Goal: Task Accomplishment & Management: Use online tool/utility

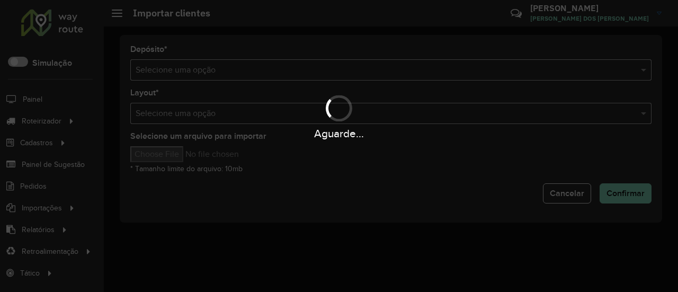
click at [327, 171] on div "Aguarde..." at bounding box center [339, 146] width 678 height 292
click at [68, 29] on div "Aguarde..." at bounding box center [339, 146] width 678 height 292
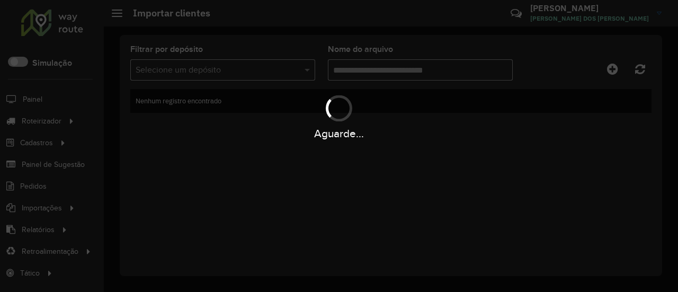
click at [300, 160] on div "Aguarde..." at bounding box center [339, 146] width 678 height 292
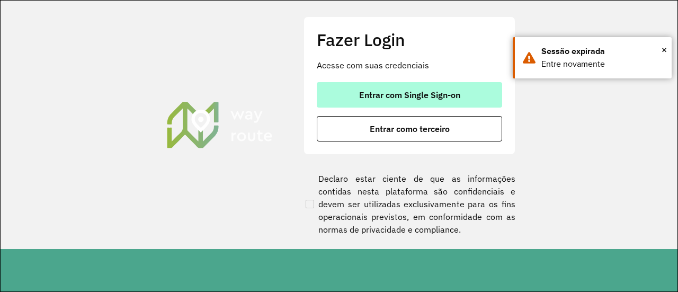
click at [429, 93] on span "Entrar com Single Sign-on" at bounding box center [409, 95] width 101 height 8
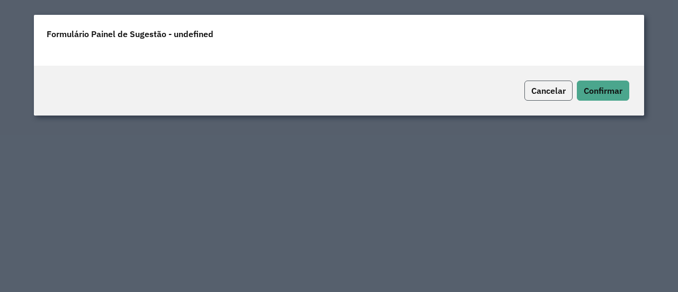
click at [561, 90] on span "Cancelar" at bounding box center [548, 90] width 34 height 11
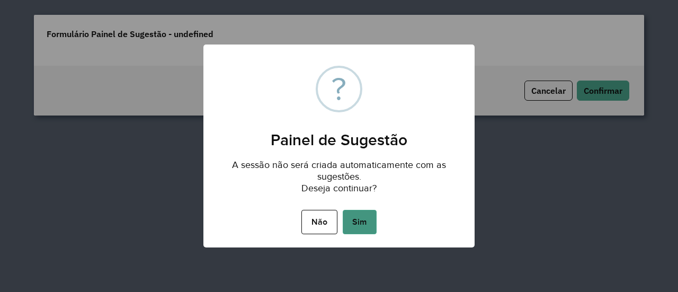
click at [361, 226] on button "Sim" at bounding box center [360, 222] width 34 height 24
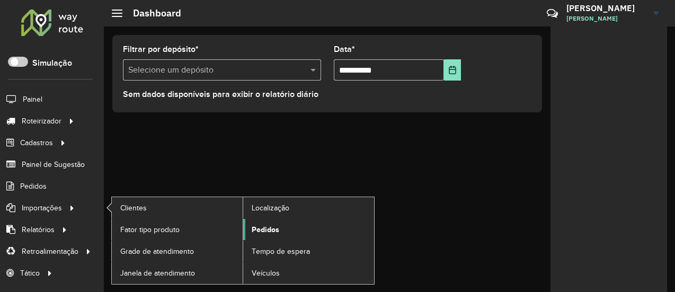
click at [255, 221] on link "Pedidos" at bounding box center [308, 229] width 131 height 21
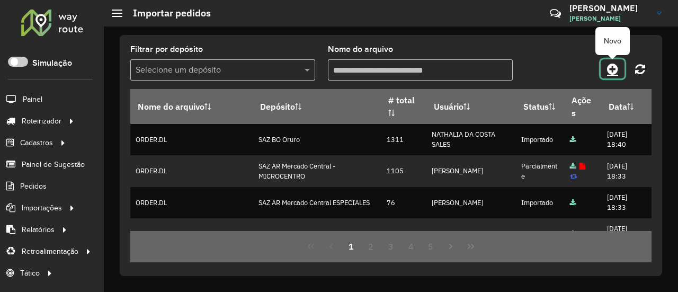
click at [617, 70] on icon at bounding box center [612, 69] width 11 height 13
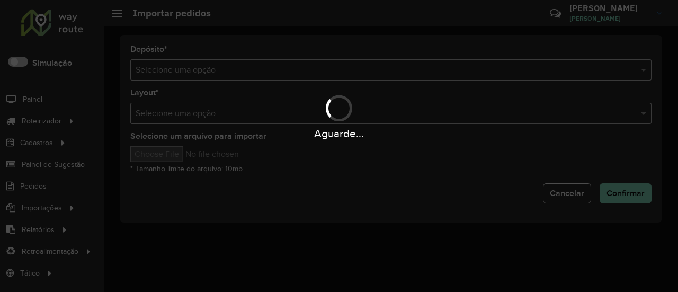
click at [262, 74] on hb-app "Aguarde... Pop-up bloqueado! Seu navegador bloqueou automáticamente a abertura …" at bounding box center [339, 146] width 678 height 292
click at [262, 74] on input "text" at bounding box center [381, 70] width 490 height 13
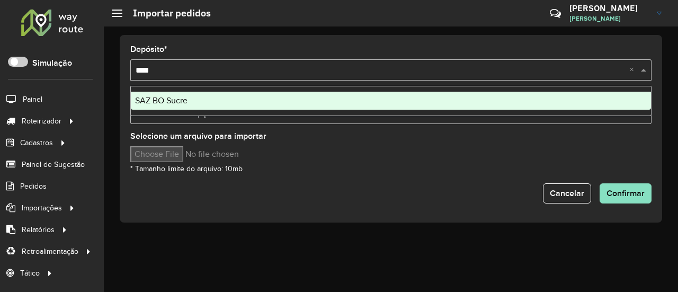
type input "*****"
click at [206, 109] on div "SAZ BO Sucre" at bounding box center [391, 101] width 520 height 18
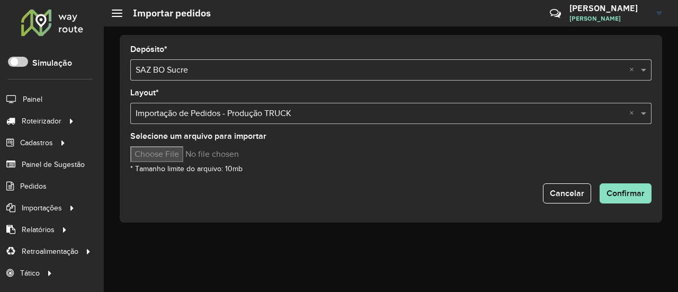
click at [188, 156] on input "Selecione um arquivo para importar" at bounding box center [220, 154] width 180 height 16
type input "**********"
drag, startPoint x: 344, startPoint y: 158, endPoint x: 433, endPoint y: 188, distance: 93.7
click at [345, 158] on hb-input-file at bounding box center [390, 154] width 521 height 16
click at [603, 189] on button "Confirmar" at bounding box center [626, 193] width 52 height 20
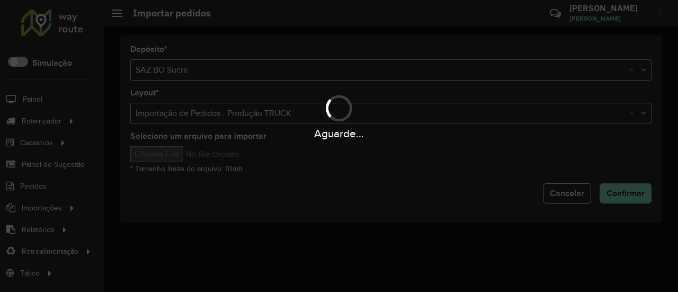
click at [371, 210] on div "Aguarde..." at bounding box center [339, 146] width 678 height 292
click at [300, 197] on div "Aguarde..." at bounding box center [339, 146] width 678 height 292
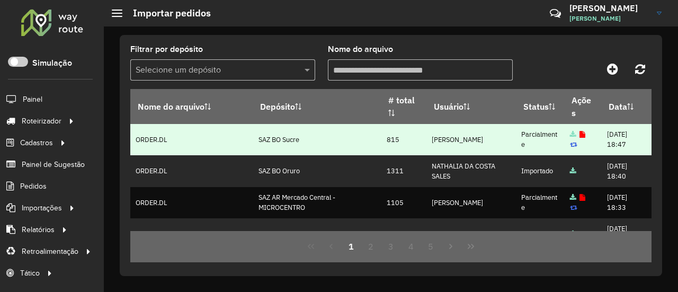
click at [580, 136] on icon at bounding box center [583, 134] width 6 height 7
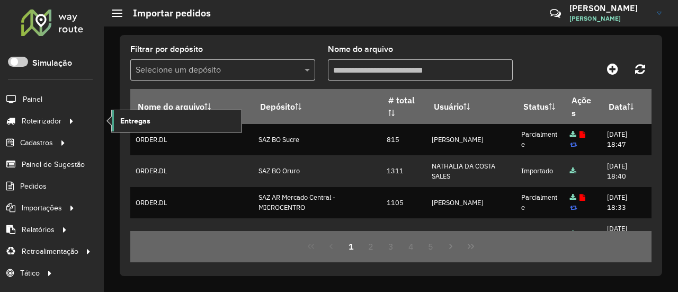
click at [137, 122] on span "Entregas" at bounding box center [135, 121] width 30 height 11
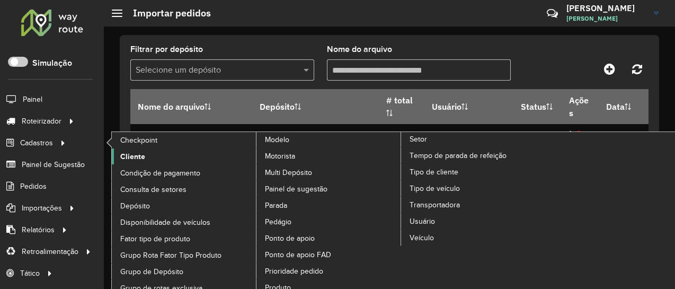
click at [129, 162] on link "Cliente" at bounding box center [184, 156] width 145 height 16
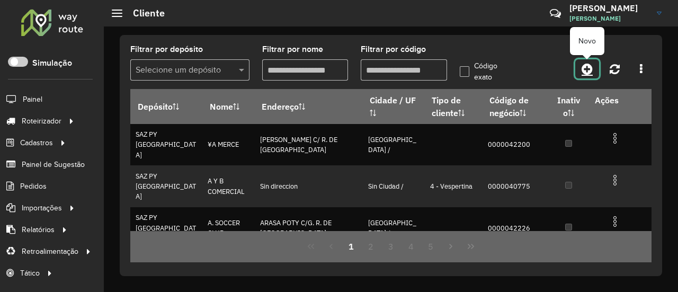
click at [585, 72] on icon at bounding box center [587, 69] width 11 height 13
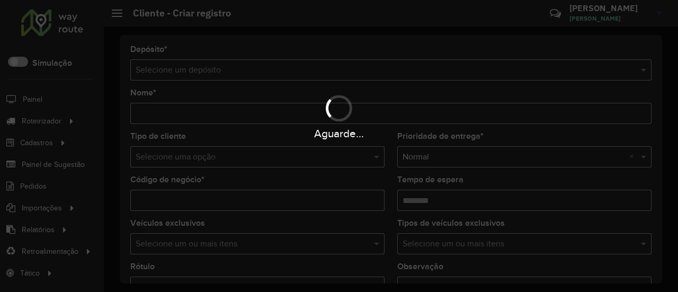
click at [388, 74] on hb-app "Aguarde... Pop-up bloqueado! Seu navegador bloqueou automáticamente a abertura …" at bounding box center [339, 146] width 678 height 292
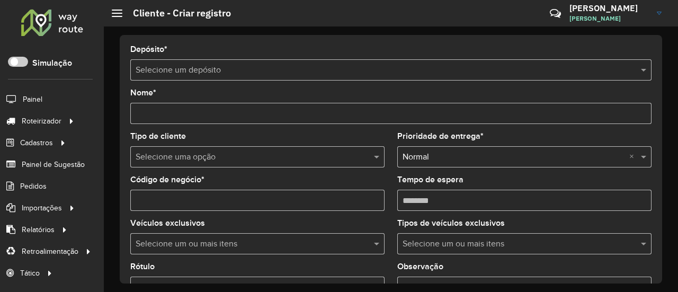
click at [391, 72] on input "text" at bounding box center [381, 70] width 490 height 13
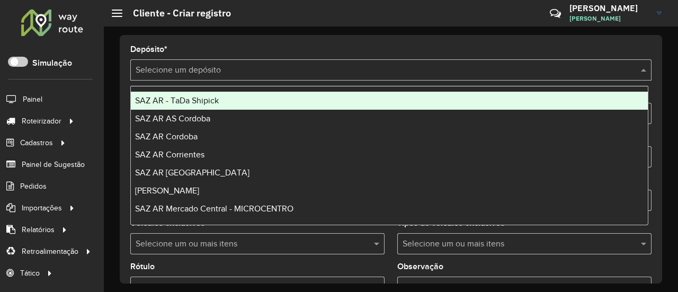
click at [391, 72] on input "text" at bounding box center [381, 70] width 490 height 13
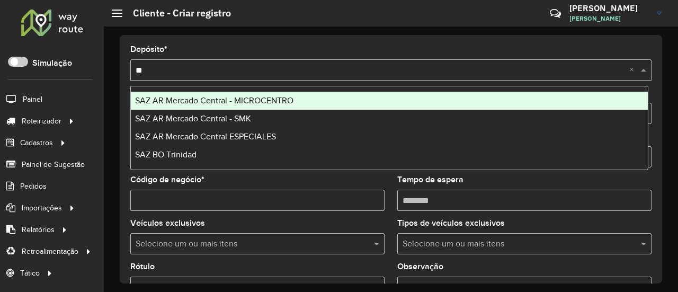
type input "***"
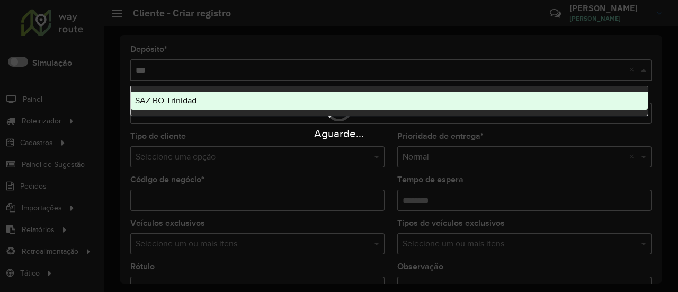
click at [313, 110] on ng-dropdown-panel "SAZ BO Trinidad" at bounding box center [389, 101] width 518 height 30
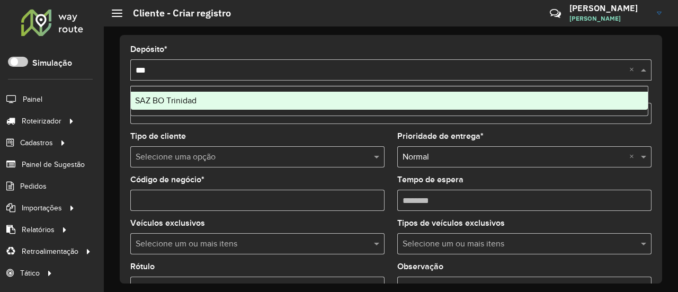
click at [318, 106] on div "SAZ BO Trinidad" at bounding box center [389, 101] width 517 height 18
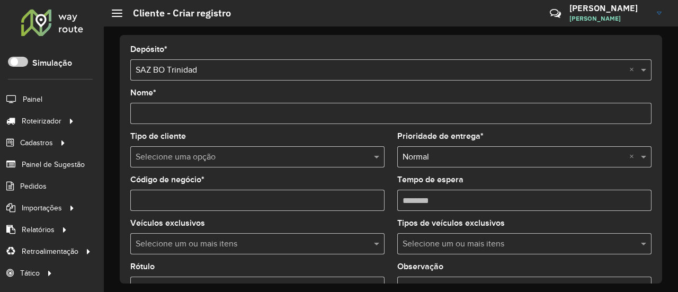
click at [194, 204] on input "Código de negócio *" at bounding box center [257, 200] width 254 height 21
paste input "**********"
type input "**********"
click at [260, 116] on input "Nome *" at bounding box center [390, 113] width 521 height 21
paste input "**********"
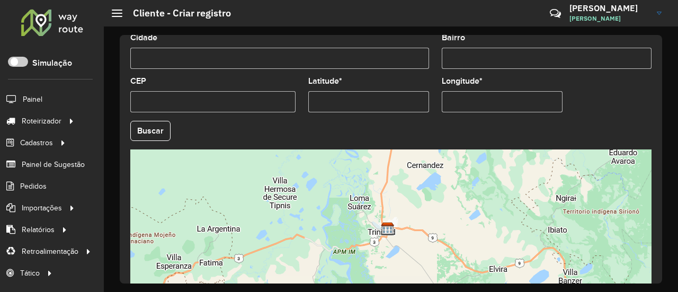
paste input "**********"
type input "**********"
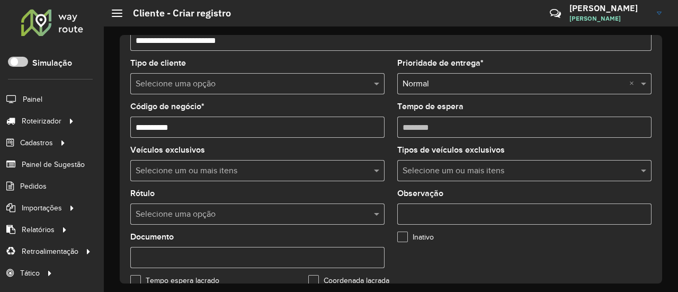
click at [385, 98] on formly-field "Tipo de cliente Selecione uma opção" at bounding box center [257, 80] width 267 height 43
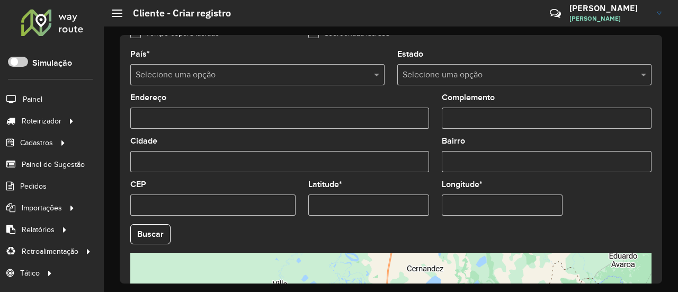
scroll to position [494, 0]
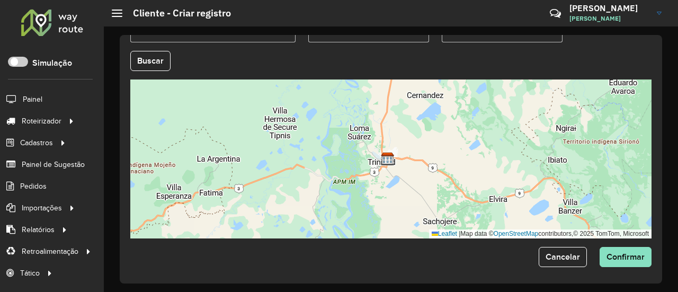
click at [381, 34] on div "**********" at bounding box center [391, 158] width 574 height 265
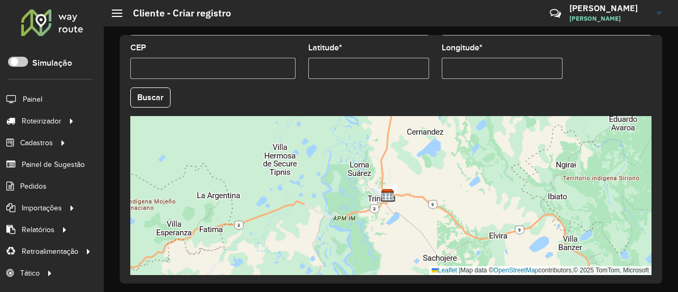
scroll to position [441, 0]
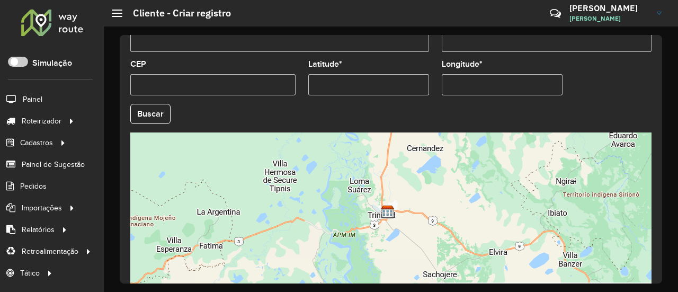
click at [386, 83] on input "Latitude *" at bounding box center [368, 84] width 121 height 21
paste input "**********"
type input "**********"
drag, startPoint x: 459, startPoint y: 70, endPoint x: 466, endPoint y: 85, distance: 16.4
click at [460, 72] on div "Longitude *" at bounding box center [502, 77] width 121 height 35
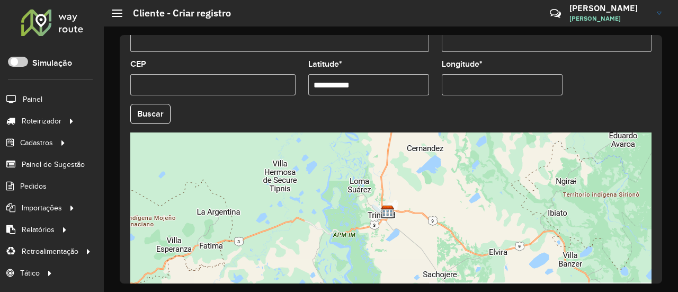
drag, startPoint x: 466, startPoint y: 85, endPoint x: 464, endPoint y: 91, distance: 6.0
click at [466, 85] on input "Longitude *" at bounding box center [502, 84] width 121 height 21
paste input "**********"
type input "**********"
click at [153, 119] on hb-app "Aguarde... Pop-up bloqueado! Seu navegador bloqueou automáticamente a abertura …" at bounding box center [339, 146] width 678 height 292
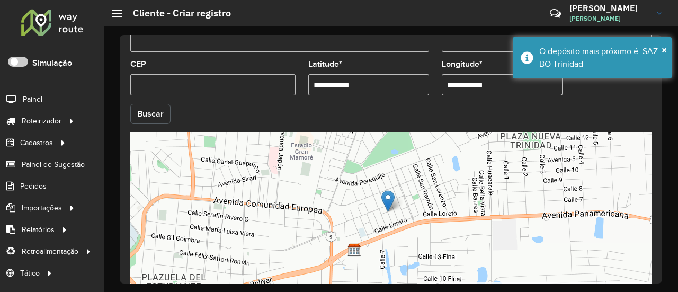
click at [145, 111] on button "Buscar" at bounding box center [150, 114] width 40 height 20
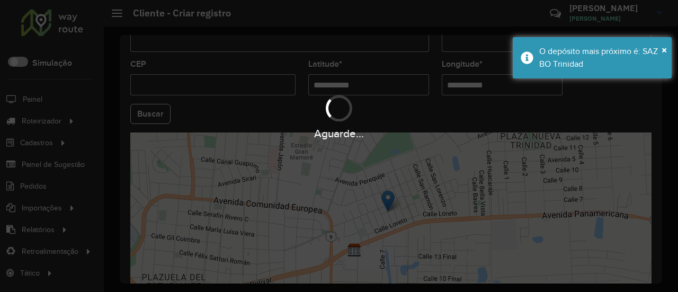
type input "**********"
type input "********"
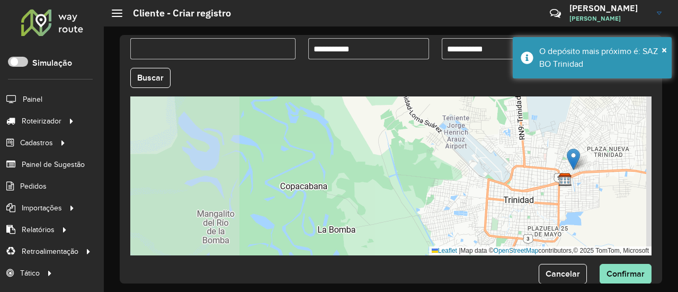
scroll to position [494, 0]
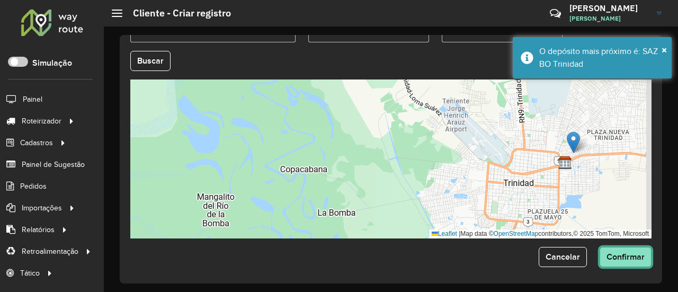
click at [626, 256] on span "Confirmar" at bounding box center [626, 256] width 38 height 9
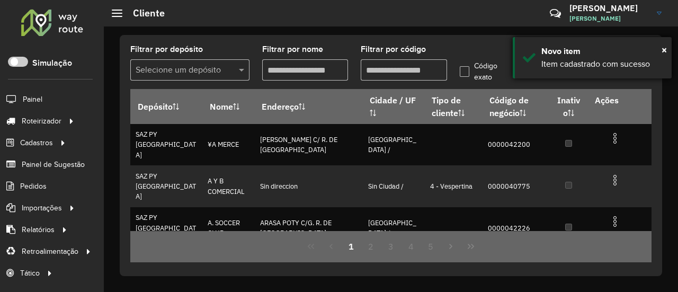
click at [668, 48] on div "× Novo item Item cadastrado com sucesso" at bounding box center [592, 57] width 159 height 41
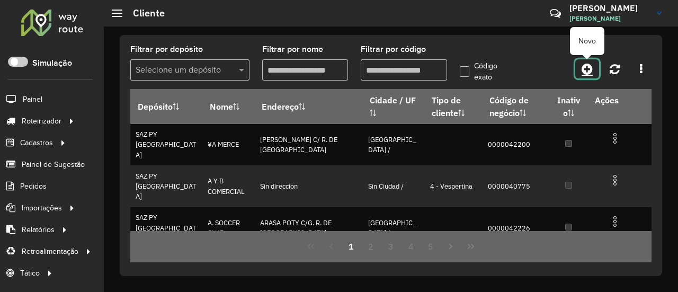
click at [583, 69] on icon at bounding box center [587, 69] width 11 height 13
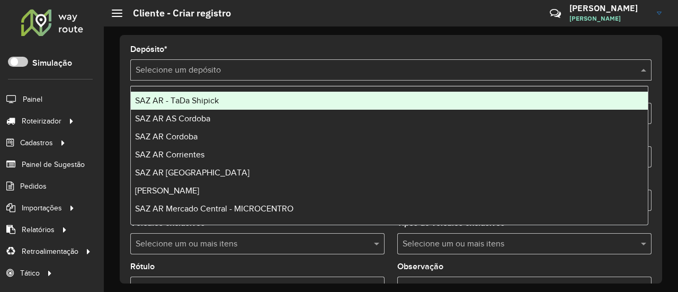
click at [341, 60] on div "Selecione um depósito" at bounding box center [390, 69] width 521 height 21
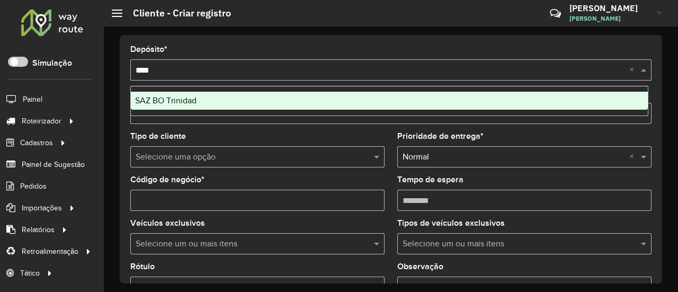
type input "*****"
click at [250, 94] on div "SAZ BO Trinidad" at bounding box center [389, 101] width 517 height 18
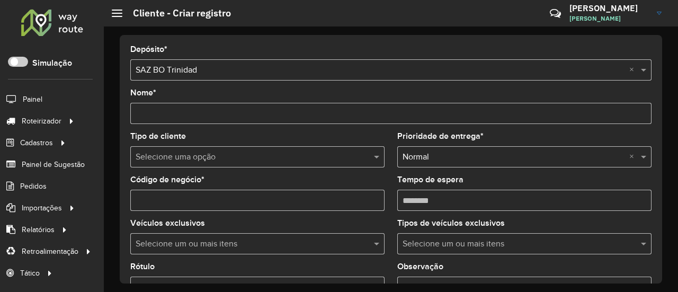
click at [192, 159] on input "text" at bounding box center [247, 157] width 223 height 13
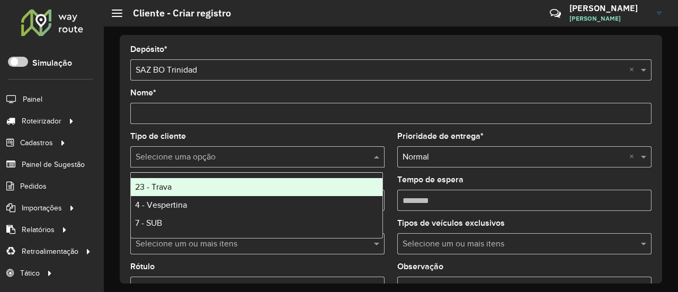
click at [227, 133] on div "Tipo de cliente Selecione uma opção" at bounding box center [257, 149] width 254 height 35
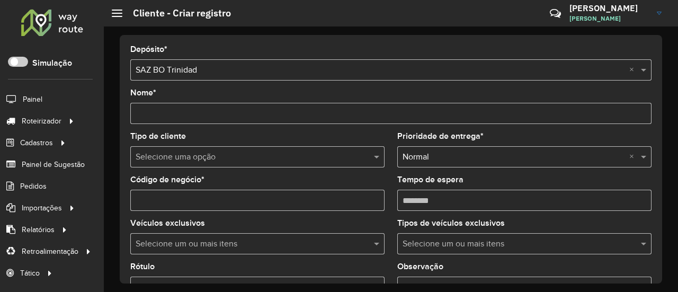
click at [220, 199] on input "Código de negócio *" at bounding box center [257, 200] width 254 height 21
paste input "**********"
type input "**********"
click at [241, 117] on input "Nome *" at bounding box center [390, 113] width 521 height 21
paste input "**********"
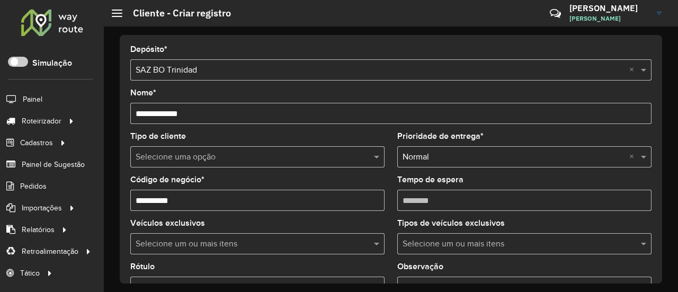
type input "**********"
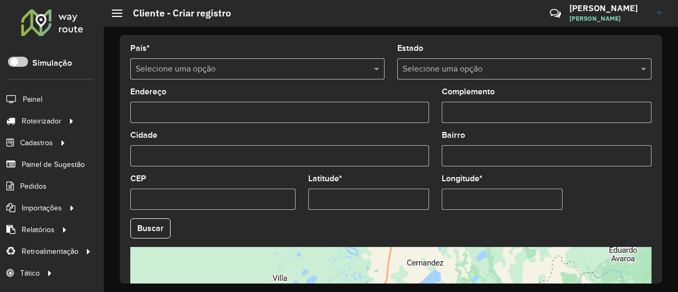
scroll to position [371, 0]
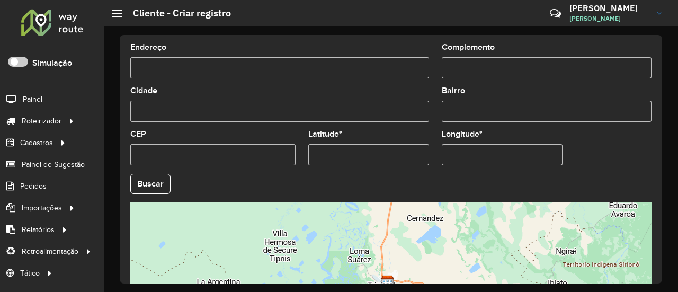
click at [406, 159] on input "Latitude *" at bounding box center [368, 154] width 121 height 21
paste input "**********"
type input "**********"
click at [477, 153] on input "Longitude *" at bounding box center [502, 154] width 121 height 21
paste input "**********"
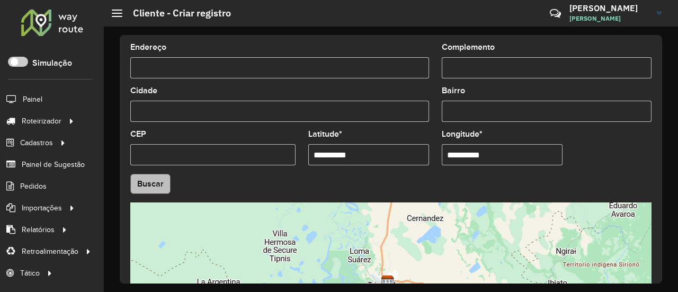
type input "**********"
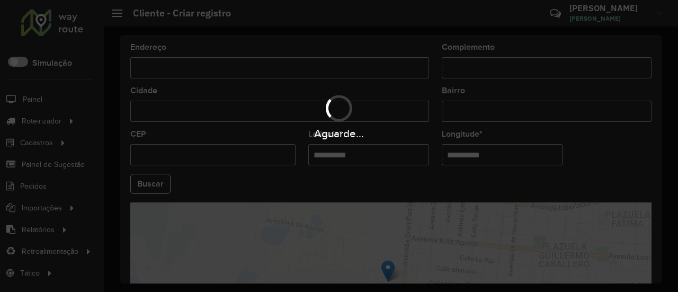
click at [161, 182] on hb-app "Aguarde... Pop-up bloqueado! Seu navegador bloqueou automáticamente a abertura …" at bounding box center [339, 146] width 678 height 292
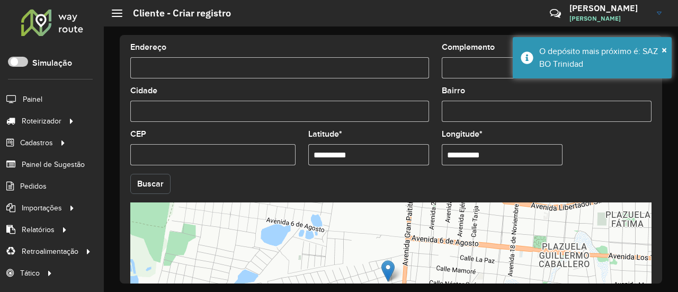
click at [159, 180] on button "Buscar" at bounding box center [150, 184] width 40 height 20
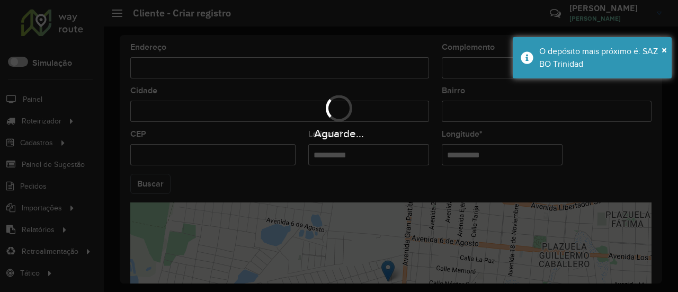
type input "**********"
type input "********"
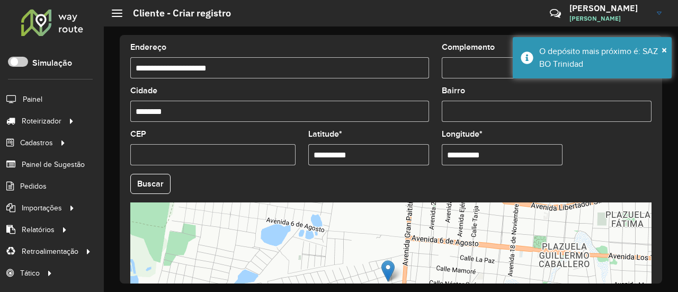
click at [264, 180] on hb-field-button "Buscar" at bounding box center [390, 184] width 521 height 20
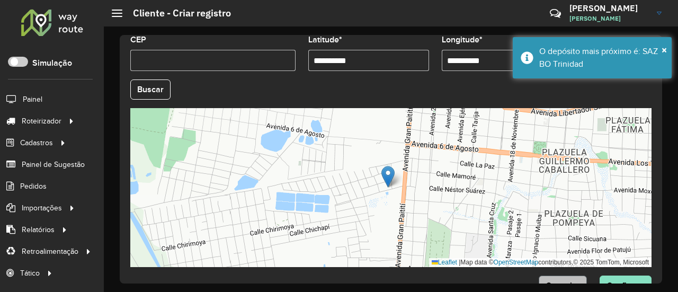
scroll to position [494, 0]
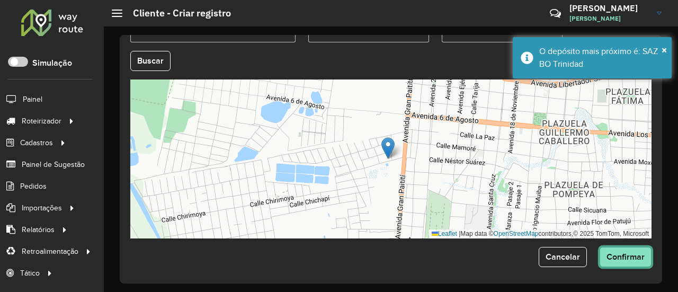
click at [619, 262] on button "Confirmar" at bounding box center [626, 257] width 52 height 20
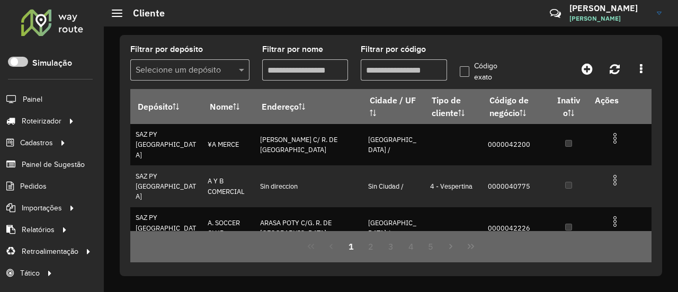
click at [61, 26] on div at bounding box center [52, 22] width 64 height 28
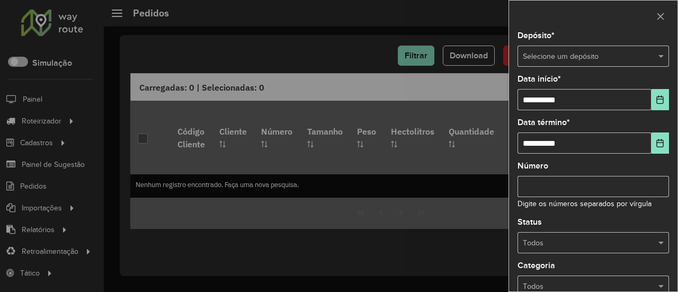
drag, startPoint x: 597, startPoint y: 65, endPoint x: 591, endPoint y: 61, distance: 6.9
click at [597, 64] on div "Selecione um depósito" at bounding box center [594, 56] width 152 height 21
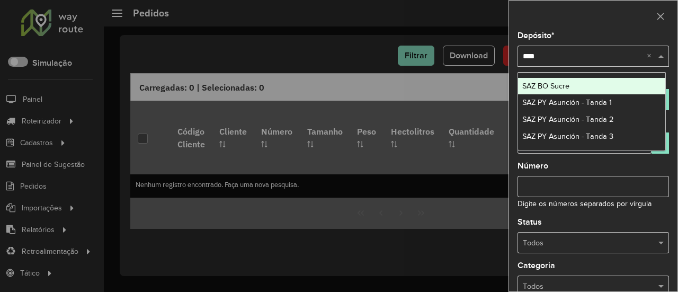
type input "*****"
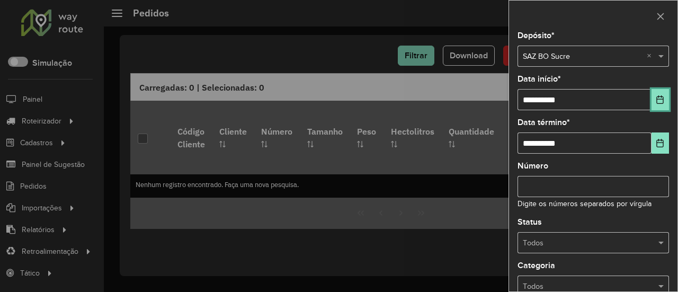
click at [653, 93] on button "Choose Date" at bounding box center [660, 99] width 17 height 21
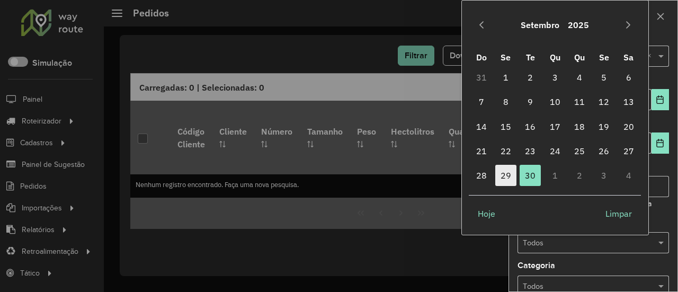
click at [502, 176] on span "29" at bounding box center [505, 175] width 21 height 21
type input "**********"
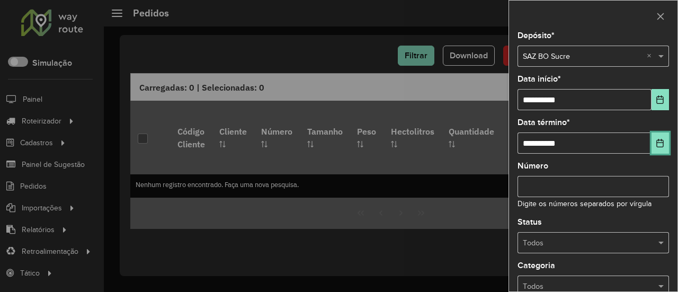
click at [657, 142] on icon "Choose Date" at bounding box center [660, 143] width 7 height 8
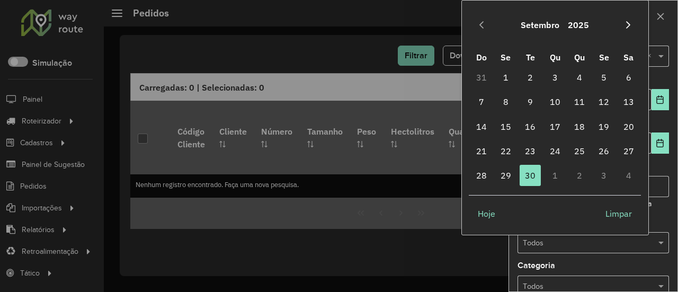
click at [627, 32] on button "Next Month" at bounding box center [628, 24] width 17 height 17
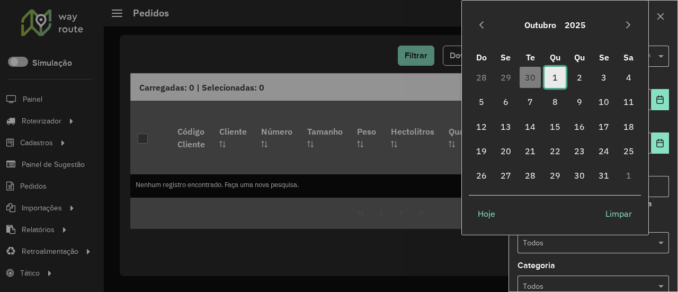
click at [555, 78] on span "1" at bounding box center [555, 77] width 21 height 21
type input "**********"
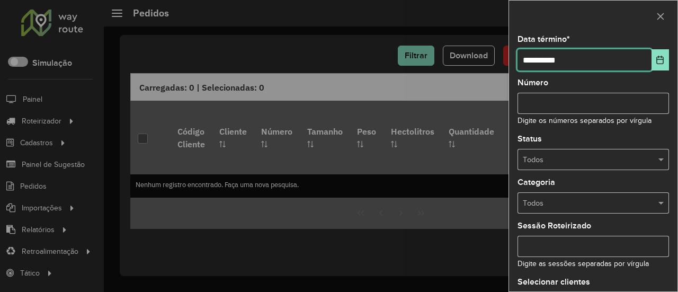
scroll to position [152, 0]
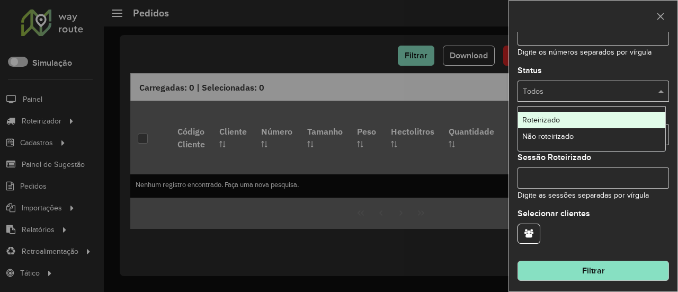
click at [609, 88] on input "text" at bounding box center [583, 92] width 120 height 12
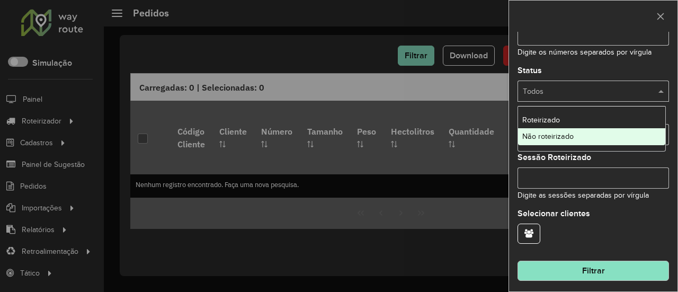
click at [584, 135] on div "Não roteirizado" at bounding box center [592, 136] width 148 height 17
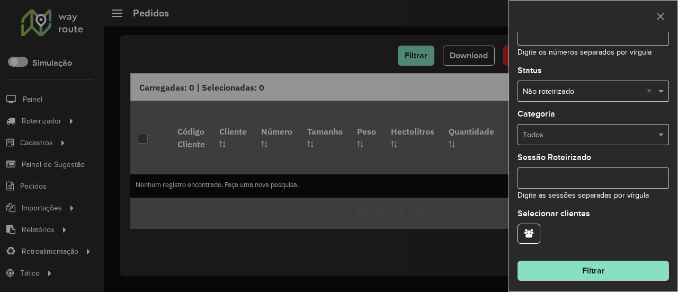
click at [607, 273] on button "Filtrar" at bounding box center [594, 271] width 152 height 20
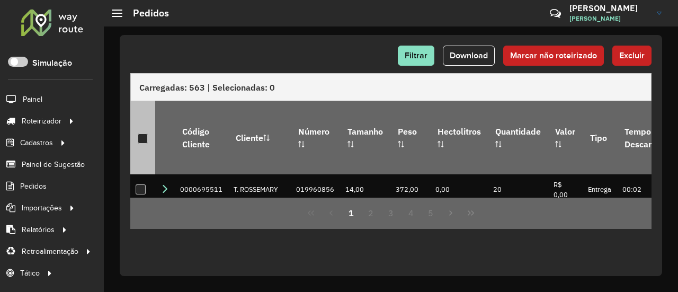
click at [143, 136] on div at bounding box center [143, 139] width 10 height 10
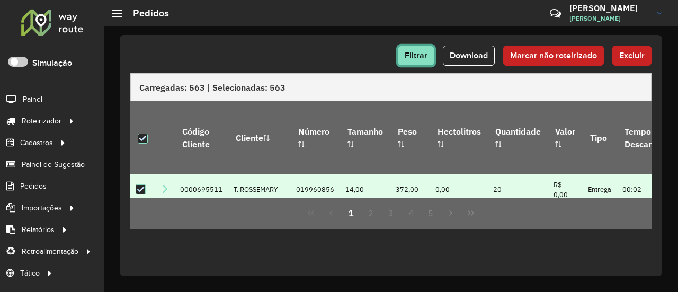
click at [414, 61] on button "Filtrar" at bounding box center [416, 56] width 37 height 20
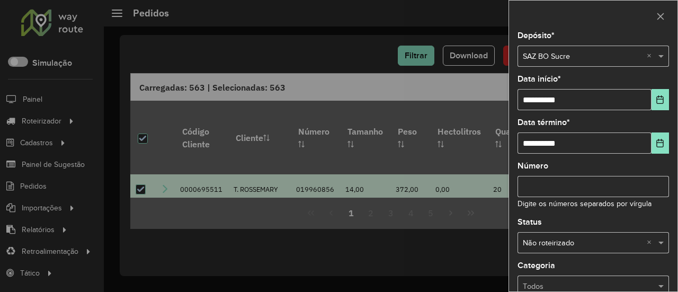
click at [414, 61] on div at bounding box center [339, 146] width 678 height 292
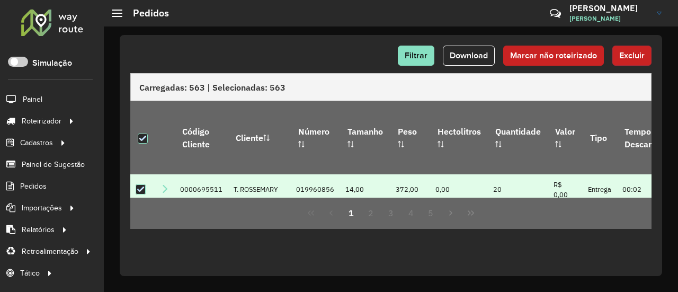
click at [618, 56] on button "Excluir" at bounding box center [632, 56] width 39 height 20
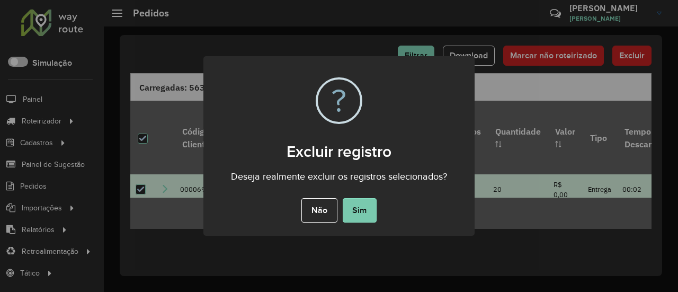
click at [375, 205] on button "Sim" at bounding box center [360, 210] width 34 height 24
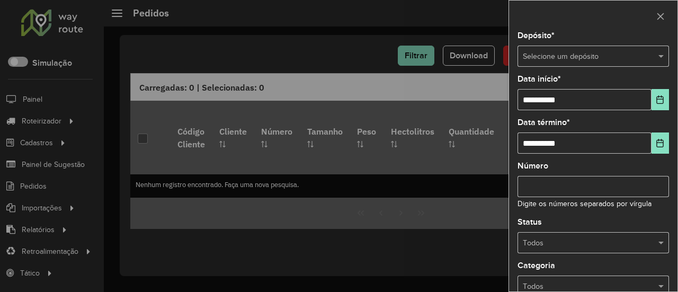
click at [536, 56] on input "text" at bounding box center [583, 57] width 120 height 12
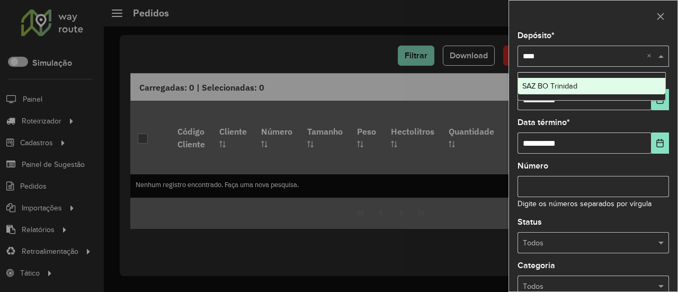
type input "*****"
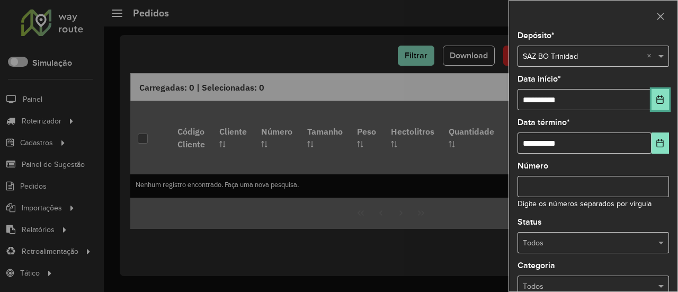
click at [658, 101] on icon "Choose Date" at bounding box center [660, 99] width 8 height 8
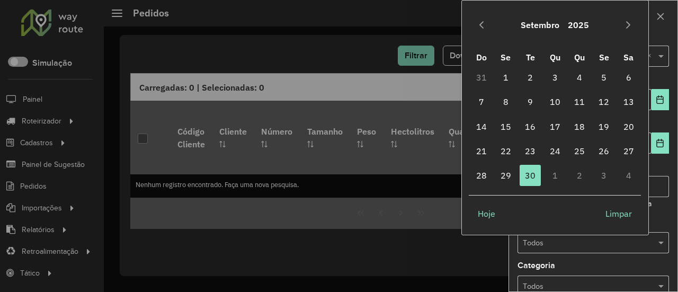
click at [517, 177] on td "29" at bounding box center [506, 175] width 24 height 24
click at [507, 179] on span "29" at bounding box center [505, 175] width 21 height 21
type input "**********"
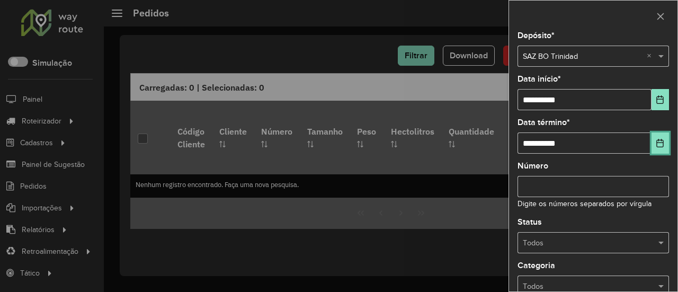
click at [662, 139] on button "Choose Date" at bounding box center [660, 142] width 17 height 21
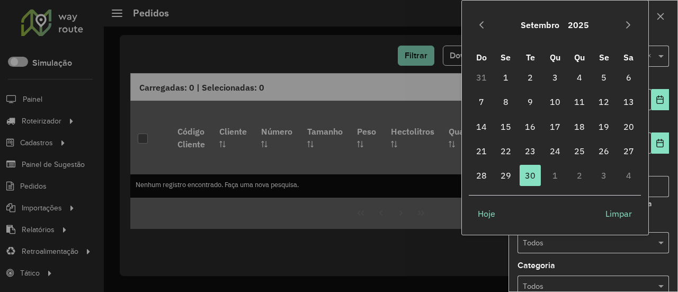
click at [555, 175] on td "1" at bounding box center [555, 175] width 24 height 24
click at [626, 22] on icon "Next Month" at bounding box center [628, 25] width 8 height 8
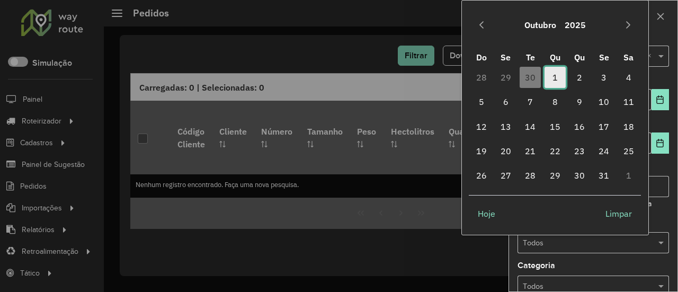
click at [559, 74] on span "1" at bounding box center [555, 77] width 21 height 21
type input "**********"
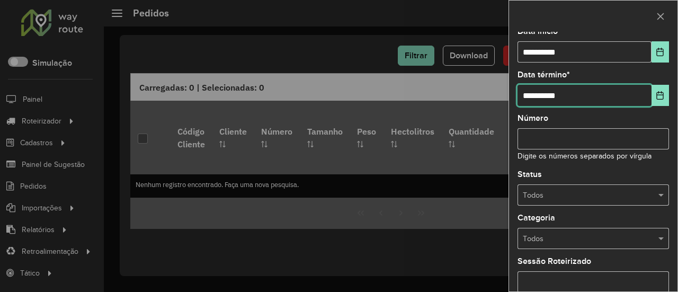
scroll to position [106, 0]
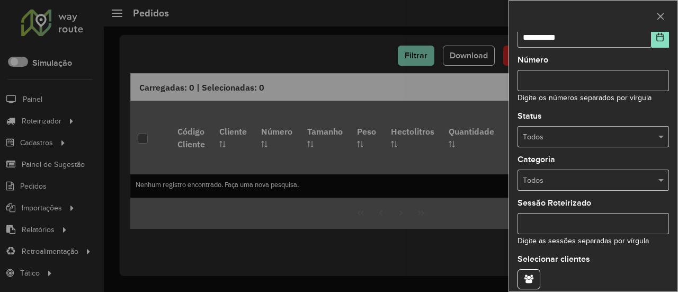
click at [585, 134] on input "text" at bounding box center [583, 137] width 120 height 12
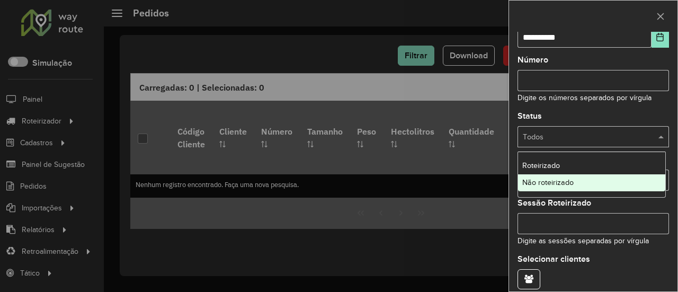
click at [558, 185] on span "Não roteirizado" at bounding box center [547, 182] width 51 height 8
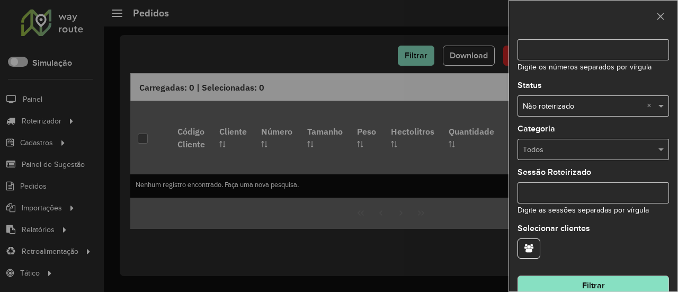
scroll to position [152, 0]
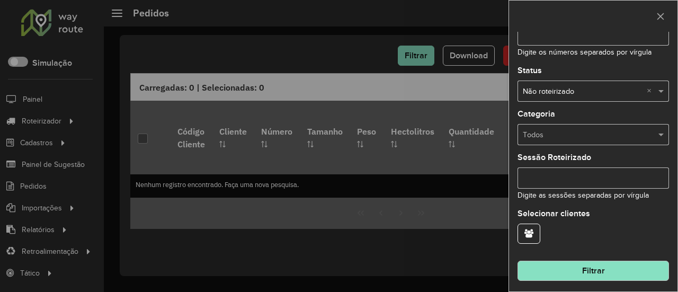
click at [608, 265] on button "Filtrar" at bounding box center [594, 271] width 152 height 20
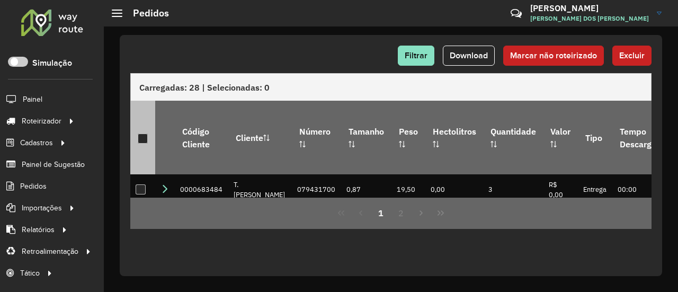
click at [146, 134] on div at bounding box center [143, 139] width 10 height 10
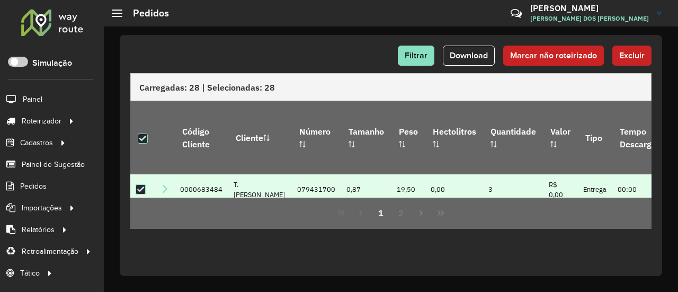
click at [638, 49] on button "Excluir" at bounding box center [632, 56] width 39 height 20
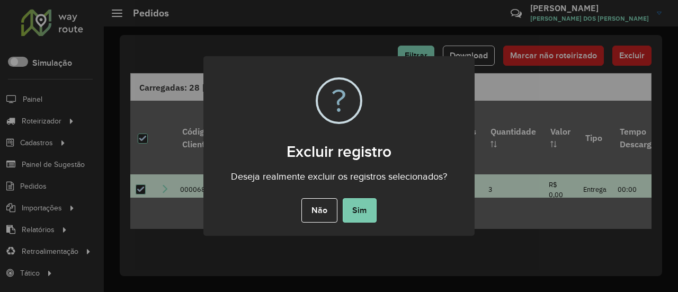
click at [368, 205] on button "Sim" at bounding box center [360, 210] width 34 height 24
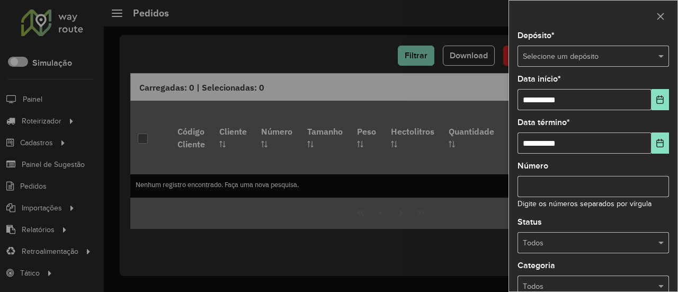
click at [603, 57] on input "text" at bounding box center [583, 57] width 120 height 12
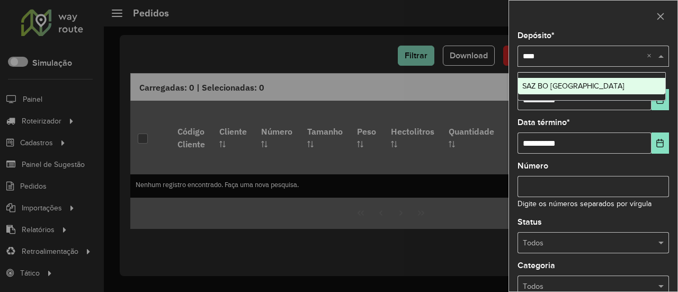
type input "*****"
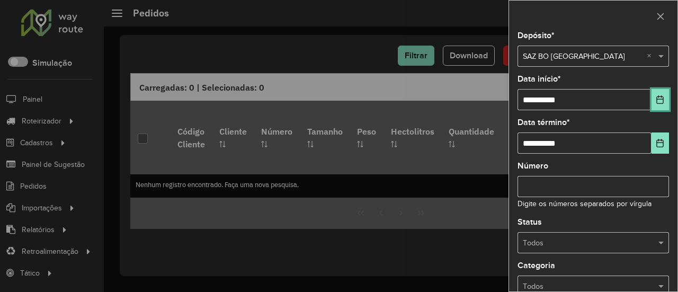
click at [652, 100] on button "Choose Date" at bounding box center [660, 99] width 17 height 21
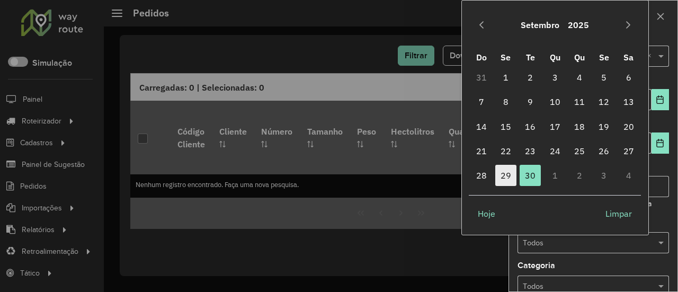
click at [511, 180] on span "29" at bounding box center [505, 175] width 21 height 21
type input "**********"
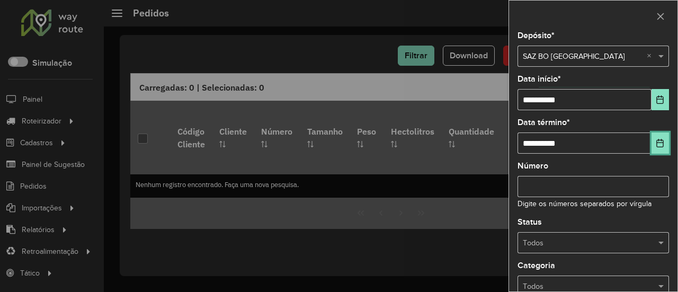
click at [660, 140] on icon "Choose Date" at bounding box center [660, 143] width 7 height 8
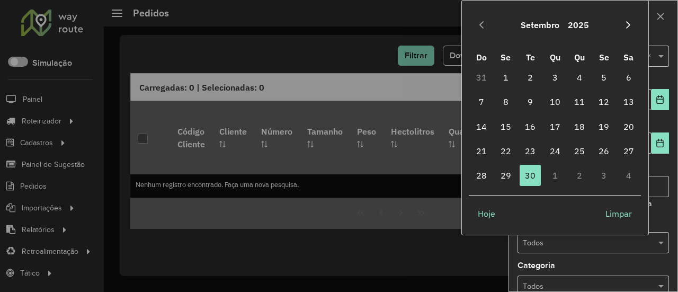
click at [627, 28] on icon "Next Month" at bounding box center [628, 25] width 8 height 8
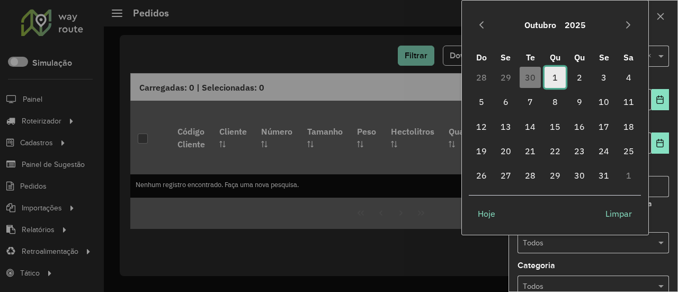
click at [557, 76] on span "1" at bounding box center [555, 77] width 21 height 21
type input "**********"
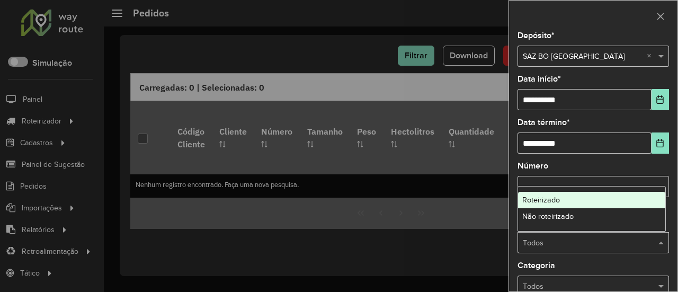
drag, startPoint x: 607, startPoint y: 250, endPoint x: 592, endPoint y: 256, distance: 16.1
click at [607, 250] on div "Todos" at bounding box center [594, 242] width 152 height 21
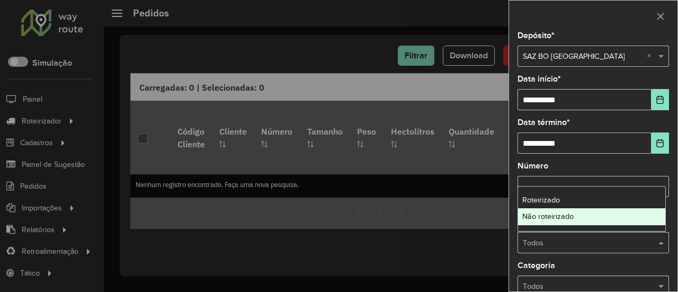
click at [574, 224] on div "Não roteirizado" at bounding box center [592, 216] width 148 height 17
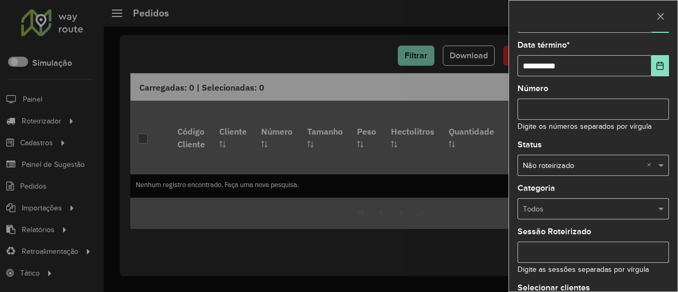
scroll to position [152, 0]
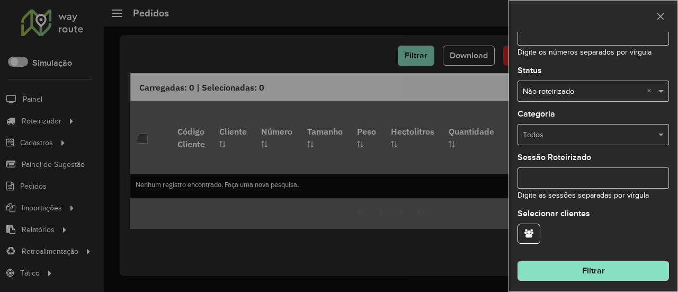
click at [615, 268] on button "Filtrar" at bounding box center [594, 271] width 152 height 20
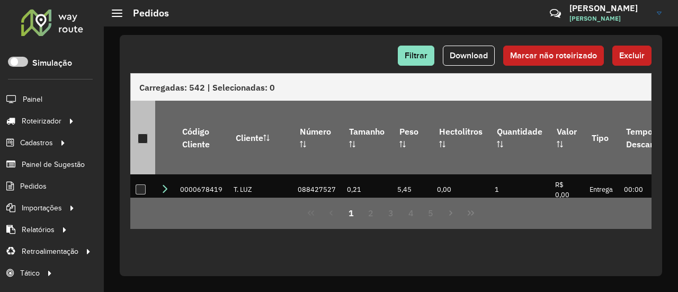
click at [143, 134] on div at bounding box center [143, 139] width 10 height 10
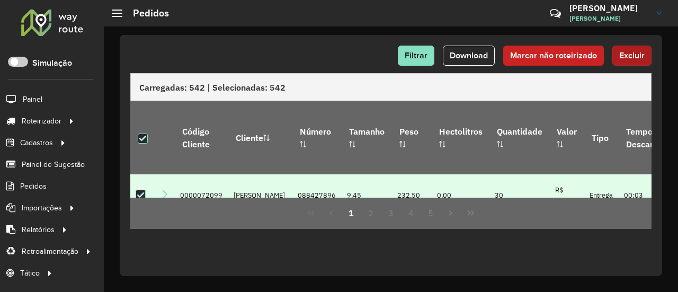
scroll to position [318, 0]
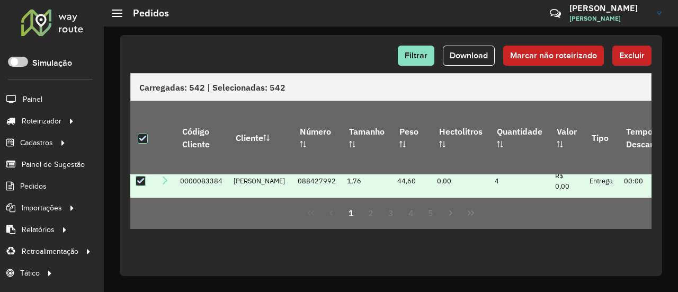
click at [624, 54] on span "Excluir" at bounding box center [631, 55] width 25 height 9
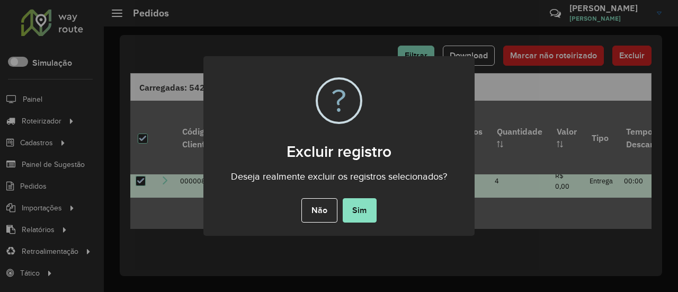
click at [340, 225] on div "× ? Excluir registro Deseja realmente excluir os registros selecionados? Não No…" at bounding box center [338, 146] width 271 height 180
click at [357, 218] on button "Sim" at bounding box center [360, 210] width 34 height 24
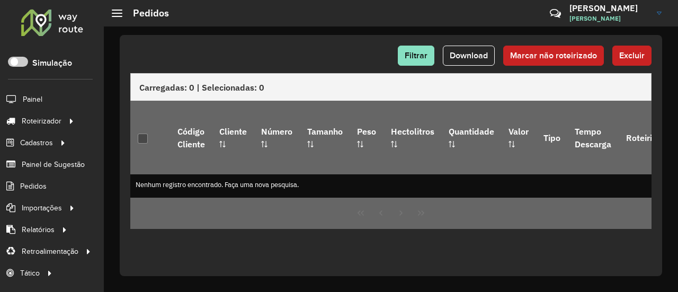
scroll to position [3, 0]
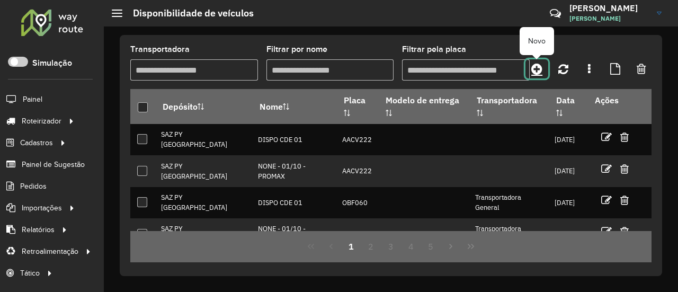
click at [542, 70] on link at bounding box center [537, 68] width 23 height 19
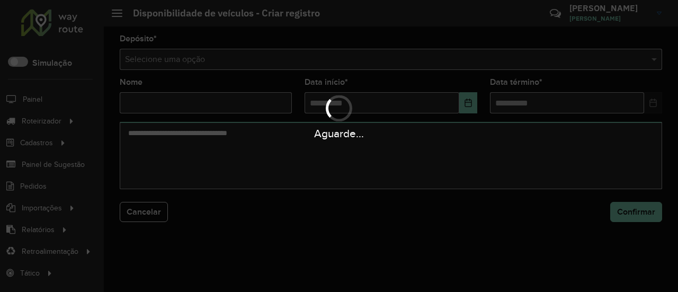
click at [486, 56] on div "Aguarde..." at bounding box center [339, 146] width 678 height 292
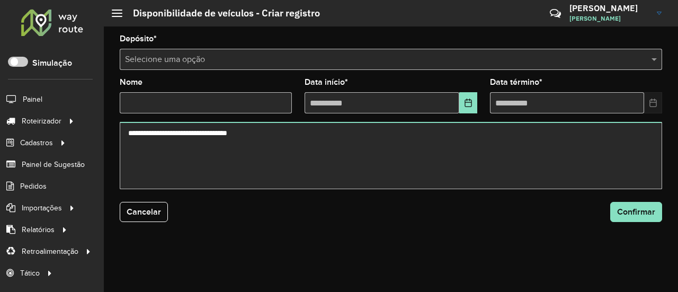
click at [486, 56] on input "text" at bounding box center [380, 60] width 511 height 13
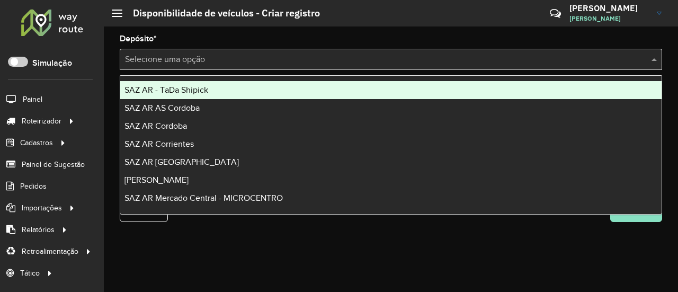
click at [486, 56] on input "text" at bounding box center [380, 60] width 511 height 13
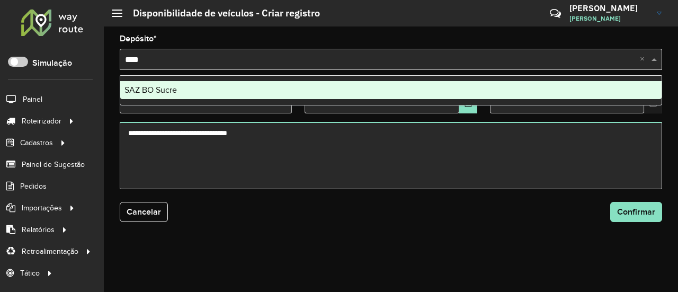
type input "*****"
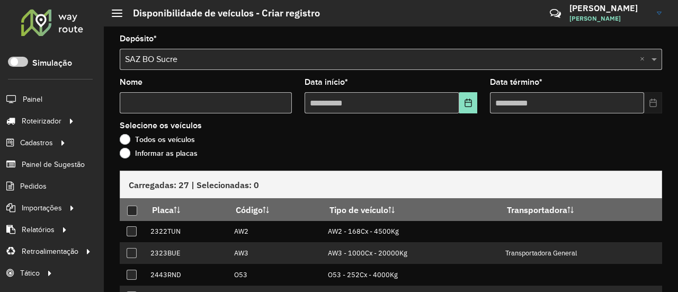
click at [243, 116] on formly-field "Nome" at bounding box center [205, 99] width 185 height 43
click at [242, 102] on input "Nome" at bounding box center [206, 102] width 172 height 21
type input "****"
click at [469, 103] on icon "Choose Date" at bounding box center [468, 103] width 7 height 8
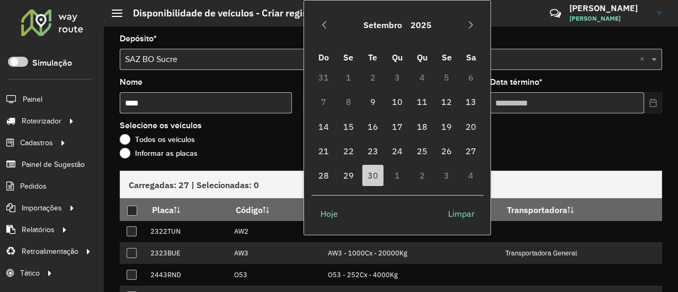
click at [469, 35] on div "Setembro 2025" at bounding box center [398, 25] width 172 height 34
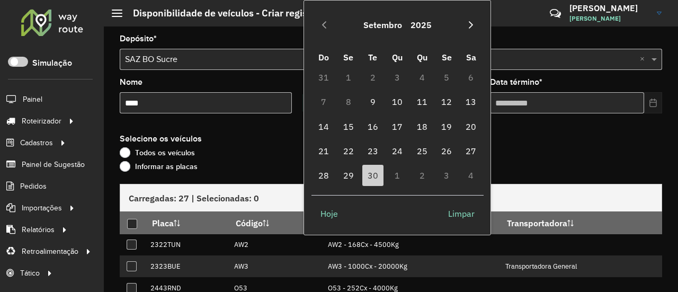
click at [471, 25] on icon "Next Month" at bounding box center [471, 25] width 8 height 8
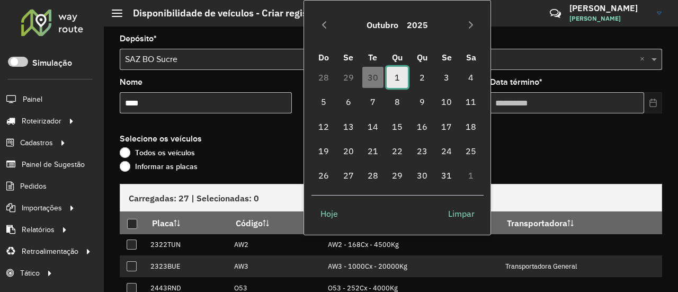
click at [400, 77] on span "1" at bounding box center [397, 77] width 21 height 21
type input "**********"
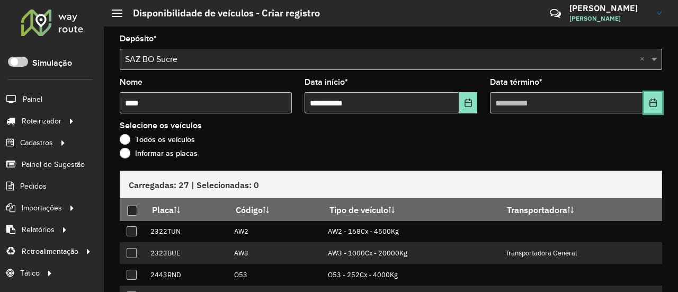
click at [652, 103] on icon "Choose Date" at bounding box center [653, 103] width 8 height 8
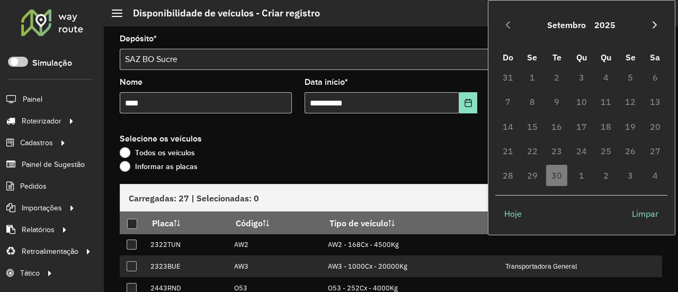
click at [656, 28] on icon "Next Month" at bounding box center [655, 25] width 8 height 8
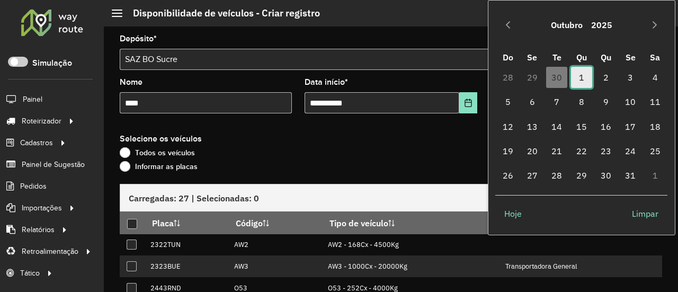
click at [580, 73] on span "1" at bounding box center [581, 77] width 21 height 21
type input "**********"
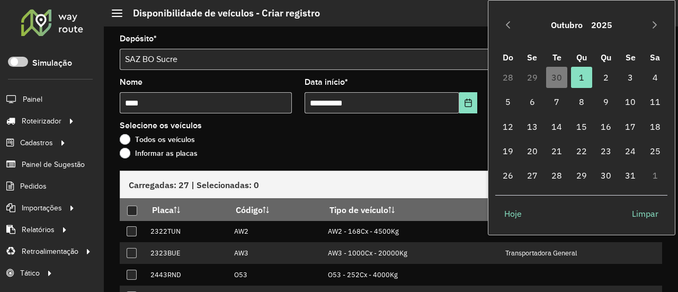
click at [410, 146] on div "Todos os veículos" at bounding box center [391, 142] width 543 height 13
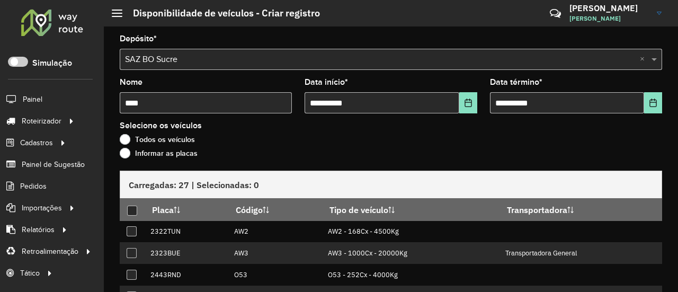
click at [171, 152] on label "Informar as placas" at bounding box center [159, 153] width 78 height 11
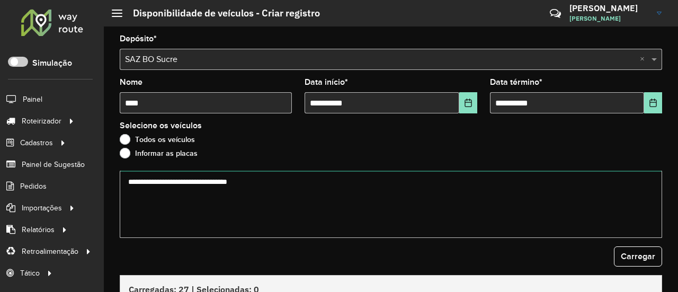
click at [296, 192] on textarea at bounding box center [391, 204] width 543 height 67
paste textarea "******* ******* ******* ******* ******* ******* ******* ******* ******* *******"
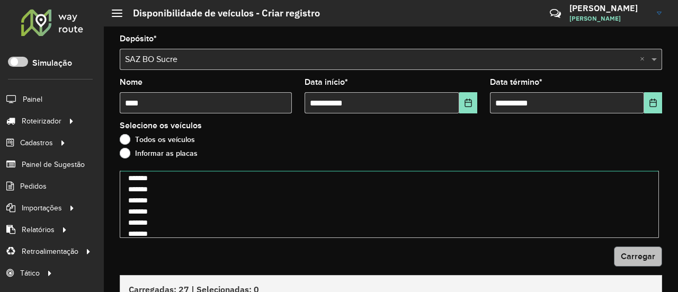
type textarea "******* ******* ******* ******* ******* ******* ******* ******* ******* *******"
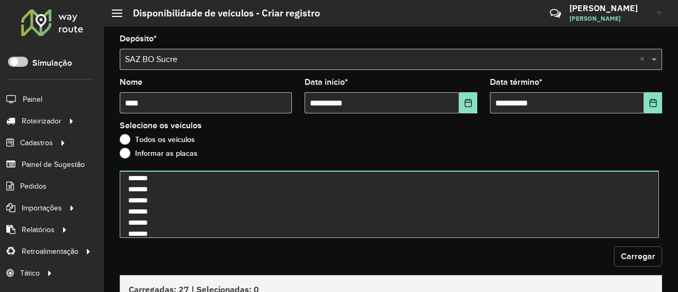
click at [624, 254] on span "Carregar" at bounding box center [638, 256] width 34 height 9
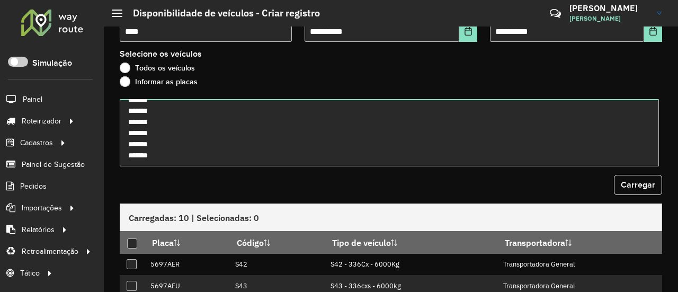
scroll to position [179, 0]
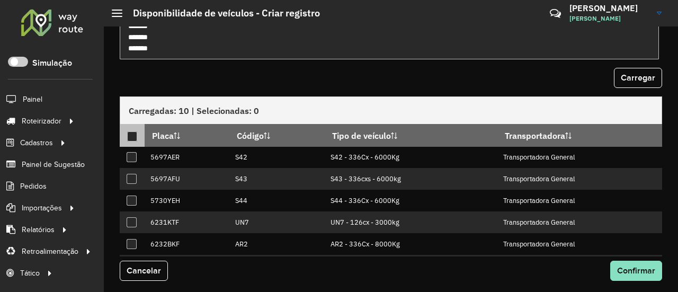
click at [136, 139] on div at bounding box center [132, 136] width 10 height 10
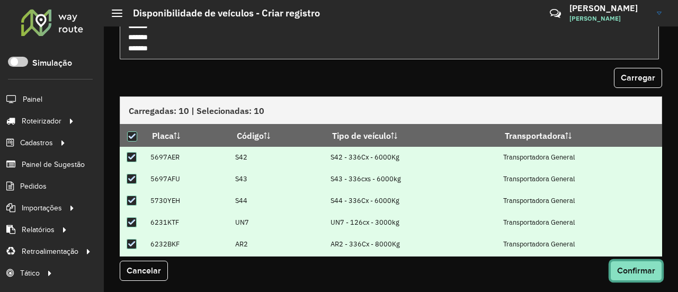
click at [654, 271] on button "Confirmar" at bounding box center [636, 271] width 52 height 20
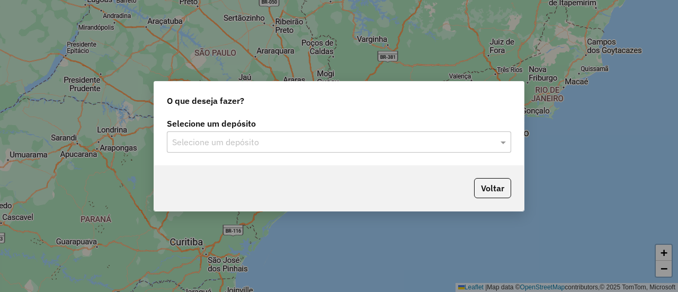
click at [259, 140] on input "text" at bounding box center [328, 142] width 313 height 13
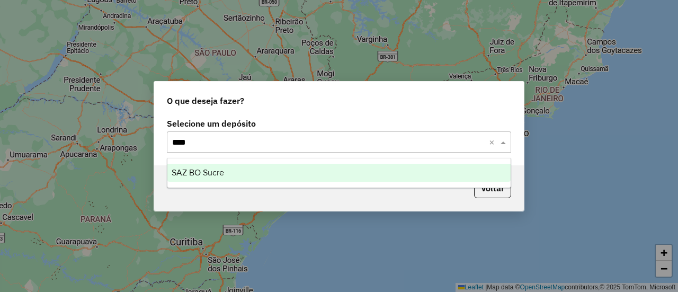
type input "*****"
click at [239, 167] on div "SAZ BO Sucre" at bounding box center [338, 173] width 343 height 18
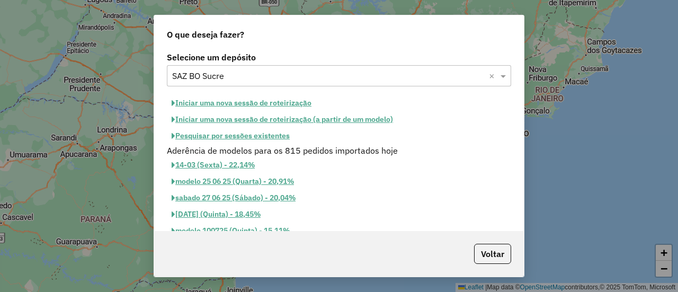
click at [295, 97] on button "Iniciar uma nova sessão de roteirização" at bounding box center [241, 103] width 149 height 16
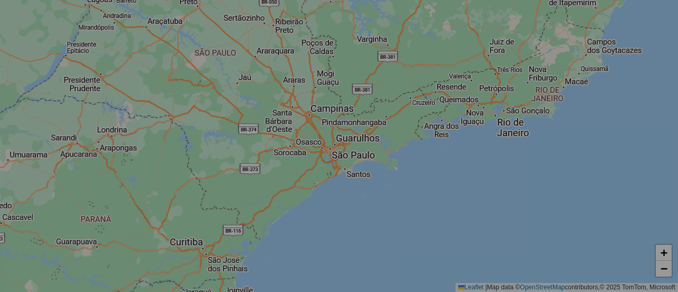
select select "*"
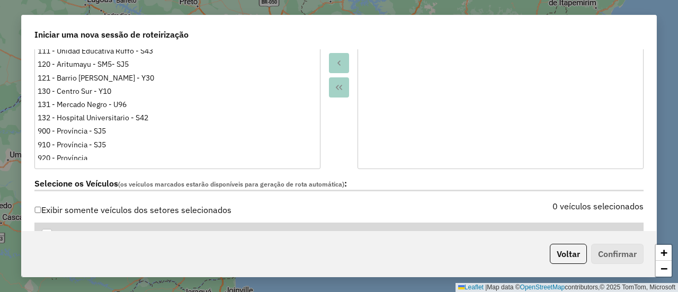
scroll to position [371, 0]
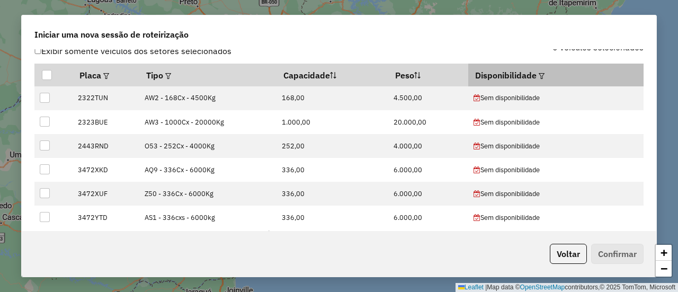
drag, startPoint x: 531, startPoint y: 75, endPoint x: 536, endPoint y: 74, distance: 5.4
click at [534, 75] on th "Disponibilidade" at bounding box center [555, 75] width 175 height 22
click at [539, 74] on em at bounding box center [542, 76] width 6 height 6
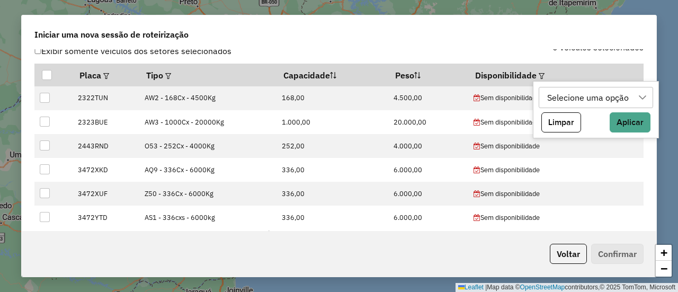
click at [552, 94] on div "Selecione uma opção" at bounding box center [588, 97] width 89 height 20
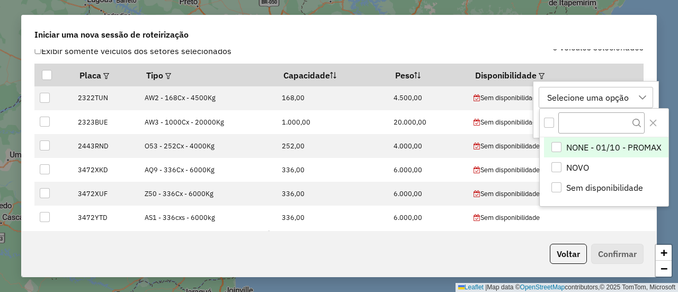
scroll to position [7, 48]
click at [601, 147] on span "NONE - 01/10 - PROMAX" at bounding box center [613, 147] width 95 height 13
click at [644, 94] on div "NONE - 01/10 - PROMAX" at bounding box center [595, 97] width 103 height 20
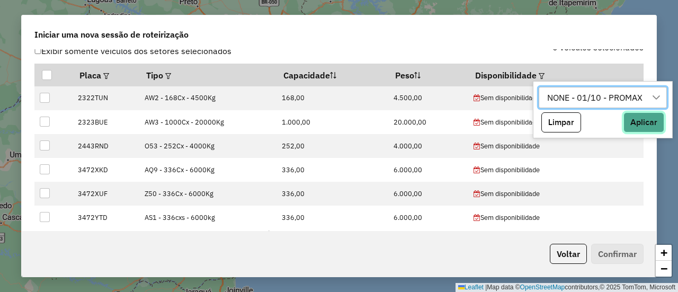
click at [646, 116] on button "Aplicar" at bounding box center [644, 122] width 41 height 20
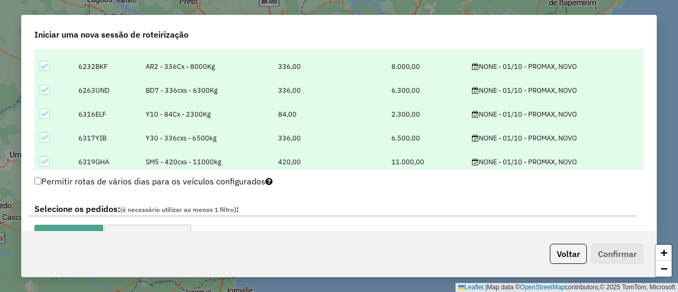
scroll to position [102, 0]
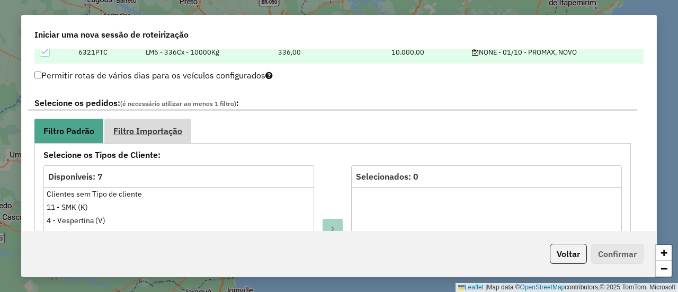
click at [170, 128] on span "Filtro Importação" at bounding box center [147, 131] width 69 height 8
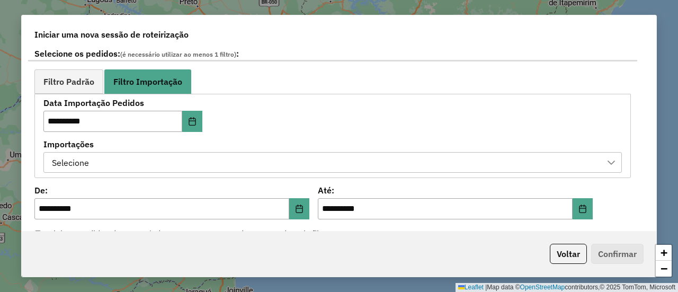
scroll to position [636, 0]
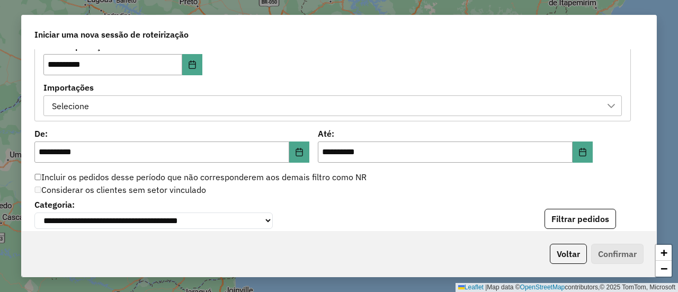
click at [268, 97] on div "Selecione" at bounding box center [324, 106] width 553 height 20
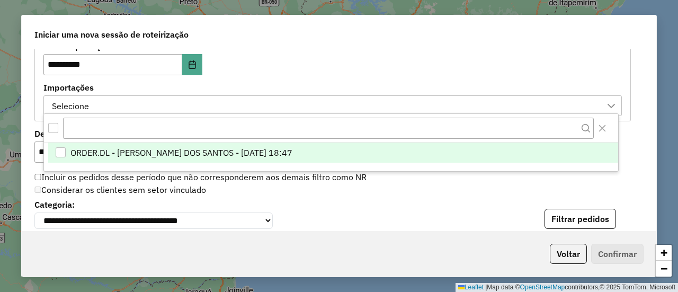
scroll to position [7, 48]
click at [260, 149] on span "ORDER.DL - BRUNO CORDEIRO DOS SANTOS - 30/09/2025 18:47" at bounding box center [181, 152] width 222 height 13
click at [286, 81] on label "Importações" at bounding box center [332, 87] width 579 height 13
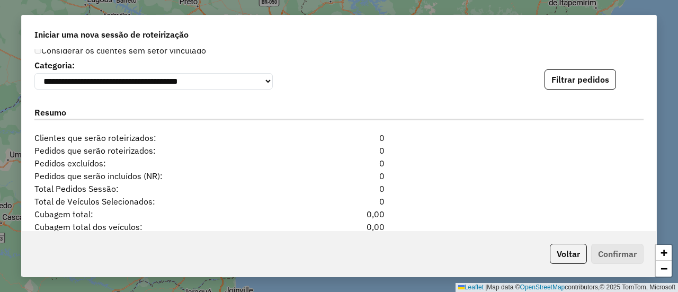
scroll to position [795, 0]
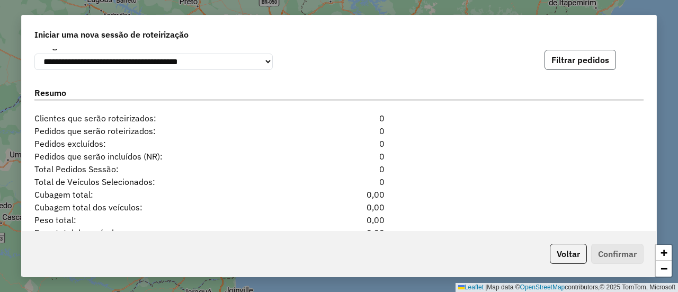
click at [564, 65] on button "Filtrar pedidos" at bounding box center [581, 60] width 72 height 20
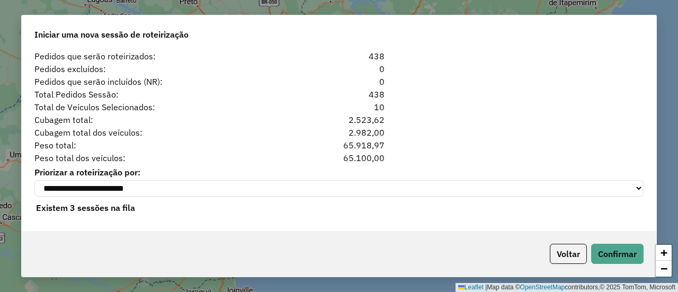
scroll to position [1090, 0]
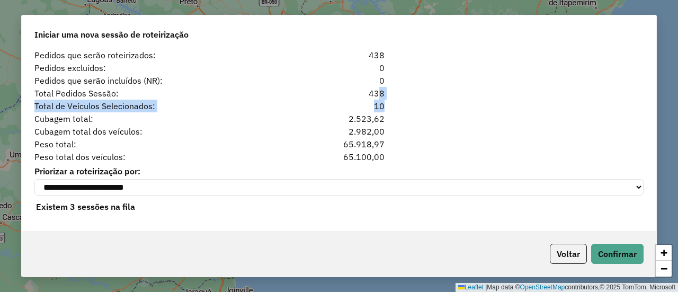
drag, startPoint x: 372, startPoint y: 93, endPoint x: 335, endPoint y: 90, distance: 37.2
click at [340, 91] on div "**********" at bounding box center [339, 140] width 635 height 182
click at [457, 127] on div "Cubagem total dos veículos: 2.982,00" at bounding box center [339, 131] width 622 height 13
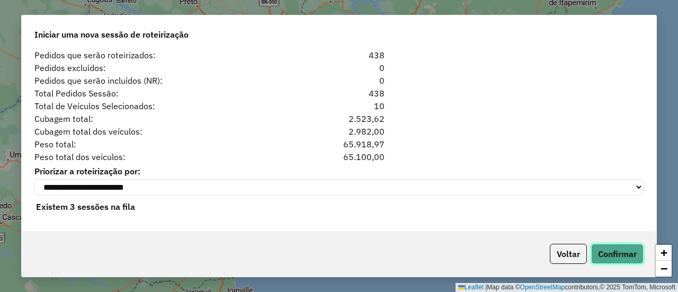
click at [609, 255] on button "Confirmar" at bounding box center [617, 254] width 52 height 20
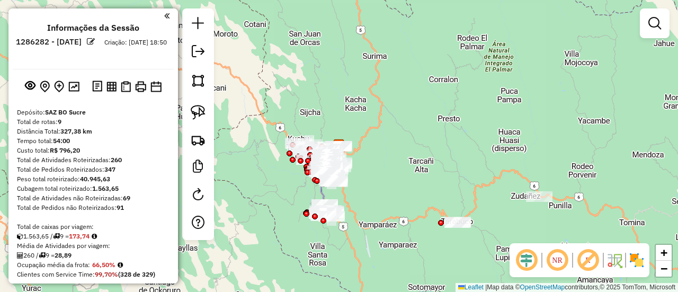
click at [636, 259] on img at bounding box center [636, 260] width 17 height 17
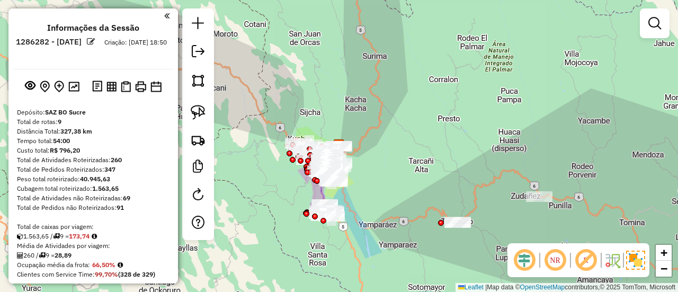
drag, startPoint x: 408, startPoint y: 191, endPoint x: 452, endPoint y: 123, distance: 81.1
click at [452, 123] on div "Janela de atendimento Grade de atendimento Capacidade Transportadoras Veículos …" at bounding box center [339, 146] width 678 height 292
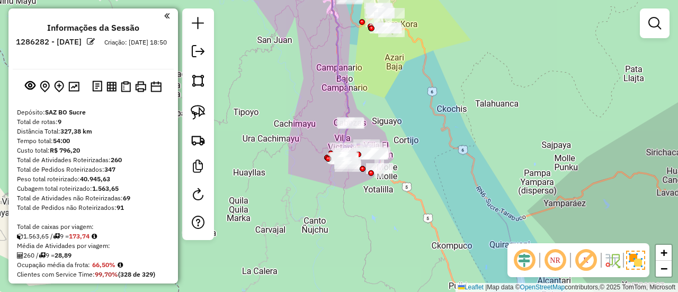
click at [351, 96] on icon at bounding box center [341, 47] width 22 height 152
select select "**********"
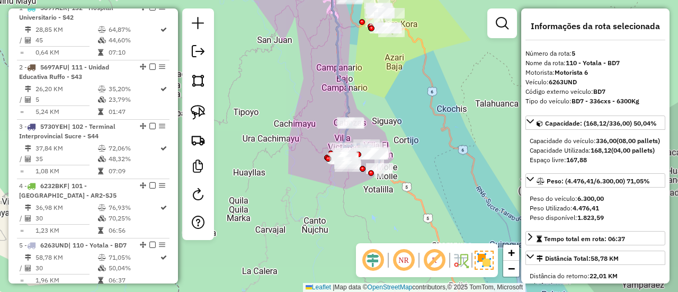
scroll to position [654, 0]
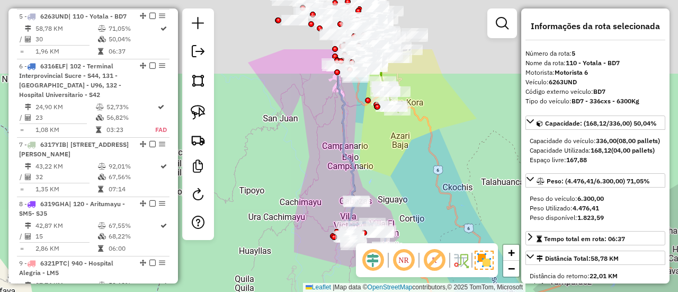
drag, startPoint x: 381, startPoint y: 69, endPoint x: 389, endPoint y: 167, distance: 98.9
click at [389, 167] on div "Janela de atendimento Grade de atendimento Capacidade Transportadoras Veículos …" at bounding box center [339, 146] width 678 height 292
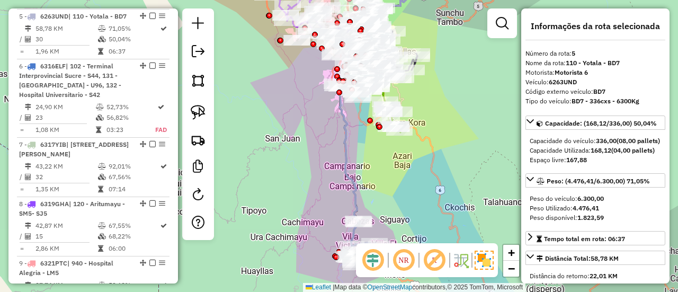
click at [449, 159] on div "Janela de atendimento Grade de atendimento Capacidade Transportadoras Veículos …" at bounding box center [339, 146] width 678 height 292
click at [421, 154] on div "Janela de atendimento Grade de atendimento Capacidade Transportadoras Veículos …" at bounding box center [339, 146] width 678 height 292
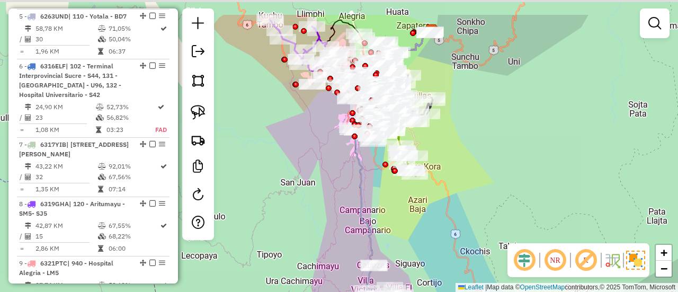
drag, startPoint x: 414, startPoint y: 180, endPoint x: 426, endPoint y: 216, distance: 37.9
click at [426, 216] on div "Janela de atendimento Grade de atendimento Capacidade Transportadoras Veículos …" at bounding box center [339, 146] width 678 height 292
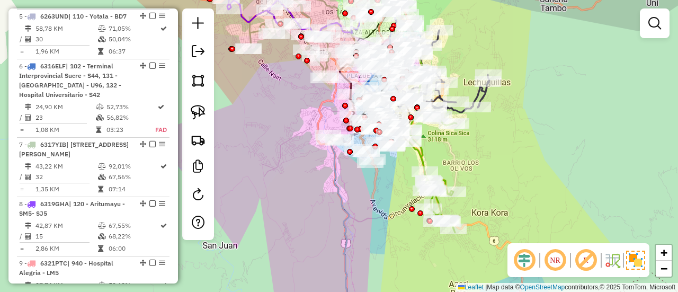
click at [427, 161] on icon at bounding box center [432, 172] width 50 height 121
select select "**********"
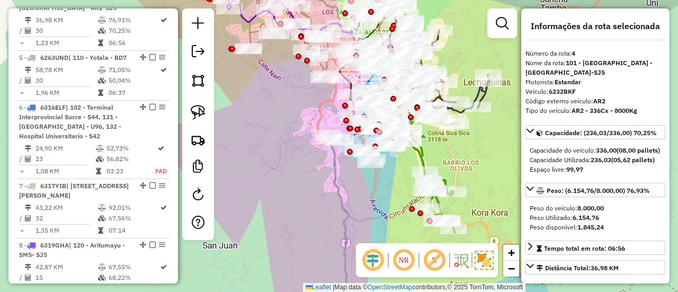
scroll to position [594, 0]
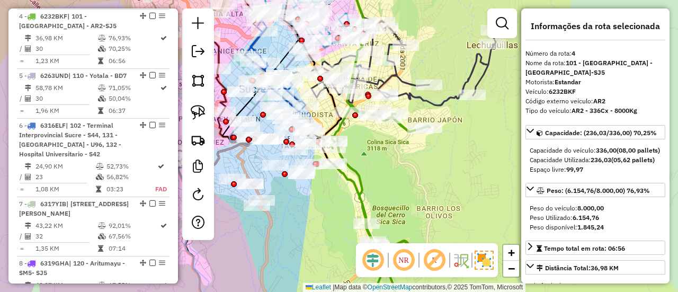
click at [450, 108] on div "Janela de atendimento Grade de atendimento Capacidade Transportadoras Veículos …" at bounding box center [339, 146] width 678 height 292
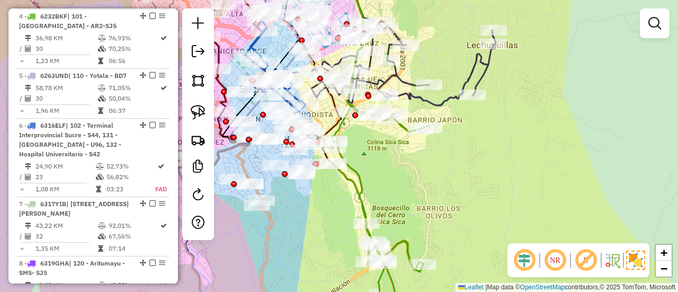
click at [447, 102] on icon at bounding box center [403, 38] width 185 height 135
select select "**********"
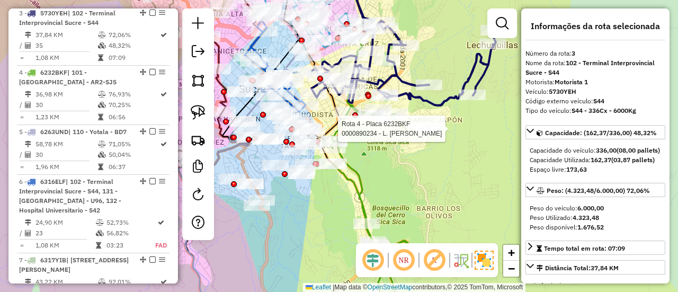
scroll to position [536, 0]
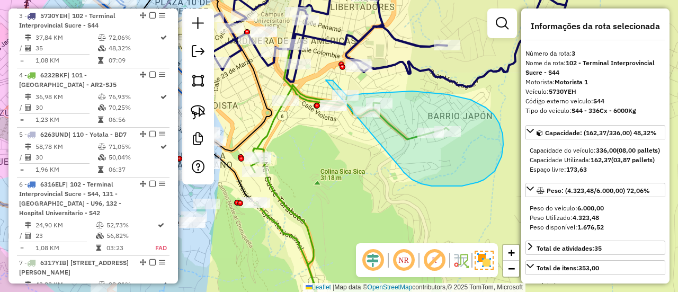
drag, startPoint x: 432, startPoint y: 186, endPoint x: 334, endPoint y: 136, distance: 110.2
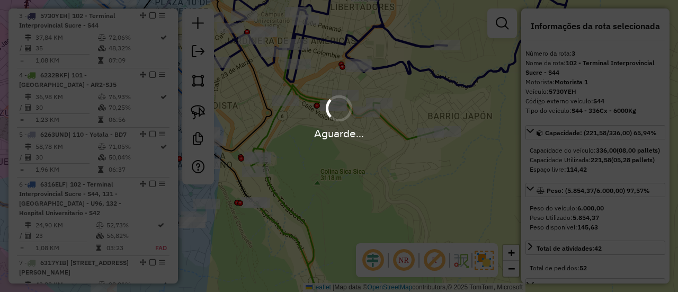
select select "**********"
click at [310, 152] on div "Aguarde..." at bounding box center [339, 146] width 678 height 292
click at [272, 128] on div "Aguarde..." at bounding box center [339, 134] width 678 height 16
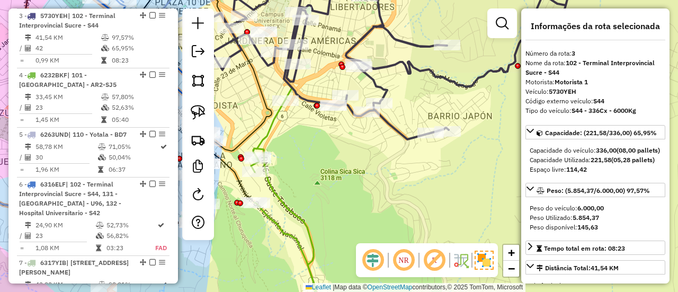
click at [274, 129] on icon at bounding box center [287, 210] width 72 height 221
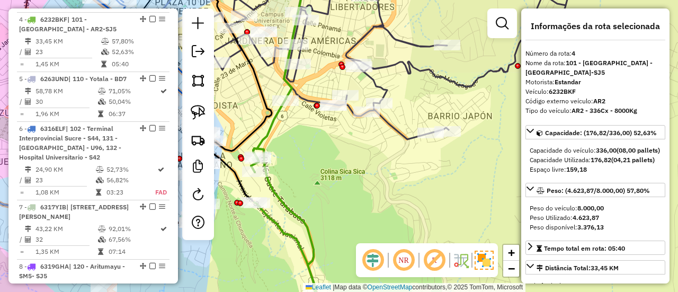
scroll to position [594, 0]
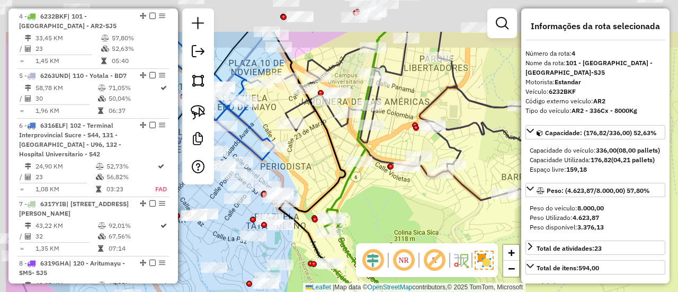
drag, startPoint x: 359, startPoint y: 196, endPoint x: 393, endPoint y: 223, distance: 43.0
click at [393, 223] on div "Janela de atendimento Grade de atendimento Capacidade Transportadoras Veículos …" at bounding box center [339, 146] width 678 height 292
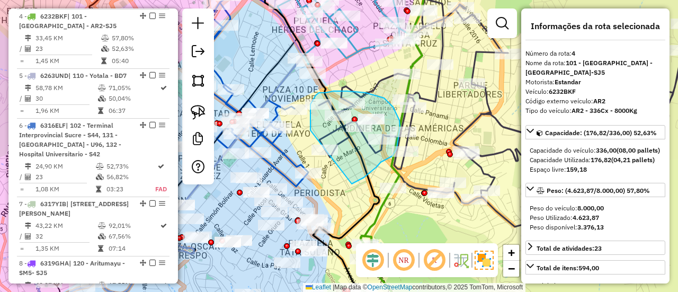
drag, startPoint x: 352, startPoint y: 184, endPoint x: 337, endPoint y: 185, distance: 14.9
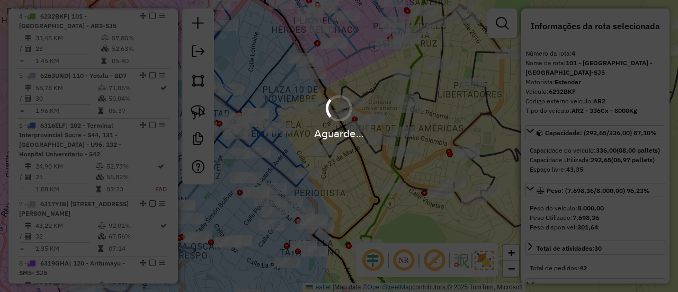
select select "**********"
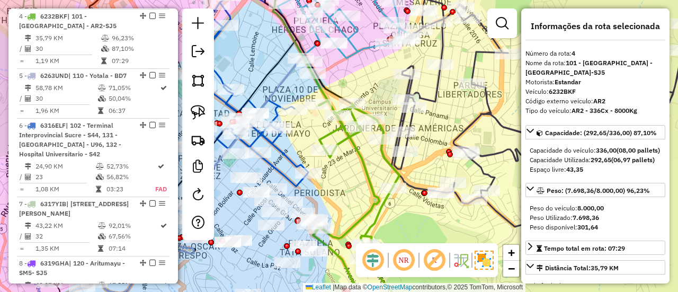
click at [149, 15] on em at bounding box center [152, 16] width 6 height 6
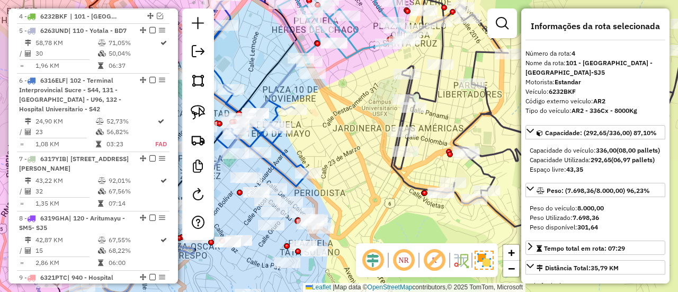
scroll to position [549, 0]
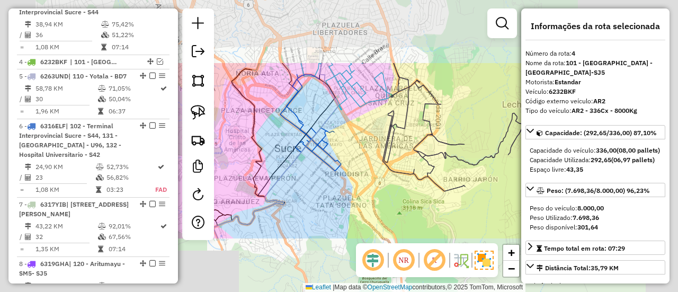
click at [367, 163] on div "Janela de atendimento Grade de atendimento Capacidade Transportadoras Veículos …" at bounding box center [339, 146] width 678 height 292
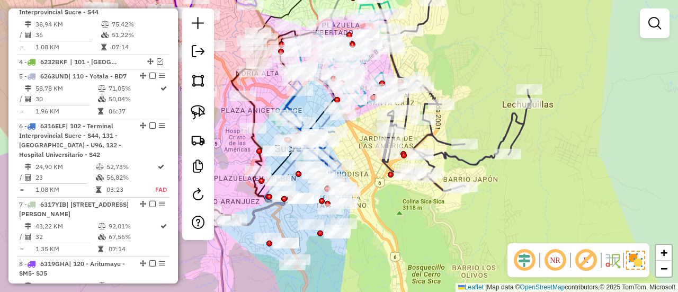
drag, startPoint x: 381, startPoint y: 200, endPoint x: 459, endPoint y: 112, distance: 117.1
click at [459, 112] on div "Janela de atendimento Grade de atendimento Capacidade Transportadoras Veículos …" at bounding box center [339, 146] width 678 height 292
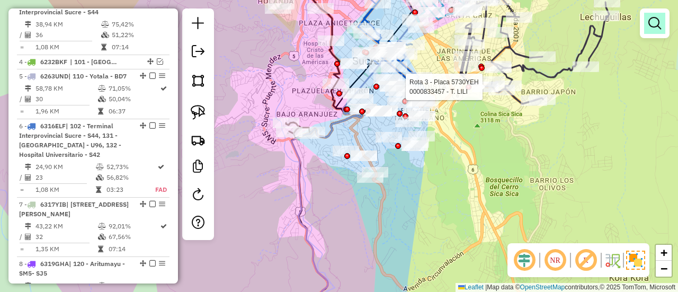
click at [663, 28] on link at bounding box center [654, 23] width 21 height 21
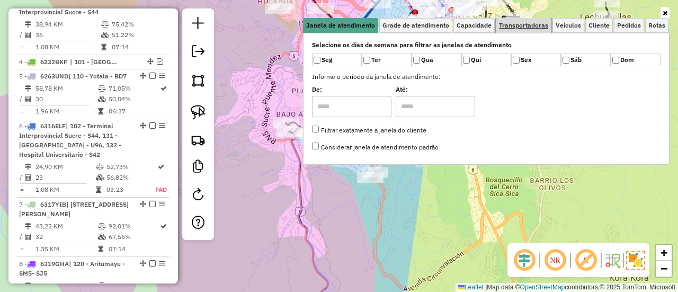
click at [525, 28] on span "Transportadoras" at bounding box center [523, 25] width 49 height 6
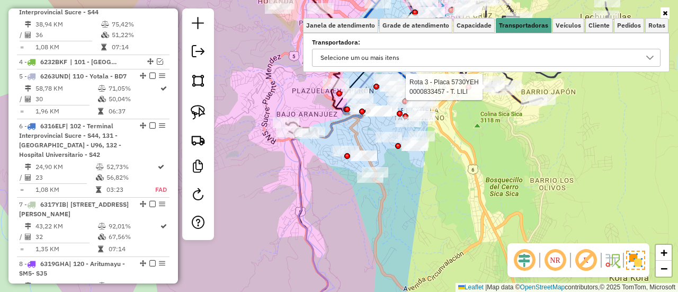
drag, startPoint x: 491, startPoint y: 48, endPoint x: 485, endPoint y: 58, distance: 11.6
click at [491, 49] on div "Selecione um ou mais itens" at bounding box center [478, 57] width 323 height 17
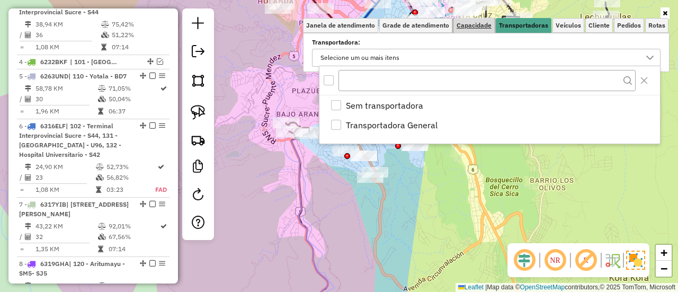
click at [489, 26] on span "Capacidade" at bounding box center [474, 25] width 35 height 6
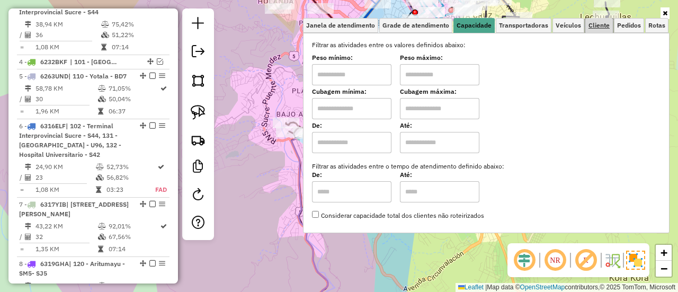
click at [592, 27] on span "Cliente" at bounding box center [599, 25] width 21 height 6
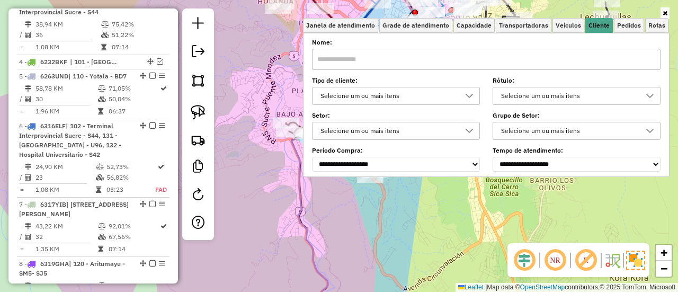
click at [383, 96] on div "Selecione um ou mais itens" at bounding box center [388, 95] width 143 height 17
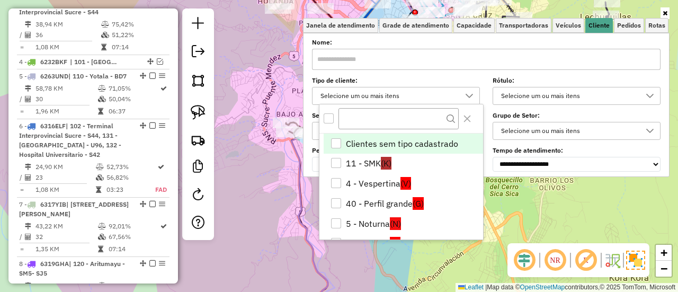
click at [330, 118] on div "All items unselected" at bounding box center [329, 118] width 10 height 10
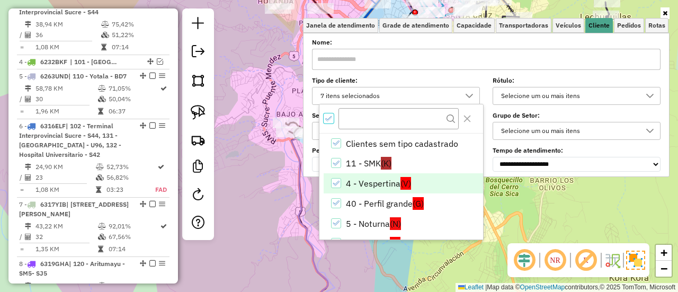
scroll to position [42, 0]
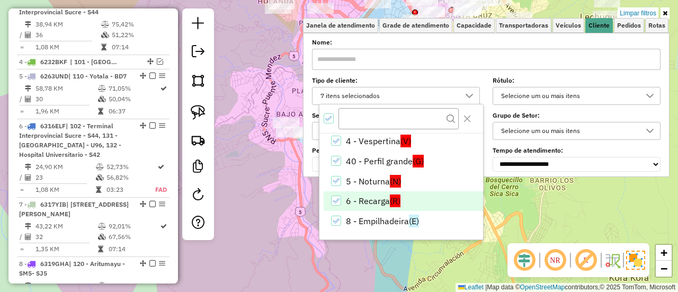
click at [380, 197] on li "6 - Recarga (R)" at bounding box center [403, 201] width 159 height 20
click at [509, 215] on hb-app "Aplicando filtros Pop-up bloqueado! Seu navegador bloqueou automáticamente a ab…" at bounding box center [339, 146] width 678 height 292
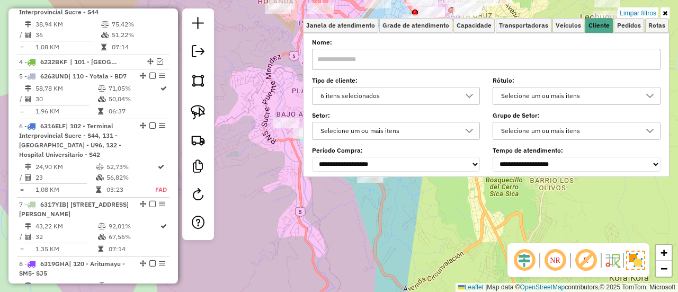
click at [489, 211] on div "Limpar filtros Janela de atendimento Grade de atendimento Capacidade Transporta…" at bounding box center [339, 146] width 678 height 292
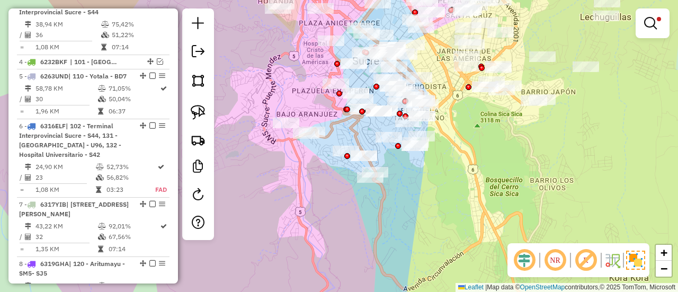
click at [437, 204] on div "Limpar filtros Janela de atendimento Grade de atendimento Capacidade Transporta…" at bounding box center [339, 146] width 678 height 292
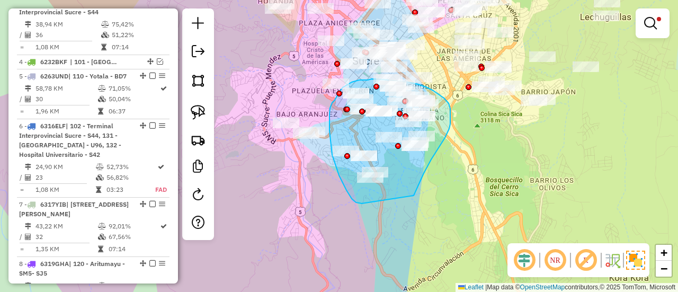
drag, startPoint x: 414, startPoint y: 196, endPoint x: 376, endPoint y: 197, distance: 37.6
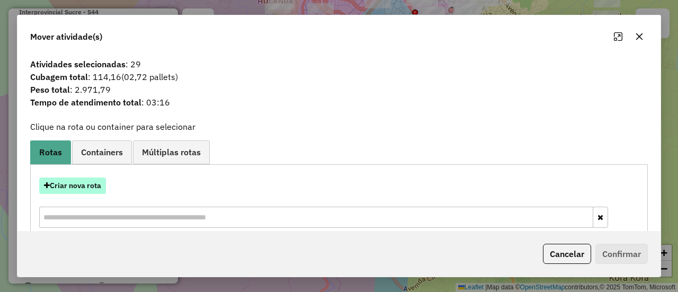
click at [105, 181] on button "Criar nova rota" at bounding box center [72, 185] width 67 height 16
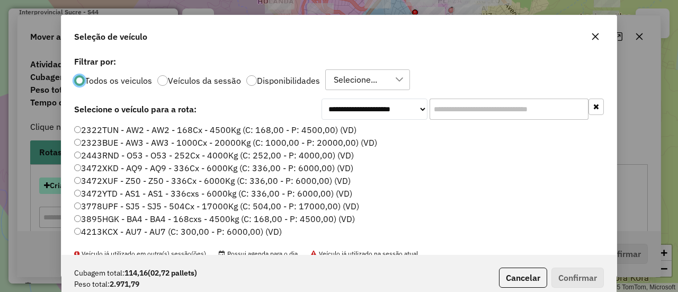
scroll to position [6, 3]
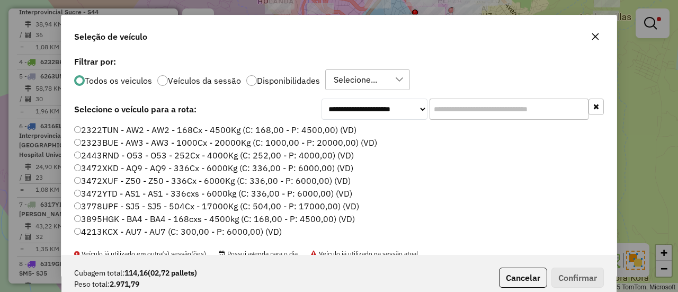
click at [439, 103] on input "text" at bounding box center [509, 109] width 159 height 21
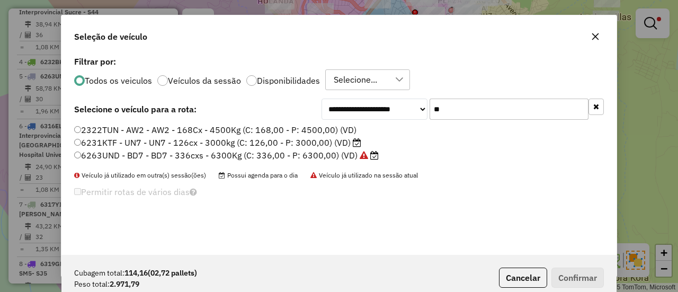
type input "**"
click at [297, 85] on p-radiobutton "Disponibilidades" at bounding box center [283, 80] width 74 height 11
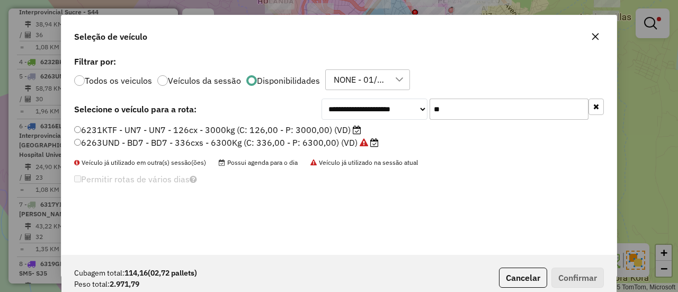
click at [312, 129] on label "6231KTF - UN7 - UN7 - 126cx - 3000kg (C: 126,00 - P: 3000,00) (VD)" at bounding box center [217, 129] width 287 height 13
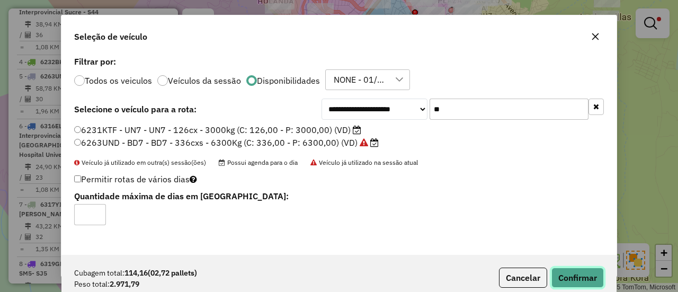
click at [585, 277] on button "Confirmar" at bounding box center [578, 278] width 52 height 20
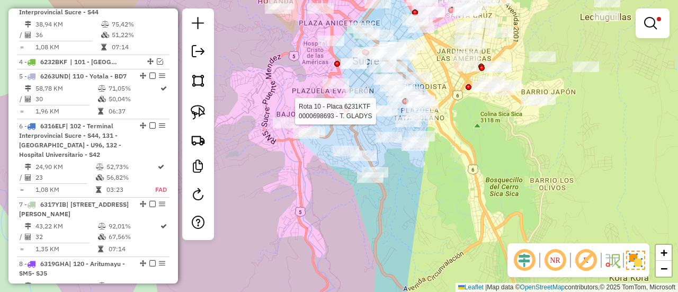
select select "**********"
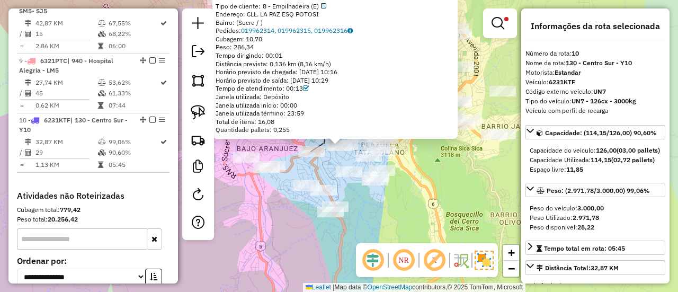
scroll to position [924, 0]
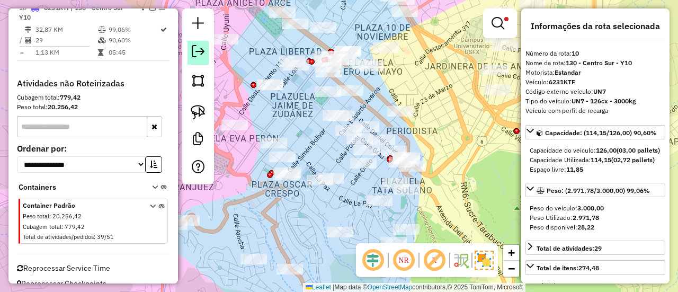
click at [149, 11] on em at bounding box center [152, 7] width 6 height 6
select select "**********"
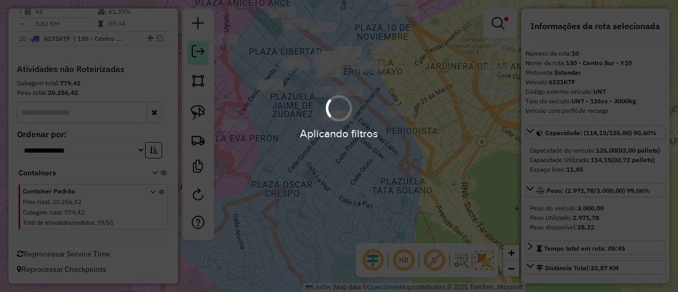
scroll to position [899, 0]
click at [357, 181] on hb-app "Aplicando filtros Pop-up bloqueado! Seu navegador bloqueou automáticamente a ab…" at bounding box center [339, 146] width 678 height 292
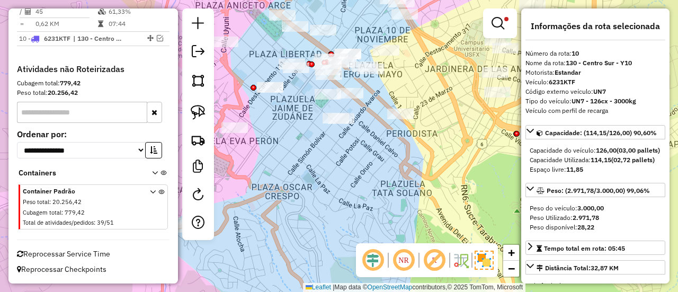
drag, startPoint x: 365, startPoint y: 175, endPoint x: 363, endPoint y: 200, distance: 24.4
click at [361, 204] on div "Limpar filtros Janela de atendimento Grade de atendimento Capacidade Transporta…" at bounding box center [339, 146] width 678 height 292
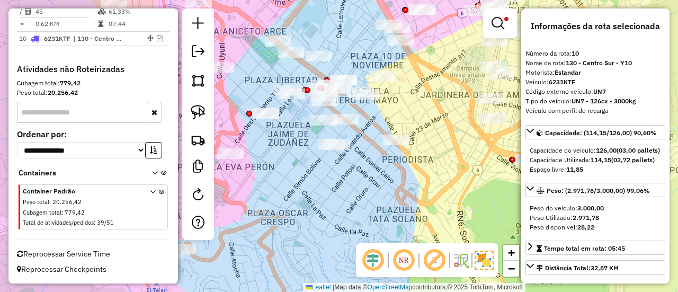
click at [366, 198] on div "Limpar filtros Janela de atendimento Grade de atendimento Capacidade Transporta…" at bounding box center [339, 146] width 678 height 292
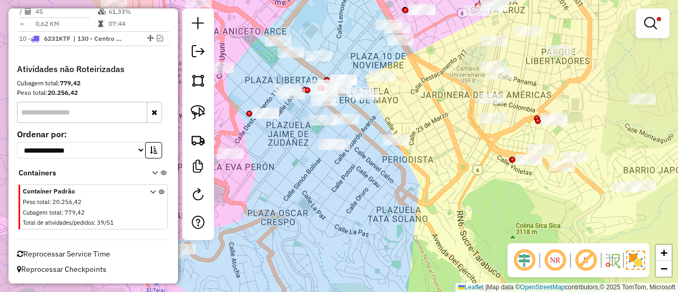
drag, startPoint x: 370, startPoint y: 210, endPoint x: 405, endPoint y: 242, distance: 46.5
click at [405, 241] on div "Limpar filtros Janela de atendimento Grade de atendimento Capacidade Transporta…" at bounding box center [339, 146] width 678 height 292
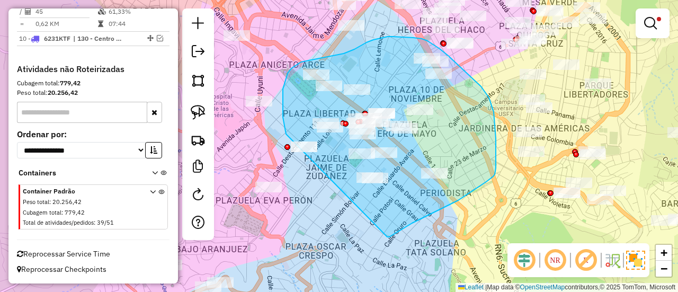
click at [300, 147] on div "Limpar filtros Janela de atendimento Grade de atendimento Capacidade Transporta…" at bounding box center [339, 146] width 678 height 292
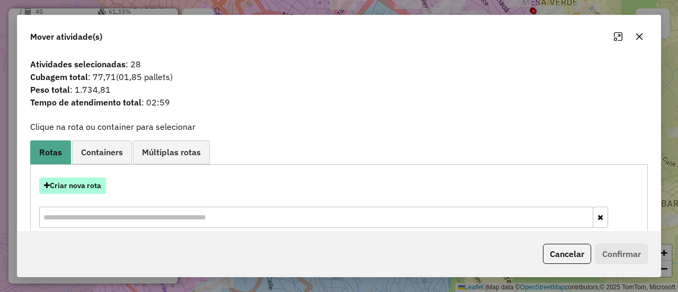
click at [85, 182] on button "Criar nova rota" at bounding box center [72, 185] width 67 height 16
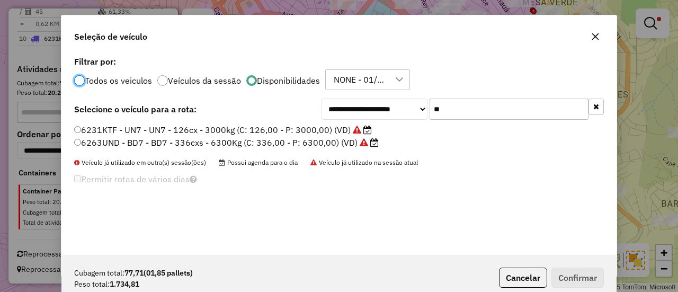
scroll to position [6, 3]
click at [463, 106] on input "**" at bounding box center [509, 109] width 159 height 21
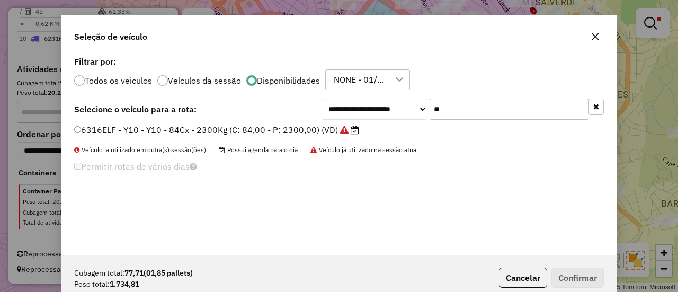
type input "**"
click at [326, 129] on label "6316ELF - Y10 - Y10 - 84Cx - 2300Kg (C: 84,00 - P: 2300,00) (VD)" at bounding box center [216, 129] width 285 height 13
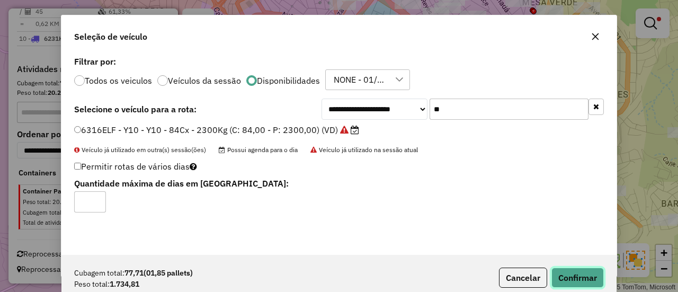
click at [584, 277] on button "Confirmar" at bounding box center [578, 278] width 52 height 20
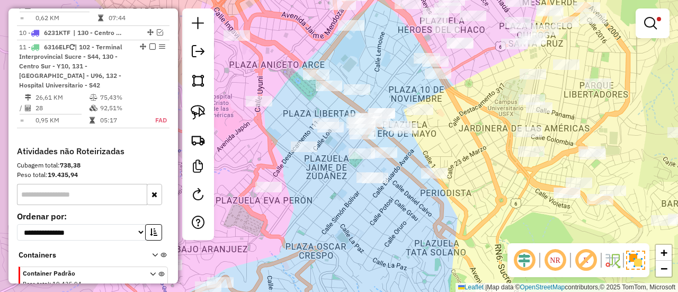
scroll to position [924, 0]
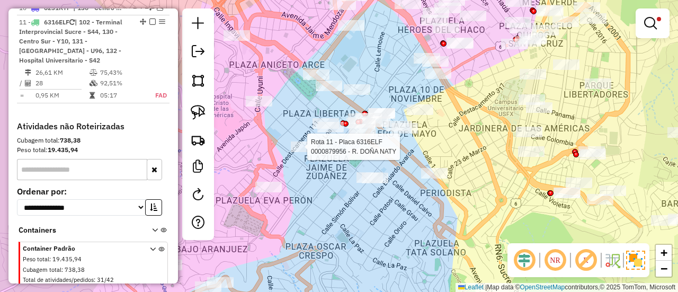
select select "**********"
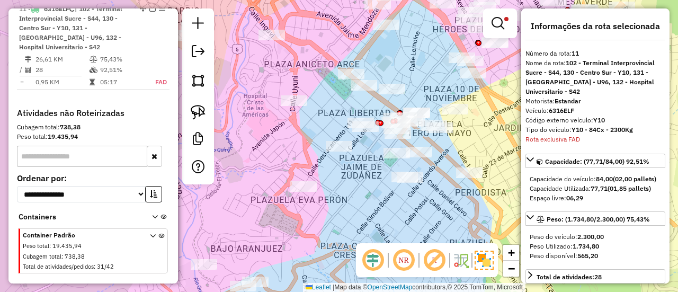
scroll to position [938, 0]
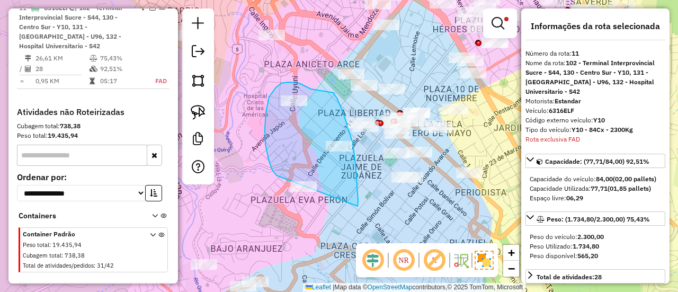
drag, startPoint x: 356, startPoint y: 164, endPoint x: 283, endPoint y: 182, distance: 74.9
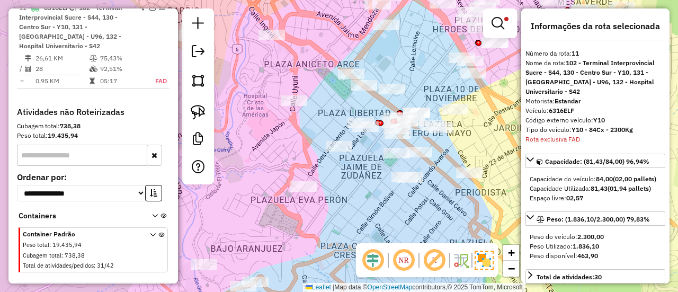
click at [425, 137] on div "Limpar filtros Janela de atendimento Grade de atendimento Capacidade Transporta…" at bounding box center [339, 146] width 678 height 292
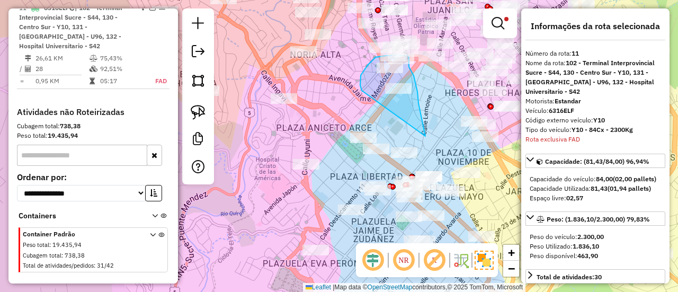
drag, startPoint x: 423, startPoint y: 127, endPoint x: 367, endPoint y: 103, distance: 61.5
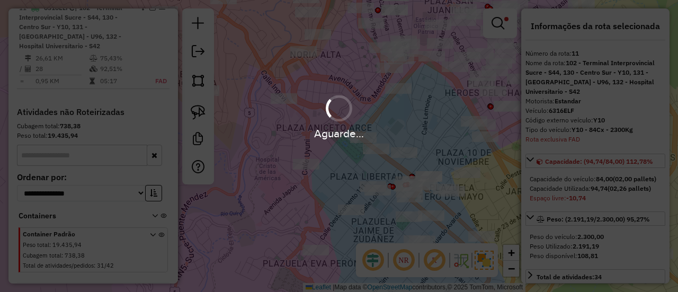
select select "**********"
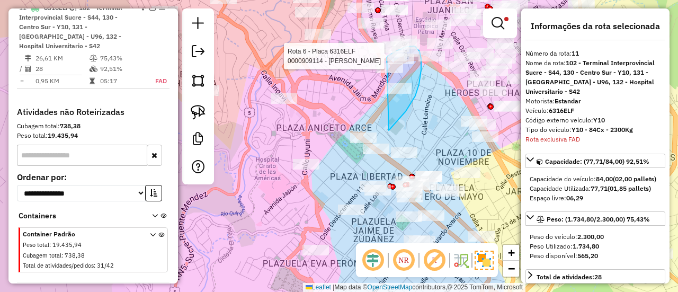
drag, startPoint x: 389, startPoint y: 130, endPoint x: 379, endPoint y: 61, distance: 69.5
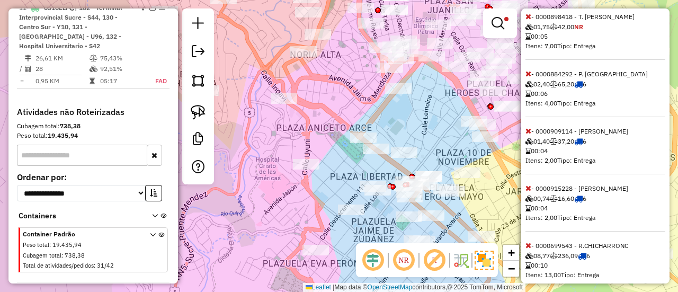
scroll to position [437, 0]
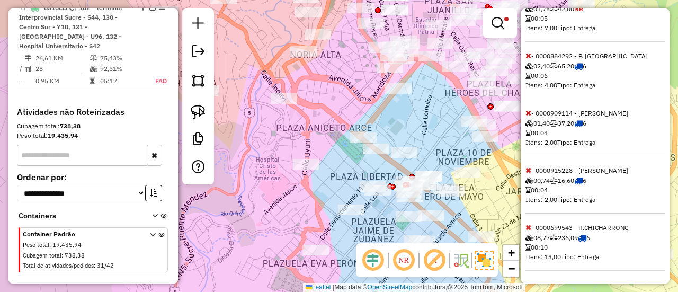
click at [527, 226] on icon at bounding box center [529, 227] width 6 height 7
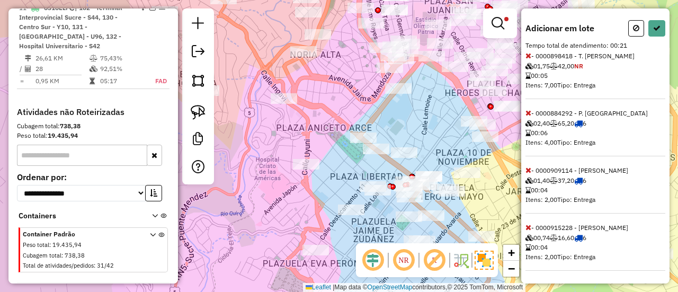
scroll to position [62, 0]
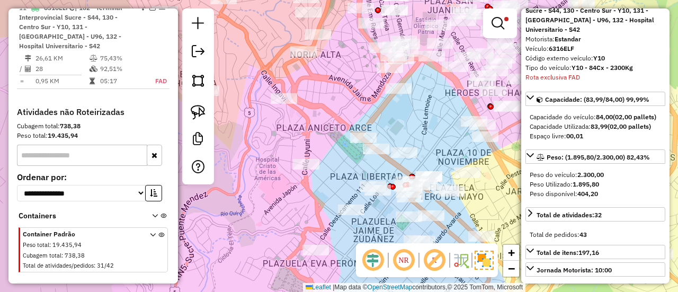
select select "**********"
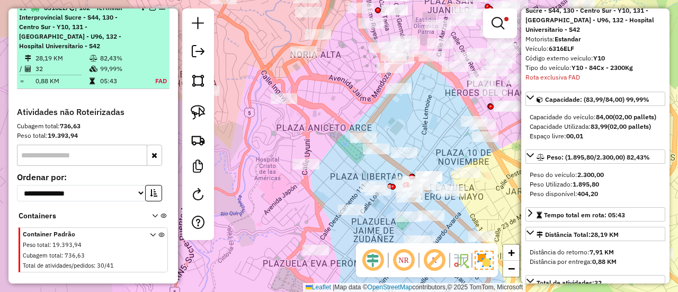
click at [149, 11] on em at bounding box center [152, 7] width 6 height 6
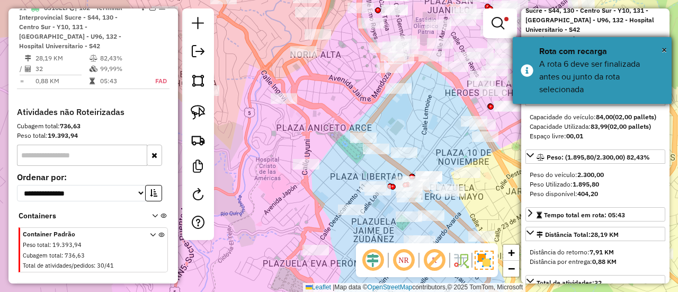
click at [592, 80] on div "A rota 6 deve ser finalizada antes ou junto da rota selecionada" at bounding box center [601, 77] width 125 height 38
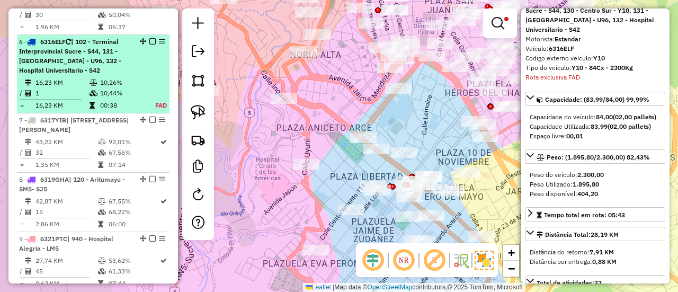
scroll to position [620, 0]
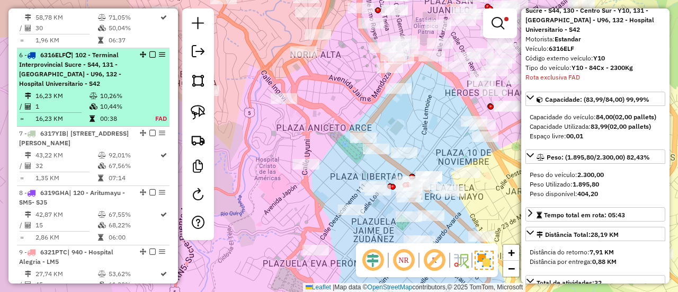
click at [159, 58] on em at bounding box center [162, 54] width 6 height 6
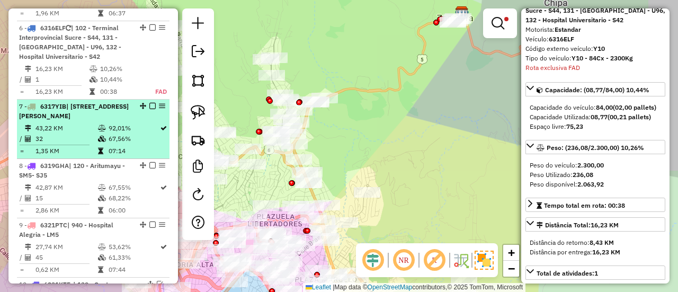
scroll to position [668, 0]
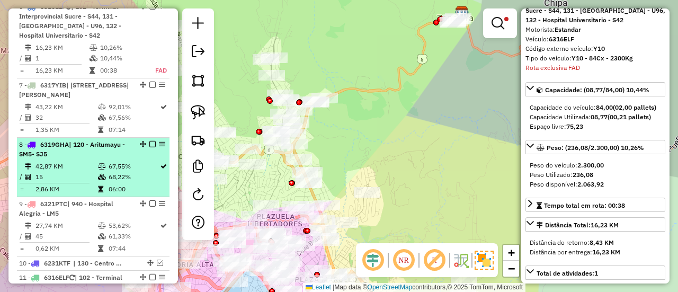
click at [161, 147] on em at bounding box center [162, 144] width 6 height 6
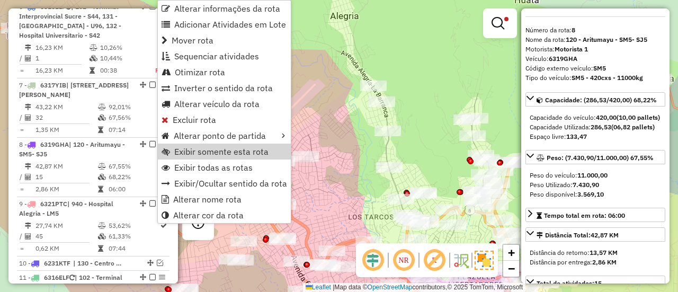
scroll to position [0, 0]
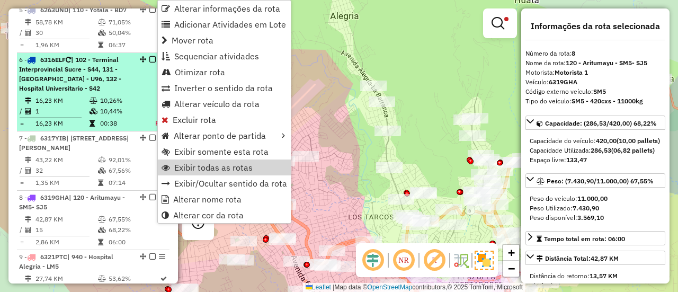
click at [109, 93] on div "6 - 6316ELF | 102 - Terminal Interprovincial Sucre - S44, 131 - Mercado Negro -…" at bounding box center [75, 74] width 112 height 38
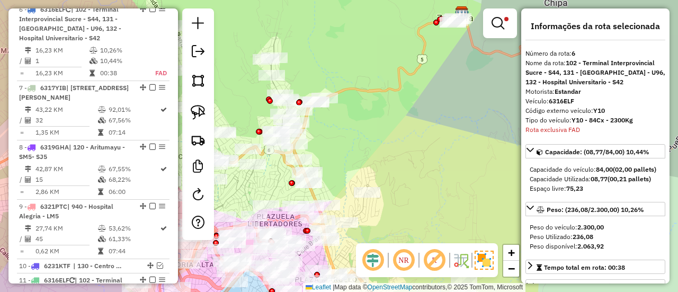
scroll to position [668, 0]
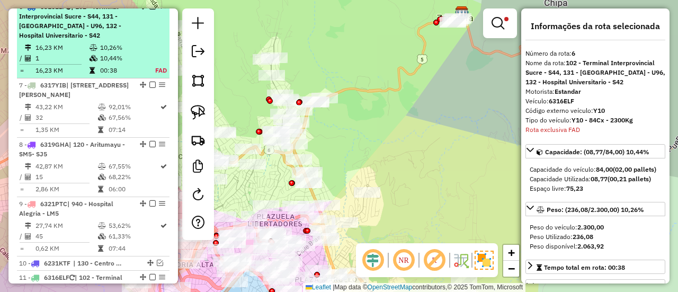
drag, startPoint x: 160, startPoint y: 17, endPoint x: 133, endPoint y: 27, distance: 28.7
click at [129, 31] on div "6 - 6316ELF | 102 - Terminal Interprovincial Sucre - S44, 131 - Mercado Negro -…" at bounding box center [93, 21] width 148 height 38
click at [159, 10] on em at bounding box center [162, 6] width 6 height 6
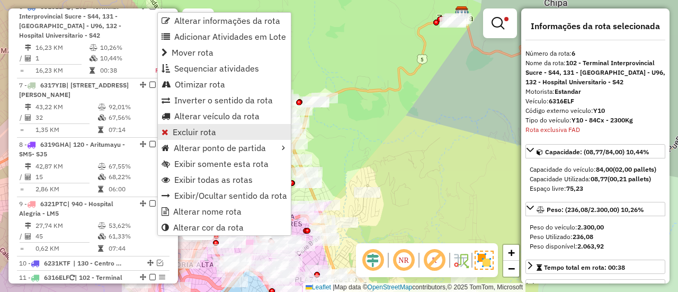
click at [200, 133] on span "Excluir rota" at bounding box center [194, 132] width 43 height 8
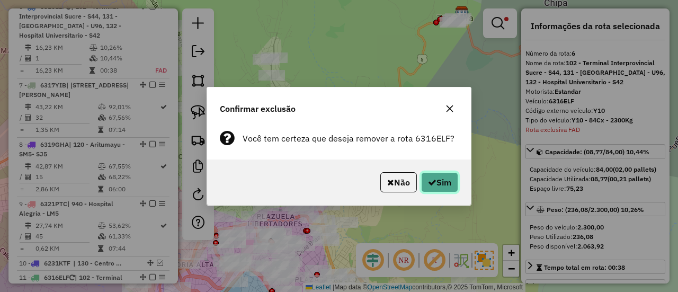
click at [447, 186] on button "Sim" at bounding box center [439, 182] width 37 height 20
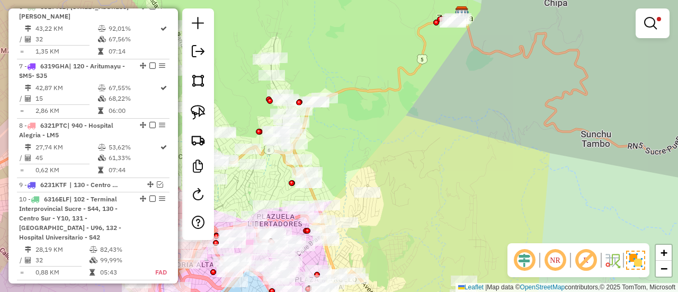
scroll to position [590, 0]
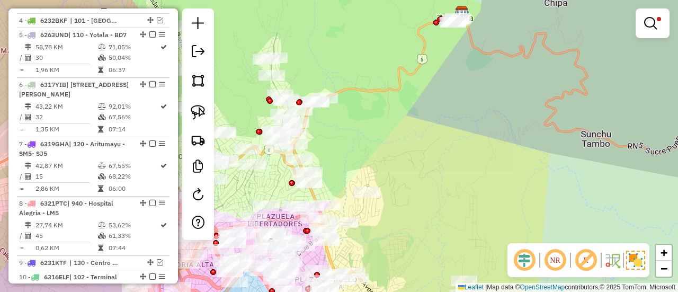
drag, startPoint x: 466, startPoint y: 148, endPoint x: 505, endPoint y: 66, distance: 91.0
click at [504, 66] on div "Limpar filtros Janela de atendimento Grade de atendimento Capacidade Transporta…" at bounding box center [339, 146] width 678 height 292
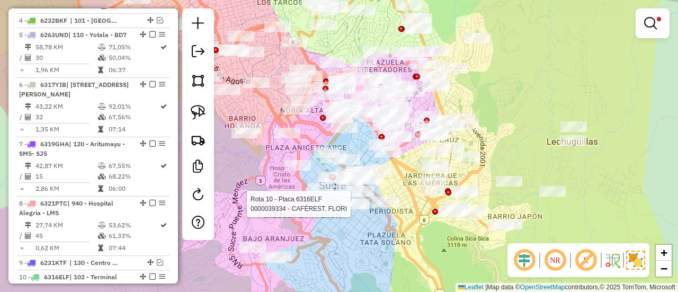
select select "**********"
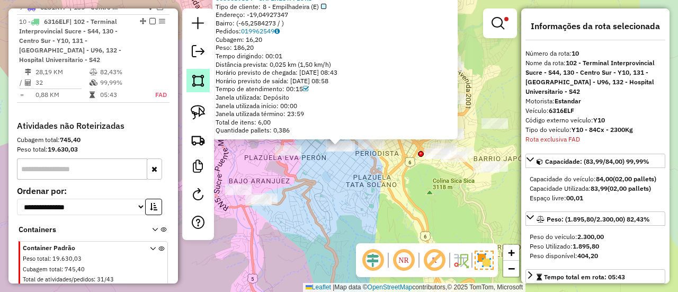
scroll to position [860, 0]
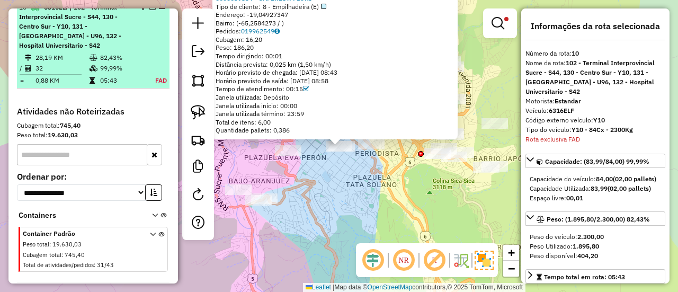
click at [149, 10] on em at bounding box center [152, 7] width 6 height 6
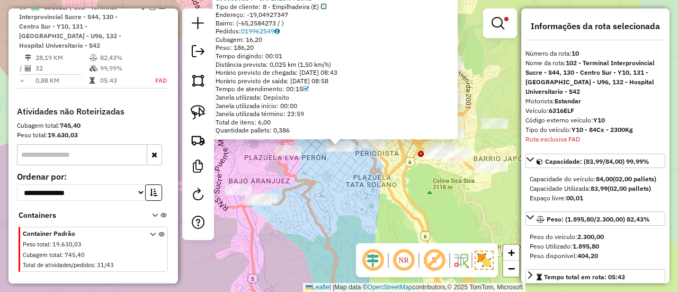
scroll to position [835, 0]
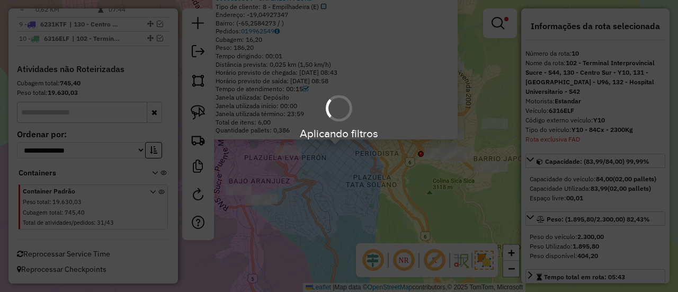
click at [376, 186] on div "Aplicando filtros" at bounding box center [339, 146] width 678 height 292
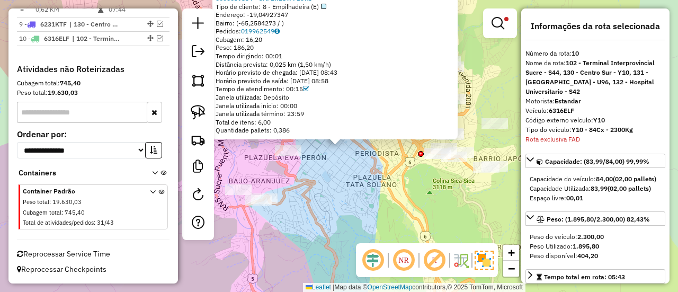
click at [378, 184] on div "0000039334 - CAFÉREST. FLORI Tipo de cliente: 8 - Empilhadeira (E) Endereço: -1…" at bounding box center [339, 146] width 678 height 292
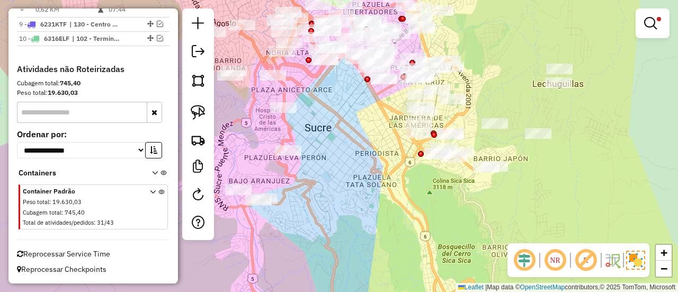
click at [384, 190] on div "Limpar filtros Janela de atendimento Grade de atendimento Capacidade Transporta…" at bounding box center [339, 146] width 678 height 292
click at [400, 189] on div "Limpar filtros Janela de atendimento Grade de atendimento Capacidade Transporta…" at bounding box center [339, 146] width 678 height 292
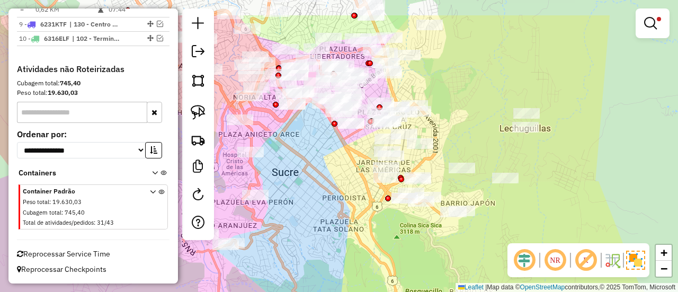
drag, startPoint x: 397, startPoint y: 193, endPoint x: 368, endPoint y: 230, distance: 47.5
click at [368, 230] on div "Limpar filtros Janela de atendimento Grade de atendimento Capacidade Transporta…" at bounding box center [339, 146] width 678 height 292
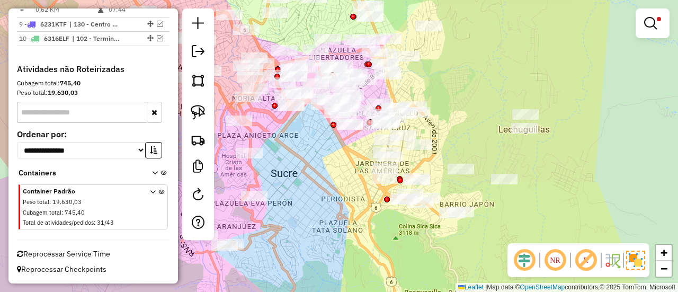
click at [461, 163] on div "Rota 3 - Placa 5730YEH 0000699175 - T. MARGARITA Rota 3 - Placa 5730YEH 0000071…" at bounding box center [339, 146] width 678 height 292
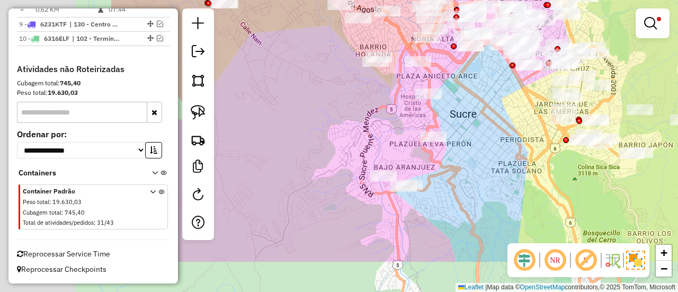
drag, startPoint x: 430, startPoint y: 157, endPoint x: 480, endPoint y: 145, distance: 51.4
click at [480, 145] on div "Limpar filtros Janela de atendimento Grade de atendimento Capacidade Transporta…" at bounding box center [339, 146] width 678 height 292
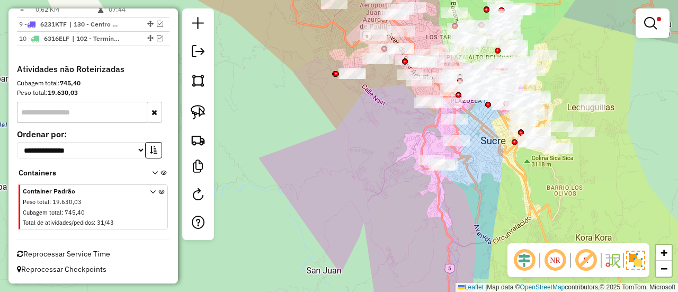
drag, startPoint x: 664, startPoint y: 21, endPoint x: 655, endPoint y: 21, distance: 9.6
click at [664, 21] on link at bounding box center [652, 23] width 25 height 21
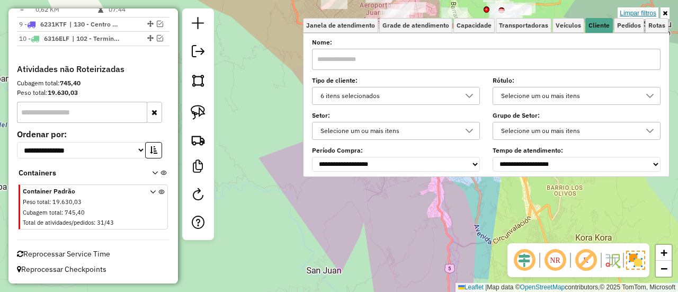
click at [644, 17] on link "Limpar filtros" at bounding box center [638, 13] width 41 height 12
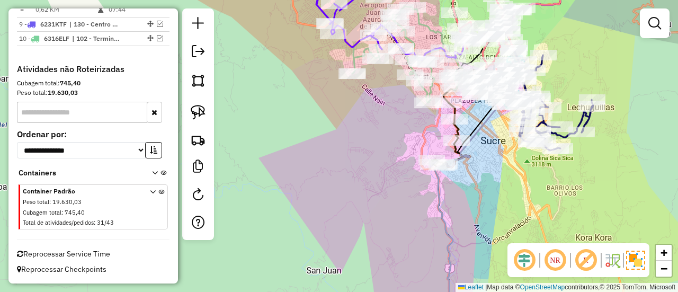
click at [645, 11] on div at bounding box center [655, 23] width 30 height 30
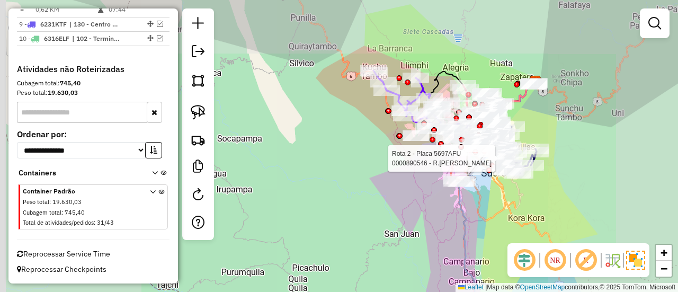
drag, startPoint x: 484, startPoint y: 210, endPoint x: 483, endPoint y: 204, distance: 6.6
click at [469, 114] on div "Rota 2 - Placa 5697AFU 0000919790 - JUAN PABLO OSIN Rota 2 - Placa 5697AFU 0000…" at bounding box center [339, 146] width 678 height 292
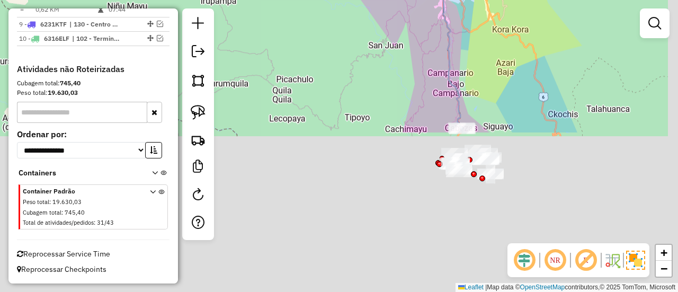
drag, startPoint x: 484, startPoint y: 210, endPoint x: 458, endPoint y: 75, distance: 138.2
click at [467, 10] on div "Janela de atendimento Grade de atendimento Capacidade Transportadoras Veículos …" at bounding box center [339, 146] width 678 height 292
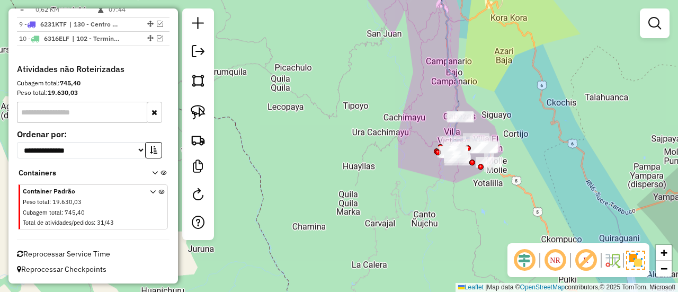
click at [456, 69] on icon at bounding box center [450, 44] width 21 height 146
select select "**********"
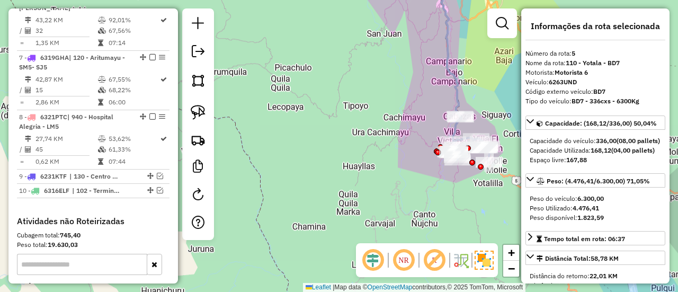
scroll to position [609, 0]
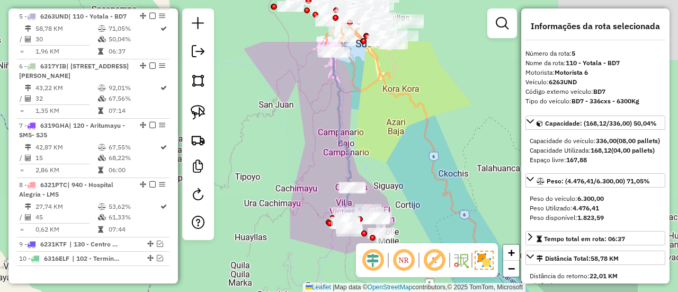
drag, startPoint x: 464, startPoint y: 77, endPoint x: 336, endPoint y: 177, distance: 162.3
click at [332, 180] on div "Janela de atendimento Grade de atendimento Capacidade Transportadoras Veículos …" at bounding box center [339, 146] width 678 height 292
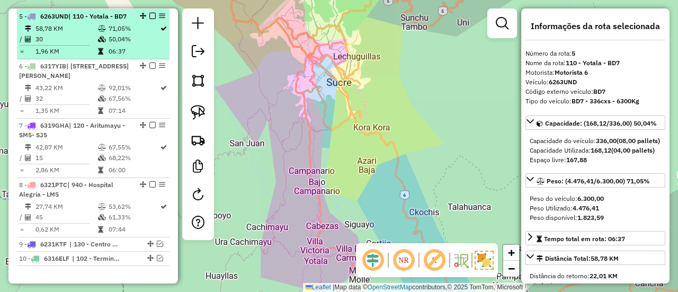
click at [129, 33] on td "71,05%" at bounding box center [133, 28] width 51 height 11
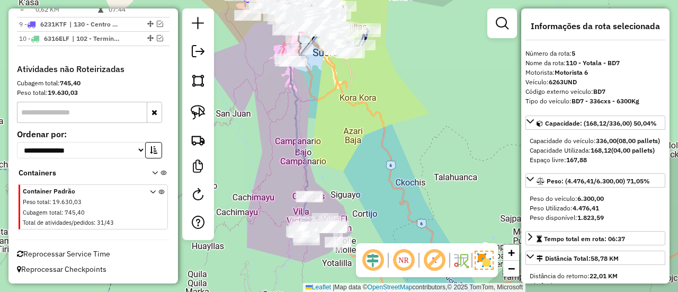
click at [305, 154] on icon at bounding box center [323, 84] width 69 height 226
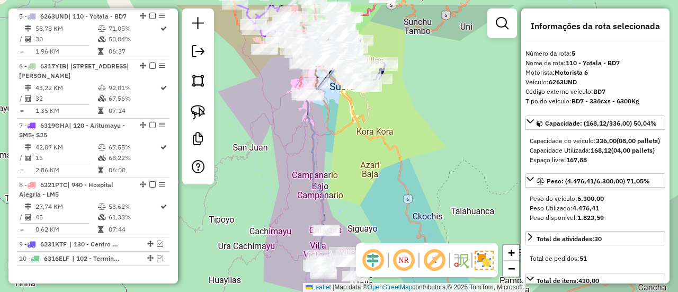
drag, startPoint x: 323, startPoint y: 169, endPoint x: 358, endPoint y: 209, distance: 52.6
click at [358, 216] on div "Janela de atendimento Grade de atendimento Capacidade Transportadoras Veículos …" at bounding box center [339, 146] width 678 height 292
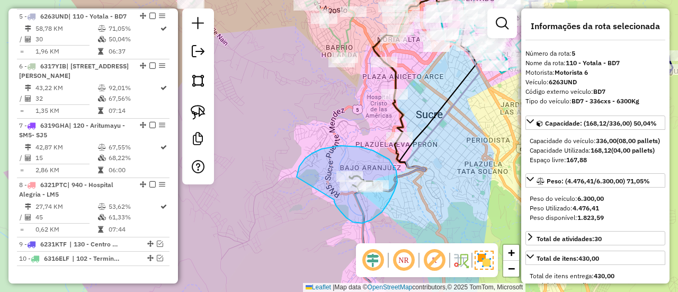
drag, startPoint x: 341, startPoint y: 211, endPoint x: 318, endPoint y: 187, distance: 33.4
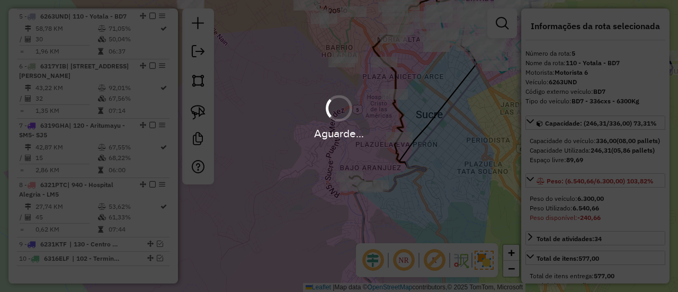
select select "**********"
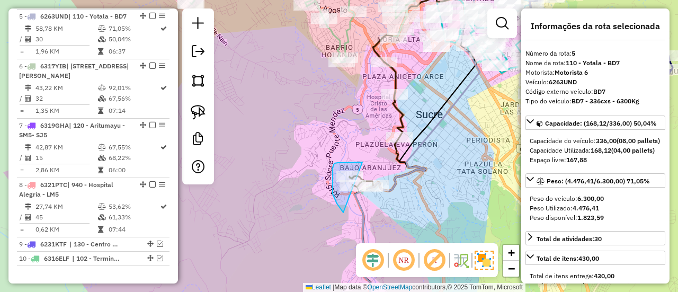
drag, startPoint x: 343, startPoint y: 212, endPoint x: 362, endPoint y: 162, distance: 53.8
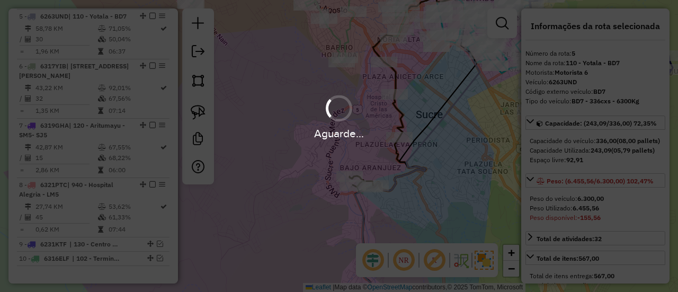
select select "**********"
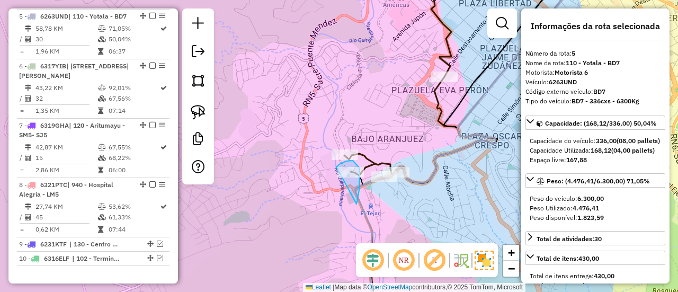
drag, startPoint x: 357, startPoint y: 204, endPoint x: 333, endPoint y: 181, distance: 33.3
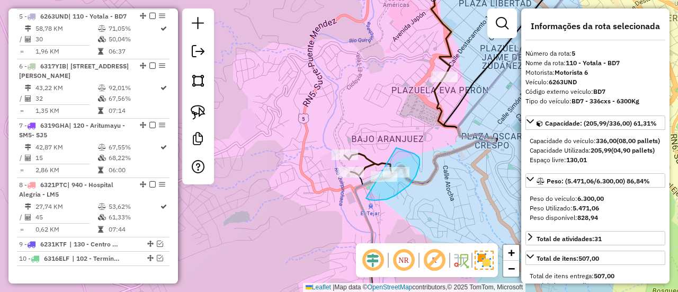
drag, startPoint x: 416, startPoint y: 176, endPoint x: 378, endPoint y: 143, distance: 50.3
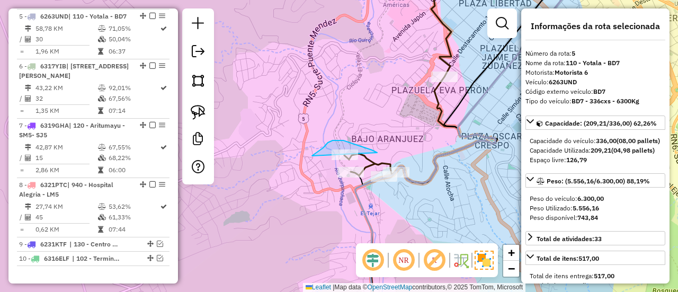
drag, startPoint x: 328, startPoint y: 143, endPoint x: 312, endPoint y: 162, distance: 25.6
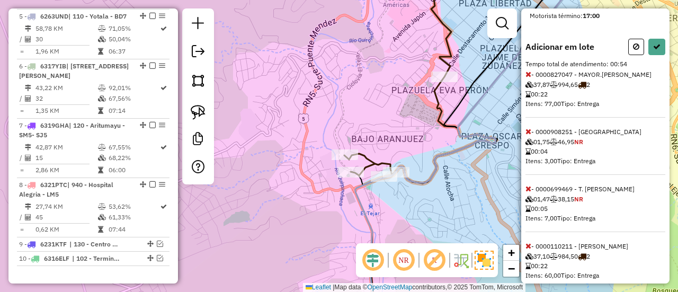
scroll to position [351, 0]
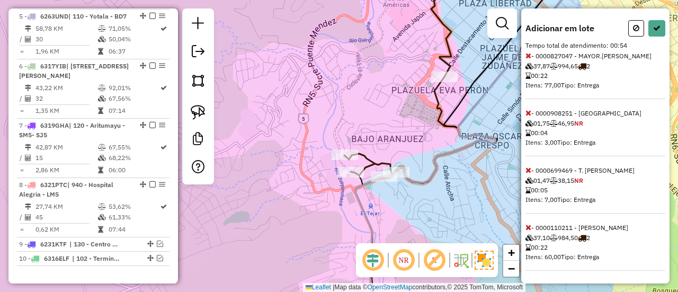
click at [529, 227] on icon at bounding box center [529, 227] width 6 height 7
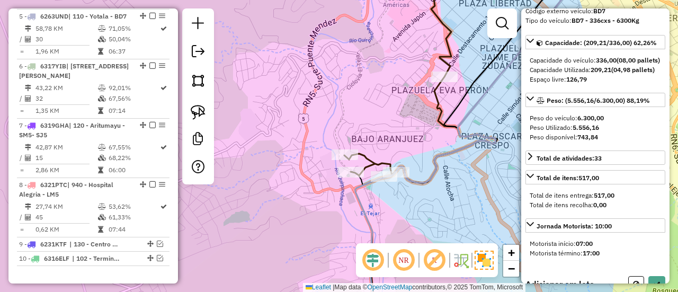
scroll to position [0, 0]
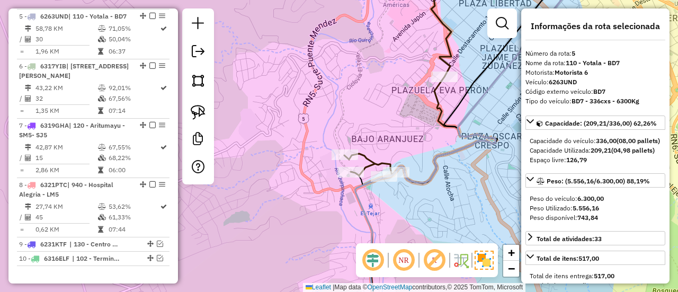
click at [372, 148] on div "Janela de atendimento Grade de atendimento Capacidade Transportadoras Veículos …" at bounding box center [339, 146] width 678 height 292
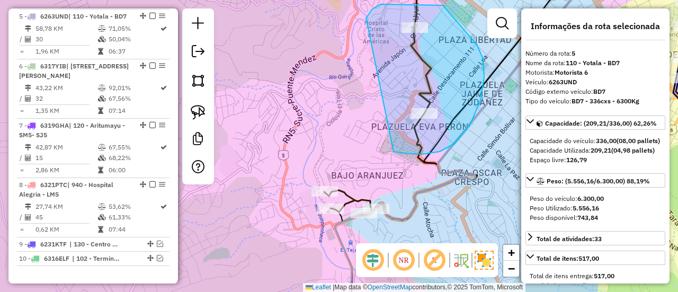
drag, startPoint x: 481, startPoint y: 101, endPoint x: 367, endPoint y: 21, distance: 138.9
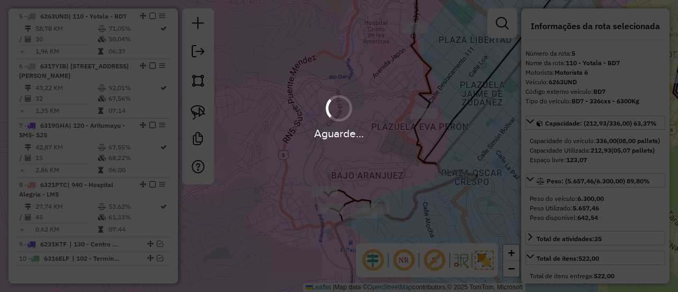
select select "**********"
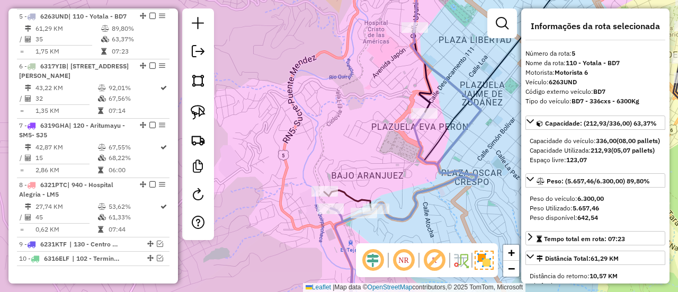
click at [418, 140] on icon at bounding box center [406, 174] width 150 height 294
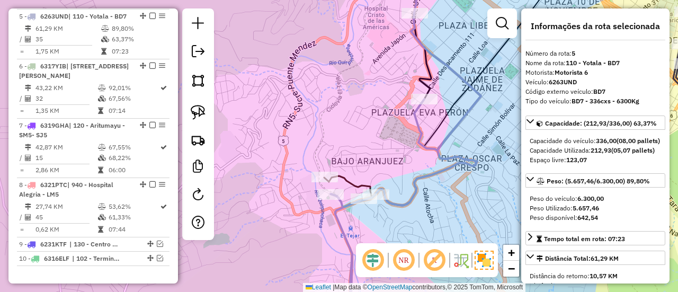
drag, startPoint x: 408, startPoint y: 158, endPoint x: 414, endPoint y: 119, distance: 39.1
click at [414, 119] on div "Janela de atendimento Grade de atendimento Capacidade Transportadoras Veículos …" at bounding box center [339, 146] width 678 height 292
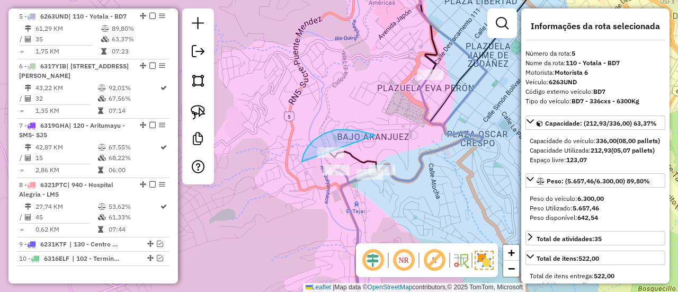
drag, startPoint x: 307, startPoint y: 148, endPoint x: 305, endPoint y: 175, distance: 27.6
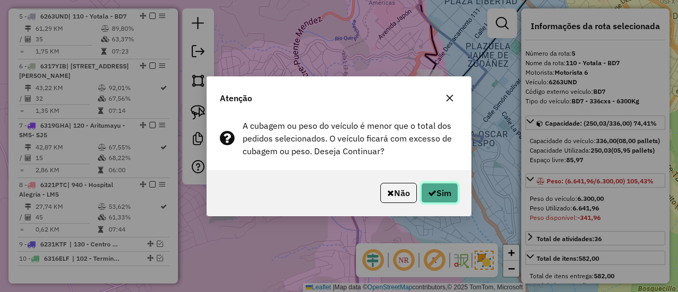
click at [447, 200] on button "Sim" at bounding box center [439, 193] width 37 height 20
select select "**********"
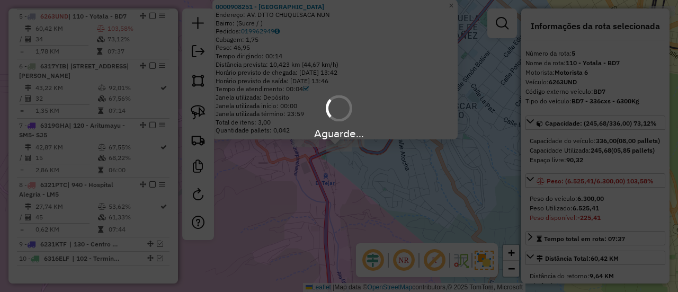
click at [351, 180] on div "Aguarde..." at bounding box center [339, 146] width 678 height 292
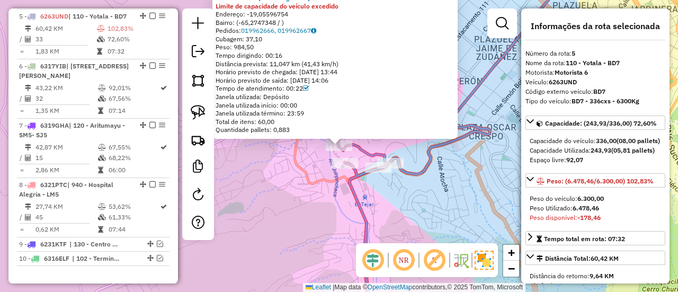
click at [342, 173] on div "0000110211 - T PABLO Limite de capacidade do veículo excedido Endereço: -19,055…" at bounding box center [339, 146] width 678 height 292
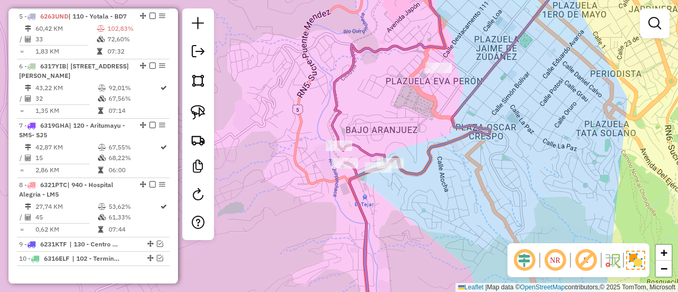
select select "**********"
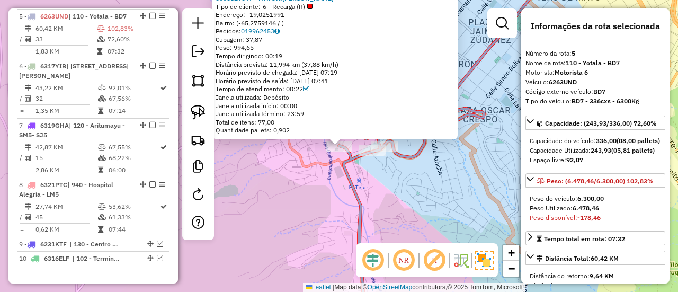
click at [335, 182] on div "0000827047 - MAYOR.MAURICIO Tipo de cliente: 6 - Recarga (R) Endereço: -19,0251…" at bounding box center [339, 146] width 678 height 292
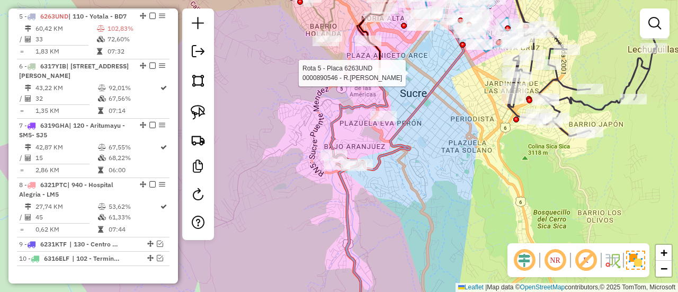
click at [373, 78] on div at bounding box center [379, 73] width 26 height 11
select select "**********"
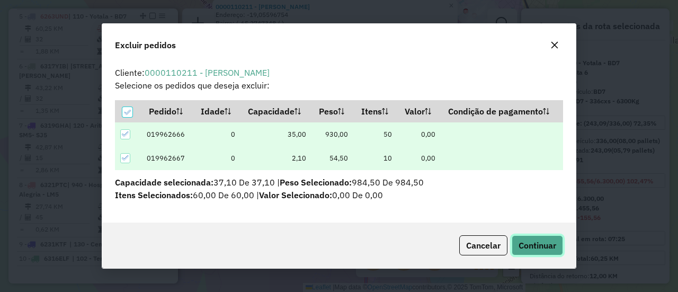
click at [523, 241] on span "Continuar" at bounding box center [538, 245] width 38 height 11
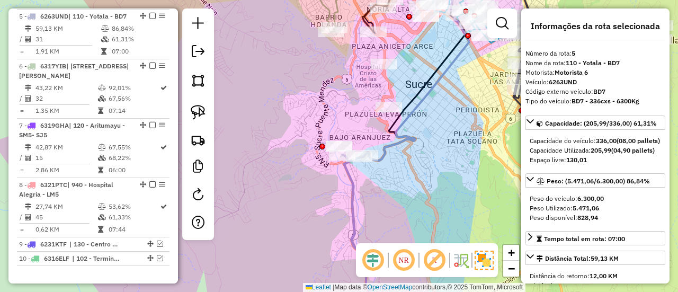
click at [350, 180] on icon at bounding box center [361, 238] width 39 height 166
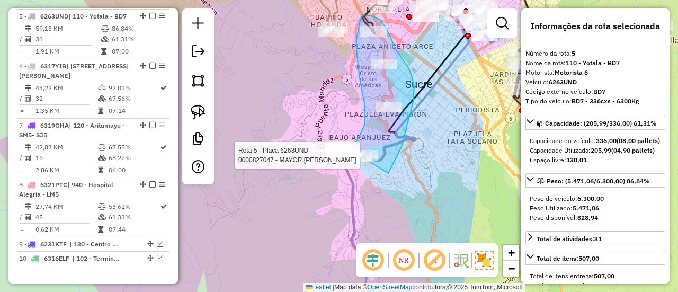
drag, startPoint x: 392, startPoint y: 168, endPoint x: 348, endPoint y: 179, distance: 45.2
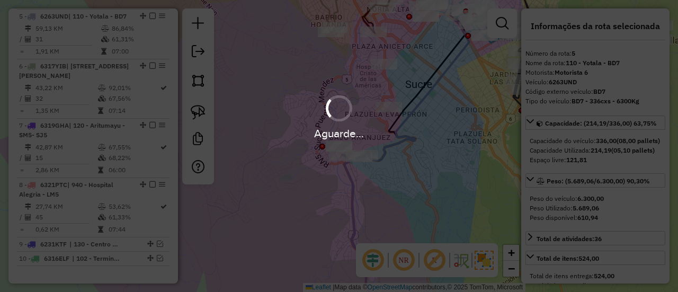
select select "**********"
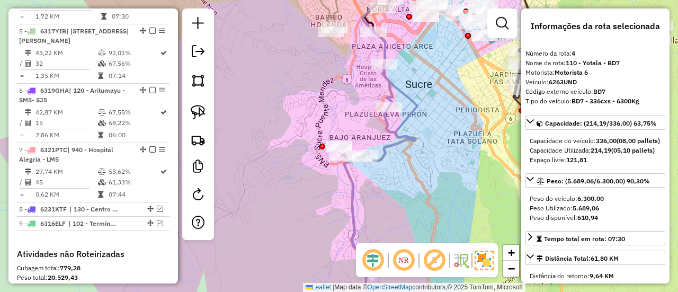
scroll to position [609, 0]
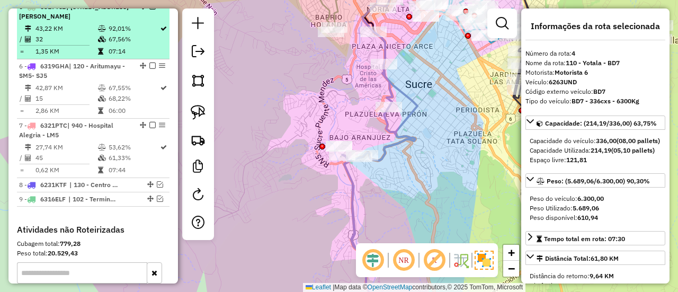
click at [152, 10] on em at bounding box center [152, 6] width 6 height 6
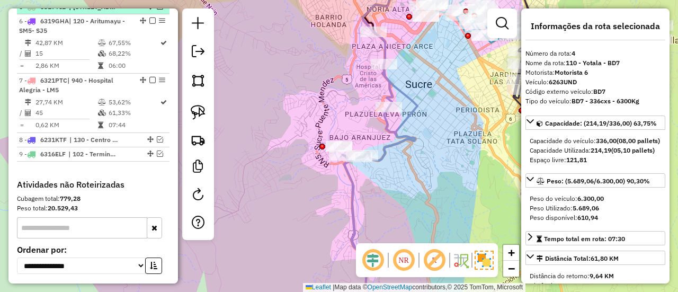
click at [157, 10] on em at bounding box center [160, 6] width 6 height 6
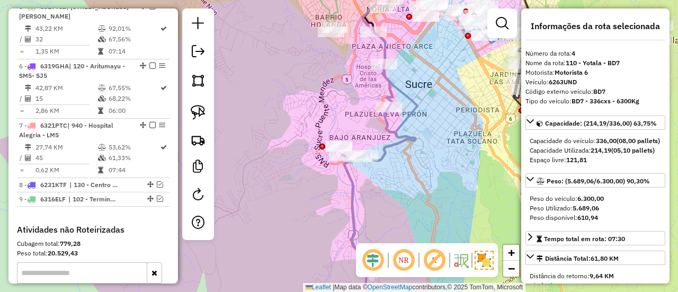
click at [395, 88] on icon at bounding box center [379, 176] width 75 height 289
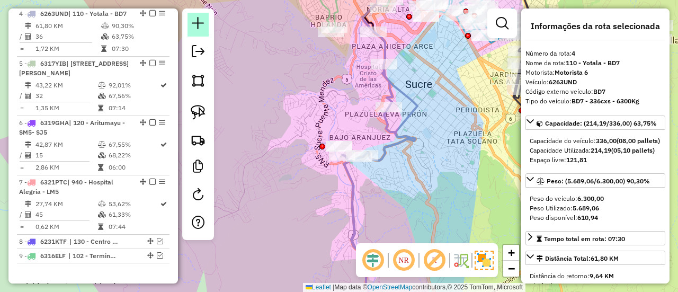
scroll to position [549, 0]
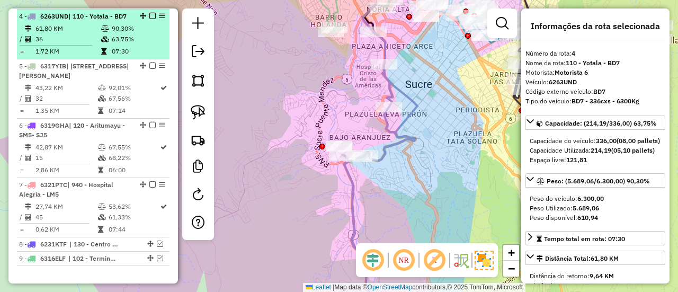
click at [146, 14] on div at bounding box center [150, 16] width 32 height 6
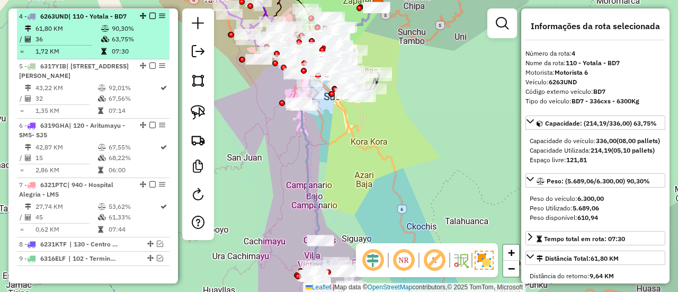
click at [149, 14] on em at bounding box center [152, 16] width 6 height 6
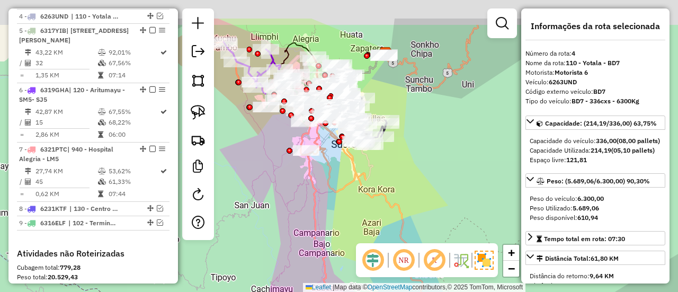
drag, startPoint x: 306, startPoint y: 119, endPoint x: 324, endPoint y: 220, distance: 102.9
click at [324, 220] on div "Janela de atendimento Grade de atendimento Capacidade Transportadoras Veículos …" at bounding box center [339, 146] width 678 height 292
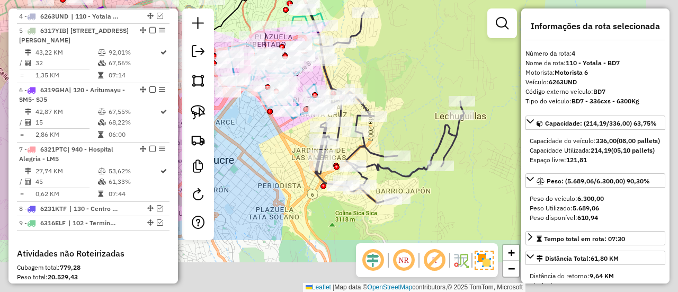
drag, startPoint x: 422, startPoint y: 91, endPoint x: 395, endPoint y: 60, distance: 40.2
click at [395, 60] on div "Janela de atendimento Grade de atendimento Capacidade Transportadoras Veículos …" at bounding box center [339, 146] width 678 height 292
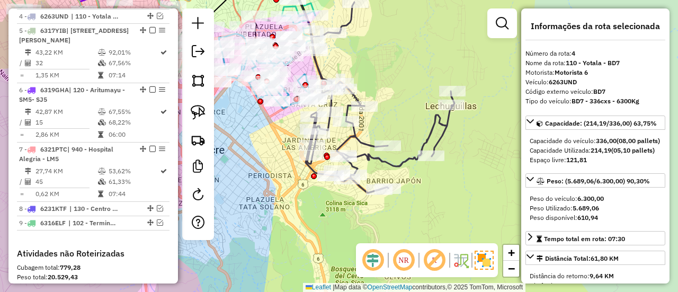
click at [434, 120] on icon at bounding box center [380, 97] width 149 height 191
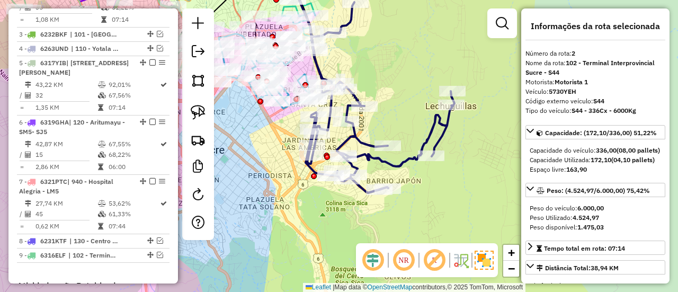
scroll to position [476, 0]
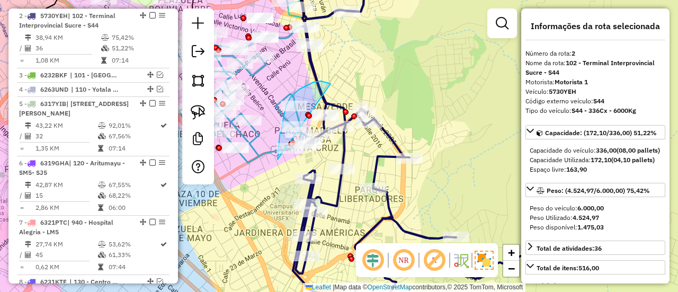
click at [300, 177] on div "Rota 1 - Placa 5697AER 0000697858 - T. ANTONIA Rota 1 - Placa 5697AER 000080317…" at bounding box center [339, 146] width 678 height 292
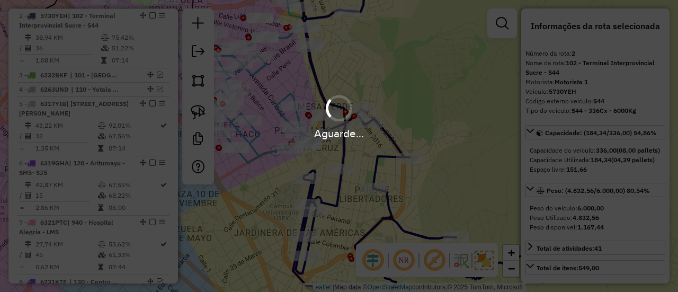
select select "**********"
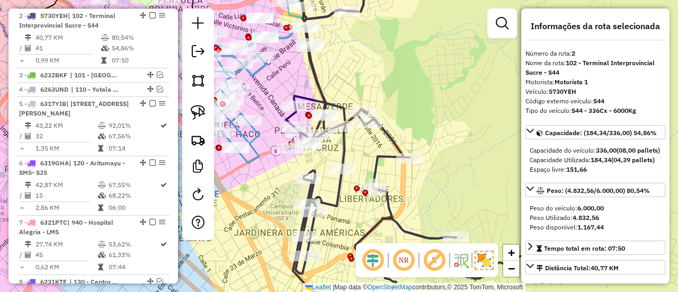
click at [389, 138] on icon at bounding box center [438, 146] width 304 height 350
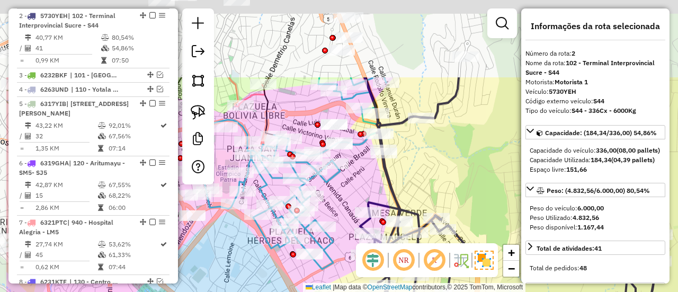
drag, startPoint x: 389, startPoint y: 92, endPoint x: 463, endPoint y: 198, distance: 129.8
click at [463, 198] on div "Janela de atendimento Grade de atendimento Capacidade Transportadoras Veículos …" at bounding box center [339, 146] width 678 height 292
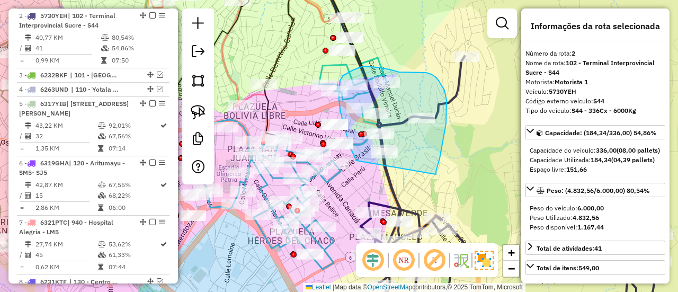
drag, startPoint x: 438, startPoint y: 166, endPoint x: 359, endPoint y: 165, distance: 78.4
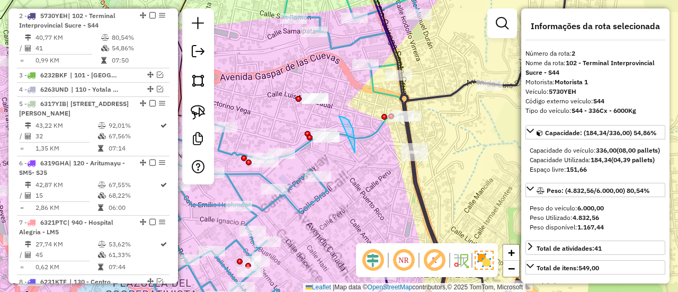
drag, startPoint x: 355, startPoint y: 153, endPoint x: 312, endPoint y: 139, distance: 44.9
click at [312, 139] on div "Janela de atendimento Grade de atendimento Capacidade Transportadoras Veículos …" at bounding box center [339, 146] width 678 height 292
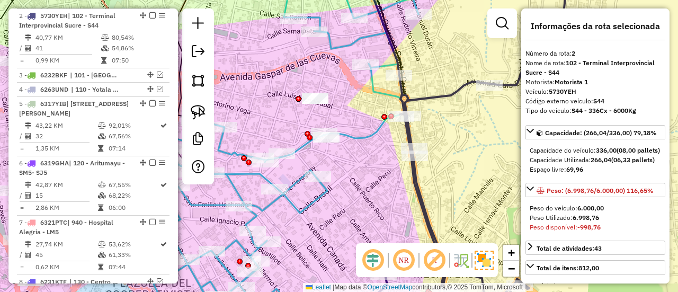
scroll to position [304, 0]
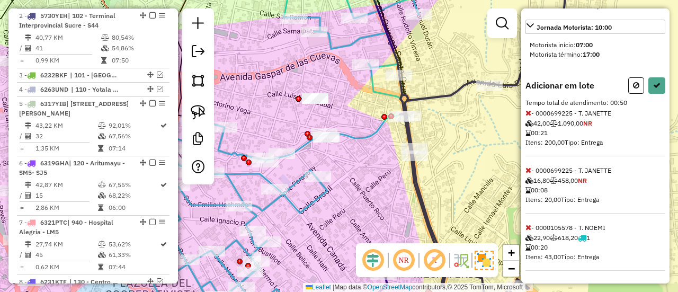
click at [530, 227] on icon at bounding box center [529, 227] width 6 height 7
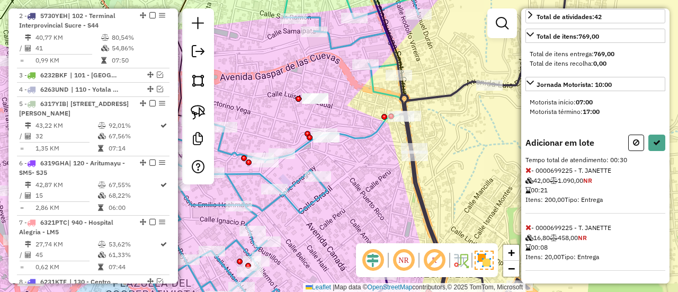
select select "**********"
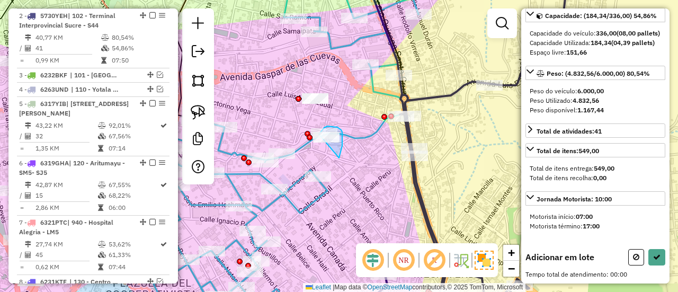
click at [319, 138] on div "Rota 1 - Placa 5697AER 0000105578 - T. NOEMI Janela de atendimento Grade de ate…" at bounding box center [339, 146] width 678 height 292
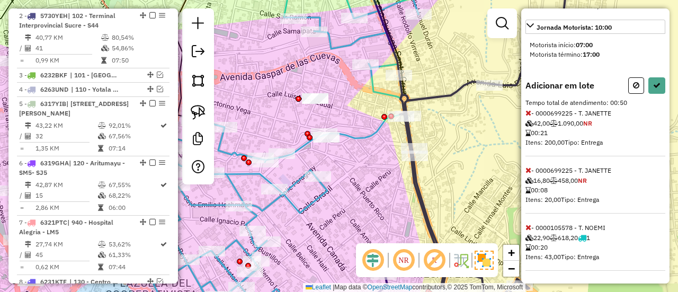
click at [527, 115] on icon at bounding box center [529, 112] width 6 height 7
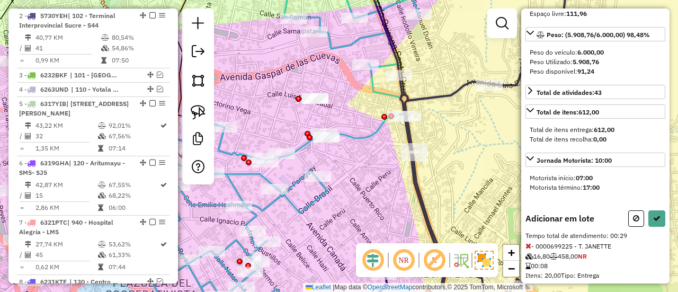
scroll to position [159, 0]
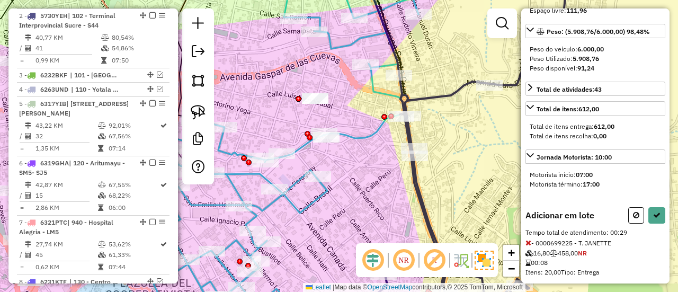
click at [532, 258] on span "- 0000699225 - T. JANETTE 16,80 458,00 NR 00:08 Itens: 20,00 Tipo: Entrega" at bounding box center [596, 262] width 140 height 47
click at [530, 246] on icon at bounding box center [529, 242] width 6 height 7
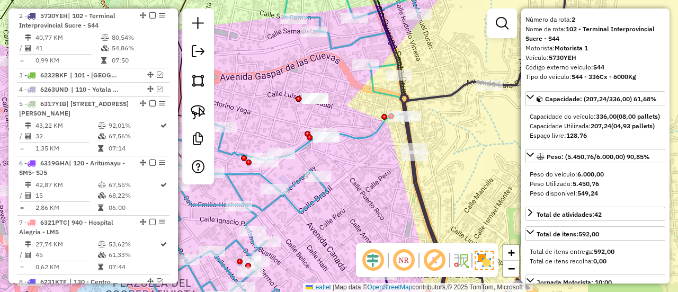
scroll to position [0, 0]
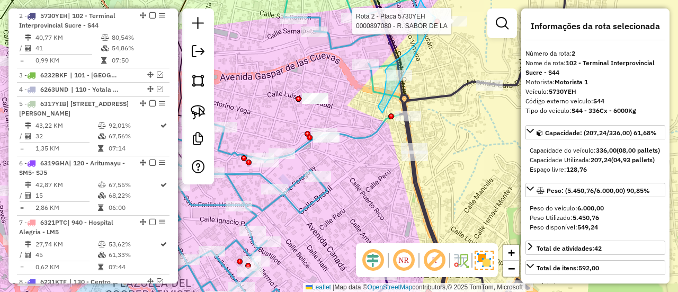
drag, startPoint x: 382, startPoint y: 100, endPoint x: 436, endPoint y: 17, distance: 98.5
click at [436, 19] on div at bounding box center [437, 22] width 6 height 6
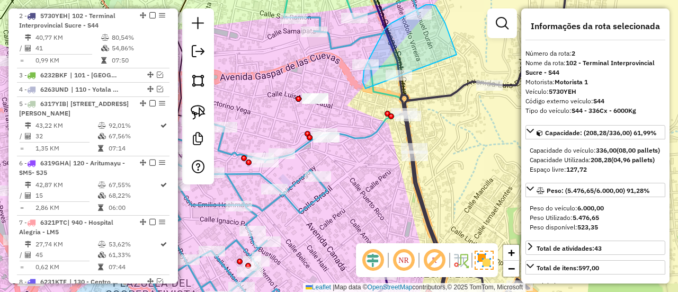
drag, startPoint x: 449, startPoint y: 32, endPoint x: 366, endPoint y: 90, distance: 100.5
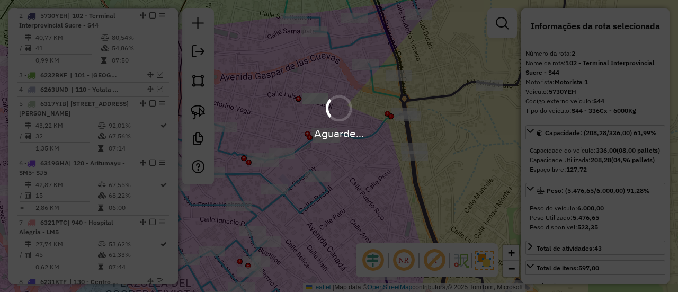
select select "**********"
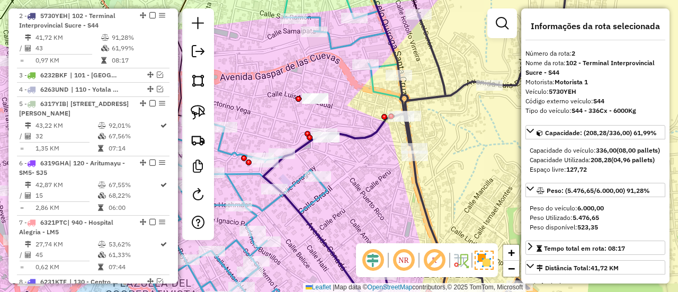
click at [448, 95] on icon at bounding box center [416, 146] width 306 height 350
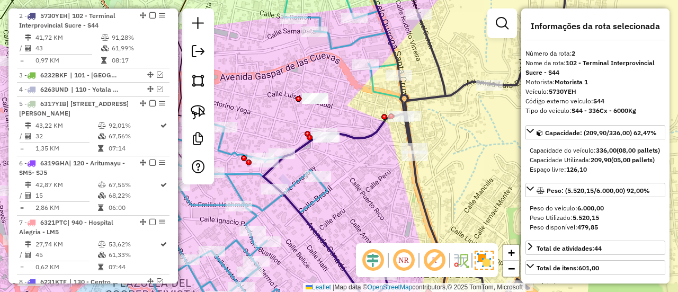
click at [408, 173] on icon at bounding box center [416, 146] width 306 height 350
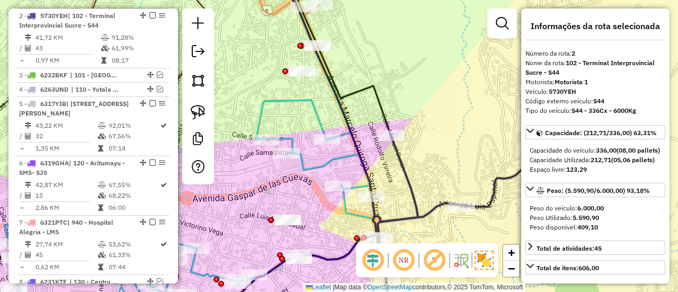
select select "**********"
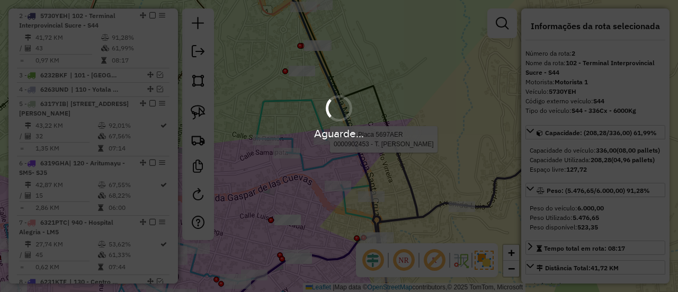
click at [422, 185] on div "Aguarde..." at bounding box center [339, 146] width 678 height 292
click at [409, 190] on div "Aguarde..." at bounding box center [339, 146] width 678 height 292
click at [411, 190] on div "Aguarde..." at bounding box center [339, 146] width 678 height 292
click at [410, 189] on div "Aguarde..." at bounding box center [339, 146] width 678 height 292
click at [411, 188] on div "Aguarde..." at bounding box center [339, 146] width 678 height 292
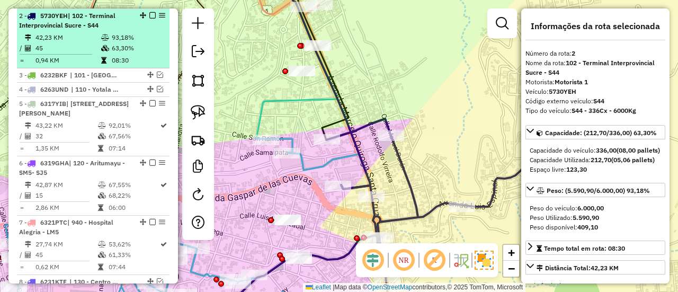
click at [149, 13] on em at bounding box center [152, 15] width 6 height 6
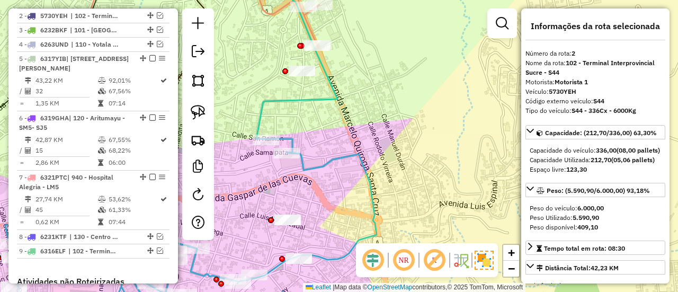
scroll to position [431, 0]
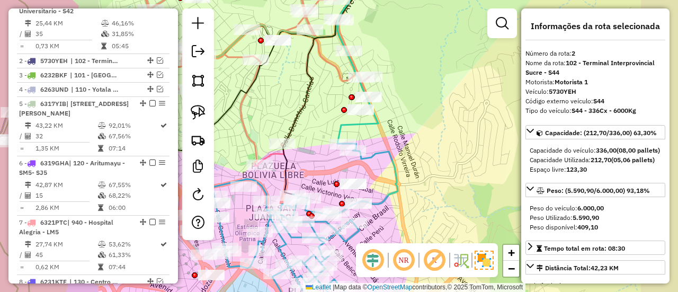
click at [423, 155] on div "Janela de atendimento Grade de atendimento Capacidade Transportadoras Veículos …" at bounding box center [339, 146] width 678 height 292
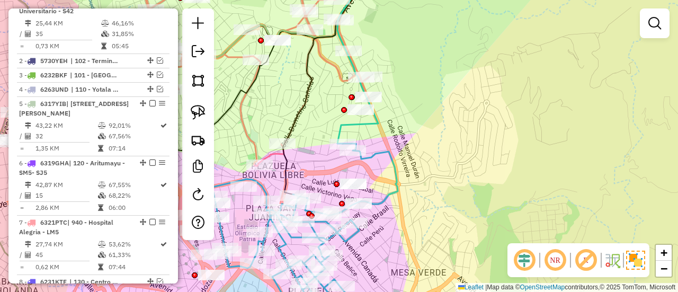
drag, startPoint x: 425, startPoint y: 193, endPoint x: 435, endPoint y: 86, distance: 107.5
click at [434, 88] on div "Janela de atendimento Grade de atendimento Capacidade Transportadoras Veículos …" at bounding box center [339, 146] width 678 height 292
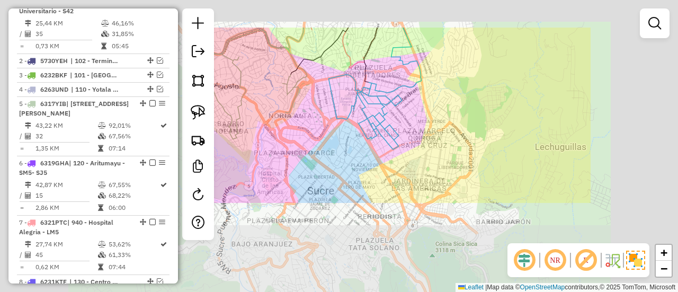
click at [444, 134] on div "Janela de atendimento Grade de atendimento Capacidade Transportadoras Veículos …" at bounding box center [339, 146] width 678 height 292
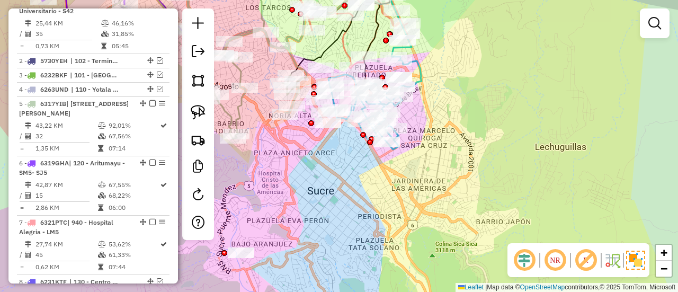
drag, startPoint x: 433, startPoint y: 170, endPoint x: 511, endPoint y: 185, distance: 79.5
click at [540, 168] on div "Janela de atendimento Grade de atendimento Capacidade Transportadoras Veículos …" at bounding box center [339, 146] width 678 height 292
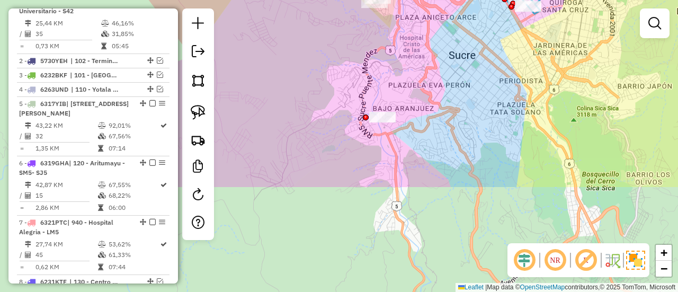
drag, startPoint x: 443, startPoint y: 65, endPoint x: 440, endPoint y: 61, distance: 5.6
click at [445, 58] on div "Janela de atendimento Grade de atendimento Capacidade Transportadoras Veículos …" at bounding box center [339, 146] width 678 height 292
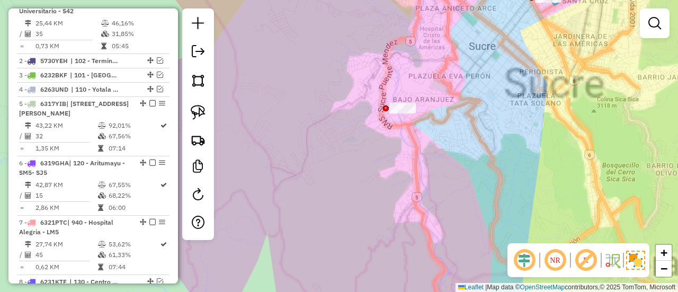
drag, startPoint x: 436, startPoint y: 65, endPoint x: 448, endPoint y: 161, distance: 96.2
click at [448, 161] on div "Janela de atendimento Grade de atendimento Capacidade Transportadoras Veículos …" at bounding box center [339, 146] width 678 height 292
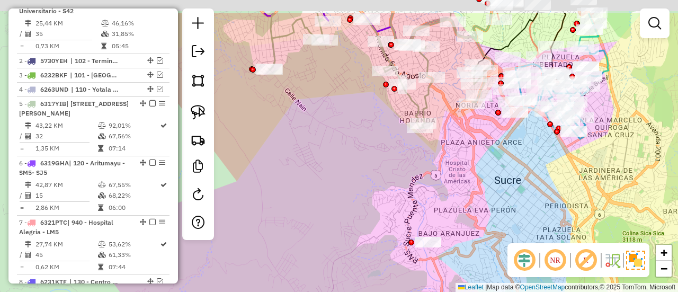
drag, startPoint x: 466, startPoint y: 174, endPoint x: 455, endPoint y: 193, distance: 22.3
click at [492, 227] on div "Janela de atendimento Grade de atendimento Capacidade Transportadoras Veículos …" at bounding box center [339, 146] width 678 height 292
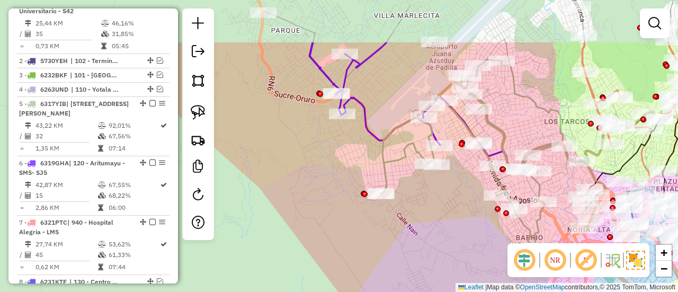
drag, startPoint x: 387, startPoint y: 167, endPoint x: 475, endPoint y: 238, distance: 113.0
click at [475, 238] on div "Janela de atendimento Grade de atendimento Capacidade Transportadoras Veículos …" at bounding box center [339, 146] width 678 height 292
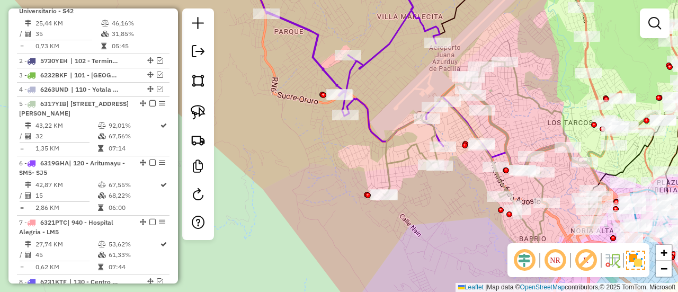
click at [365, 56] on div "Rota 6 - Placa 6319GHA 0000828050 - T.ROSSE MARY Janela de atendimento Grade de…" at bounding box center [339, 146] width 678 height 292
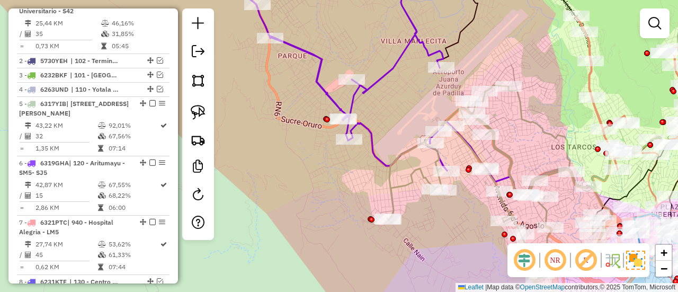
drag, startPoint x: 381, startPoint y: 99, endPoint x: 388, endPoint y: 120, distance: 23.0
click at [389, 134] on div "Janela de atendimento Grade de atendimento Capacidade Transportadoras Veículos …" at bounding box center [339, 146] width 678 height 292
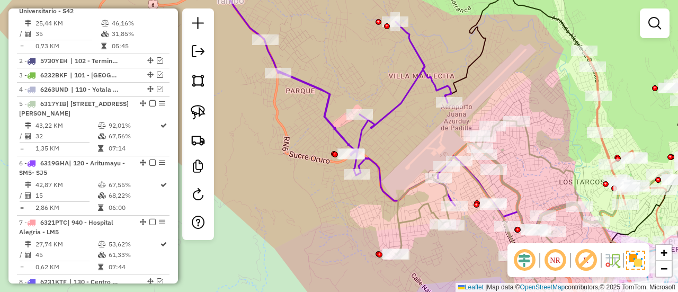
click at [396, 100] on icon at bounding box center [359, 99] width 269 height 212
select select "**********"
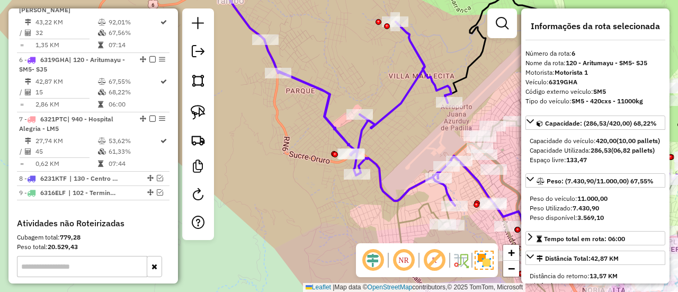
scroll to position [578, 0]
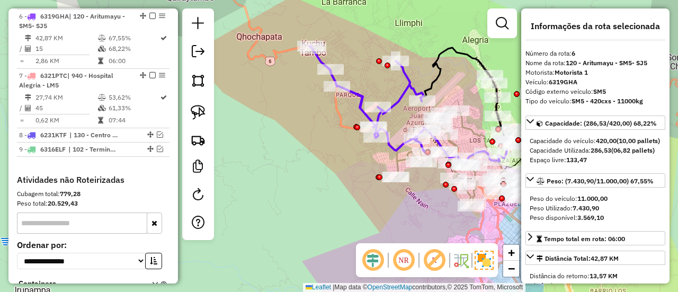
click at [359, 92] on icon at bounding box center [377, 99] width 135 height 106
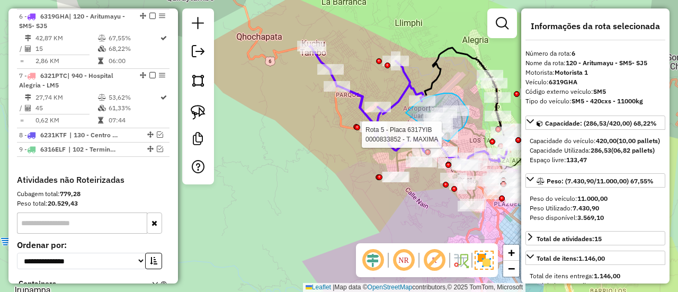
click at [433, 135] on div "Rota 5 - Placa 6317YIB 0000833852 - T. MAXIMA Janela de atendimento Grade de at…" at bounding box center [339, 146] width 678 height 292
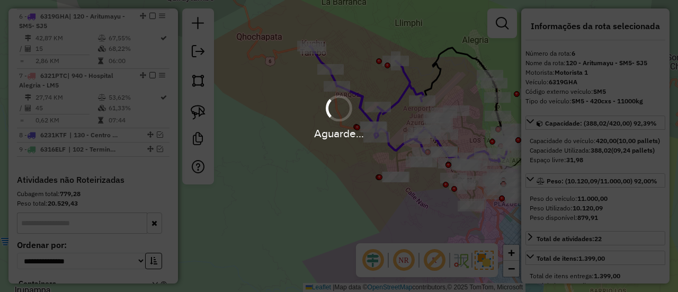
select select "**********"
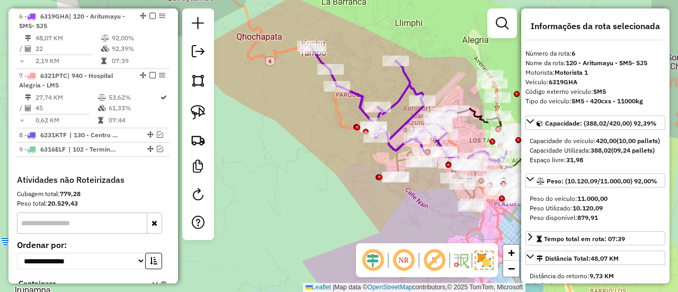
click at [402, 97] on icon at bounding box center [383, 99] width 146 height 106
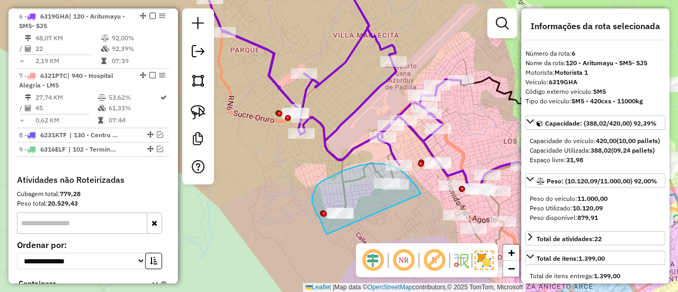
drag, startPoint x: 421, startPoint y: 194, endPoint x: 340, endPoint y: 234, distance: 89.8
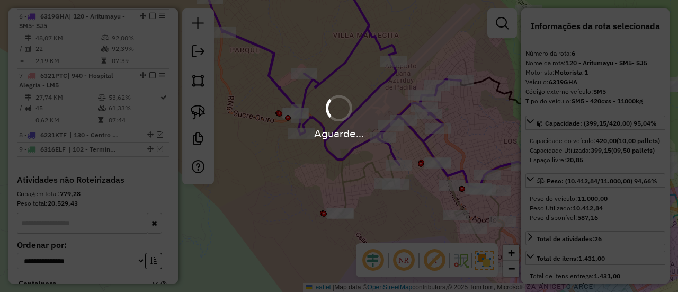
select select "**********"
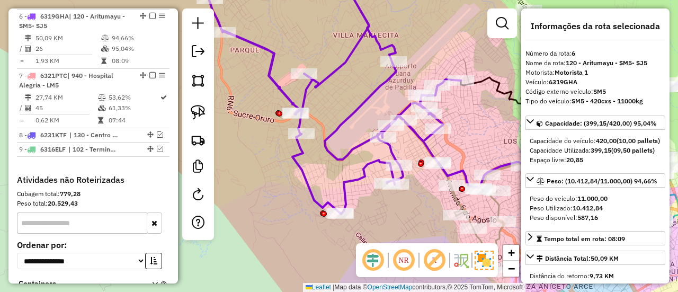
click at [348, 117] on icon at bounding box center [321, 92] width 279 height 243
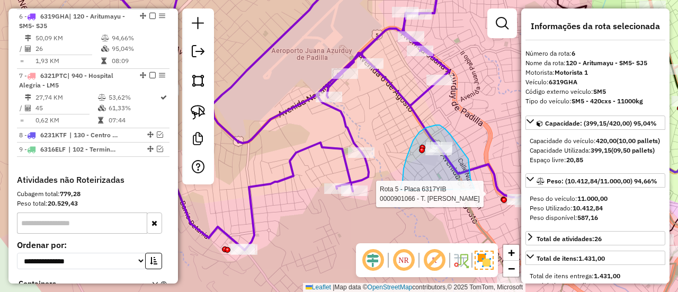
drag, startPoint x: 400, startPoint y: 190, endPoint x: 466, endPoint y: 215, distance: 71.1
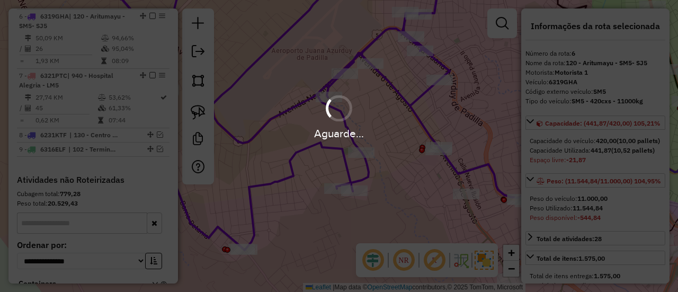
select select "**********"
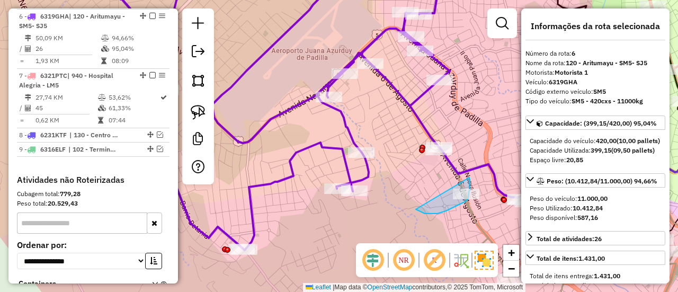
drag, startPoint x: 418, startPoint y: 210, endPoint x: 469, endPoint y: 177, distance: 61.4
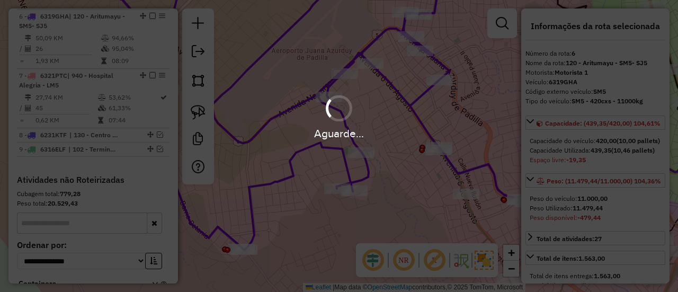
select select "**********"
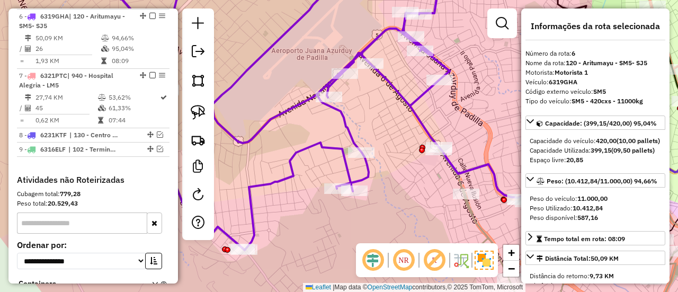
click at [347, 131] on icon at bounding box center [292, 110] width 385 height 279
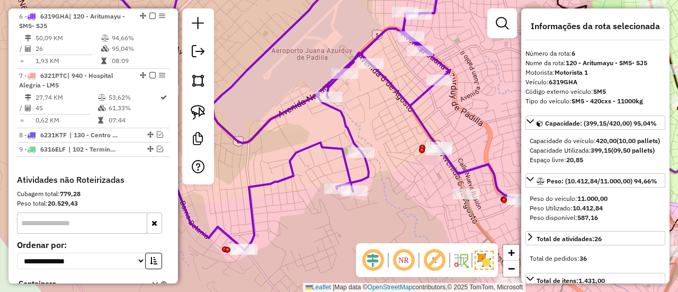
drag, startPoint x: 377, startPoint y: 124, endPoint x: 350, endPoint y: 103, distance: 34.4
click at [349, 102] on div "Janela de atendimento Grade de atendimento Capacidade Transportadoras Veículos …" at bounding box center [339, 146] width 678 height 292
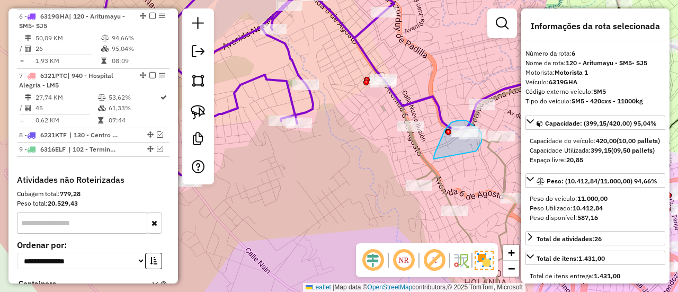
drag, startPoint x: 435, startPoint y: 153, endPoint x: 470, endPoint y: 159, distance: 35.5
click at [416, 179] on icon at bounding box center [505, 184] width 263 height 232
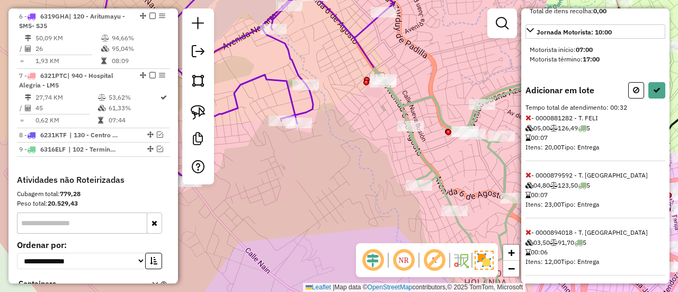
select select "**********"
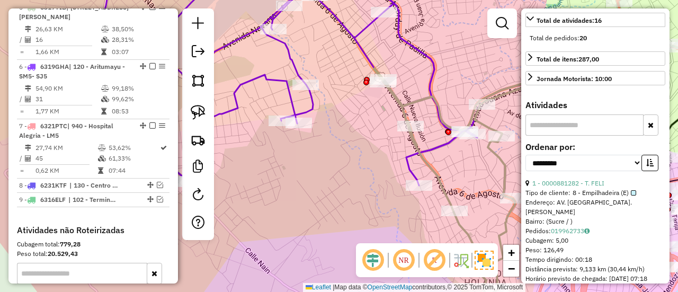
scroll to position [519, 0]
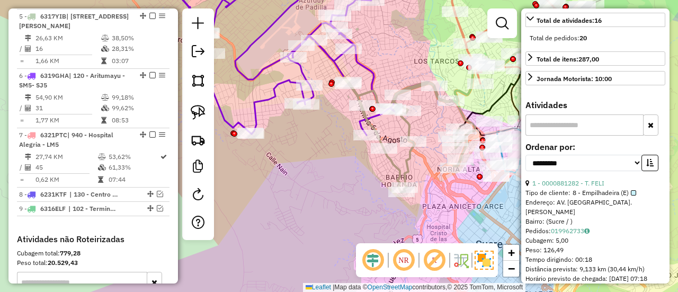
click at [304, 75] on icon at bounding box center [288, 53] width 218 height 164
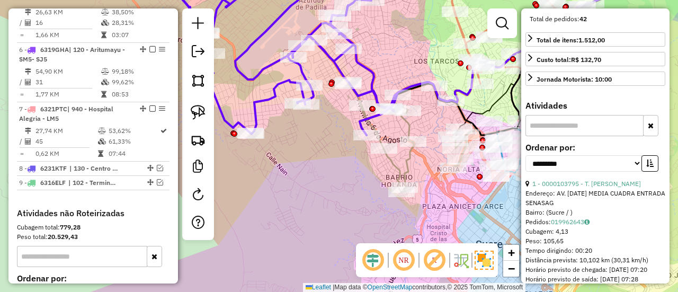
scroll to position [578, 0]
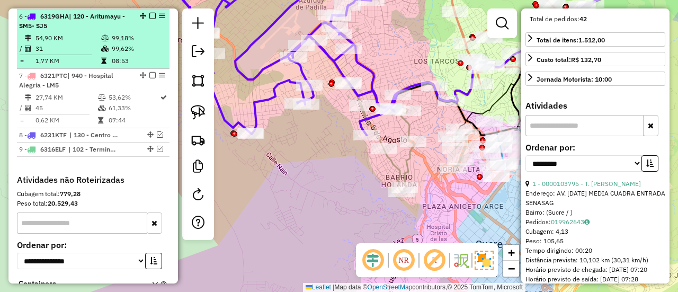
click at [149, 14] on em at bounding box center [152, 16] width 6 height 6
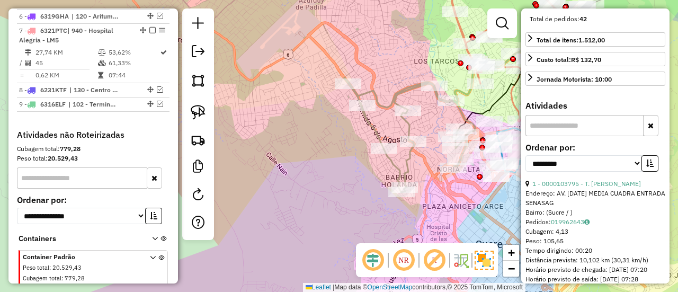
click at [306, 140] on div "Janela de atendimento Grade de atendimento Capacidade Transportadoras Veículos …" at bounding box center [339, 146] width 678 height 292
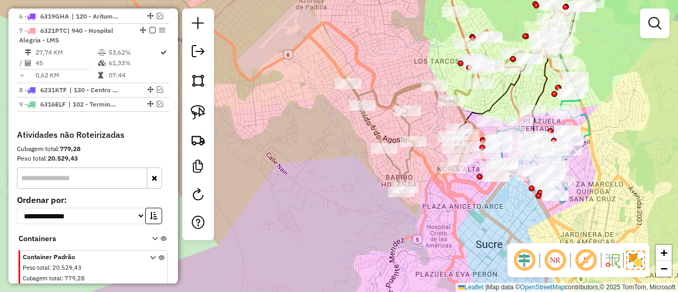
drag, startPoint x: 307, startPoint y: 154, endPoint x: 302, endPoint y: 91, distance: 63.2
click at [302, 91] on div "Janela de atendimento Grade de atendimento Capacidade Transportadoras Veículos …" at bounding box center [339, 146] width 678 height 292
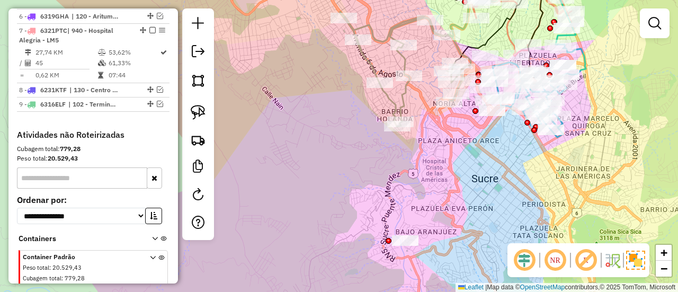
click at [401, 97] on icon at bounding box center [405, 69] width 131 height 115
select select "**********"
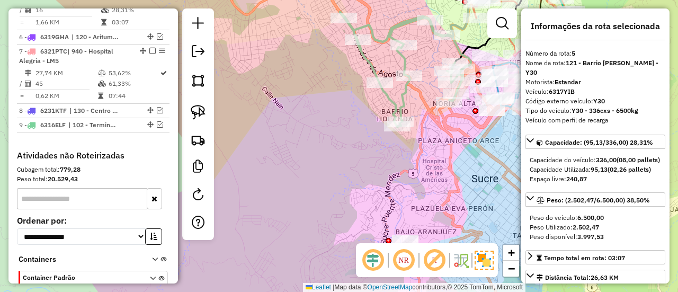
scroll to position [519, 0]
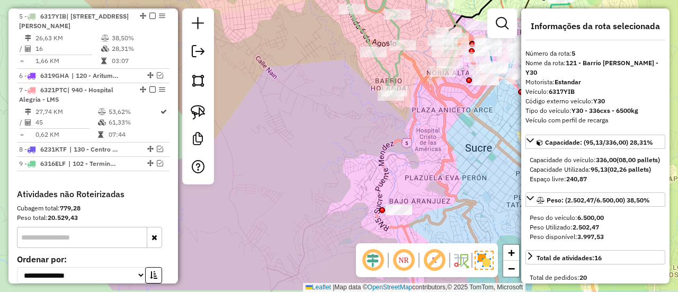
click at [472, 126] on div "Janela de atendimento Grade de atendimento Capacidade Transportadoras Veículos …" at bounding box center [339, 146] width 678 height 292
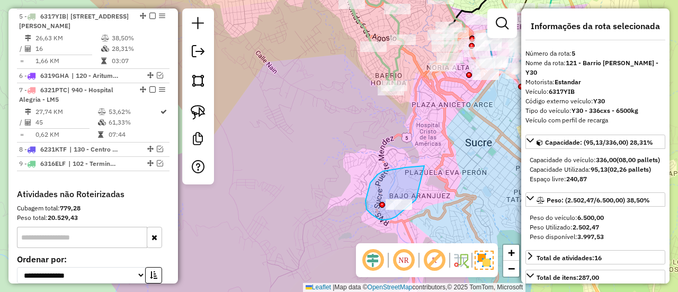
drag, startPoint x: 411, startPoint y: 167, endPoint x: 422, endPoint y: 192, distance: 27.6
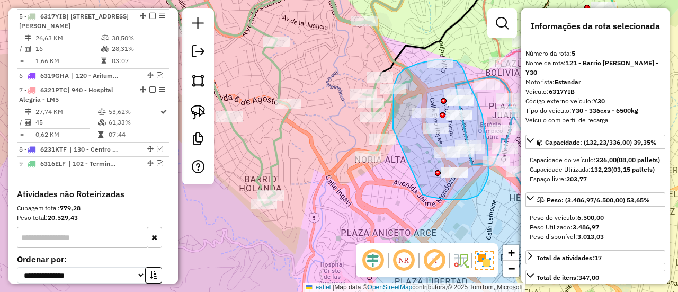
drag, startPoint x: 396, startPoint y: 80, endPoint x: 413, endPoint y: 185, distance: 106.9
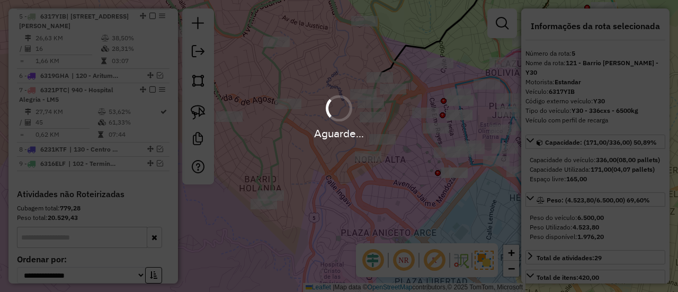
select select "**********"
click at [412, 167] on div "Aguarde..." at bounding box center [339, 146] width 678 height 292
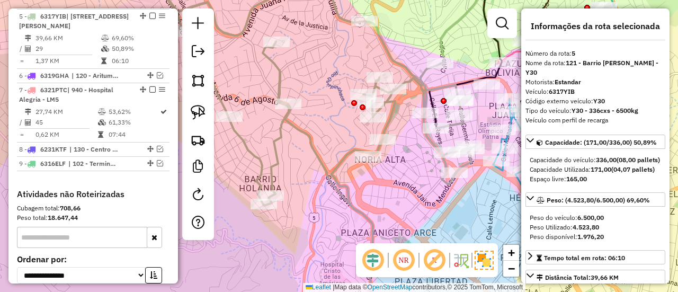
click at [279, 77] on icon at bounding box center [310, 147] width 323 height 347
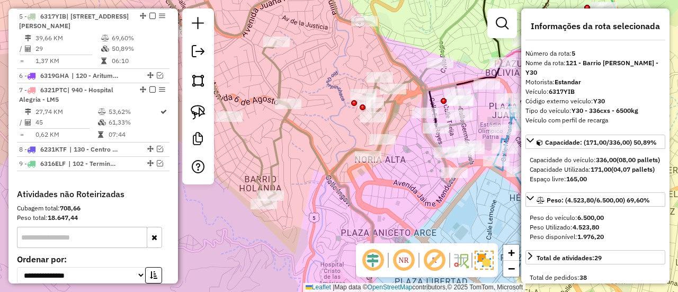
drag, startPoint x: 314, startPoint y: 145, endPoint x: 308, endPoint y: 168, distance: 24.4
click at [309, 168] on div "Janela de atendimento Grade de atendimento Capacidade Transportadoras Veículos …" at bounding box center [339, 146] width 678 height 292
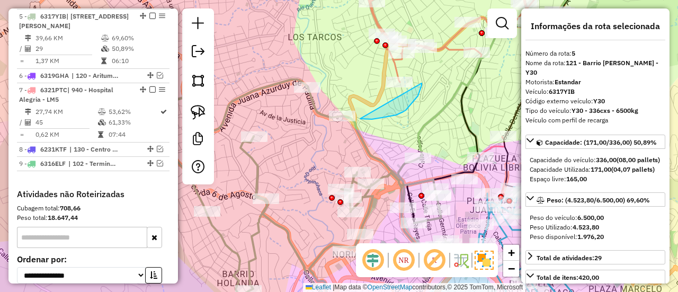
drag, startPoint x: 360, startPoint y: 119, endPoint x: 422, endPoint y: 92, distance: 67.1
drag, startPoint x: 389, startPoint y: 93, endPoint x: 361, endPoint y: 92, distance: 27.6
click at [380, 92] on div "Janela de atendimento Grade de atendimento Capacidade Transportadoras Veículos …" at bounding box center [339, 146] width 678 height 292
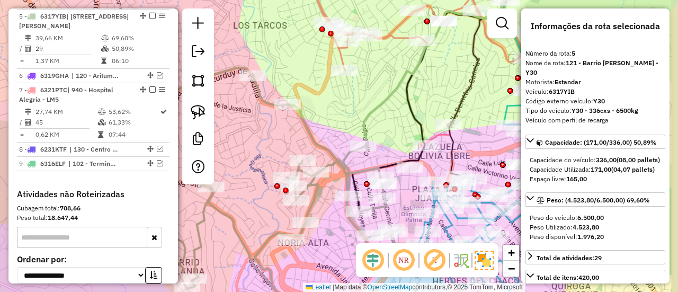
select select "**********"
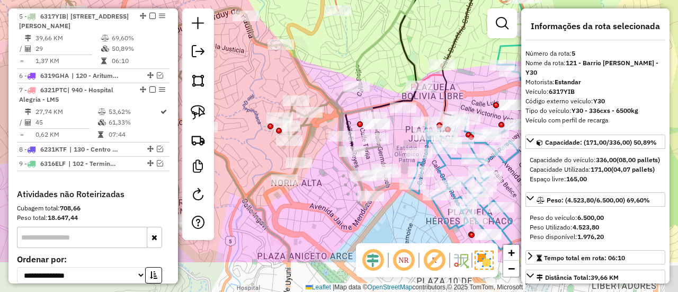
drag, startPoint x: 368, startPoint y: 87, endPoint x: 396, endPoint y: 58, distance: 40.5
click at [369, 27] on div "Janela de atendimento Grade de atendimento Capacidade Transportadoras Veículos …" at bounding box center [339, 146] width 678 height 292
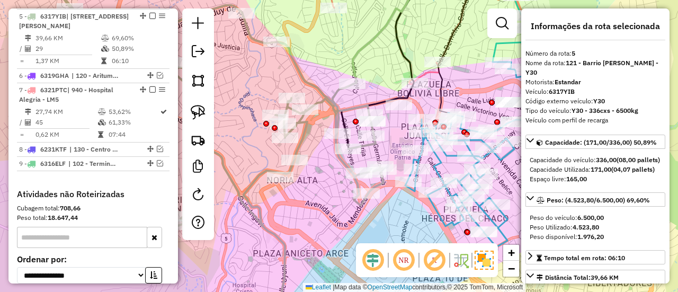
drag, startPoint x: 402, startPoint y: 135, endPoint x: 298, endPoint y: 113, distance: 105.7
click at [298, 113] on div "Janela de atendimento Grade de atendimento Capacidade Transportadoras Veículos …" at bounding box center [339, 146] width 678 height 292
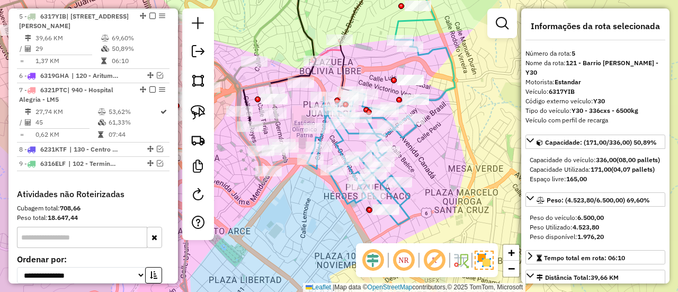
drag, startPoint x: 468, startPoint y: 156, endPoint x: 460, endPoint y: 164, distance: 11.6
click at [469, 154] on div "Janela de atendimento Grade de atendimento Capacidade Transportadoras Veículos …" at bounding box center [339, 146] width 678 height 292
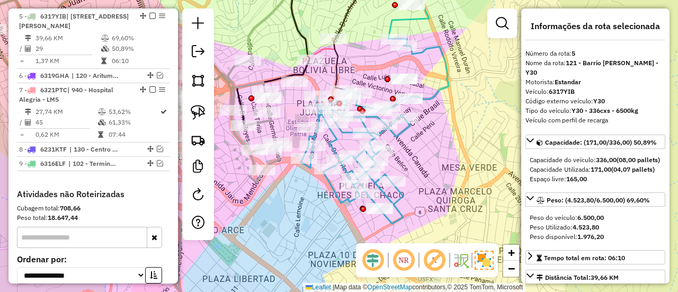
drag, startPoint x: 460, startPoint y: 164, endPoint x: 448, endPoint y: 166, distance: 12.0
click at [448, 166] on div "Janela de atendimento Grade de atendimento Capacidade Transportadoras Veículos …" at bounding box center [339, 146] width 678 height 292
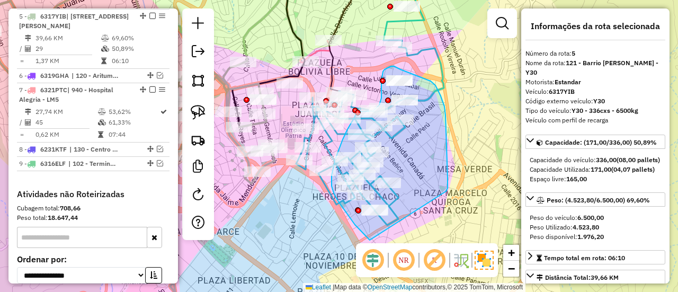
drag, startPoint x: 448, startPoint y: 177, endPoint x: 385, endPoint y: 250, distance: 96.1
click at [385, 250] on hb-router-mapa "Informações da Sessão 1286282 - 01/10/2025 Criação: 30/09/2025 18:50 Depósito: …" at bounding box center [339, 146] width 678 height 292
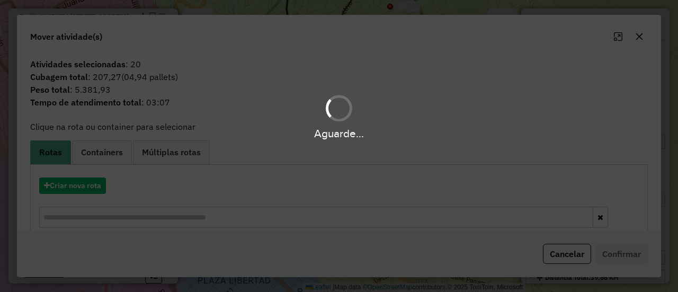
click at [82, 184] on div "Aguarde..." at bounding box center [339, 146] width 678 height 292
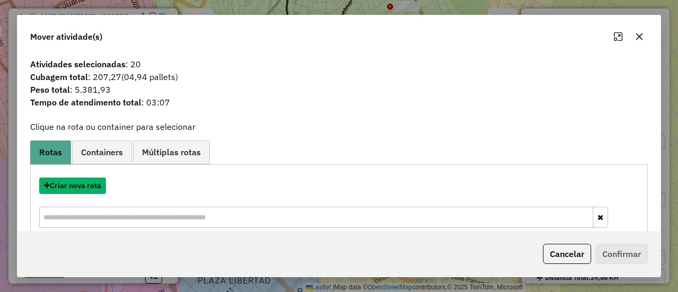
click at [82, 184] on button "Criar nova rota" at bounding box center [72, 185] width 67 height 16
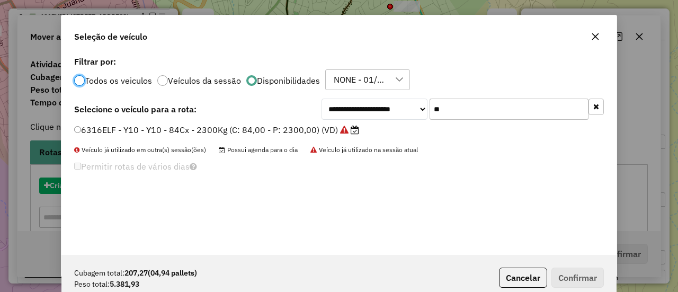
scroll to position [6, 3]
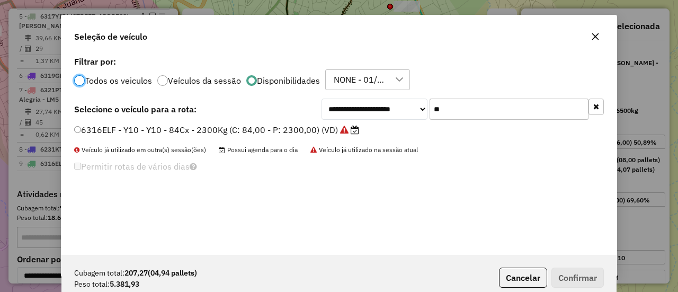
click at [499, 110] on input "**" at bounding box center [509, 109] width 159 height 21
type input "***"
click at [343, 131] on label "5730YEH - S44 - S44 - 336Cx - 6000Kg (C: 336,00 - P: 6000,00) (VD)" at bounding box center [222, 129] width 297 height 13
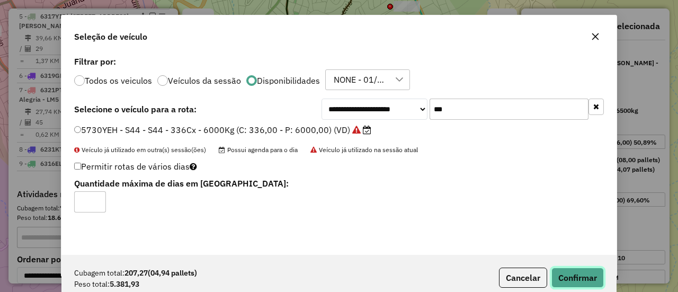
click at [578, 272] on button "Confirmar" at bounding box center [578, 278] width 52 height 20
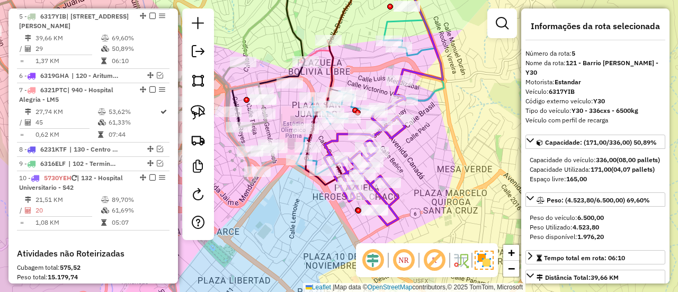
click at [475, 113] on div "Janela de atendimento Grade de atendimento Capacidade Transportadoras Veículos …" at bounding box center [339, 146] width 678 height 292
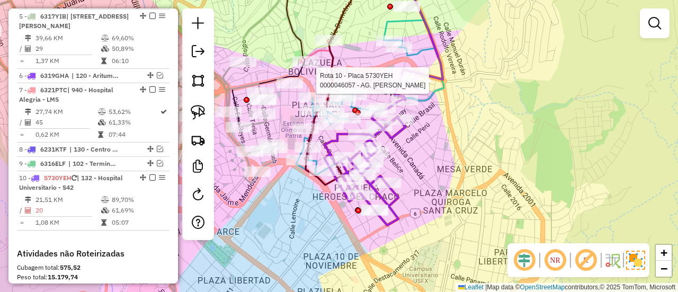
select select "**********"
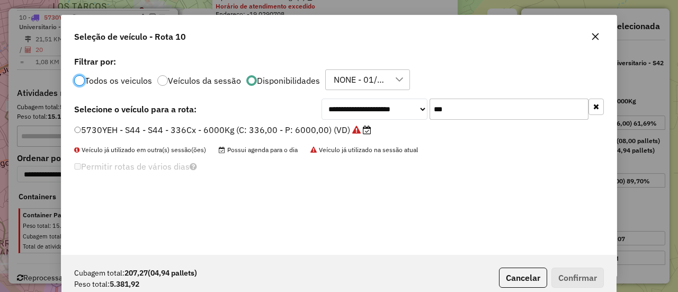
click at [478, 104] on input "***" at bounding box center [509, 109] width 159 height 21
type input "***"
drag, startPoint x: 274, startPoint y: 123, endPoint x: 277, endPoint y: 129, distance: 5.9
click at [274, 123] on label "5697AER - S42 - S42 - 336Cx - 6000Kg (C: 336,00 - P: 6000,00) (VD)" at bounding box center [222, 129] width 297 height 13
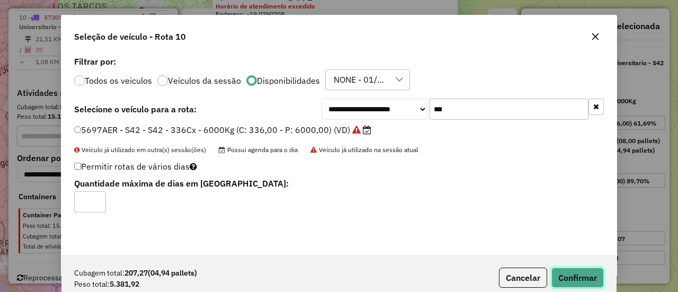
click at [566, 282] on button "Confirmar" at bounding box center [578, 278] width 52 height 20
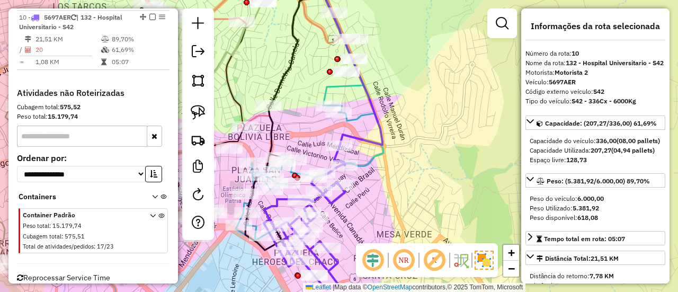
click at [368, 144] on icon at bounding box center [353, 58] width 59 height 175
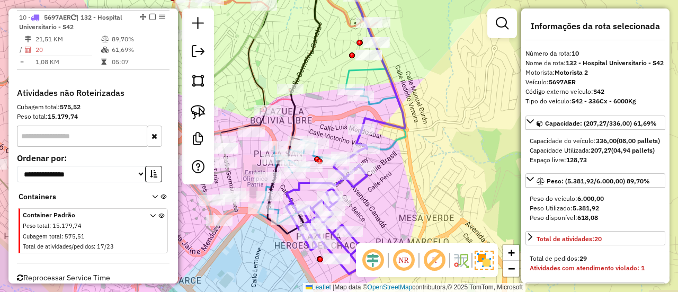
drag, startPoint x: 415, startPoint y: 175, endPoint x: 409, endPoint y: 150, distance: 26.3
click at [437, 158] on div "Janela de atendimento Grade de atendimento Capacidade Transportadoras Veículos …" at bounding box center [339, 146] width 678 height 292
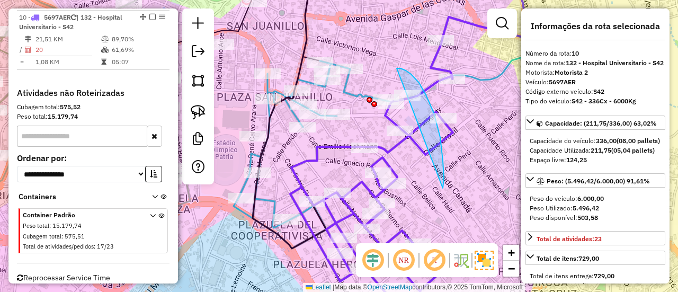
drag, startPoint x: 443, startPoint y: 188, endPoint x: 383, endPoint y: 132, distance: 82.1
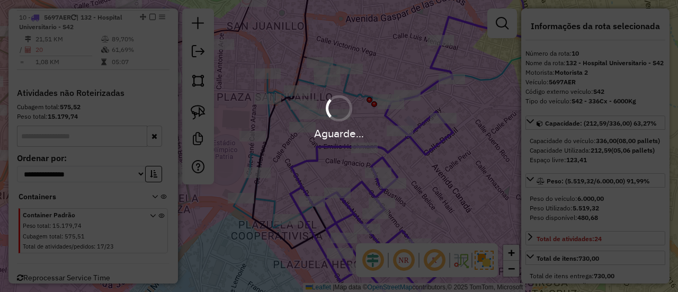
select select "**********"
click at [470, 191] on div "Aguarde..." at bounding box center [339, 146] width 678 height 292
click at [443, 166] on div "Aguarde..." at bounding box center [339, 146] width 678 height 292
click at [439, 146] on div "Aguarde..." at bounding box center [339, 146] width 678 height 292
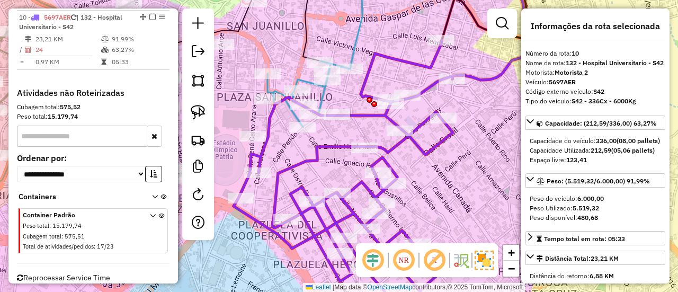
click at [438, 146] on icon at bounding box center [343, 180] width 219 height 281
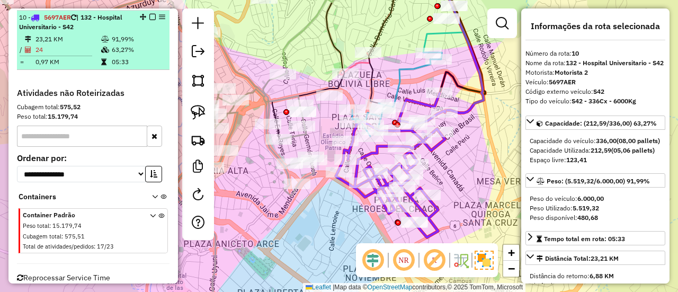
click at [150, 14] on em at bounding box center [152, 17] width 6 height 6
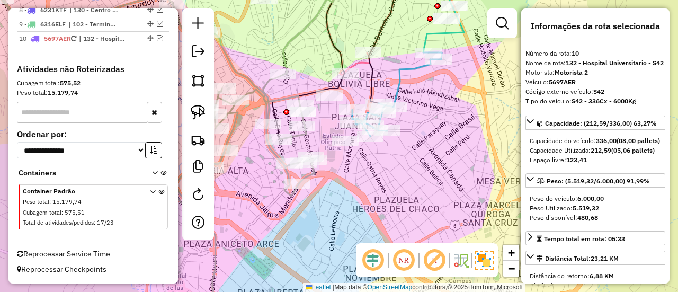
scroll to position [655, 0]
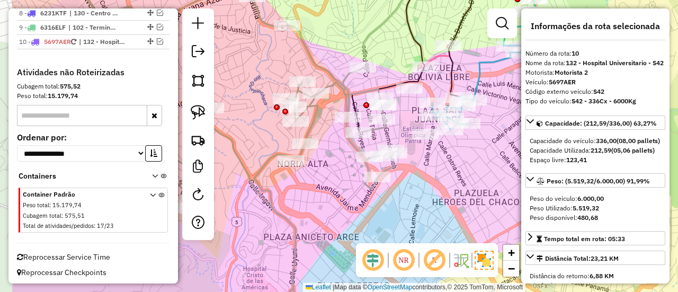
drag, startPoint x: 412, startPoint y: 156, endPoint x: 489, endPoint y: 165, distance: 76.9
click at [504, 151] on div "Janela de atendimento Grade de atendimento Capacidade Transportadoras Veículos …" at bounding box center [339, 146] width 678 height 292
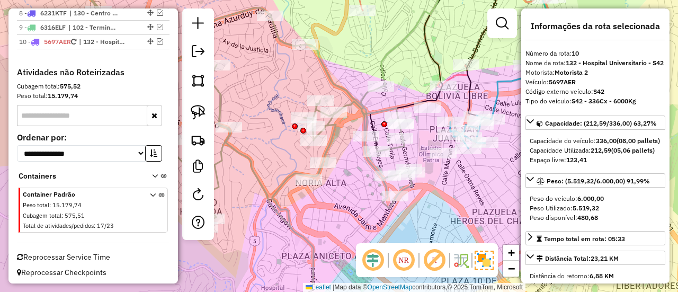
click at [451, 212] on div "Janela de atendimento Grade de atendimento Capacidade Transportadoras Veículos …" at bounding box center [339, 146] width 678 height 292
click at [400, 153] on icon at bounding box center [251, 159] width 323 height 324
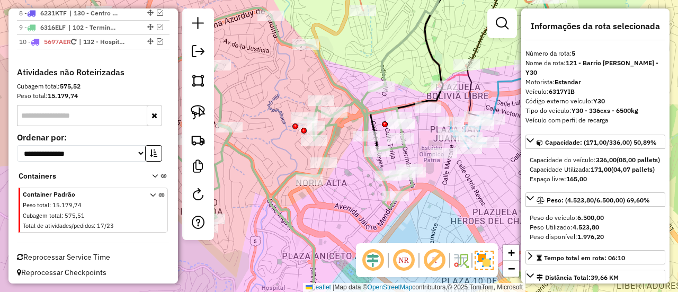
scroll to position [519, 0]
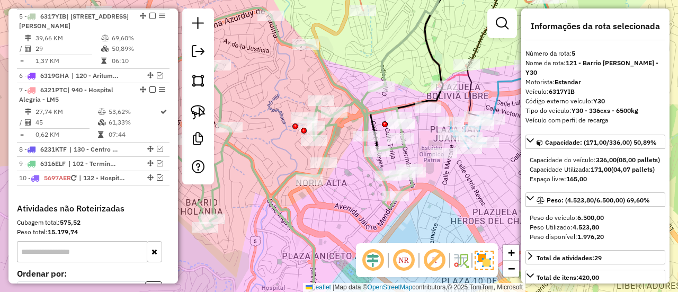
select select "**********"
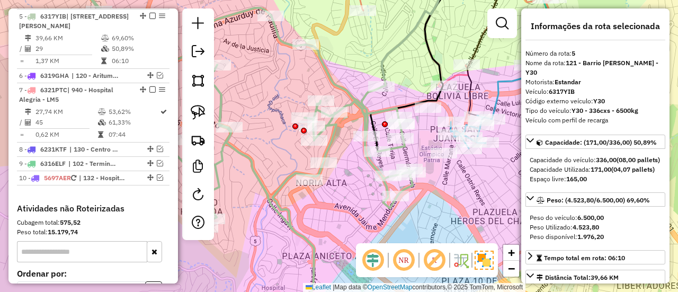
drag, startPoint x: 531, startPoint y: 120, endPoint x: 527, endPoint y: 116, distance: 5.6
click at [531, 119] on div "**********" at bounding box center [595, 145] width 148 height 275
click at [497, 85] on icon at bounding box center [496, 107] width 90 height 84
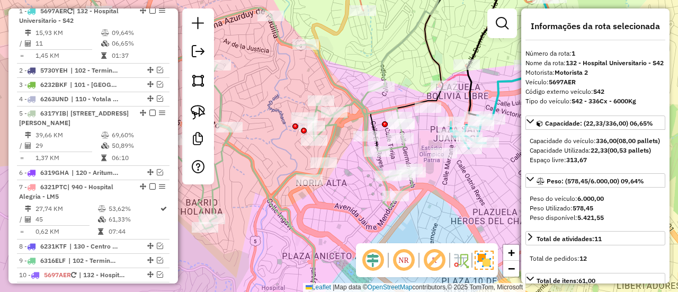
scroll to position [417, 0]
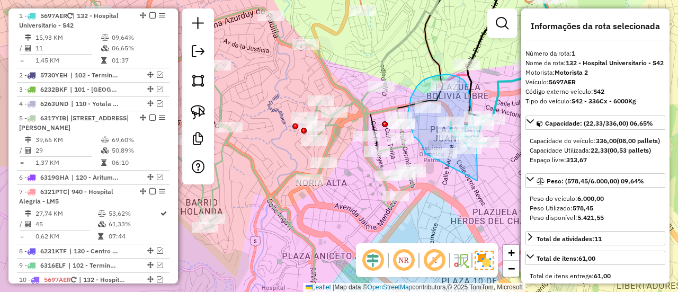
drag, startPoint x: 477, startPoint y: 158, endPoint x: 439, endPoint y: 172, distance: 40.7
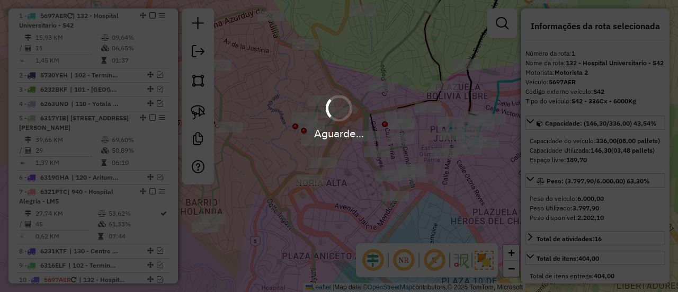
select select "**********"
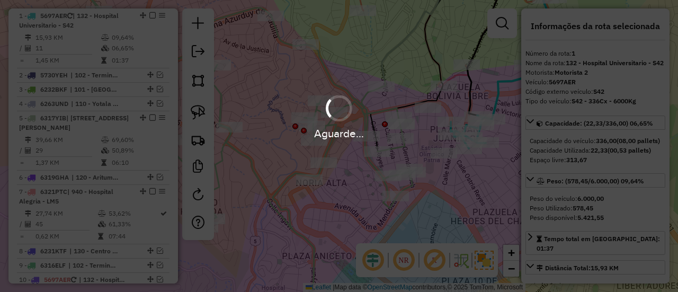
click at [452, 186] on div "Aguarde..." at bounding box center [339, 146] width 678 height 292
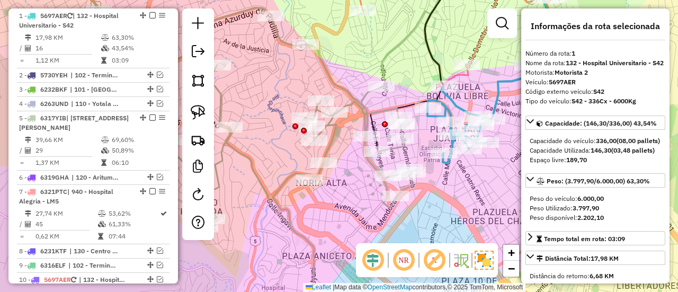
click at [498, 88] on icon at bounding box center [484, 114] width 113 height 99
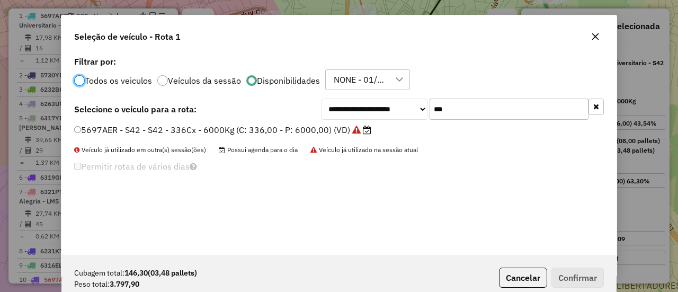
scroll to position [6, 3]
click at [451, 113] on input "***" at bounding box center [509, 109] width 159 height 21
type input "***"
click at [302, 135] on label "5697AFU - S43 - S43 - 336cxs - 6000kg (C: 336,00 - P: 6000,00) (VD)" at bounding box center [218, 129] width 289 height 13
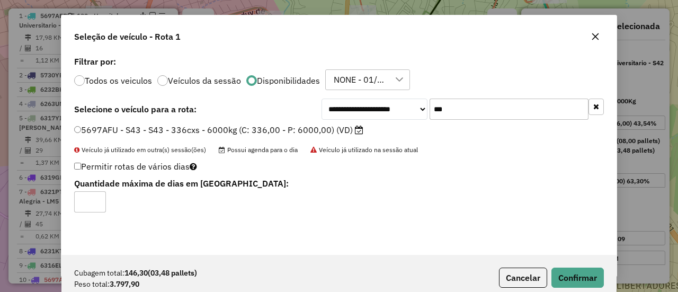
click at [315, 130] on label "5697AFU - S43 - S43 - 336cxs - 6000kg (C: 336,00 - P: 6000,00) (VD)" at bounding box center [218, 129] width 289 height 13
click at [575, 278] on button "Confirmar" at bounding box center [578, 278] width 52 height 20
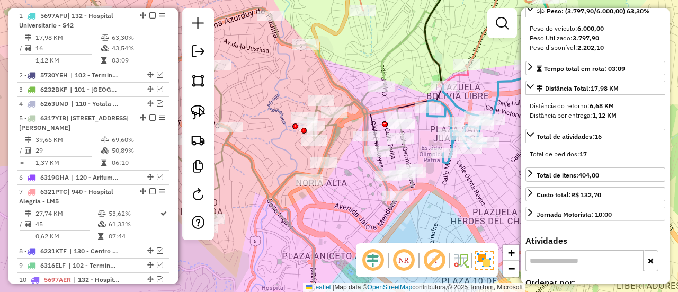
scroll to position [212, 0]
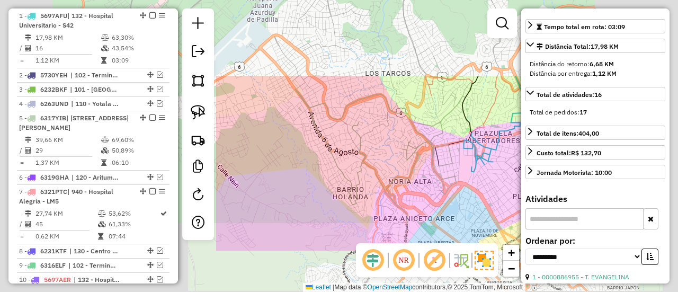
click at [496, 182] on div "Janela de atendimento Grade de atendimento Capacidade Transportadoras Veículos …" at bounding box center [339, 146] width 678 height 292
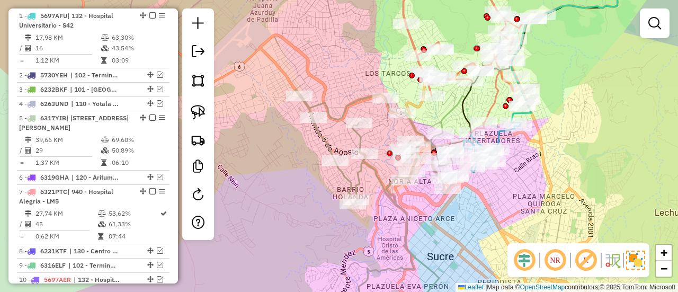
drag, startPoint x: 496, startPoint y: 183, endPoint x: 438, endPoint y: 257, distance: 94.7
click at [438, 257] on div "Janela de atendimento Grade de atendimento Capacidade Transportadoras Veículos …" at bounding box center [339, 146] width 678 height 292
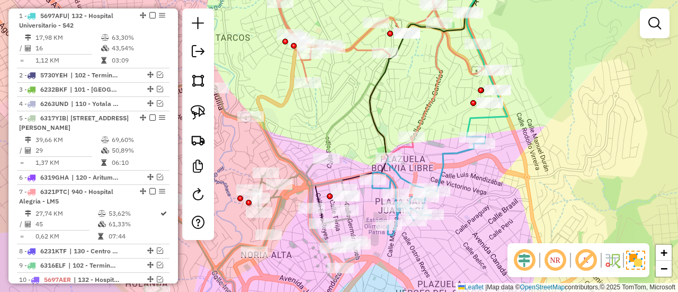
drag, startPoint x: 450, startPoint y: 99, endPoint x: 426, endPoint y: 183, distance: 87.7
click at [426, 183] on div "Janela de atendimento Grade de atendimento Capacidade Transportadoras Veículos …" at bounding box center [339, 146] width 678 height 292
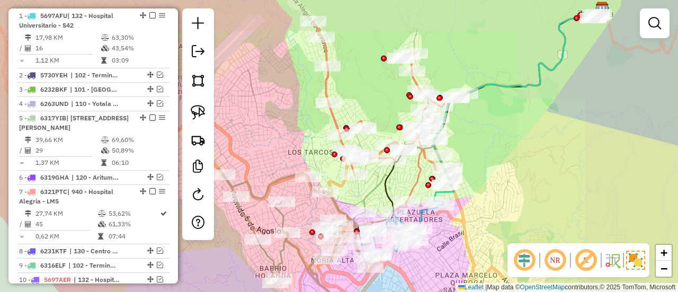
click at [481, 147] on div "Janela de atendimento Grade de atendimento Capacidade Transportadoras Veículos …" at bounding box center [339, 146] width 678 height 292
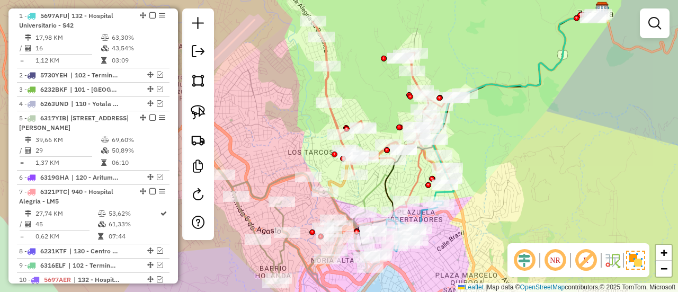
drag, startPoint x: 481, startPoint y: 135, endPoint x: 480, endPoint y: 176, distance: 41.3
click at [480, 180] on div "Janela de atendimento Grade de atendimento Capacidade Transportadoras Veículos …" at bounding box center [339, 146] width 678 height 292
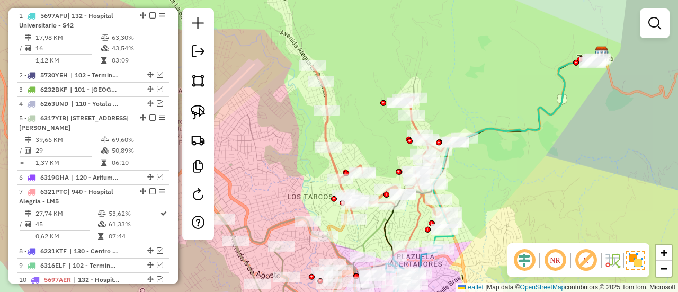
click at [418, 123] on icon at bounding box center [388, 161] width 153 height 191
select select "**********"
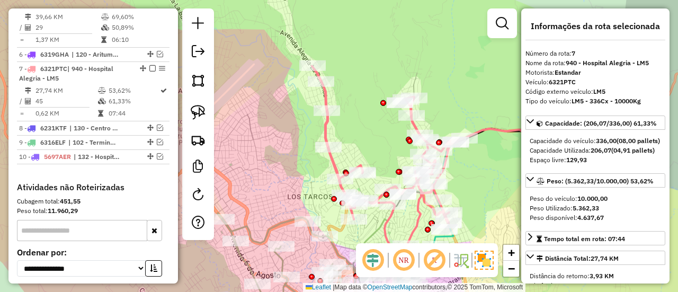
scroll to position [592, 0]
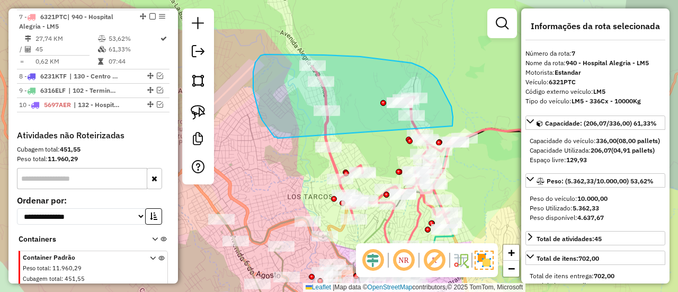
drag, startPoint x: 451, startPoint y: 106, endPoint x: 308, endPoint y: 152, distance: 150.5
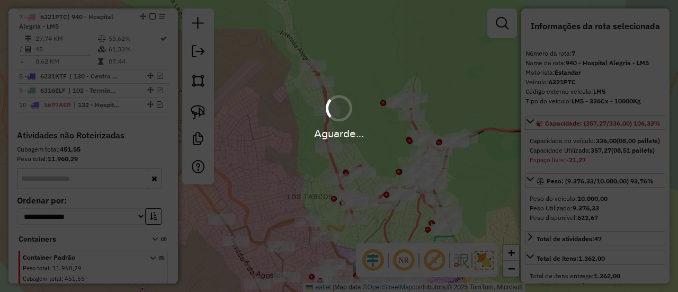
select select "**********"
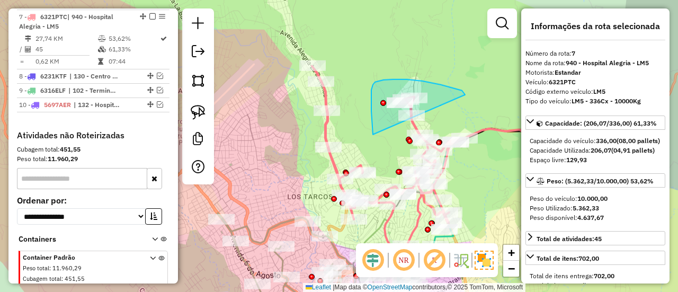
drag, startPoint x: 373, startPoint y: 130, endPoint x: 466, endPoint y: 108, distance: 95.4
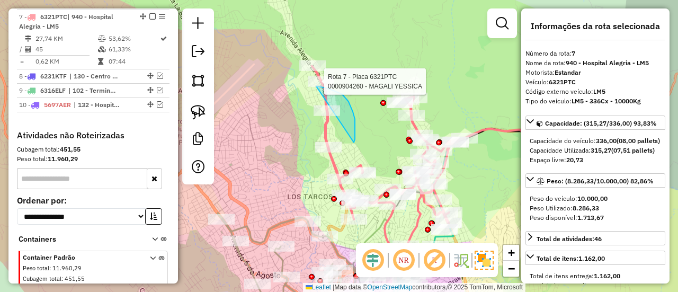
drag, startPoint x: 355, startPoint y: 136, endPoint x: 286, endPoint y: 139, distance: 69.5
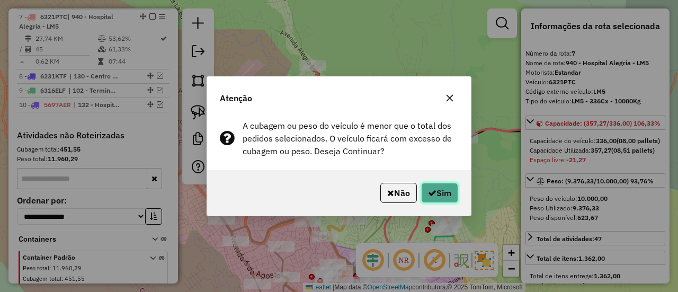
click at [445, 195] on button "Sim" at bounding box center [439, 193] width 37 height 20
select select "**********"
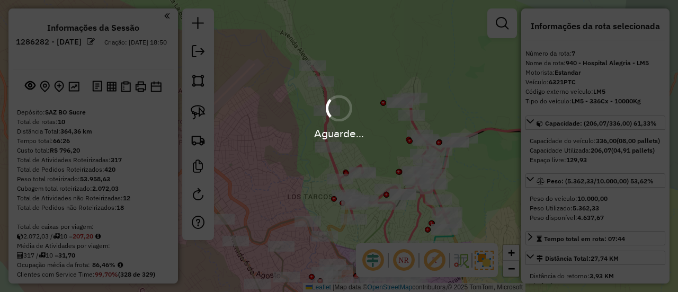
select select "**********"
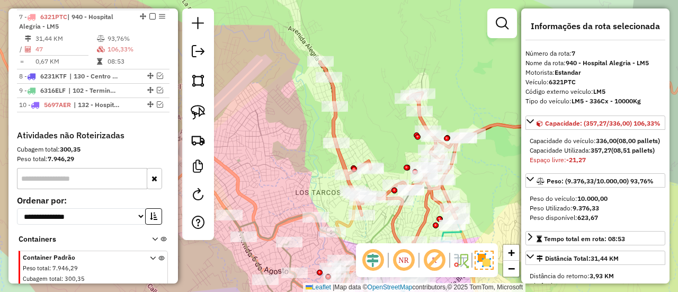
drag, startPoint x: 473, startPoint y: 186, endPoint x: 460, endPoint y: 78, distance: 108.3
click at [461, 64] on div "Janela de atendimento Grade de atendimento Capacidade Transportadoras Veículos …" at bounding box center [339, 146] width 678 height 292
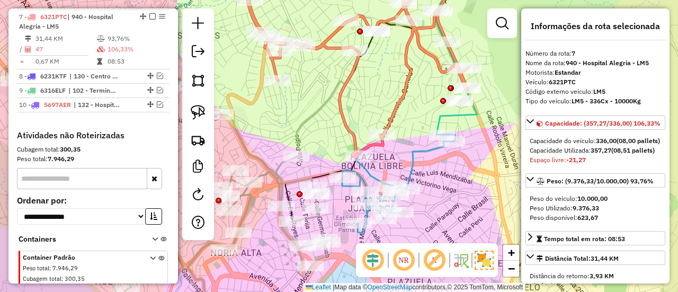
click at [401, 98] on icon at bounding box center [353, 64] width 230 height 186
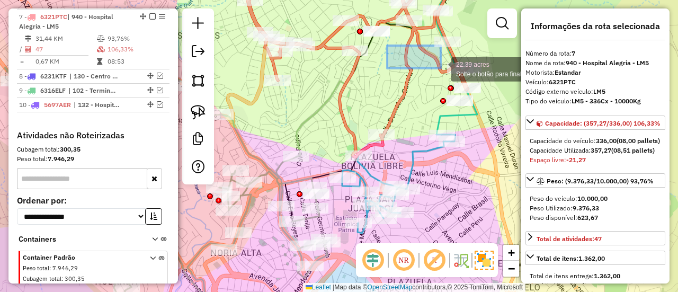
drag, startPoint x: 387, startPoint y: 46, endPoint x: 442, endPoint y: 65, distance: 57.8
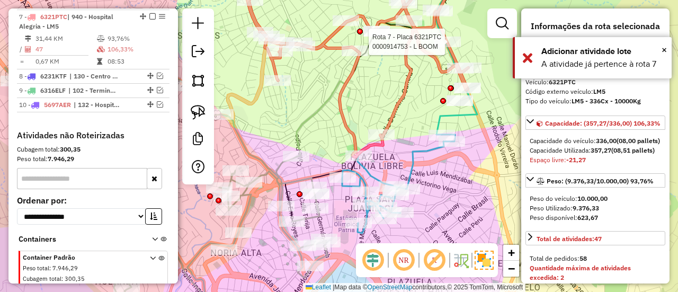
select select "**********"
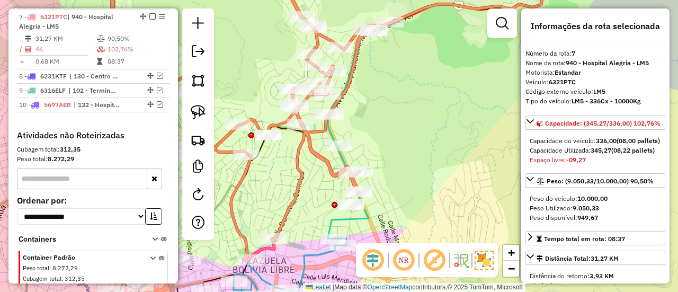
click at [400, 167] on div "0000914753 - L BOOM Tipo de cliente: 5 - Noturna (N) Endereço: AV MARCELO QUIRO…" at bounding box center [339, 146] width 678 height 292
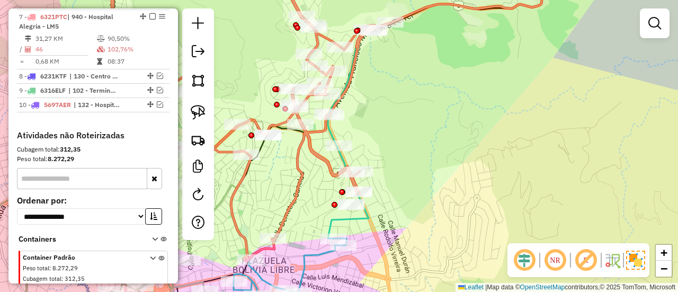
click at [291, 154] on div "Janela de atendimento Grade de atendimento Capacidade Transportadoras Veículos …" at bounding box center [339, 146] width 678 height 292
click at [294, 153] on icon at bounding box center [251, 116] width 279 height 290
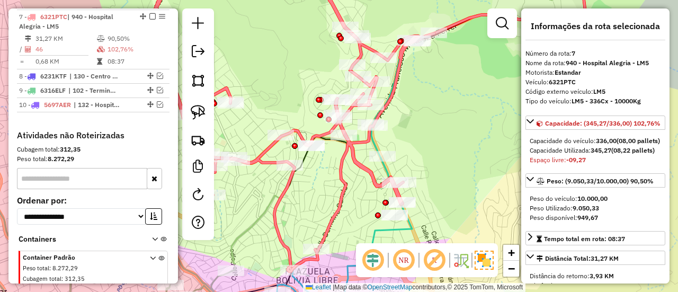
drag, startPoint x: 282, startPoint y: 189, endPoint x: 358, endPoint y: 205, distance: 77.4
click at [358, 206] on div "Janela de atendimento Grade de atendimento Capacidade Transportadoras Veículos …" at bounding box center [339, 146] width 678 height 292
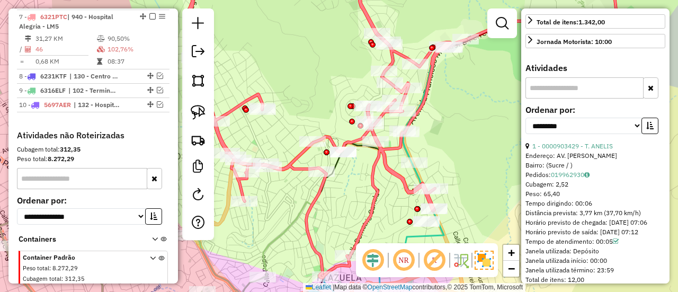
scroll to position [371, 0]
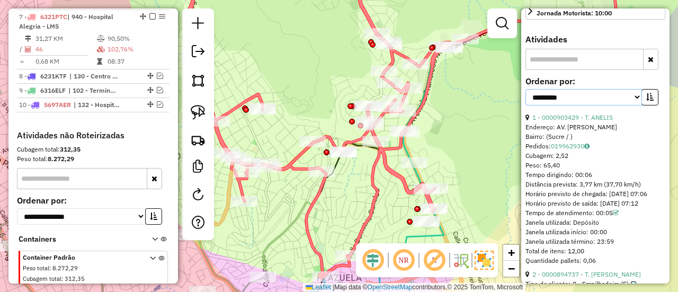
click at [638, 105] on select "**********" at bounding box center [584, 97] width 117 height 16
click at [646, 101] on icon "button" at bounding box center [649, 96] width 7 height 7
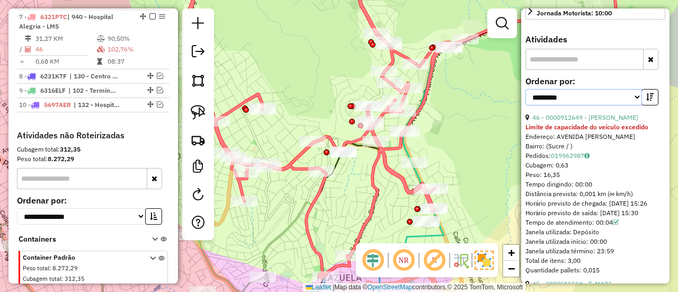
click at [617, 105] on select "**********" at bounding box center [584, 97] width 117 height 16
select select "**********"
click at [526, 105] on select "**********" at bounding box center [584, 97] width 117 height 16
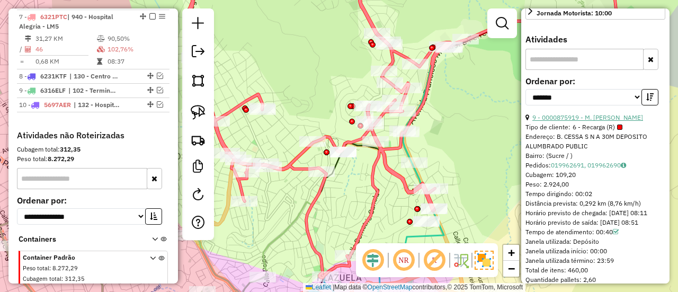
click at [608, 121] on link "9 - 0000875919 - M. MARTIN" at bounding box center [587, 117] width 111 height 8
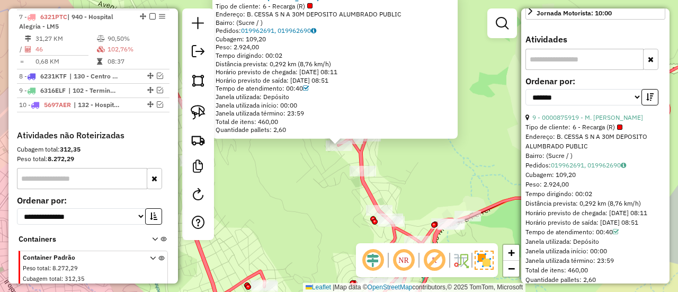
click at [449, 159] on div "0000875919 - M. MARTIN Tipo de cliente: 6 - Recarga (R) Endereço: B. CESSA S N …" at bounding box center [339, 146] width 678 height 292
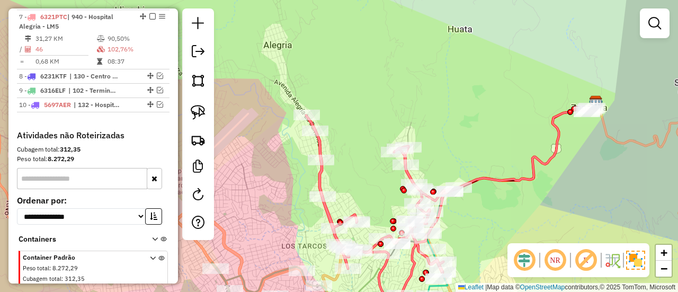
click at [535, 181] on icon at bounding box center [528, 145] width 139 height 83
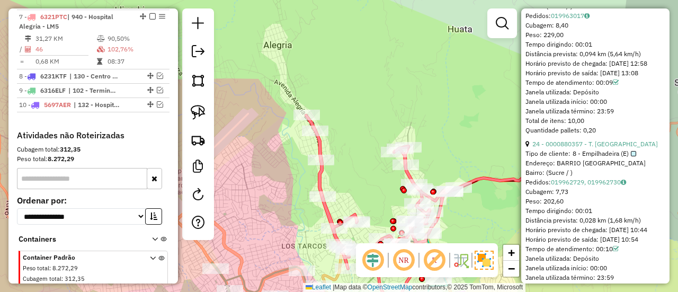
scroll to position [2225, 0]
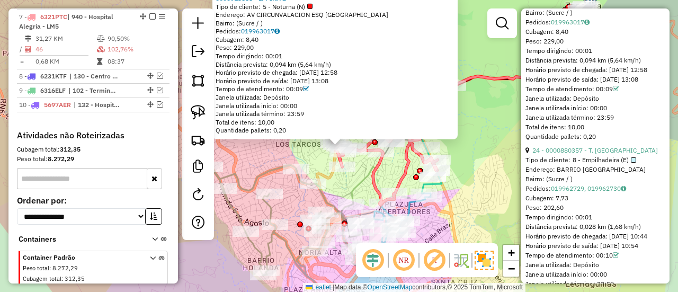
drag, startPoint x: 378, startPoint y: 176, endPoint x: 380, endPoint y: 153, distance: 22.9
click at [379, 155] on icon at bounding box center [376, 109] width 153 height 191
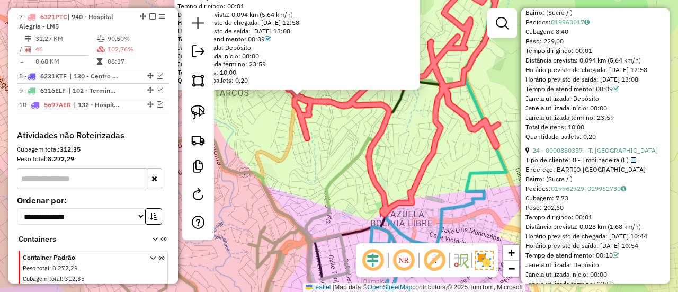
click at [388, 150] on div "0000913568 - L. PIKA 2 Tipo de cliente: 5 - Noturna (N) Endereço: AV CIRCUNVALA…" at bounding box center [339, 146] width 678 height 292
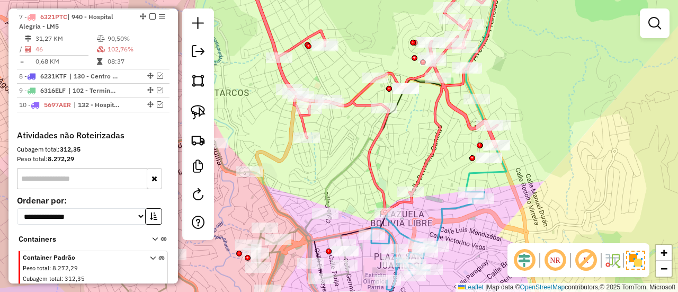
click at [380, 140] on icon at bounding box center [389, 92] width 279 height 243
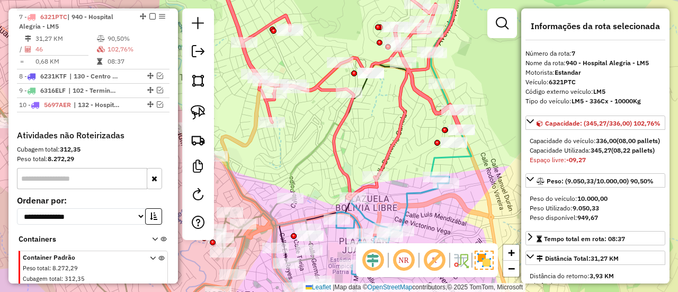
drag, startPoint x: 365, startPoint y: 154, endPoint x: 307, endPoint y: 128, distance: 63.1
click at [307, 128] on icon at bounding box center [354, 76] width 279 height 243
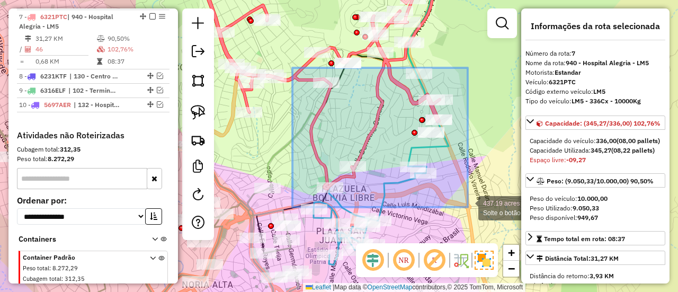
drag, startPoint x: 292, startPoint y: 68, endPoint x: 468, endPoint y: 207, distance: 224.0
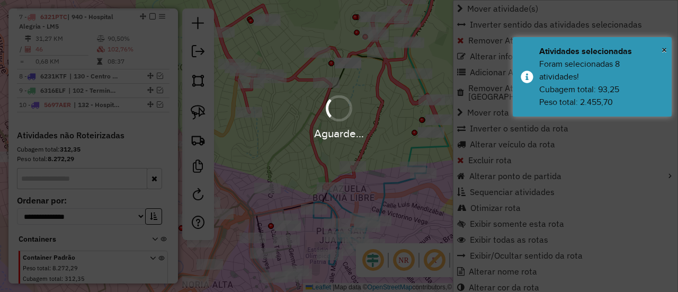
click at [339, 119] on div at bounding box center [338, 108] width 35 height 35
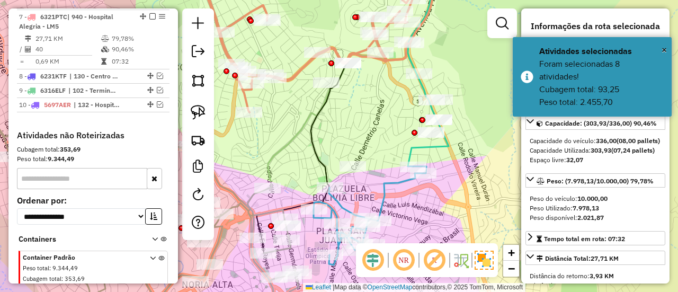
click at [402, 58] on icon at bounding box center [318, 41] width 241 height 141
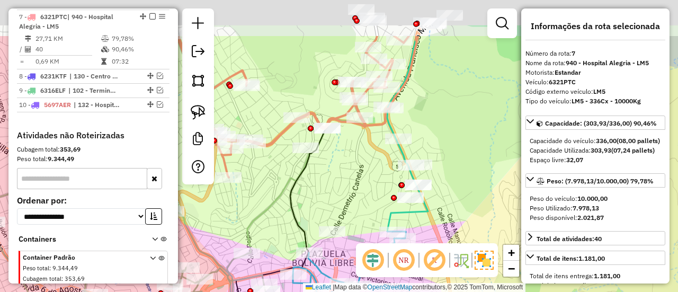
drag, startPoint x: 389, startPoint y: 73, endPoint x: 349, endPoint y: 155, distance: 91.2
click at [344, 165] on div "Janela de atendimento Grade de atendimento Capacidade Transportadoras Veículos …" at bounding box center [339, 146] width 678 height 292
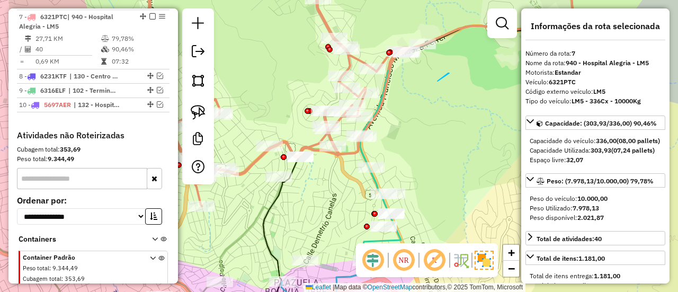
click at [362, 110] on div "Janela de atendimento Grade de atendimento Capacidade Transportadoras Veículos …" at bounding box center [339, 146] width 678 height 292
drag, startPoint x: 429, startPoint y: 95, endPoint x: 340, endPoint y: 150, distance: 104.2
click at [340, 150] on div "Rota 7 - Placa 6321PTC 0000699152 - T. MARIA Janela de atendimento Grade de ate…" at bounding box center [339, 146] width 678 height 292
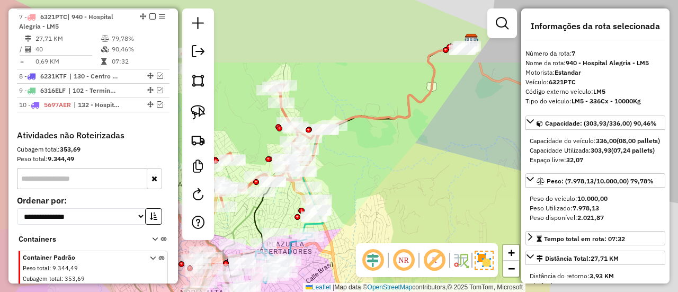
click at [390, 110] on div "Janela de atendimento Grade de atendimento Capacidade Transportadoras Veículos …" at bounding box center [339, 146] width 678 height 292
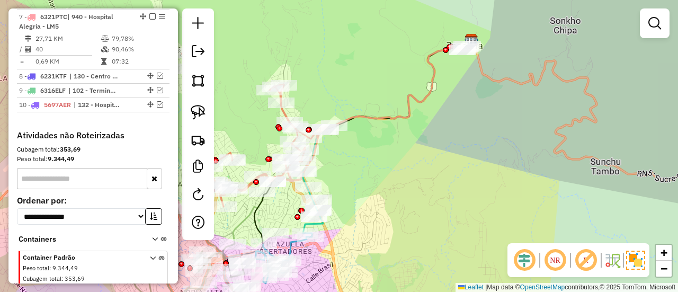
click at [411, 99] on icon at bounding box center [403, 83] width 139 height 83
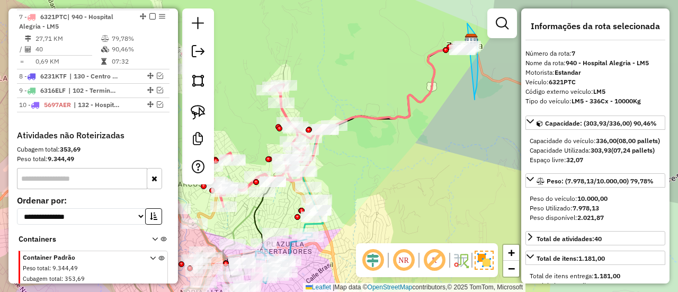
drag, startPoint x: 476, startPoint y: 93, endPoint x: 422, endPoint y: 59, distance: 63.8
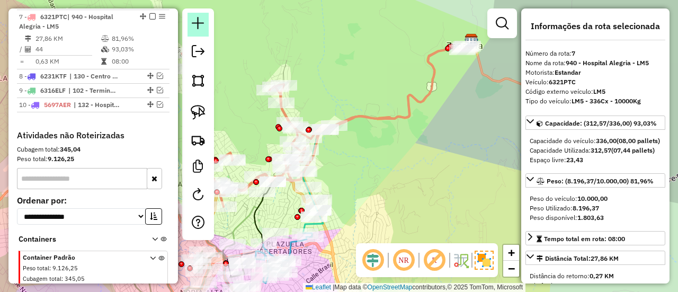
drag, startPoint x: 149, startPoint y: 14, endPoint x: 190, endPoint y: 31, distance: 44.4
click at [149, 13] on em at bounding box center [152, 16] width 6 height 6
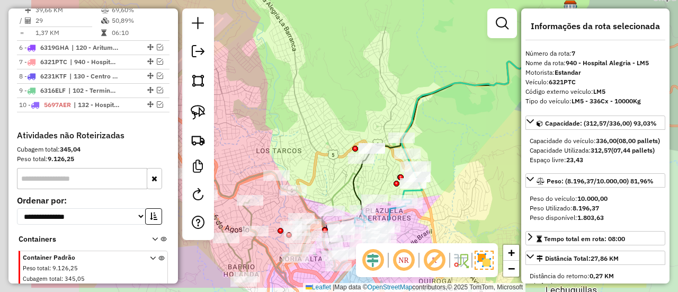
drag, startPoint x: 336, startPoint y: 127, endPoint x: 475, endPoint y: 109, distance: 140.0
click at [480, 85] on icon at bounding box center [487, 104] width 171 height 191
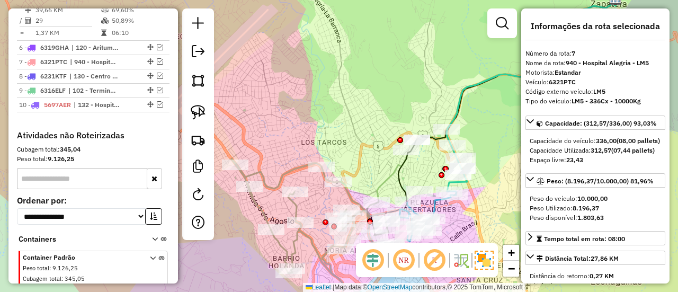
drag, startPoint x: 370, startPoint y: 122, endPoint x: 384, endPoint y: 27, distance: 95.9
click at [384, 27] on div "Janela de atendimento Grade de atendimento Capacidade Transportadoras Veículos …" at bounding box center [339, 146] width 678 height 292
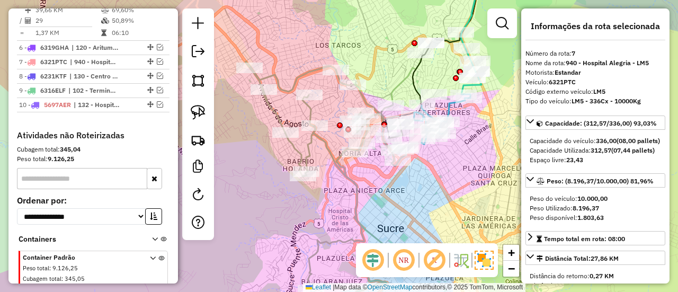
click at [307, 105] on icon at bounding box center [326, 182] width 161 height 243
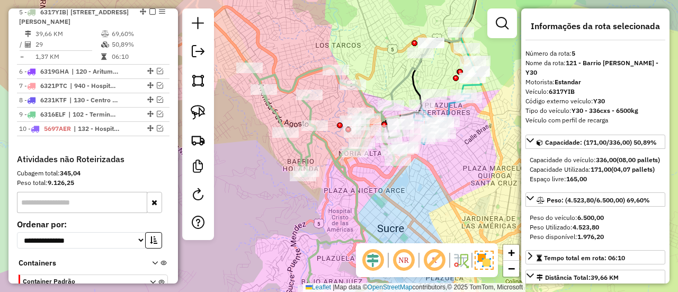
scroll to position [519, 0]
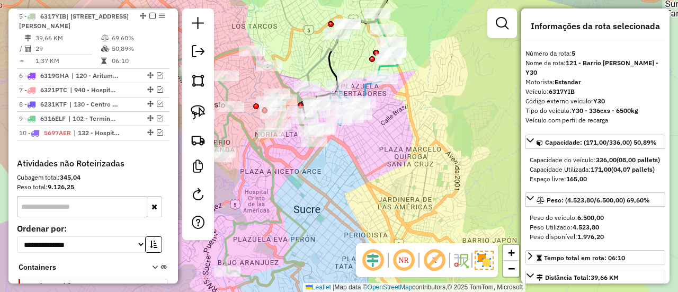
drag, startPoint x: 319, startPoint y: 110, endPoint x: 236, endPoint y: 91, distance: 85.9
click at [236, 91] on div "Janela de atendimento Grade de atendimento Capacidade Transportadoras Veículos …" at bounding box center [339, 146] width 678 height 292
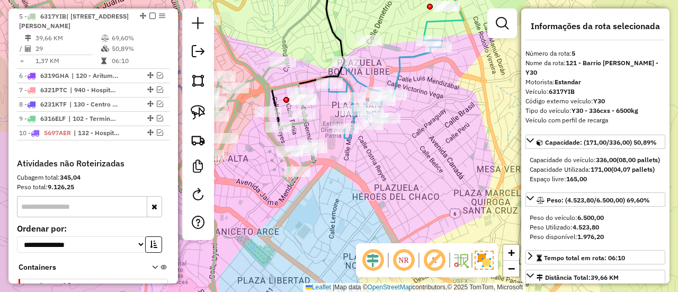
click at [413, 61] on icon at bounding box center [385, 89] width 113 height 99
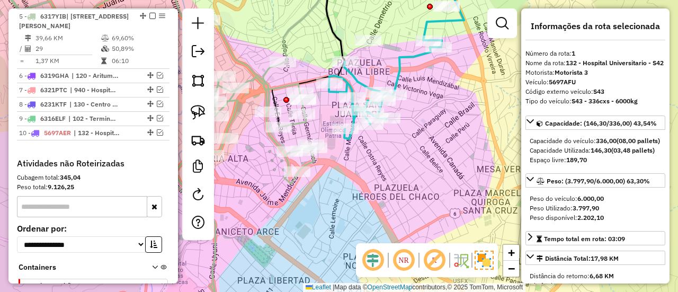
scroll to position [417, 0]
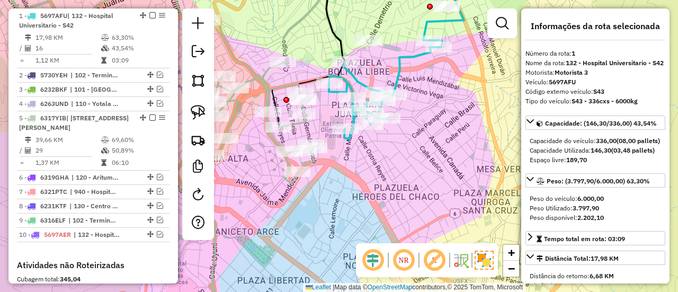
drag, startPoint x: 418, startPoint y: 64, endPoint x: 389, endPoint y: 147, distance: 87.5
click at [389, 147] on div "Janela de atendimento Grade de atendimento Capacidade Transportadoras Veículos …" at bounding box center [339, 146] width 678 height 292
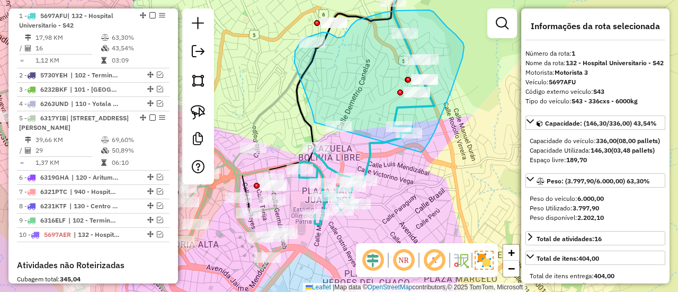
drag, startPoint x: 421, startPoint y: 152, endPoint x: 330, endPoint y: 143, distance: 91.1
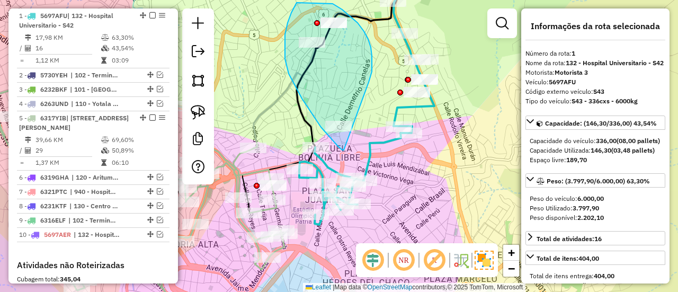
drag, startPoint x: 371, startPoint y: 74, endPoint x: 370, endPoint y: 143, distance: 69.4
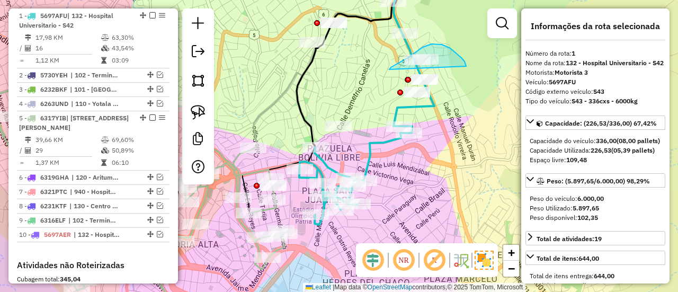
drag, startPoint x: 442, startPoint y: 45, endPoint x: 389, endPoint y: 70, distance: 58.3
drag, startPoint x: 427, startPoint y: 41, endPoint x: 362, endPoint y: 68, distance: 69.6
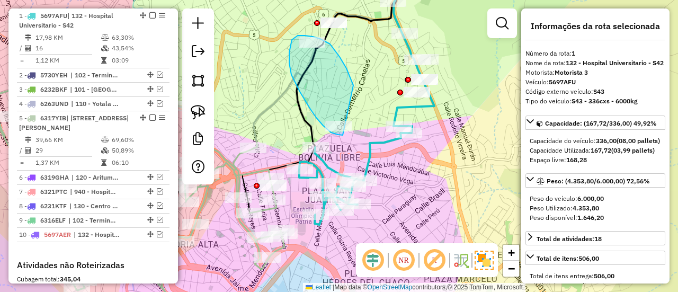
drag, startPoint x: 347, startPoint y: 68, endPoint x: 348, endPoint y: 135, distance: 66.8
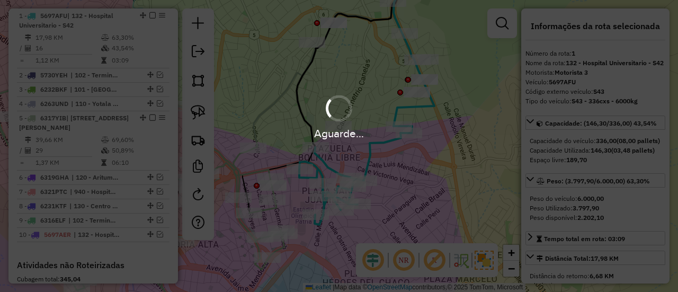
drag, startPoint x: 434, startPoint y: 170, endPoint x: 427, endPoint y: 171, distance: 8.0
click at [434, 171] on div "Aguarde..." at bounding box center [339, 146] width 678 height 292
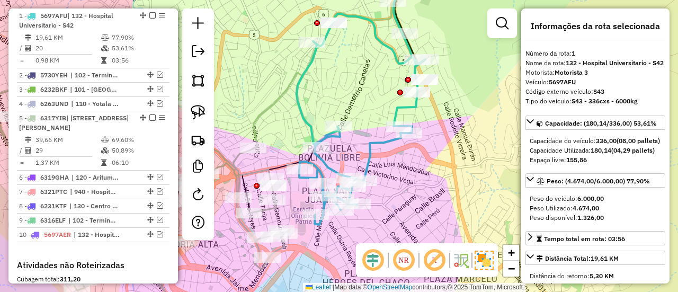
click at [384, 140] on icon at bounding box center [361, 119] width 129 height 211
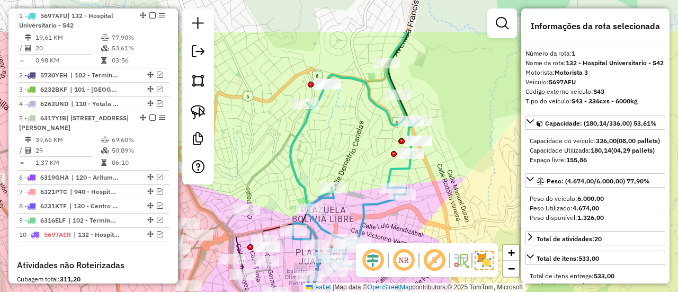
drag, startPoint x: 359, startPoint y: 162, endPoint x: 366, endPoint y: 148, distance: 14.9
click at [359, 166] on div "Janela de atendimento Grade de atendimento Capacidade Transportadoras Veículos …" at bounding box center [339, 146] width 678 height 292
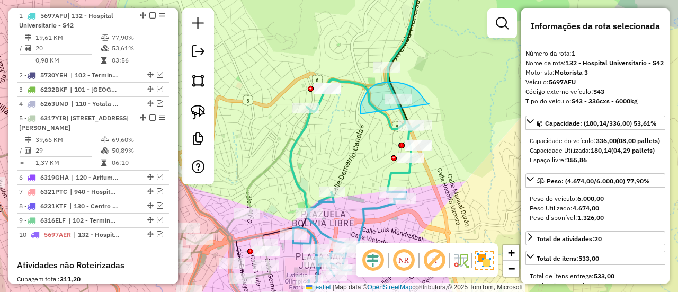
drag, startPoint x: 428, startPoint y: 104, endPoint x: 361, endPoint y: 114, distance: 67.5
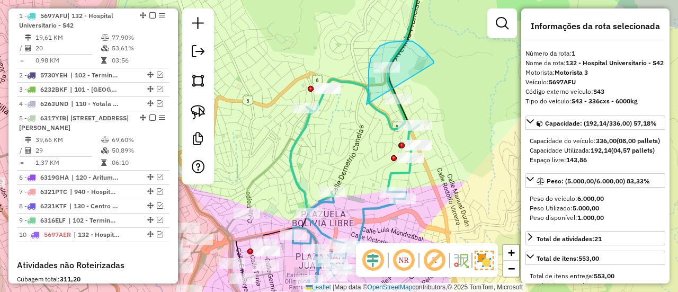
drag, startPoint x: 369, startPoint y: 81, endPoint x: 434, endPoint y: 64, distance: 67.5
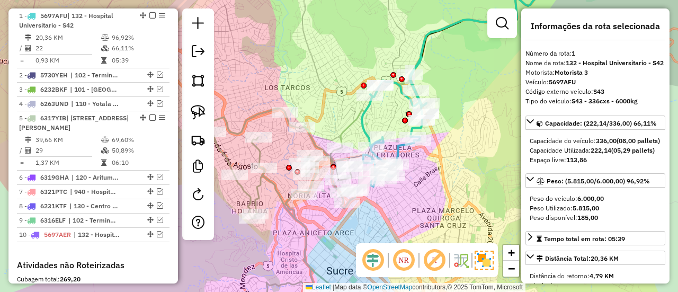
click at [427, 49] on icon at bounding box center [476, 39] width 132 height 136
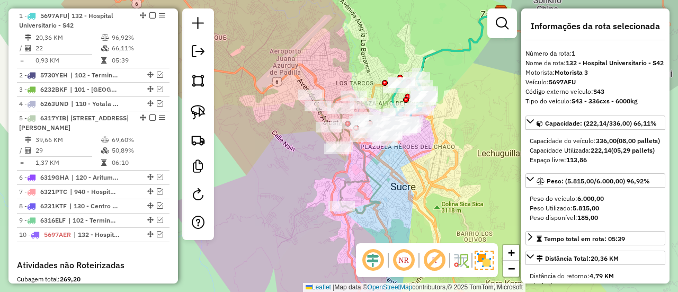
drag, startPoint x: 448, startPoint y: 60, endPoint x: 416, endPoint y: 130, distance: 76.8
click at [416, 130] on div "Janela de atendimento Grade de atendimento Capacidade Transportadoras Veículos …" at bounding box center [339, 146] width 678 height 292
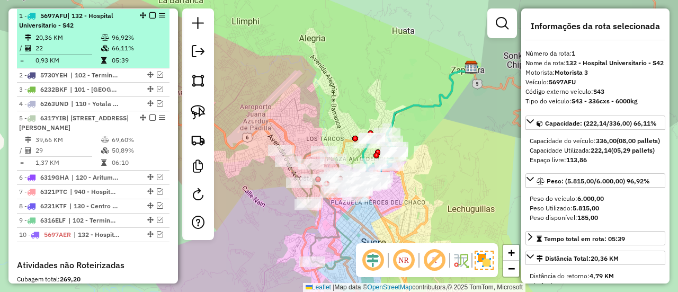
click at [149, 14] on em at bounding box center [152, 15] width 6 height 6
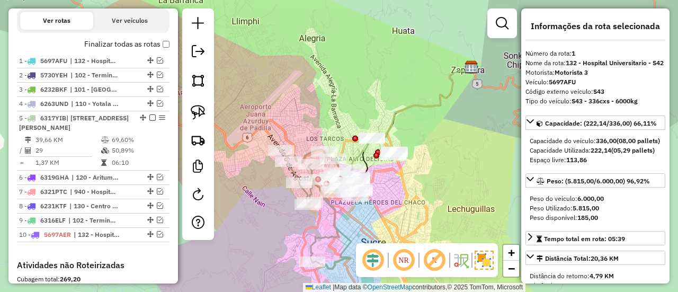
click at [331, 219] on icon at bounding box center [319, 208] width 81 height 122
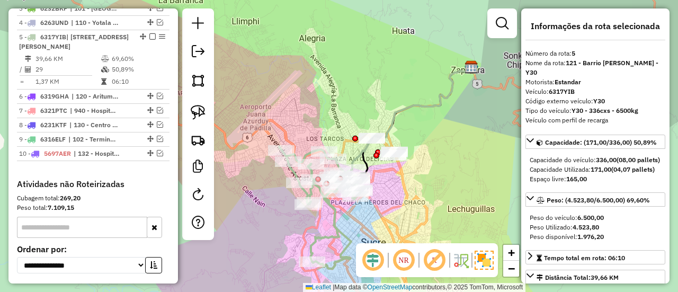
scroll to position [474, 0]
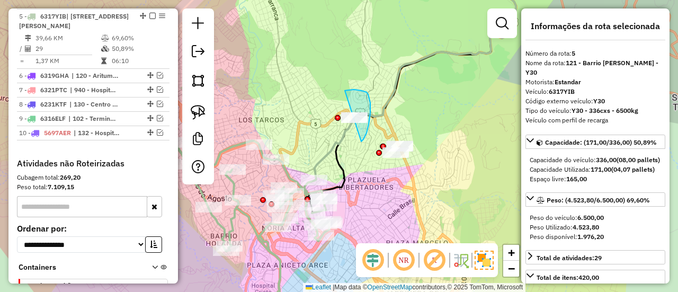
drag, startPoint x: 361, startPoint y: 141, endPoint x: 331, endPoint y: 134, distance: 31.6
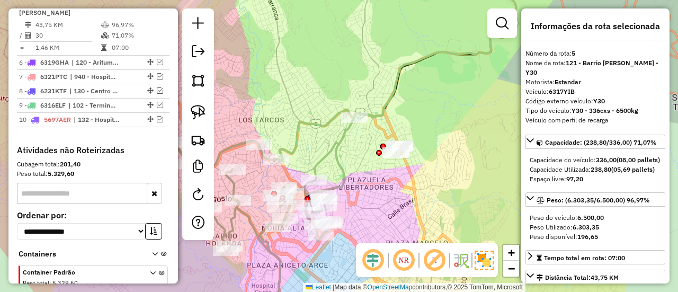
scroll to position [421, 0]
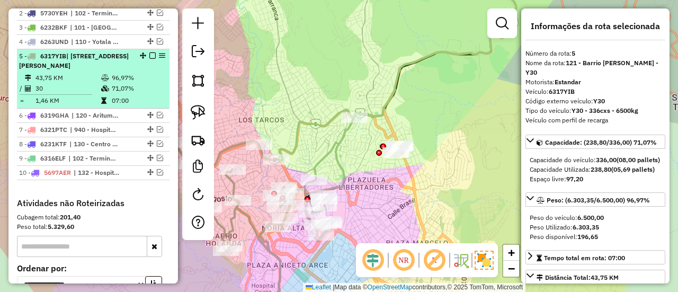
click at [149, 56] on em at bounding box center [152, 55] width 6 height 6
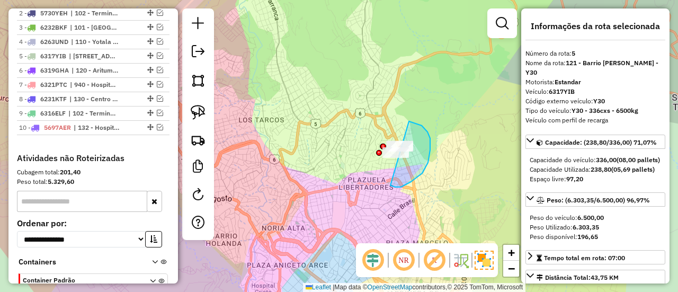
drag, startPoint x: 428, startPoint y: 163, endPoint x: 378, endPoint y: 162, distance: 49.8
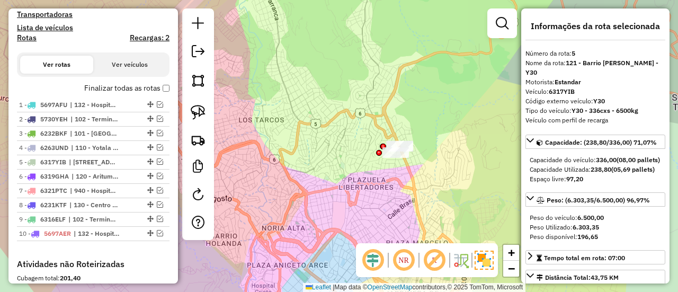
click at [135, 90] on label "Finalizar todas as rotas" at bounding box center [126, 88] width 85 height 11
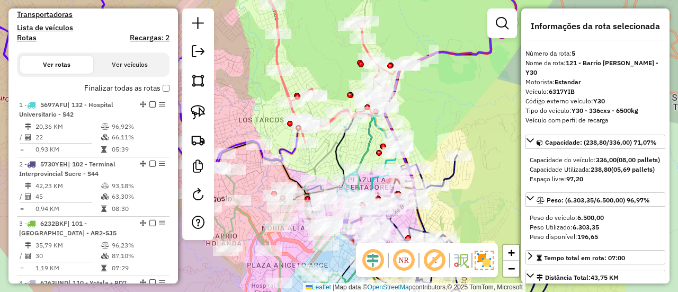
click at [449, 179] on icon at bounding box center [468, 238] width 178 height 166
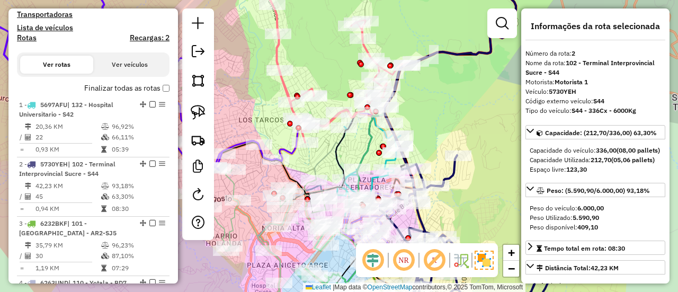
scroll to position [463, 0]
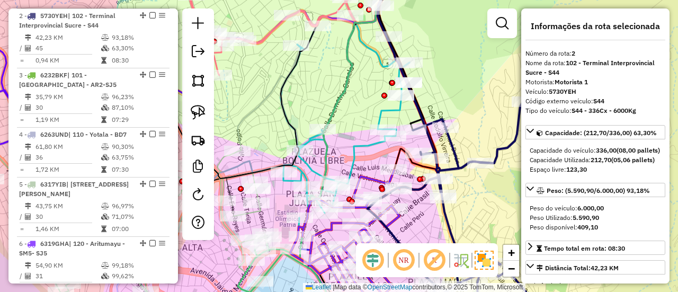
click at [366, 149] on icon at bounding box center [345, 99] width 129 height 257
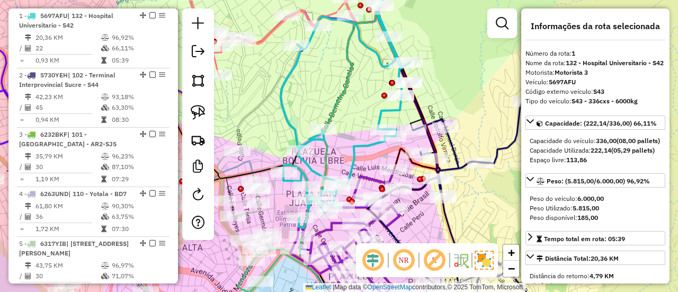
click at [372, 180] on icon at bounding box center [344, 242] width 109 height 144
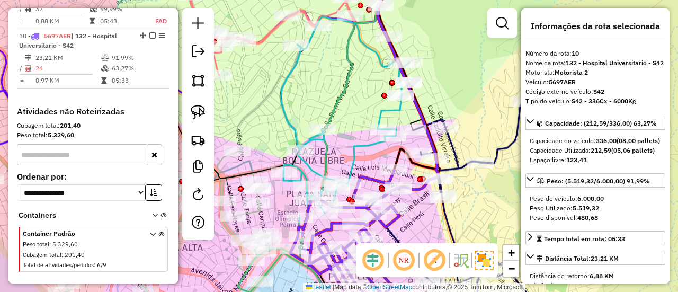
scroll to position [965, 0]
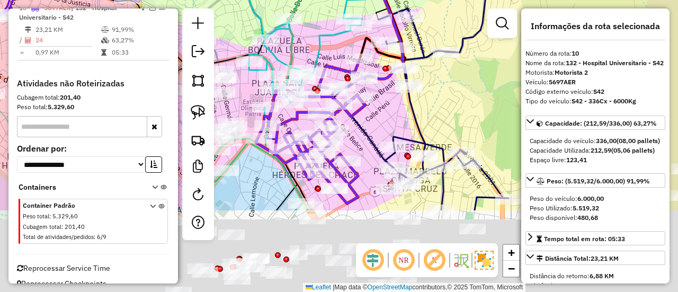
drag, startPoint x: 354, startPoint y: 116, endPoint x: 335, endPoint y: 63, distance: 56.8
click at [335, 64] on icon at bounding box center [310, 131] width 109 height 144
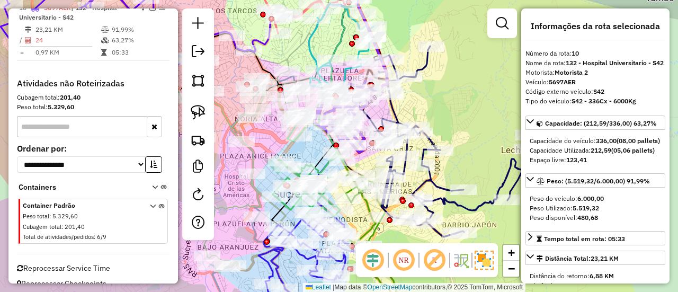
click at [437, 184] on icon at bounding box center [441, 141] width 178 height 191
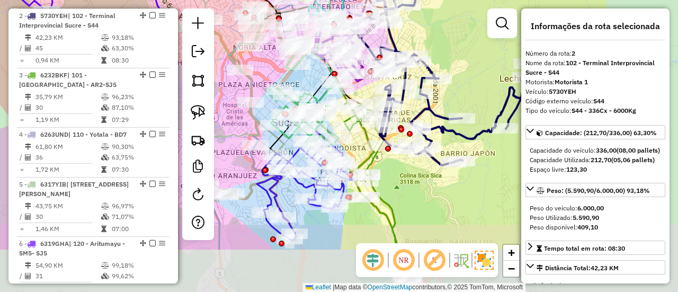
drag, startPoint x: 440, startPoint y: 181, endPoint x: 431, endPoint y: 74, distance: 107.4
click at [432, 70] on icon at bounding box center [440, 70] width 178 height 191
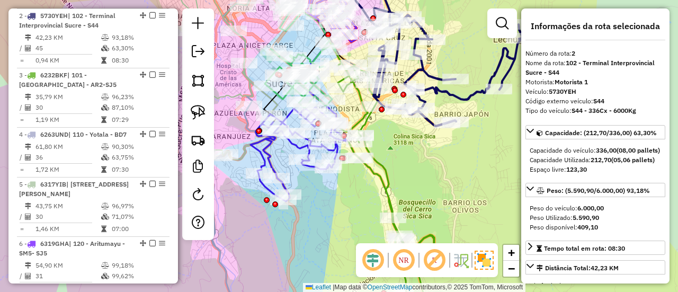
click at [386, 171] on icon at bounding box center [392, 192] width 116 height 258
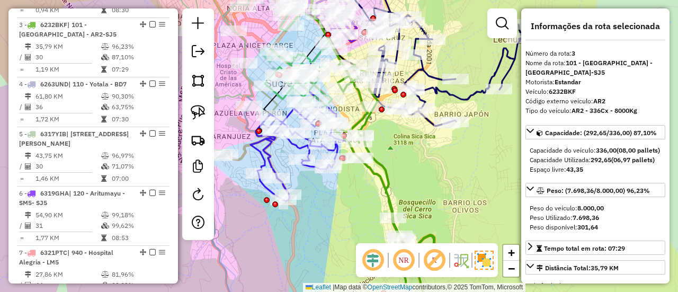
scroll to position [522, 0]
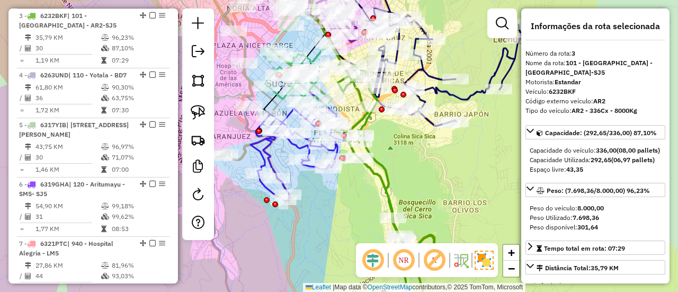
click at [268, 145] on icon at bounding box center [299, 154] width 96 height 94
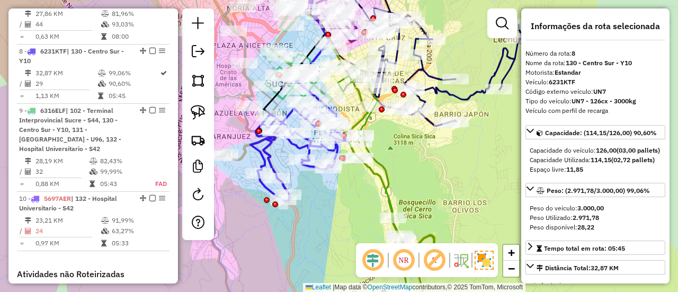
scroll to position [818, 0]
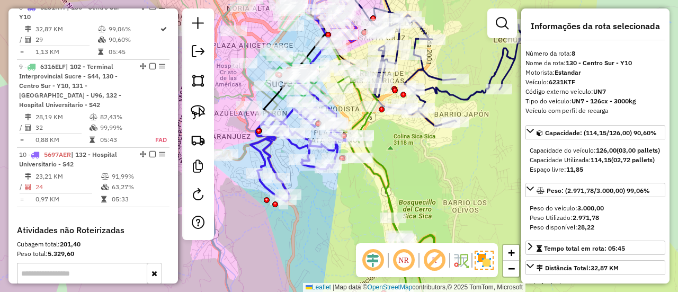
drag, startPoint x: 268, startPoint y: 145, endPoint x: 383, endPoint y: 246, distance: 153.6
click at [383, 246] on hb-router-mapa "Informações da Sessão 1286282 - 01/10/2025 Criação: 30/09/2025 18:50 Depósito: …" at bounding box center [339, 146] width 678 height 292
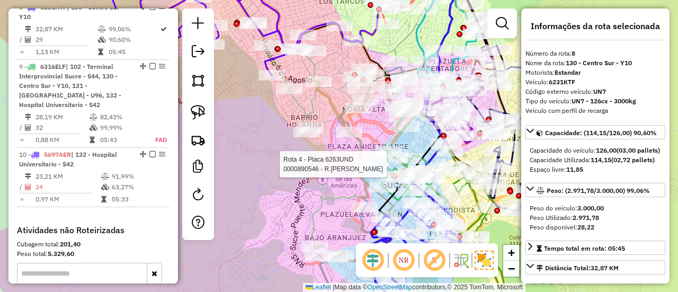
click at [356, 154] on icon at bounding box center [352, 126] width 205 height 270
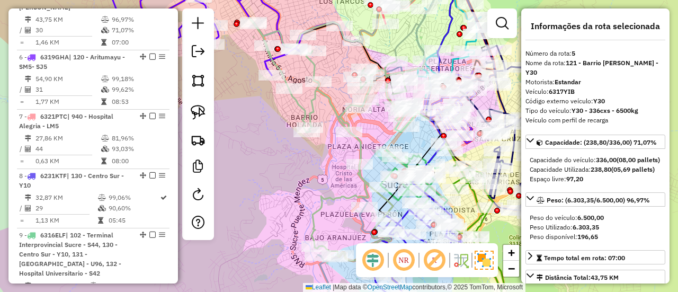
scroll to position [641, 0]
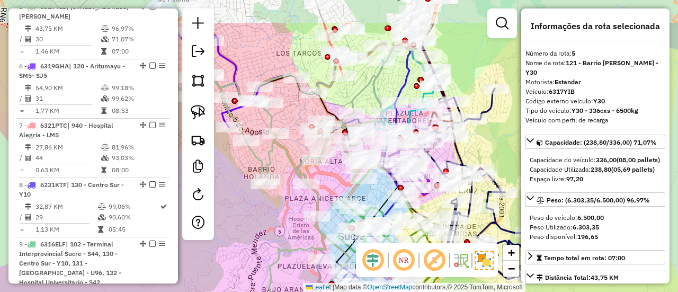
drag, startPoint x: 312, startPoint y: 199, endPoint x: 290, endPoint y: 237, distance: 43.6
click at [290, 237] on icon at bounding box center [309, 178] width 205 height 270
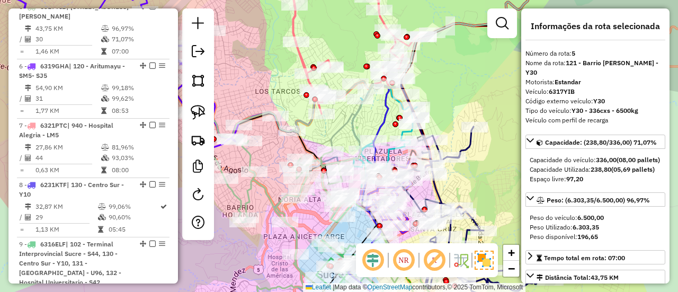
click at [309, 127] on icon at bounding box center [287, 201] width 205 height 240
click at [302, 57] on icon at bounding box center [409, 42] width 247 height 143
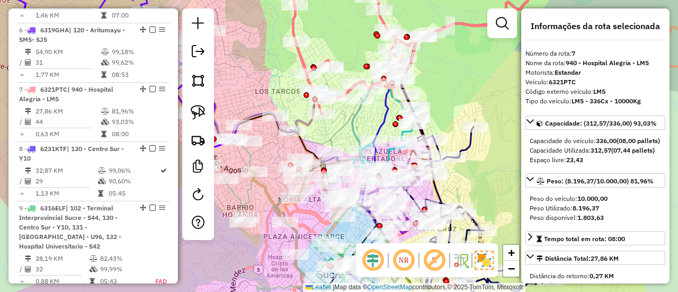
scroll to position [759, 0]
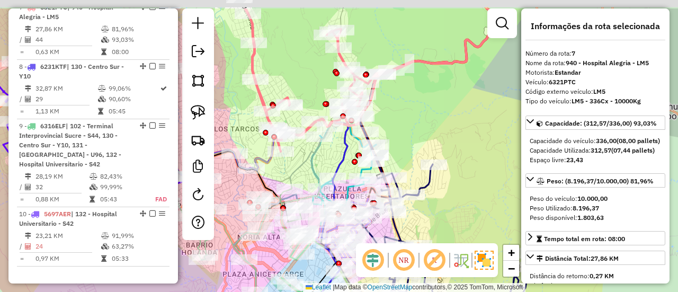
drag, startPoint x: 325, startPoint y: 50, endPoint x: 271, endPoint y: 120, distance: 88.8
click at [271, 120] on div "Janela de atendimento Grade de atendimento Capacidade Transportadoras Veículos …" at bounding box center [339, 146] width 678 height 292
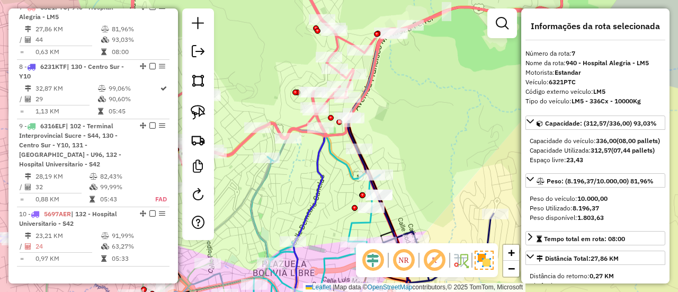
click at [347, 171] on icon at bounding box center [315, 201] width 129 height 239
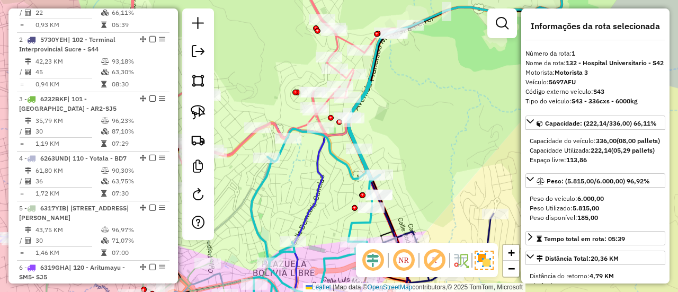
scroll to position [404, 0]
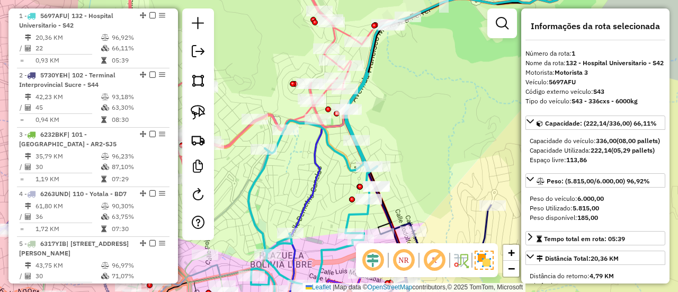
drag, startPoint x: 342, startPoint y: 193, endPoint x: 326, endPoint y: 150, distance: 46.0
click at [326, 150] on div "Janela de atendimento Grade de atendimento Capacidade Transportadoras Veículos …" at bounding box center [339, 146] width 678 height 292
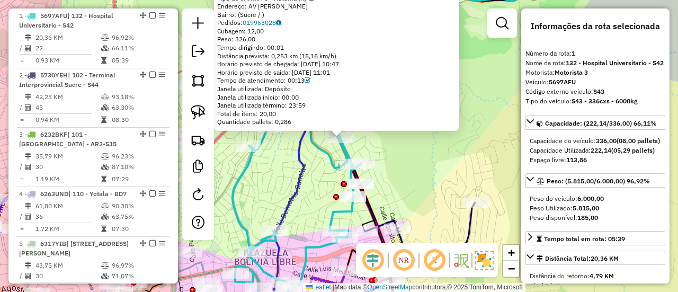
drag, startPoint x: 385, startPoint y: 161, endPoint x: 385, endPoint y: 112, distance: 48.7
click at [385, 112] on div "0000914753 - L BOOM Tipo de cliente: 5 - Noturna (N) Endereço: AV MARCELO QUIRO…" at bounding box center [339, 146] width 678 height 292
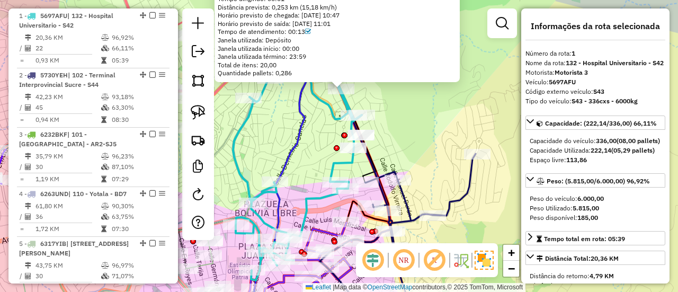
click at [342, 159] on icon at bounding box center [297, 151] width 129 height 259
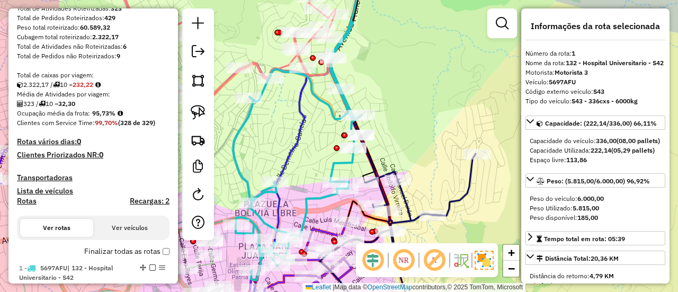
scroll to position [139, 0]
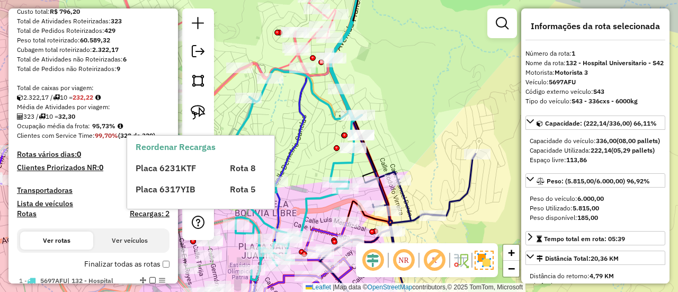
click at [148, 263] on label "Finalizar todas as rotas" at bounding box center [126, 264] width 85 height 11
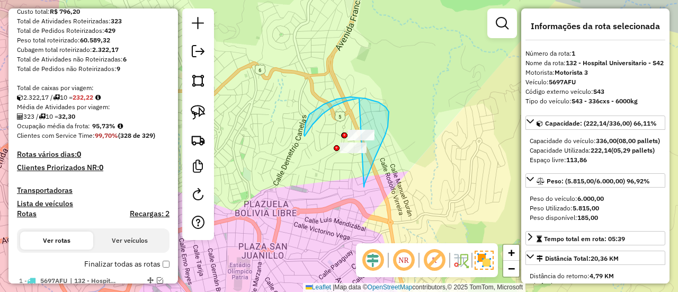
drag, startPoint x: 365, startPoint y: 184, endPoint x: 391, endPoint y: 173, distance: 28.5
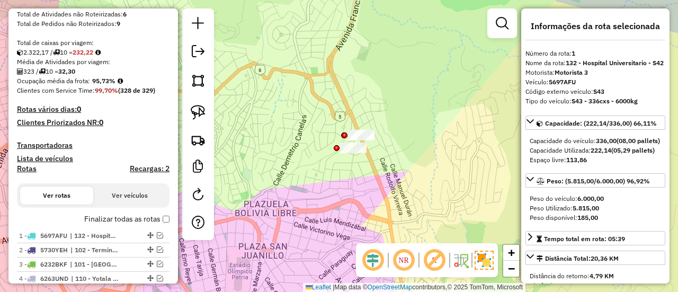
scroll to position [192, 0]
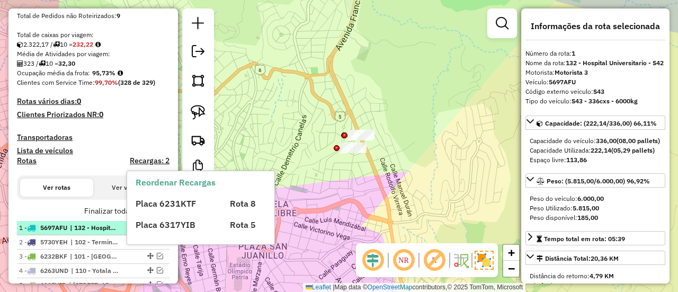
click at [114, 227] on span "| 132 - Hospital Universitario - S42" at bounding box center [94, 228] width 49 height 10
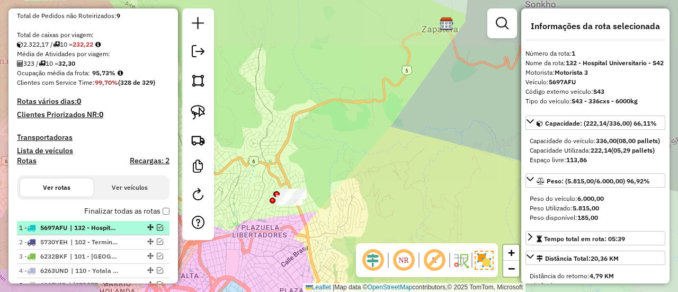
click at [159, 226] on em at bounding box center [160, 227] width 6 height 6
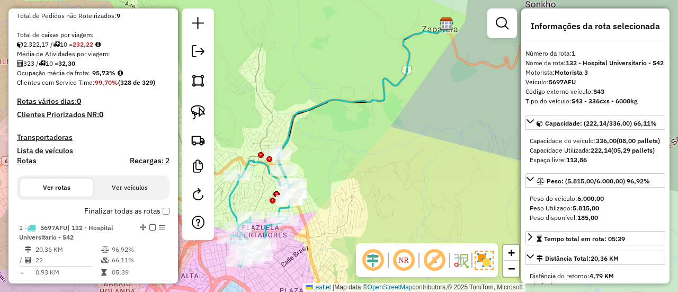
click at [264, 167] on icon at bounding box center [261, 201] width 65 height 129
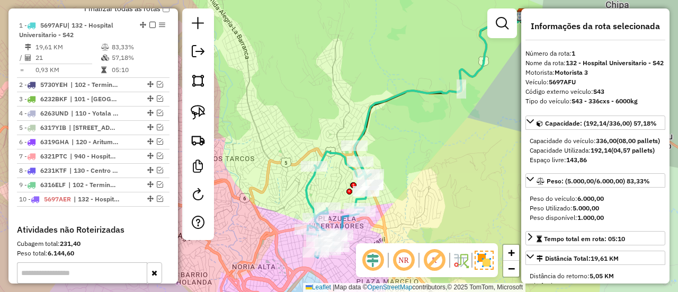
scroll to position [404, 0]
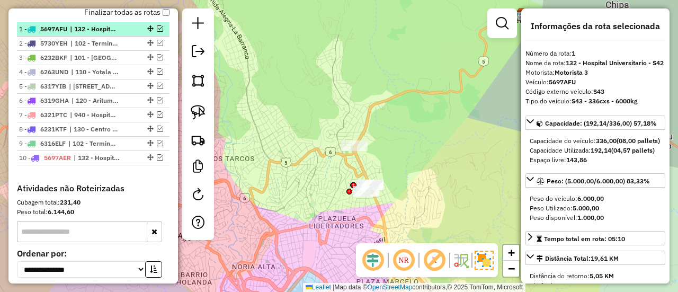
click at [157, 27] on em at bounding box center [160, 28] width 6 height 6
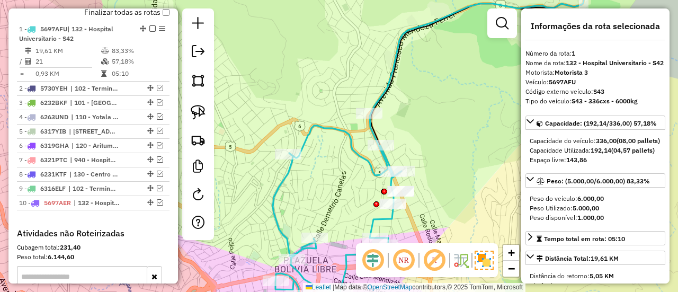
click at [350, 143] on icon at bounding box center [337, 224] width 129 height 196
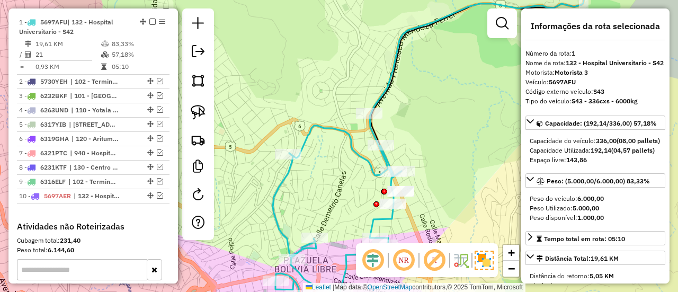
scroll to position [417, 0]
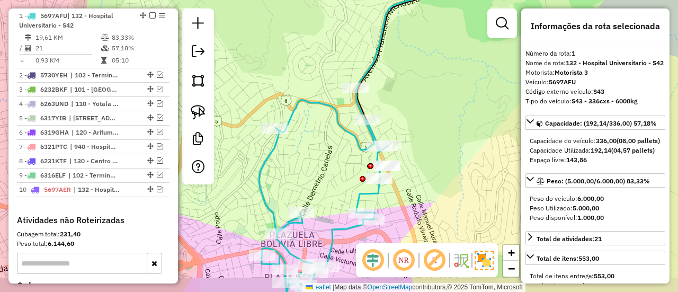
click at [332, 149] on div "Janela de atendimento Grade de atendimento Capacidade Transportadoras Veículos …" at bounding box center [339, 146] width 678 height 292
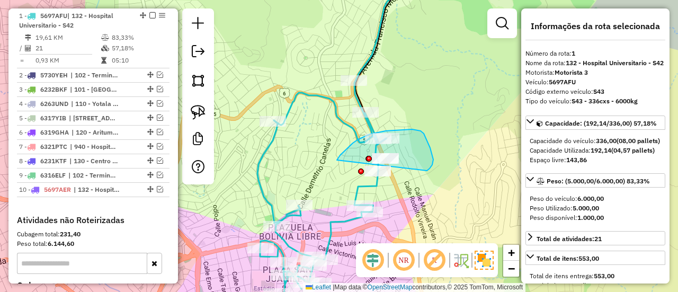
drag, startPoint x: 338, startPoint y: 158, endPoint x: 425, endPoint y: 175, distance: 88.5
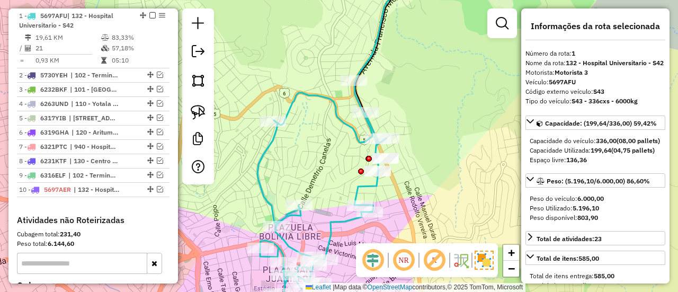
drag, startPoint x: 426, startPoint y: 202, endPoint x: 442, endPoint y: 113, distance: 90.9
click at [442, 113] on div "Janela de atendimento Grade de atendimento Capacidade Transportadoras Veículos …" at bounding box center [339, 146] width 678 height 292
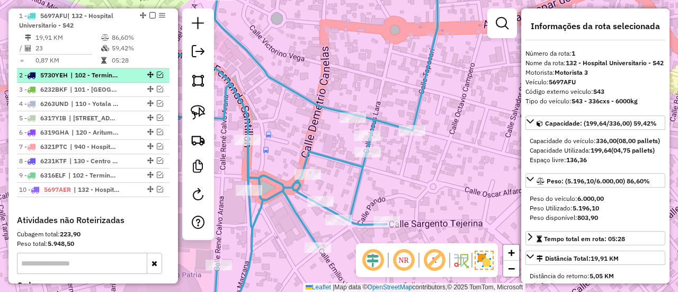
click at [157, 73] on em at bounding box center [160, 75] width 6 height 6
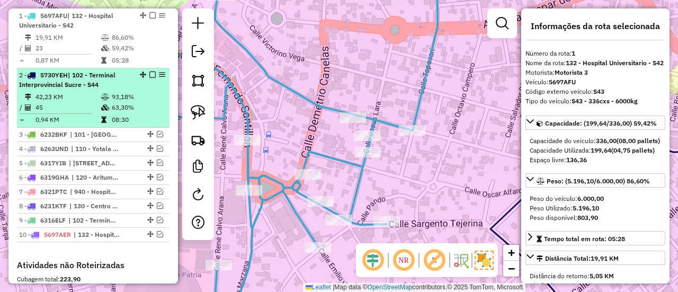
click at [119, 92] on td "93,18%" at bounding box center [138, 97] width 54 height 11
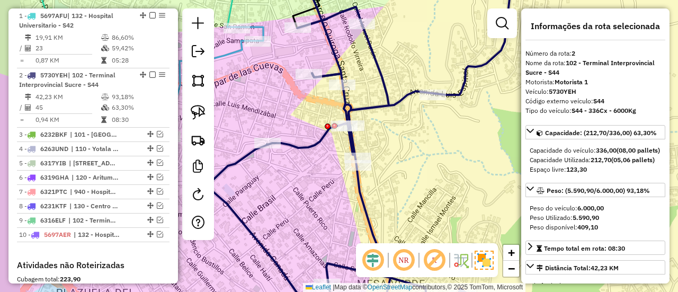
drag, startPoint x: 256, startPoint y: 139, endPoint x: 336, endPoint y: 149, distance: 80.2
click at [337, 149] on icon at bounding box center [360, 153] width 307 height 350
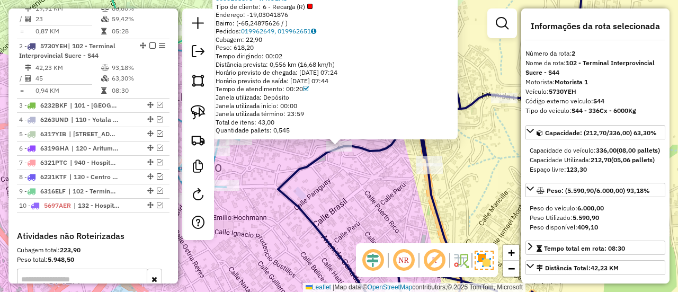
scroll to position [476, 0]
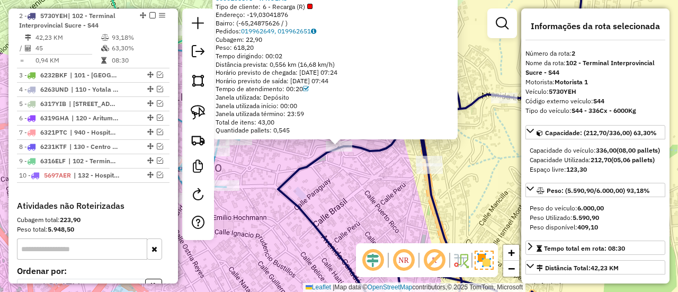
click at [463, 157] on div "0000105578 - T. NOEMI Tipo de cliente: 6 - Recarga (R) Endereço: -19,03041876 B…" at bounding box center [339, 146] width 678 height 292
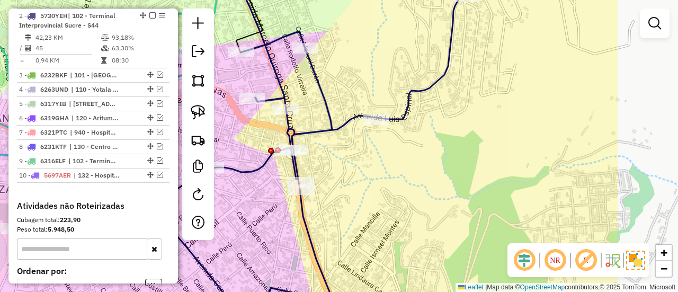
drag, startPoint x: 472, startPoint y: 156, endPoint x: 342, endPoint y: 178, distance: 131.1
click at [342, 178] on div "Janela de atendimento Grade de atendimento Capacidade Transportadoras Veículos …" at bounding box center [339, 146] width 678 height 292
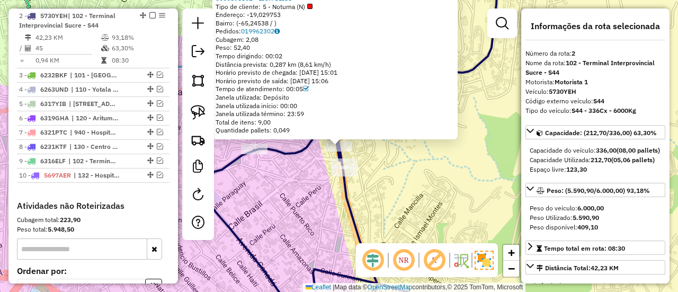
drag, startPoint x: 394, startPoint y: 183, endPoint x: 400, endPoint y: 188, distance: 8.3
click at [394, 183] on div "0000696802 - LIC.YULISS Tipo de cliente: 5 - Noturna (N) Endereço: -19,029753 B…" at bounding box center [339, 146] width 678 height 292
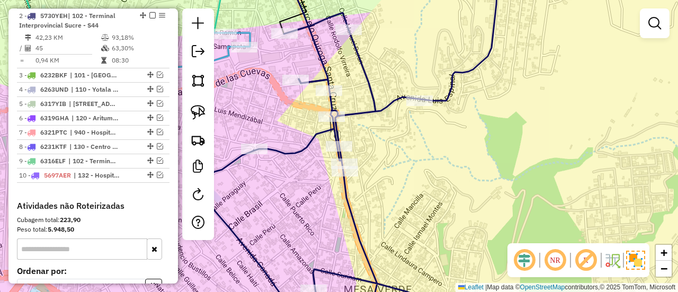
click at [394, 109] on div "0000696802 - LIC.YULISS Tipo de cliente: 5 - Noturna (N) Endereço: -19,029753 B…" at bounding box center [339, 146] width 678 height 292
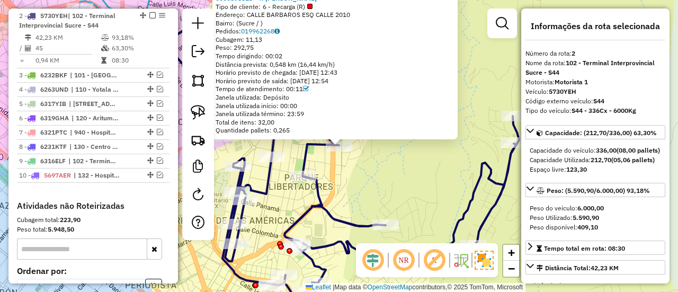
click at [411, 178] on div "0000695813 - T. ELENA Tipo de cliente: 6 - Recarga (R) Endereço: CALLE BARBAROS…" at bounding box center [339, 146] width 678 height 292
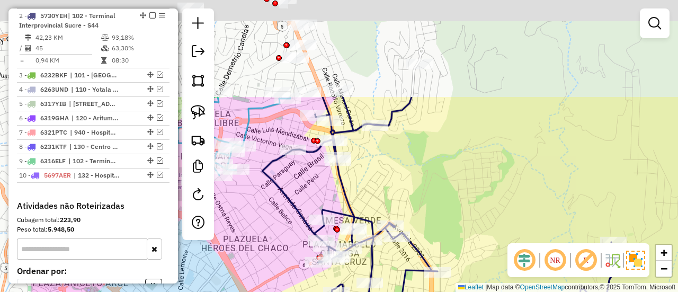
drag, startPoint x: 390, startPoint y: 151, endPoint x: 489, endPoint y: 278, distance: 160.8
click at [489, 278] on div "Janela de atendimento Grade de atendimento Capacidade Transportadoras Veículos …" at bounding box center [339, 146] width 678 height 292
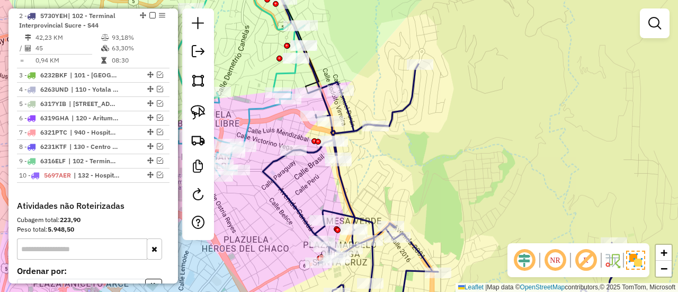
drag, startPoint x: 401, startPoint y: 152, endPoint x: 521, endPoint y: 150, distance: 120.3
click at [521, 150] on div "Janela de atendimento Grade de atendimento Capacidade Transportadoras Veículos …" at bounding box center [339, 146] width 678 height 292
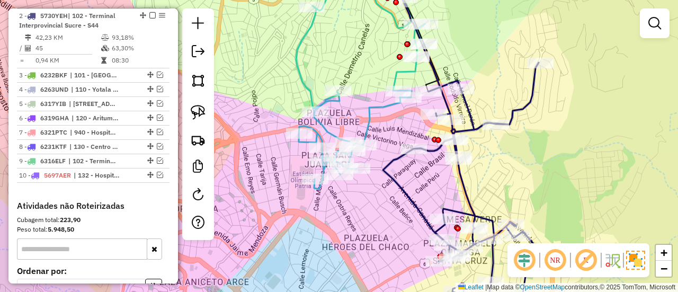
drag, startPoint x: 342, startPoint y: 192, endPoint x: 383, endPoint y: 210, distance: 43.9
click at [369, 212] on div "Rota 1 - Placa 5697AFU 0000913575 - T.SUSANA Rota 1 - Placa 5697AFU 0000919189 …" at bounding box center [339, 146] width 678 height 292
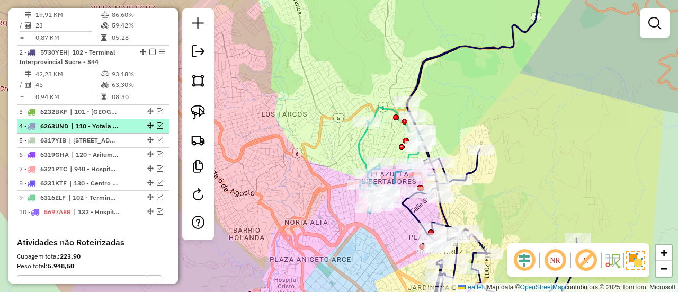
scroll to position [423, 0]
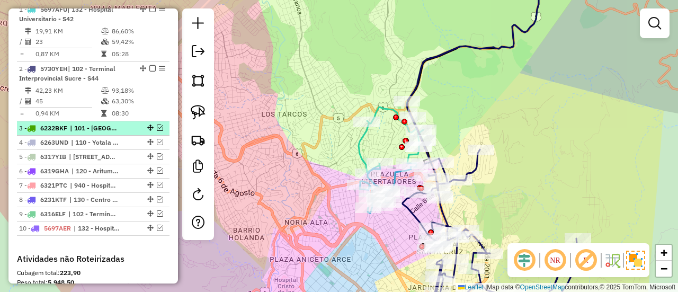
click at [157, 128] on em at bounding box center [160, 128] width 6 height 6
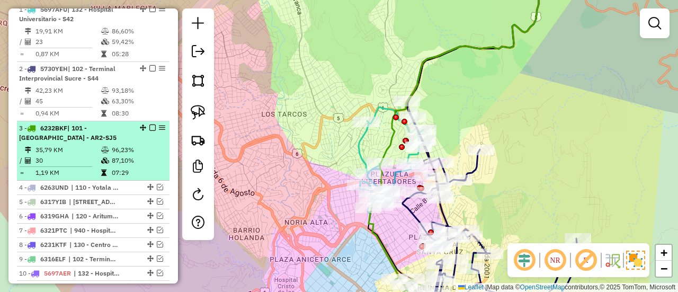
click at [149, 126] on em at bounding box center [152, 128] width 6 height 6
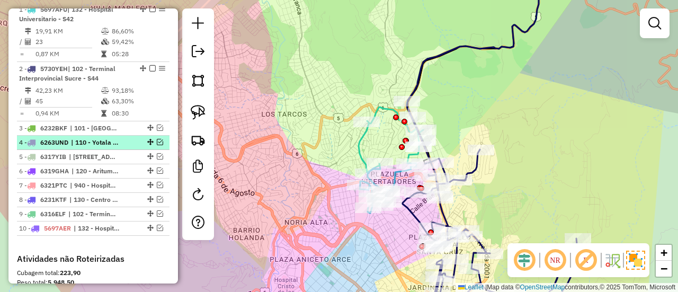
click at [157, 139] on em at bounding box center [160, 142] width 6 height 6
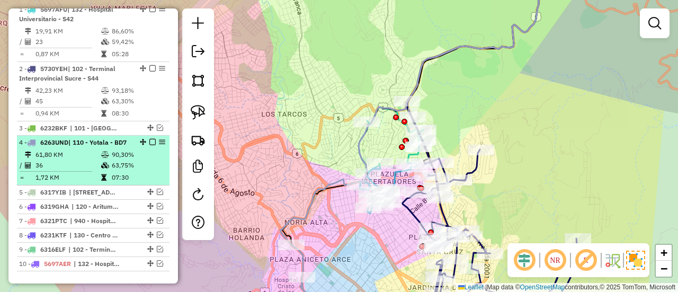
click at [150, 140] on em at bounding box center [152, 142] width 6 height 6
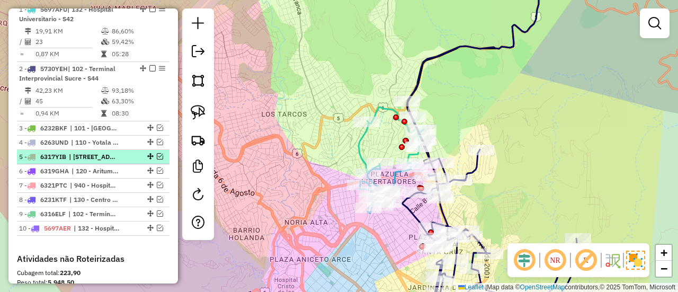
click at [159, 156] on em at bounding box center [160, 156] width 6 height 6
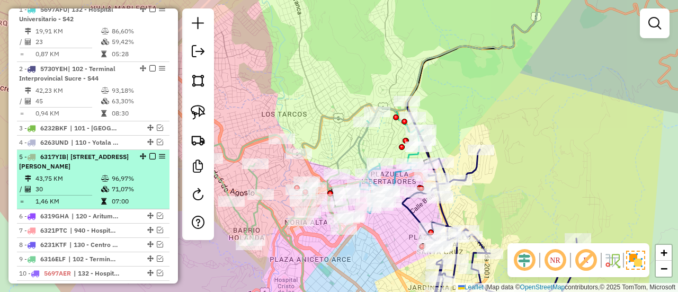
click at [149, 155] on em at bounding box center [152, 156] width 6 height 6
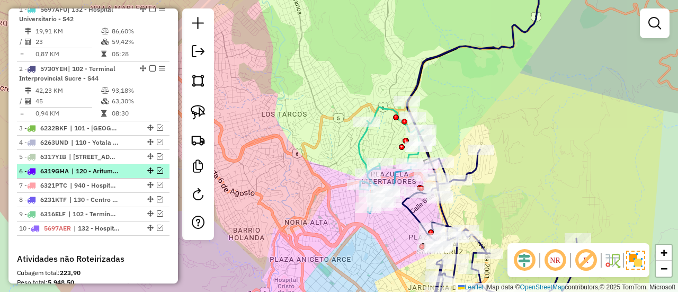
click at [157, 167] on em at bounding box center [160, 170] width 6 height 6
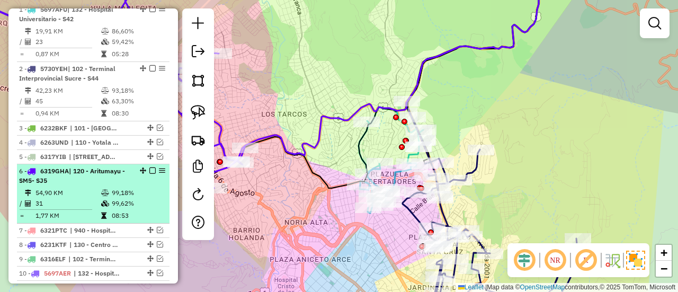
click at [149, 170] on em at bounding box center [152, 170] width 6 height 6
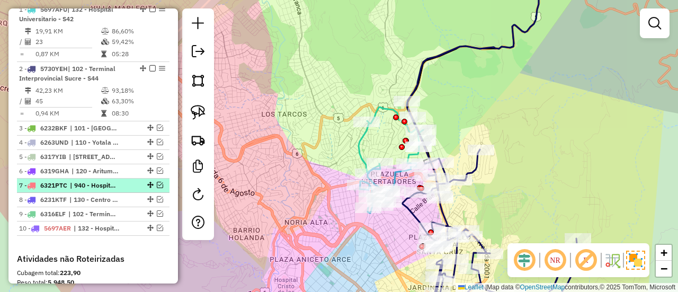
click at [157, 183] on em at bounding box center [160, 185] width 6 height 6
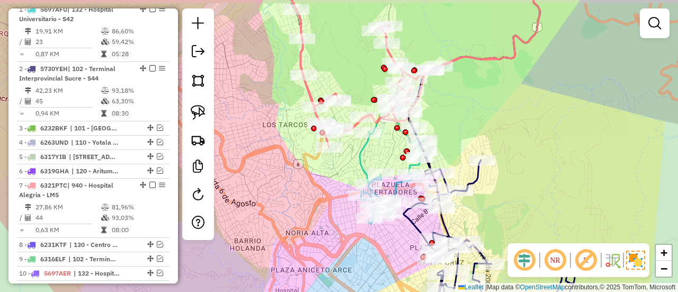
drag, startPoint x: 445, startPoint y: 101, endPoint x: 435, endPoint y: 155, distance: 54.5
click at [435, 155] on div "Rota 7 - Placa 6321PTC 0000699347 - T. NICOLASA Janela de atendimento Grade de …" at bounding box center [339, 146] width 678 height 292
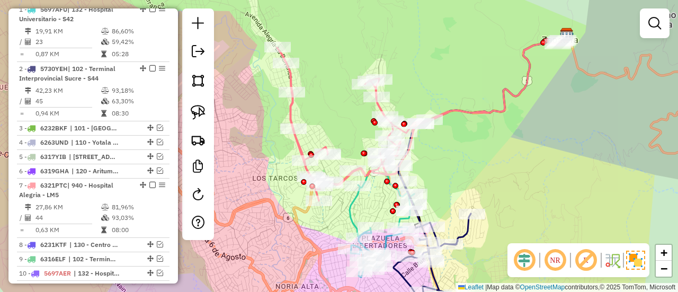
click at [456, 109] on icon at bounding box center [420, 120] width 286 height 161
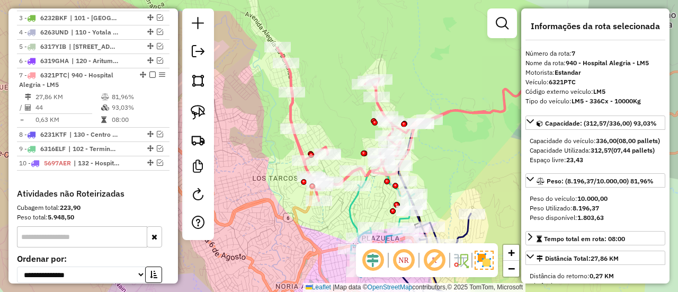
scroll to position [592, 0]
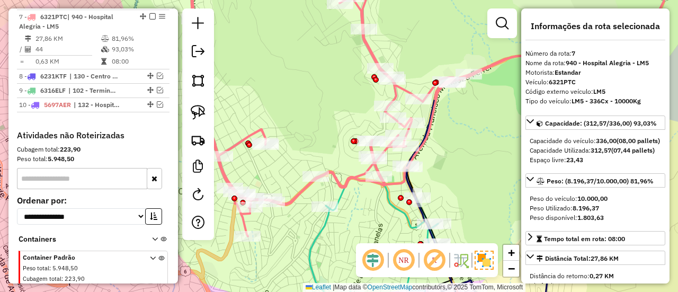
click at [355, 176] on icon at bounding box center [428, 103] width 483 height 265
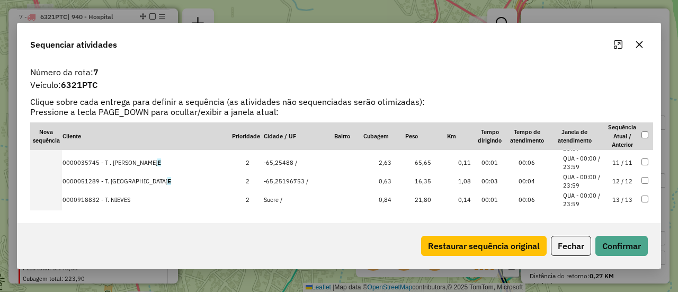
scroll to position [159, 0]
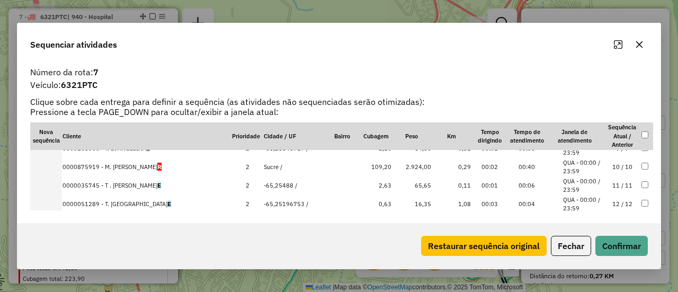
click at [88, 165] on td "0000875919 - M. MARTIN R" at bounding box center [147, 167] width 170 height 19
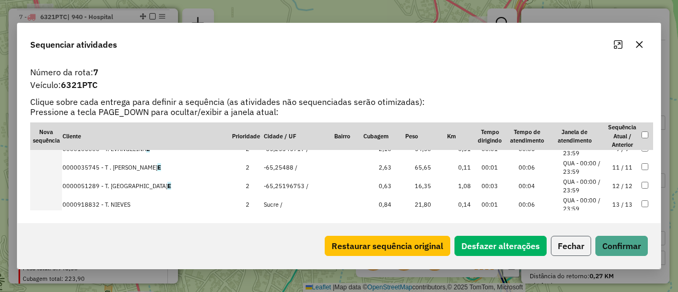
click at [580, 250] on button "Fechar" at bounding box center [571, 246] width 40 height 20
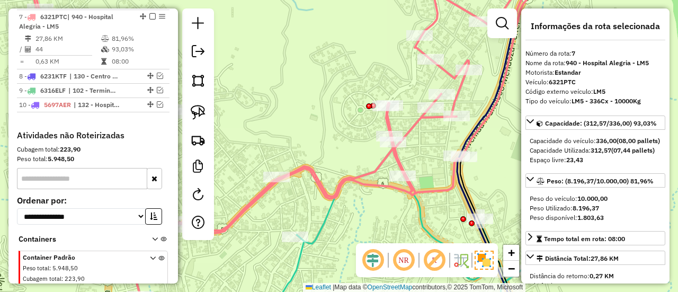
click at [387, 156] on icon at bounding box center [311, 133] width 569 height 325
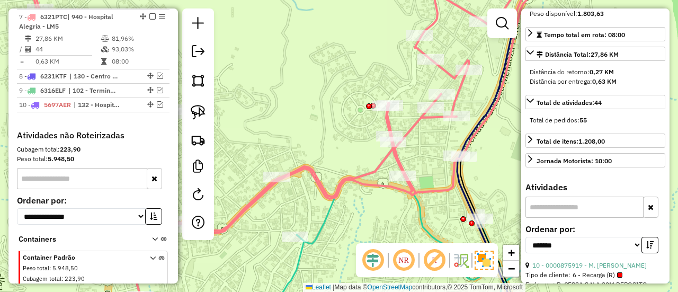
scroll to position [265, 0]
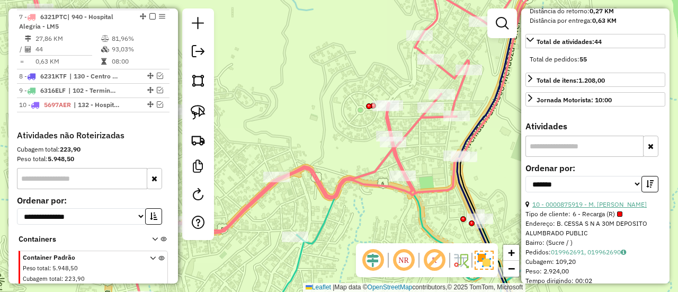
click at [613, 208] on link "10 - 0000875919 - M. MARTIN" at bounding box center [589, 204] width 114 height 8
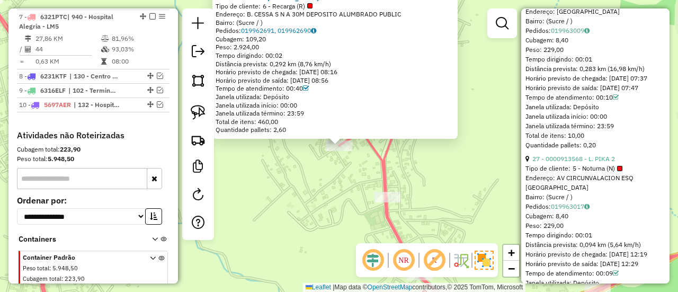
scroll to position [1590, 0]
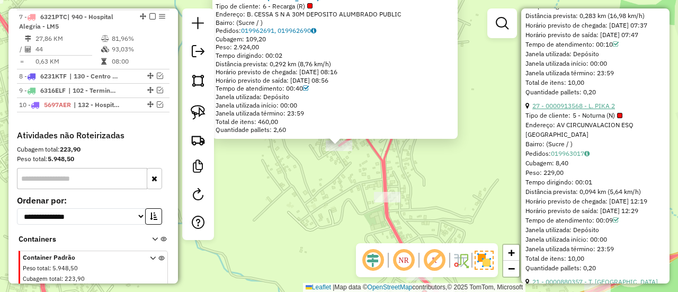
click at [605, 110] on link "27 - 0000913568 - L. PIKA 2" at bounding box center [573, 106] width 83 height 8
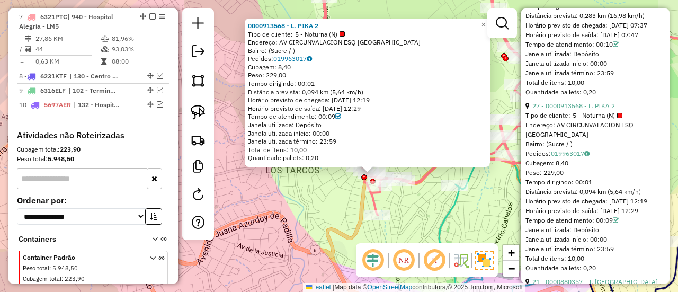
click at [418, 205] on div "0000913568 - L. PIKA 2 Tipo de cliente: 5 - Noturna (N) Endereço: AV CIRCUNVALA…" at bounding box center [339, 146] width 678 height 292
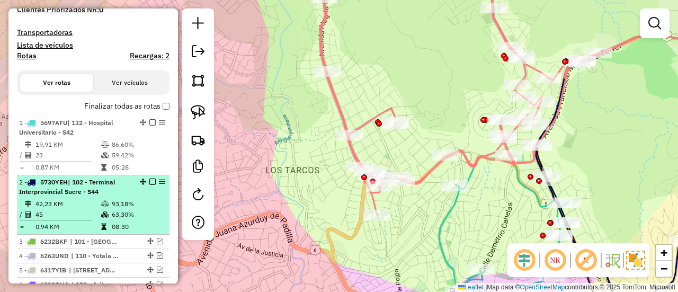
scroll to position [327, 0]
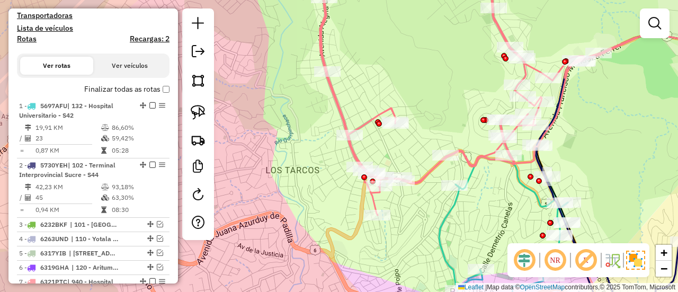
click at [119, 88] on label "Finalizar todas as rotas" at bounding box center [126, 89] width 85 height 11
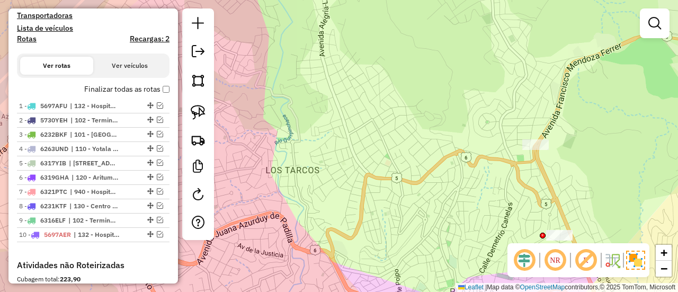
drag, startPoint x: 484, startPoint y: 159, endPoint x: 433, endPoint y: 124, distance: 62.0
click at [433, 124] on div "Janela de atendimento Grade de atendimento Capacidade Transportadoras Veículos …" at bounding box center [339, 146] width 678 height 292
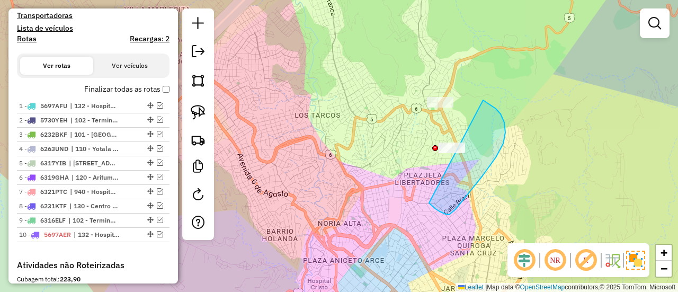
drag, startPoint x: 429, startPoint y: 203, endPoint x: 393, endPoint y: 117, distance: 93.1
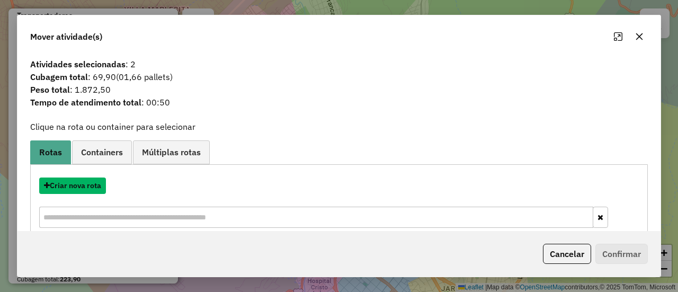
click at [89, 181] on button "Criar nova rota" at bounding box center [72, 185] width 67 height 16
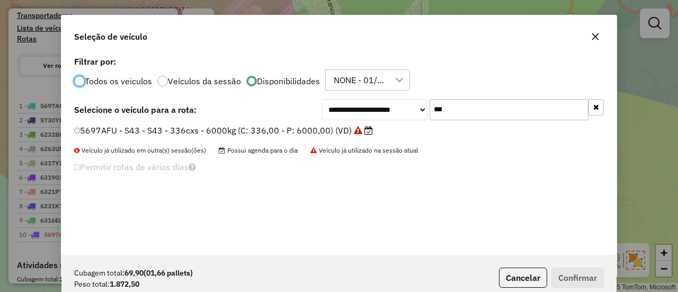
scroll to position [6, 3]
click at [517, 104] on input "***" at bounding box center [509, 109] width 159 height 21
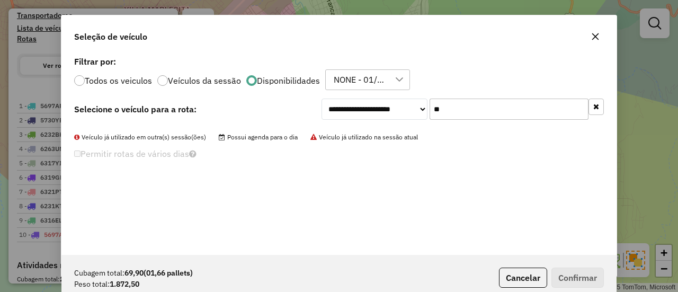
click at [481, 108] on input "**" at bounding box center [509, 109] width 159 height 21
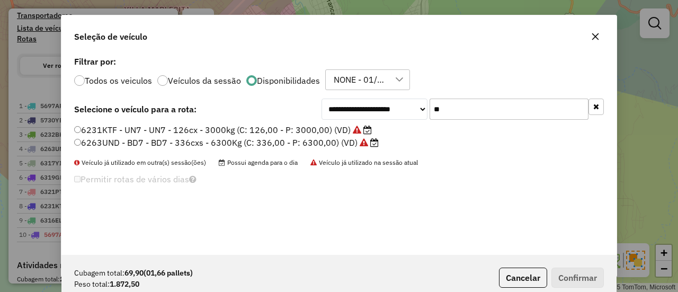
type input "**"
click at [318, 127] on label "6231KTF - UN7 - UN7 - 126cx - 3000kg (C: 126,00 - P: 3000,00) (VD)" at bounding box center [223, 129] width 298 height 13
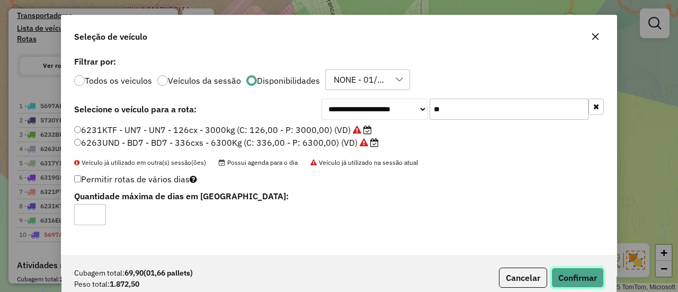
click at [584, 269] on button "Confirmar" at bounding box center [578, 278] width 52 height 20
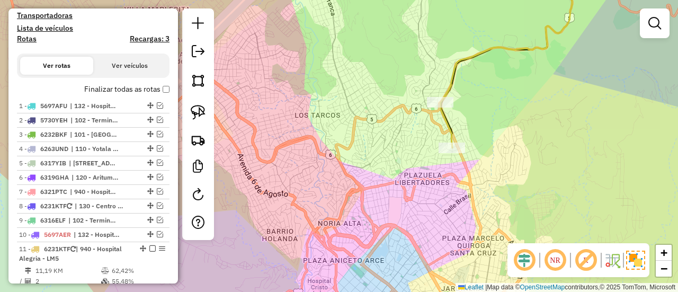
click at [128, 87] on label "Finalizar todas as rotas" at bounding box center [126, 89] width 85 height 11
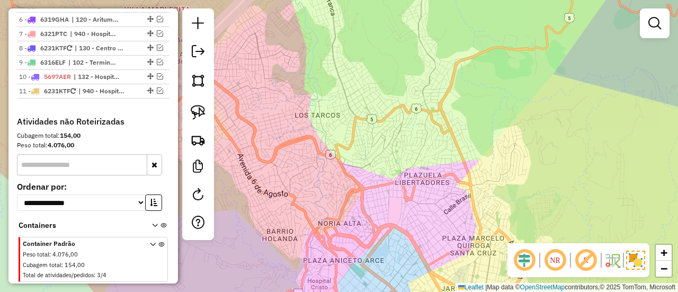
scroll to position [486, 0]
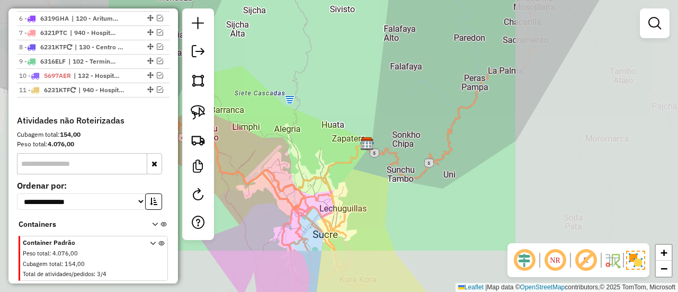
drag, startPoint x: 350, startPoint y: 225, endPoint x: 443, endPoint y: 176, distance: 105.5
click at [443, 177] on div "Janela de atendimento Grade de atendimento Capacidade Transportadoras Veículos …" at bounding box center [339, 146] width 678 height 292
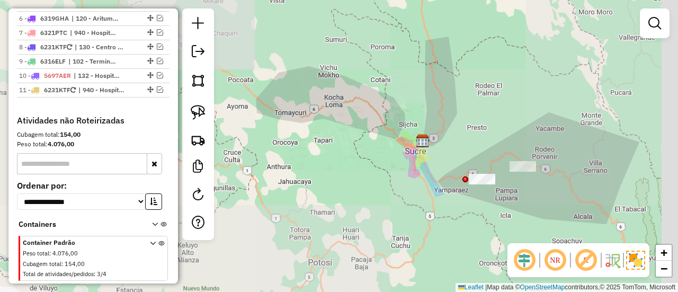
drag, startPoint x: 455, startPoint y: 167, endPoint x: 329, endPoint y: 148, distance: 127.0
click at [425, 150] on div "Janela de atendimento Grade de atendimento Capacidade Transportadoras Veículos …" at bounding box center [339, 146] width 678 height 292
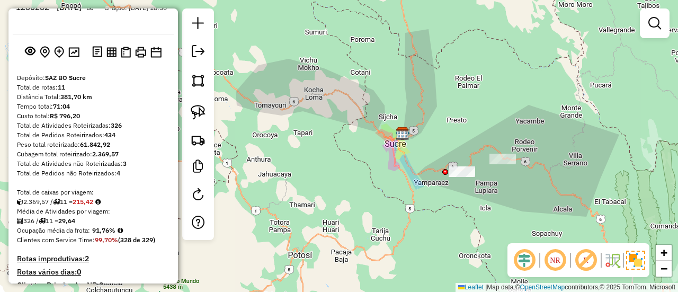
scroll to position [0, 0]
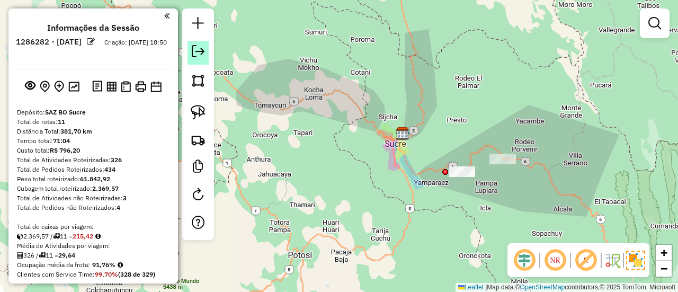
click at [205, 58] on link at bounding box center [198, 53] width 21 height 24
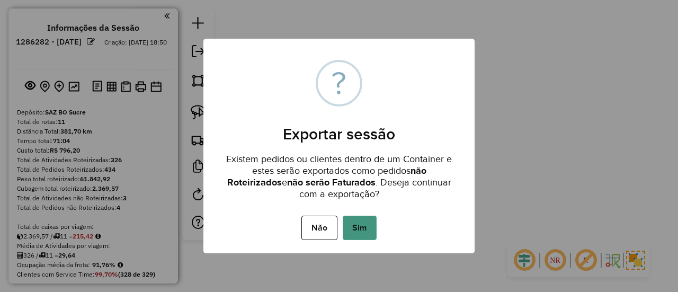
click at [375, 217] on button "Sim" at bounding box center [360, 228] width 34 height 24
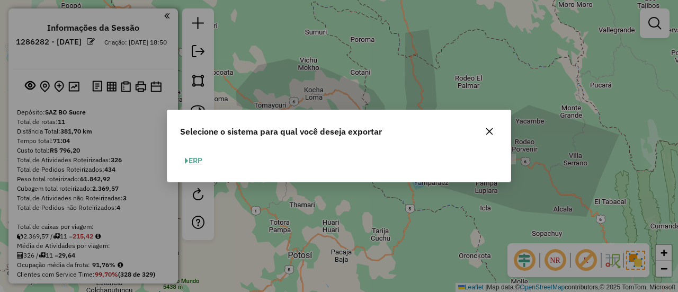
click at [192, 159] on button "ERP" at bounding box center [193, 161] width 27 height 16
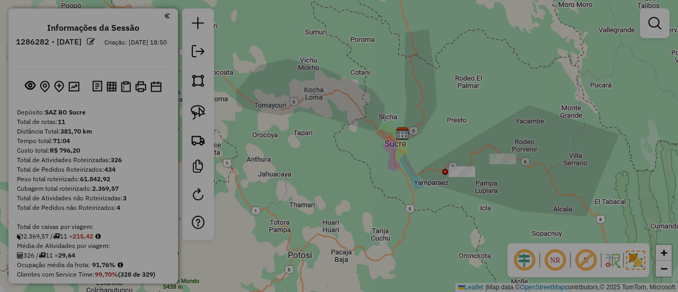
select select "**"
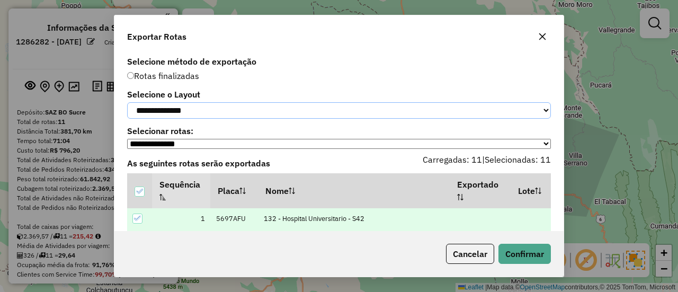
click at [243, 116] on select "**********" at bounding box center [339, 110] width 424 height 16
select select "*********"
click at [127, 102] on select "**********" at bounding box center [339, 110] width 424 height 16
click at [520, 255] on button "Confirmar" at bounding box center [525, 254] width 52 height 20
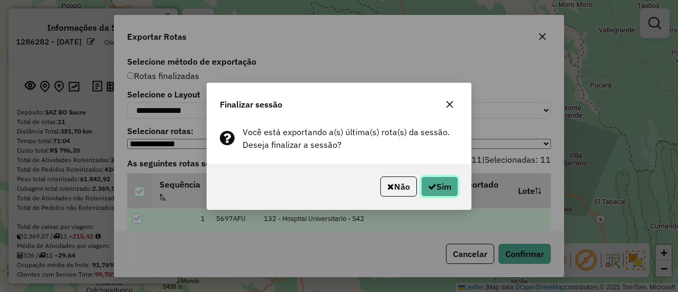
click at [442, 188] on button "Sim" at bounding box center [439, 186] width 37 height 20
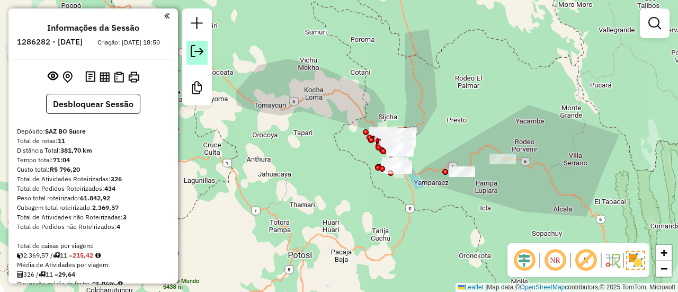
click at [202, 60] on link at bounding box center [197, 53] width 21 height 24
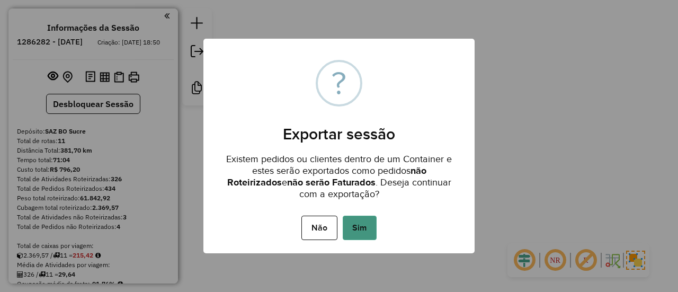
click at [352, 229] on button "Sim" at bounding box center [360, 228] width 34 height 24
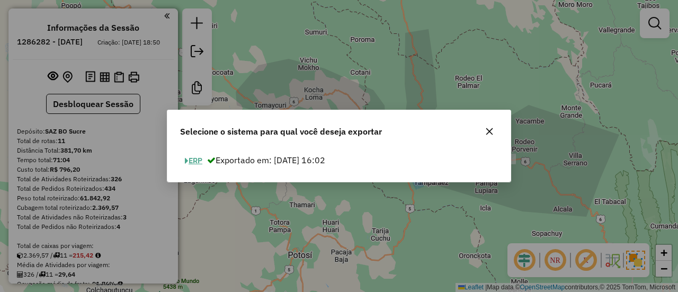
click at [198, 166] on button "ERP" at bounding box center [193, 161] width 27 height 16
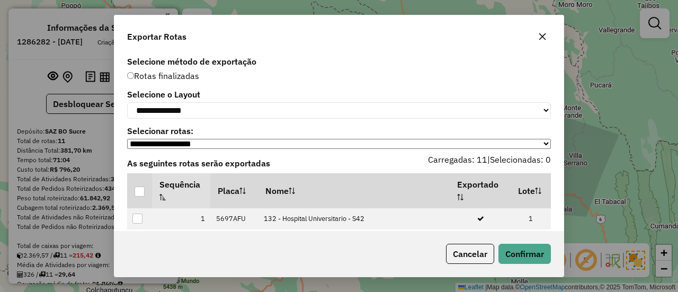
click at [225, 98] on label "Selecione o Layout" at bounding box center [339, 94] width 424 height 13
click at [217, 109] on select "**********" at bounding box center [339, 110] width 424 height 16
select select "*********"
click at [127, 102] on select "**********" at bounding box center [339, 110] width 424 height 16
click at [138, 196] on div at bounding box center [140, 192] width 10 height 10
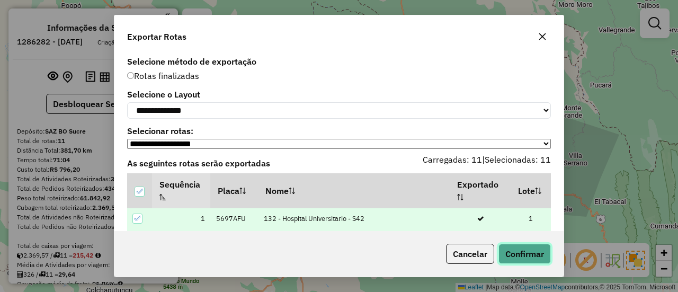
click at [523, 259] on button "Confirmar" at bounding box center [525, 254] width 52 height 20
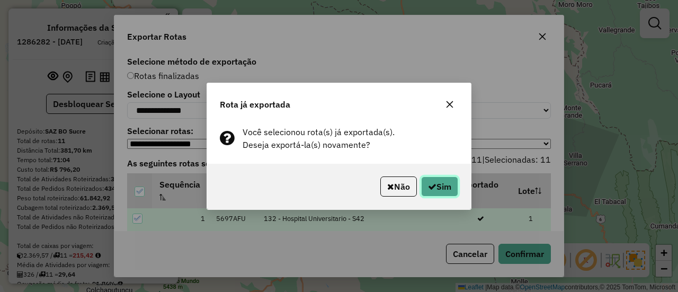
click at [454, 194] on button "Sim" at bounding box center [439, 186] width 37 height 20
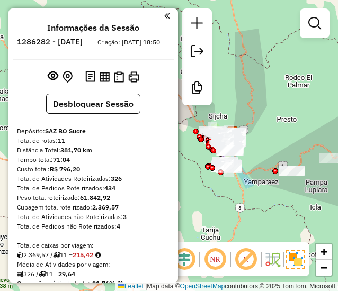
click at [83, 43] on h6 "1286282 - 01/10/2025" at bounding box center [50, 42] width 66 height 10
copy h6 "01"
click at [64, 145] on strong "11" at bounding box center [61, 141] width 7 height 8
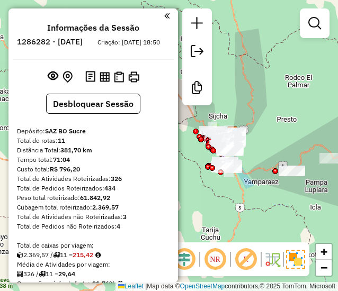
copy strong "11"
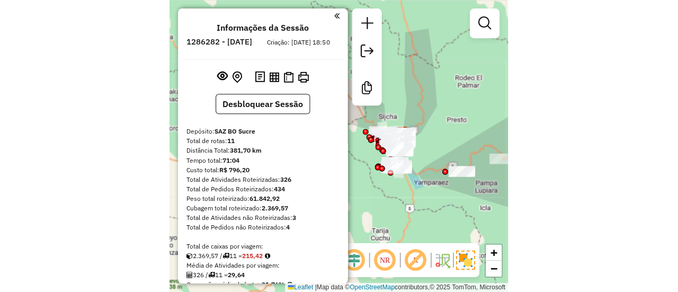
scroll to position [106, 0]
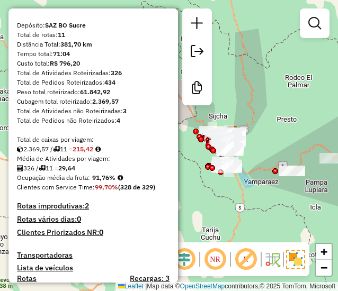
click at [104, 182] on strong "91,76%" at bounding box center [103, 178] width 23 height 8
copy strong "91,76"
click at [117, 77] on strong "326" at bounding box center [116, 73] width 11 height 8
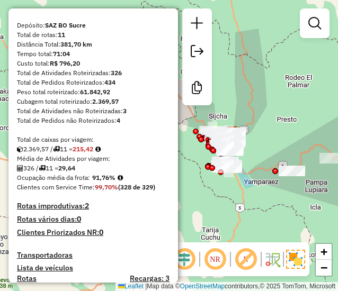
copy strong "326"
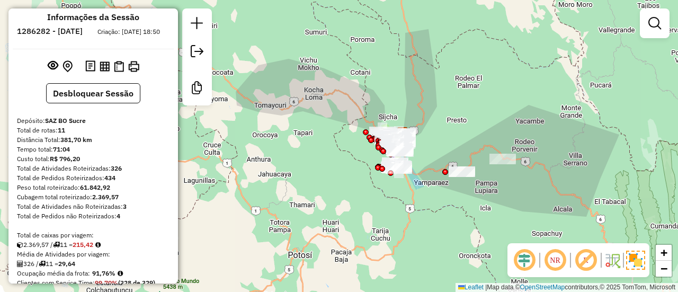
scroll to position [0, 0]
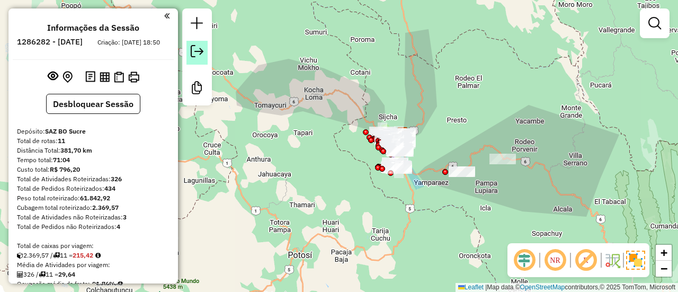
click at [193, 45] on em at bounding box center [197, 51] width 13 height 13
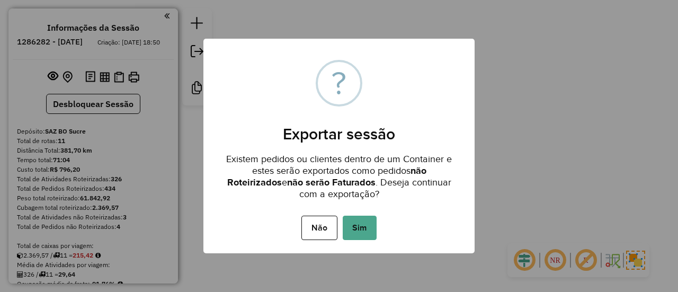
drag, startPoint x: 355, startPoint y: 238, endPoint x: 357, endPoint y: 220, distance: 18.7
click at [356, 238] on button "Sim" at bounding box center [360, 228] width 34 height 24
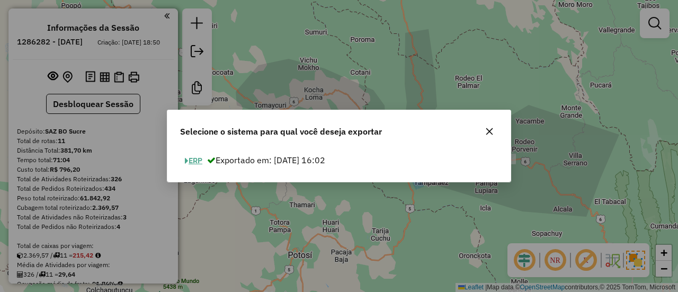
click at [198, 164] on button "ERP" at bounding box center [193, 161] width 27 height 16
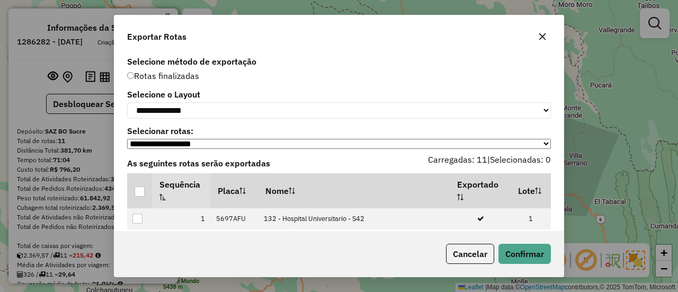
click at [187, 90] on label "Selecione o Layout" at bounding box center [339, 94] width 424 height 13
click at [185, 116] on select "**********" at bounding box center [339, 110] width 424 height 16
select select "*********"
click at [127, 102] on select "**********" at bounding box center [339, 110] width 424 height 16
click at [136, 197] on div at bounding box center [140, 192] width 10 height 10
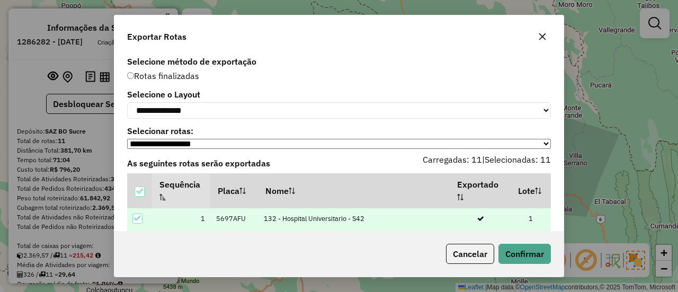
click at [553, 245] on div "Cancelar Confirmar" at bounding box center [338, 254] width 449 height 46
click at [538, 253] on button "Confirmar" at bounding box center [525, 254] width 52 height 20
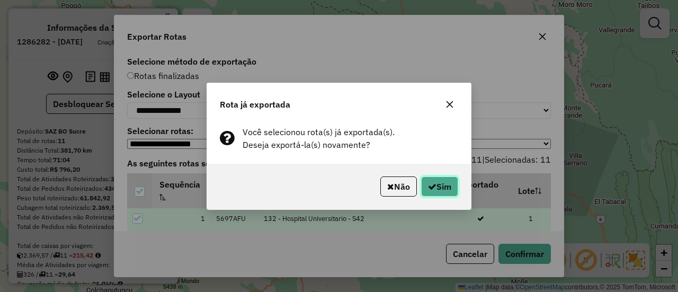
drag, startPoint x: 448, startPoint y: 184, endPoint x: 388, endPoint y: 149, distance: 69.3
click at [448, 184] on button "Sim" at bounding box center [439, 186] width 37 height 20
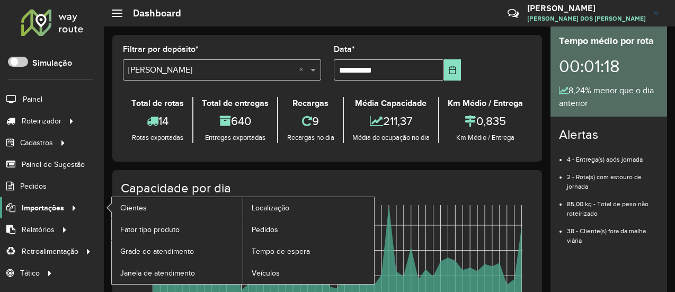
click at [60, 205] on span "Importações" at bounding box center [43, 207] width 42 height 11
click at [277, 230] on span "Pedidos" at bounding box center [266, 229] width 28 height 11
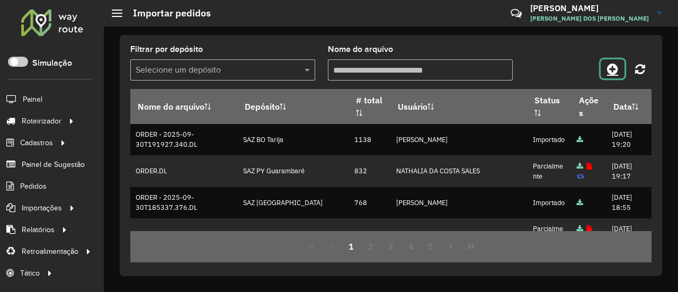
click at [609, 77] on link at bounding box center [613, 68] width 24 height 19
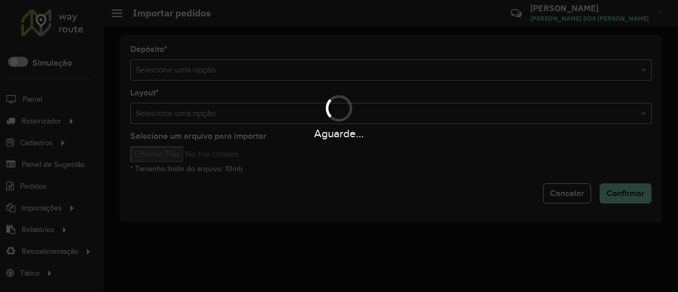
click at [553, 72] on div "Aguarde..." at bounding box center [339, 146] width 678 height 292
click at [554, 72] on hb-app "Aguarde... Pop-up bloqueado! Seu navegador bloqueou automáticamente a abertura …" at bounding box center [339, 146] width 678 height 292
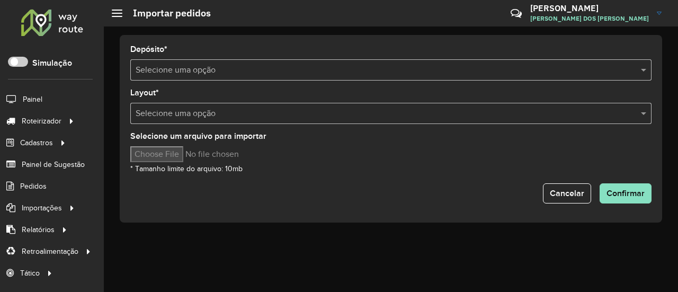
click at [554, 72] on input "text" at bounding box center [381, 70] width 490 height 13
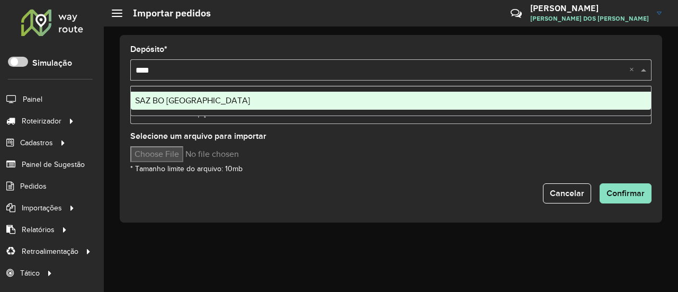
type input "*****"
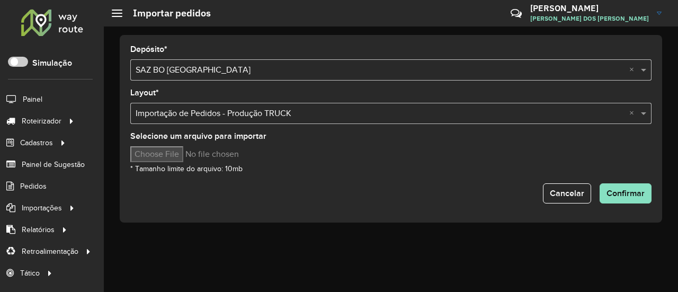
click at [191, 147] on input "Selecione um arquivo para importar" at bounding box center [220, 154] width 180 height 16
type input "**********"
click at [635, 205] on div "Depósito * Selecione uma opção × SAZ BO El Alto × Layout * Selecione uma opção …" at bounding box center [391, 129] width 543 height 188
click at [636, 198] on button "Confirmar" at bounding box center [626, 193] width 52 height 20
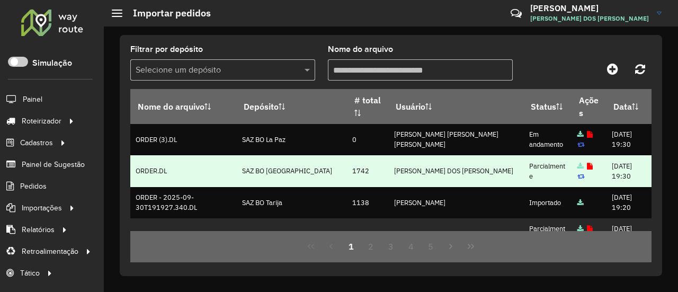
click at [587, 165] on icon at bounding box center [590, 166] width 6 height 7
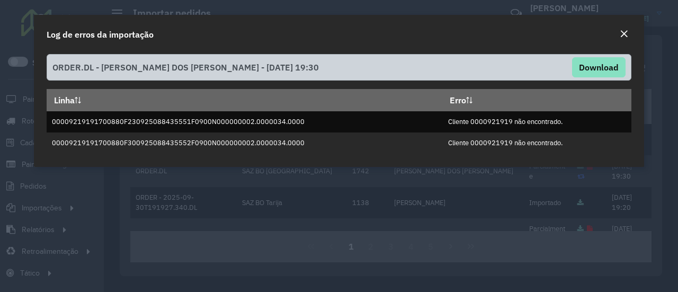
drag, startPoint x: 624, startPoint y: 34, endPoint x: 591, endPoint y: 38, distance: 32.5
click at [624, 34] on em "Close" at bounding box center [624, 34] width 8 height 8
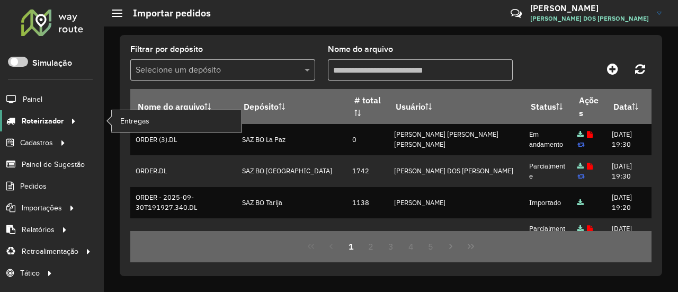
click at [54, 122] on span "Roteirizador" at bounding box center [43, 121] width 42 height 11
click at [156, 111] on link "Entregas" at bounding box center [177, 120] width 130 height 21
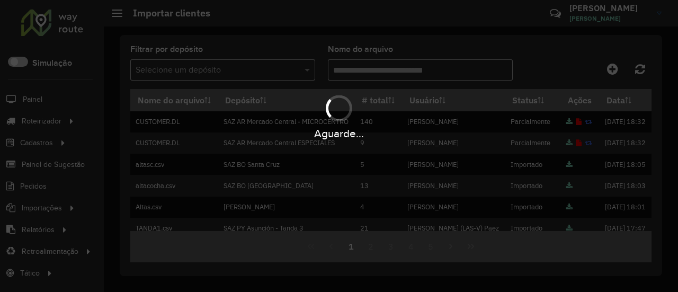
click at [608, 69] on div "Aguarde..." at bounding box center [339, 146] width 678 height 292
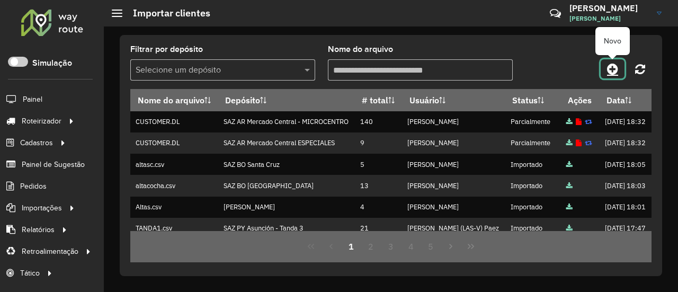
click at [611, 68] on icon at bounding box center [612, 69] width 11 height 13
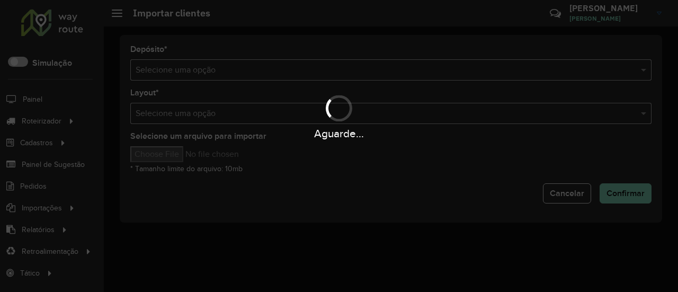
click at [611, 68] on div "Aguarde..." at bounding box center [339, 146] width 678 height 292
click at [580, 68] on div "Aguarde..." at bounding box center [339, 146] width 678 height 292
click at [580, 68] on hb-app "Aguarde... Pop-up bloqueado! Seu navegador bloqueou automáticamente a abertura …" at bounding box center [339, 146] width 678 height 292
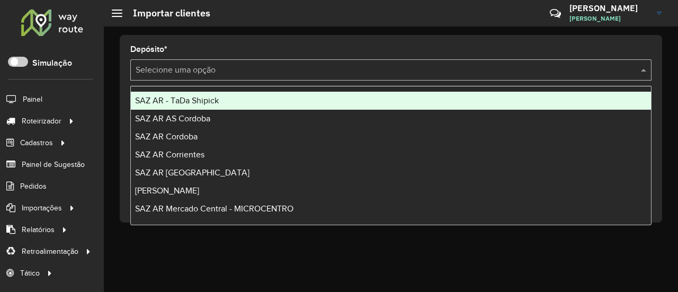
click at [580, 68] on input "text" at bounding box center [381, 70] width 490 height 13
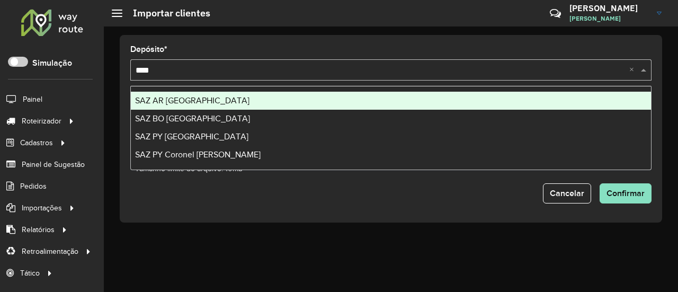
type input "*****"
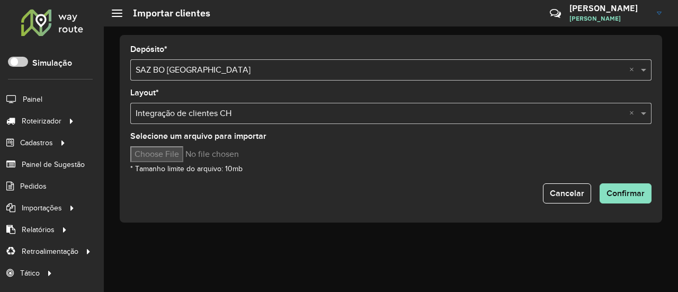
click at [175, 158] on input "Selecione um arquivo para importar" at bounding box center [220, 154] width 180 height 16
type input "**********"
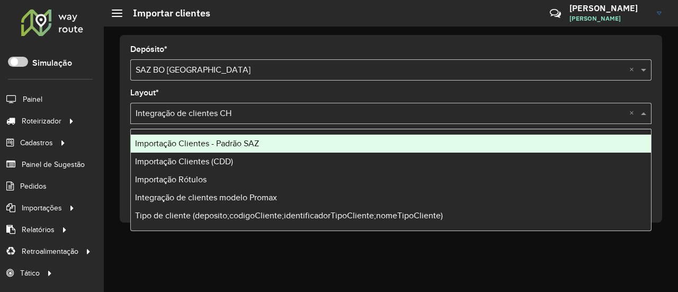
click at [248, 113] on input "text" at bounding box center [381, 114] width 490 height 13
click at [228, 142] on span "Importação Clientes - Padrão SAZ" at bounding box center [197, 143] width 124 height 9
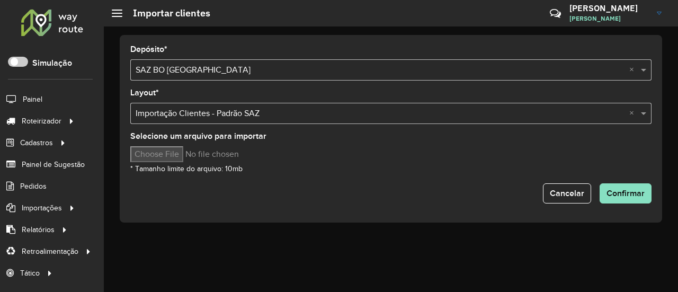
drag, startPoint x: 377, startPoint y: 158, endPoint x: 396, endPoint y: 162, distance: 19.9
click at [381, 160] on hb-input-file at bounding box center [390, 154] width 521 height 16
click at [635, 200] on button "Confirmar" at bounding box center [626, 193] width 52 height 20
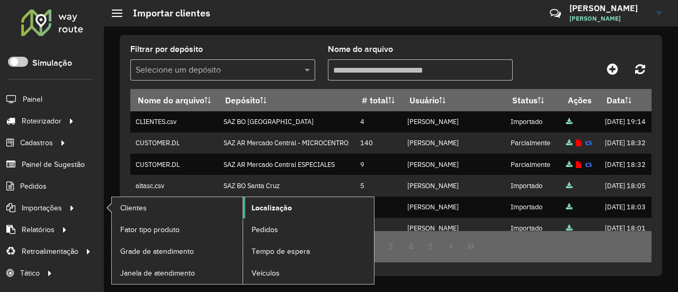
click at [280, 206] on span "Localização" at bounding box center [272, 207] width 40 height 11
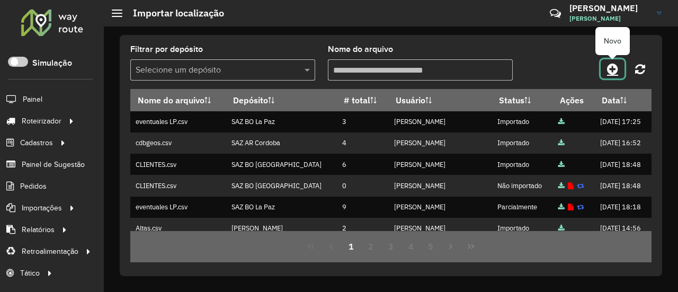
click at [606, 68] on link at bounding box center [613, 68] width 24 height 19
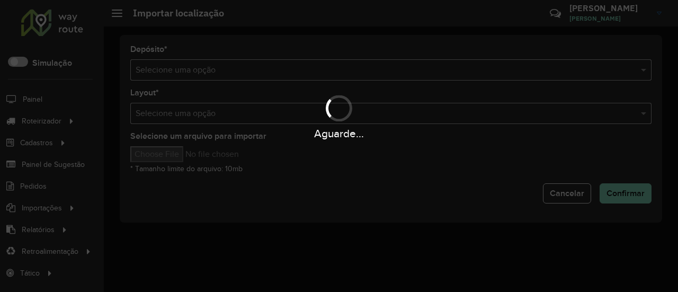
click at [481, 72] on div "Aguarde..." at bounding box center [339, 146] width 678 height 292
click at [481, 72] on input "text" at bounding box center [381, 70] width 490 height 13
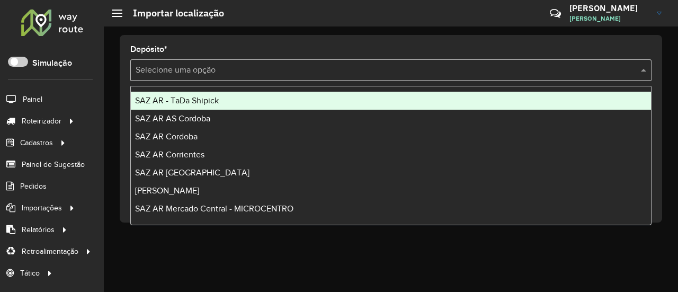
click at [481, 72] on input "text" at bounding box center [381, 70] width 490 height 13
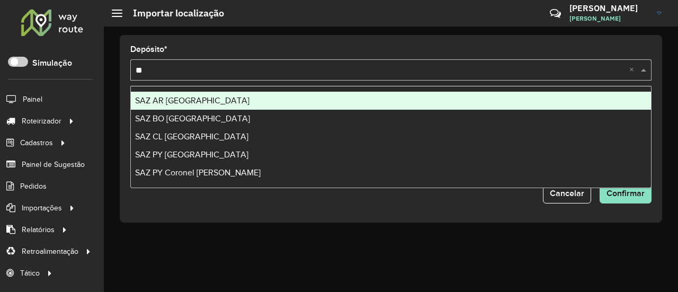
type input "**"
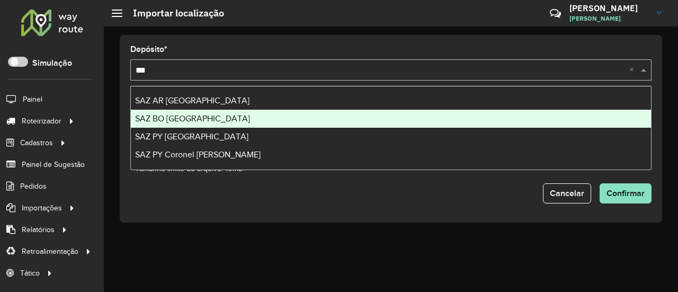
click at [256, 118] on div "SAZ BO [GEOGRAPHIC_DATA]" at bounding box center [391, 119] width 520 height 18
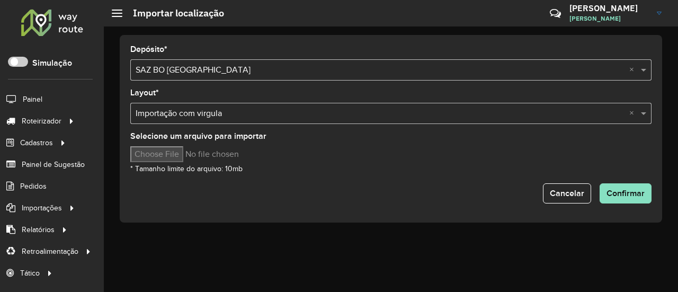
click at [181, 147] on div "Selecione um arquivo para importar * Tamanho limite do arquivo: 10mb" at bounding box center [390, 153] width 521 height 42
click at [183, 154] on input "Selecione um arquivo para importar" at bounding box center [220, 154] width 180 height 16
type input "**********"
click at [418, 187] on div "Cancelar Confirmar" at bounding box center [390, 193] width 521 height 20
click at [616, 187] on button "Confirmar" at bounding box center [626, 193] width 52 height 20
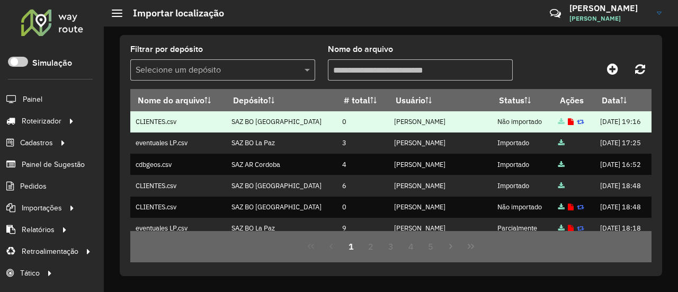
click at [553, 122] on td at bounding box center [574, 121] width 42 height 21
click at [568, 122] on icon at bounding box center [571, 122] width 6 height 7
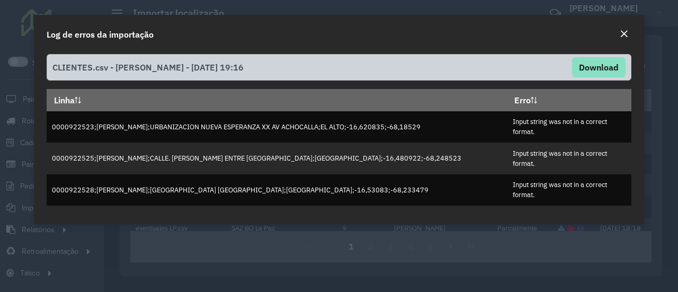
click at [629, 41] on div "Log de erros da importação" at bounding box center [339, 32] width 610 height 35
click at [625, 27] on div "Log de erros da importação" at bounding box center [339, 32] width 610 height 35
click at [626, 35] on em "Close" at bounding box center [624, 34] width 8 height 8
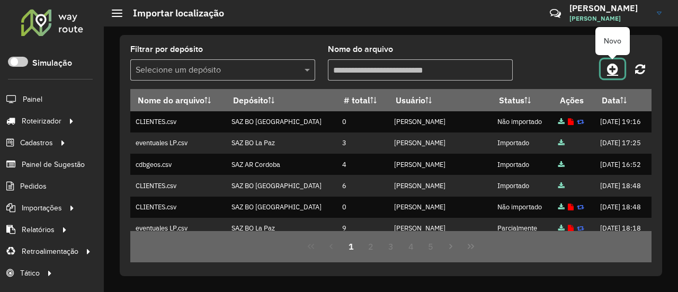
click at [617, 72] on icon at bounding box center [612, 69] width 11 height 13
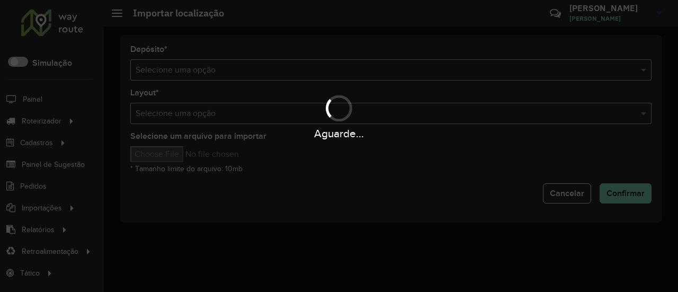
click at [450, 75] on div "Aguarde..." at bounding box center [339, 146] width 678 height 292
click at [450, 75] on input "text" at bounding box center [381, 70] width 490 height 13
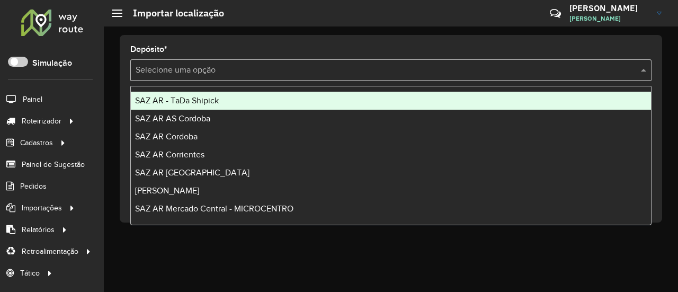
click at [450, 75] on input "text" at bounding box center [381, 70] width 490 height 13
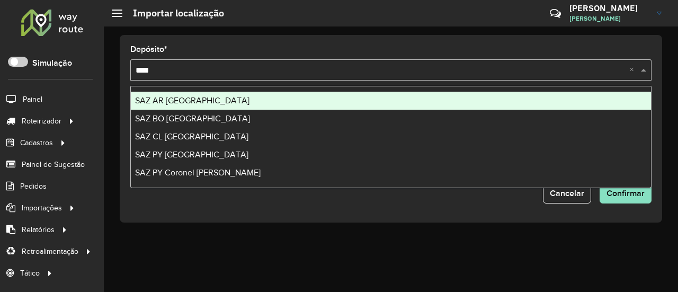
type input "*****"
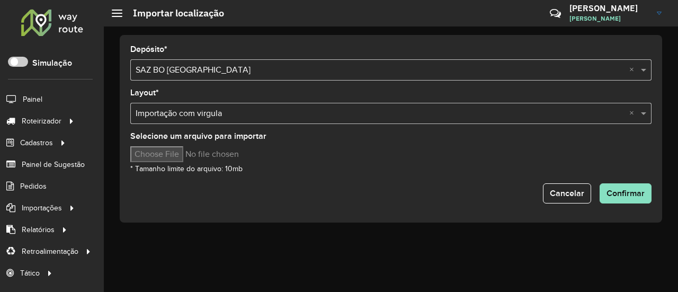
click at [182, 155] on input "Selecione um arquivo para importar" at bounding box center [220, 154] width 180 height 16
type input "**********"
click at [605, 196] on button "Confirmar" at bounding box center [626, 193] width 52 height 20
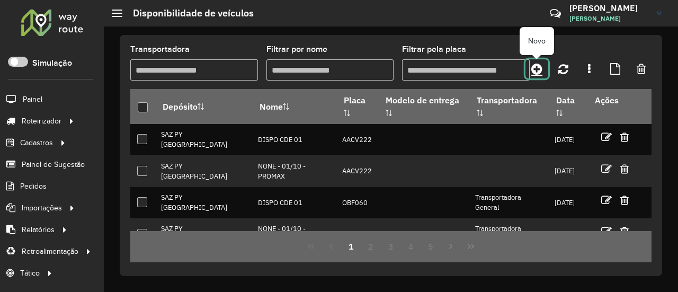
click at [538, 69] on icon at bounding box center [536, 69] width 11 height 13
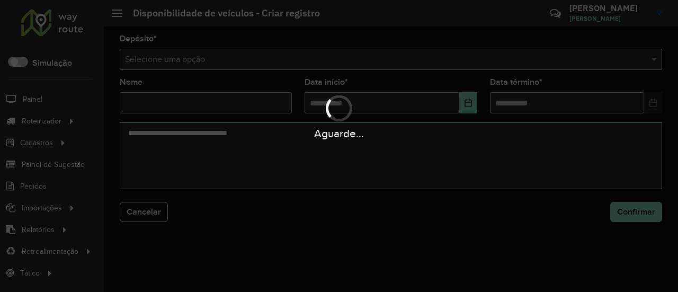
click at [441, 72] on div "Aguarde..." at bounding box center [339, 146] width 678 height 292
click at [445, 66] on div "Aguarde..." at bounding box center [339, 146] width 678 height 292
click at [445, 66] on hb-app "Aguarde... Pop-up bloqueado! Seu navegador bloqueou automáticamente a abertura …" at bounding box center [339, 146] width 678 height 292
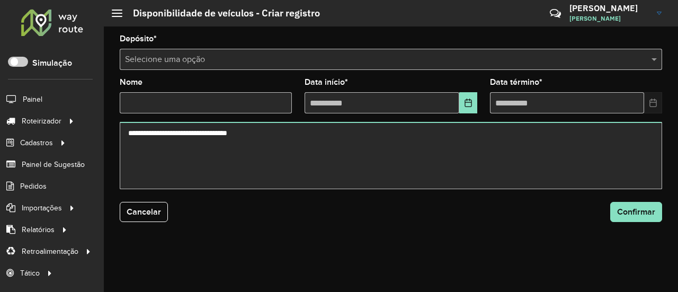
click at [445, 66] on div "Selecione uma opção" at bounding box center [391, 59] width 543 height 21
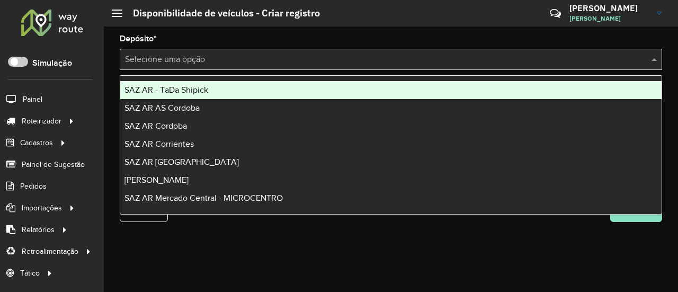
click at [445, 66] on div "Selecione uma opção" at bounding box center [391, 59] width 543 height 21
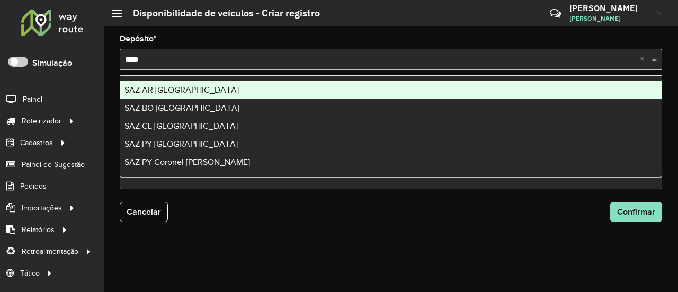
type input "*****"
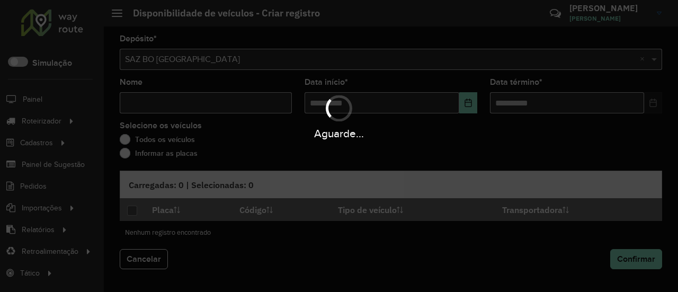
click at [235, 98] on div "Aguarde..." at bounding box center [339, 117] width 678 height 50
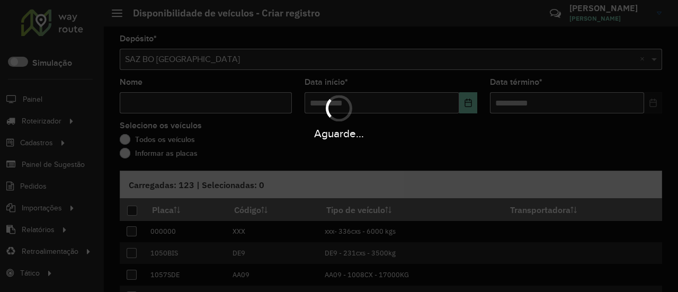
click at [232, 99] on div "Aguarde..." at bounding box center [339, 117] width 678 height 50
click at [231, 99] on div "Aguarde..." at bounding box center [339, 117] width 678 height 50
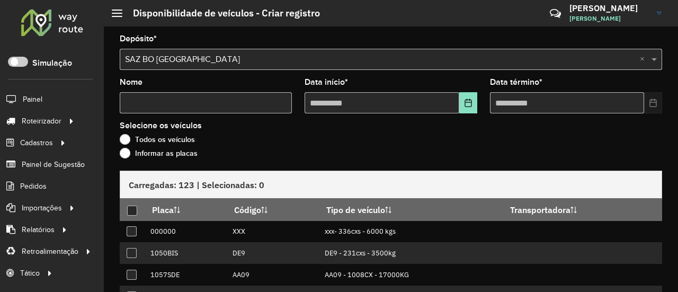
click at [231, 99] on input "Nome" at bounding box center [206, 102] width 172 height 21
click at [233, 95] on input "Nome" at bounding box center [206, 102] width 172 height 21
type input "****"
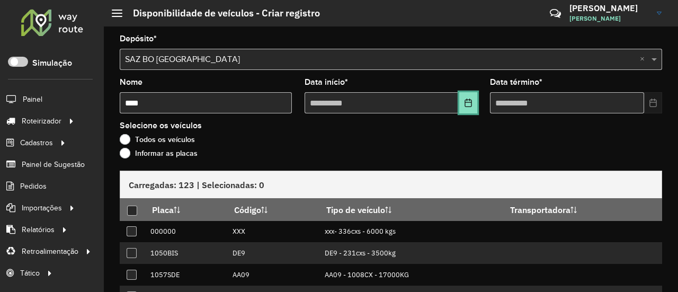
click at [469, 111] on button "Choose Date" at bounding box center [468, 102] width 18 height 21
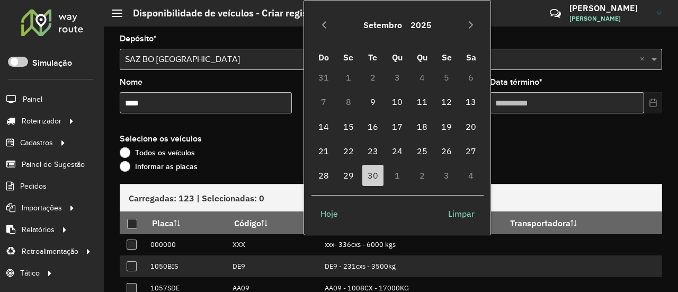
click at [398, 170] on td "1" at bounding box center [397, 175] width 24 height 24
click at [476, 17] on button "Next Month" at bounding box center [471, 24] width 17 height 17
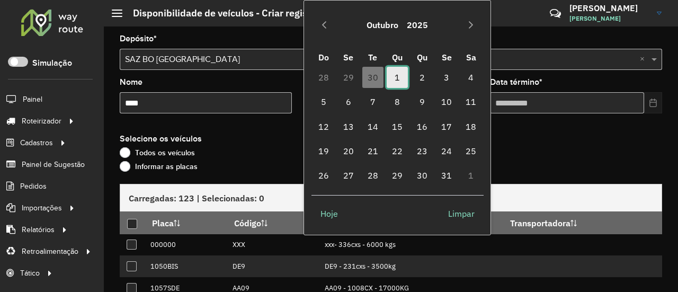
click at [398, 75] on span "1" at bounding box center [397, 77] width 21 height 21
type input "**********"
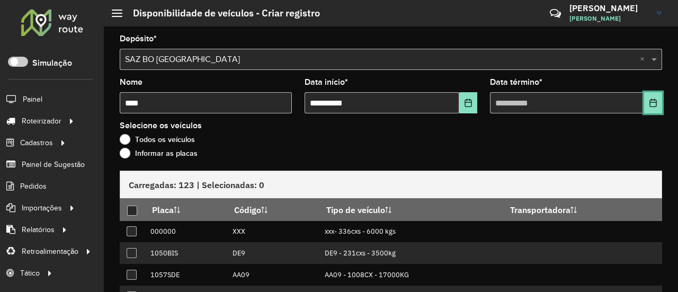
click at [655, 104] on button "Choose Date" at bounding box center [653, 102] width 18 height 21
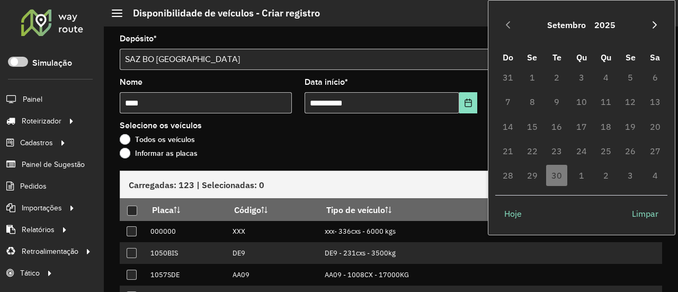
click at [656, 30] on button "Next Month" at bounding box center [654, 24] width 17 height 17
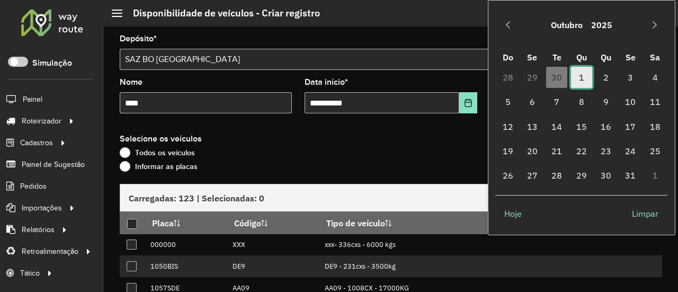
click at [576, 73] on span "1" at bounding box center [581, 77] width 21 height 21
type input "**********"
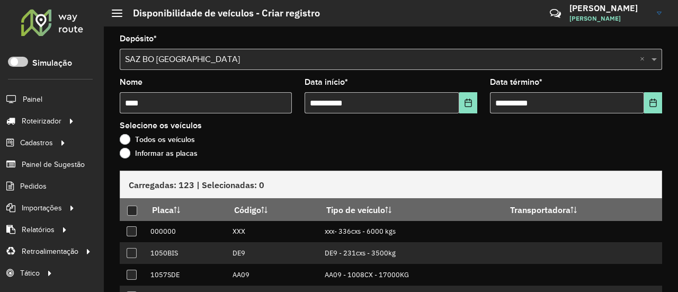
drag, startPoint x: 443, startPoint y: 131, endPoint x: 238, endPoint y: 151, distance: 206.0
click at [443, 131] on div "Selecione os veículos Todos os veículos Informar as placas" at bounding box center [391, 142] width 543 height 40
click at [160, 150] on label "Informar as placas" at bounding box center [159, 153] width 78 height 11
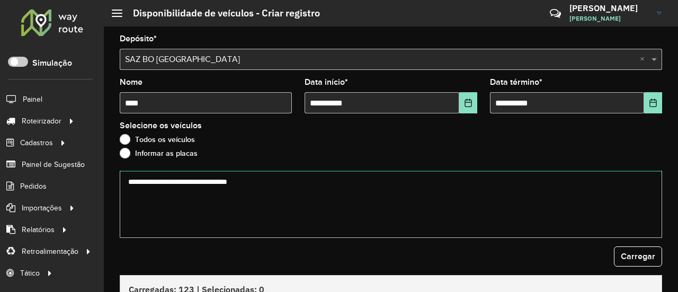
click at [193, 182] on textarea at bounding box center [391, 204] width 543 height 67
paste textarea "******* ******* ******* ******* ******* ******* ******* ******* ******* *******…"
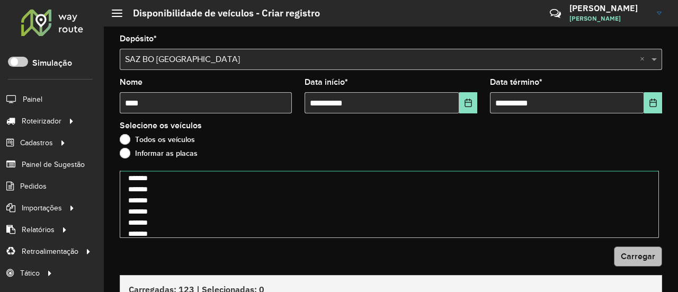
type textarea "******* ******* ******* ******* ******* ******* ******* ******* ******* *******…"
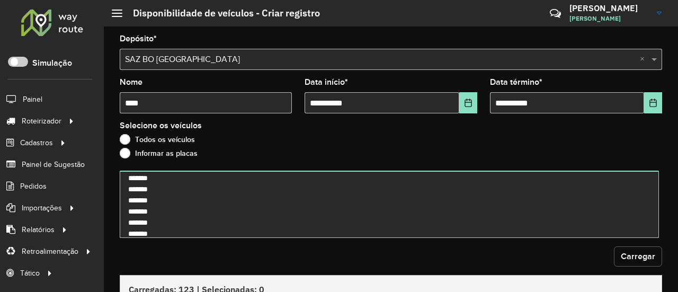
click at [628, 258] on span "Carregar" at bounding box center [638, 256] width 34 height 9
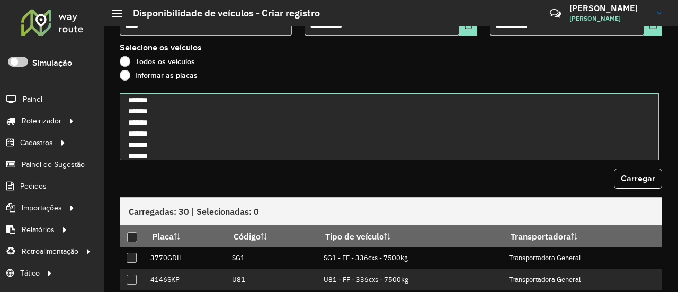
scroll to position [159, 0]
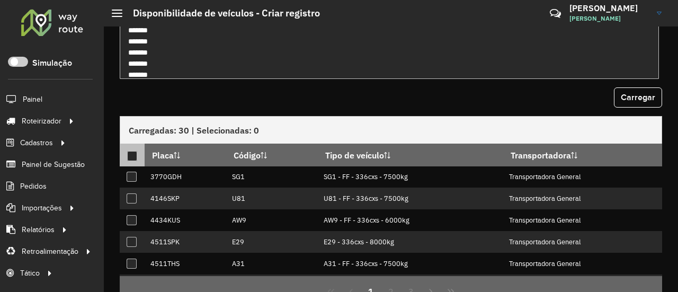
click at [136, 153] on div at bounding box center [132, 156] width 10 height 10
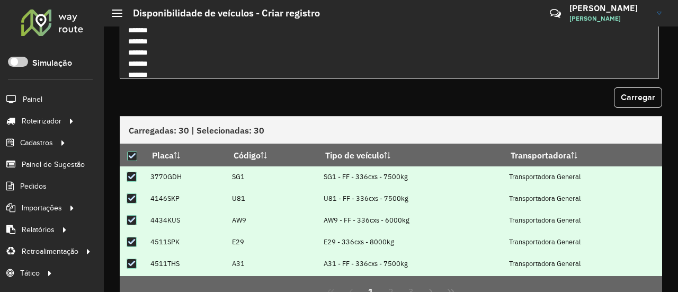
click at [248, 94] on div "Carregar" at bounding box center [391, 97] width 543 height 20
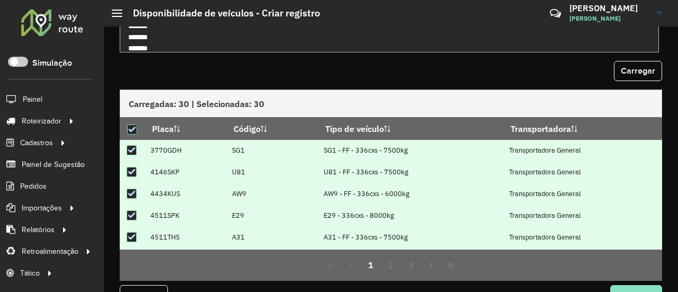
scroll to position [210, 0]
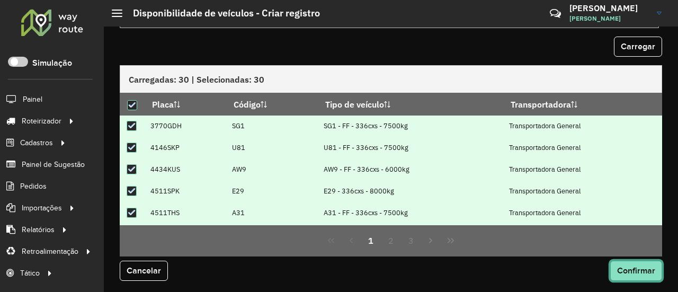
click at [618, 276] on button "Confirmar" at bounding box center [636, 271] width 52 height 20
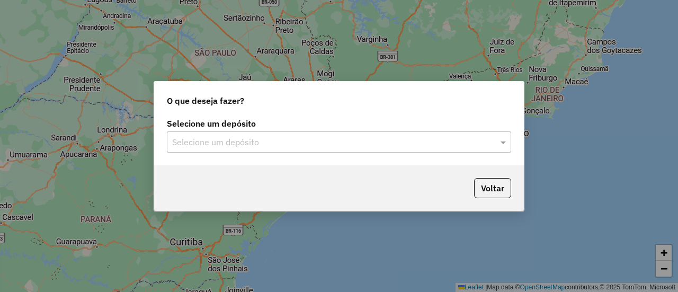
click at [241, 158] on div "Selecione um depósito Selecione um depósito" at bounding box center [339, 141] width 370 height 50
click at [250, 141] on input "text" at bounding box center [328, 142] width 313 height 13
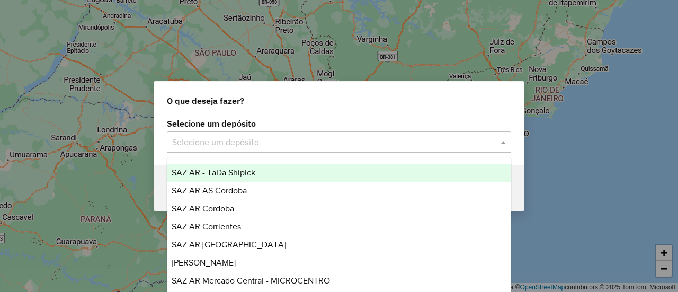
click at [256, 177] on div "SAZ AR - TaDa Shipick" at bounding box center [338, 173] width 343 height 18
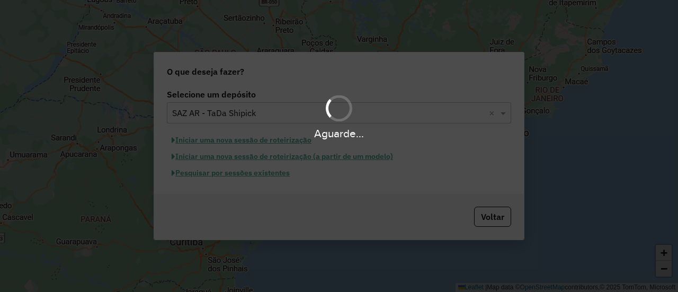
click at [269, 108] on div "Aguarde..." at bounding box center [339, 117] width 678 height 50
click at [267, 118] on div "Aguarde..." at bounding box center [339, 117] width 678 height 50
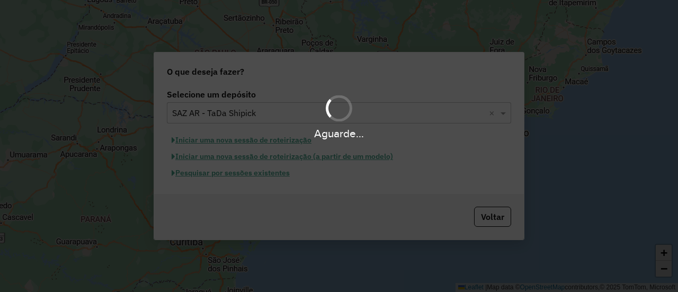
click at [267, 118] on div "Aguarde..." at bounding box center [339, 117] width 678 height 50
click at [315, 112] on div "Aguarde..." at bounding box center [339, 117] width 678 height 50
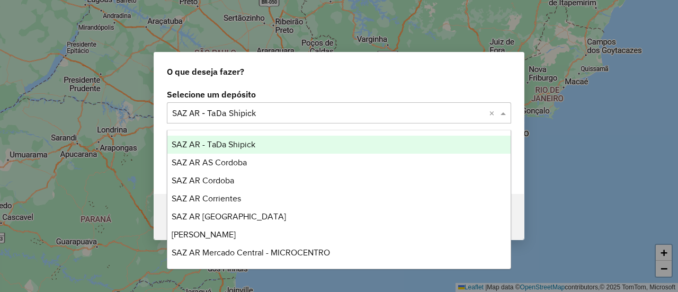
click at [454, 113] on input "text" at bounding box center [328, 113] width 313 height 13
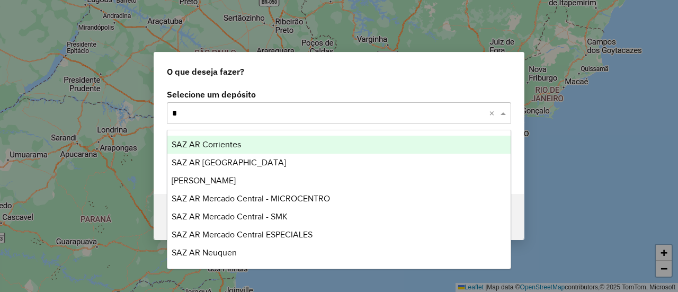
type input "**"
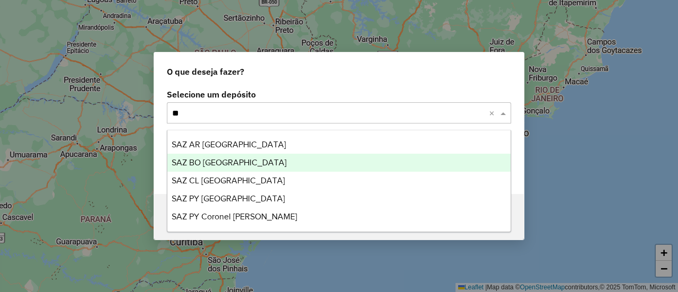
click at [207, 159] on span "SAZ BO [GEOGRAPHIC_DATA]" at bounding box center [229, 162] width 115 height 9
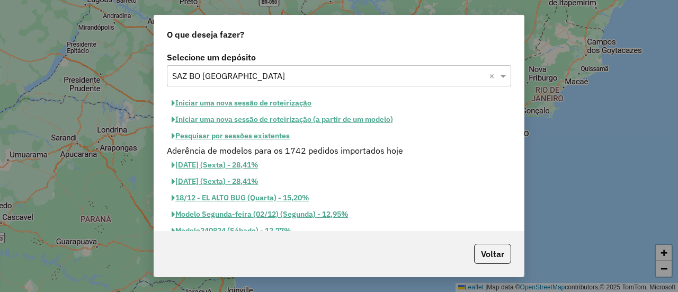
click at [271, 103] on button "Iniciar uma nova sessão de roteirização" at bounding box center [241, 103] width 149 height 16
select select "*"
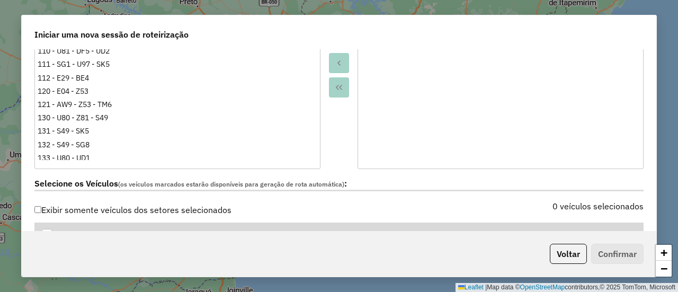
scroll to position [371, 0]
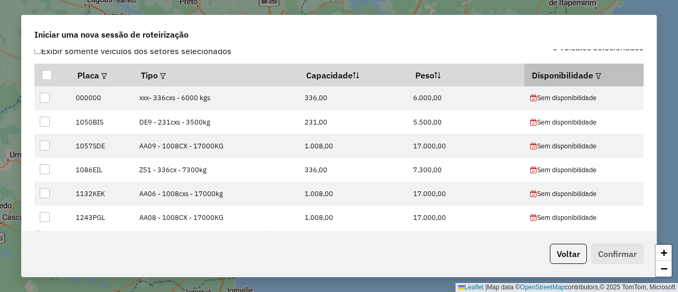
click at [596, 77] on em at bounding box center [599, 76] width 6 height 6
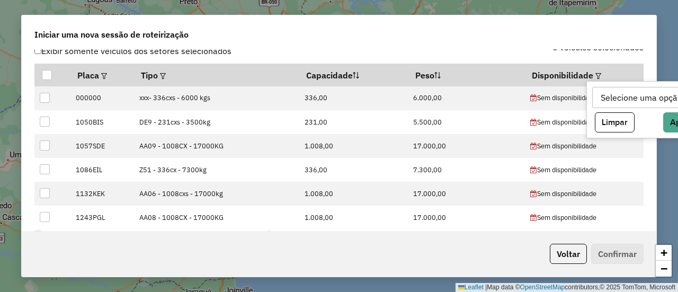
click at [631, 96] on div "Selecione uma opção" at bounding box center [641, 97] width 89 height 20
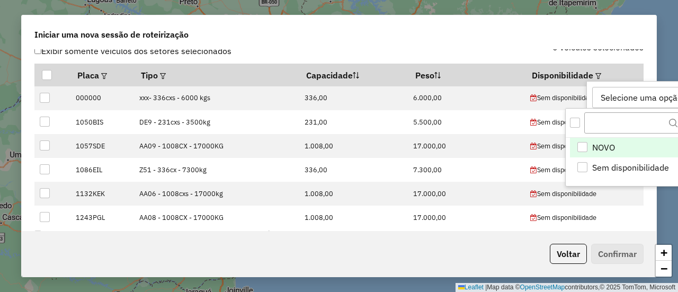
scroll to position [7, 48]
click at [624, 149] on li "NOVO" at bounding box center [637, 148] width 135 height 20
click at [637, 98] on icon at bounding box center [637, 97] width 7 height 4
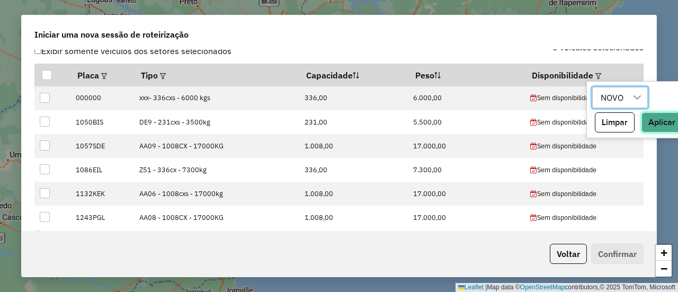
click at [658, 117] on button "Aplicar" at bounding box center [662, 122] width 41 height 20
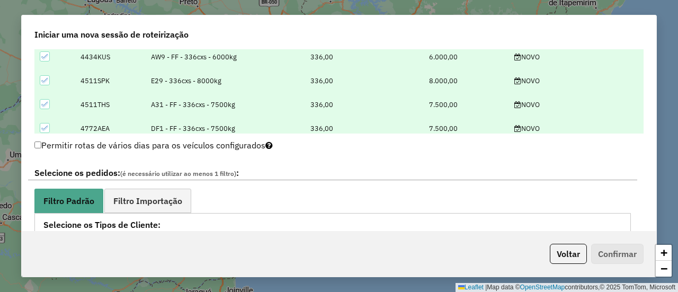
scroll to position [530, 0]
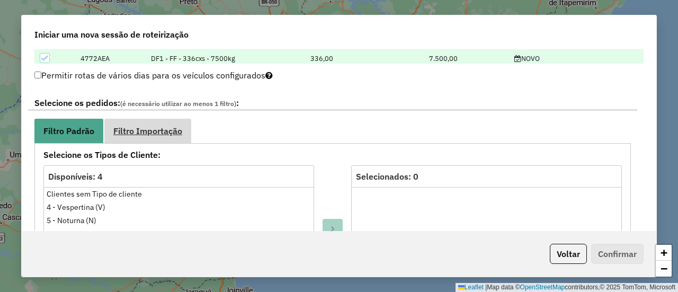
click at [145, 127] on span "Filtro Importação" at bounding box center [147, 131] width 69 height 8
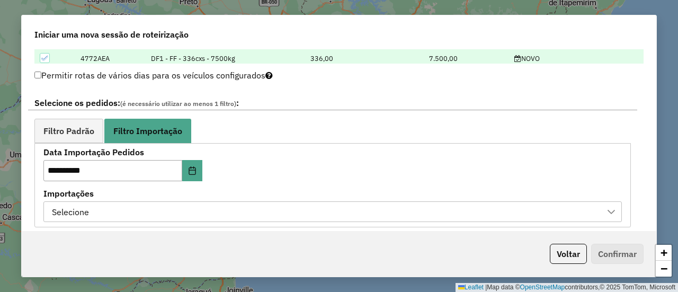
click at [261, 208] on div "Selecione" at bounding box center [324, 212] width 553 height 20
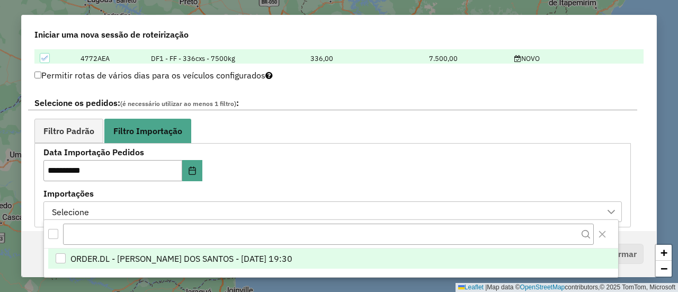
click at [263, 255] on span "ORDER.DL - [PERSON_NAME] DOS SANTOS - [DATE] 19:30" at bounding box center [181, 258] width 222 height 13
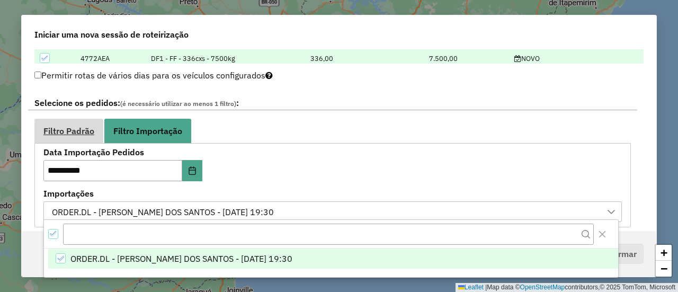
click at [87, 122] on link "Filtro Padrão" at bounding box center [68, 131] width 69 height 24
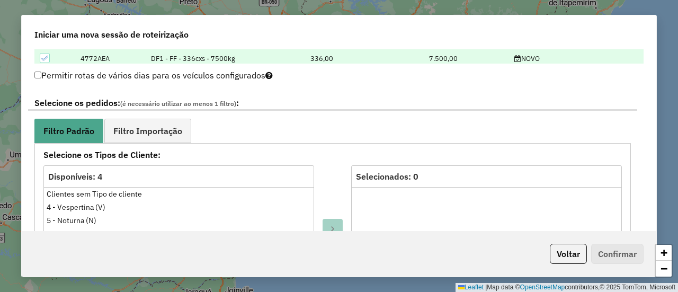
click at [304, 121] on ul "Filtro Padrão Filtro Importação" at bounding box center [332, 131] width 597 height 24
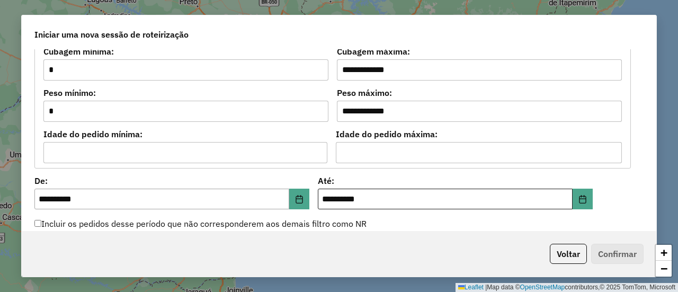
scroll to position [954, 0]
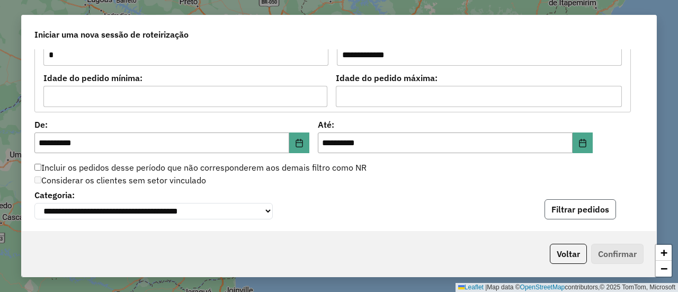
click at [588, 216] on button "Filtrar pedidos" at bounding box center [581, 209] width 72 height 20
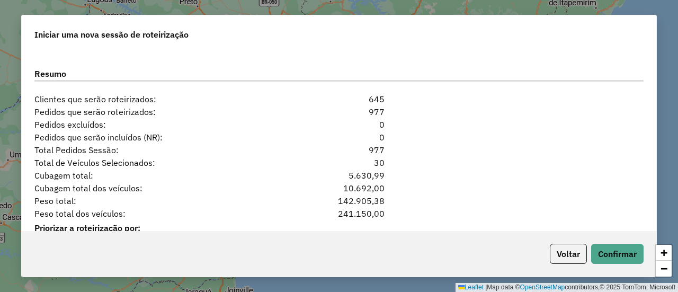
scroll to position [1378, 0]
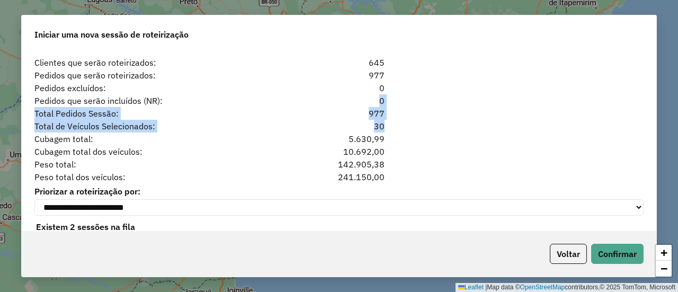
drag, startPoint x: 380, startPoint y: 120, endPoint x: 353, endPoint y: 105, distance: 31.3
click at [353, 105] on div "**********" at bounding box center [339, 140] width 635 height 182
click at [509, 108] on div "Total Pedidos Sessão: 977" at bounding box center [339, 113] width 622 height 13
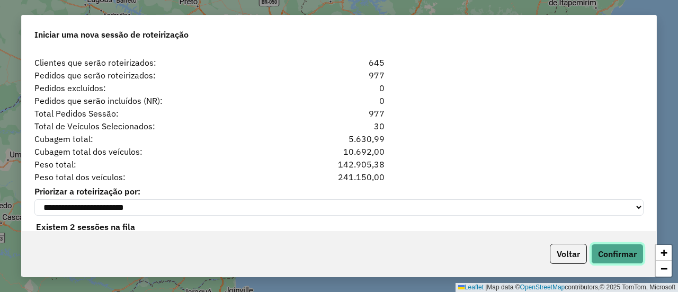
click at [614, 255] on button "Confirmar" at bounding box center [617, 254] width 52 height 20
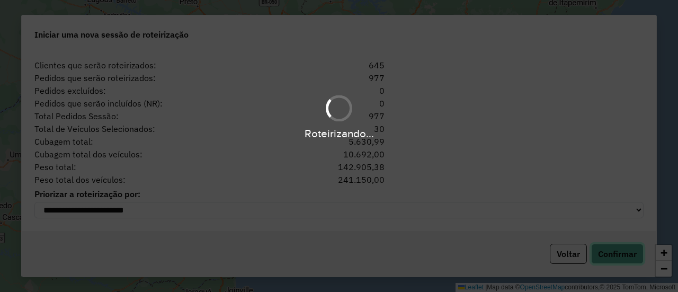
scroll to position [1376, 0]
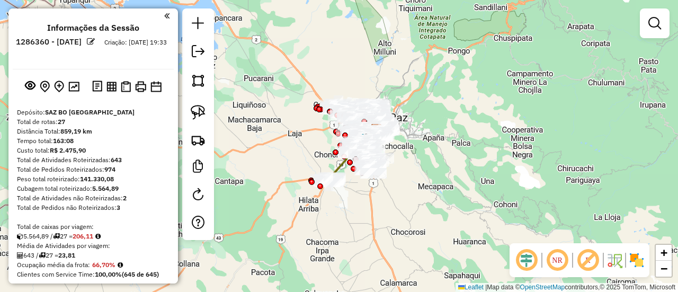
click at [583, 26] on div "Janela de atendimento Grade de atendimento Capacidade Transportadoras Veículos …" at bounding box center [339, 146] width 678 height 292
click at [530, 145] on div "Janela de atendimento Grade de atendimento Capacidade Transportadoras Veículos …" at bounding box center [339, 146] width 678 height 292
drag, startPoint x: 511, startPoint y: 121, endPoint x: 511, endPoint y: 105, distance: 15.4
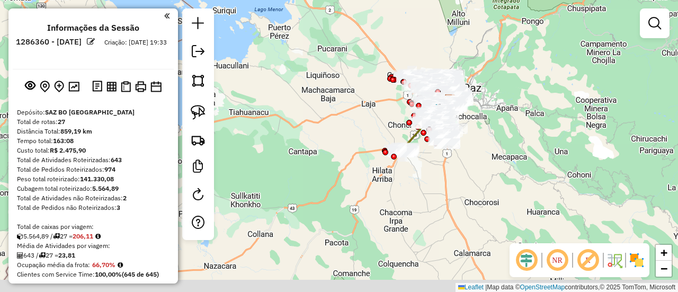
drag, startPoint x: 447, startPoint y: 169, endPoint x: 520, endPoint y: 139, distance: 79.4
click at [520, 139] on div "Janela de atendimento Grade de atendimento Capacidade Transportadoras Veículos …" at bounding box center [339, 146] width 678 height 292
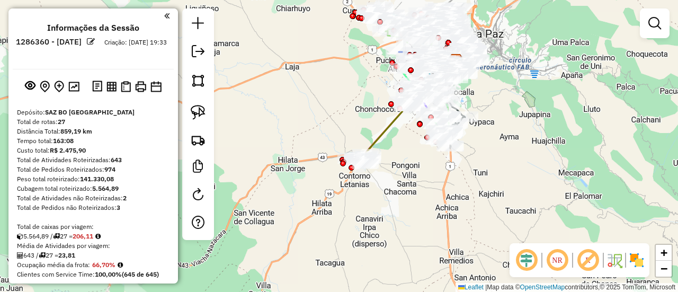
drag, startPoint x: 472, startPoint y: 185, endPoint x: 557, endPoint y: 108, distance: 115.2
click at [478, 178] on div "Janela de atendimento Grade de atendimento Capacidade Transportadoras Veículos …" at bounding box center [339, 146] width 678 height 292
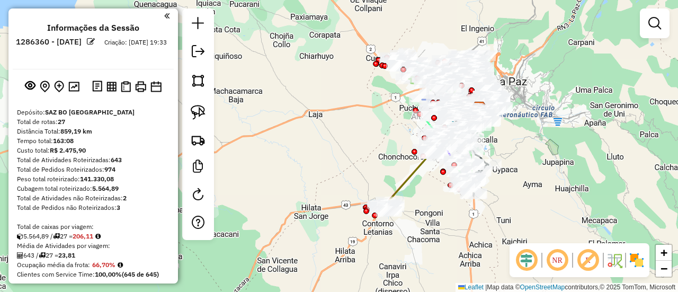
drag, startPoint x: 631, startPoint y: 144, endPoint x: 640, endPoint y: 164, distance: 22.3
click at [640, 164] on div "Janela de atendimento Grade de atendimento Capacidade Transportadoras Veículos …" at bounding box center [339, 146] width 678 height 292
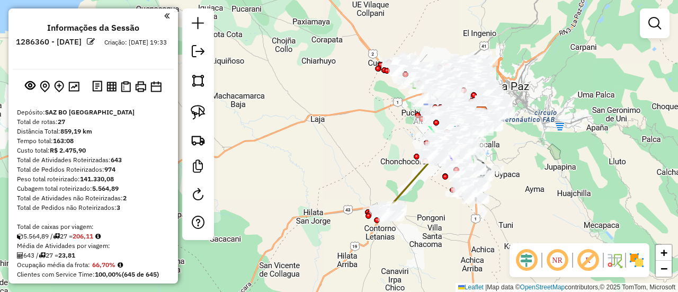
click at [638, 267] on img at bounding box center [636, 260] width 17 height 17
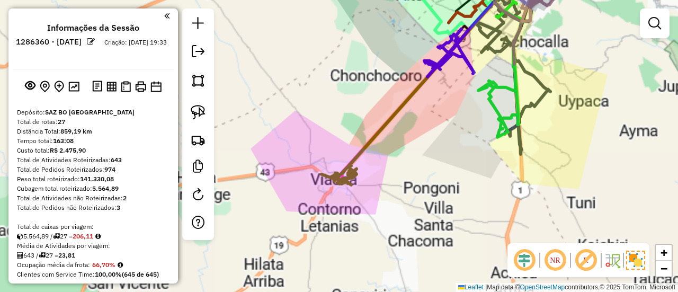
drag, startPoint x: 418, startPoint y: 216, endPoint x: 409, endPoint y: 208, distance: 12.0
click at [418, 216] on div "Janela de atendimento Grade de atendimento Capacidade Transportadoras Veículos …" at bounding box center [339, 146] width 678 height 292
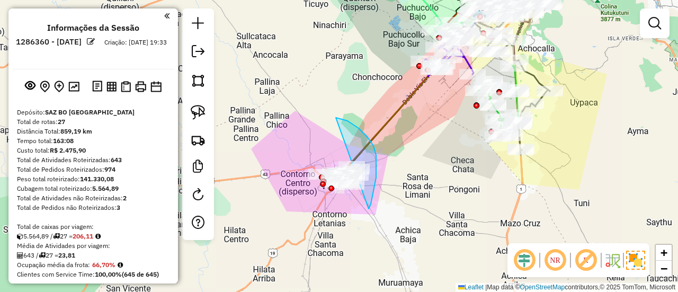
drag, startPoint x: 369, startPoint y: 209, endPoint x: 345, endPoint y: 210, distance: 23.9
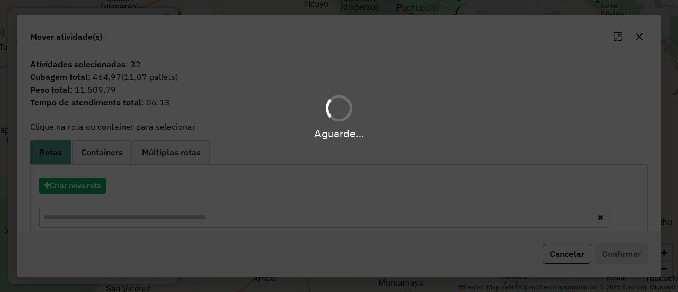
click at [91, 183] on div "Aguarde..." at bounding box center [339, 146] width 678 height 292
click at [91, 183] on hb-app "Aguarde... Pop-up bloqueado! Seu navegador bloqueou automáticamente a abertura …" at bounding box center [339, 146] width 678 height 292
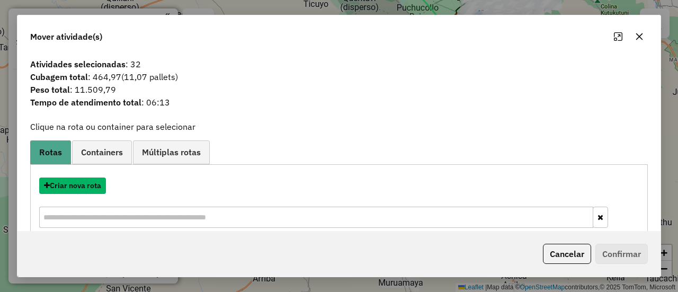
click at [91, 183] on button "Criar nova rota" at bounding box center [72, 185] width 67 height 16
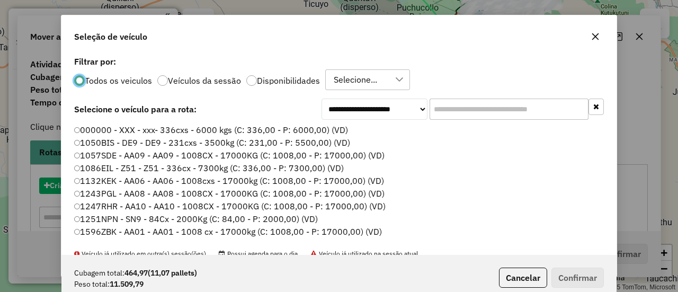
scroll to position [6, 3]
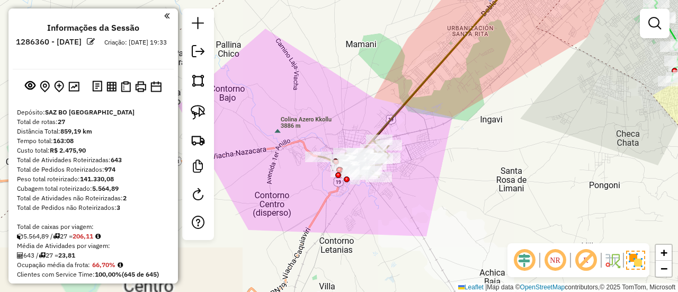
click at [389, 214] on div "Janela de atendimento Grade de atendimento Capacidade Transportadoras Veículos …" at bounding box center [339, 146] width 678 height 292
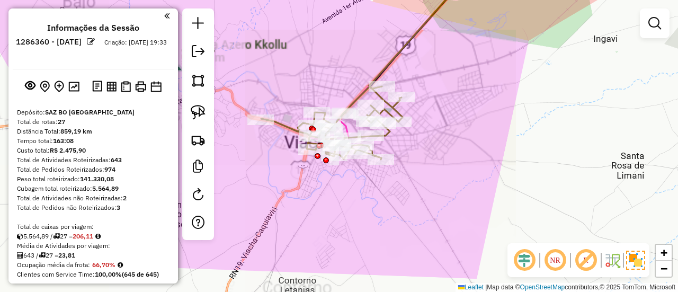
click at [371, 209] on div "Janela de atendimento Grade de atendimento Capacidade Transportadoras Veículos …" at bounding box center [339, 146] width 678 height 292
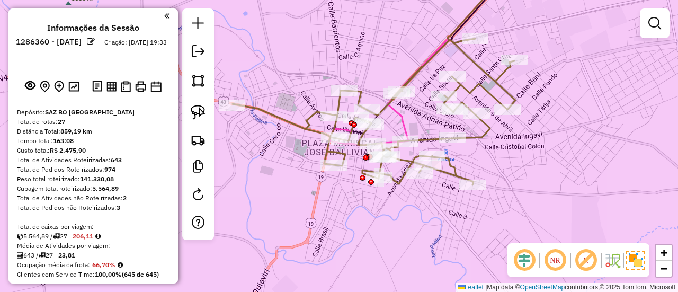
click at [402, 119] on icon at bounding box center [441, 57] width 136 height 173
select select "**********"
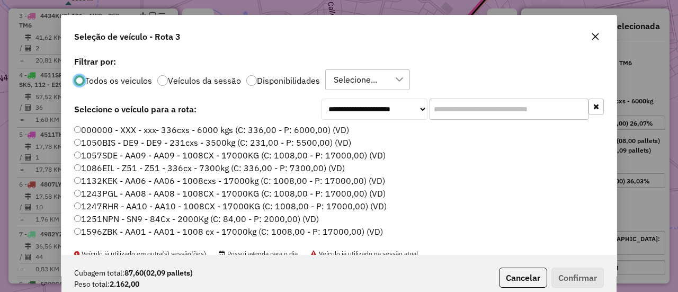
click at [288, 86] on div "Todos os veiculos Veículos da sessão Disponibilidades Selecione..." at bounding box center [339, 79] width 530 height 21
click at [263, 84] on label "Disponibilidades" at bounding box center [288, 80] width 63 height 8
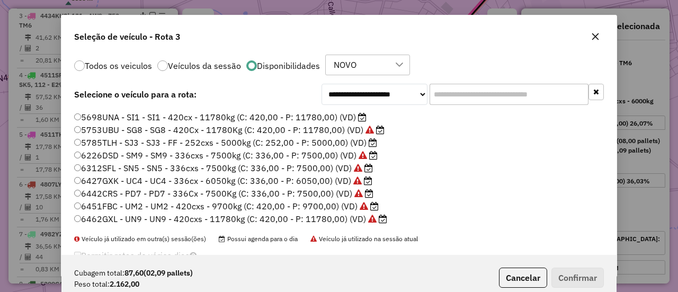
scroll to position [41, 0]
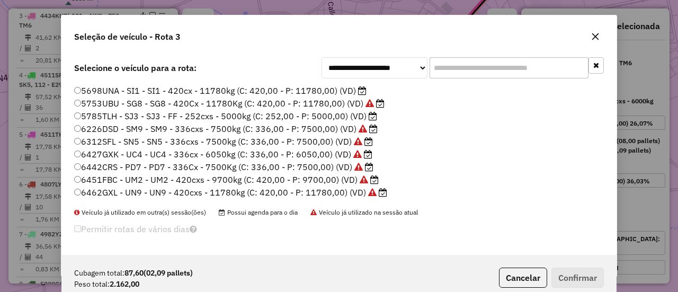
click at [327, 194] on label "6462GXL - UN9 - UN9 - 420cxs - 11780kg (C: 420,00 - P: 11780,00) (VD)" at bounding box center [230, 192] width 313 height 13
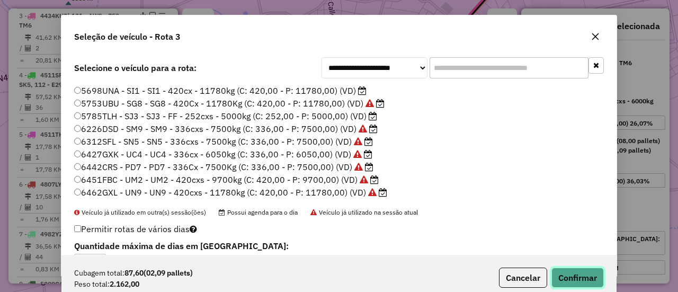
click at [575, 276] on button "Confirmar" at bounding box center [578, 278] width 52 height 20
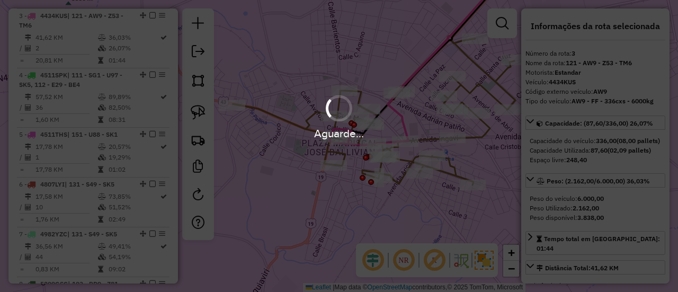
scroll to position [0, 0]
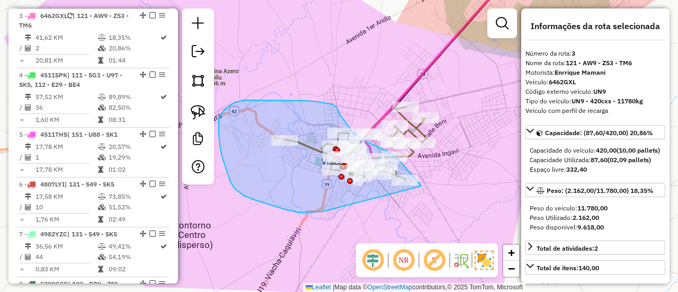
drag, startPoint x: 222, startPoint y: 156, endPoint x: 430, endPoint y: 206, distance: 214.0
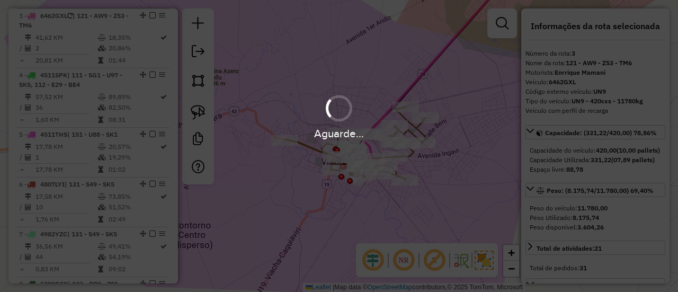
select select "**********"
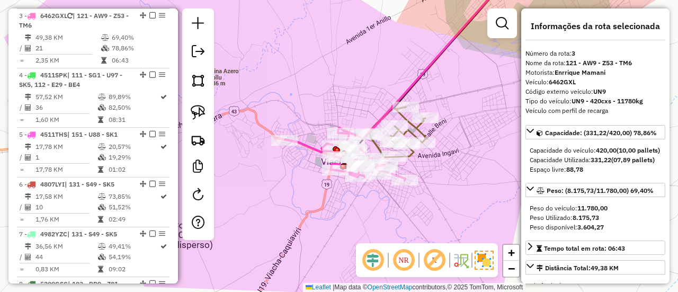
click at [306, 150] on icon at bounding box center [345, 156] width 120 height 47
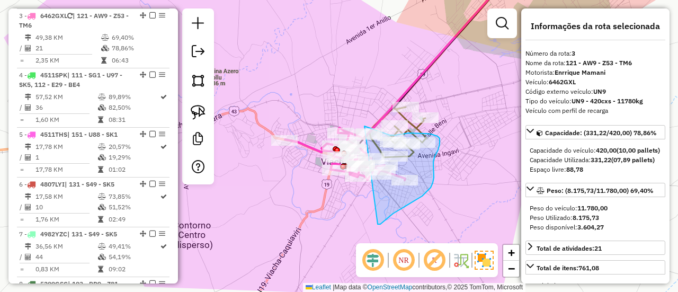
drag, startPoint x: 402, startPoint y: 208, endPoint x: 307, endPoint y: 141, distance: 116.3
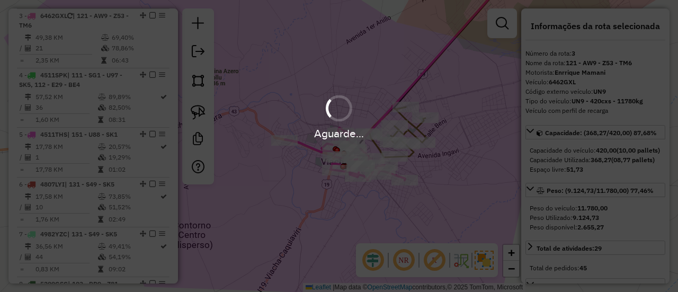
select select "**********"
click at [439, 185] on div "Aguarde..." at bounding box center [339, 146] width 678 height 292
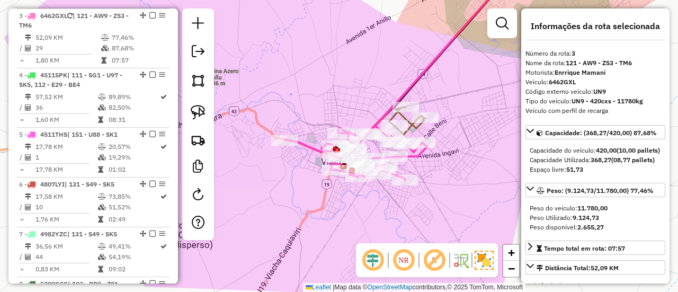
click at [308, 145] on icon at bounding box center [356, 153] width 142 height 55
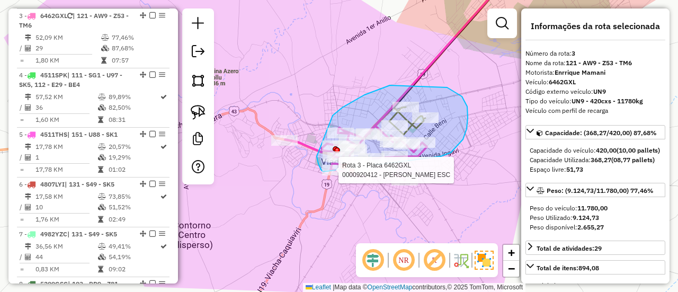
click at [324, 172] on div "Rota 3 - Placa 6462GXL 0000920412 - ELVIS ROLAN ESC Janela de atendimento Grade…" at bounding box center [339, 146] width 678 height 292
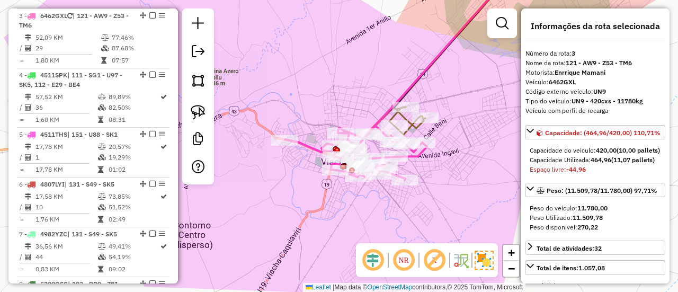
scroll to position [314, 0]
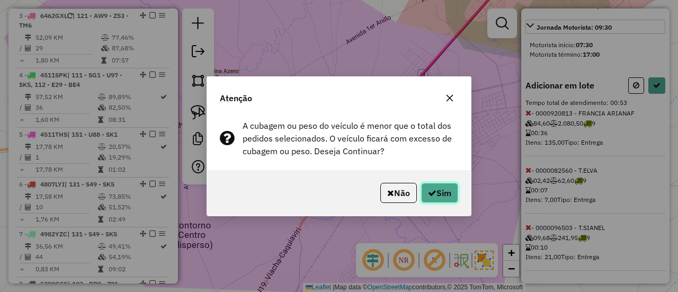
click at [437, 192] on button "Sim" at bounding box center [439, 193] width 37 height 20
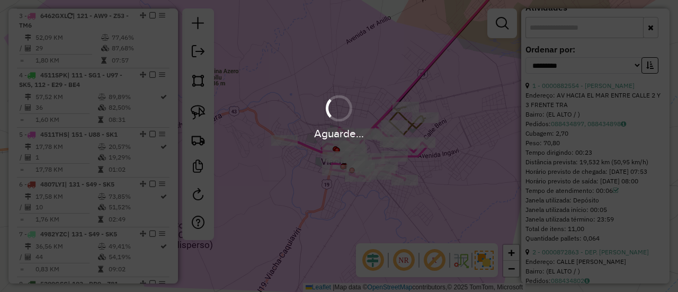
scroll to position [393, 0]
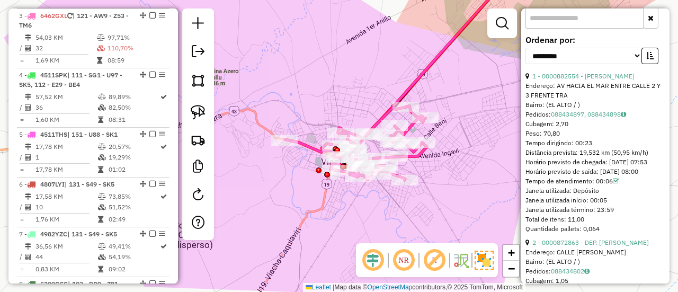
click at [417, 155] on icon at bounding box center [356, 143] width 142 height 74
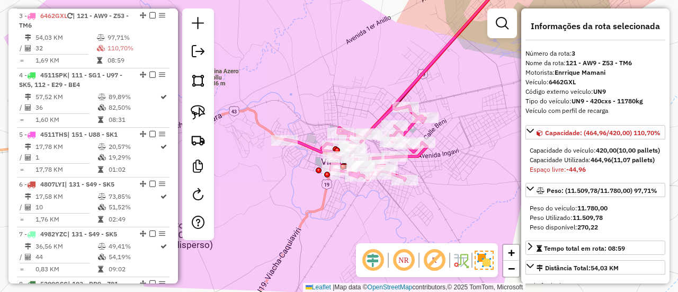
scroll to position [318, 0]
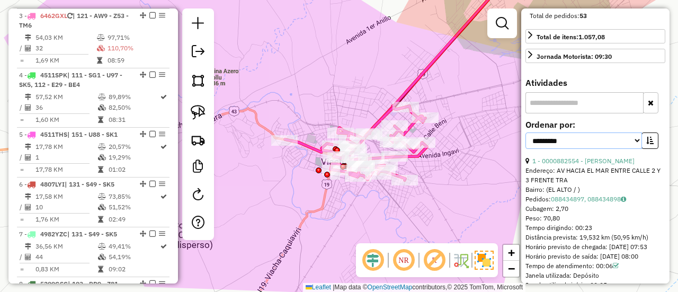
click at [623, 149] on select "**********" at bounding box center [584, 140] width 117 height 16
select select "**********"
click at [526, 149] on select "**********" at bounding box center [584, 140] width 117 height 16
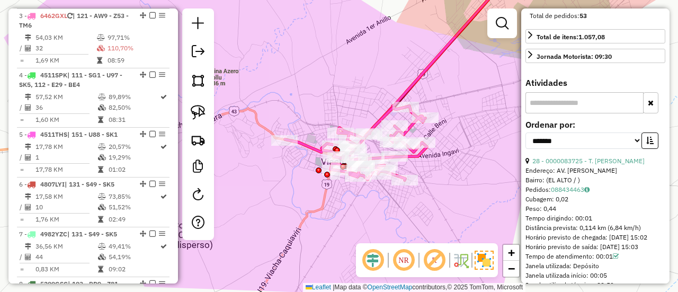
drag, startPoint x: 647, startPoint y: 165, endPoint x: 624, endPoint y: 179, distance: 27.4
click at [647, 144] on icon "button" at bounding box center [649, 140] width 7 height 7
click at [614, 165] on link "23 - 0000085087 - MAY. AURORA FLO" at bounding box center [592, 161] width 121 height 8
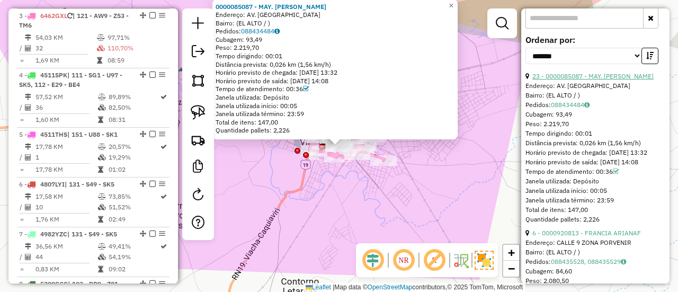
scroll to position [477, 0]
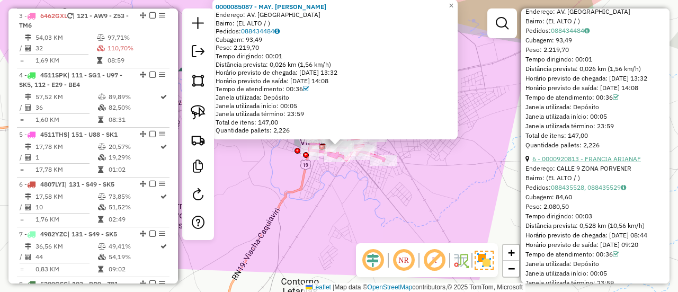
click at [610, 163] on link "6 - 0000920813 - FRANCIA ARIANAF" at bounding box center [586, 159] width 109 height 8
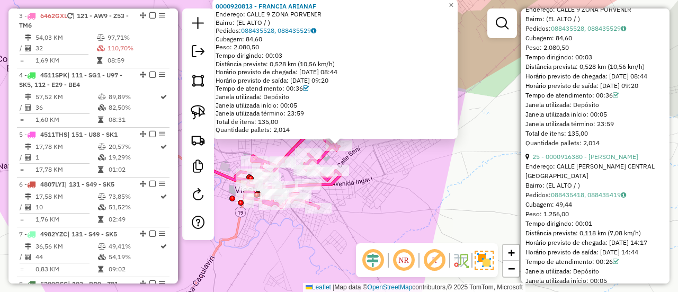
scroll to position [795, 0]
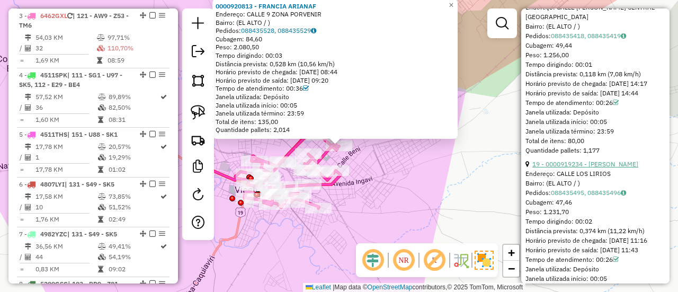
click at [608, 169] on div "19 - 0000919234 - JHONNY PABLO MA" at bounding box center [596, 164] width 140 height 10
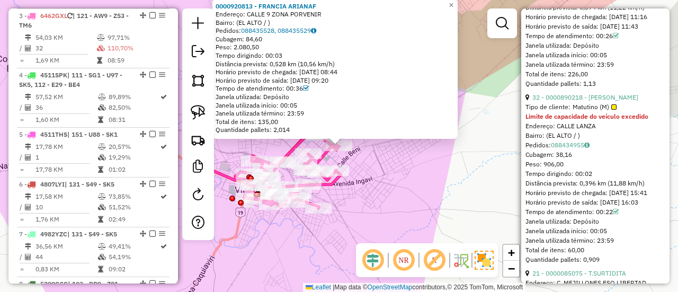
scroll to position [1060, 0]
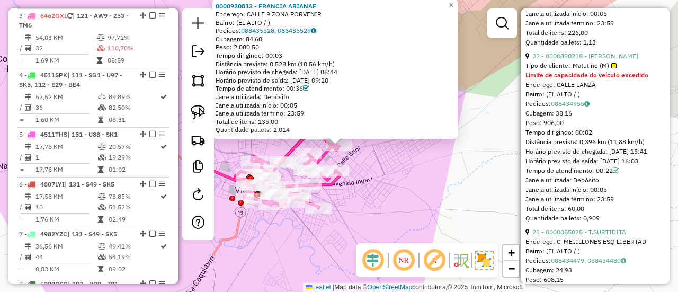
click at [622, 70] on div "Tipo de cliente: Matutino (M)" at bounding box center [596, 66] width 140 height 10
click at [626, 60] on link "32 - 0000890218 - LIDIA MAMANI" at bounding box center [585, 56] width 106 height 8
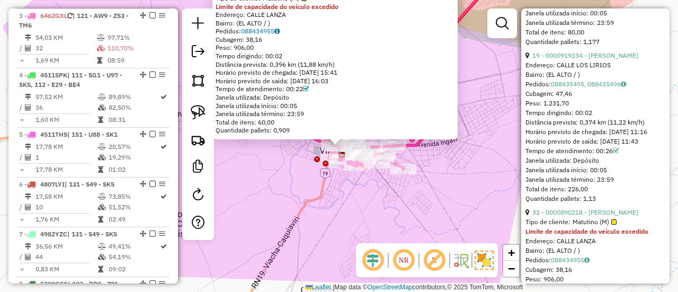
scroll to position [901, 0]
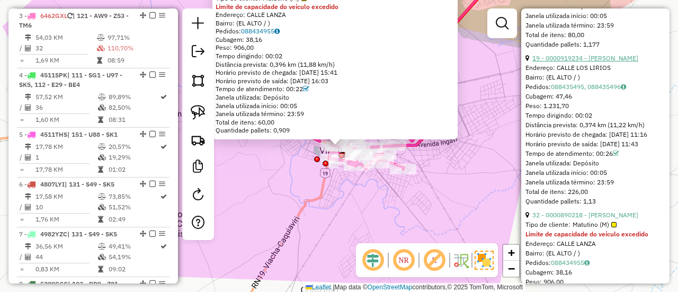
click at [624, 62] on link "19 - 0000919234 - JHONNY PABLO MA" at bounding box center [585, 58] width 106 height 8
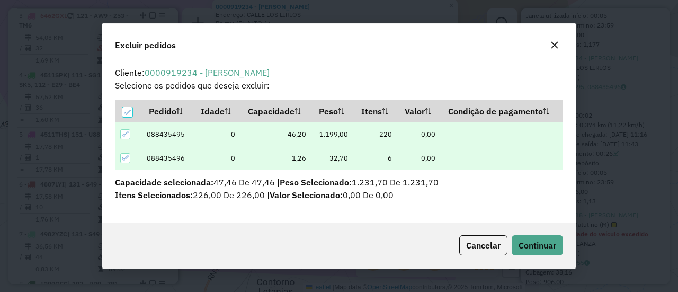
scroll to position [6, 3]
click at [551, 248] on span "Continuar" at bounding box center [538, 245] width 38 height 11
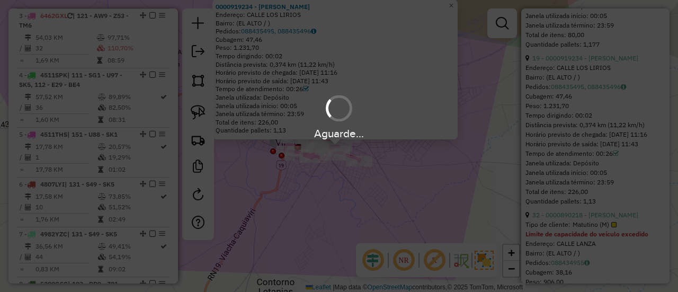
click at [387, 200] on div "0000919234 - JHONNY PABLO MA Endereço: CALLE LOS LIRIOS Bairro: (EL ALTO / ) Pe…" at bounding box center [339, 146] width 678 height 292
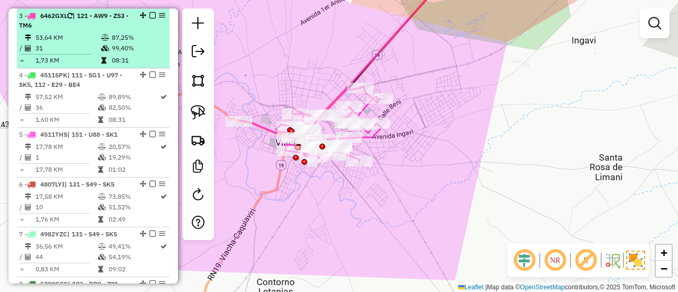
click at [150, 12] on em at bounding box center [152, 15] width 6 height 6
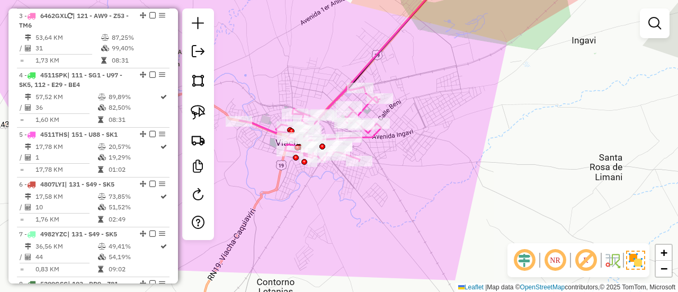
scroll to position [481, 0]
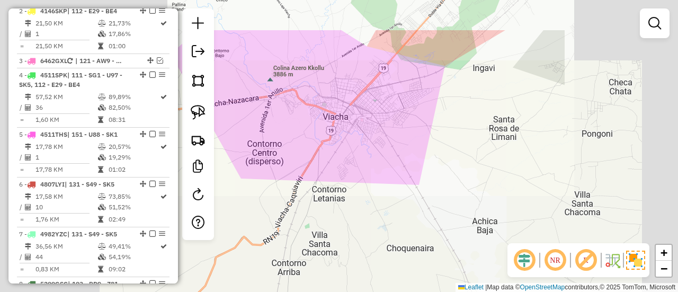
click at [407, 103] on div "Janela de atendimento Grade de atendimento Capacidade Transportadoras Veículos …" at bounding box center [339, 146] width 678 height 292
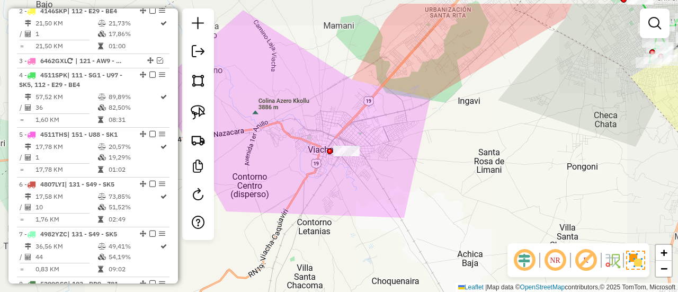
drag, startPoint x: 410, startPoint y: 120, endPoint x: 375, endPoint y: 193, distance: 80.3
click at [375, 199] on div "Janela de atendimento Grade de atendimento Capacidade Transportadoras Veículos …" at bounding box center [339, 146] width 678 height 292
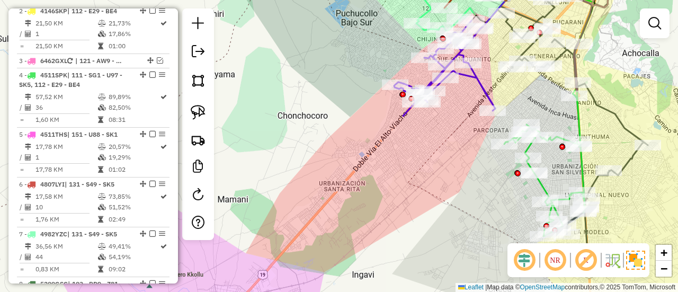
click at [465, 77] on icon at bounding box center [463, 43] width 138 height 145
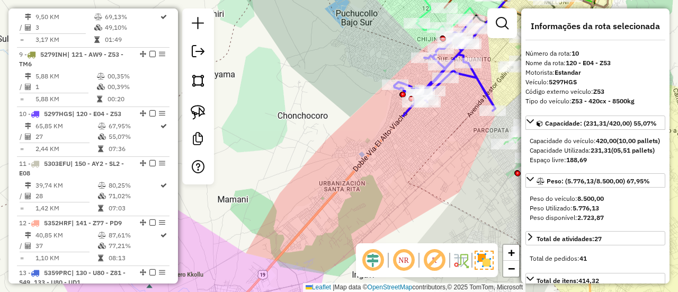
scroll to position [866, 0]
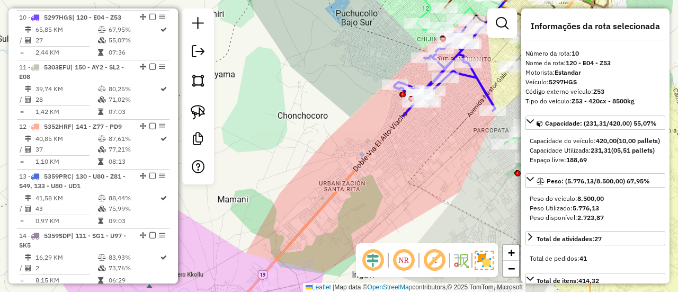
drag, startPoint x: 445, startPoint y: 112, endPoint x: 484, endPoint y: -4, distance: 122.5
click at [484, 0] on html "Aguarde... Pop-up bloqueado! Seu navegador bloqueou automáticamente a abertura …" at bounding box center [339, 146] width 678 height 292
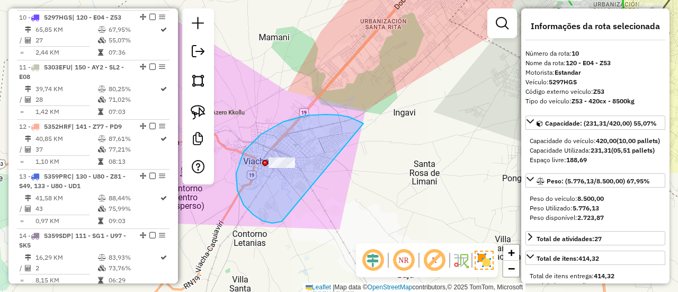
drag, startPoint x: 363, startPoint y: 123, endPoint x: 332, endPoint y: 180, distance: 64.5
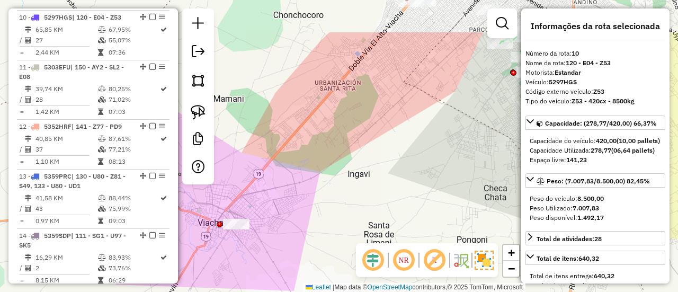
drag, startPoint x: 432, startPoint y: 61, endPoint x: 322, endPoint y: 221, distance: 194.3
click at [322, 221] on div "Janela de atendimento Grade de atendimento Capacidade Transportadoras Veículos …" at bounding box center [339, 146] width 678 height 292
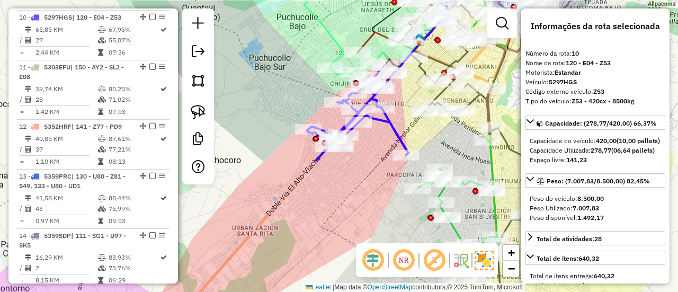
drag, startPoint x: 368, startPoint y: 165, endPoint x: 365, endPoint y: 176, distance: 12.1
click at [365, 176] on div "Janela de atendimento Grade de atendimento Capacidade Transportadoras Veículos …" at bounding box center [339, 146] width 678 height 292
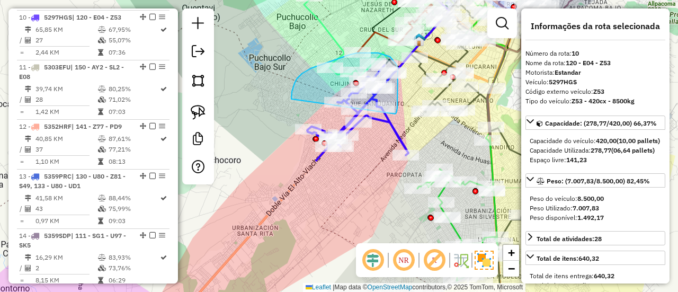
drag, startPoint x: 395, startPoint y: 114, endPoint x: 294, endPoint y: 105, distance: 101.6
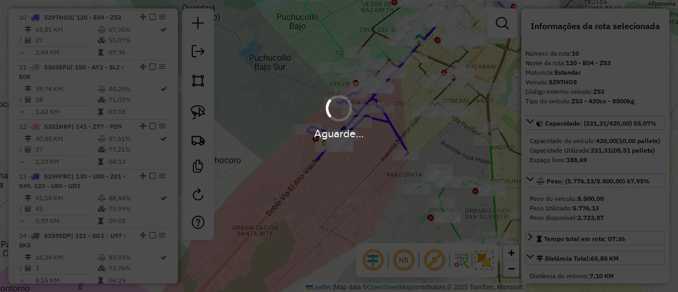
click at [92, 37] on div "Aguarde..." at bounding box center [339, 146] width 678 height 292
click at [377, 123] on div "Aguarde..." at bounding box center [339, 117] width 678 height 50
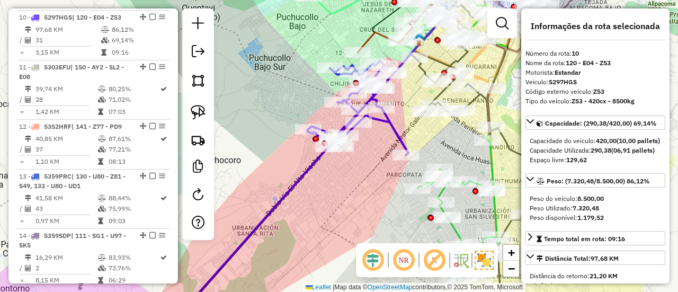
click at [384, 121] on icon at bounding box center [312, 146] width 276 height 350
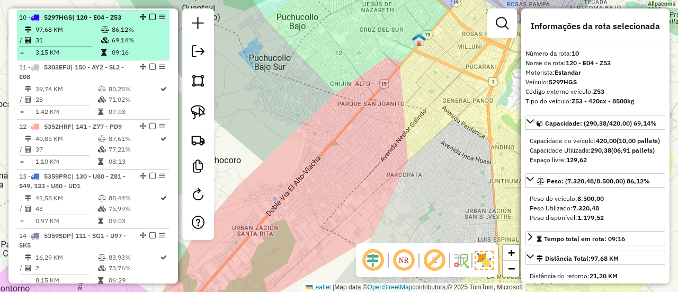
click at [138, 37] on td "69,14%" at bounding box center [138, 40] width 54 height 11
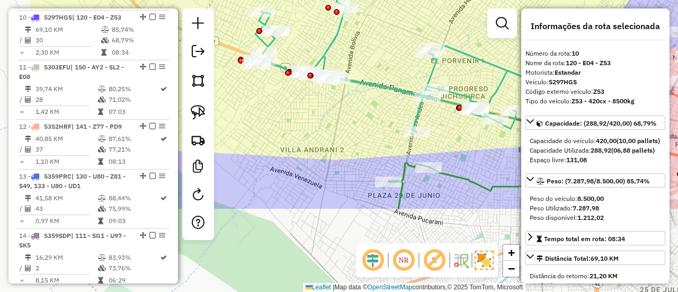
drag, startPoint x: 298, startPoint y: 171, endPoint x: 271, endPoint y: 51, distance: 123.4
click at [270, 67] on div "Janela de atendimento Grade de atendimento Capacidade Transportadoras Veículos …" at bounding box center [339, 146] width 678 height 292
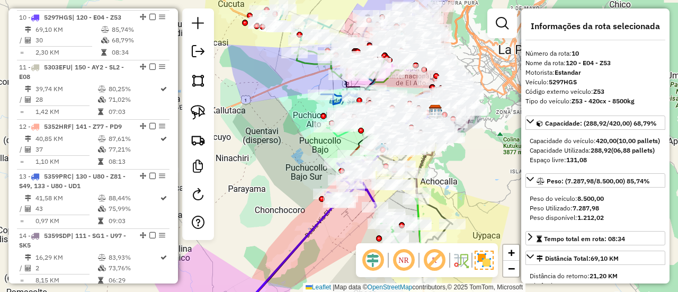
click at [311, 222] on icon at bounding box center [309, 237] width 133 height 155
click at [325, 219] on icon at bounding box center [309, 237] width 133 height 155
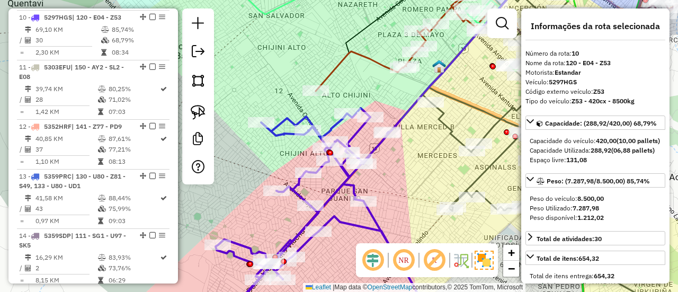
drag, startPoint x: 406, startPoint y: 179, endPoint x: 363, endPoint y: 160, distance: 46.8
click at [363, 160] on div "Janela de atendimento Grade de atendimento Capacidade Transportadoras Veículos …" at bounding box center [339, 146] width 678 height 292
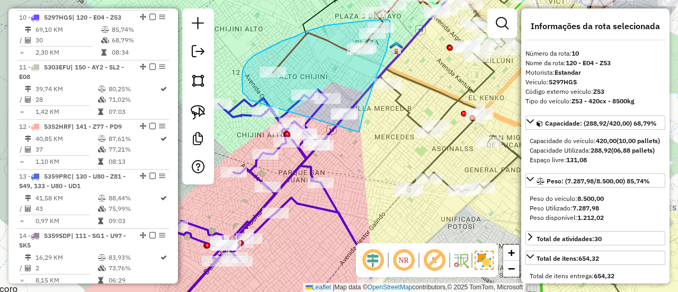
drag, startPoint x: 360, startPoint y: 126, endPoint x: 252, endPoint y: 101, distance: 110.9
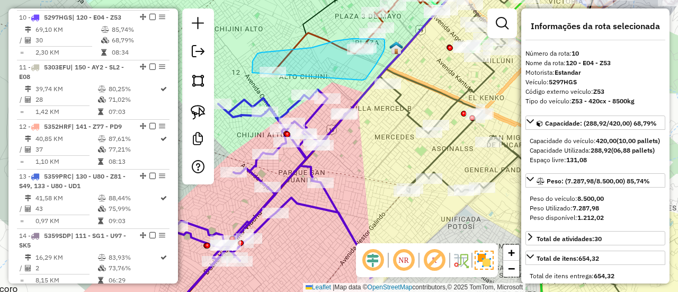
drag, startPoint x: 362, startPoint y: 80, endPoint x: 259, endPoint y: 96, distance: 105.1
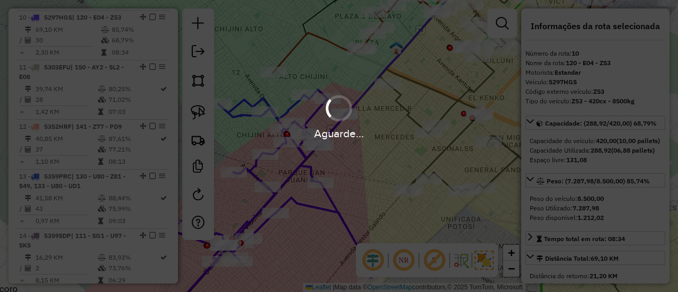
click at [152, 16] on div "Aguarde..." at bounding box center [339, 146] width 678 height 292
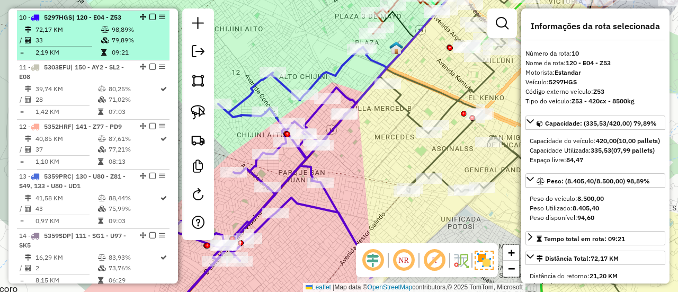
click at [149, 15] on em at bounding box center [152, 17] width 6 height 6
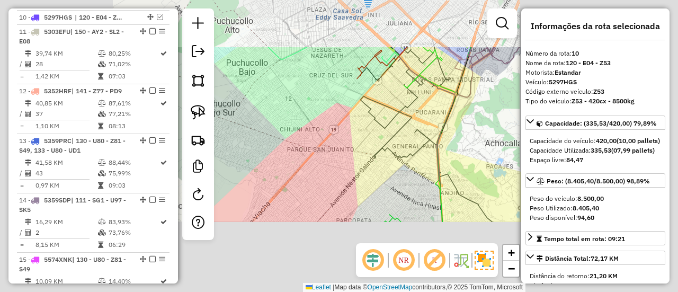
click at [339, 127] on div "Janela de atendimento Grade de atendimento Capacidade Transportadoras Veículos …" at bounding box center [339, 146] width 678 height 292
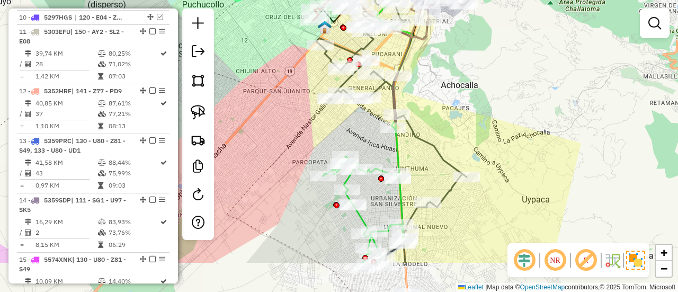
drag, startPoint x: 335, startPoint y: 189, endPoint x: 271, endPoint y: 116, distance: 97.2
click at [238, 93] on div "Janela de atendimento Grade de atendimento Capacidade Transportadoras Veículos …" at bounding box center [339, 146] width 678 height 292
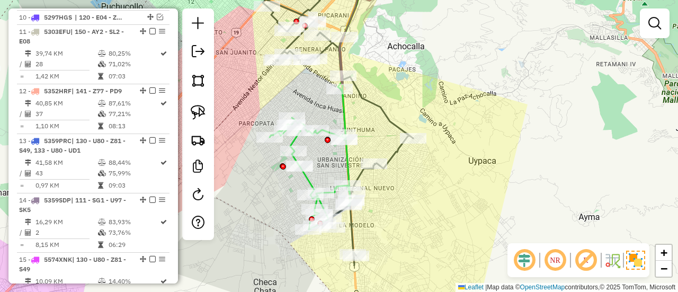
click at [461, 140] on div "Janela de atendimento Grade de atendimento Capacidade Transportadoras Veículos …" at bounding box center [339, 146] width 678 height 292
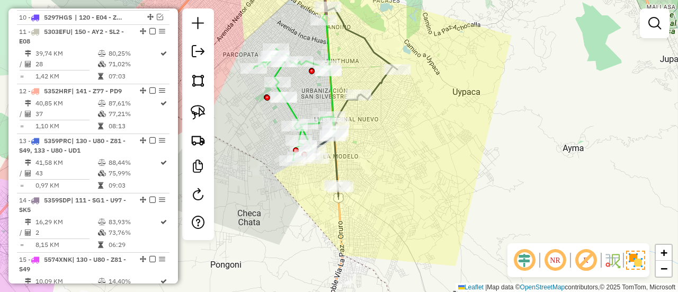
click at [436, 158] on div "Janela de atendimento Grade de atendimento Capacidade Transportadoras Veículos …" at bounding box center [339, 146] width 678 height 292
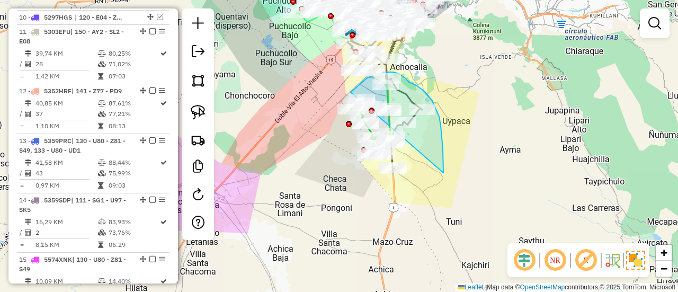
drag, startPoint x: 428, startPoint y: 96, endPoint x: 408, endPoint y: 202, distance: 108.4
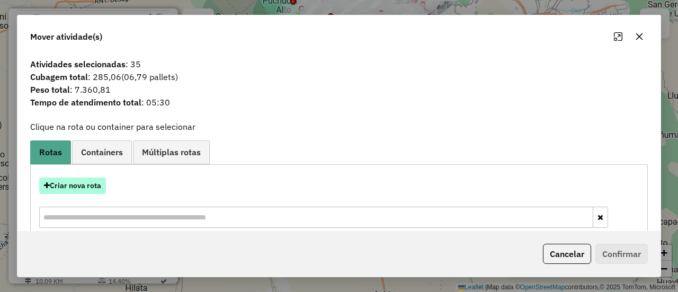
click at [80, 181] on button "Criar nova rota" at bounding box center [72, 185] width 67 height 16
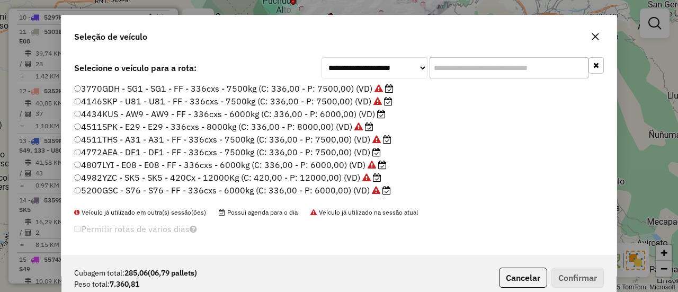
scroll to position [265, 0]
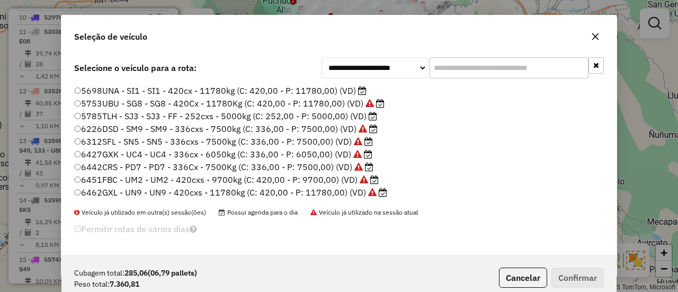
click at [356, 191] on label "6462GXL - UN9 - UN9 - 420cxs - 11780kg (C: 420,00 - P: 11780,00) (VD)" at bounding box center [230, 192] width 313 height 13
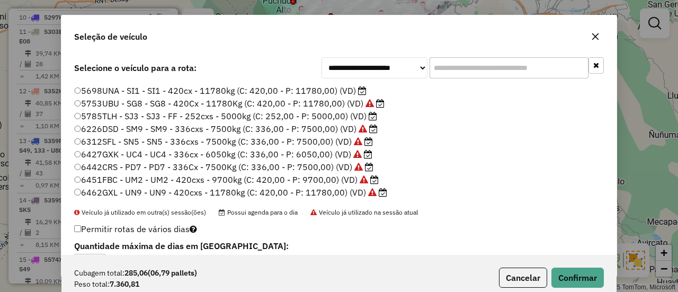
click at [353, 179] on label "6451FBC - UM2 - UM2 - 420cxs - 9700kg (C: 420,00 - P: 9700,00) (VD)" at bounding box center [226, 179] width 305 height 13
click at [350, 164] on label "6442CRS - PD7 - PD7 - 336Cx - 7500Kg (C: 336,00 - P: 7500,00) (VD)" at bounding box center [223, 167] width 299 height 13
click at [567, 273] on button "Confirmar" at bounding box center [578, 278] width 52 height 20
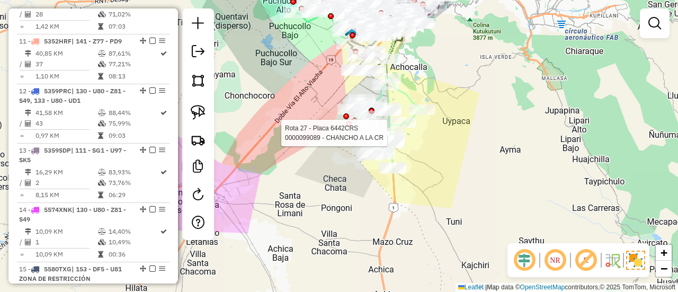
scroll to position [816, 0]
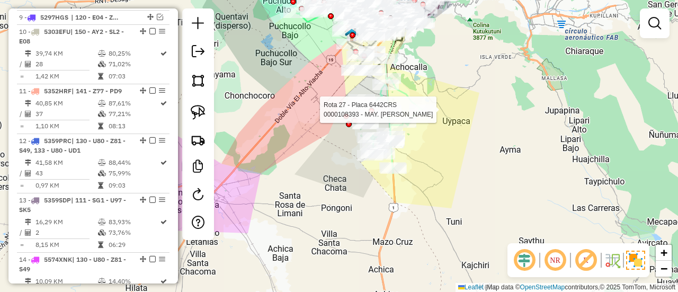
click at [413, 102] on icon at bounding box center [387, 125] width 72 height 96
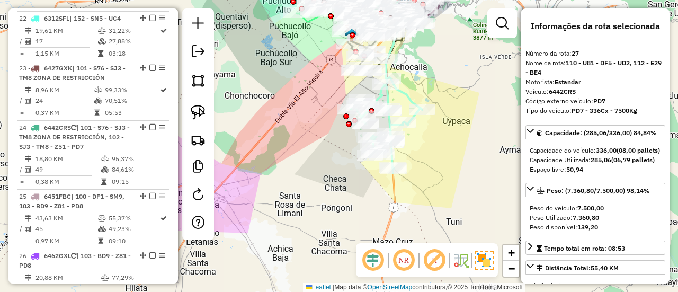
scroll to position [1799, 0]
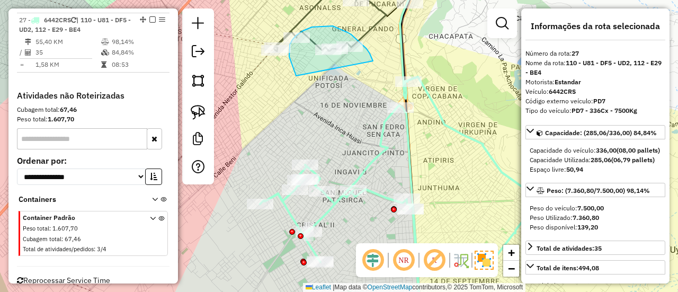
drag, startPoint x: 373, startPoint y: 61, endPoint x: 296, endPoint y: 76, distance: 78.2
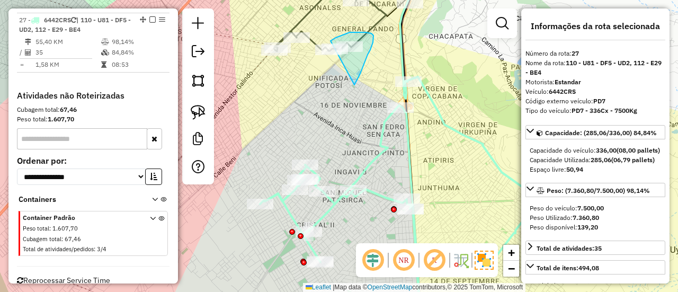
drag, startPoint x: 354, startPoint y: 85, endPoint x: 318, endPoint y: 57, distance: 45.7
click at [318, 57] on div "Janela de atendimento Grade de atendimento Capacidade Transportadoras Veículos …" at bounding box center [339, 146] width 678 height 292
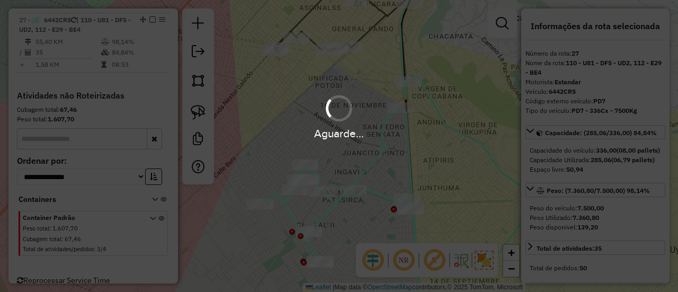
drag, startPoint x: 379, startPoint y: 76, endPoint x: 375, endPoint y: 99, distance: 23.7
click at [375, 101] on hb-app "Aguarde... Pop-up bloqueado! Seu navegador bloqueou automáticamente a abertura …" at bounding box center [339, 146] width 678 height 292
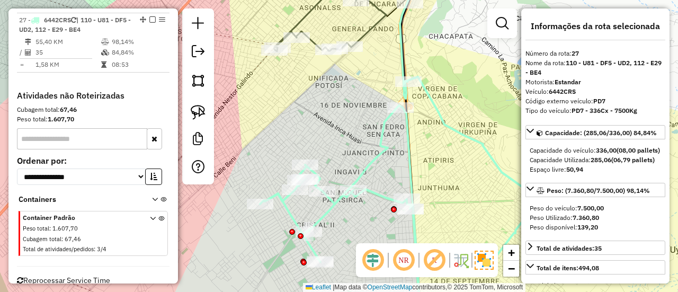
click at [461, 54] on div "Rota 27 - Placa 6442CRS 0000894947 - FLORA LUCILA MA Janela de atendimento Grad…" at bounding box center [339, 146] width 678 height 292
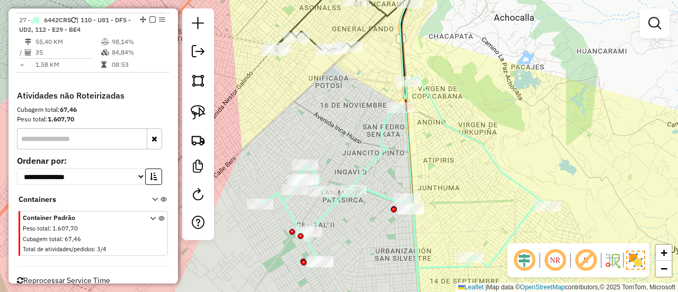
click at [440, 114] on icon at bounding box center [403, 199] width 287 height 244
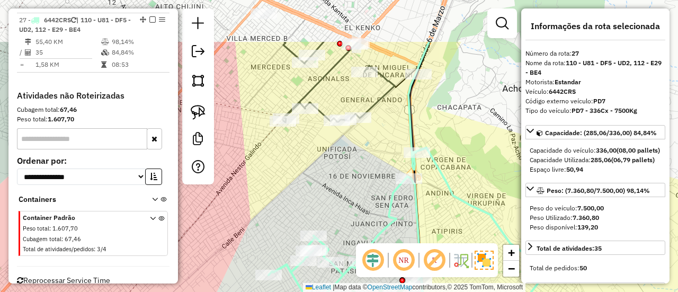
drag, startPoint x: 446, startPoint y: 68, endPoint x: 455, endPoint y: 143, distance: 74.7
click at [455, 143] on div "Janela de atendimento Grade de atendimento Capacidade Transportadoras Veículos …" at bounding box center [339, 146] width 678 height 292
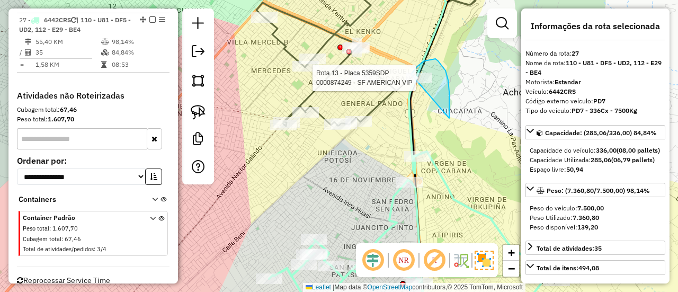
drag, startPoint x: 438, startPoint y: 61, endPoint x: 415, endPoint y: 92, distance: 38.3
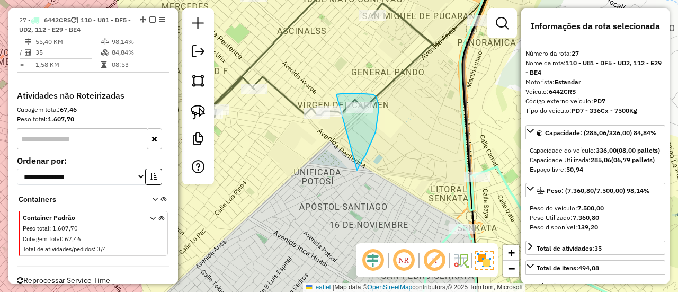
drag, startPoint x: 379, startPoint y: 109, endPoint x: 336, endPoint y: 95, distance: 44.6
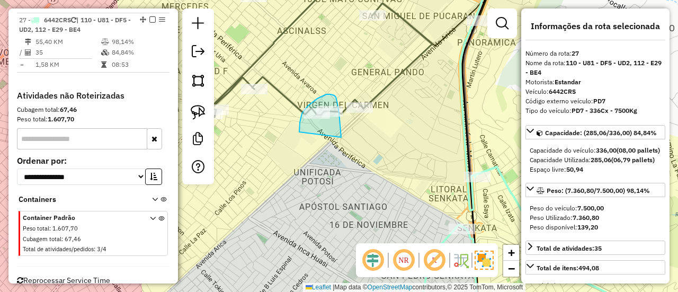
drag, startPoint x: 340, startPoint y: 123, endPoint x: 316, endPoint y: 131, distance: 25.8
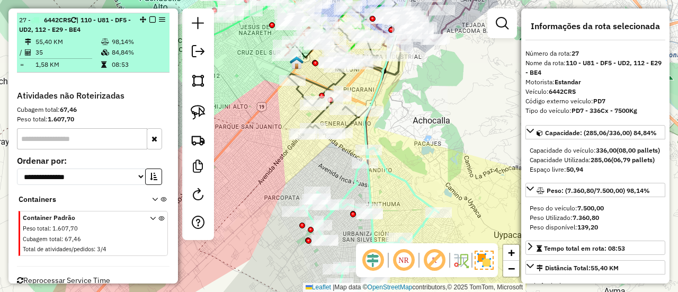
click at [152, 15] on div "27 - 6442CRS | 110 - U81 - DF5 - UD2, 112 - E29 - BE4" at bounding box center [93, 24] width 148 height 19
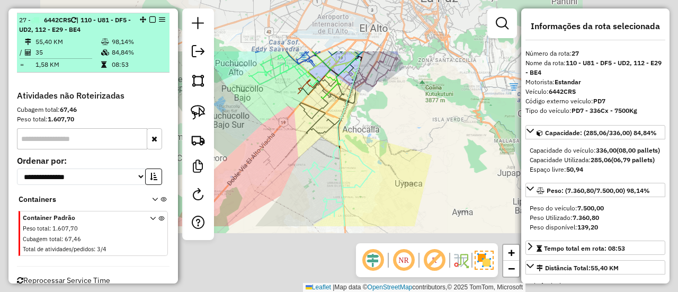
drag, startPoint x: 148, startPoint y: 14, endPoint x: 158, endPoint y: 21, distance: 12.5
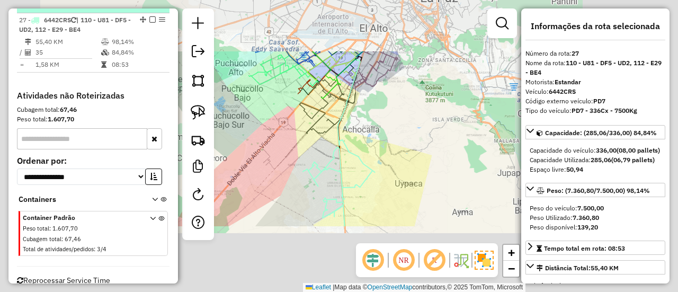
click at [149, 16] on em at bounding box center [152, 19] width 6 height 6
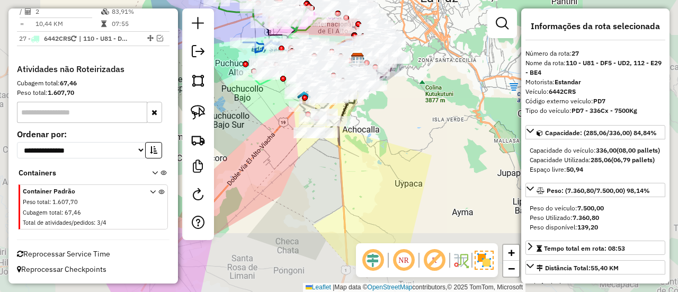
scroll to position [1774, 0]
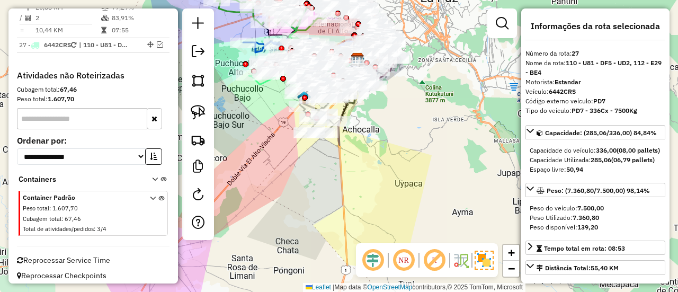
click at [391, 129] on div "Janela de atendimento Grade de atendimento Capacidade Transportadoras Veículos …" at bounding box center [339, 146] width 678 height 292
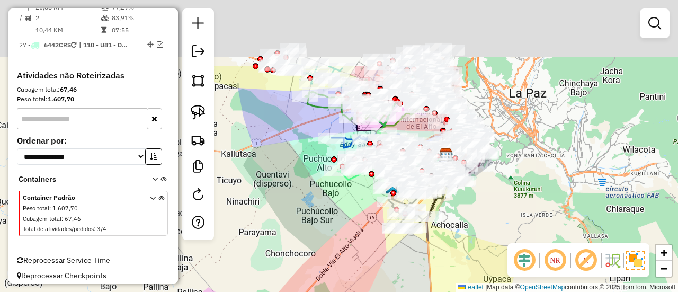
drag, startPoint x: 485, startPoint y: 227, endPoint x: 483, endPoint y: 199, distance: 28.7
click at [509, 237] on div "Janela de atendimento Grade de atendimento Capacidade Transportadoras Veículos …" at bounding box center [339, 146] width 678 height 292
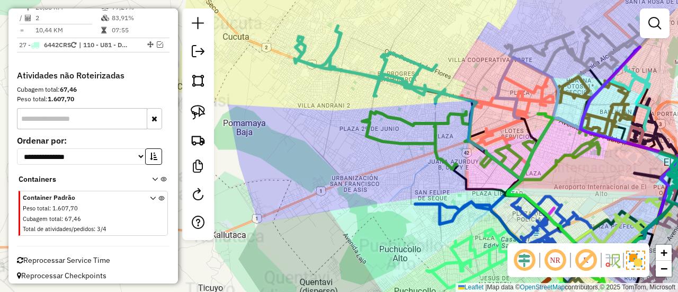
click at [301, 115] on div "Rota 19 - Placa 5687BCY 0000906474 - MADAI DAMARIS C Janela de atendimento Grad…" at bounding box center [339, 146] width 678 height 292
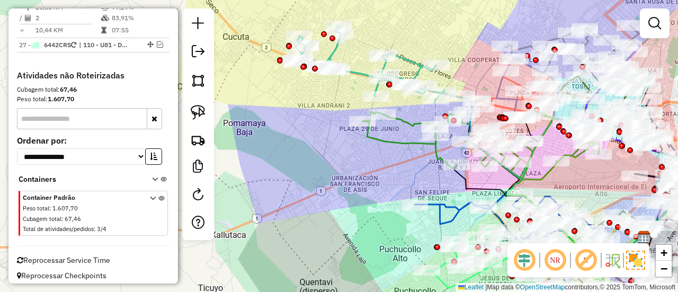
drag, startPoint x: 308, startPoint y: 126, endPoint x: 307, endPoint y: 156, distance: 30.2
click at [307, 156] on div "Janela de atendimento Grade de atendimento Capacidade Transportadoras Veículos …" at bounding box center [339, 146] width 678 height 292
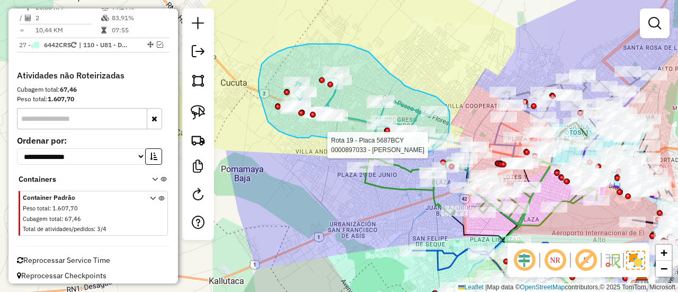
drag, startPoint x: 311, startPoint y: 136, endPoint x: 410, endPoint y: 163, distance: 102.1
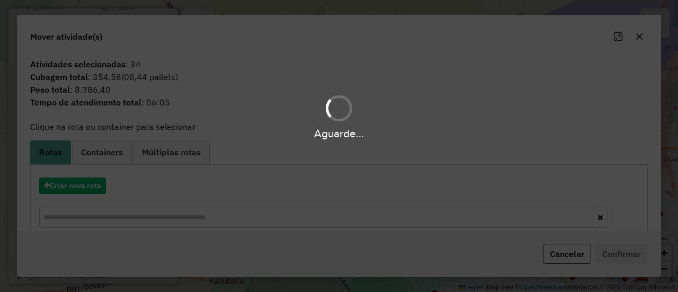
click at [88, 180] on div "Aguarde..." at bounding box center [339, 146] width 678 height 292
click at [88, 183] on div "Aguarde..." at bounding box center [339, 146] width 678 height 292
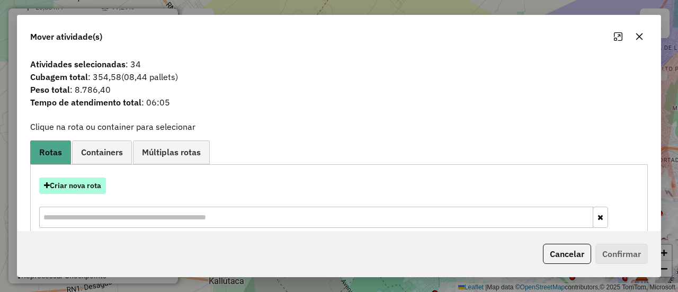
click at [88, 185] on button "Criar nova rota" at bounding box center [72, 185] width 67 height 16
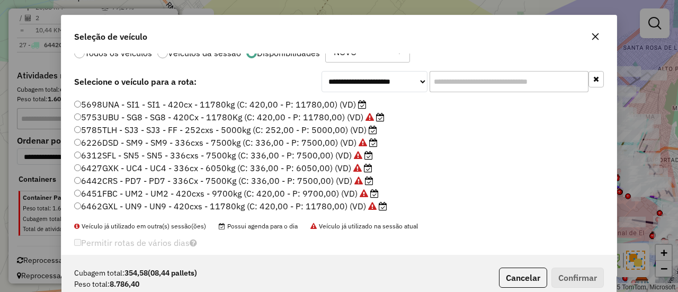
scroll to position [41, 0]
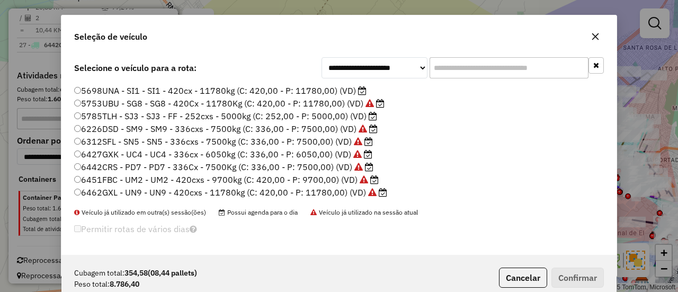
click at [350, 90] on label "5698UNA - SI1 - SI1 - 420cx - 11780kg (C: 420,00 - P: 11780,00) (VD)" at bounding box center [220, 90] width 292 height 13
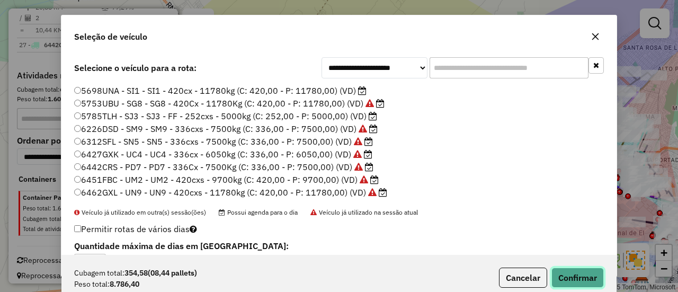
click at [574, 272] on button "Confirmar" at bounding box center [578, 278] width 52 height 20
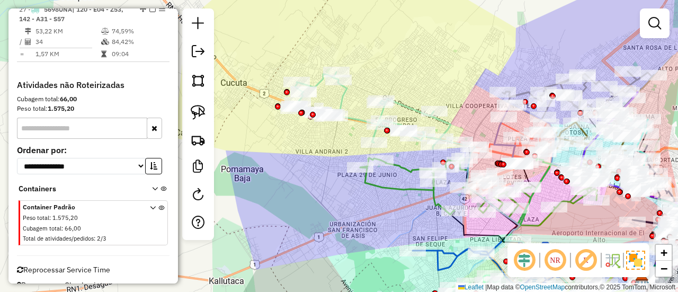
scroll to position [1749, 0]
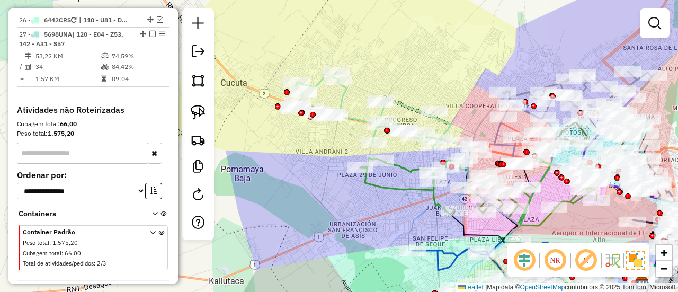
click at [342, 94] on icon at bounding box center [370, 110] width 159 height 77
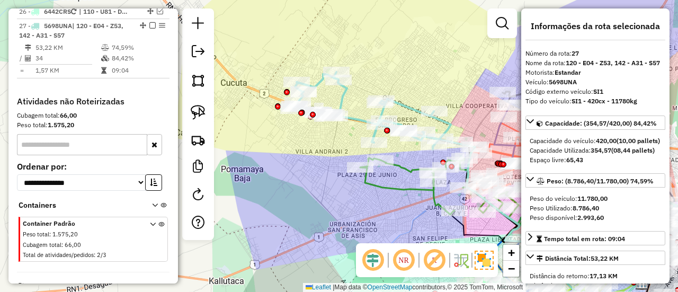
scroll to position [1763, 0]
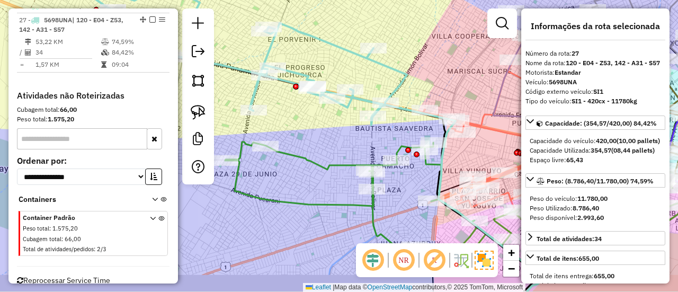
drag, startPoint x: 338, startPoint y: 130, endPoint x: 327, endPoint y: 125, distance: 11.8
click at [327, 125] on div "Janela de atendimento Grade de atendimento Capacidade Transportadoras Veículos …" at bounding box center [339, 146] width 678 height 292
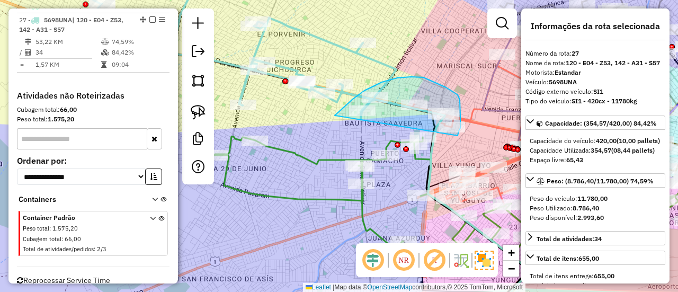
drag, startPoint x: 338, startPoint y: 113, endPoint x: 458, endPoint y: 136, distance: 122.5
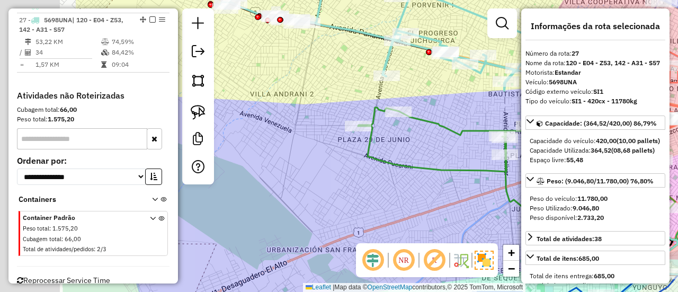
drag, startPoint x: 364, startPoint y: 132, endPoint x: 508, endPoint y: 103, distance: 146.5
click at [508, 103] on div "Janela de atendimento Grade de atendimento Capacidade Transportadoras Veículos …" at bounding box center [339, 146] width 678 height 292
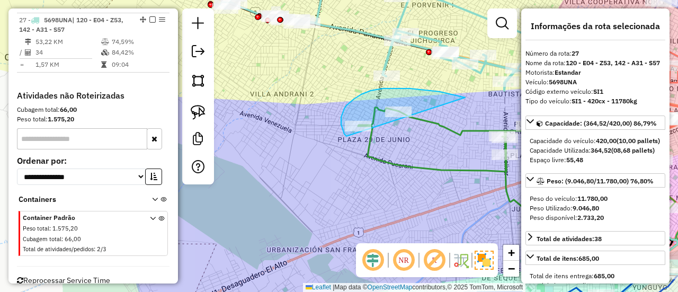
drag, startPoint x: 464, startPoint y: 97, endPoint x: 407, endPoint y: 137, distance: 69.5
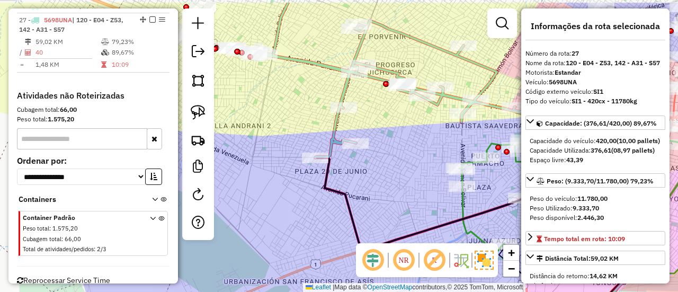
drag, startPoint x: 414, startPoint y: 117, endPoint x: 354, endPoint y: 159, distance: 73.4
click at [354, 159] on div "Janela de atendimento Grade de atendimento Capacidade Transportadoras Veículos …" at bounding box center [339, 146] width 678 height 292
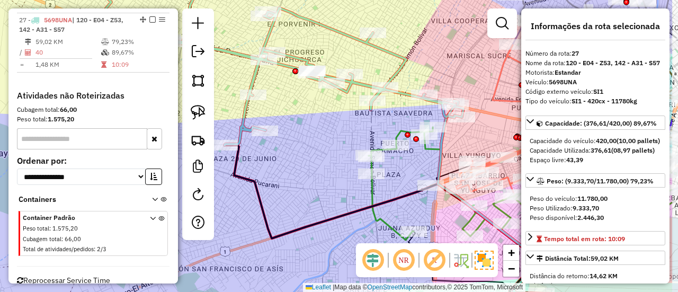
drag, startPoint x: 384, startPoint y: 149, endPoint x: 306, endPoint y: 134, distance: 79.4
click at [306, 134] on div "Janela de atendimento Grade de atendimento Capacidade Transportadoras Veículos …" at bounding box center [339, 146] width 678 height 292
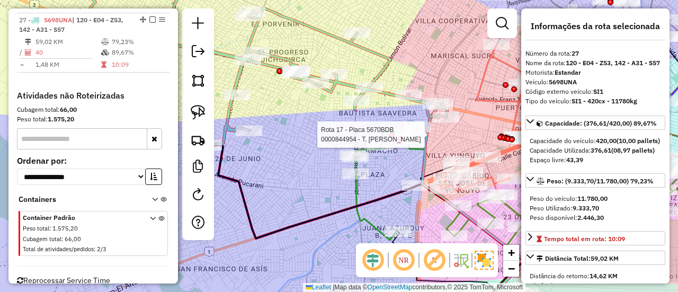
drag, startPoint x: 413, startPoint y: 145, endPoint x: 378, endPoint y: 163, distance: 39.6
click at [413, 145] on icon at bounding box center [518, 194] width 331 height 134
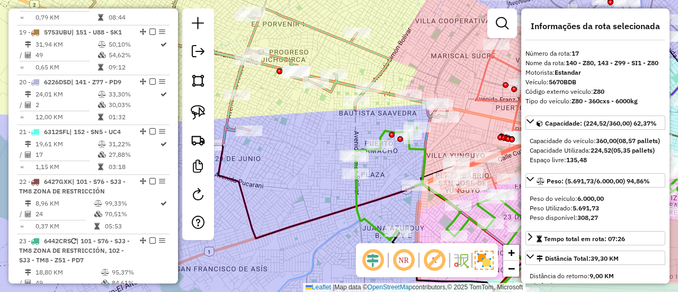
scroll to position [1236, 0]
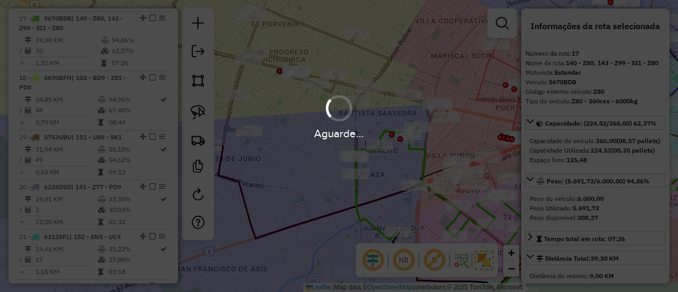
click at [149, 14] on div "Aguarde..." at bounding box center [339, 146] width 678 height 292
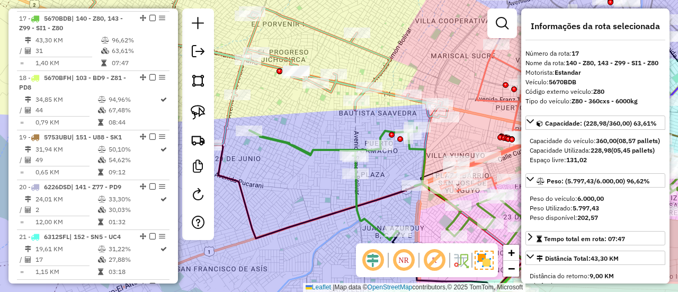
drag, startPoint x: 149, startPoint y: 14, endPoint x: 246, endPoint y: 67, distance: 110.7
click at [149, 15] on em at bounding box center [152, 18] width 6 height 6
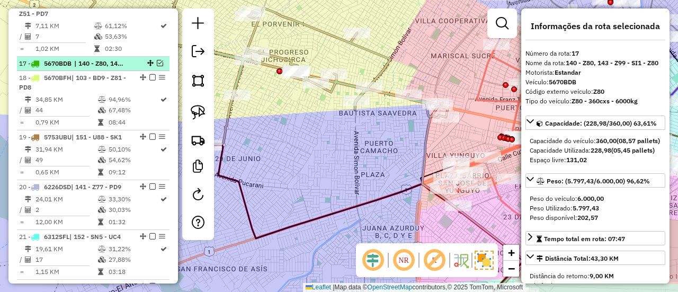
click at [157, 60] on em at bounding box center [160, 63] width 6 height 6
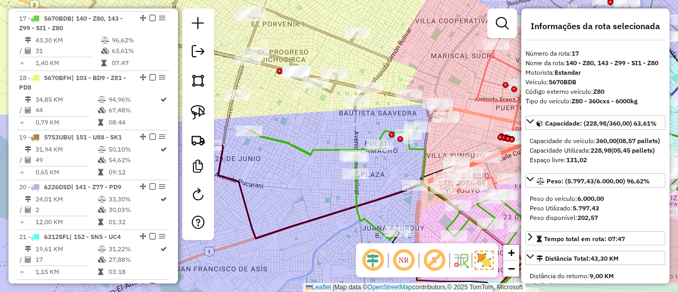
click at [277, 55] on icon at bounding box center [260, 58] width 376 height 174
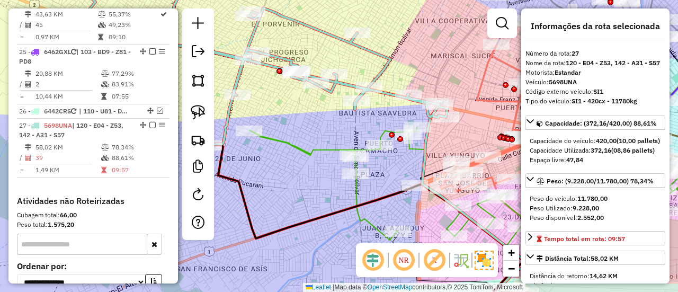
scroll to position [1763, 0]
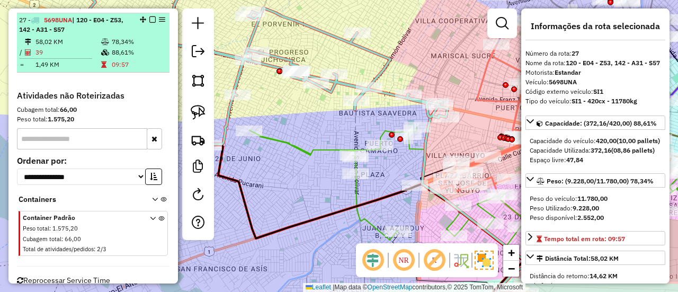
click at [150, 16] on em at bounding box center [152, 19] width 6 height 6
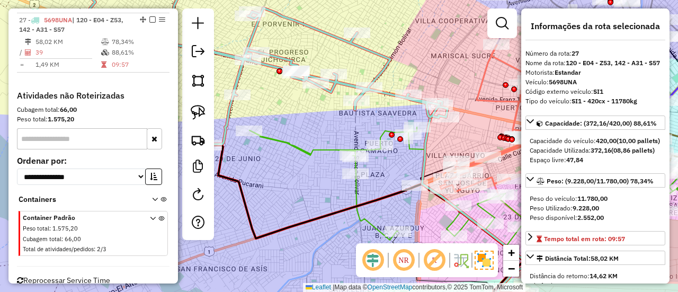
scroll to position [1738, 0]
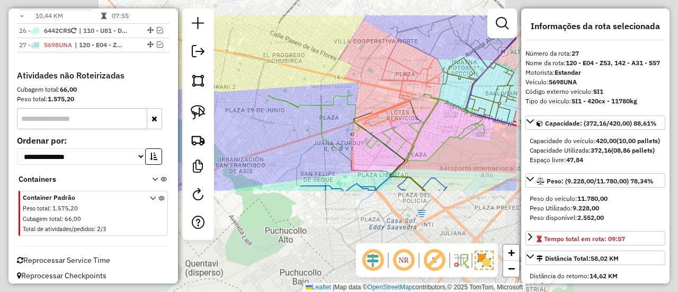
click at [290, 61] on div "Janela de atendimento Grade de atendimento Capacidade Transportadoras Veículos …" at bounding box center [339, 146] width 678 height 292
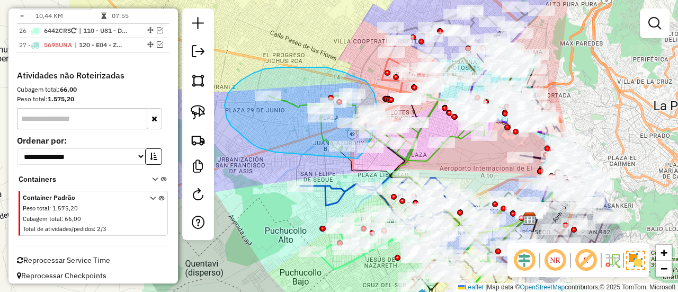
drag, startPoint x: 236, startPoint y: 131, endPoint x: 345, endPoint y: 169, distance: 115.6
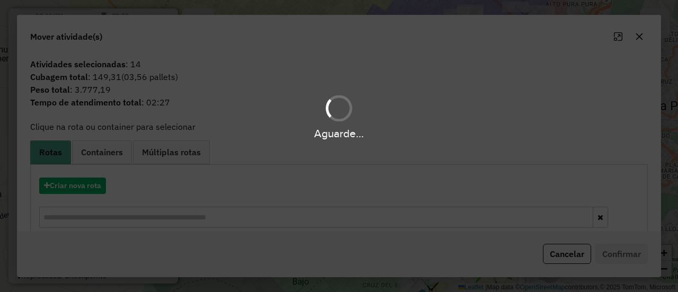
click at [91, 181] on div "Aguarde..." at bounding box center [339, 146] width 678 height 292
click at [91, 185] on button "Criar nova rota" at bounding box center [72, 185] width 67 height 16
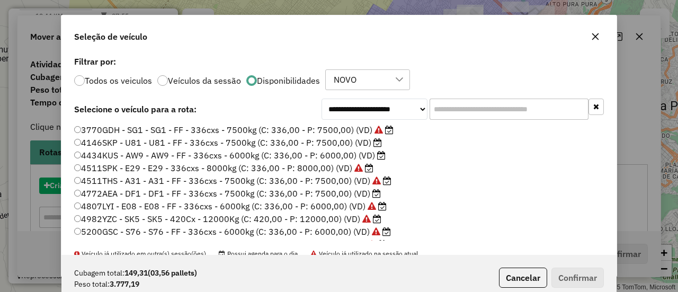
scroll to position [6, 3]
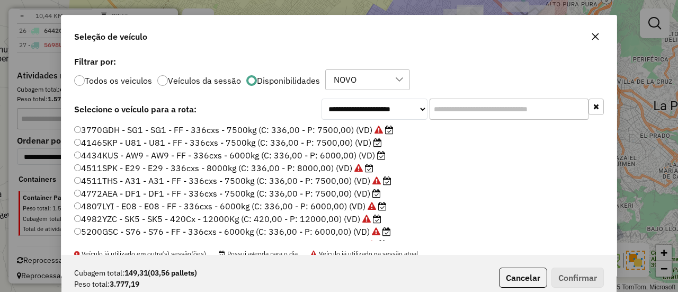
click at [375, 153] on label "4434KUS - AW9 - AW9 - FF - 336cxs - 6000kg (C: 336,00 - P: 6000,00) (VD)" at bounding box center [230, 155] width 312 height 13
click at [376, 146] on icon at bounding box center [378, 142] width 8 height 8
click at [578, 280] on button "Confirmar" at bounding box center [578, 278] width 52 height 20
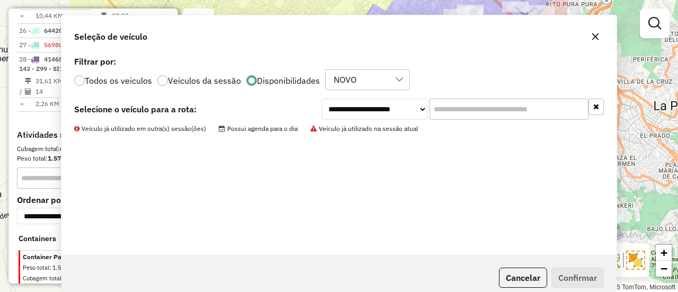
scroll to position [1763, 0]
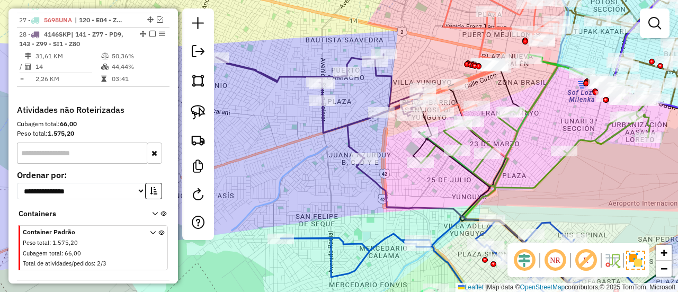
click at [331, 122] on div "Janela de atendimento Grade de atendimento Capacidade Transportadoras Veículos …" at bounding box center [339, 146] width 678 height 292
click at [329, 129] on icon at bounding box center [321, 106] width 211 height 104
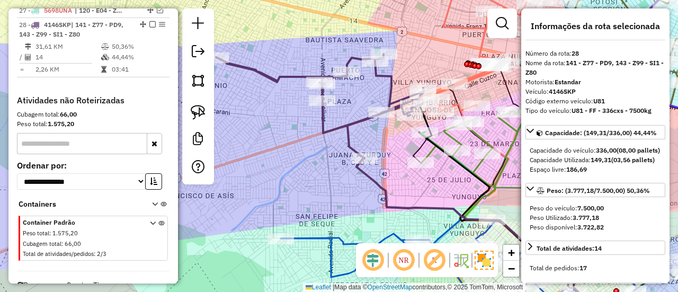
scroll to position [1777, 0]
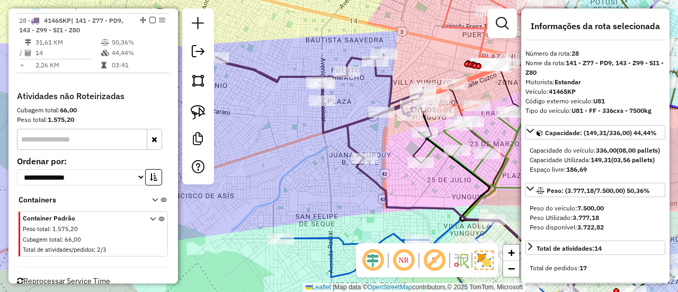
click at [264, 144] on div "Janela de atendimento Grade de atendimento Capacidade Transportadoras Veículos …" at bounding box center [339, 146] width 678 height 292
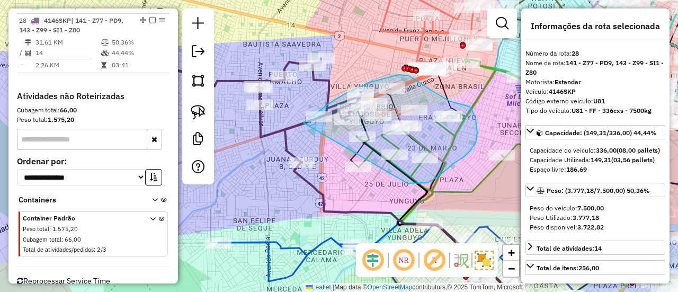
drag, startPoint x: 304, startPoint y: 123, endPoint x: 338, endPoint y: 171, distance: 58.8
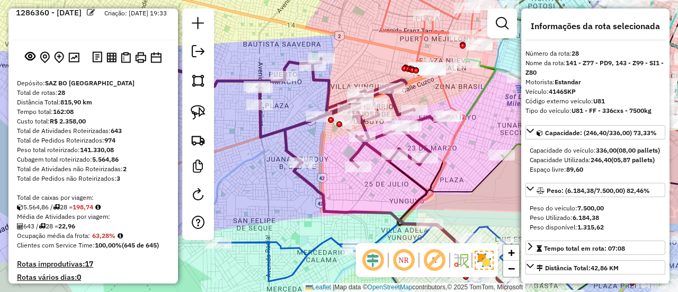
scroll to position [0, 0]
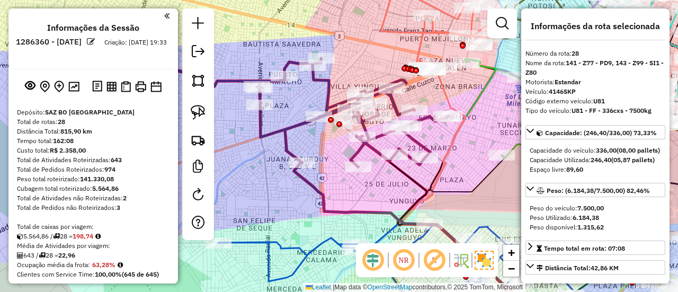
click at [76, 95] on div "Informações da Sessão 1286360 - 01/10/2025 Criação: 30/09/2025 19:33 Depósito: …" at bounding box center [93, 145] width 170 height 275
click at [74, 84] on img at bounding box center [73, 87] width 11 height 10
click at [358, 156] on icon at bounding box center [302, 112] width 296 height 109
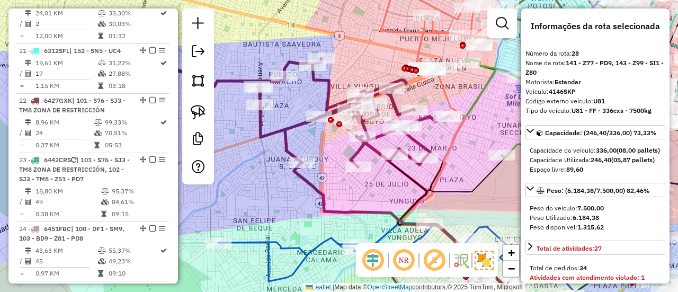
scroll to position [1777, 0]
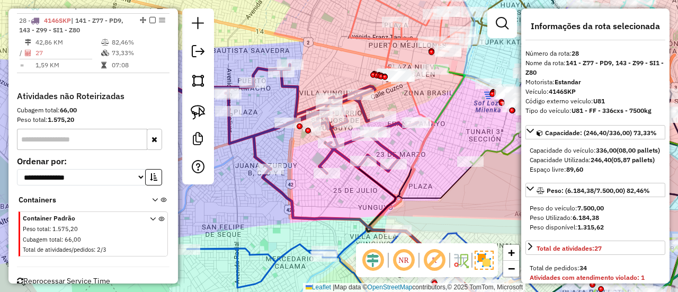
drag, startPoint x: 348, startPoint y: 151, endPoint x: 385, endPoint y: 155, distance: 37.9
click at [279, 170] on div "Janela de atendimento Grade de atendimento Capacidade Transportadoras Veículos …" at bounding box center [339, 146] width 678 height 292
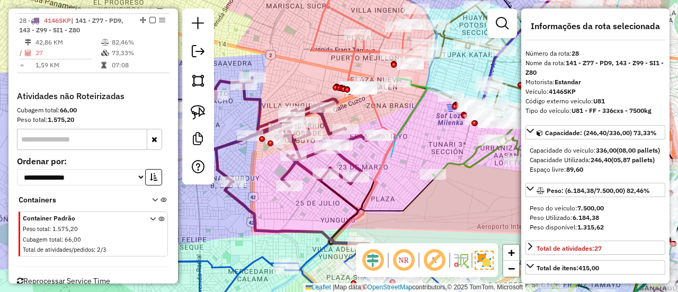
drag, startPoint x: 396, startPoint y: 136, endPoint x: 401, endPoint y: 113, distance: 23.2
drag, startPoint x: 417, startPoint y: 191, endPoint x: 415, endPoint y: 184, distance: 7.6
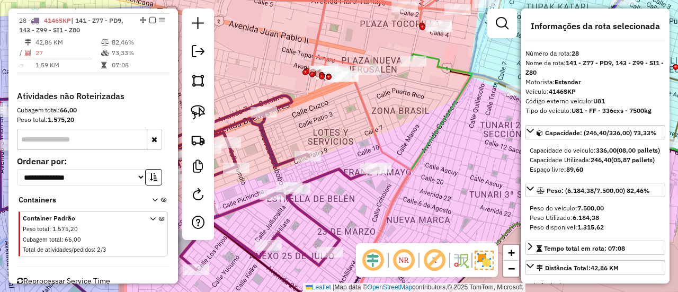
click at [269, 149] on icon at bounding box center [155, 161] width 446 height 218
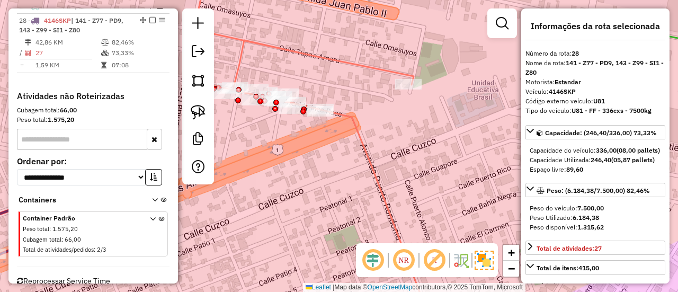
click at [424, 155] on div "Janela de atendimento Grade de atendimento Capacidade Transportadoras Veículos …" at bounding box center [339, 146] width 678 height 292
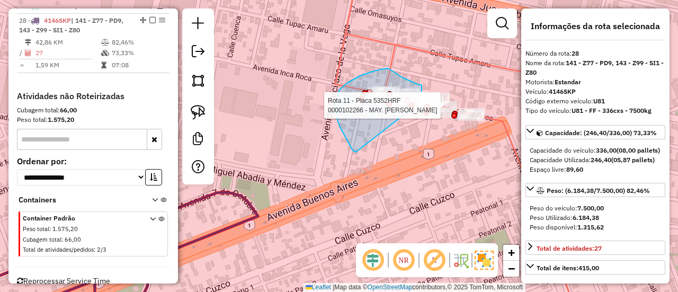
drag, startPoint x: 352, startPoint y: 149, endPoint x: 405, endPoint y: 128, distance: 57.6
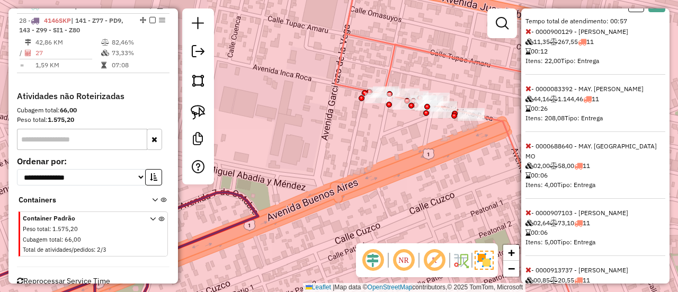
scroll to position [418, 0]
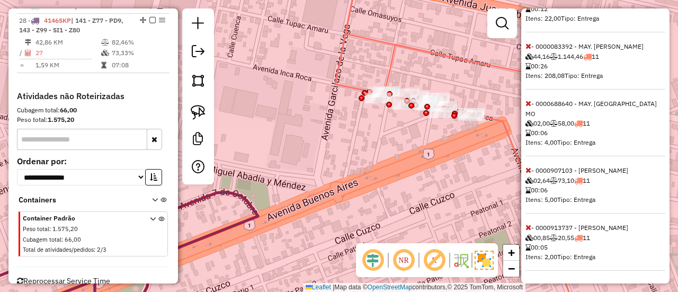
click at [527, 227] on icon at bounding box center [529, 227] width 6 height 7
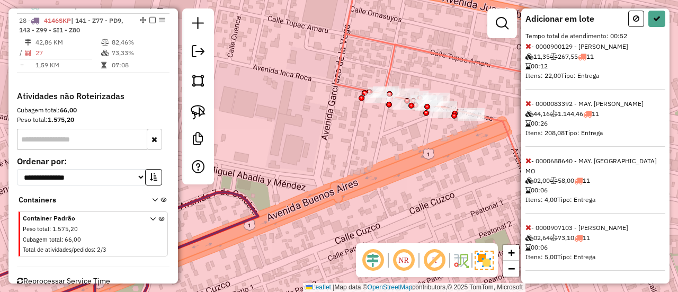
click at [527, 227] on icon at bounding box center [529, 227] width 6 height 7
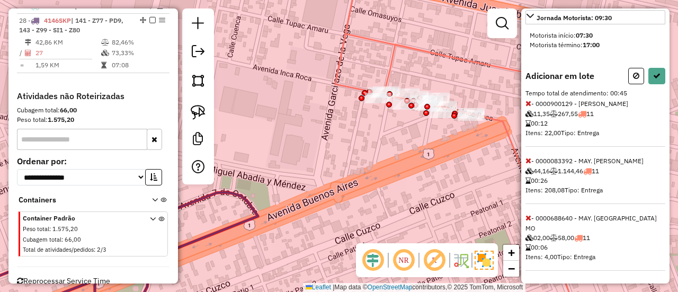
click at [528, 221] on icon at bounding box center [529, 217] width 6 height 7
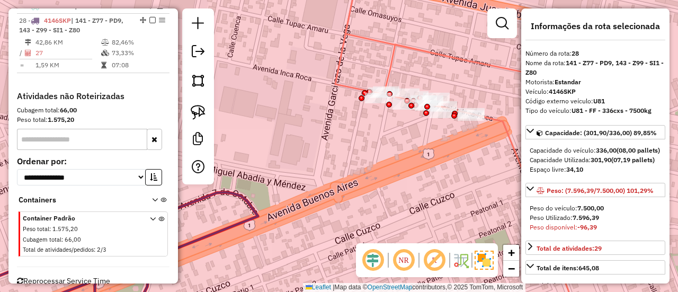
scroll to position [247, 0]
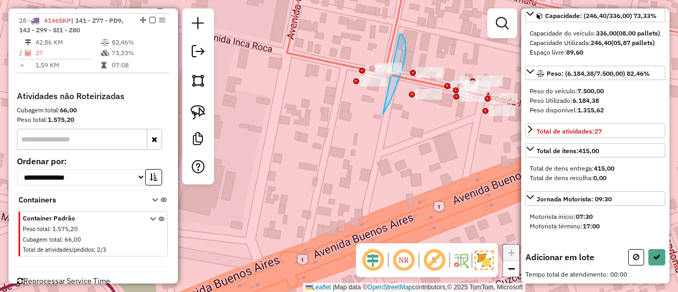
drag, startPoint x: 388, startPoint y: 106, endPoint x: 368, endPoint y: 135, distance: 35.1
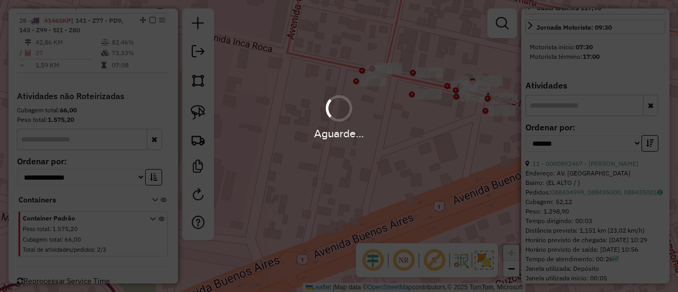
scroll to position [416, 0]
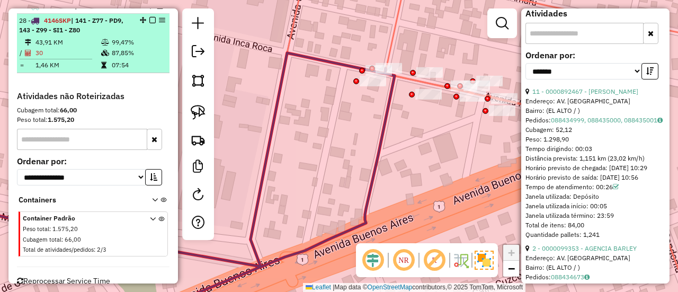
click at [149, 17] on em at bounding box center [152, 20] width 6 height 6
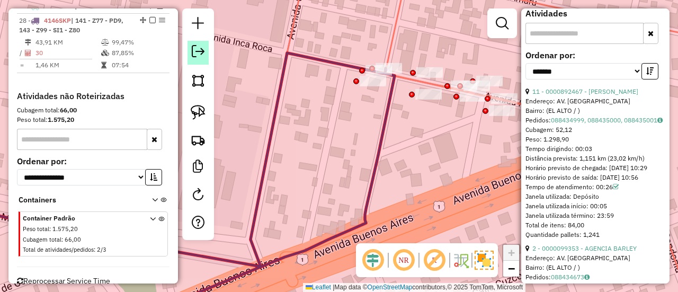
scroll to position [1753, 0]
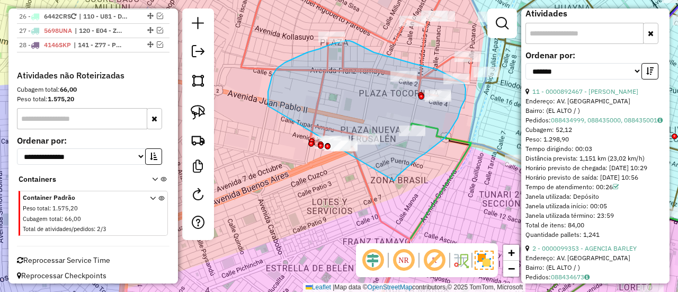
drag, startPoint x: 397, startPoint y: 176, endPoint x: 293, endPoint y: 215, distance: 110.6
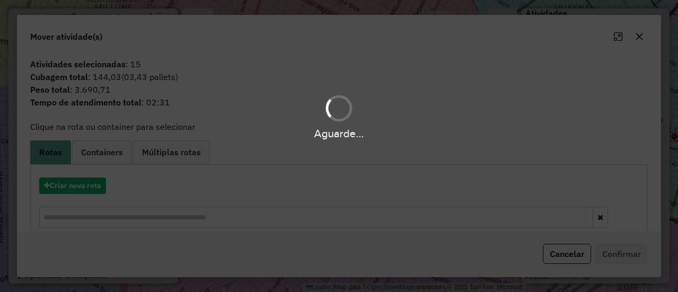
click at [99, 192] on div "Aguarde..." at bounding box center [339, 146] width 678 height 292
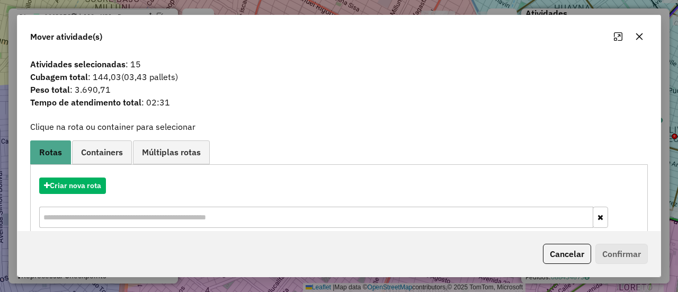
click at [82, 182] on hb-app "Aguarde... Pop-up bloqueado! Seu navegador bloqueou automáticamente a abertura …" at bounding box center [339, 146] width 678 height 292
click at [82, 181] on button "Criar nova rota" at bounding box center [72, 185] width 67 height 16
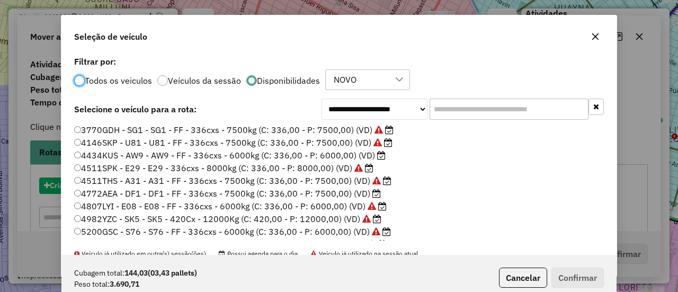
scroll to position [6, 3]
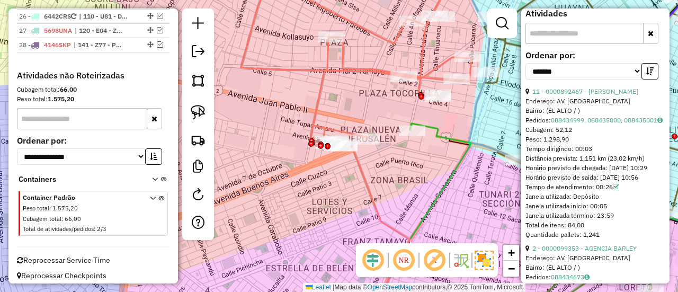
click at [378, 82] on div "Janela de atendimento Grade de atendimento Capacidade Transportadoras Veículos …" at bounding box center [339, 146] width 678 height 292
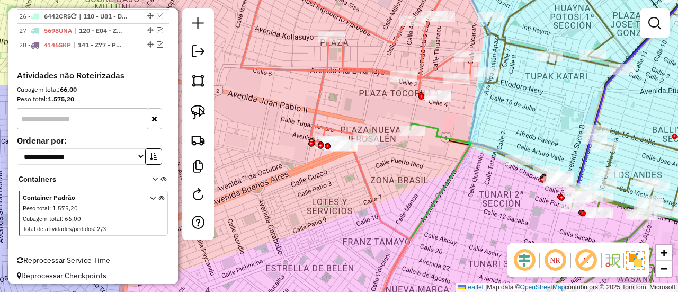
click at [376, 74] on icon at bounding box center [356, 58] width 230 height 175
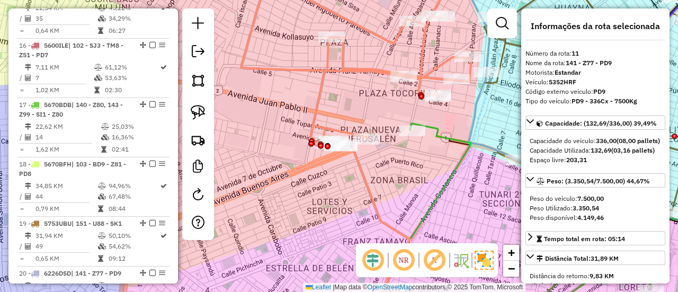
scroll to position [890, 0]
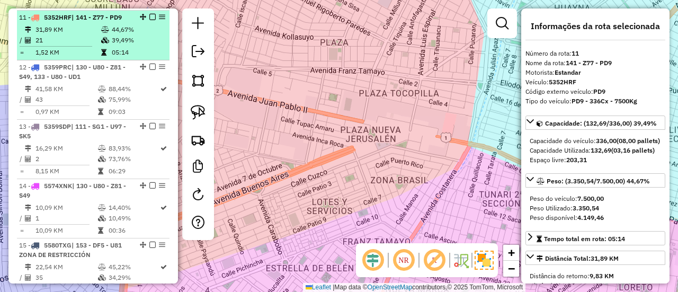
click at [97, 40] on td "21" at bounding box center [68, 40] width 66 height 11
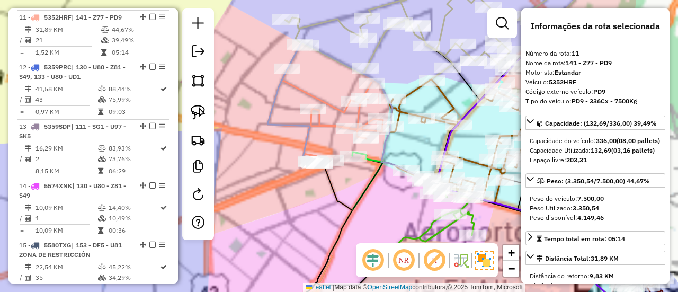
scroll to position [1753, 0]
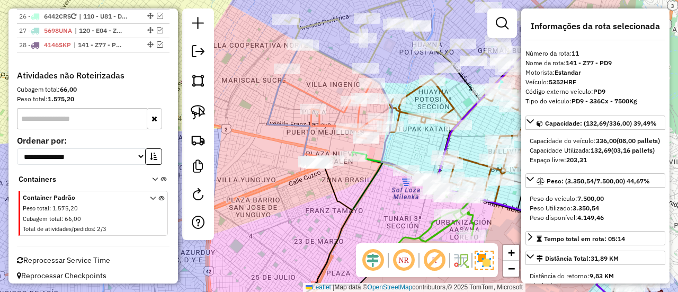
click at [323, 125] on icon at bounding box center [326, 116] width 116 height 94
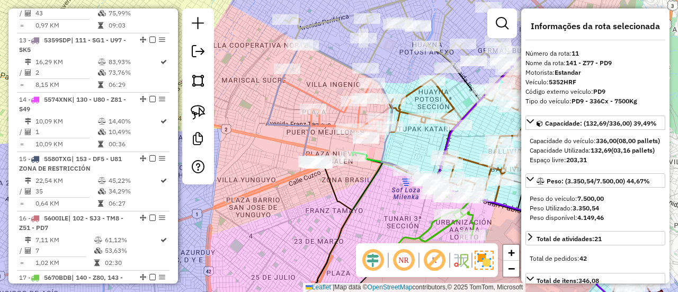
scroll to position [890, 0]
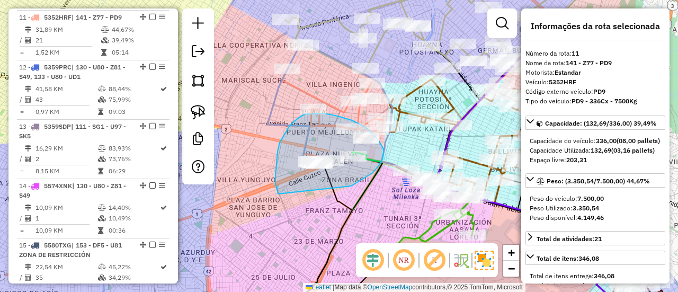
drag, startPoint x: 373, startPoint y: 173, endPoint x: 279, endPoint y: 195, distance: 96.9
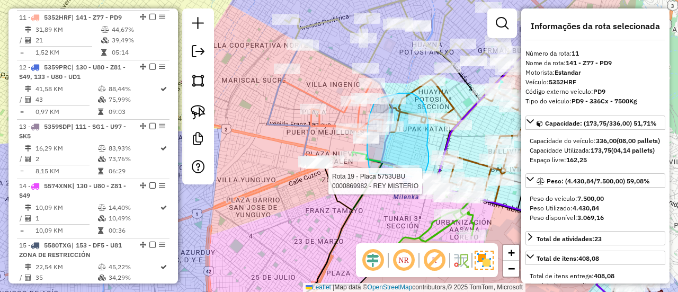
drag, startPoint x: 370, startPoint y: 173, endPoint x: 400, endPoint y: 190, distance: 33.9
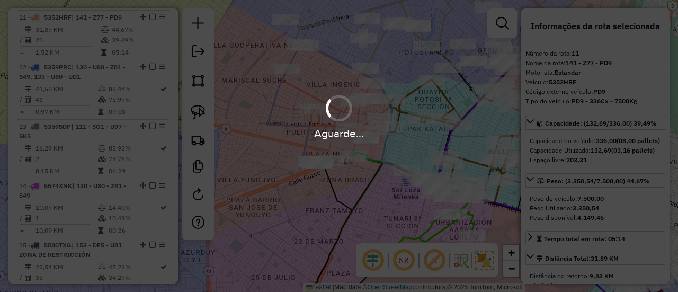
click at [314, 99] on div "Aguarde..." at bounding box center [339, 117] width 678 height 50
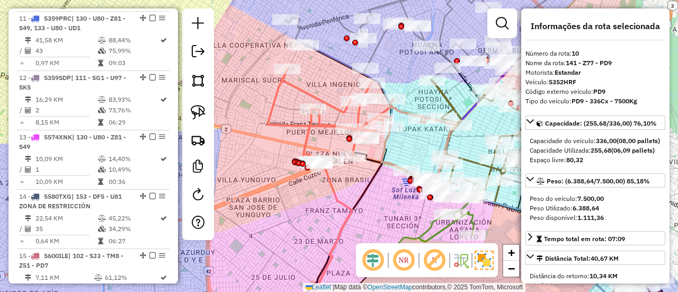
click at [314, 96] on icon at bounding box center [362, 126] width 189 height 114
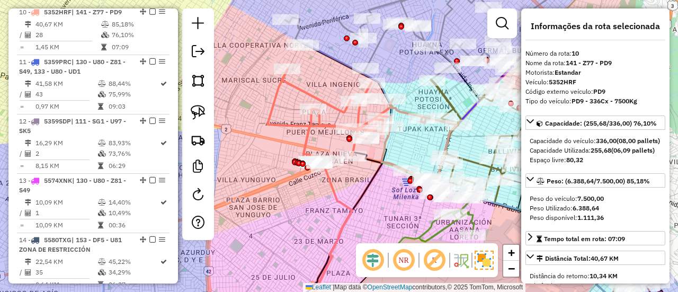
scroll to position [840, 0]
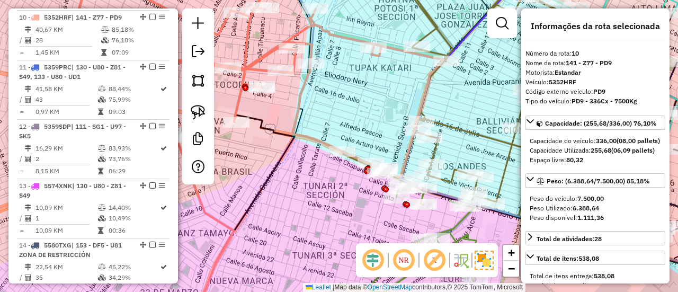
drag, startPoint x: 350, startPoint y: 185, endPoint x: 340, endPoint y: 183, distance: 9.9
click at [340, 183] on div "Janela de atendimento Grade de atendimento Capacidade Transportadoras Veículos …" at bounding box center [339, 146] width 678 height 292
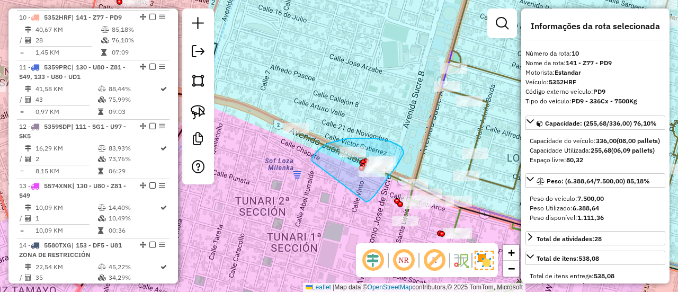
drag, startPoint x: 390, startPoint y: 174, endPoint x: 313, endPoint y: 164, distance: 78.1
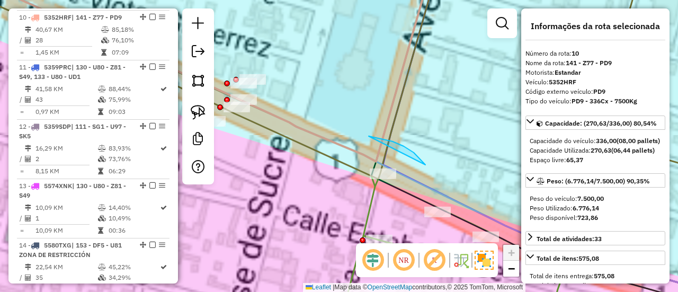
drag, startPoint x: 369, startPoint y: 136, endPoint x: 340, endPoint y: 197, distance: 67.1
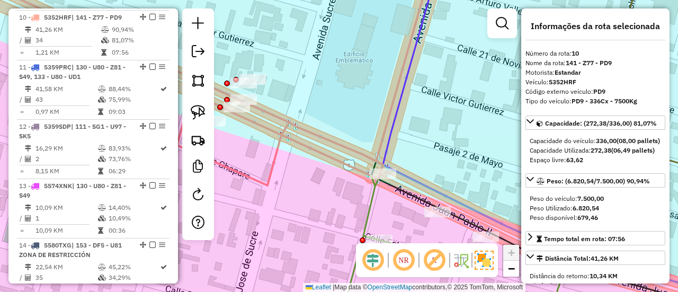
click at [296, 134] on div "Janela de atendimento Grade de atendimento Capacidade Transportadoras Veículos …" at bounding box center [339, 146] width 678 height 292
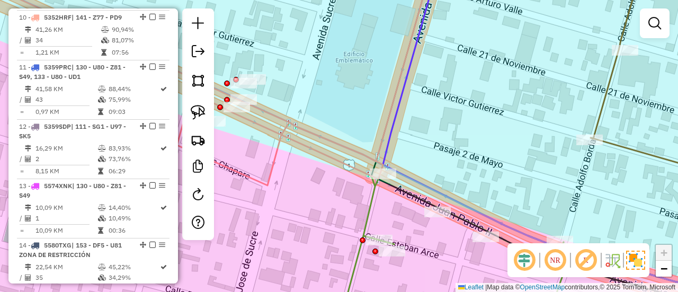
click at [297, 126] on icon at bounding box center [194, 78] width 474 height 215
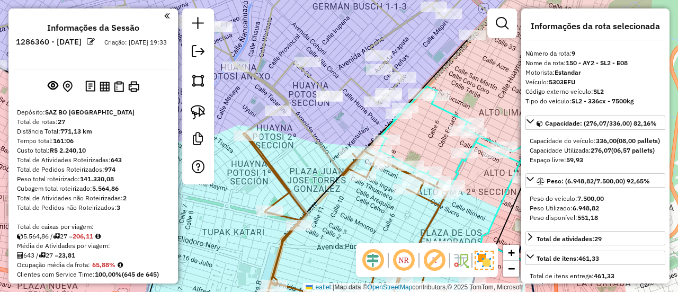
click at [321, 121] on div "Janela de atendimento Grade de atendimento Capacidade Transportadoras Veículos …" at bounding box center [339, 146] width 678 height 292
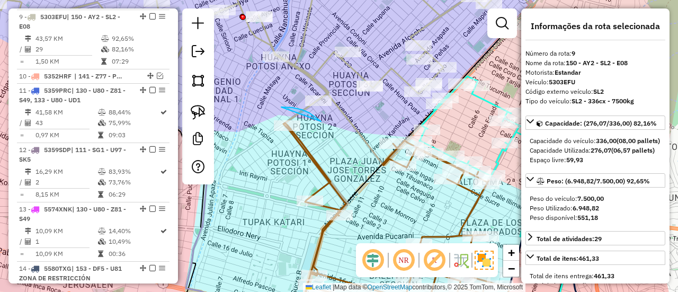
drag, startPoint x: 321, startPoint y: 121, endPoint x: 283, endPoint y: 140, distance: 42.2
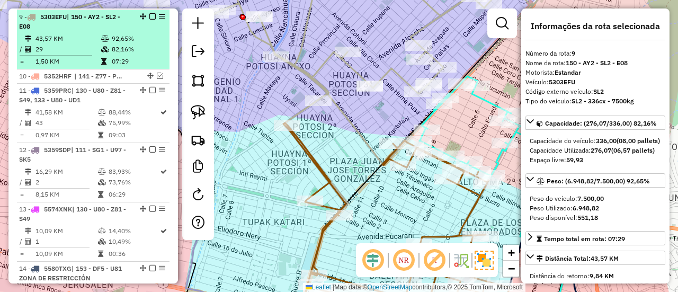
click at [149, 13] on em at bounding box center [152, 16] width 6 height 6
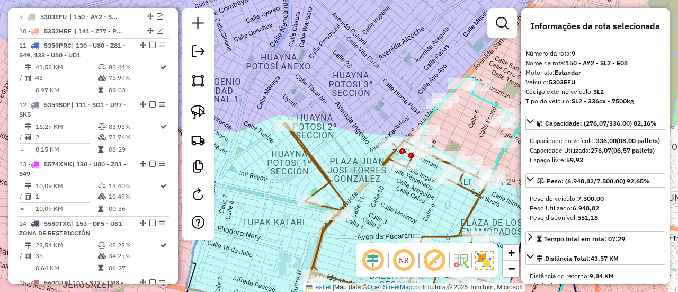
drag, startPoint x: 308, startPoint y: 92, endPoint x: 358, endPoint y: 165, distance: 88.5
click at [308, 92] on div "Janela de atendimento Grade de atendimento Capacidade Transportadoras Veículos …" at bounding box center [339, 146] width 678 height 292
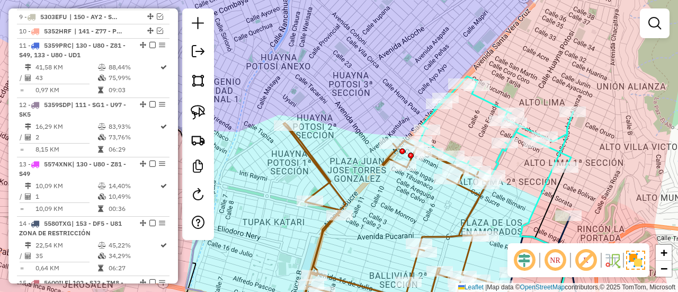
drag, startPoint x: 319, startPoint y: 126, endPoint x: 308, endPoint y: 118, distance: 13.2
click at [313, 120] on div "Janela de atendimento Grade de atendimento Capacidade Transportadoras Veículos …" at bounding box center [339, 146] width 678 height 292
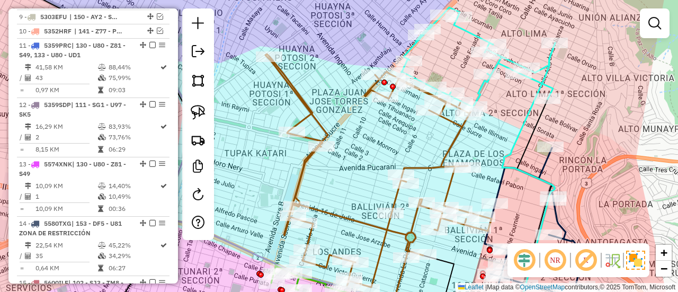
drag, startPoint x: 319, startPoint y: 141, endPoint x: 350, endPoint y: 116, distance: 39.9
click at [350, 117] on div "Janela de atendimento Grade de atendimento Capacidade Transportadoras Veículos …" at bounding box center [339, 146] width 678 height 292
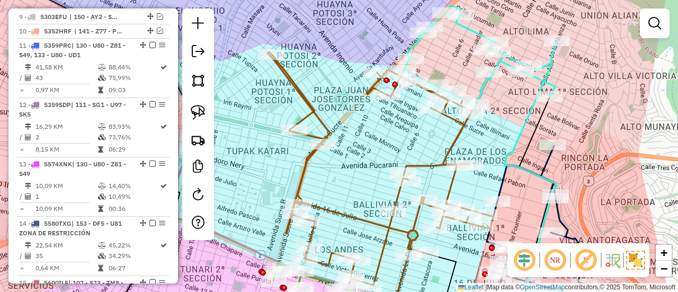
click at [314, 105] on icon at bounding box center [381, 168] width 226 height 233
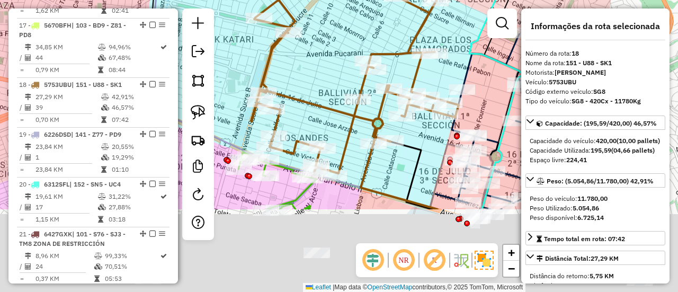
drag, startPoint x: 358, startPoint y: 134, endPoint x: 323, endPoint y: 22, distance: 117.1
click at [323, 22] on div "Janela de atendimento Grade de atendimento Capacidade Transportadoras Veículos …" at bounding box center [339, 146] width 678 height 292
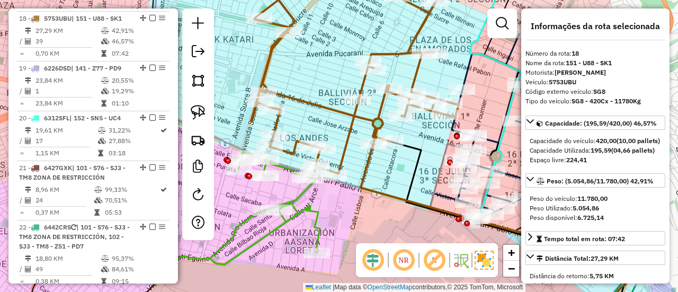
click at [332, 216] on div "Janela de atendimento Grade de atendimento Capacidade Transportadoras Veículos …" at bounding box center [339, 146] width 678 height 292
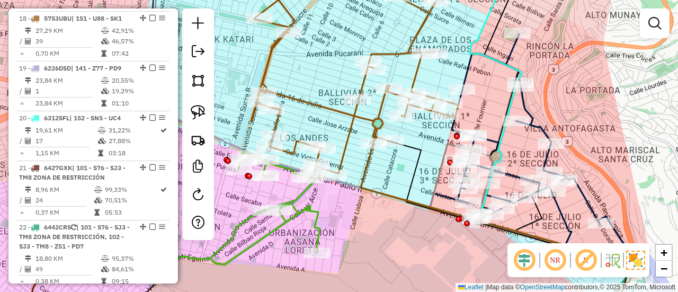
click at [318, 220] on icon at bounding box center [234, 216] width 172 height 135
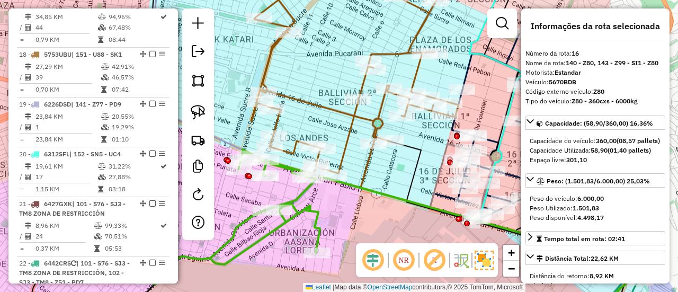
drag, startPoint x: 325, startPoint y: 243, endPoint x: 401, endPoint y: 180, distance: 98.5
click at [393, 183] on div "Janela de atendimento Grade de atendimento Capacidade Transportadoras Veículos …" at bounding box center [339, 146] width 678 height 292
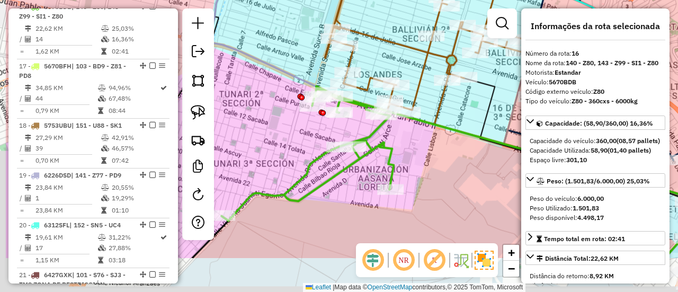
scroll to position [1105, 0]
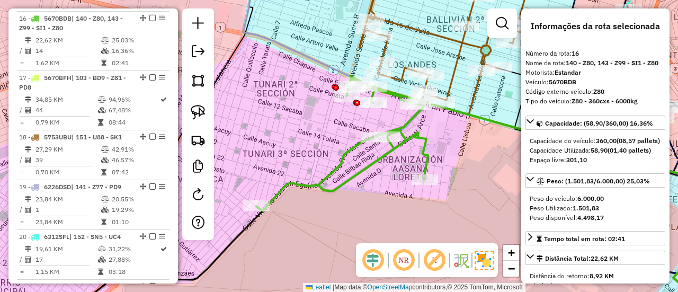
click at [371, 163] on icon at bounding box center [342, 143] width 172 height 135
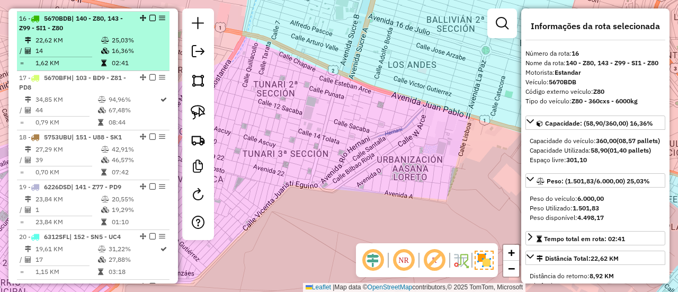
click at [111, 46] on td "16,36%" at bounding box center [138, 51] width 54 height 11
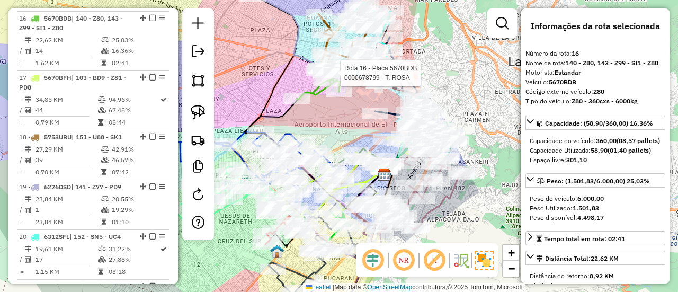
scroll to position [1622, 0]
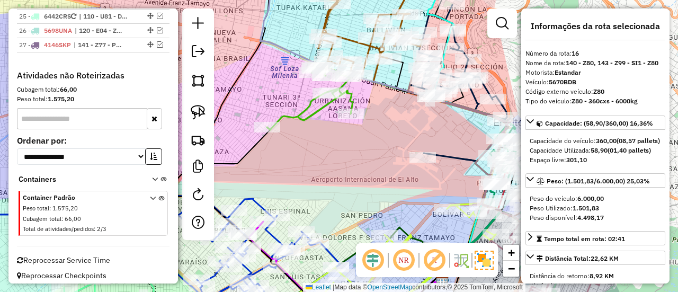
click at [325, 108] on icon at bounding box center [310, 96] width 86 height 67
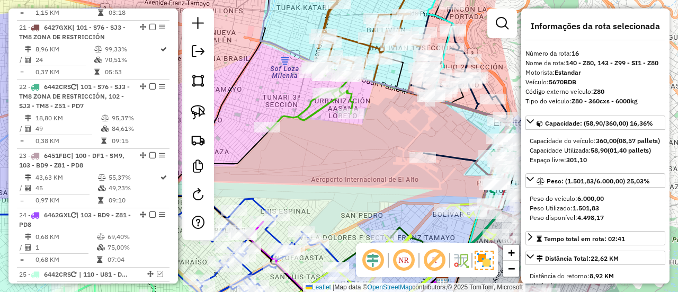
scroll to position [1105, 0]
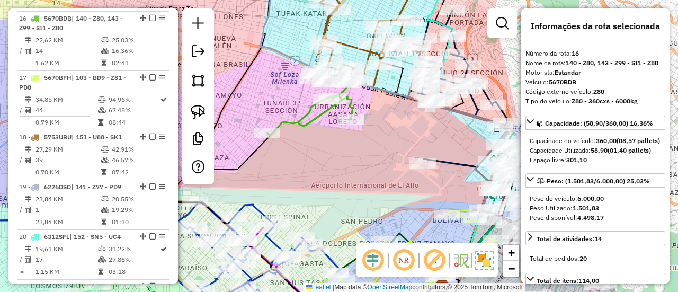
drag, startPoint x: 326, startPoint y: 126, endPoint x: 326, endPoint y: 182, distance: 56.2
click at [326, 182] on div "Janela de atendimento Grade de atendimento Capacidade Transportadoras Veículos …" at bounding box center [339, 146] width 678 height 292
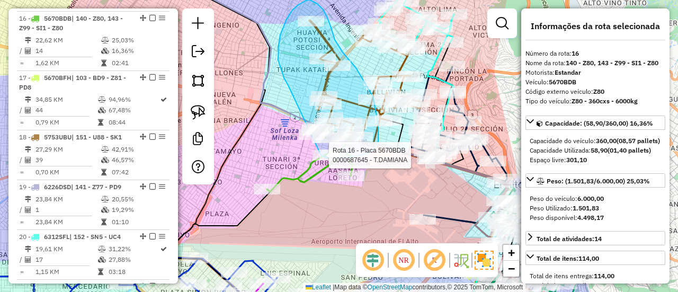
click at [318, 153] on div "Rota 16 - Placa 5670BDB 0000102113 - T. [PERSON_NAME] Rota 16 - Placa 5670BDB 0…" at bounding box center [339, 146] width 678 height 292
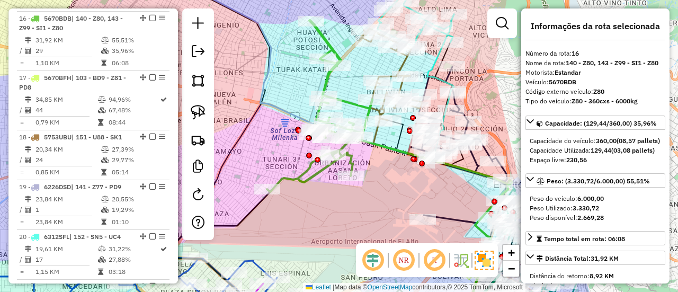
click at [320, 170] on icon at bounding box center [319, 106] width 105 height 172
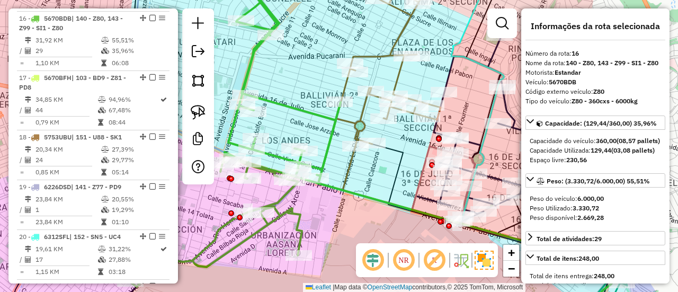
click at [398, 76] on icon at bounding box center [377, 58] width 127 height 175
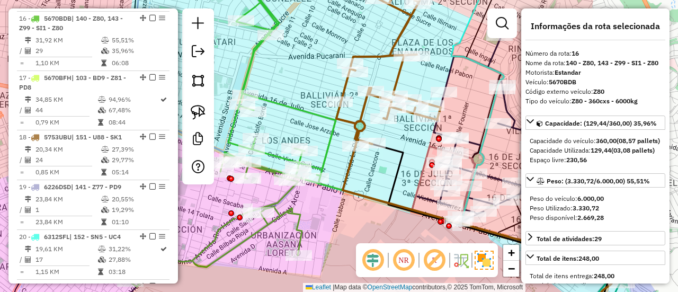
click at [398, 76] on icon at bounding box center [377, 58] width 127 height 175
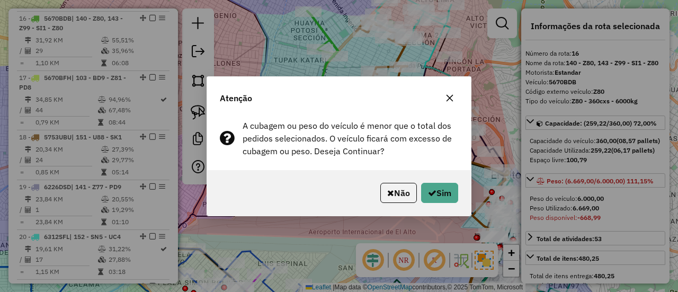
click at [394, 170] on div "Atenção A cubagem ou peso do veículo é menor que o total dos pedidos selecionad…" at bounding box center [339, 146] width 265 height 140
click at [446, 196] on button "Sim" at bounding box center [439, 193] width 37 height 20
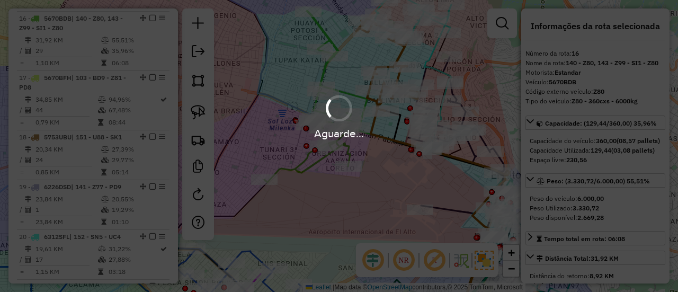
click at [324, 69] on div "Aguarde..." at bounding box center [339, 146] width 678 height 292
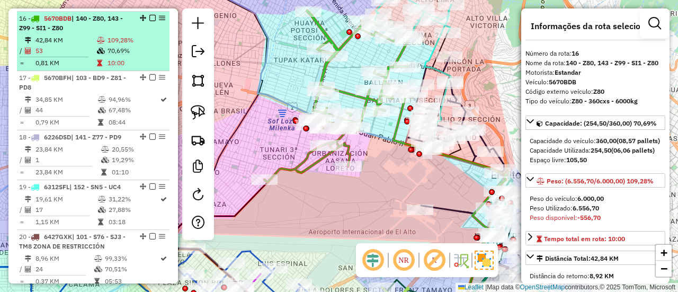
click at [113, 27] on div "16 - 5670BDB | 140 - Z80, 143 - Z99 - SI1 - Z80" at bounding box center [75, 23] width 112 height 19
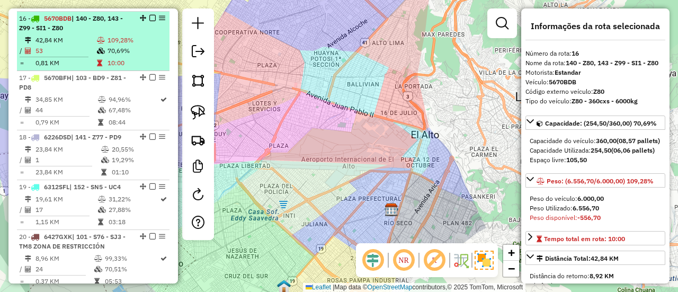
scroll to position [1573, 0]
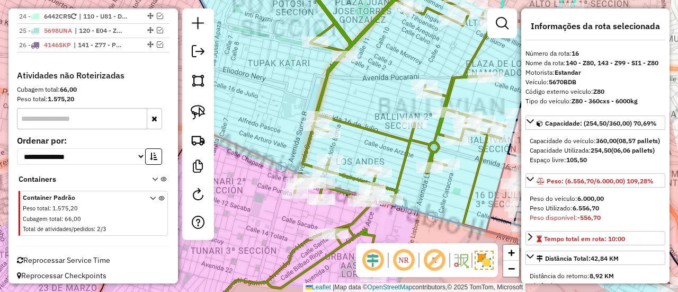
click at [325, 79] on icon at bounding box center [354, 139] width 301 height 337
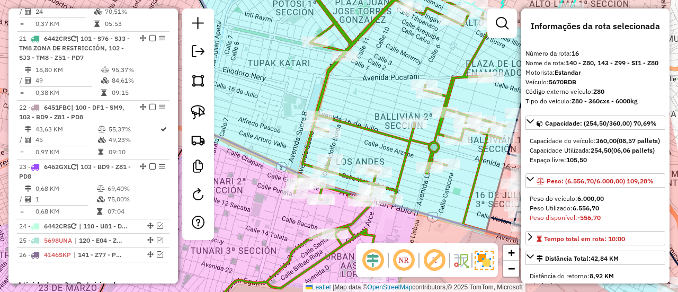
scroll to position [1105, 0]
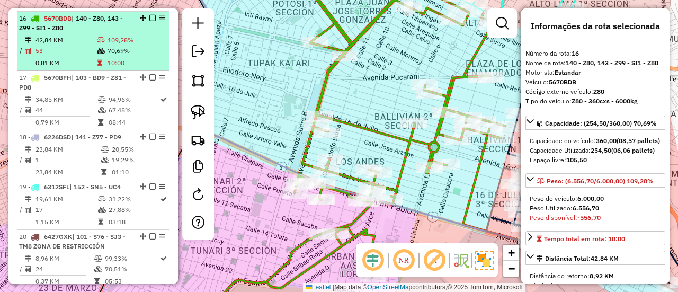
click at [109, 39] on td "109,28%" at bounding box center [136, 40] width 58 height 11
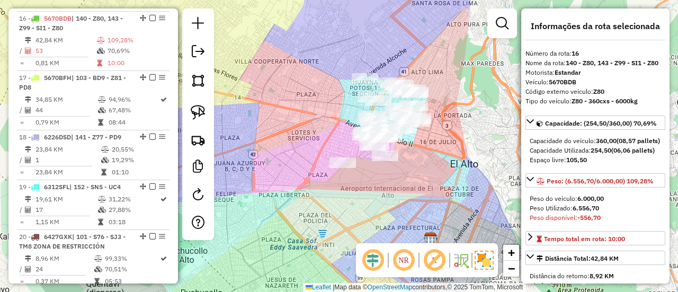
drag, startPoint x: 267, startPoint y: 89, endPoint x: 294, endPoint y: 108, distance: 33.1
click at [294, 108] on div "Janela de atendimento Grade de atendimento Capacidade Transportadoras Veículos …" at bounding box center [339, 146] width 678 height 292
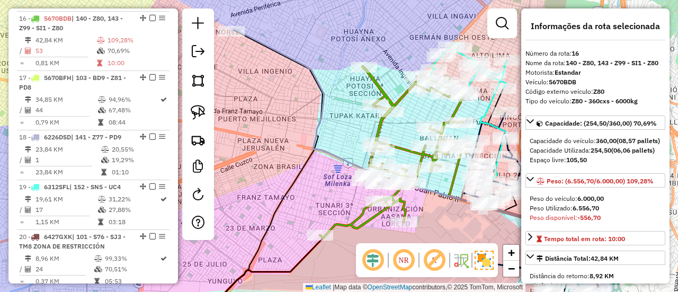
click at [278, 57] on icon at bounding box center [398, 175] width 333 height 292
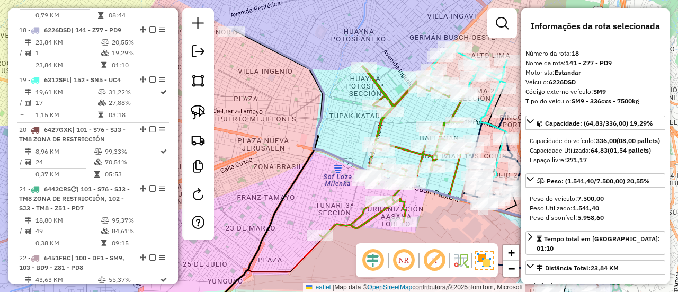
scroll to position [1224, 0]
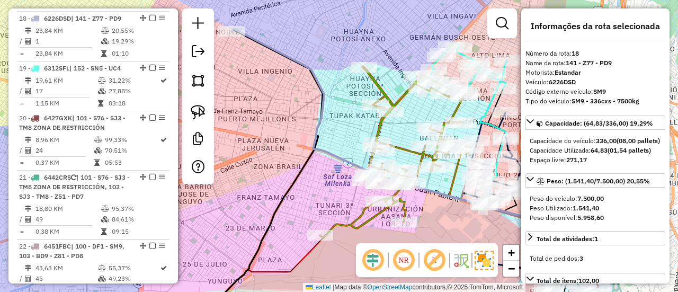
click at [376, 81] on icon at bounding box center [395, 152] width 150 height 172
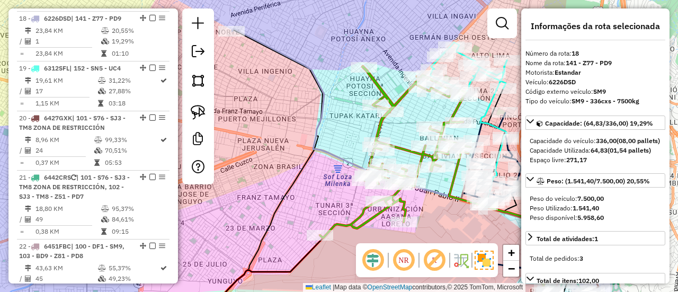
click at [376, 81] on icon at bounding box center [395, 152] width 150 height 172
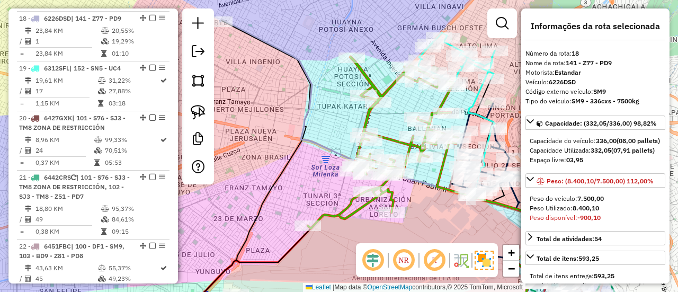
drag, startPoint x: 344, startPoint y: 128, endPoint x: 322, endPoint y: 112, distance: 27.3
click at [320, 111] on div "Janela de atendimento Grade de atendimento Capacidade Transportadoras Veículos …" at bounding box center [339, 146] width 678 height 292
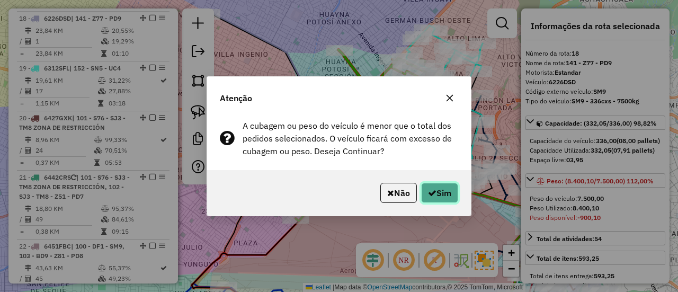
click at [433, 196] on icon "button" at bounding box center [432, 193] width 8 height 8
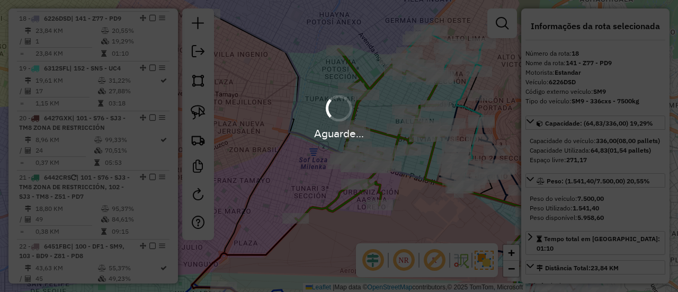
scroll to position [1165, 0]
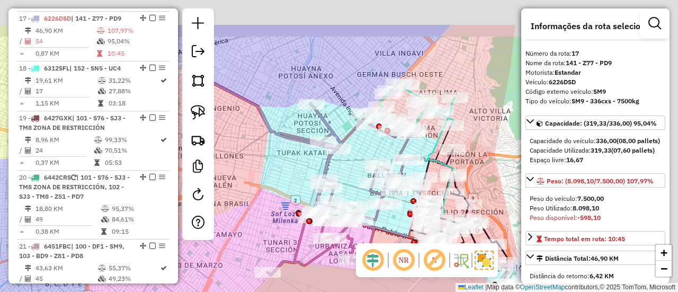
drag, startPoint x: 493, startPoint y: 70, endPoint x: 446, endPoint y: 132, distance: 77.9
click at [446, 134] on div "Rota 18 - Placa 6312SFL 0000045692 - TIENDA [PERSON_NAME] de atendimento Grade …" at bounding box center [339, 146] width 678 height 292
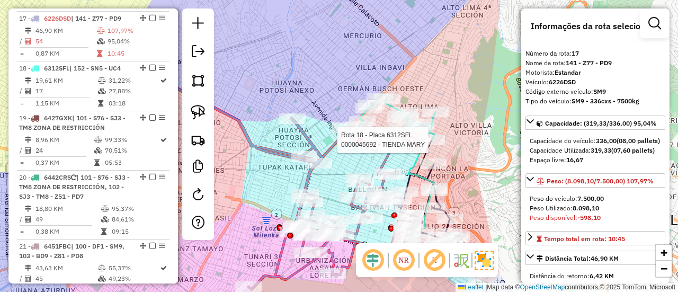
click at [436, 124] on icon at bounding box center [397, 119] width 77 height 50
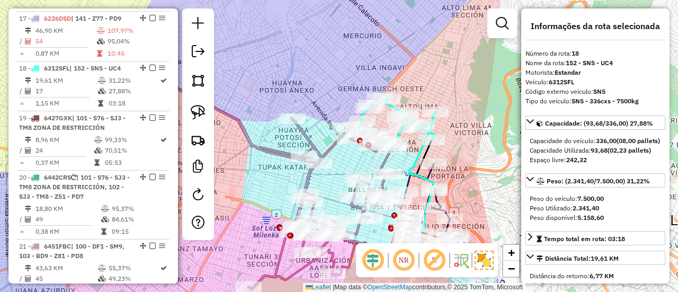
scroll to position [1214, 0]
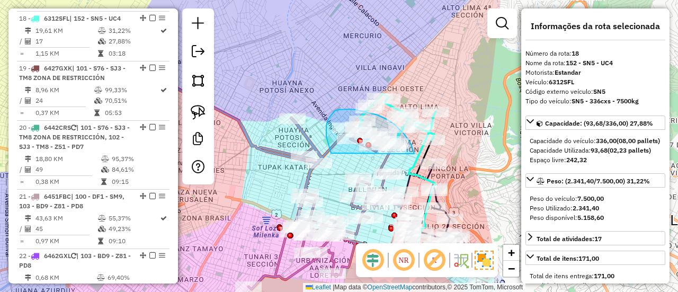
drag, startPoint x: 378, startPoint y: 115, endPoint x: 379, endPoint y: 157, distance: 42.4
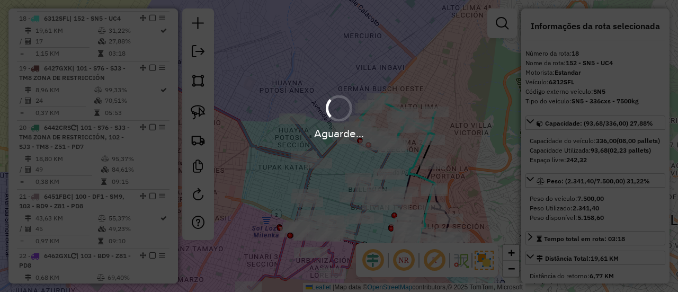
click at [269, 149] on div "Aguarde..." at bounding box center [339, 146] width 678 height 292
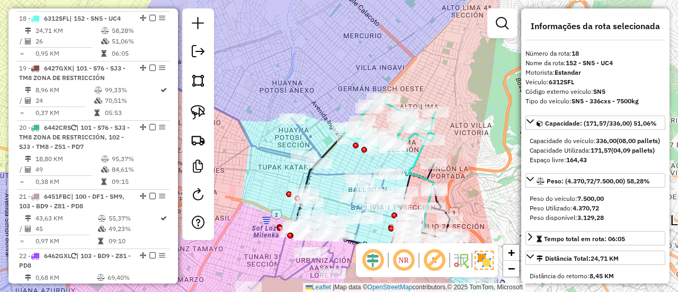
click at [273, 149] on icon at bounding box center [282, 184] width 243 height 209
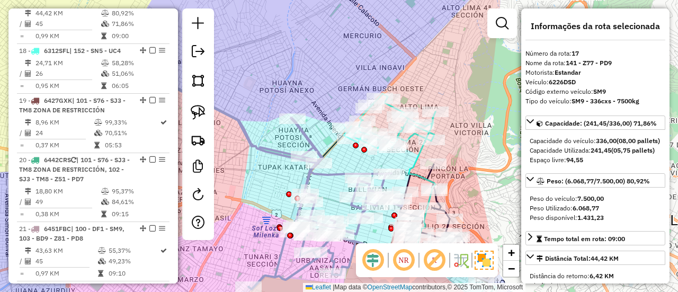
scroll to position [1165, 0]
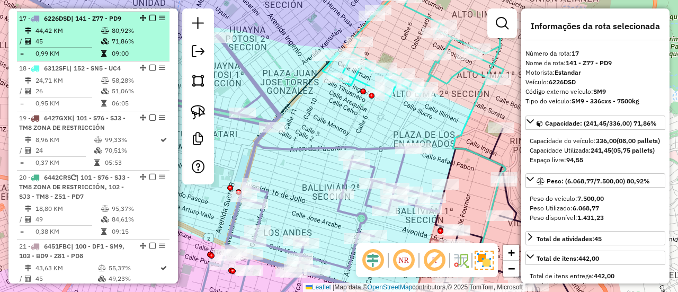
click at [149, 17] on em at bounding box center [152, 18] width 6 height 6
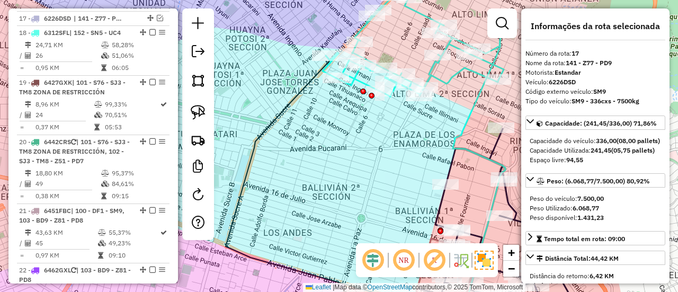
click at [447, 73] on icon at bounding box center [414, 42] width 183 height 108
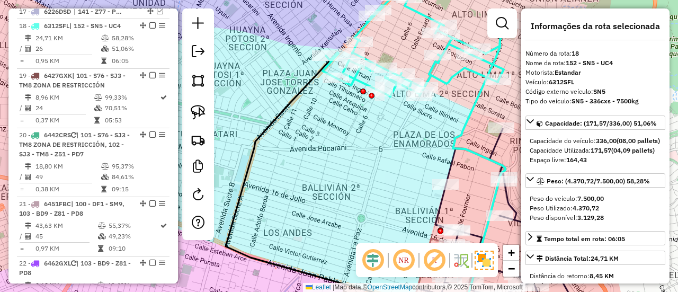
scroll to position [1179, 0]
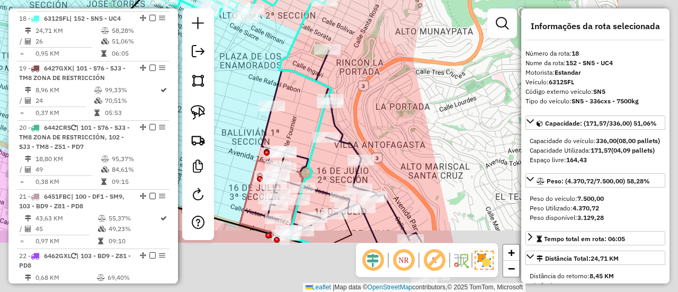
click at [282, 51] on div "Janela de atendimento Grade de atendimento Capacidade Transportadoras Veículos …" at bounding box center [339, 146] width 678 height 292
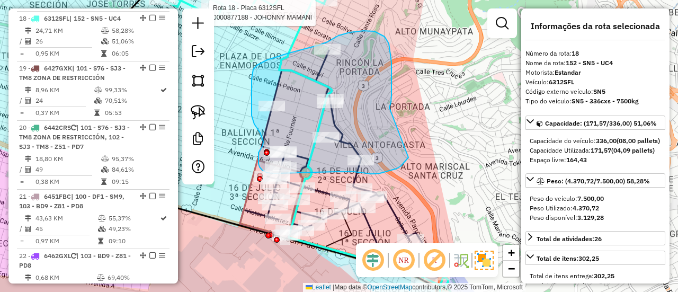
drag, startPoint x: 392, startPoint y: 62, endPoint x: 413, endPoint y: 144, distance: 84.4
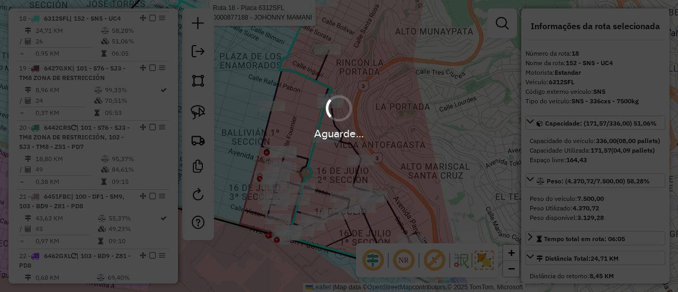
click at [430, 148] on div "Aguarde..." at bounding box center [339, 146] width 678 height 292
click at [288, 51] on div "Aguarde..." at bounding box center [339, 146] width 678 height 292
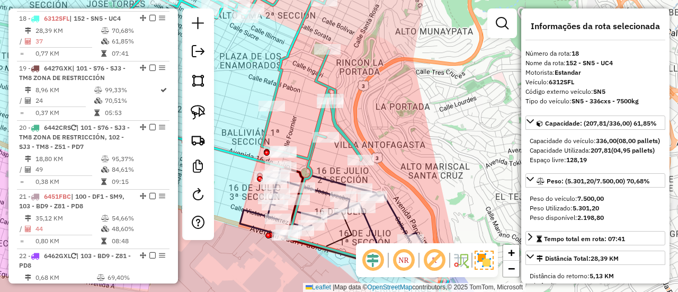
click at [291, 57] on icon at bounding box center [215, 69] width 292 height 197
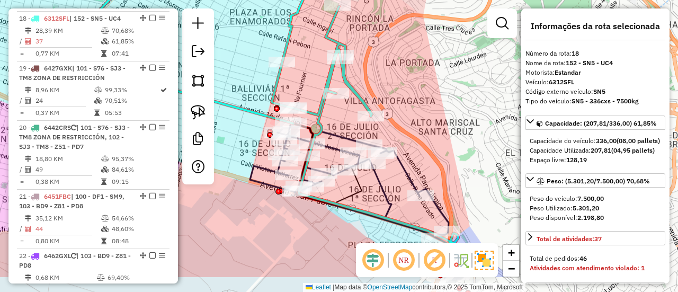
drag, startPoint x: 415, startPoint y: 76, endPoint x: 394, endPoint y: 89, distance: 25.0
click at [422, 58] on div "Janela de atendimento Grade de atendimento Capacidade Transportadoras Veículos …" at bounding box center [339, 146] width 678 height 292
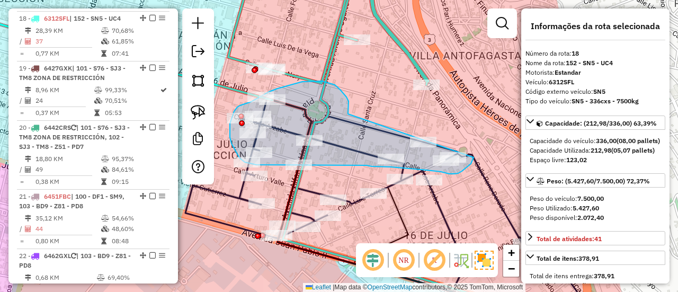
drag, startPoint x: 340, startPoint y: 90, endPoint x: 456, endPoint y: 101, distance: 116.6
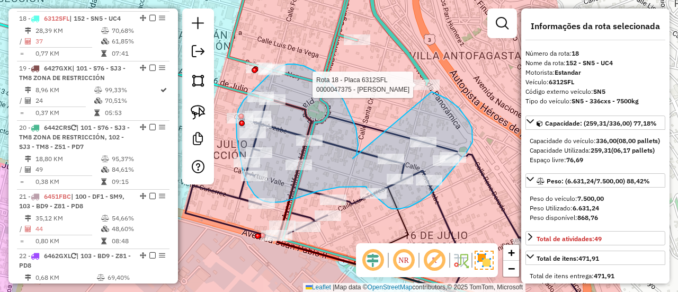
click at [423, 88] on div "Rota 18 - Placa 6312SFL 0000047375 - [PERSON_NAME] Janela de atendimento Grade …" at bounding box center [339, 146] width 678 height 292
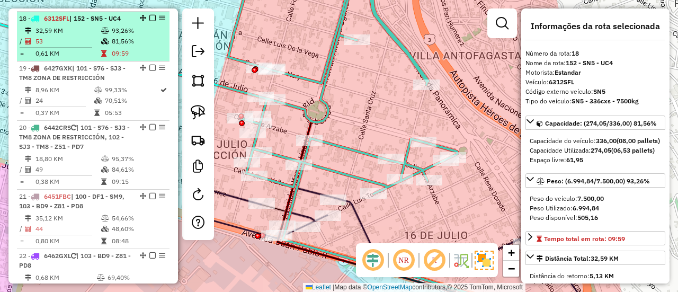
click at [149, 15] on em at bounding box center [152, 18] width 6 height 6
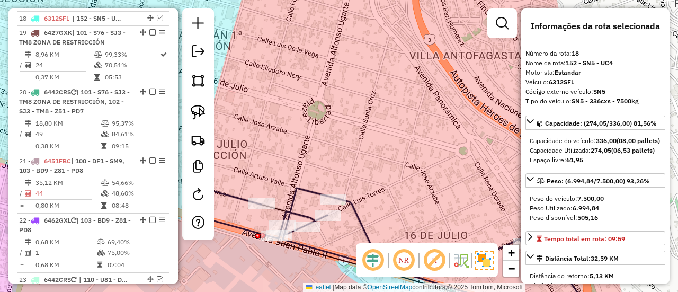
scroll to position [1143, 0]
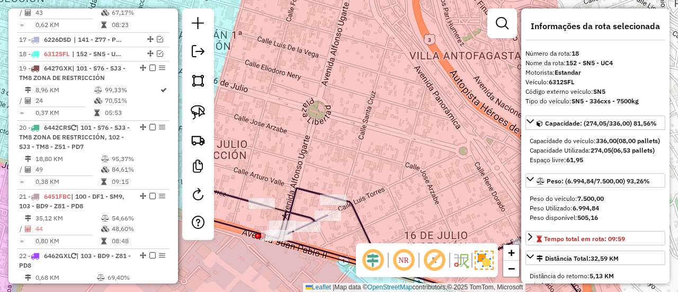
click at [338, 87] on div "Janela de atendimento Grade de atendimento Capacidade Transportadoras Veículos …" at bounding box center [339, 146] width 678 height 292
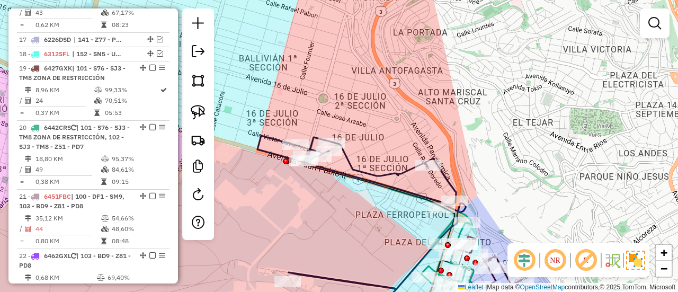
click at [342, 158] on icon at bounding box center [362, 213] width 208 height 154
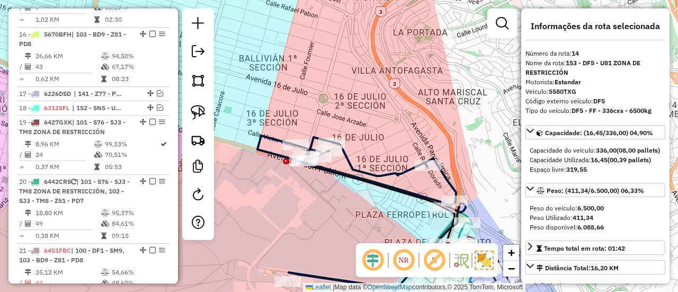
scroll to position [987, 0]
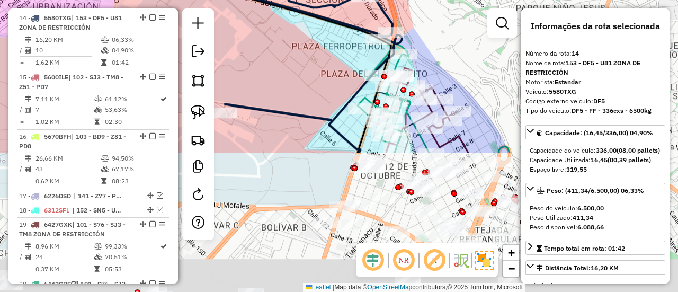
drag, startPoint x: 297, startPoint y: 26, endPoint x: 285, endPoint y: -4, distance: 32.4
click at [285, 0] on html "Aguarde... Pop-up bloqueado! Seu navegador bloqueou automáticamente a abertura …" at bounding box center [339, 146] width 678 height 292
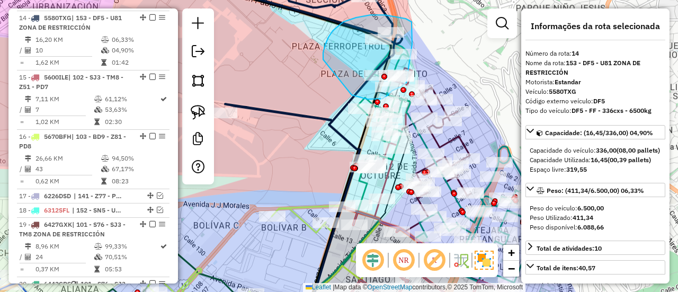
drag, startPoint x: 323, startPoint y: 59, endPoint x: 352, endPoint y: 95, distance: 45.6
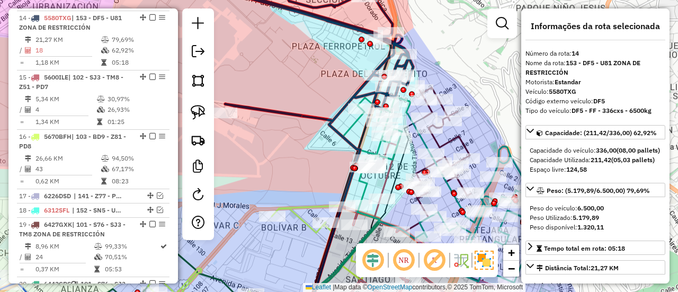
click at [354, 26] on icon at bounding box center [303, 46] width 219 height 150
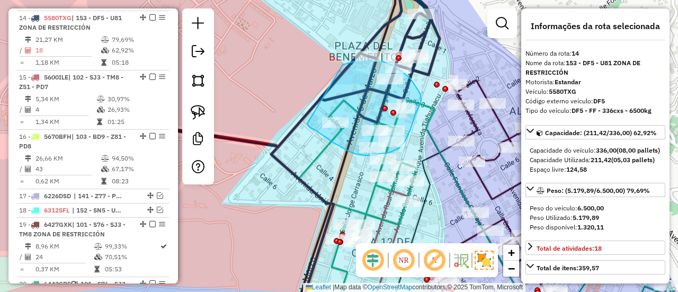
drag, startPoint x: 343, startPoint y: 64, endPoint x: 306, endPoint y: 90, distance: 45.3
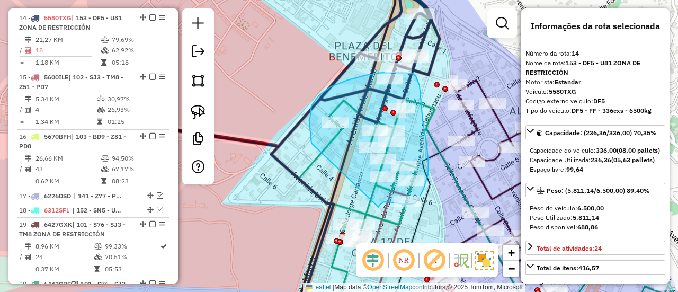
drag, startPoint x: 311, startPoint y: 134, endPoint x: 347, endPoint y: 196, distance: 71.7
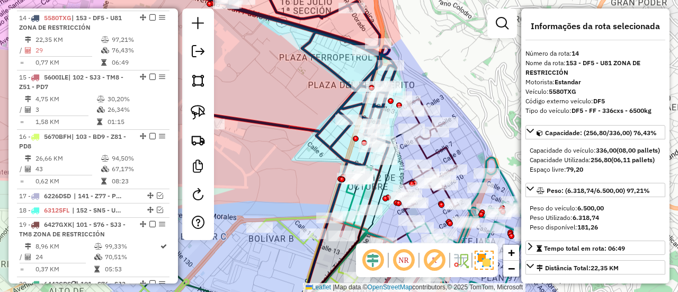
click at [463, 122] on div "Rota 19 - Placa 6427GXK 0000893709 - [PERSON_NAME] de atendimento Grade de aten…" at bounding box center [339, 146] width 678 height 292
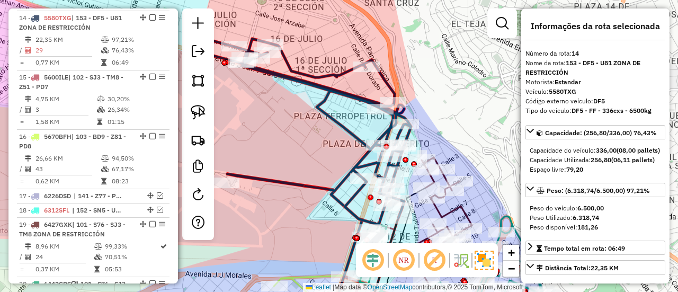
drag, startPoint x: 150, startPoint y: 15, endPoint x: 174, endPoint y: 21, distance: 24.2
click at [150, 15] on em at bounding box center [152, 17] width 6 height 6
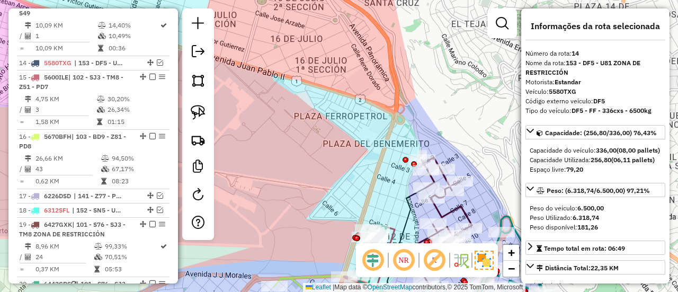
click at [362, 112] on div "Janela de atendimento Grade de atendimento Capacidade Transportadoras Veículos …" at bounding box center [339, 146] width 678 height 292
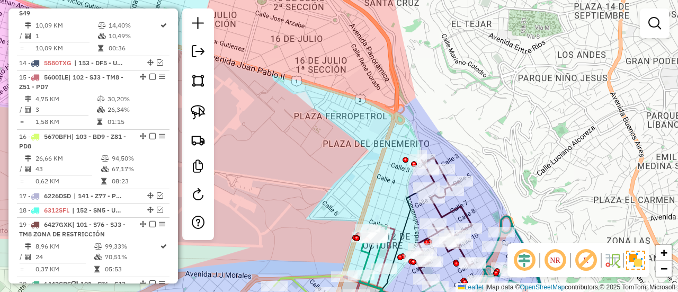
drag, startPoint x: 402, startPoint y: 136, endPoint x: 316, endPoint y: 23, distance: 141.8
click at [316, 23] on div "Janela de atendimento Grade de atendimento Capacidade Transportadoras Veículos …" at bounding box center [339, 146] width 678 height 292
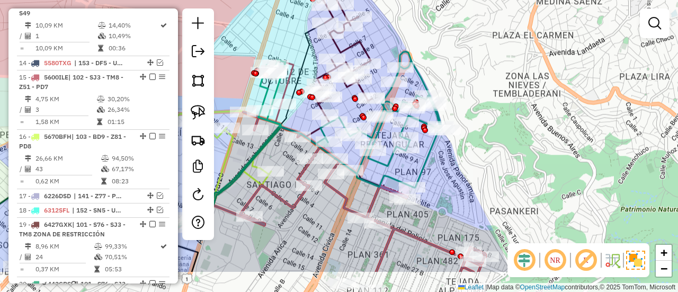
drag, startPoint x: 466, startPoint y: 79, endPoint x: 442, endPoint y: 137, distance: 63.0
click at [466, 78] on div "Janela de atendimento Grade de atendimento Capacidade Transportadoras Veículos …" at bounding box center [339, 146] width 678 height 292
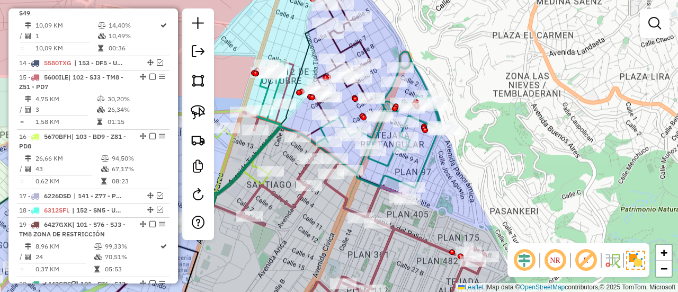
click at [431, 149] on icon at bounding box center [298, 148] width 288 height 194
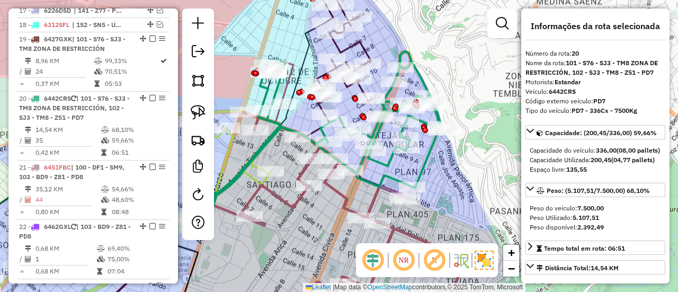
scroll to position [1207, 0]
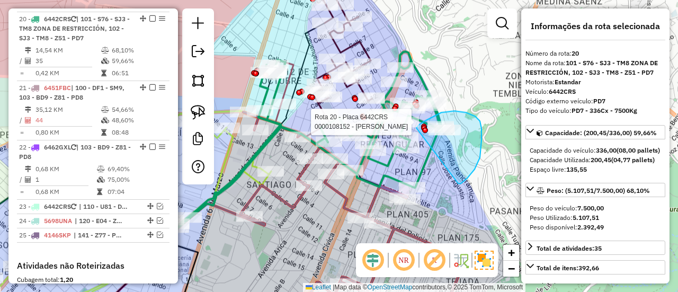
click at [408, 153] on div "Rota 20 - Placa 6442CRS 0000921938 - VERONICA ASUNTA Rota 20 - Placa 6442CRS 00…" at bounding box center [339, 146] width 678 height 292
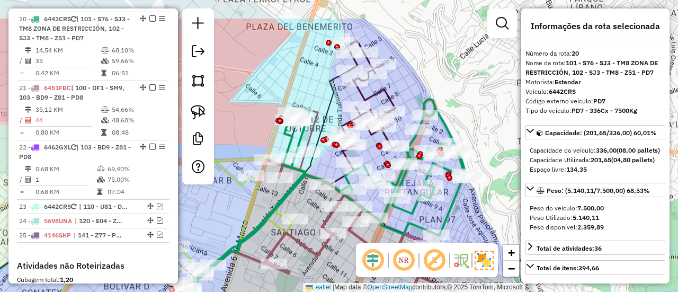
click at [472, 216] on div "Janela de atendimento Grade de atendimento Capacidade Transportadoras Veículos …" at bounding box center [339, 146] width 678 height 292
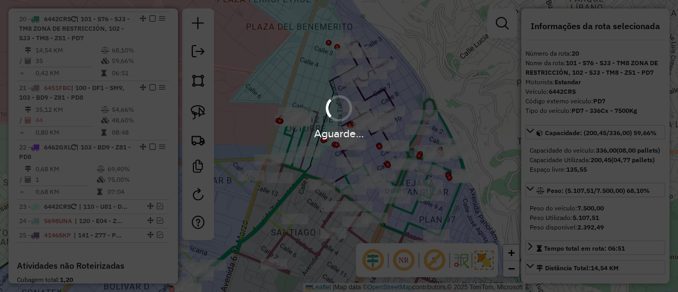
click at [456, 197] on div "Aguarde..." at bounding box center [339, 146] width 678 height 292
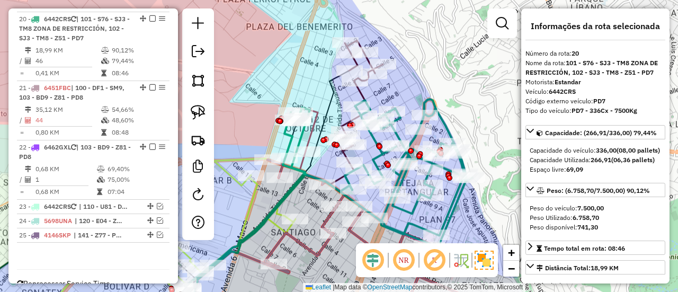
click at [456, 193] on icon at bounding box center [325, 196] width 295 height 194
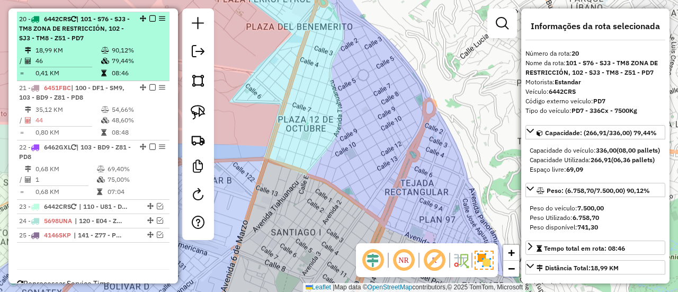
click at [144, 47] on td "90,12%" at bounding box center [138, 50] width 54 height 11
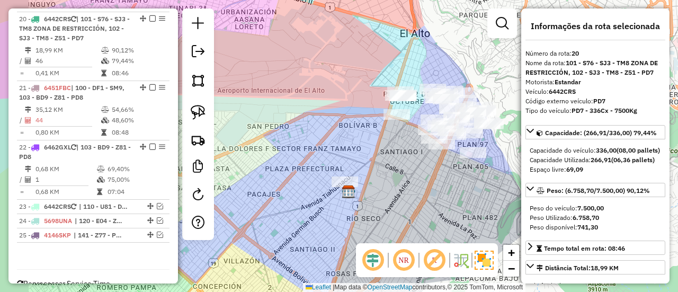
drag, startPoint x: 353, startPoint y: 189, endPoint x: 385, endPoint y: 193, distance: 32.1
click at [385, 193] on div "Janela de atendimento Grade de atendimento Capacidade Transportadoras Veículos …" at bounding box center [339, 146] width 678 height 292
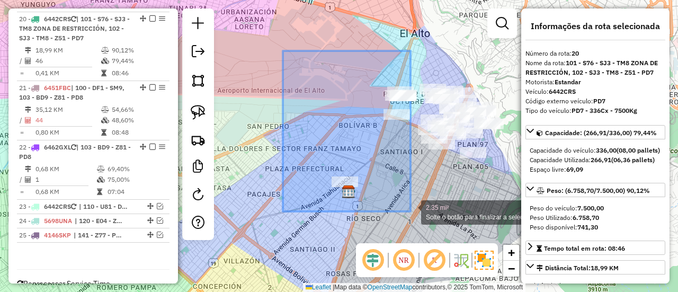
drag, startPoint x: 283, startPoint y: 51, endPoint x: 413, endPoint y: 211, distance: 206.8
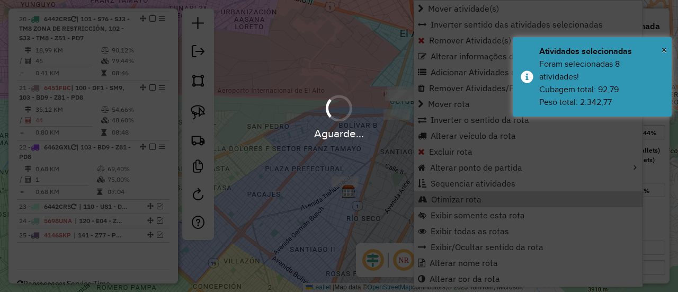
click at [321, 75] on div "Aguarde..." at bounding box center [339, 146] width 678 height 292
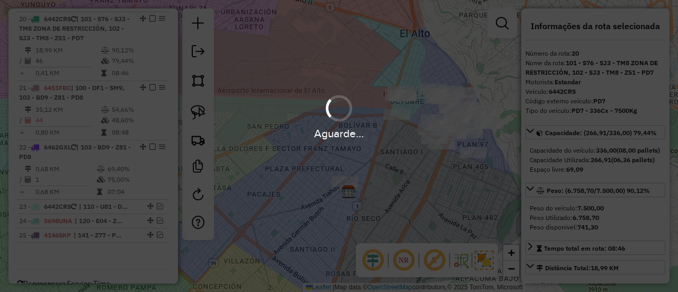
click at [495, 183] on div "Aguarde..." at bounding box center [339, 146] width 678 height 292
click at [472, 184] on div "Aguarde..." at bounding box center [339, 146] width 678 height 292
click at [482, 170] on div "Aguarde..." at bounding box center [339, 146] width 678 height 292
click at [476, 182] on div "Aguarde..." at bounding box center [339, 146] width 678 height 292
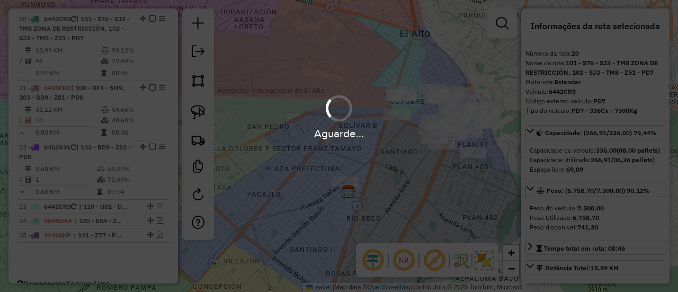
click at [476, 182] on div "Aguarde..." at bounding box center [339, 146] width 678 height 292
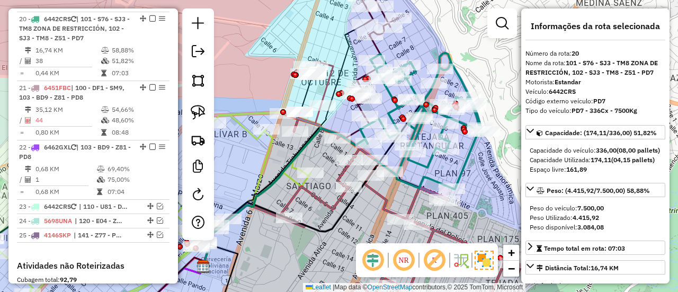
click at [472, 150] on icon at bounding box center [424, 121] width 128 height 136
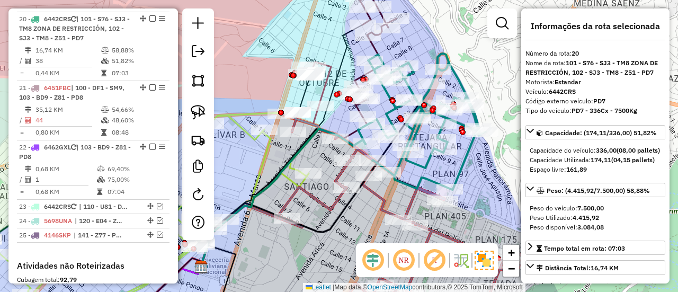
click at [468, 149] on icon at bounding box center [422, 122] width 128 height 136
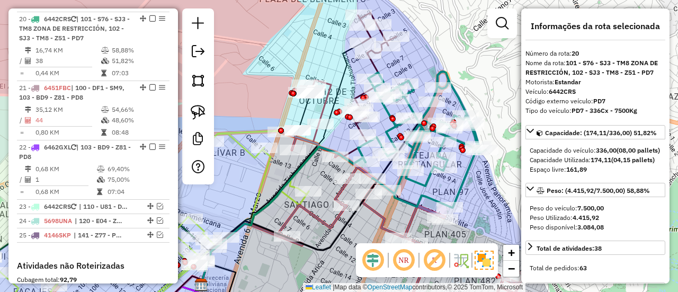
drag, startPoint x: 517, startPoint y: 158, endPoint x: 516, endPoint y: 209, distance: 50.9
click at [516, 209] on div "Janela de atendimento Grade de atendimento Capacidade Transportadoras Veículos …" at bounding box center [339, 146] width 678 height 292
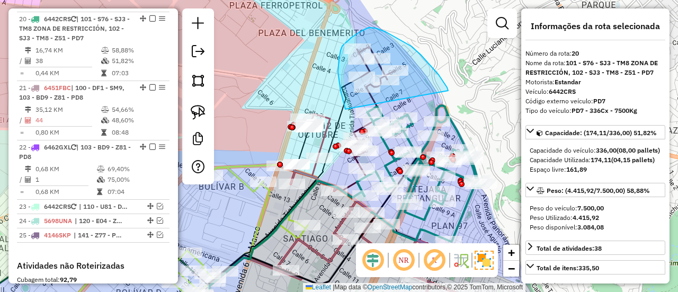
click at [383, 119] on div "Janela de atendimento Grade de atendimento Capacidade Transportadoras Veículos …" at bounding box center [339, 146] width 678 height 292
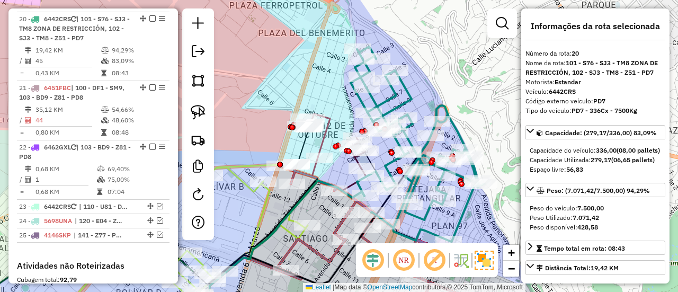
click at [411, 96] on icon at bounding box center [418, 144] width 134 height 195
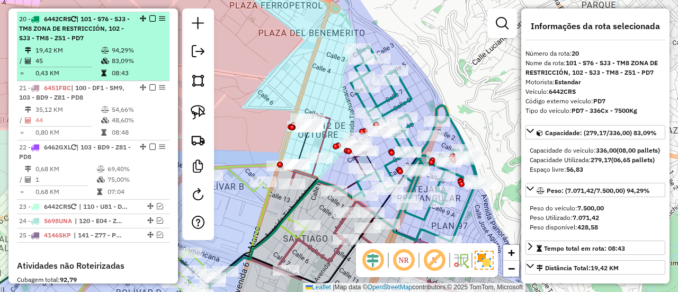
click at [150, 15] on em at bounding box center [152, 18] width 6 height 6
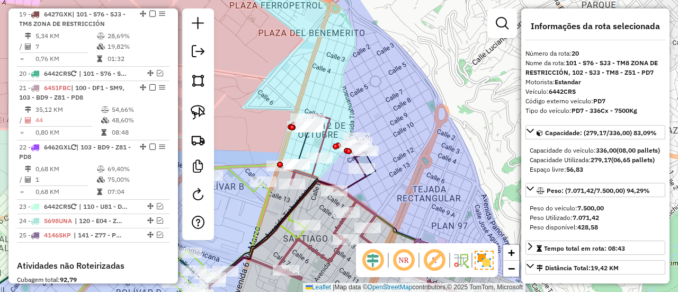
click at [359, 184] on icon at bounding box center [283, 243] width 166 height 150
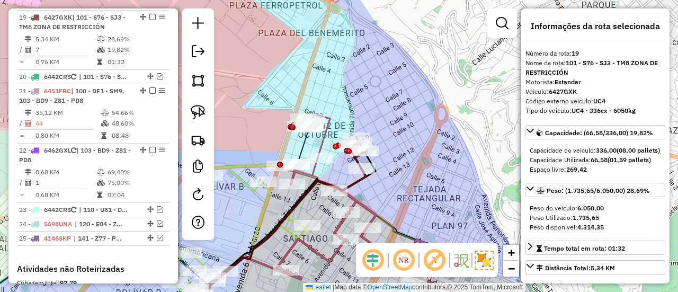
scroll to position [1148, 0]
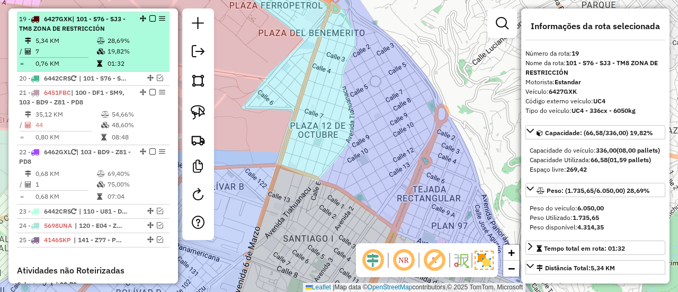
click at [96, 35] on td at bounding box center [101, 40] width 11 height 11
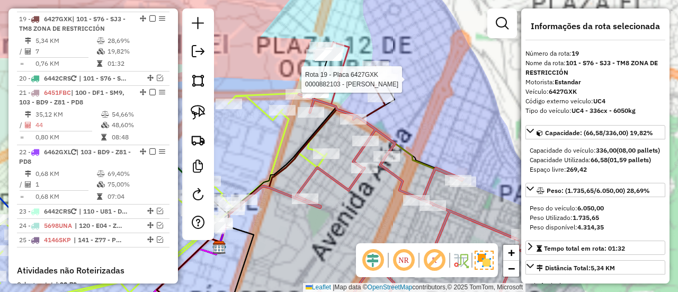
scroll to position [1343, 0]
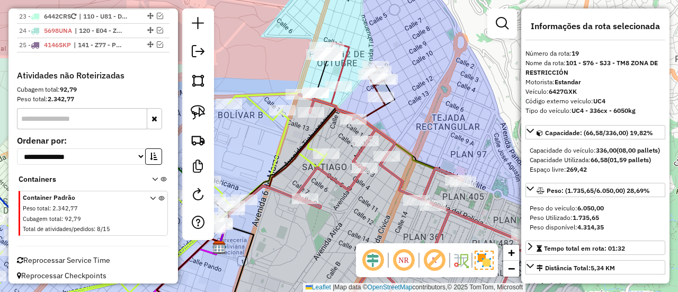
click at [379, 107] on icon at bounding box center [302, 172] width 166 height 150
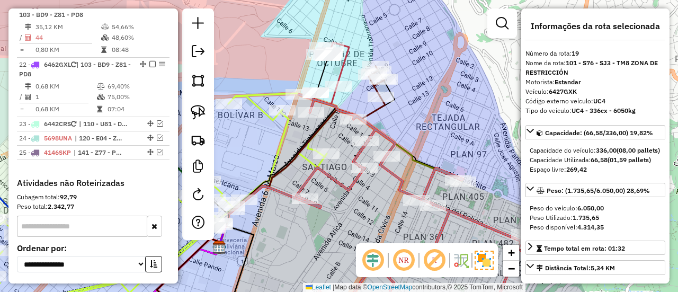
scroll to position [1148, 0]
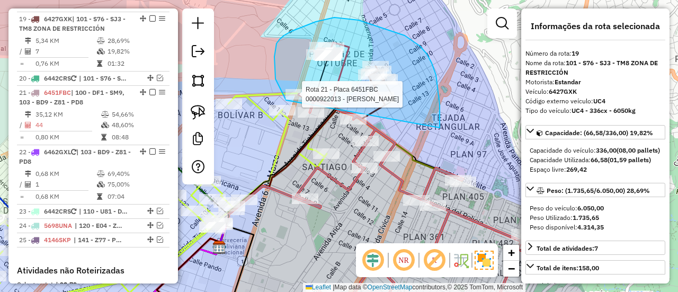
drag, startPoint x: 440, startPoint y: 124, endPoint x: 287, endPoint y: 100, distance: 154.4
click at [287, 101] on div "Rota 21 - Placa 6451FBC 0000922013 - [PERSON_NAME] CE Janela de atendimento Gra…" at bounding box center [339, 146] width 678 height 292
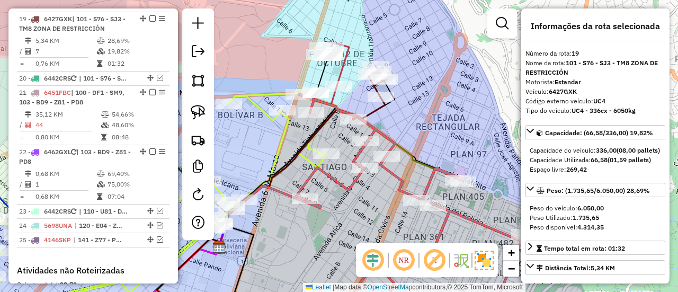
click at [340, 61] on div at bounding box center [328, 55] width 26 height 11
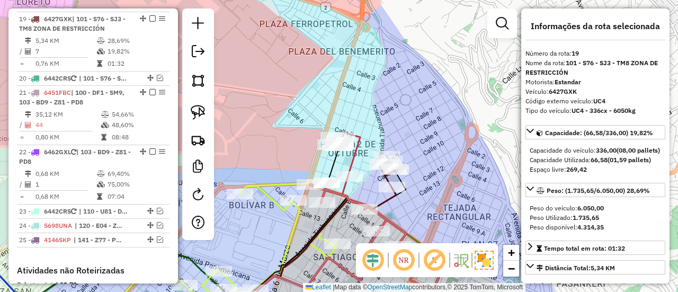
click at [352, 154] on icon at bounding box center [351, 153] width 20 height 43
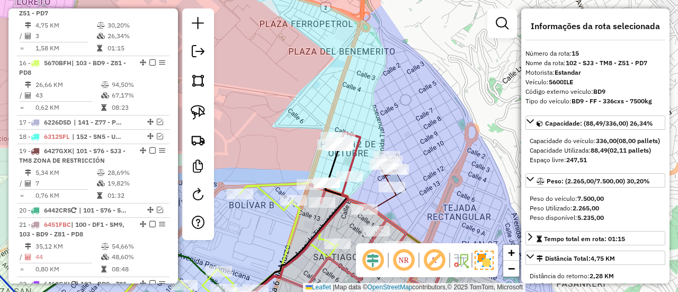
scroll to position [1001, 0]
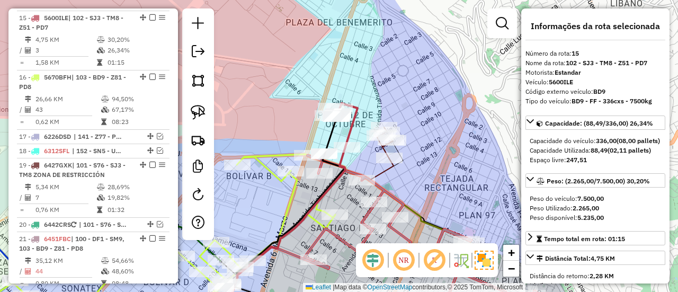
drag, startPoint x: 406, startPoint y: 127, endPoint x: 404, endPoint y: 100, distance: 26.6
click at [404, 100] on div "Janela de atendimento Grade de atendimento Capacidade Transportadoras Veículos …" at bounding box center [339, 146] width 678 height 292
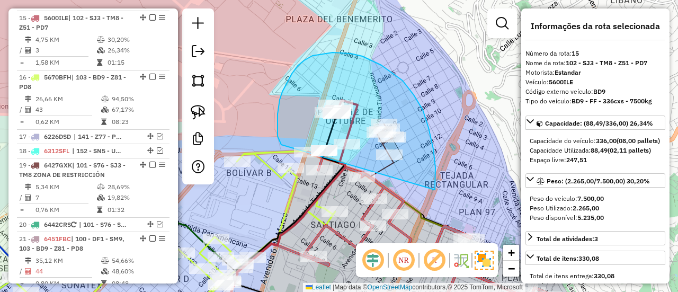
drag, startPoint x: 435, startPoint y: 190, endPoint x: 297, endPoint y: 159, distance: 141.6
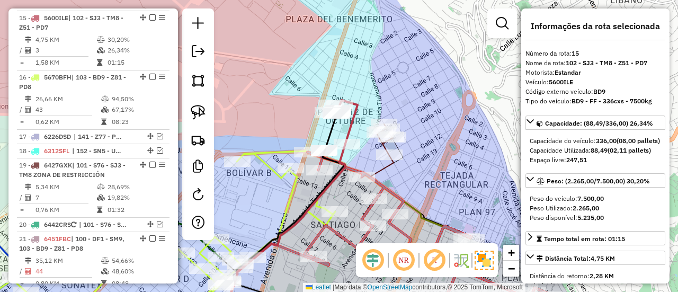
click at [356, 126] on icon at bounding box center [348, 121] width 20 height 43
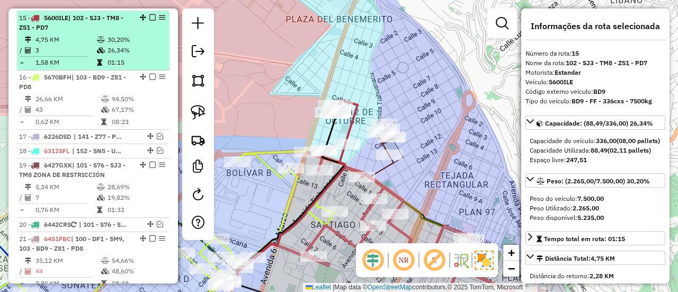
click at [90, 27] on div "15 - 5600ILE | 102 - SJ3 - TM8 - Z51 - PD7" at bounding box center [75, 22] width 112 height 19
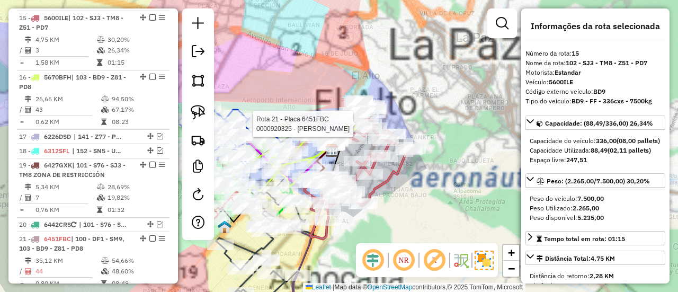
scroll to position [1343, 0]
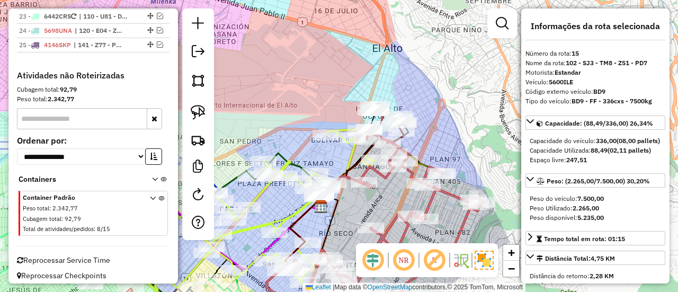
click at [447, 65] on div "Rota 19 - Placa 6427GXK 0000037822 - MARIZOL ENDARA Janela de atendimento Grade…" at bounding box center [339, 146] width 678 height 292
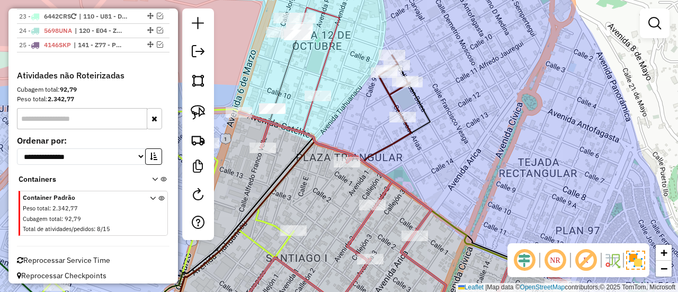
click at [320, 72] on icon at bounding box center [319, 50] width 39 height 87
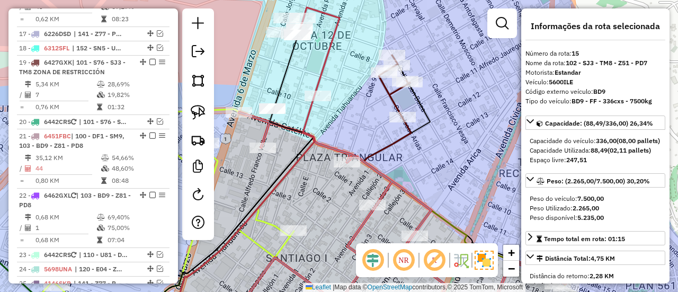
scroll to position [1001, 0]
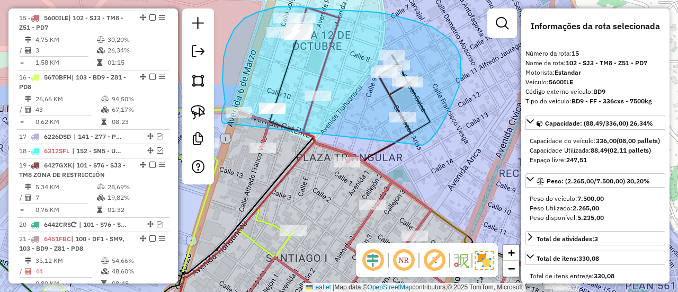
drag, startPoint x: 420, startPoint y: 145, endPoint x: 247, endPoint y: 130, distance: 172.8
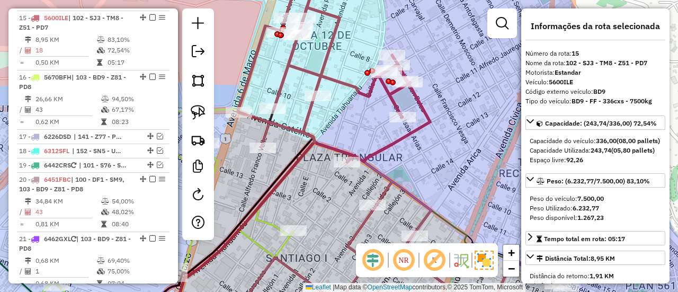
click at [409, 134] on icon at bounding box center [334, 67] width 192 height 189
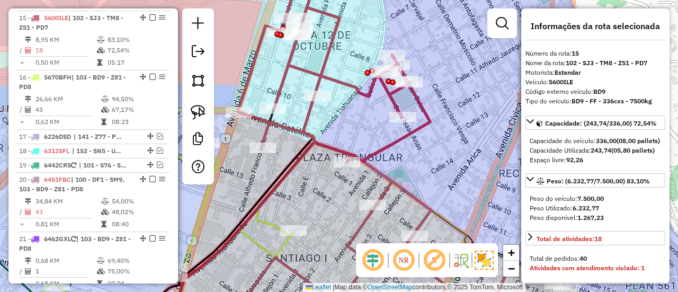
drag, startPoint x: 410, startPoint y: 148, endPoint x: 432, endPoint y: 122, distance: 33.9
click at [445, 129] on div "Janela de atendimento Grade de atendimento Capacidade Transportadoras Veículos …" at bounding box center [339, 146] width 678 height 292
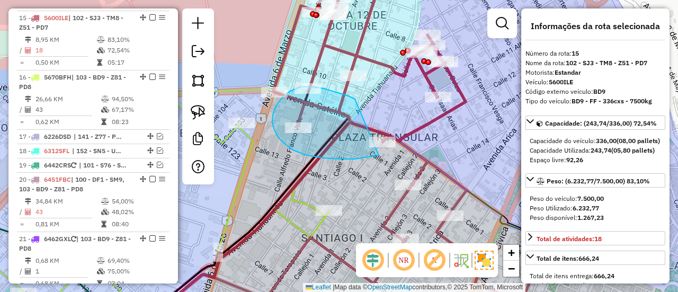
drag, startPoint x: 289, startPoint y: 92, endPoint x: 437, endPoint y: 111, distance: 148.5
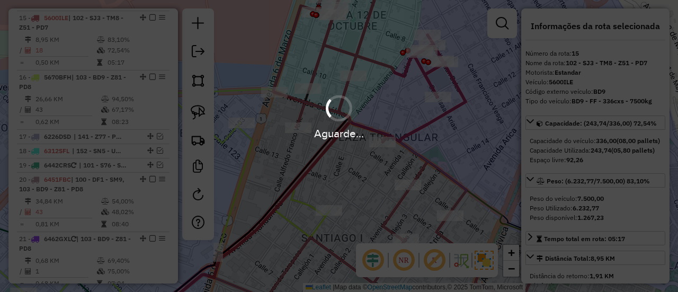
click at [447, 115] on div "Aguarde..." at bounding box center [339, 117] width 678 height 50
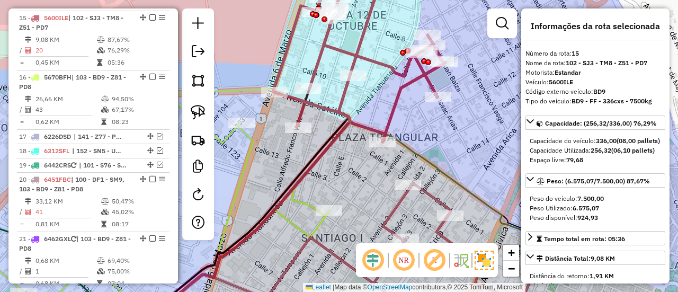
drag, startPoint x: 149, startPoint y: 16, endPoint x: 160, endPoint y: 16, distance: 10.6
click at [149, 16] on em at bounding box center [152, 17] width 6 height 6
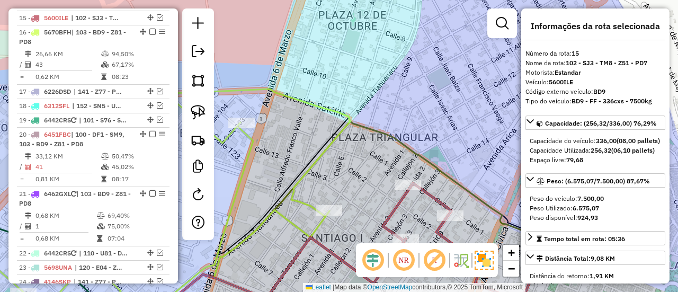
scroll to position [956, 0]
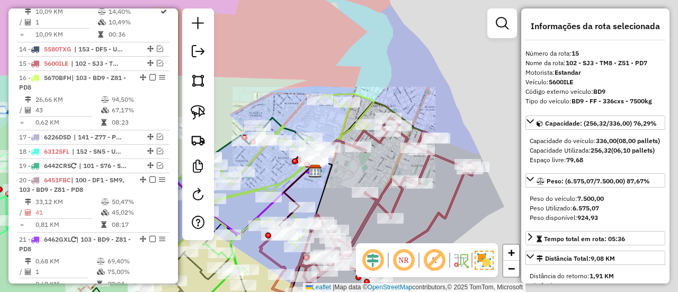
click at [393, 101] on div "Janela de atendimento Grade de atendimento Capacidade Transportadoras Veículos …" at bounding box center [339, 146] width 678 height 292
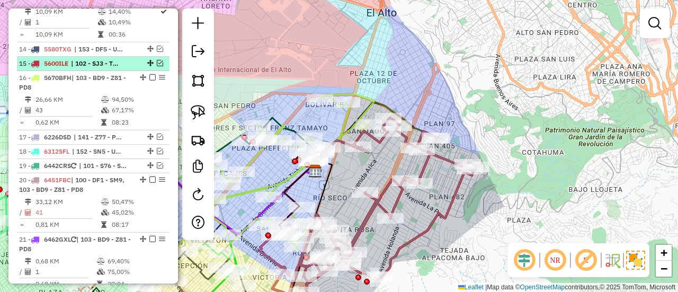
click at [158, 60] on em at bounding box center [160, 63] width 6 height 6
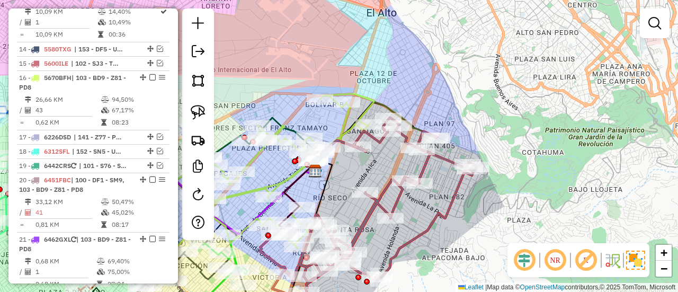
scroll to position [1001, 0]
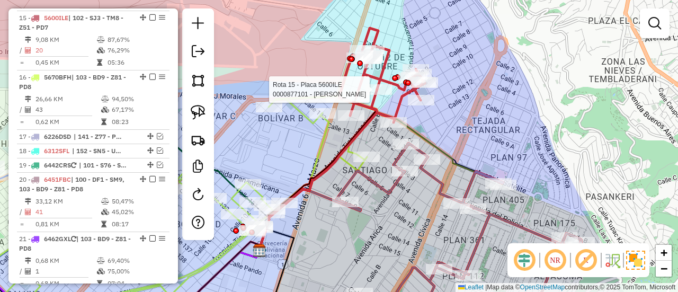
click at [377, 95] on div at bounding box center [379, 89] width 26 height 11
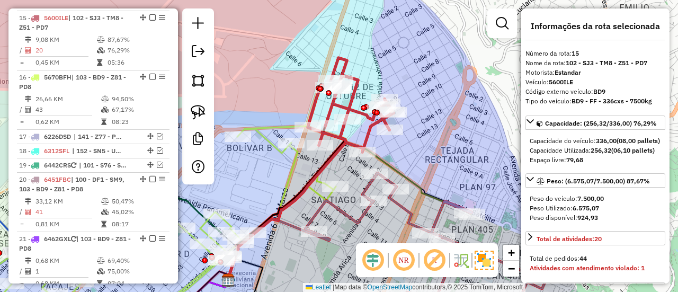
drag, startPoint x: 392, startPoint y: 143, endPoint x: 359, endPoint y: 151, distance: 33.9
click at [401, 123] on div "Rota 15 - Placa 5600ILE 0000583090 - MAY. AYDA ARAGO Janela de atendimento Grad…" at bounding box center [339, 146] width 678 height 292
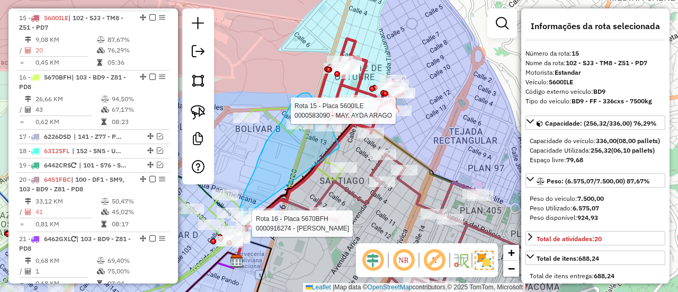
drag, startPoint x: 334, startPoint y: 134, endPoint x: 274, endPoint y: 242, distance: 123.3
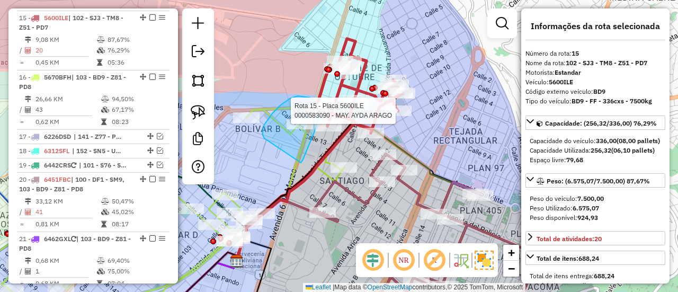
drag, startPoint x: 312, startPoint y: 138, endPoint x: 265, endPoint y: 138, distance: 47.2
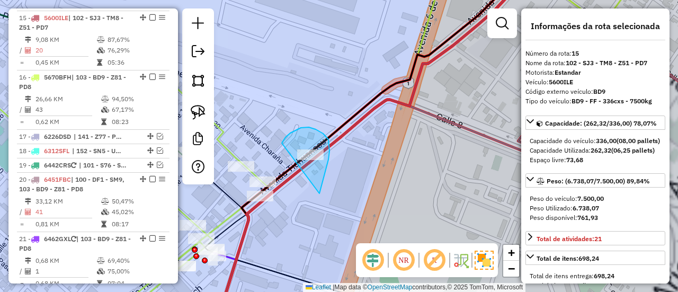
drag, startPoint x: 322, startPoint y: 185, endPoint x: 281, endPoint y: 144, distance: 58.4
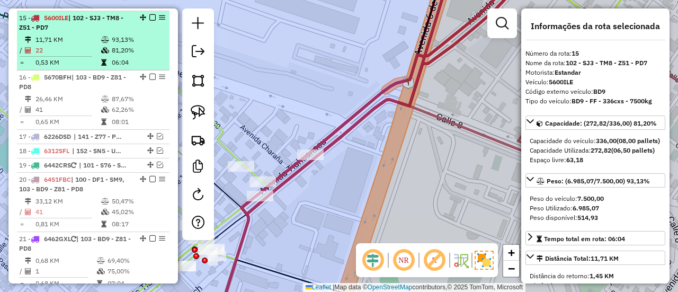
click at [149, 14] on em at bounding box center [152, 17] width 6 height 6
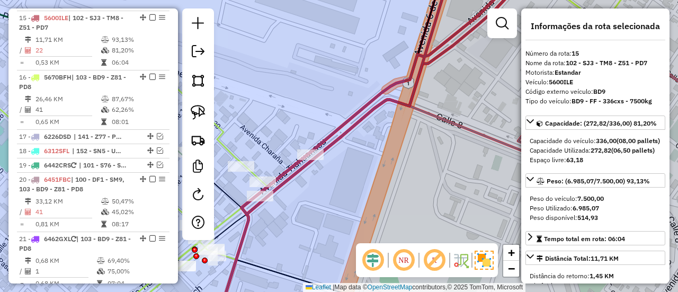
scroll to position [956, 0]
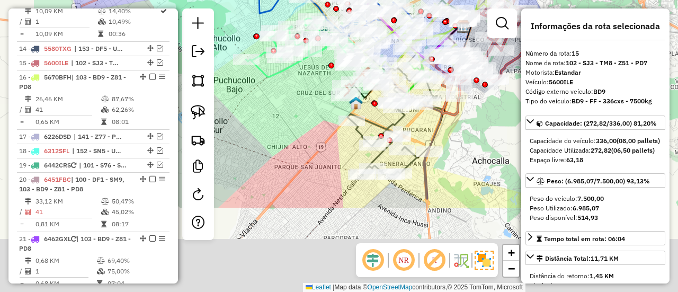
drag, startPoint x: 401, startPoint y: 239, endPoint x: 491, endPoint y: 126, distance: 144.8
click at [491, 126] on div "Janela de atendimento Grade de atendimento Capacidade Transportadoras Veículos …" at bounding box center [339, 146] width 678 height 292
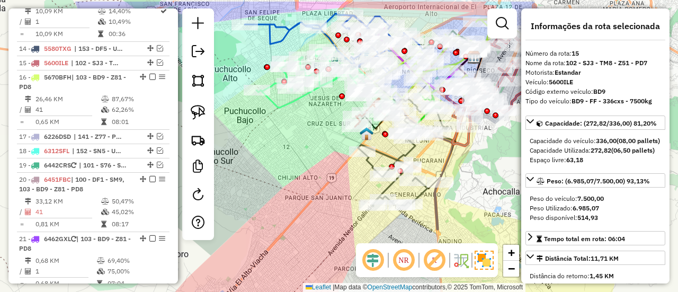
drag, startPoint x: 316, startPoint y: 149, endPoint x: 391, endPoint y: 281, distance: 151.6
click at [391, 281] on div "Rota 1 - Placa 3770GDH 0000888420 - LICO. LOURDES Janela de atendimento Grade d…" at bounding box center [339, 146] width 678 height 292
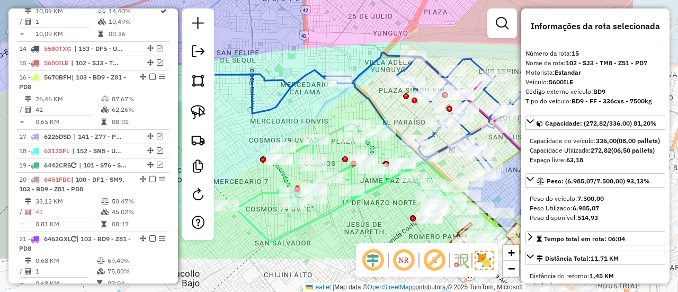
drag, startPoint x: 290, startPoint y: 176, endPoint x: 290, endPoint y: 86, distance: 90.6
click at [290, 86] on div "Janela de atendimento Grade de atendimento Capacidade Transportadoras Veículos …" at bounding box center [339, 146] width 678 height 292
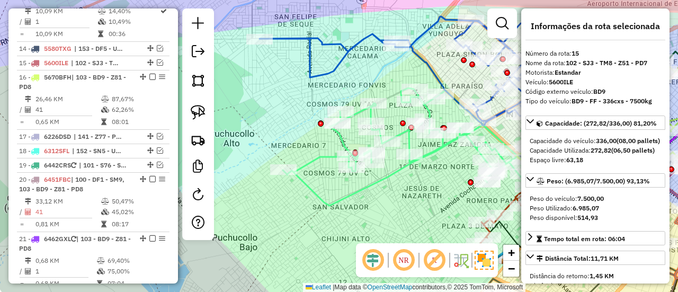
click at [324, 168] on div "Janela de atendimento Grade de atendimento Capacidade Transportadoras Veículos …" at bounding box center [339, 146] width 678 height 292
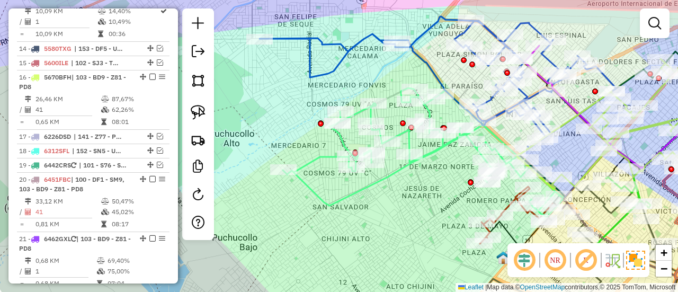
click at [320, 159] on icon at bounding box center [423, 154] width 281 height 132
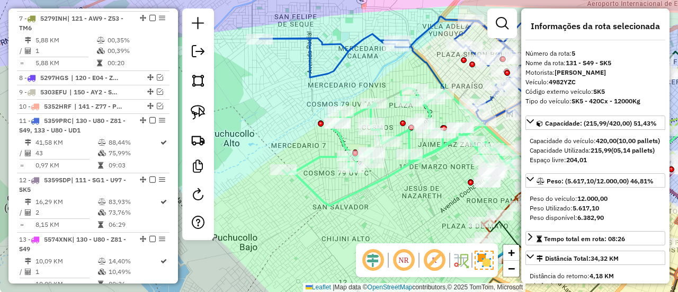
scroll to position [599, 0]
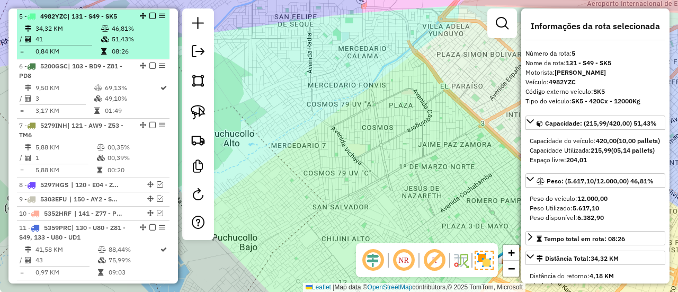
click at [97, 35] on td "41" at bounding box center [68, 39] width 66 height 11
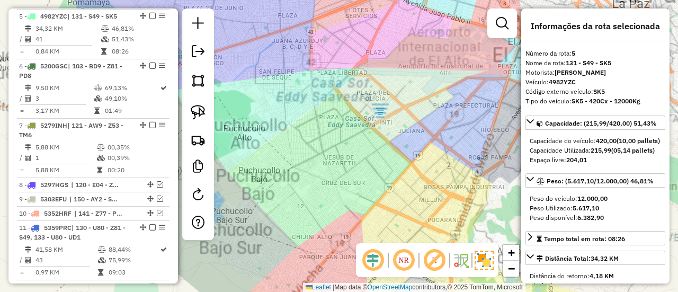
scroll to position [1239, 0]
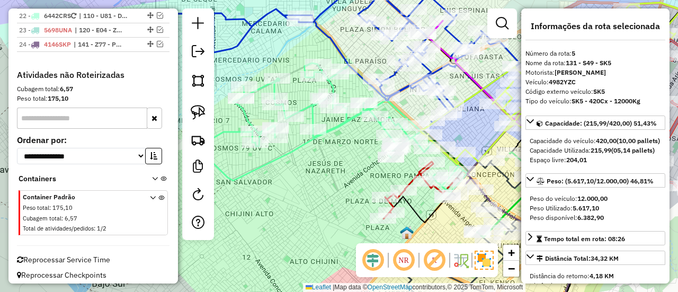
click at [342, 126] on icon at bounding box center [327, 129] width 281 height 132
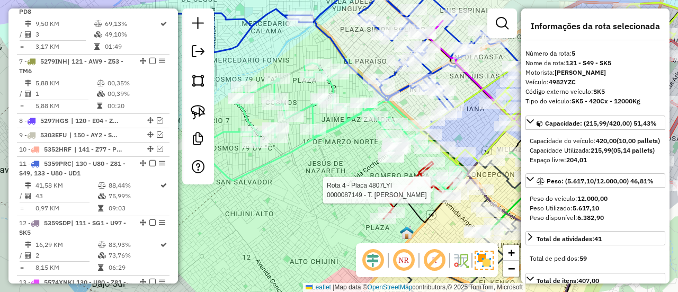
scroll to position [599, 0]
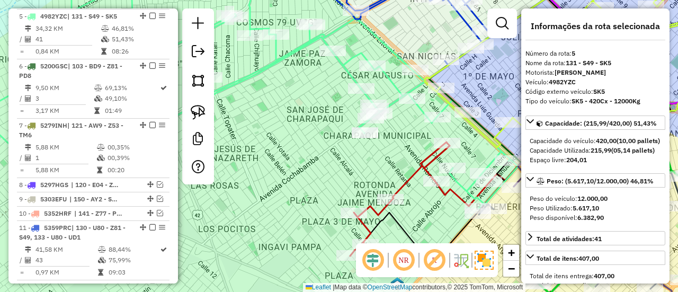
click at [409, 179] on icon at bounding box center [419, 199] width 139 height 114
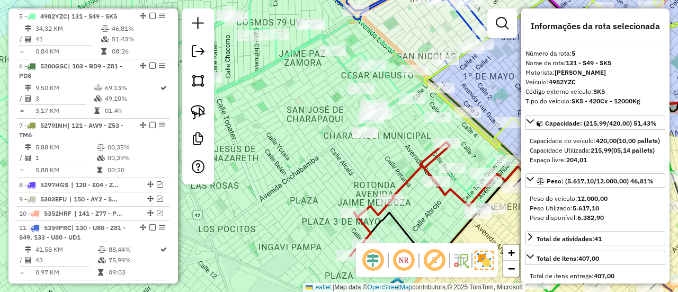
click at [409, 179] on icon at bounding box center [419, 199] width 139 height 114
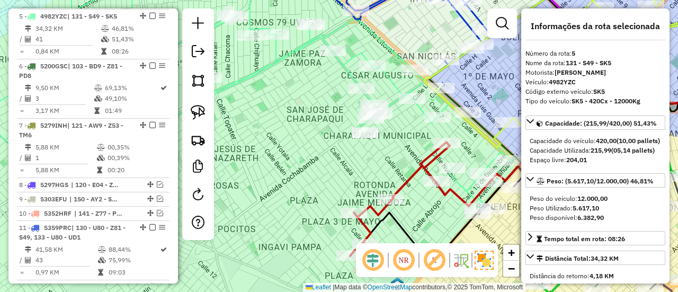
click at [395, 87] on icon at bounding box center [238, 90] width 562 height 238
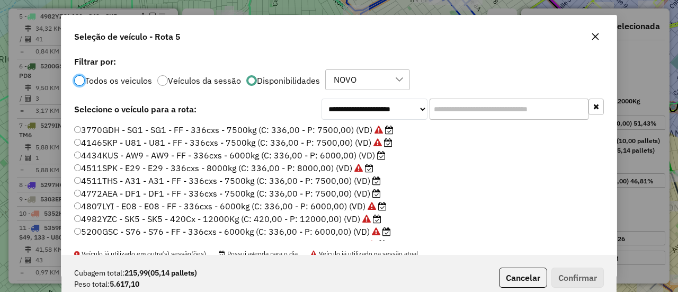
scroll to position [6, 3]
click at [469, 108] on input "text" at bounding box center [509, 109] width 159 height 21
click at [369, 180] on label "4511THS - A31 - A31 - FF - 336cxs - 7500kg (C: 336,00 - P: 7500,00) (VD)" at bounding box center [227, 180] width 307 height 13
click at [560, 279] on button "Confirmar" at bounding box center [578, 278] width 52 height 20
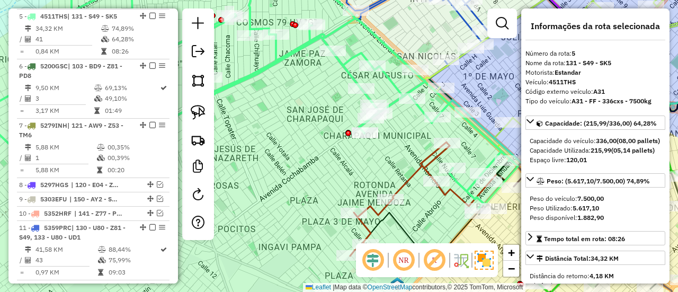
click at [357, 58] on icon at bounding box center [238, 90] width 562 height 238
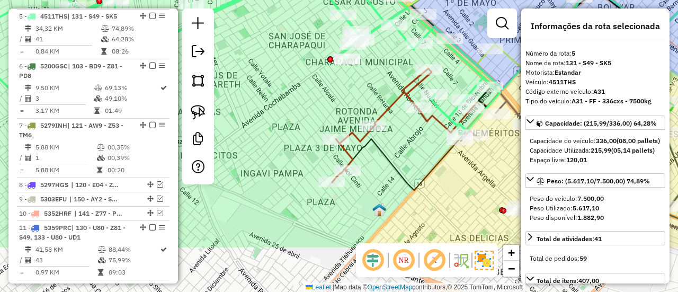
drag, startPoint x: 283, startPoint y: 88, endPoint x: 338, endPoint y: 97, distance: 55.8
click at [284, 88] on div "Janela de atendimento Grade de atendimento Capacidade Transportadoras Veículos …" at bounding box center [339, 146] width 678 height 292
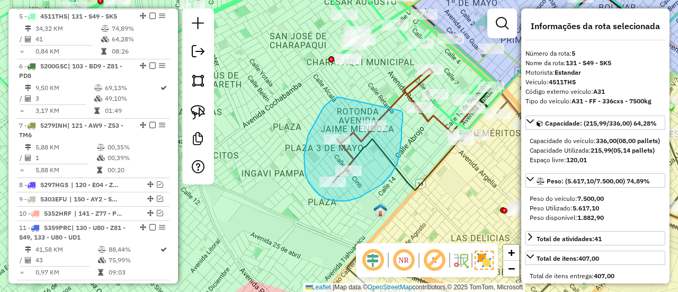
drag, startPoint x: 338, startPoint y: 97, endPoint x: 395, endPoint y: 111, distance: 58.9
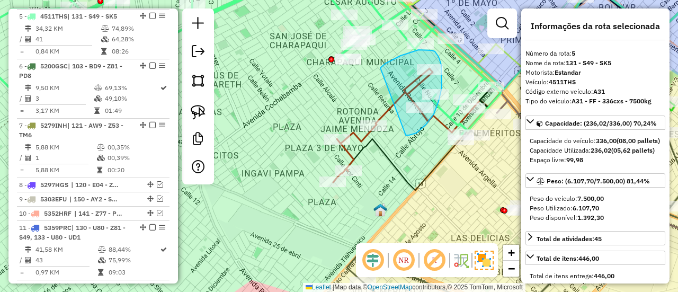
drag, startPoint x: 409, startPoint y: 135, endPoint x: 380, endPoint y: 70, distance: 70.9
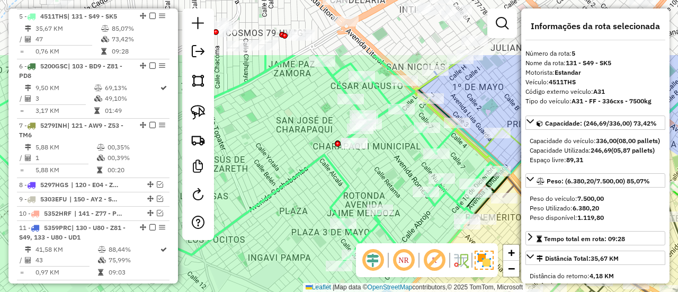
drag, startPoint x: 448, startPoint y: 91, endPoint x: 456, endPoint y: 159, distance: 68.2
click at [456, 159] on div "Janela de atendimento Grade de atendimento Capacidade Transportadoras Veículos …" at bounding box center [339, 146] width 678 height 292
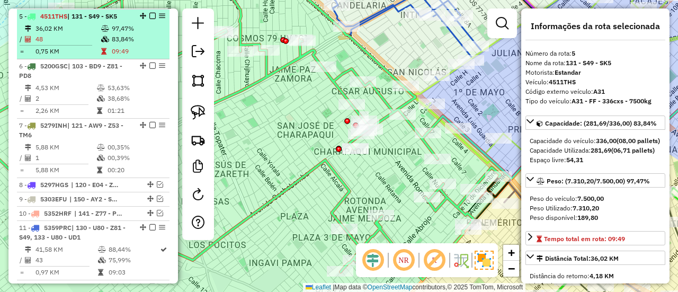
click at [149, 14] on em at bounding box center [152, 16] width 6 height 6
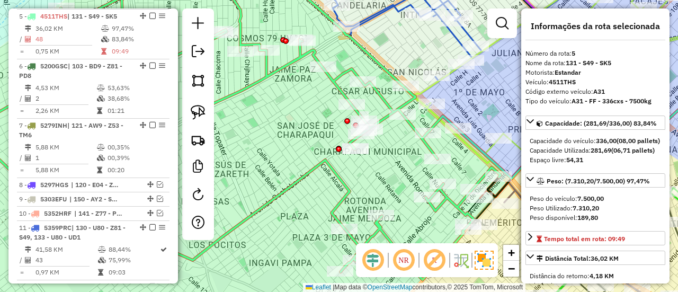
scroll to position [564, 0]
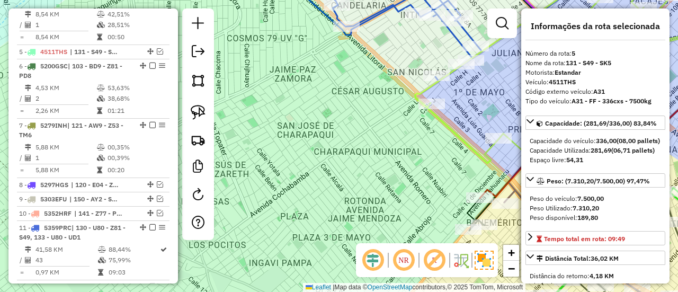
drag, startPoint x: 387, startPoint y: 120, endPoint x: 440, endPoint y: 165, distance: 69.5
click at [440, 170] on div "Janela de atendimento Grade de atendimento Capacidade Transportadoras Veículos …" at bounding box center [339, 146] width 678 height 292
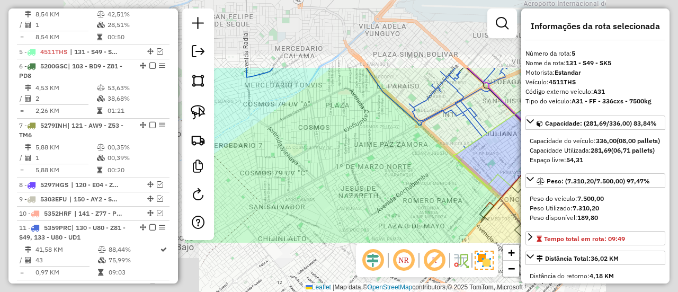
click at [382, 169] on div "Janela de atendimento Grade de atendimento Capacidade Transportadoras Veículos …" at bounding box center [339, 146] width 678 height 292
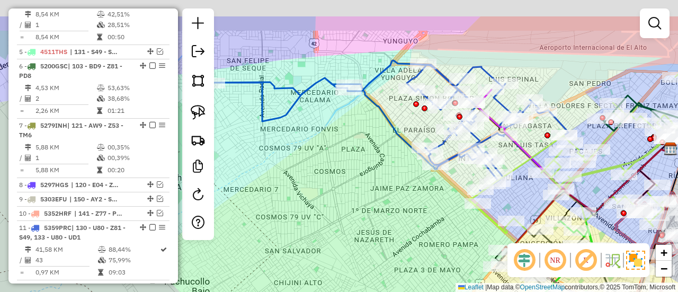
drag, startPoint x: 358, startPoint y: 143, endPoint x: 377, endPoint y: 188, distance: 49.6
click at [377, 188] on div "Janela de atendimento Grade de atendimento Capacidade Transportadoras Veículos …" at bounding box center [339, 146] width 678 height 292
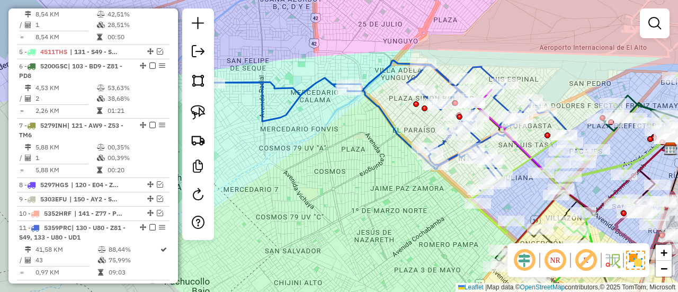
drag, startPoint x: 348, startPoint y: 147, endPoint x: 362, endPoint y: 148, distance: 14.3
click at [359, 148] on div "Janela de atendimento Grade de atendimento Capacidade Transportadoras Veículos …" at bounding box center [339, 146] width 678 height 292
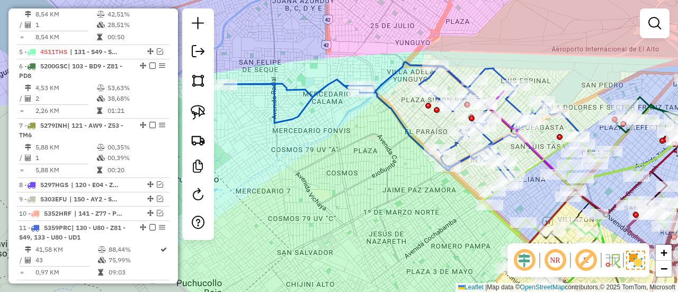
click at [313, 81] on div "Janela de atendimento Grade de atendimento Capacidade Transportadoras Veículos …" at bounding box center [339, 146] width 678 height 292
click at [314, 94] on icon at bounding box center [402, 130] width 357 height 128
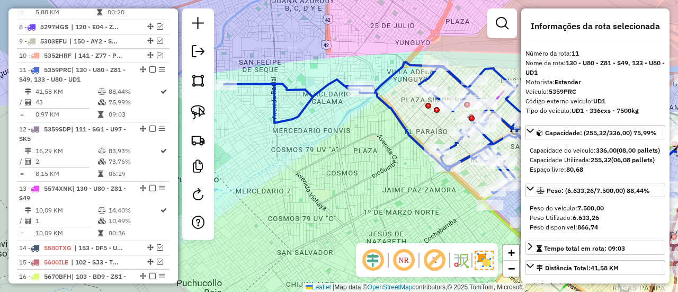
scroll to position [774, 0]
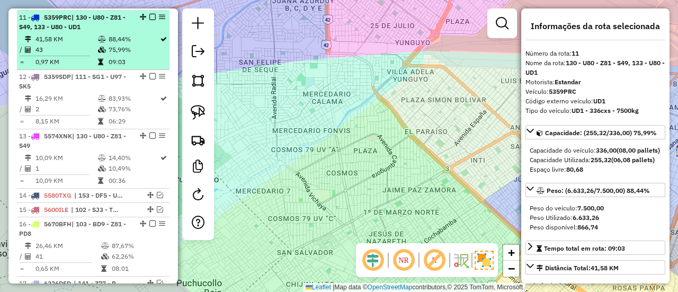
drag, startPoint x: 106, startPoint y: 44, endPoint x: 117, endPoint y: 47, distance: 11.4
click at [108, 45] on td "75,99%" at bounding box center [133, 50] width 51 height 11
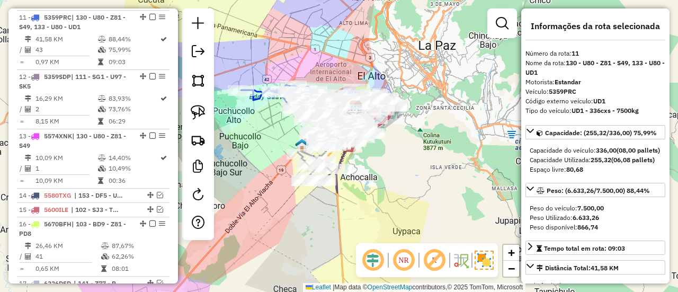
scroll to position [1203, 0]
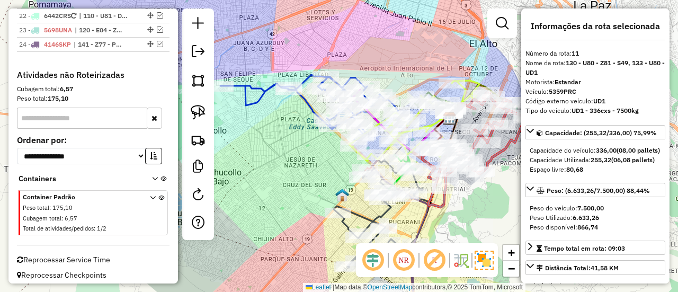
click at [260, 91] on icon at bounding box center [309, 108] width 178 height 64
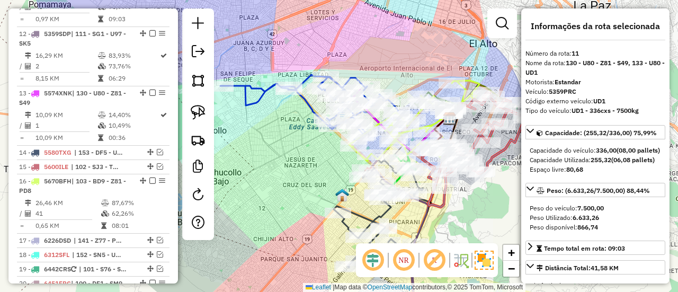
scroll to position [774, 0]
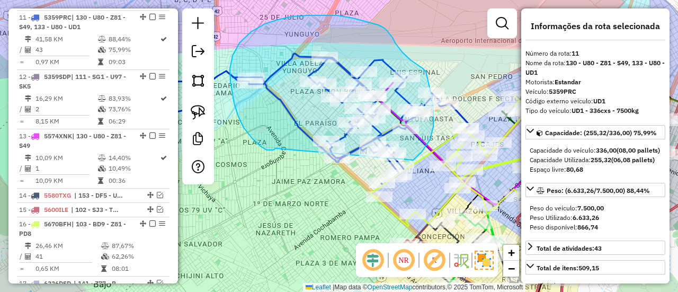
click at [406, 165] on div "Janela de atendimento Grade de atendimento Capacidade Transportadoras Veículos …" at bounding box center [339, 146] width 678 height 292
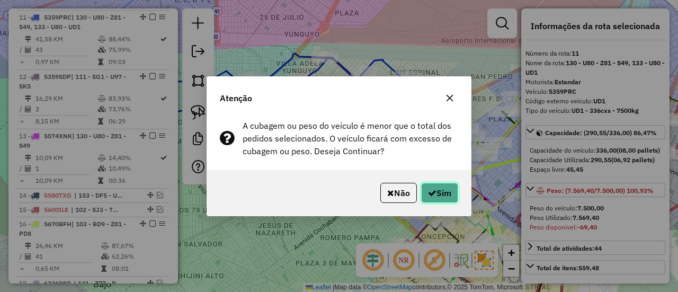
click at [450, 192] on button "Sim" at bounding box center [439, 193] width 37 height 20
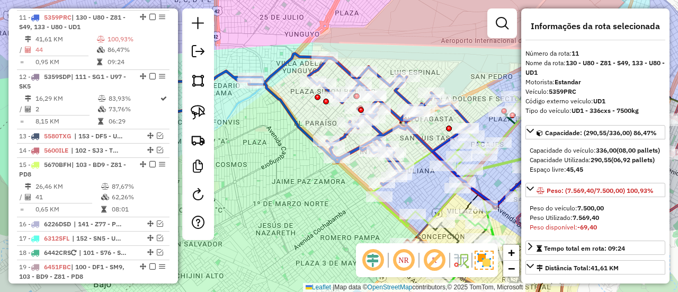
click at [422, 157] on icon at bounding box center [501, 146] width 260 height 162
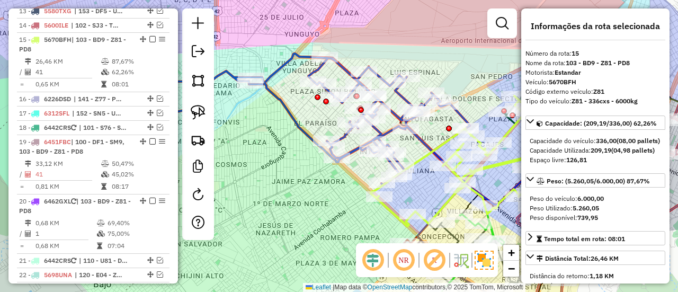
scroll to position [921, 0]
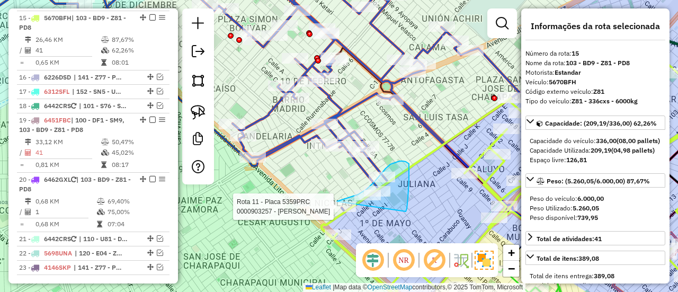
click at [330, 237] on div "Rota 11 - Placa 5359PRC 0000894945 - FLORA TARQUINO Rota 15 - Placa 5670BFH 000…" at bounding box center [339, 146] width 678 height 292
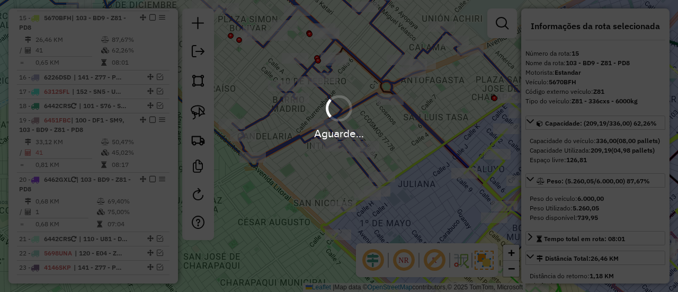
click at [360, 109] on div "Aguarde..." at bounding box center [339, 117] width 678 height 50
click at [359, 103] on div "Aguarde..." at bounding box center [339, 117] width 678 height 50
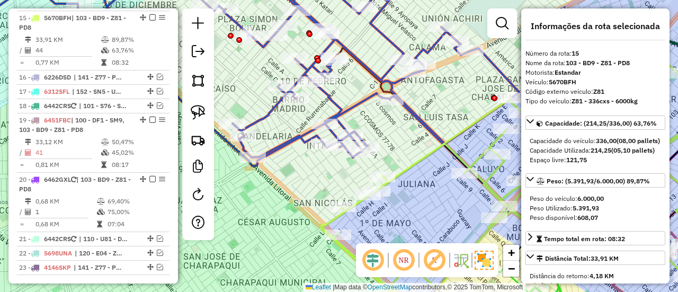
click at [262, 116] on icon at bounding box center [225, 68] width 587 height 195
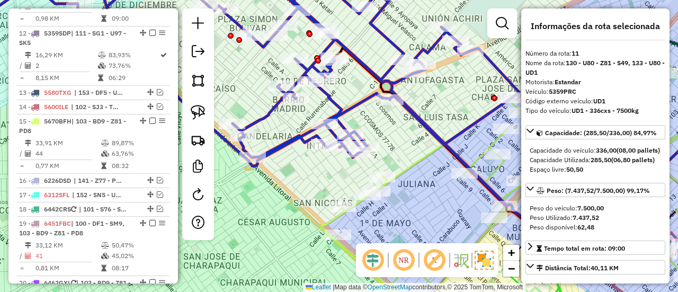
scroll to position [774, 0]
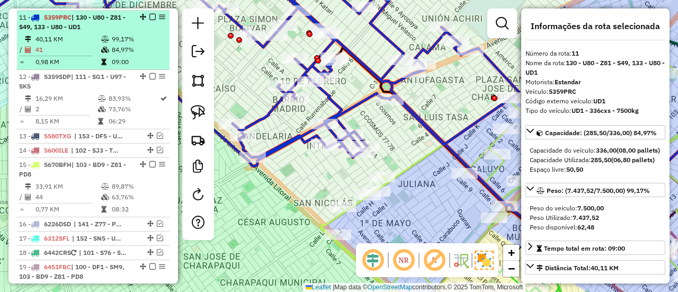
click at [152, 14] on em at bounding box center [152, 17] width 6 height 6
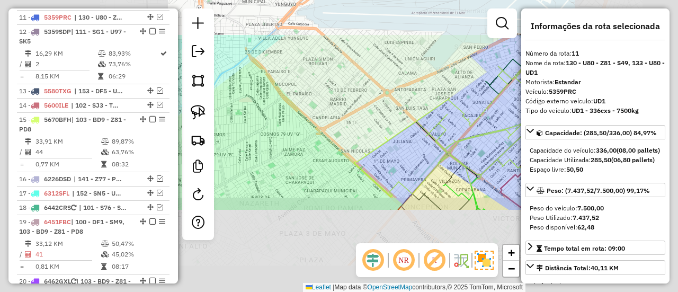
click at [380, 99] on div "Janela de atendimento Grade de atendimento Capacidade Transportadoras Veículos …" at bounding box center [339, 146] width 678 height 292
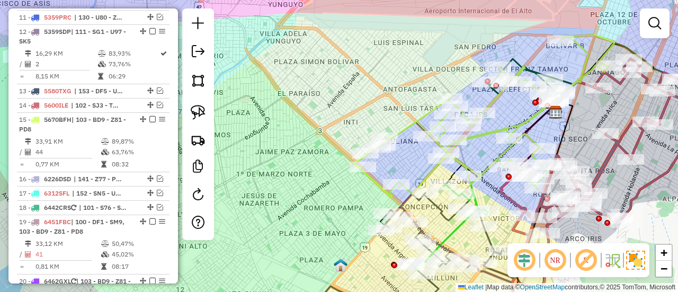
drag, startPoint x: 360, startPoint y: 133, endPoint x: 296, endPoint y: 46, distance: 108.3
click at [296, 47] on div "Janela de atendimento Grade de atendimento Capacidade Transportadoras Veículos …" at bounding box center [339, 146] width 678 height 292
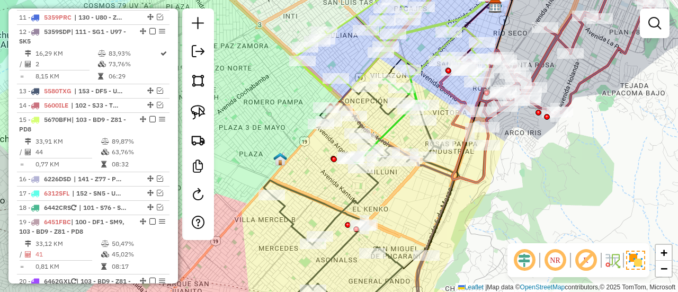
drag, startPoint x: 437, startPoint y: 225, endPoint x: 443, endPoint y: 174, distance: 51.3
click at [442, 176] on icon at bounding box center [396, 204] width 114 height 201
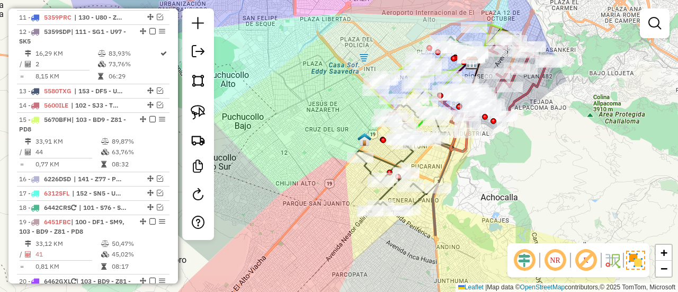
click at [339, 121] on div "Janela de atendimento Grade de atendimento Capacidade Transportadoras Veículos …" at bounding box center [339, 146] width 678 height 292
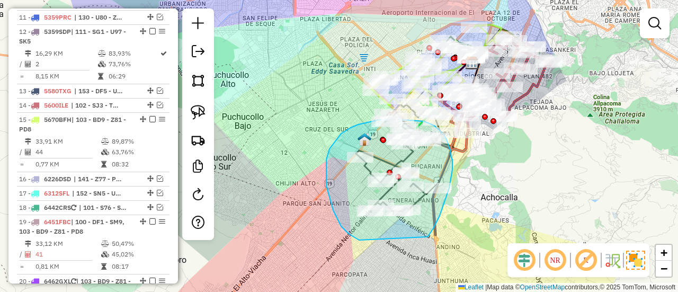
drag, startPoint x: 427, startPoint y: 237, endPoint x: 368, endPoint y: 242, distance: 59.1
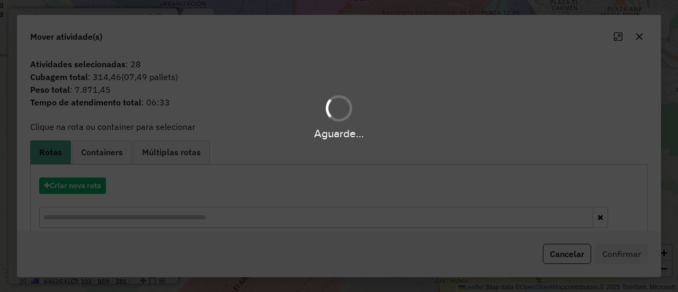
click at [79, 184] on div "Aguarde..." at bounding box center [339, 146] width 678 height 292
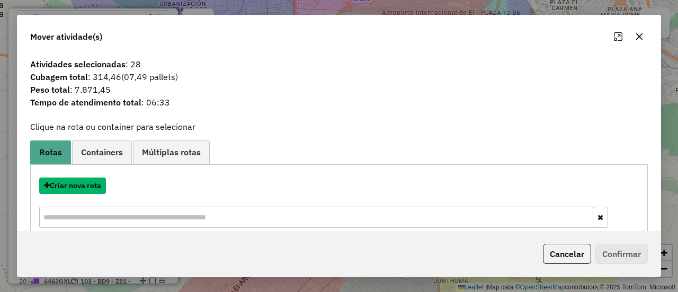
click at [79, 184] on button "Criar nova rota" at bounding box center [72, 185] width 67 height 16
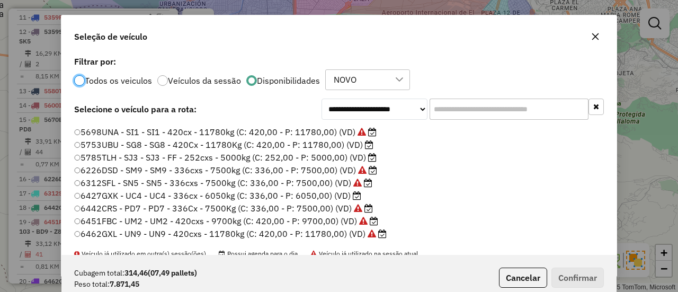
scroll to position [41, 0]
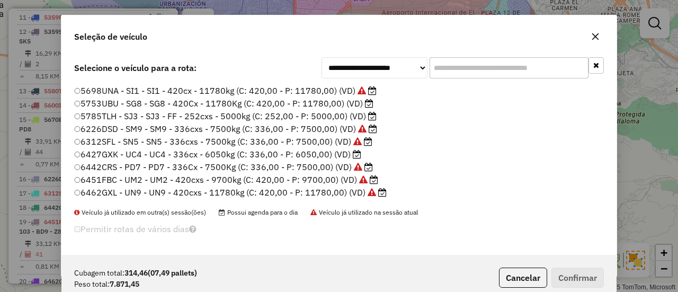
drag, startPoint x: 352, startPoint y: 102, endPoint x: 359, endPoint y: 104, distance: 6.7
click at [352, 101] on label "5753UBU - SG8 - SG8 - 420Cx - 11780Kg (C: 420,00 - P: 11780,00) (VD)" at bounding box center [223, 103] width 299 height 13
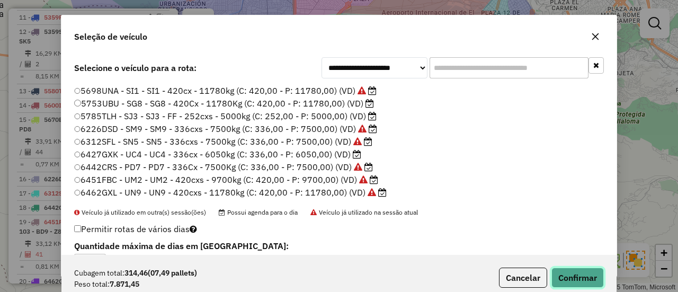
click at [591, 273] on button "Confirmar" at bounding box center [578, 278] width 52 height 20
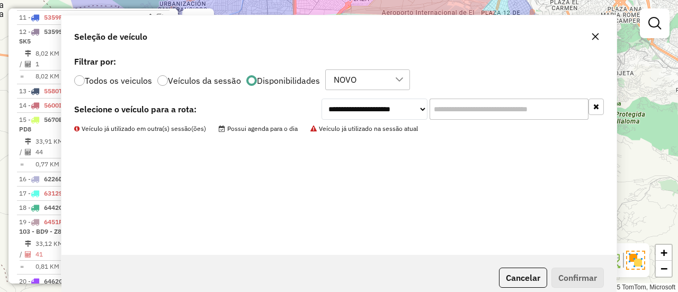
scroll to position [0, 0]
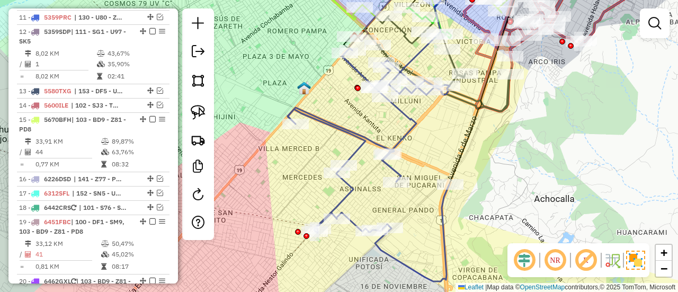
click at [408, 119] on icon at bounding box center [369, 164] width 162 height 233
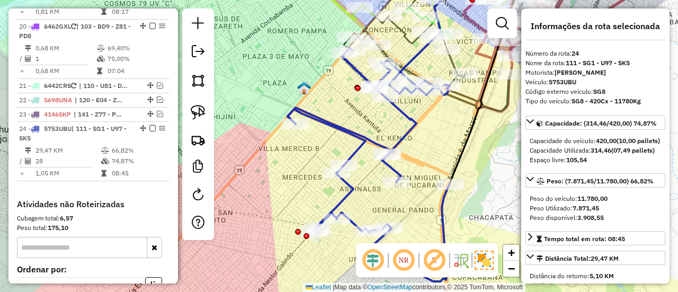
scroll to position [1138, 0]
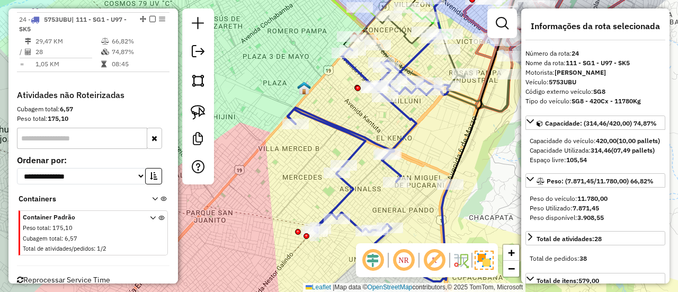
drag, startPoint x: 387, startPoint y: 137, endPoint x: 365, endPoint y: 135, distance: 21.8
click at [386, 144] on div "Janela de atendimento Grade de atendimento Capacidade Transportadoras Veículos …" at bounding box center [339, 146] width 678 height 292
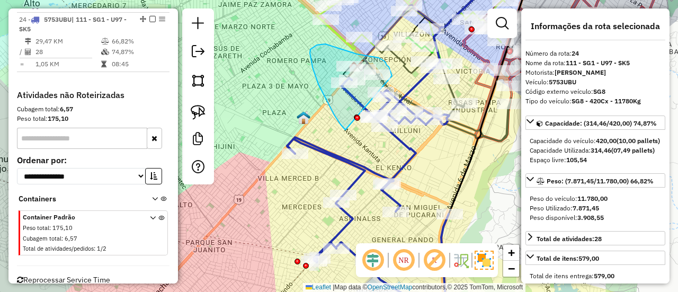
drag, startPoint x: 334, startPoint y: 115, endPoint x: 395, endPoint y: 82, distance: 69.5
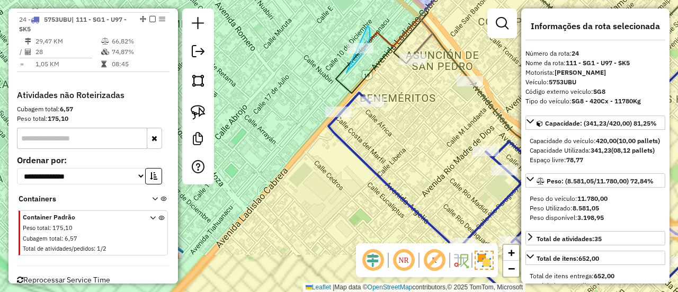
drag, startPoint x: 361, startPoint y: 56, endPoint x: 327, endPoint y: 59, distance: 34.1
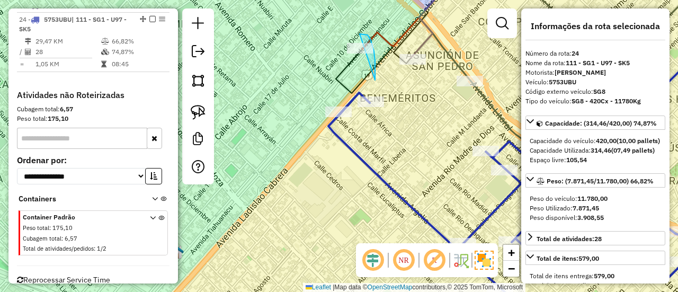
drag, startPoint x: 374, startPoint y: 51, endPoint x: 338, endPoint y: 64, distance: 38.0
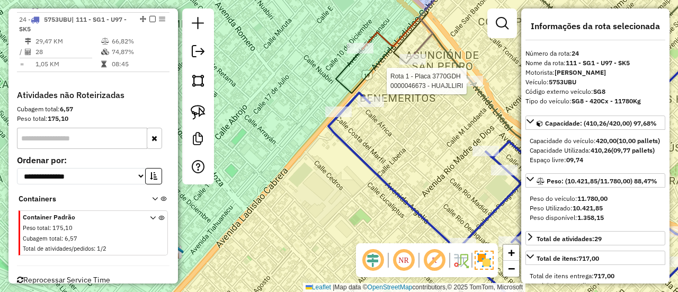
click at [472, 86] on div at bounding box center [470, 81] width 26 height 11
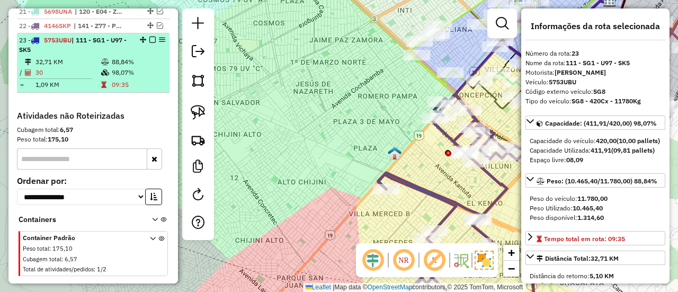
scroll to position [1055, 0]
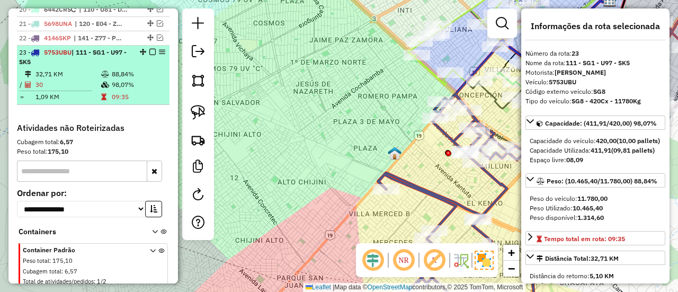
click at [150, 50] on div "23 - 5753UBU | 111 - SG1 - U97 - SK5" at bounding box center [93, 57] width 148 height 19
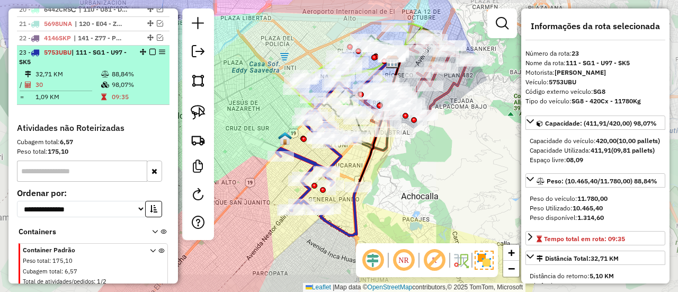
click at [150, 49] on em at bounding box center [152, 52] width 6 height 6
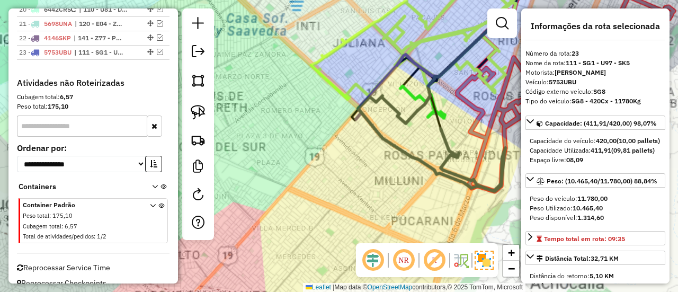
click at [363, 165] on div "Janela de atendimento Grade de atendimento Capacidade Transportadoras Veículos …" at bounding box center [339, 146] width 678 height 292
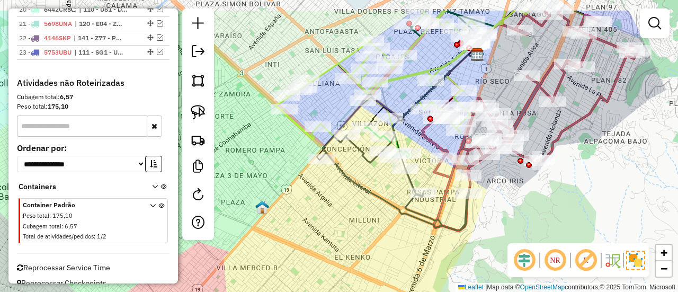
drag, startPoint x: 361, startPoint y: 221, endPoint x: 356, endPoint y: 227, distance: 8.3
click at [356, 227] on div "Janela de atendimento Grade de atendimento Capacidade Transportadoras Veículos …" at bounding box center [339, 146] width 678 height 292
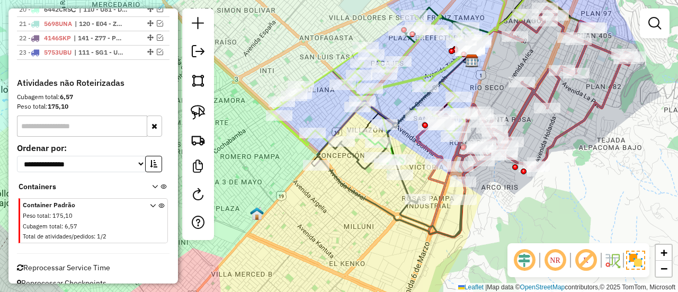
click at [390, 238] on div "Janela de atendimento Grade de atendimento Capacidade Transportadoras Veículos …" at bounding box center [339, 146] width 678 height 292
click at [391, 234] on div "Janela de atendimento Grade de atendimento Capacidade Transportadoras Veículos …" at bounding box center [339, 146] width 678 height 292
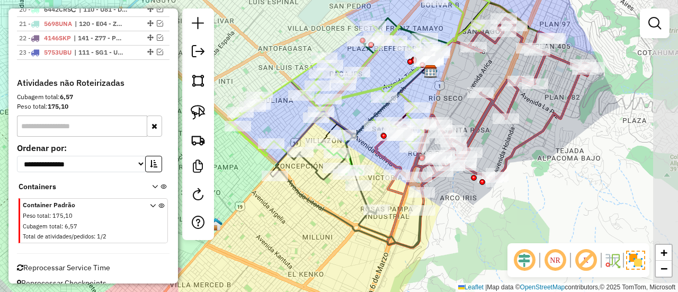
drag, startPoint x: 522, startPoint y: 215, endPoint x: 484, endPoint y: 231, distance: 41.0
click at [484, 231] on div "Janela de atendimento Grade de atendimento Capacidade Transportadoras Veículos …" at bounding box center [339, 146] width 678 height 292
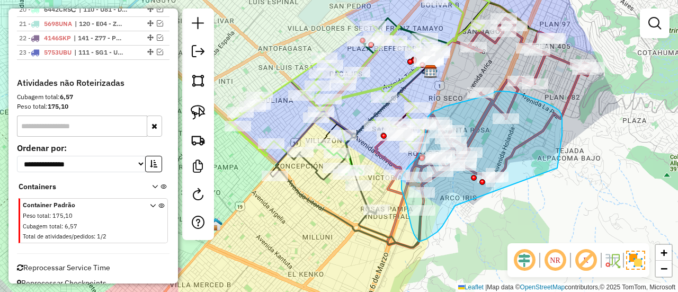
drag, startPoint x: 455, startPoint y: 206, endPoint x: 553, endPoint y: 179, distance: 101.7
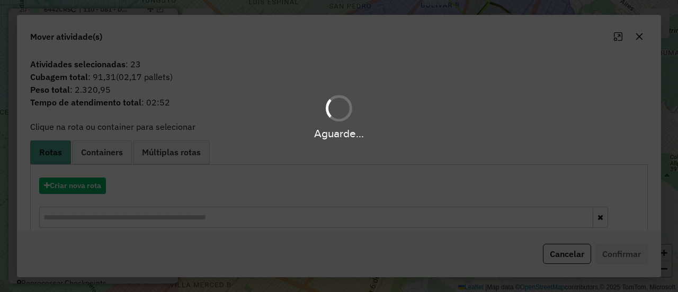
click at [90, 181] on div "Aguarde..." at bounding box center [339, 146] width 678 height 292
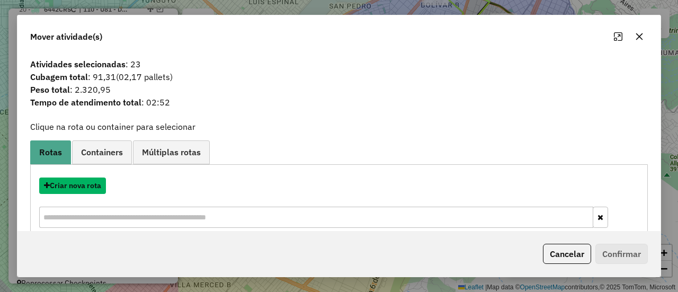
click at [90, 181] on button "Criar nova rota" at bounding box center [72, 185] width 67 height 16
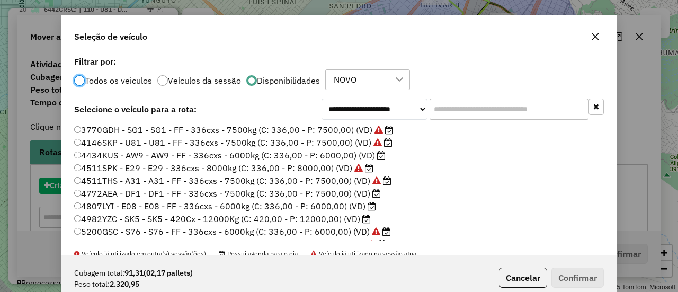
scroll to position [6, 3]
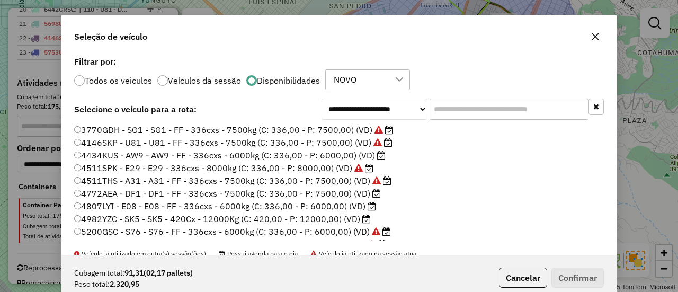
click at [360, 153] on label "4434KUS - AW9 - AW9 - FF - 336cxs - 6000kg (C: 336,00 - P: 6000,00) (VD)" at bounding box center [230, 155] width 312 height 13
click at [574, 271] on button "Confirmar" at bounding box center [578, 278] width 52 height 20
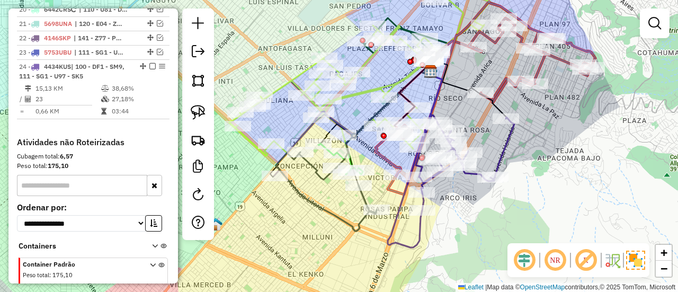
click at [506, 140] on icon at bounding box center [465, 162] width 99 height 95
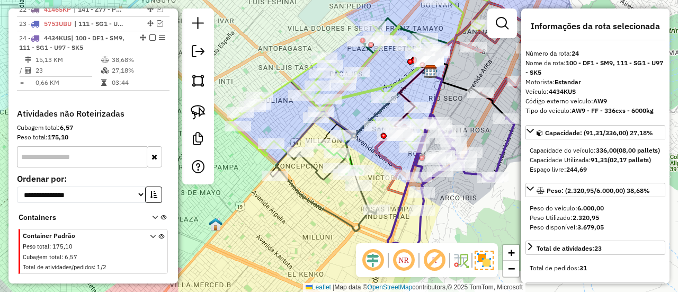
scroll to position [1103, 0]
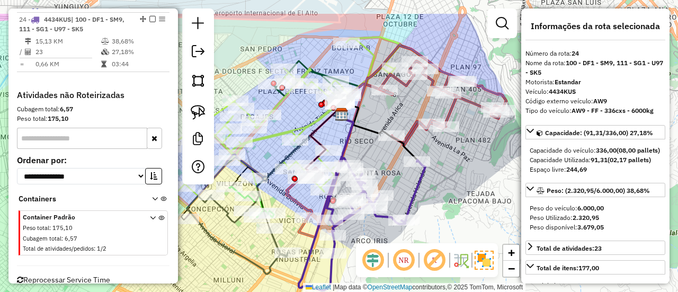
drag, startPoint x: 436, startPoint y: 179, endPoint x: 415, endPoint y: 186, distance: 21.8
click at [415, 186] on icon at bounding box center [376, 205] width 99 height 95
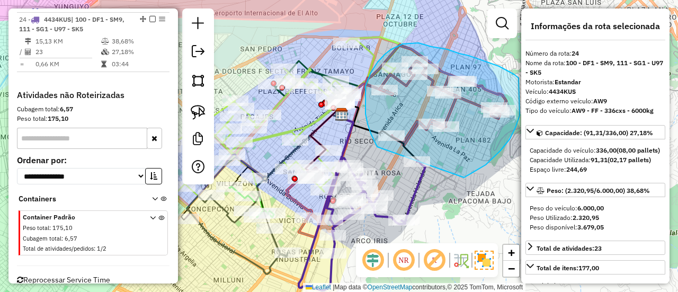
drag, startPoint x: 465, startPoint y: 177, endPoint x: 381, endPoint y: 153, distance: 87.0
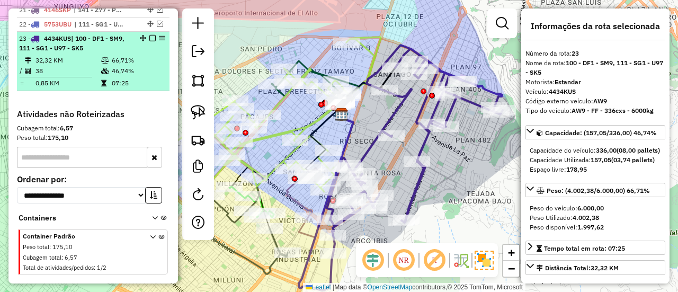
scroll to position [1010, 0]
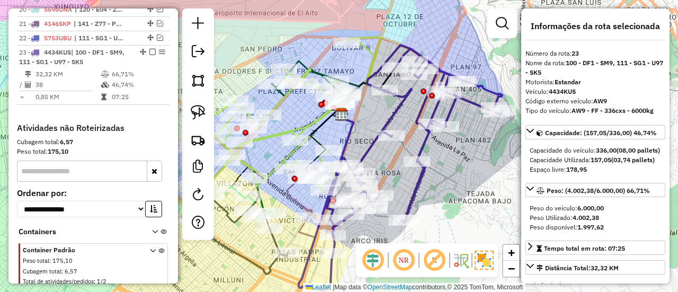
click at [370, 146] on icon at bounding box center [415, 149] width 176 height 208
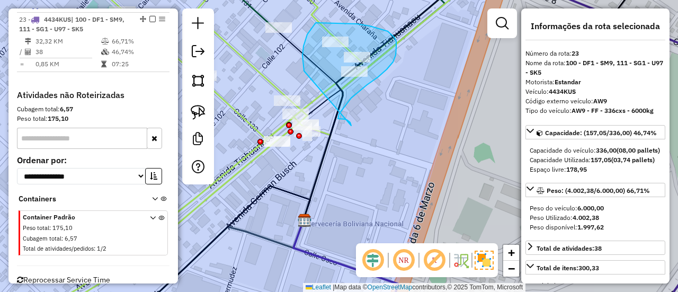
drag, startPoint x: 351, startPoint y: 124, endPoint x: 340, endPoint y: 114, distance: 15.0
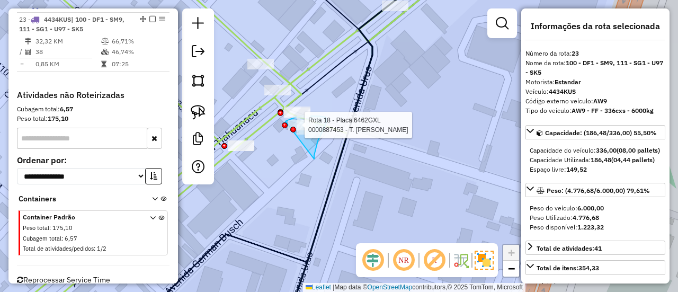
drag, startPoint x: 314, startPoint y: 159, endPoint x: 269, endPoint y: 135, distance: 51.0
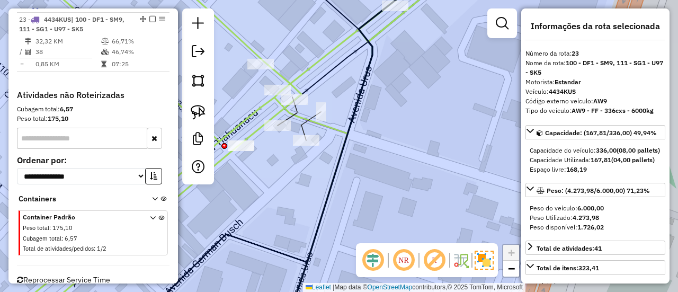
click at [376, 175] on div "Janela de atendimento Grade de atendimento Capacidade Transportadoras Veículos …" at bounding box center [339, 146] width 678 height 292
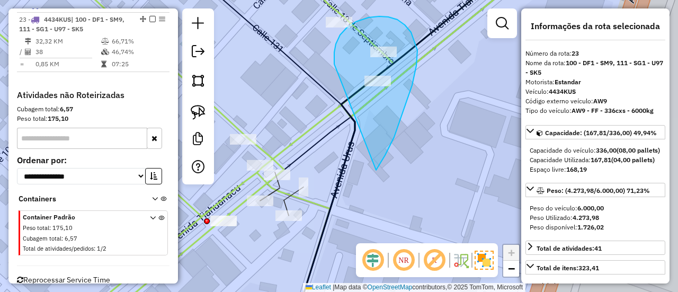
drag, startPoint x: 412, startPoint y: 85, endPoint x: 335, endPoint y: 67, distance: 78.9
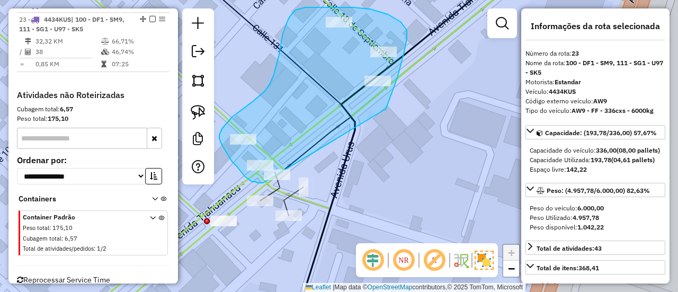
drag, startPoint x: 397, startPoint y: 78, endPoint x: 274, endPoint y: 183, distance: 162.0
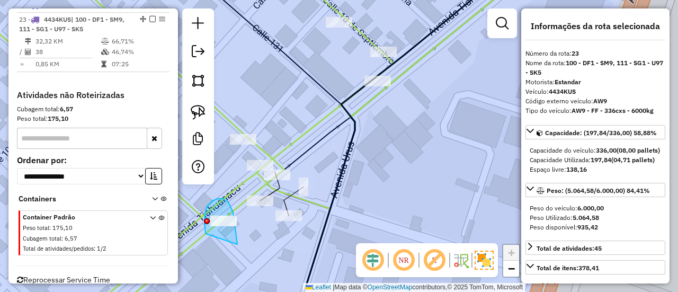
drag, startPoint x: 226, startPoint y: 200, endPoint x: 233, endPoint y: 228, distance: 29.0
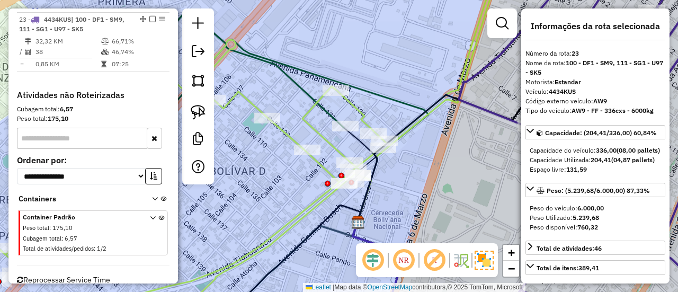
drag, startPoint x: 427, startPoint y: 168, endPoint x: 360, endPoint y: 166, distance: 66.8
click at [354, 166] on div "Janela de atendimento Grade de atendimento Capacidade Transportadoras Veículos …" at bounding box center [339, 146] width 678 height 292
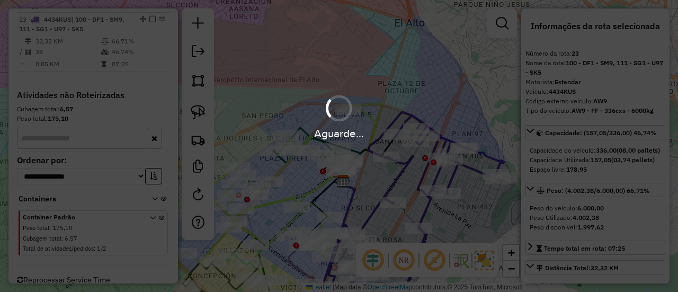
click at [397, 176] on div "Aguarde..." at bounding box center [339, 146] width 678 height 292
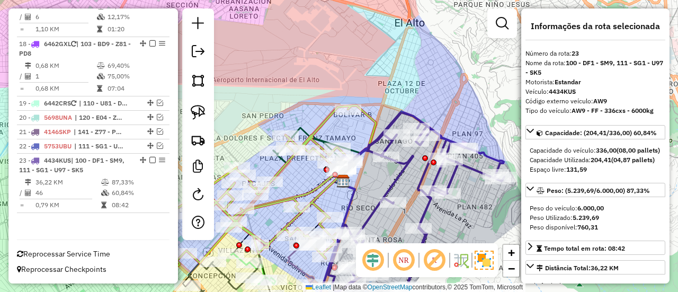
scroll to position [898, 0]
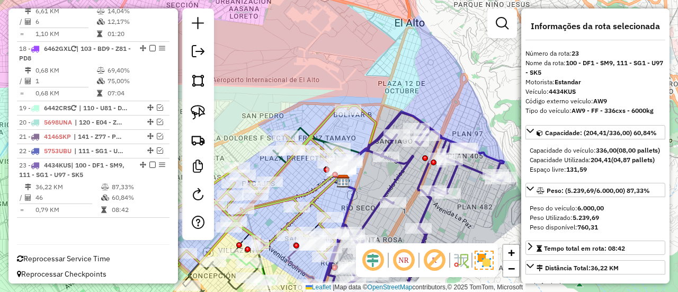
click at [397, 176] on icon at bounding box center [417, 215] width 176 height 209
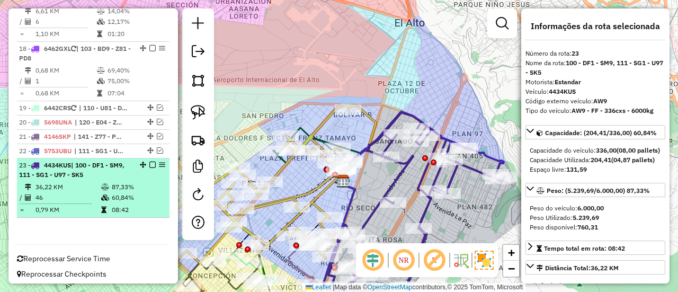
click at [149, 162] on em at bounding box center [152, 165] width 6 height 6
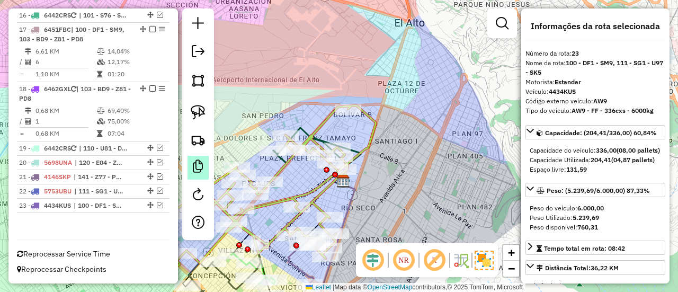
scroll to position [853, 0]
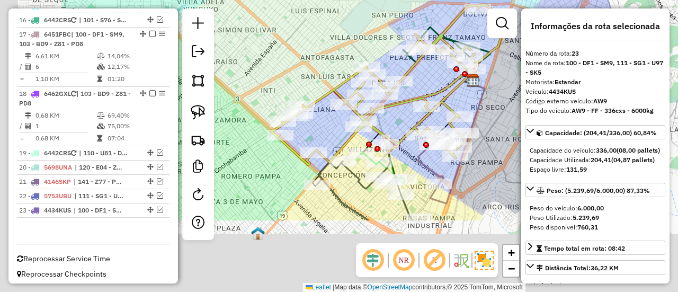
drag, startPoint x: 330, startPoint y: 189, endPoint x: 460, endPoint y: 88, distance: 164.3
click at [460, 88] on icon at bounding box center [389, 85] width 234 height 160
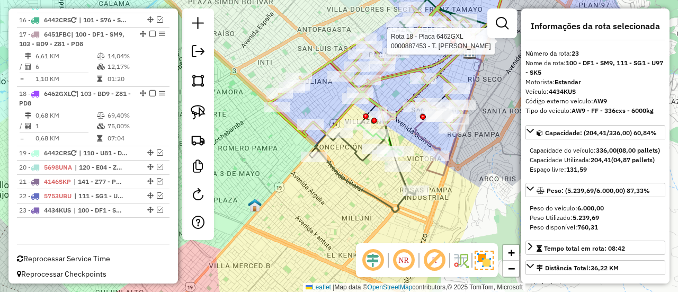
drag, startPoint x: 474, startPoint y: 176, endPoint x: 468, endPoint y: 166, distance: 11.4
click at [472, 158] on div "Rota 18 - Placa 6462GXL 0000887453 - T. ELENA Janela de atendimento Grade de at…" at bounding box center [339, 146] width 678 height 292
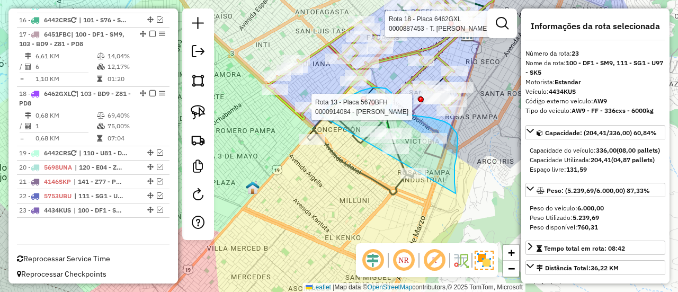
drag, startPoint x: 456, startPoint y: 193, endPoint x: 316, endPoint y: 196, distance: 139.4
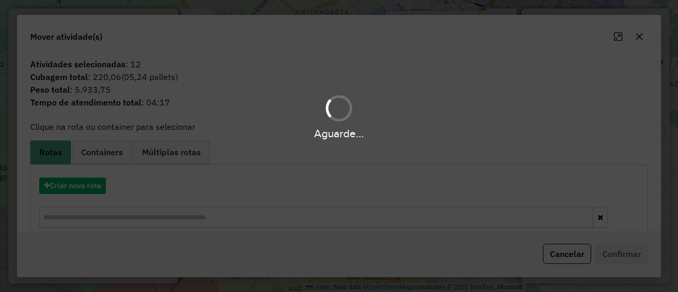
click at [74, 190] on div "Aguarde..." at bounding box center [339, 146] width 678 height 292
click at [74, 190] on button "Criar nova rota" at bounding box center [72, 185] width 67 height 16
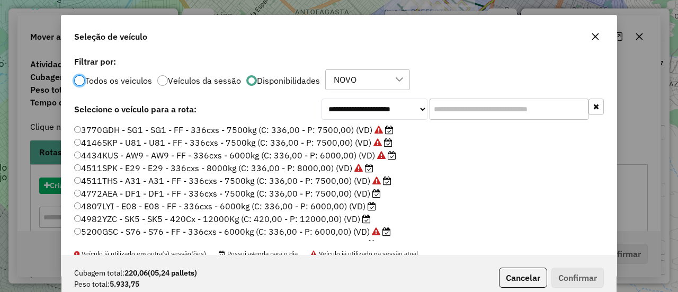
scroll to position [6, 3]
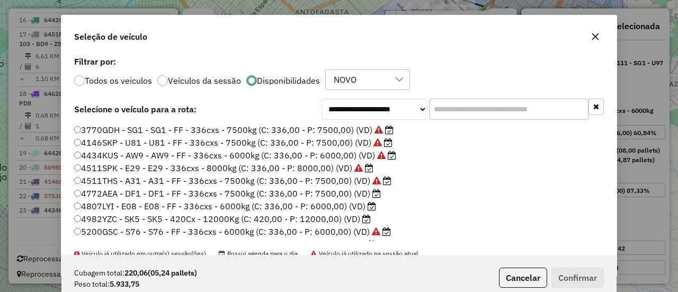
click at [375, 193] on icon at bounding box center [376, 193] width 8 height 8
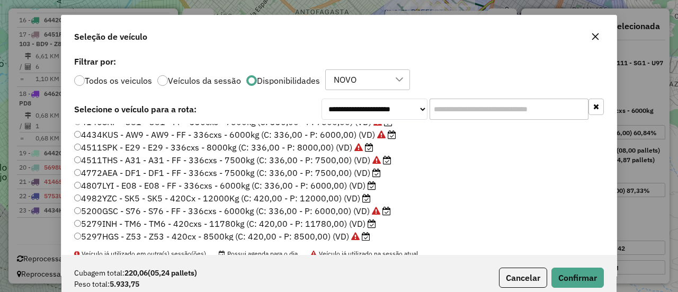
scroll to position [0, 0]
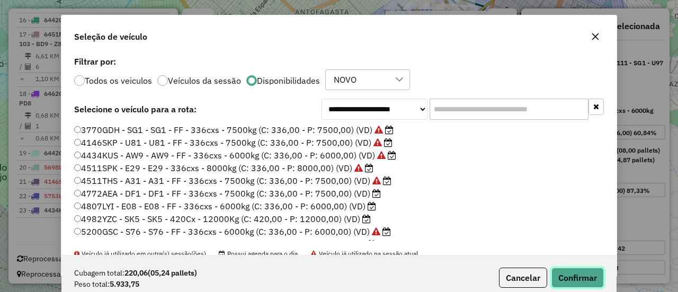
drag, startPoint x: 582, startPoint y: 274, endPoint x: 588, endPoint y: 262, distance: 13.3
click at [584, 274] on button "Confirmar" at bounding box center [578, 278] width 52 height 20
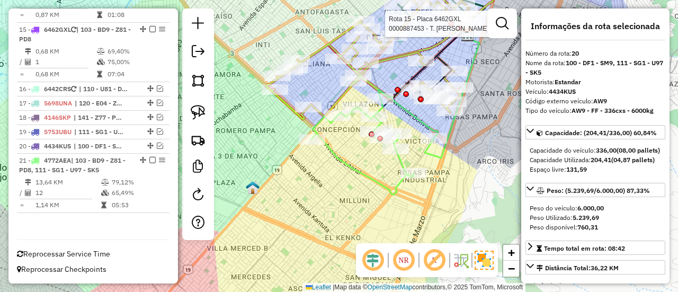
scroll to position [734, 0]
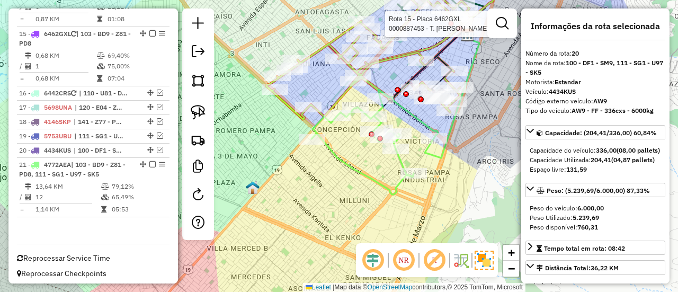
click at [432, 157] on icon at bounding box center [452, 96] width 55 height 123
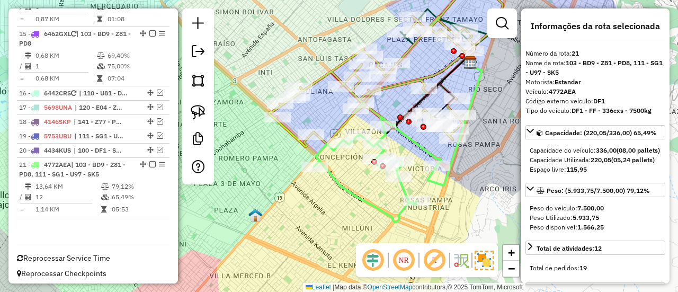
drag, startPoint x: 442, startPoint y: 206, endPoint x: 446, endPoint y: 253, distance: 46.8
click at [446, 253] on hb-router-mapa "Informações da Sessão 1286360 - 01/10/2025 Criação: 30/09/2025 19:33 Depósito: …" at bounding box center [339, 146] width 678 height 292
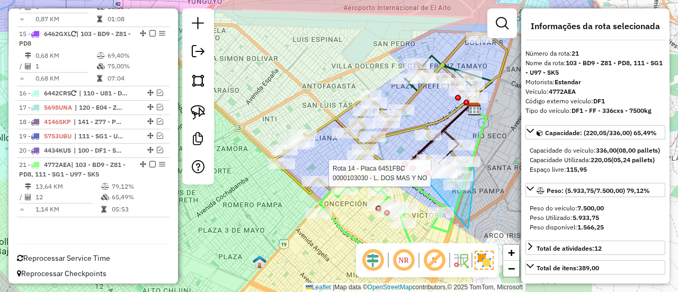
drag, startPoint x: 473, startPoint y: 182, endPoint x: 413, endPoint y: 174, distance: 60.9
click at [413, 174] on div "Rota 14 - Placa 6451FBC 0000048907 - T.ROXANA Rota 14 - Placa 6451FBC 000092219…" at bounding box center [339, 146] width 678 height 292
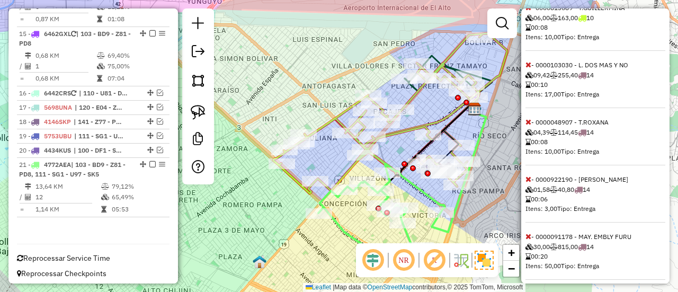
scroll to position [589, 0]
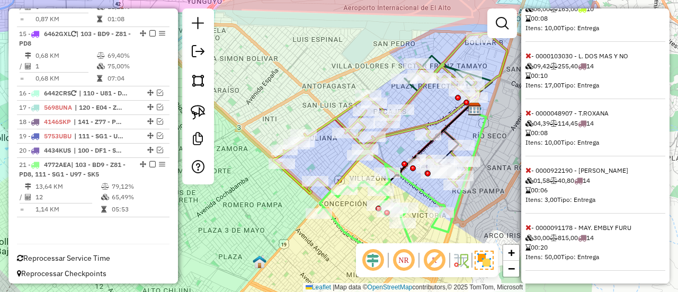
click at [529, 226] on icon at bounding box center [529, 227] width 6 height 7
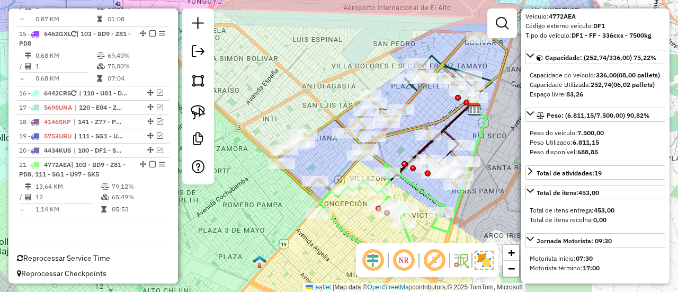
scroll to position [2, 0]
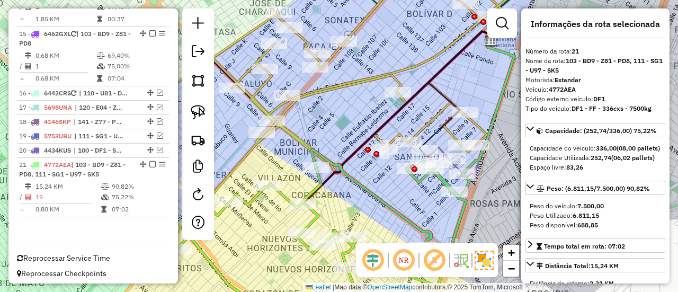
click at [418, 179] on icon at bounding box center [323, 235] width 291 height 172
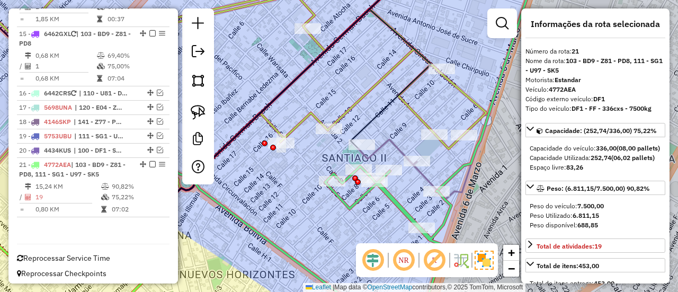
drag, startPoint x: 404, startPoint y: 217, endPoint x: 413, endPoint y: 202, distance: 17.6
click at [393, 219] on div "Janela de atendimento Grade de atendimento Capacidade Transportadoras Veículos …" at bounding box center [339, 146] width 678 height 292
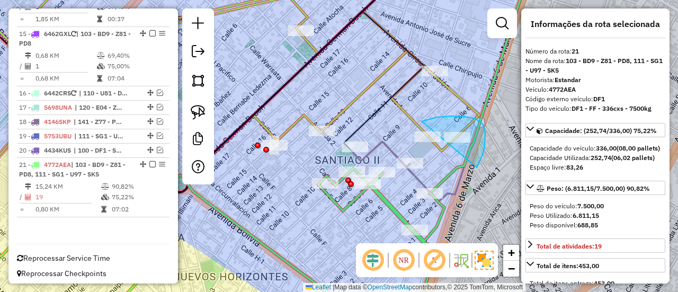
drag, startPoint x: 478, startPoint y: 165, endPoint x: 400, endPoint y: 132, distance: 85.0
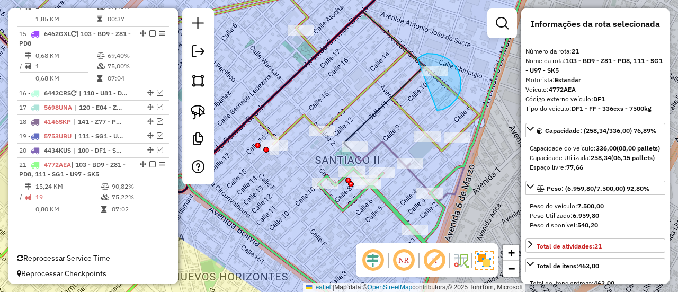
drag, startPoint x: 457, startPoint y: 68, endPoint x: 419, endPoint y: 72, distance: 38.9
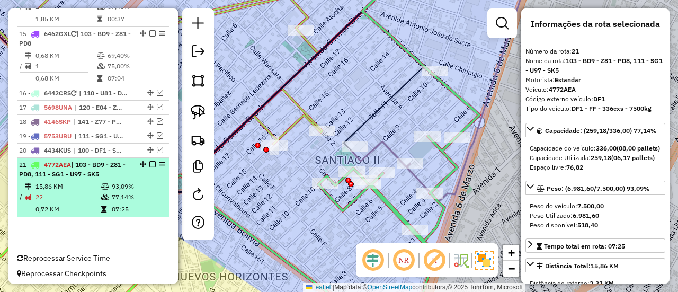
click at [150, 160] on div "21 - 4772AEA | 103 - BD9 - Z81 - PD8, 111 - SG1 - U97 - SK5" at bounding box center [93, 169] width 148 height 19
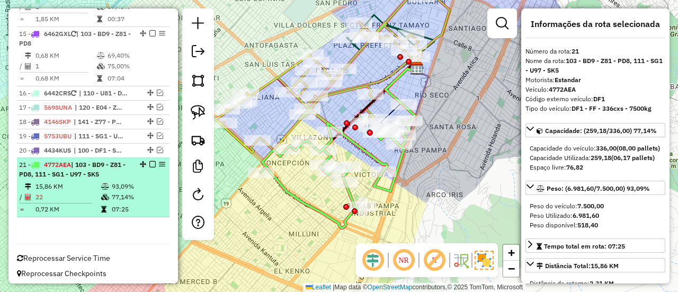
click at [150, 161] on em at bounding box center [152, 164] width 6 height 6
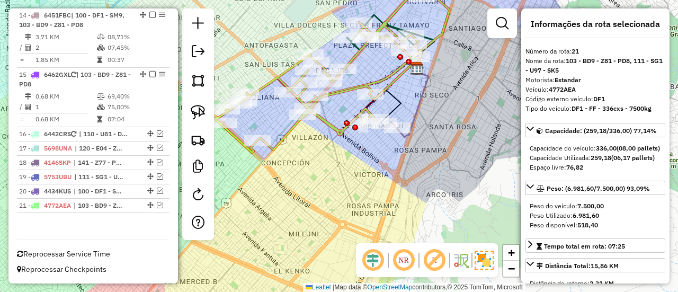
scroll to position [689, 0]
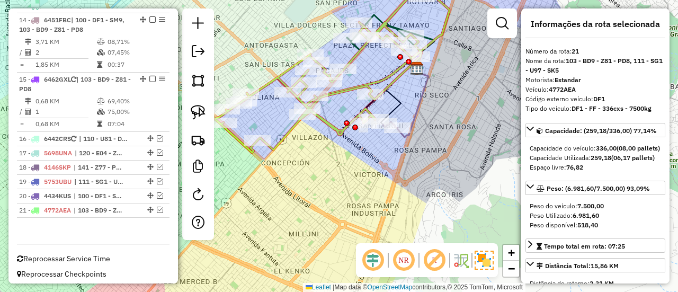
click at [356, 189] on div "Janela de atendimento Grade de atendimento Capacidade Transportadoras Veículos …" at bounding box center [339, 146] width 678 height 292
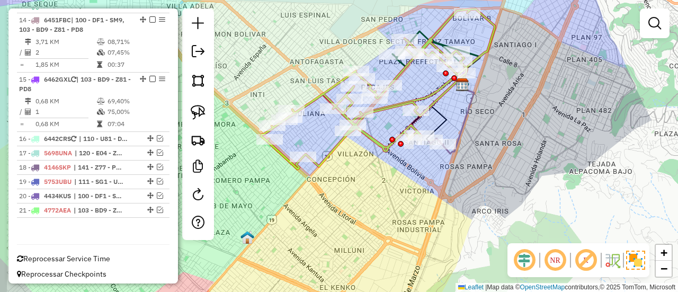
drag, startPoint x: 343, startPoint y: 192, endPoint x: 447, endPoint y: 218, distance: 107.0
click at [446, 219] on div "Janela de atendimento Grade de atendimento Capacidade Transportadoras Veículos …" at bounding box center [339, 146] width 678 height 292
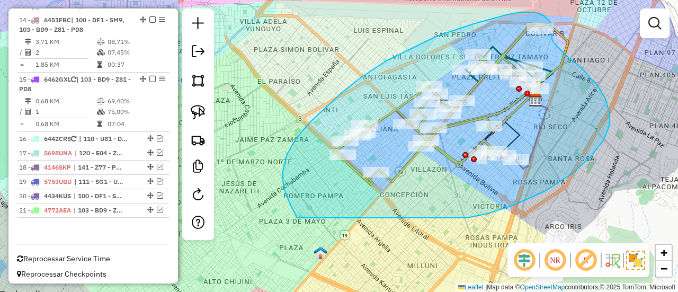
drag, startPoint x: 514, startPoint y: 205, endPoint x: 297, endPoint y: 218, distance: 217.1
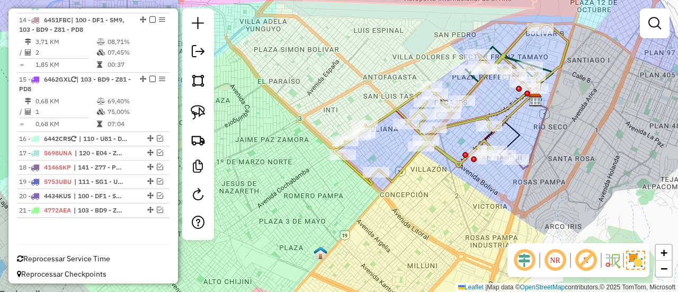
click at [388, 200] on div "Janela de atendimento Grade de atendimento Capacidade Transportadoras Veículos …" at bounding box center [339, 146] width 678 height 292
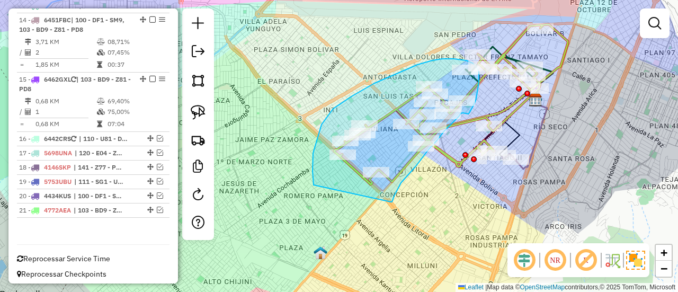
drag, startPoint x: 391, startPoint y: 202, endPoint x: 319, endPoint y: 206, distance: 71.6
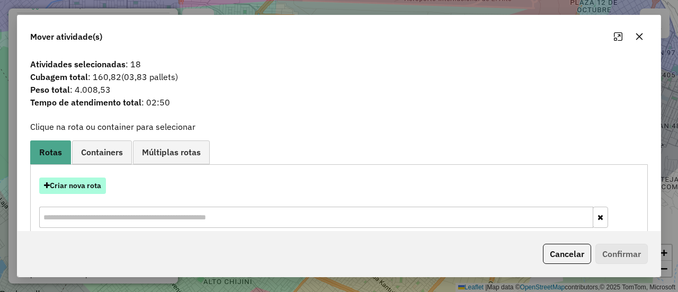
click at [92, 185] on button "Criar nova rota" at bounding box center [72, 185] width 67 height 16
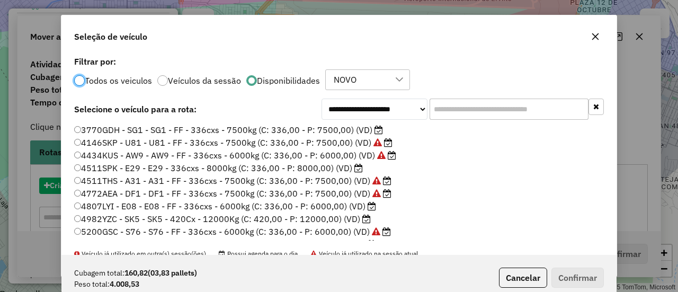
scroll to position [6, 3]
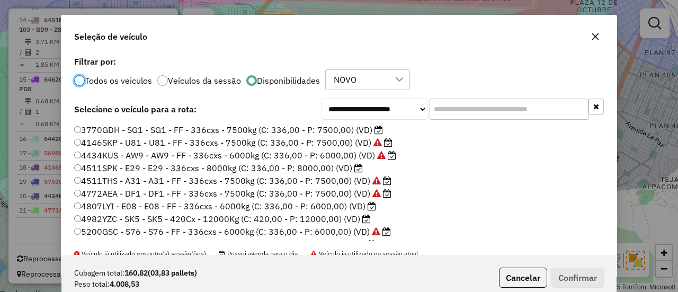
click at [360, 128] on label "3770GDH - SG1 - SG1 - FF - 336cxs - 7500kg (C: 336,00 - P: 7500,00) (VD)" at bounding box center [228, 129] width 309 height 13
click at [570, 271] on button "Confirmar" at bounding box center [578, 278] width 52 height 20
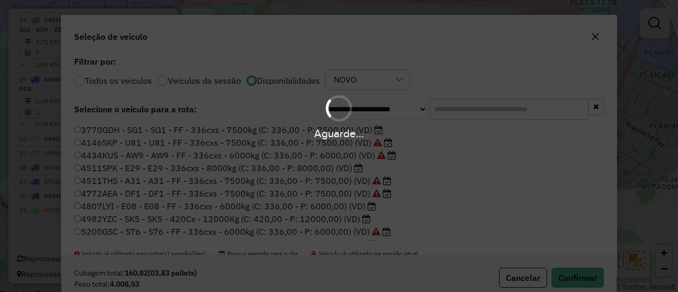
scroll to position [748, 0]
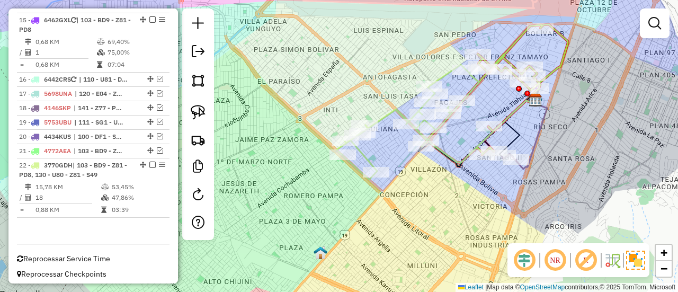
click at [396, 202] on div "Janela de atendimento Grade de atendimento Capacidade Transportadoras Veículos …" at bounding box center [339, 146] width 678 height 292
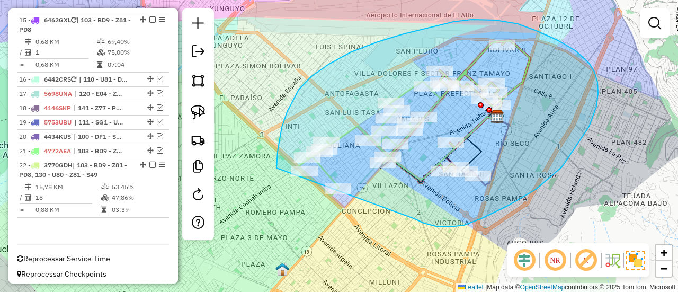
drag, startPoint x: 509, startPoint y: 205, endPoint x: 286, endPoint y: 201, distance: 223.6
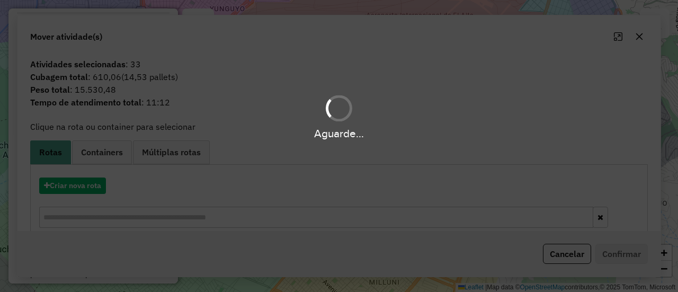
click at [384, 208] on div "Aguarde..." at bounding box center [339, 146] width 678 height 292
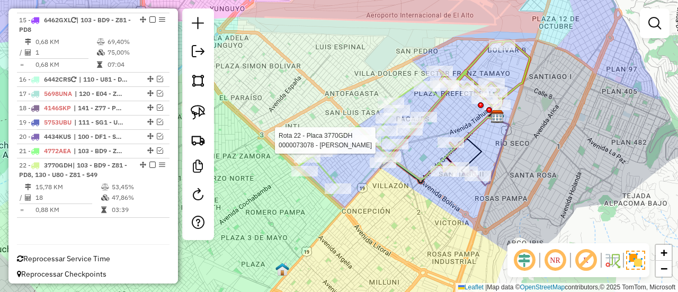
click at [365, 134] on icon at bounding box center [369, 138] width 143 height 115
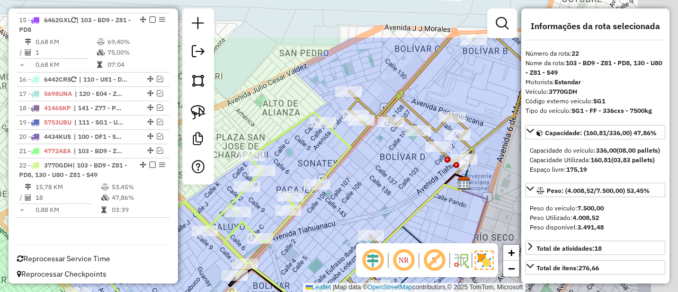
drag, startPoint x: 467, startPoint y: 100, endPoint x: 370, endPoint y: 159, distance: 113.7
click at [372, 167] on div "Janela de atendimento Grade de atendimento Capacidade Transportadoras Veículos …" at bounding box center [339, 146] width 678 height 292
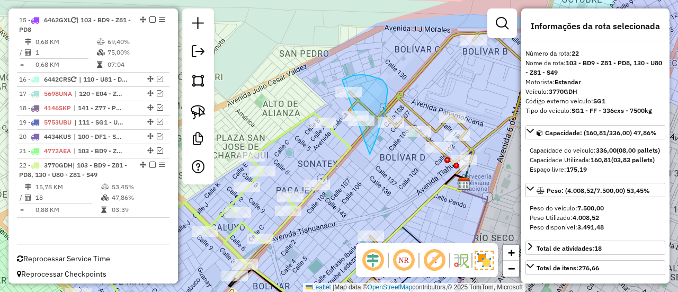
click at [312, 119] on div "Rota 10 - Placa 5670BFH 0000694081 - T CARMEN CH. Janela de atendimento Grade d…" at bounding box center [339, 146] width 678 height 292
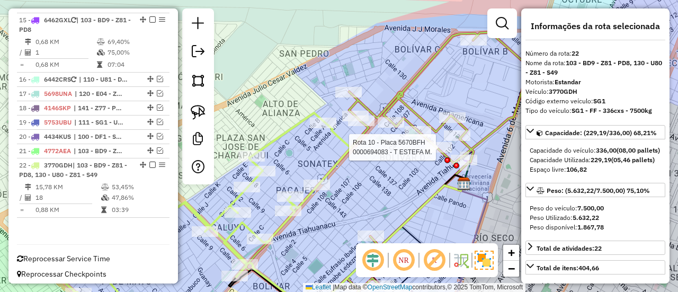
click at [439, 153] on div at bounding box center [438, 147] width 26 height 11
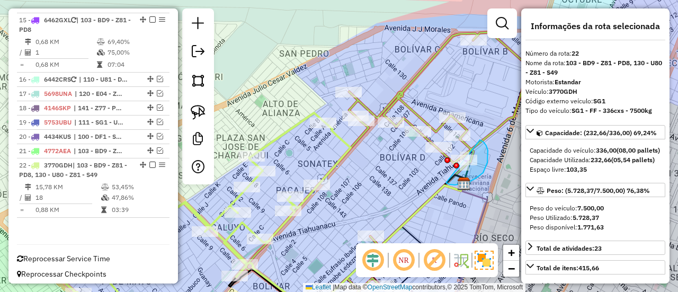
drag, startPoint x: 488, startPoint y: 150, endPoint x: 447, endPoint y: 165, distance: 43.2
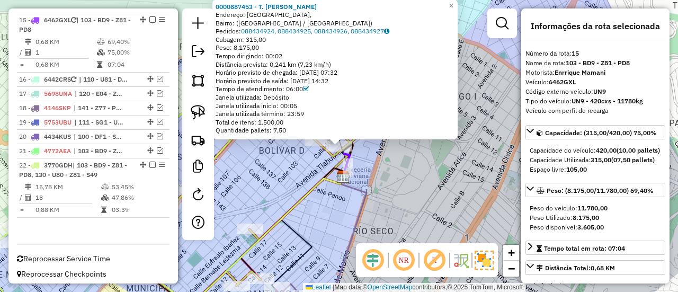
drag, startPoint x: 376, startPoint y: 180, endPoint x: 401, endPoint y: 176, distance: 25.7
click at [401, 176] on div "0000887453 - T. ELENA Endereço: Calle Ciento Tres, Bairro: (El Alto / La Paz) P…" at bounding box center [339, 146] width 678 height 292
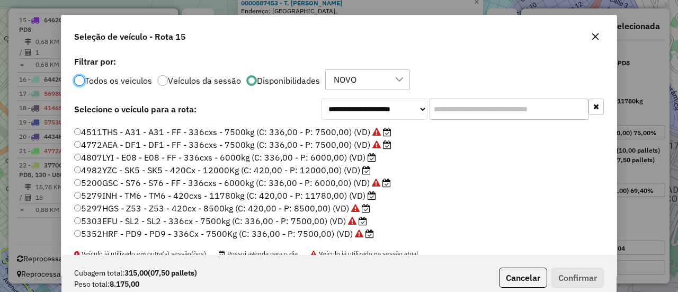
scroll to position [106, 0]
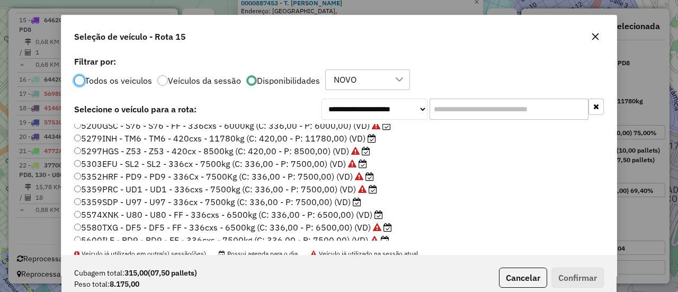
click at [351, 136] on label "5279INH - TM6 - TM6 - 420cxs - 11780kg (C: 420,00 - P: 11780,00) (VD)" at bounding box center [225, 138] width 302 height 13
click at [573, 277] on button "Confirmar" at bounding box center [578, 278] width 52 height 20
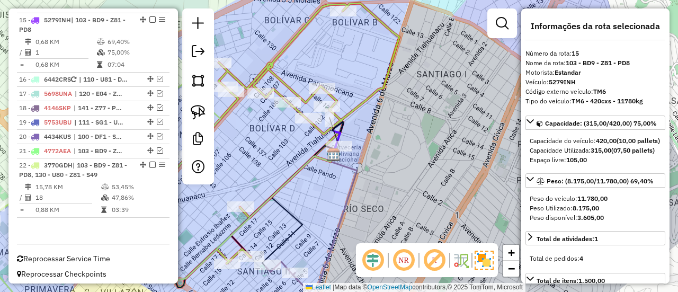
drag, startPoint x: 460, startPoint y: 82, endPoint x: 477, endPoint y: 71, distance: 20.7
click at [476, 72] on div "0000887453 - T. ELENA Endereço: Calle Ciento Tres, Bairro: (El Alto / La Paz) P…" at bounding box center [339, 146] width 678 height 292
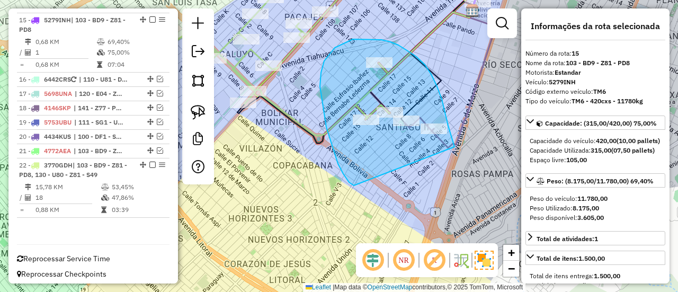
drag, startPoint x: 455, startPoint y: 147, endPoint x: 374, endPoint y: 183, distance: 88.2
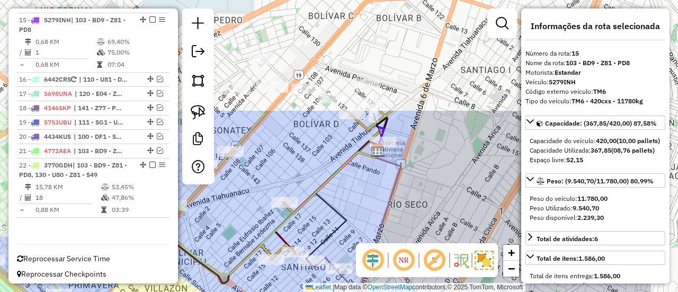
drag, startPoint x: 454, startPoint y: 75, endPoint x: 387, endPoint y: 203, distance: 144.1
click at [355, 225] on div "Janela de atendimento Grade de atendimento Capacidade Transportadoras Veículos …" at bounding box center [339, 146] width 678 height 292
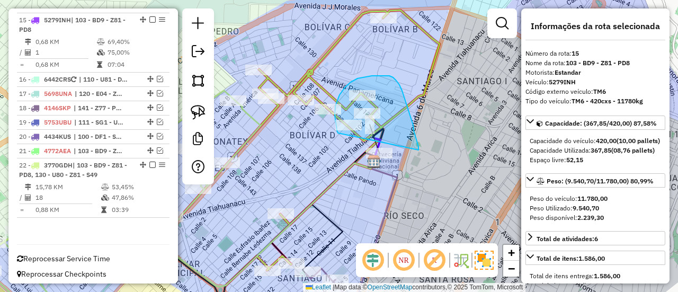
drag, startPoint x: 405, startPoint y: 98, endPoint x: 349, endPoint y: 162, distance: 84.8
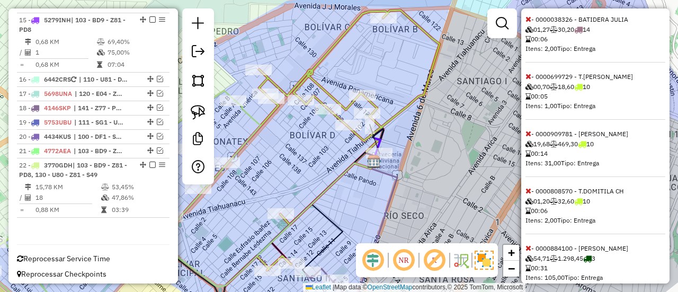
scroll to position [483, 0]
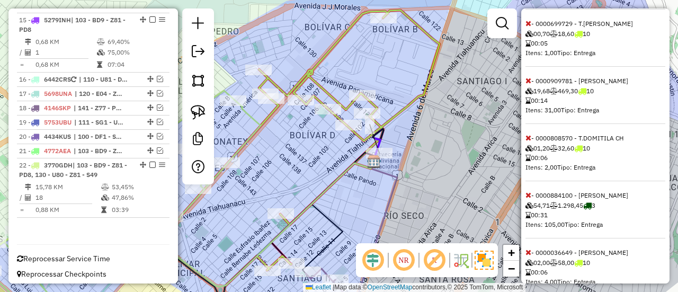
click at [528, 199] on icon at bounding box center [529, 194] width 6 height 7
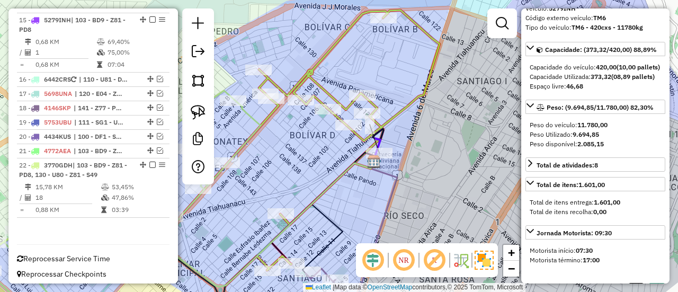
scroll to position [0, 0]
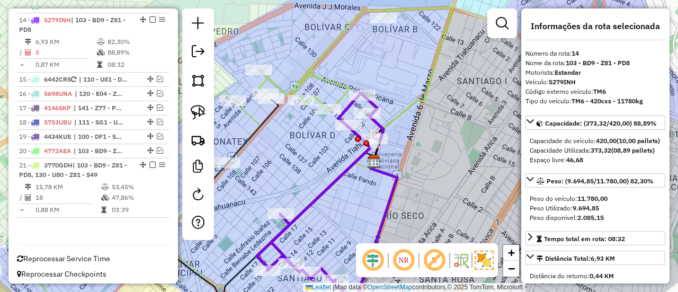
click at [283, 88] on icon at bounding box center [329, 60] width 141 height 102
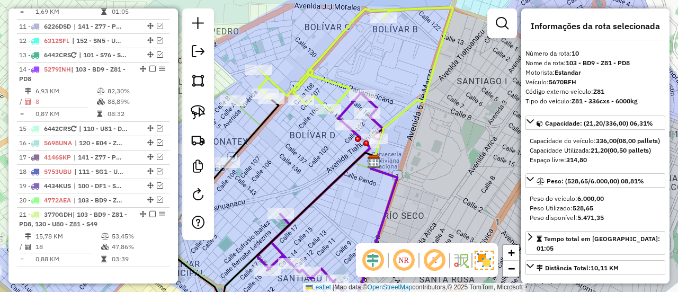
scroll to position [589, 0]
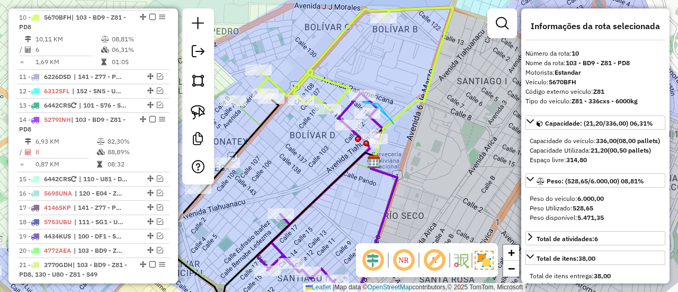
drag, startPoint x: 394, startPoint y: 124, endPoint x: 405, endPoint y: 110, distance: 18.1
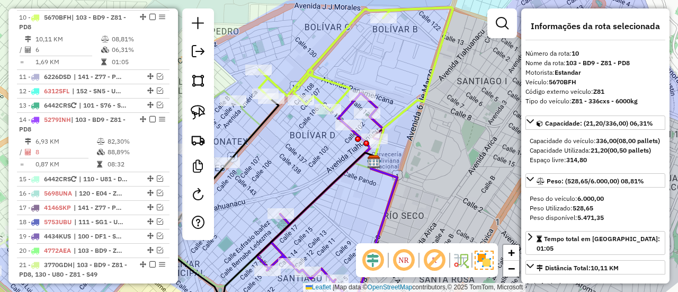
drag, startPoint x: 414, startPoint y: 115, endPoint x: 333, endPoint y: 68, distance: 94.0
click at [412, 112] on div "Janela de atendimento Grade de atendimento Capacidade Transportadoras Veículos …" at bounding box center [339, 146] width 678 height 292
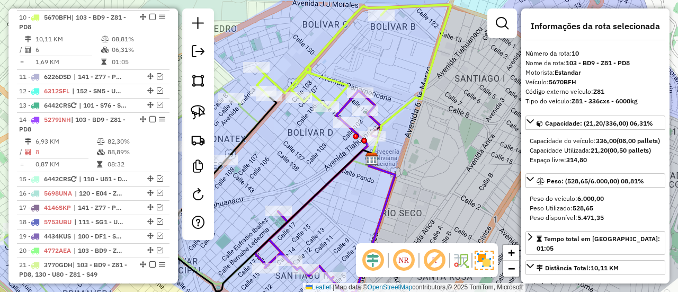
click at [321, 79] on icon at bounding box center [327, 57] width 141 height 102
click at [251, 116] on icon at bounding box center [116, 203] width 285 height 230
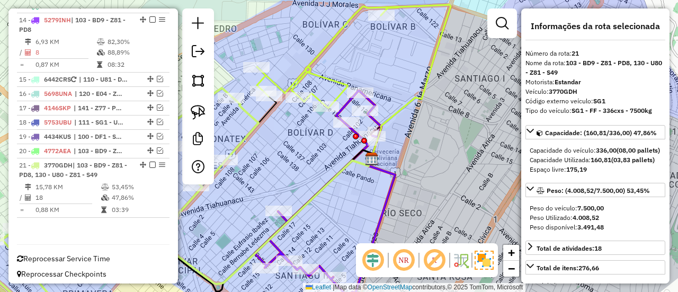
click at [344, 39] on div "Janela de atendimento Grade de atendimento Capacidade Transportadoras Veículos …" at bounding box center [339, 146] width 678 height 292
click at [342, 32] on icon at bounding box center [327, 57] width 141 height 102
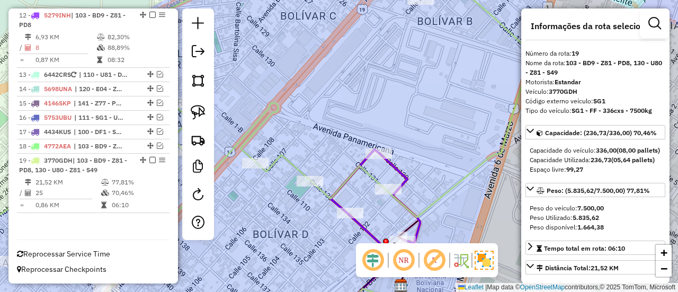
scroll to position [571, 0]
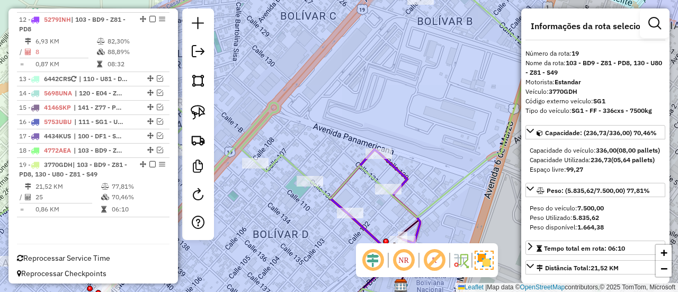
click at [352, 173] on icon at bounding box center [237, 147] width 591 height 347
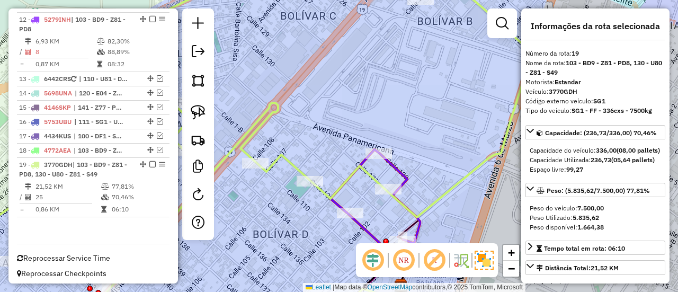
click at [401, 170] on icon at bounding box center [374, 235] width 91 height 172
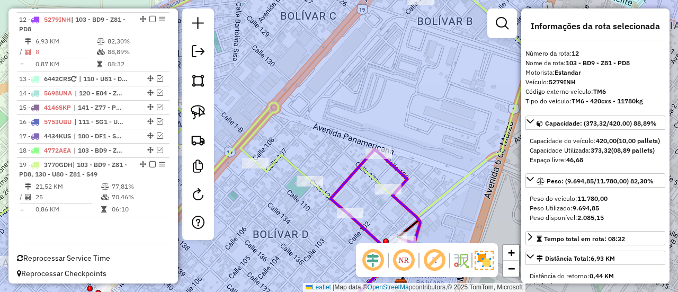
click at [371, 171] on icon at bounding box center [237, 147] width 591 height 347
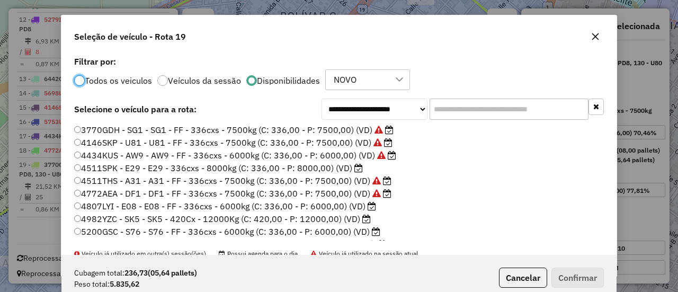
scroll to position [6, 3]
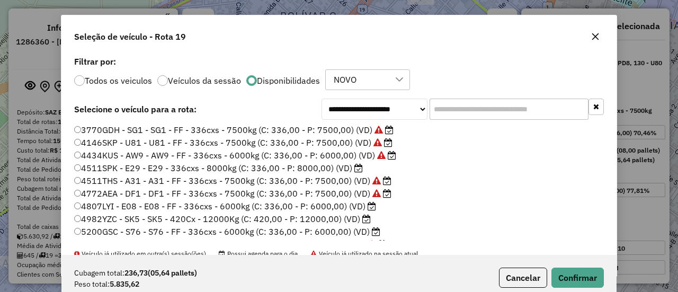
scroll to position [6, 3]
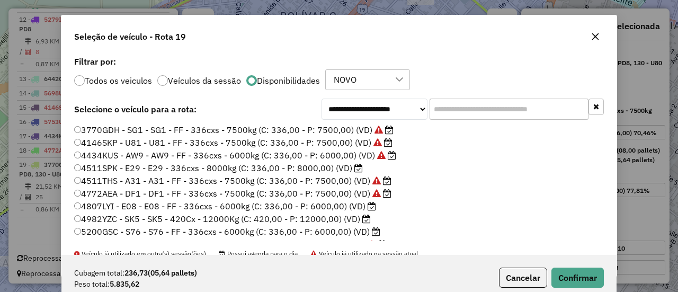
click at [370, 207] on icon at bounding box center [372, 206] width 8 height 8
click at [580, 282] on button "Confirmar" at bounding box center [578, 278] width 52 height 20
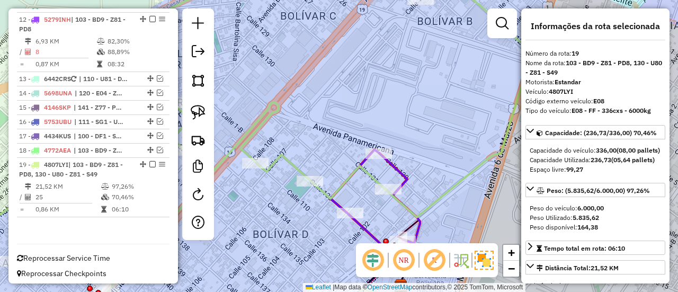
click at [400, 172] on icon at bounding box center [374, 235] width 91 height 172
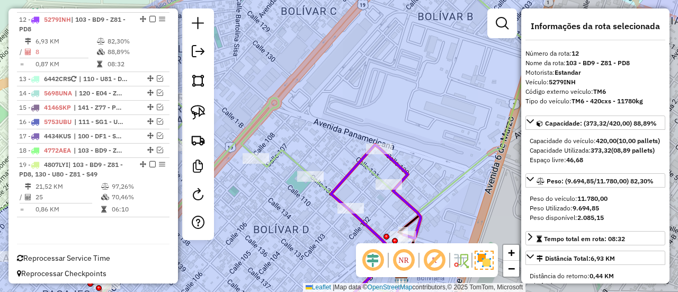
drag, startPoint x: 432, startPoint y: 170, endPoint x: 428, endPoint y: 98, distance: 72.2
click at [428, 98] on div "Janela de atendimento Grade de atendimento Capacidade Transportadoras Veículos …" at bounding box center [339, 146] width 678 height 292
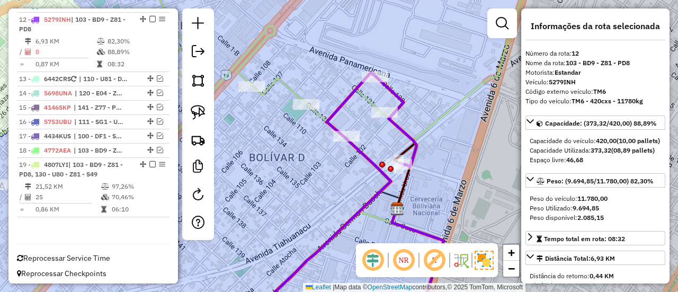
click at [341, 80] on div "Janela de atendimento Grade de atendimento Capacidade Transportadoras Veículos …" at bounding box center [339, 146] width 678 height 292
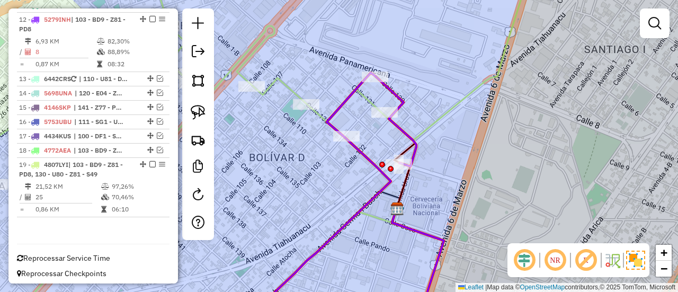
click at [296, 92] on icon at bounding box center [230, 146] width 597 height 350
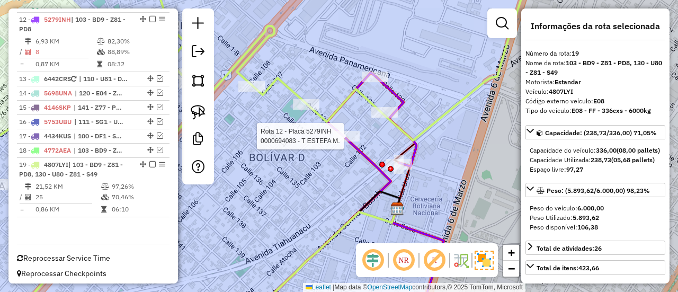
click at [352, 141] on div at bounding box center [346, 136] width 26 height 11
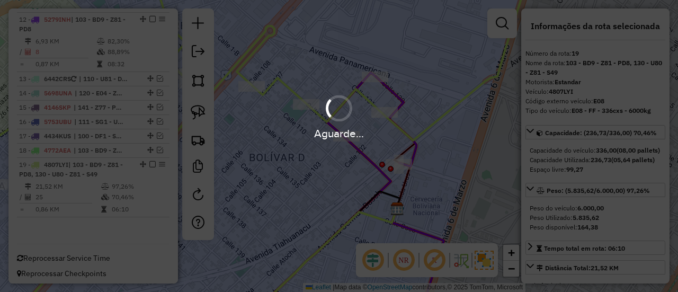
click at [449, 170] on div "Aguarde..." at bounding box center [339, 146] width 678 height 292
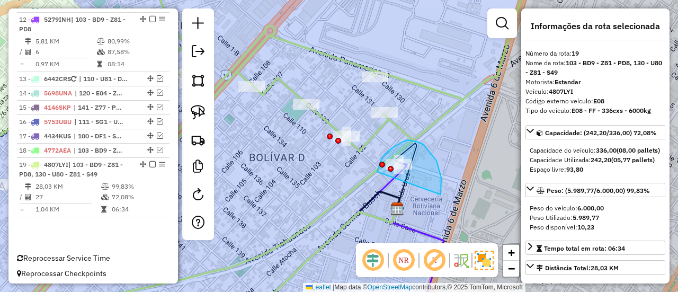
drag, startPoint x: 437, startPoint y: 161, endPoint x: 382, endPoint y: 183, distance: 59.1
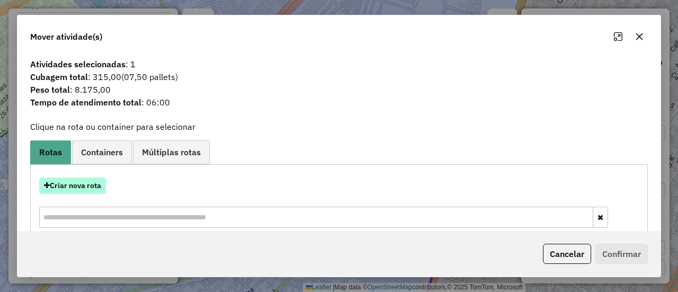
click at [89, 191] on button "Criar nova rota" at bounding box center [72, 185] width 67 height 16
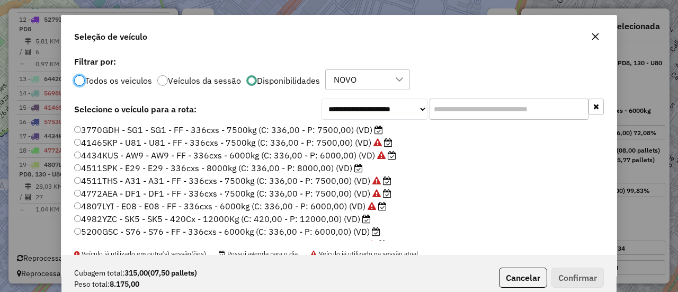
click at [464, 109] on input "text" at bounding box center [509, 109] width 159 height 21
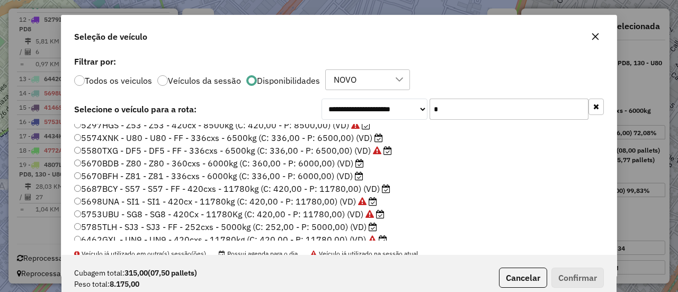
scroll to position [74, 0]
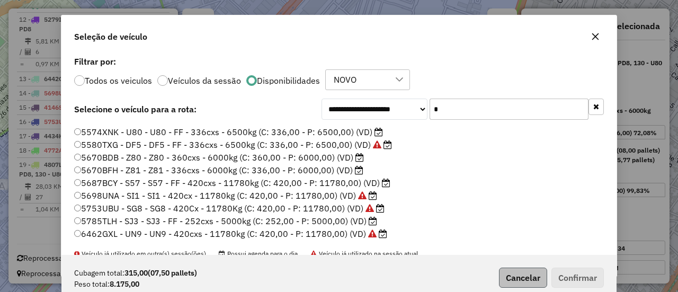
type input "*"
click at [517, 271] on button "Cancelar" at bounding box center [523, 278] width 48 height 20
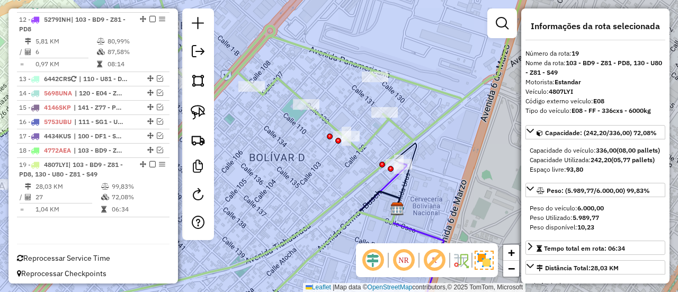
click at [210, 208] on div at bounding box center [198, 124] width 32 height 232
click at [200, 200] on em at bounding box center [198, 194] width 13 height 13
select select "*"
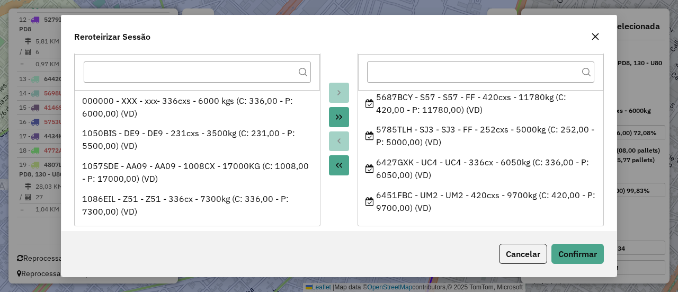
scroll to position [53, 0]
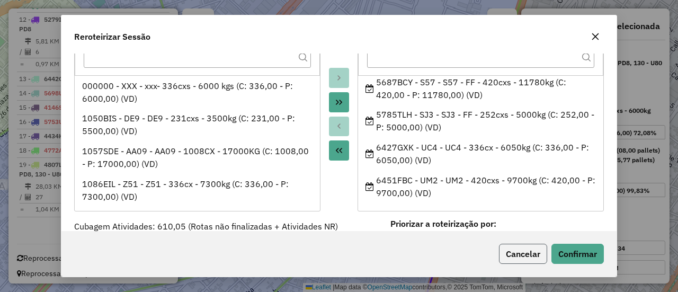
click at [531, 253] on button "Cancelar" at bounding box center [523, 254] width 48 height 20
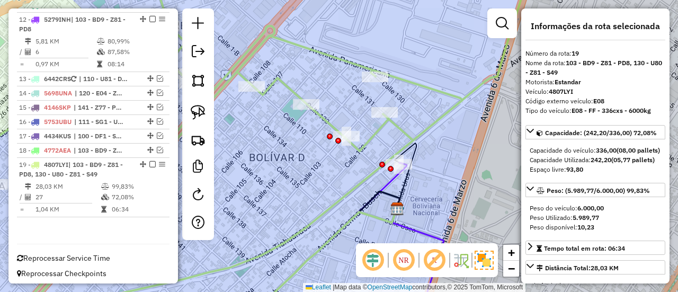
click at [397, 180] on icon at bounding box center [308, 242] width 197 height 158
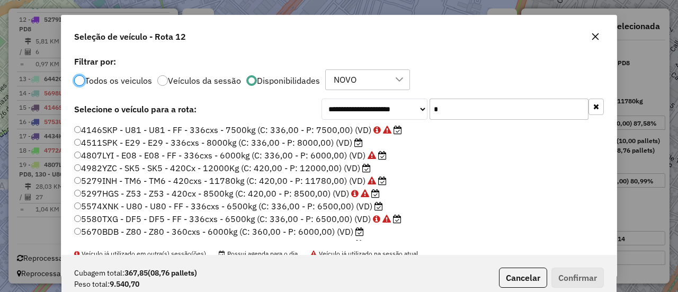
scroll to position [6, 3]
click at [447, 120] on div "**********" at bounding box center [338, 154] width 555 height 201
click at [449, 118] on input "*" at bounding box center [509, 109] width 159 height 21
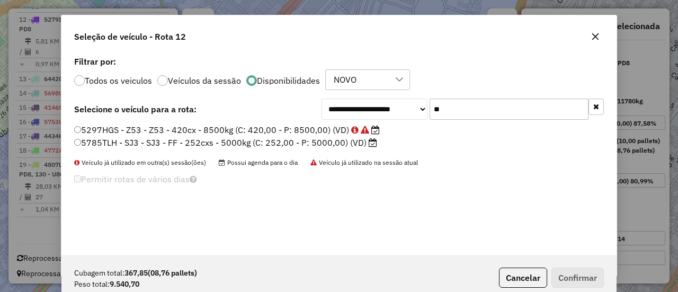
type input "**"
click at [295, 124] on label "5297HGS - Z53 - Z53 - 420cx - 8500kg (C: 420,00 - P: 8500,00) (VD)" at bounding box center [227, 129] width 306 height 13
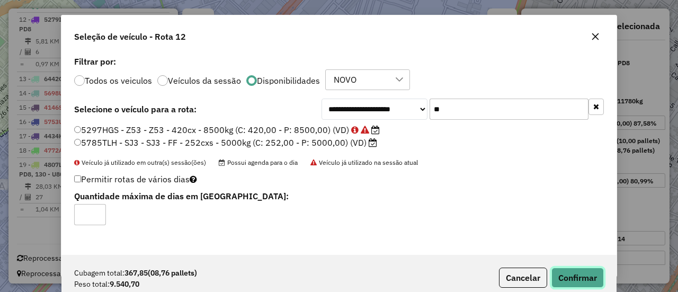
click at [583, 272] on button "Confirmar" at bounding box center [578, 278] width 52 height 20
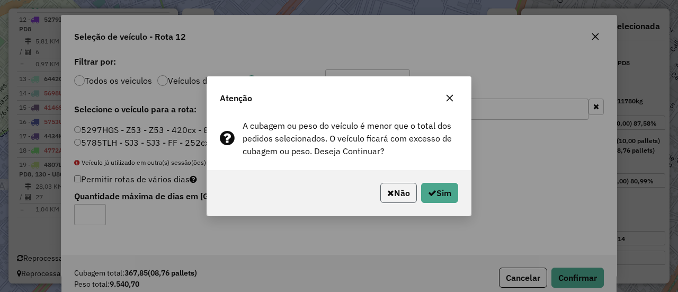
click at [404, 197] on button "Não" at bounding box center [398, 193] width 37 height 20
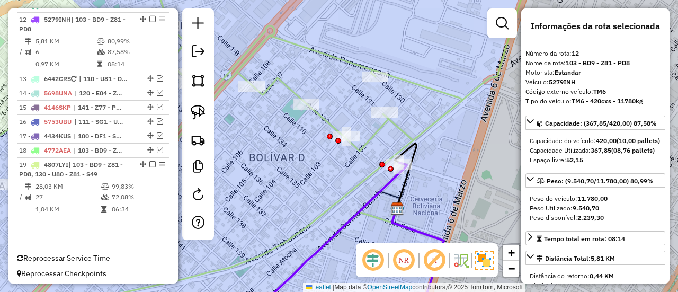
click at [385, 191] on icon at bounding box center [308, 242] width 197 height 158
click at [393, 174] on icon at bounding box center [308, 242] width 197 height 158
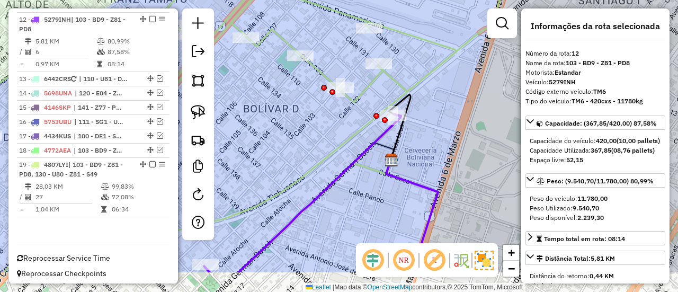
drag, startPoint x: 439, startPoint y: 176, endPoint x: 443, endPoint y: 149, distance: 27.4
click at [440, 156] on div "Janela de atendimento Grade de atendimento Capacidade Transportadoras Veículos …" at bounding box center [339, 146] width 678 height 292
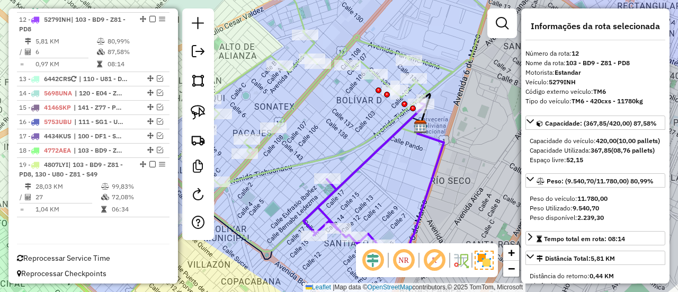
click at [383, 137] on icon at bounding box center [364, 175] width 121 height 144
click at [380, 109] on div "Janela de atendimento Grade de atendimento Capacidade Transportadoras Veículos …" at bounding box center [339, 146] width 678 height 292
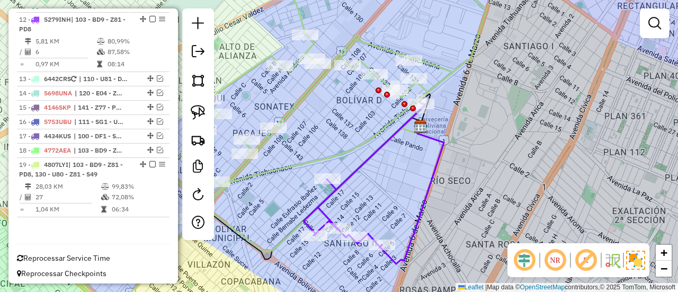
click at [354, 146] on icon at bounding box center [258, 142] width 456 height 343
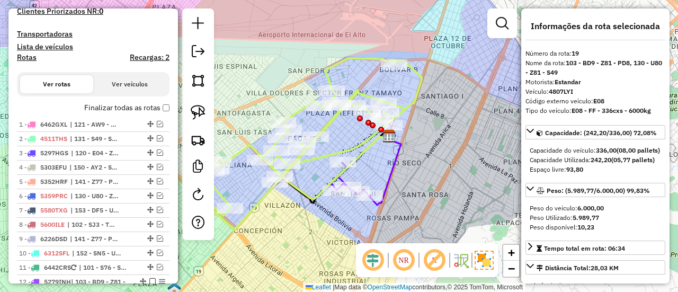
scroll to position [306, 0]
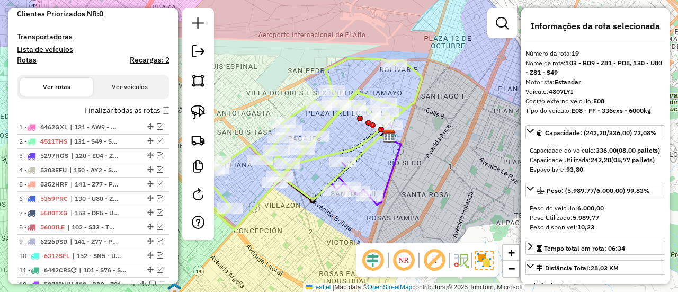
click at [139, 117] on div "Finalizar todas as rotas" at bounding box center [93, 114] width 153 height 13
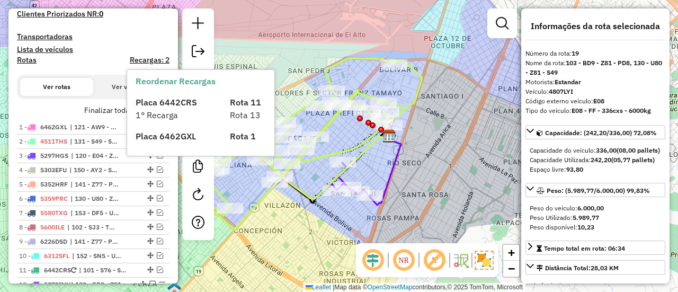
click at [140, 111] on span "1° Recarga" at bounding box center [157, 115] width 42 height 11
click at [119, 111] on label "Finalizar todas as rotas" at bounding box center [126, 110] width 85 height 11
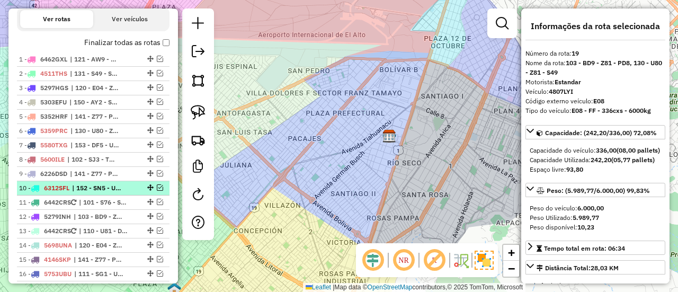
scroll to position [481, 0]
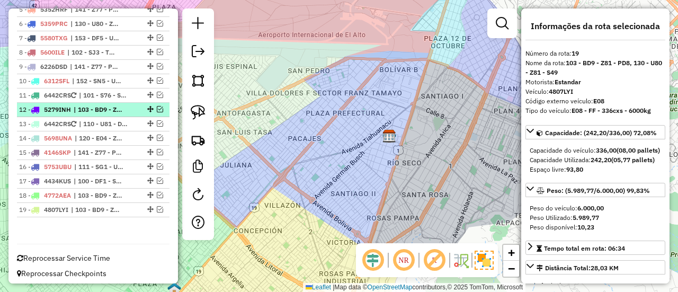
click at [125, 113] on li "12 - 5279INH | 103 - BD9 - Z81 - PD8" at bounding box center [93, 110] width 153 height 14
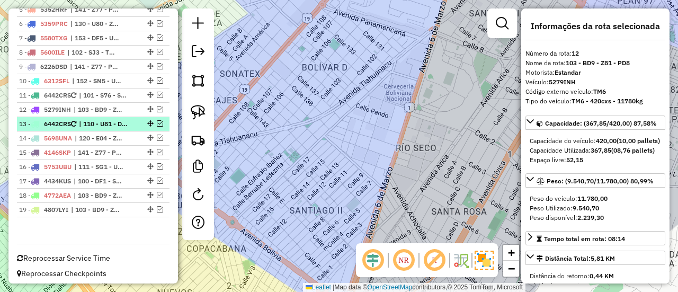
click at [135, 120] on div at bounding box center [150, 123] width 32 height 6
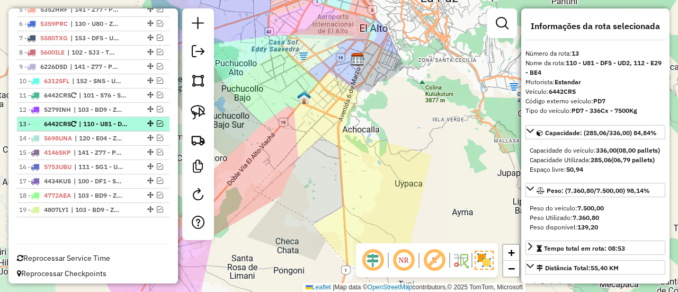
click at [157, 121] on em at bounding box center [160, 123] width 6 height 6
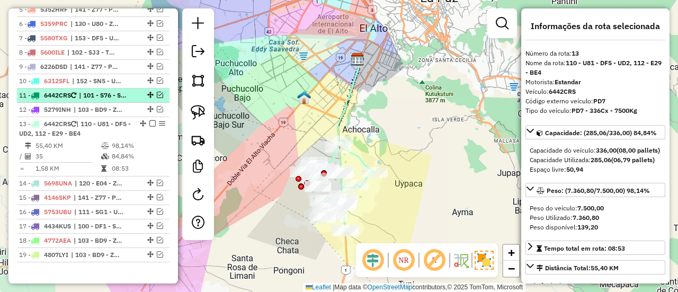
click at [158, 92] on em at bounding box center [160, 95] width 6 height 6
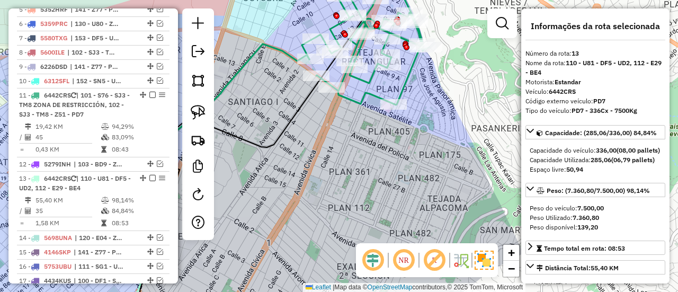
click at [410, 72] on icon at bounding box center [366, 38] width 128 height 134
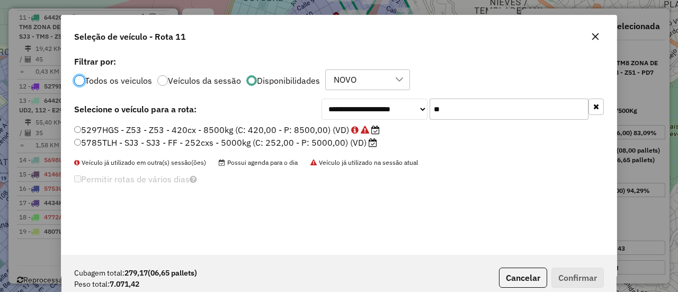
scroll to position [6, 3]
click at [604, 102] on div "**********" at bounding box center [338, 154] width 555 height 201
click at [598, 108] on icon "button" at bounding box center [596, 106] width 6 height 7
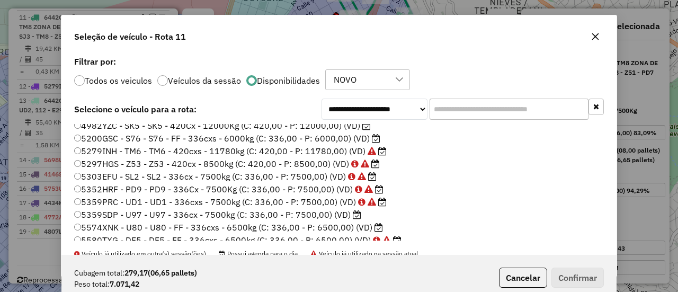
scroll to position [106, 0]
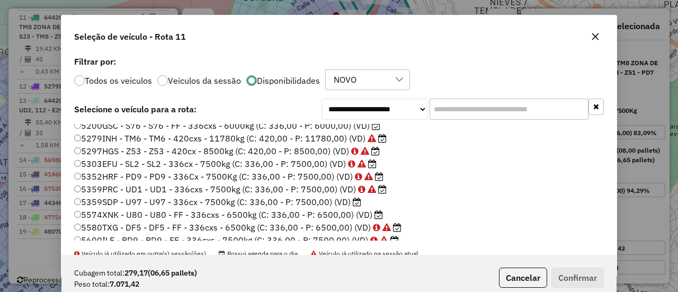
click at [339, 205] on label "5359SDP - U97 - U97 - 336cx - 7500kg (C: 336,00 - P: 7500,00) (VD)" at bounding box center [217, 202] width 287 height 13
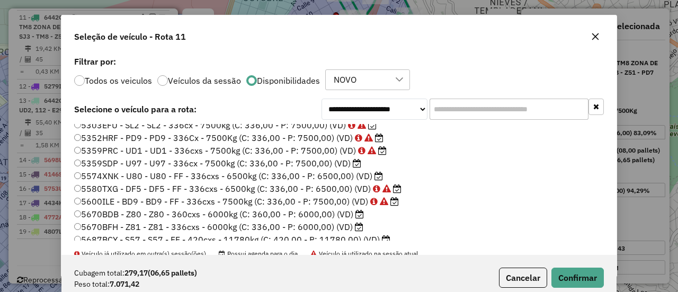
scroll to position [159, 0]
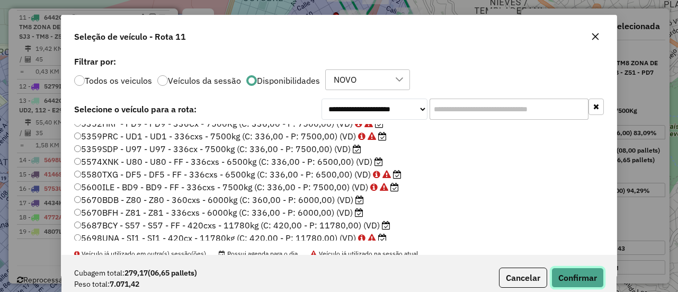
click at [583, 276] on button "Confirmar" at bounding box center [578, 278] width 52 height 20
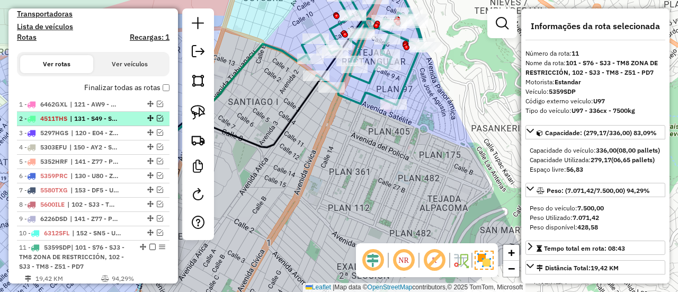
scroll to position [294, 0]
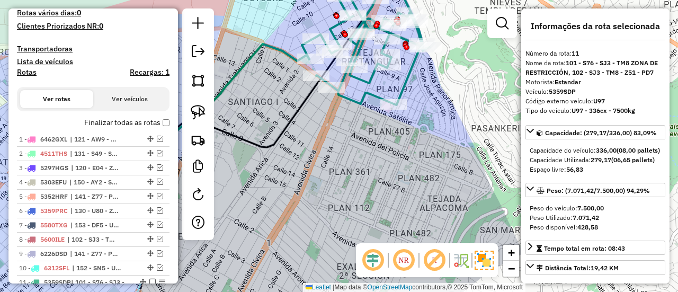
click at [139, 114] on div "Depósito: SAZ BO El Alto Total de rotas: 19 Distância Total: 693,20 km Tempo to…" at bounding box center [93, 168] width 161 height 708
click at [139, 121] on label "Finalizar todas as rotas" at bounding box center [126, 122] width 85 height 11
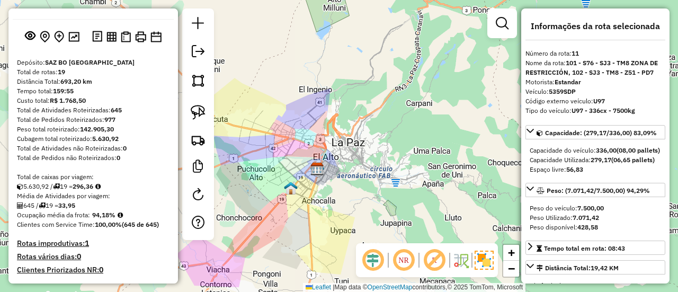
scroll to position [0, 0]
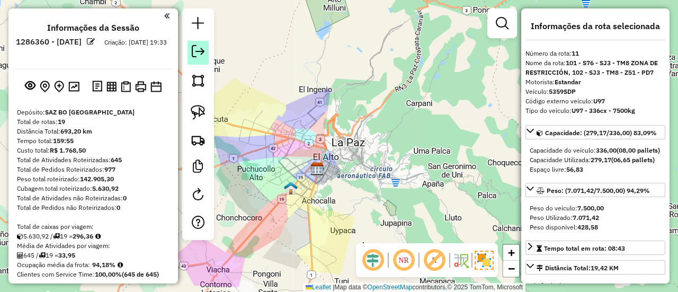
click at [191, 56] on link at bounding box center [198, 53] width 21 height 24
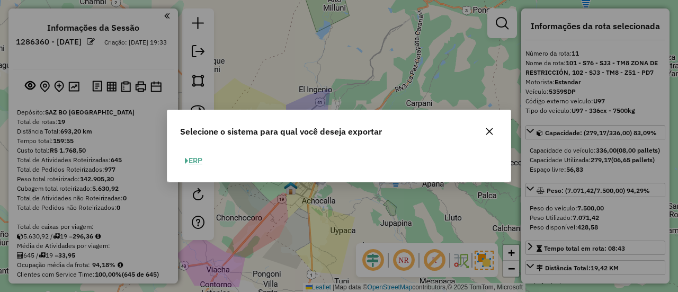
click at [193, 162] on button "ERP" at bounding box center [193, 161] width 27 height 16
select select "**"
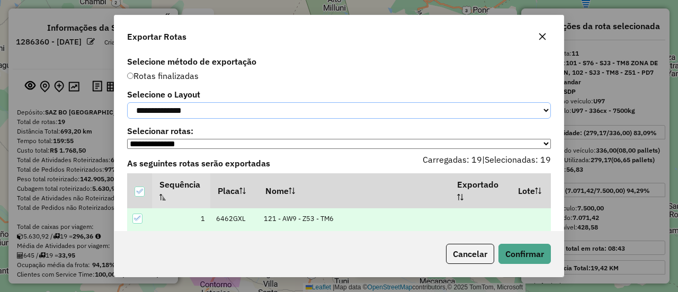
click at [195, 116] on select "**********" at bounding box center [339, 110] width 424 height 16
select select "*********"
click at [127, 102] on select "**********" at bounding box center [339, 110] width 424 height 16
click at [522, 254] on button "Confirmar" at bounding box center [525, 254] width 52 height 20
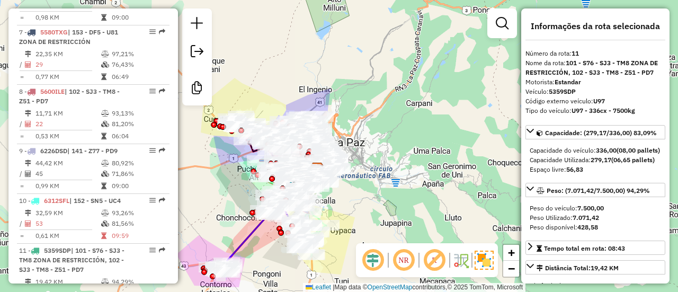
scroll to position [968, 0]
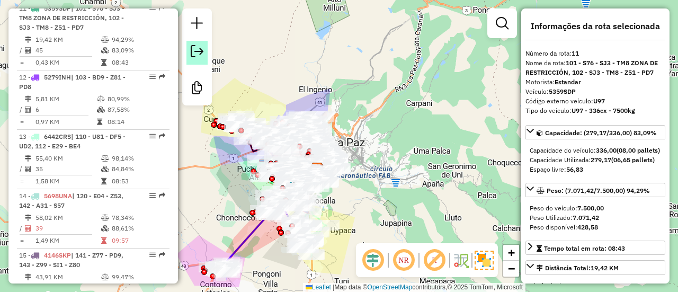
click at [190, 55] on link at bounding box center [197, 53] width 21 height 24
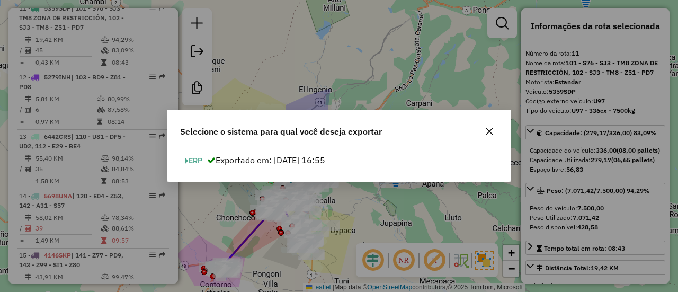
click at [195, 157] on button "ERP" at bounding box center [193, 161] width 27 height 16
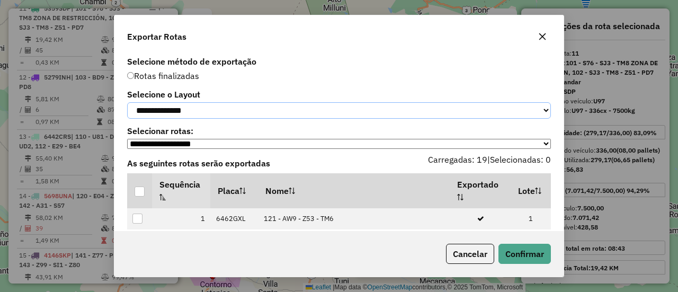
click at [215, 114] on select "**********" at bounding box center [339, 110] width 424 height 16
select select "*********"
click at [127, 102] on select "**********" at bounding box center [339, 110] width 424 height 16
click at [135, 197] on div at bounding box center [140, 192] width 10 height 10
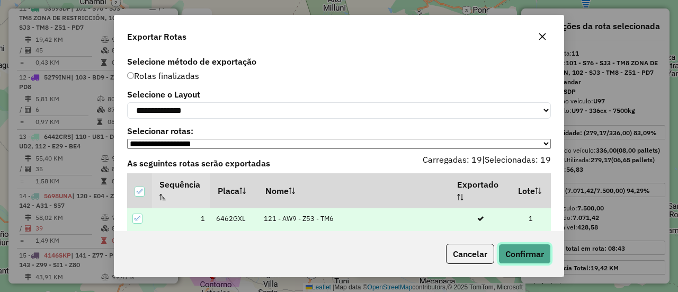
click at [524, 247] on button "Confirmar" at bounding box center [525, 254] width 52 height 20
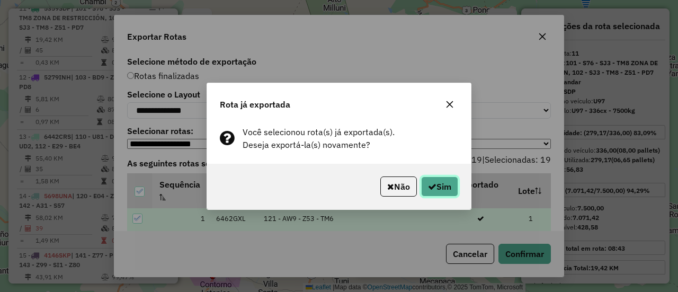
drag, startPoint x: 441, startPoint y: 186, endPoint x: 457, endPoint y: 189, distance: 16.7
click at [441, 187] on button "Sim" at bounding box center [439, 186] width 37 height 20
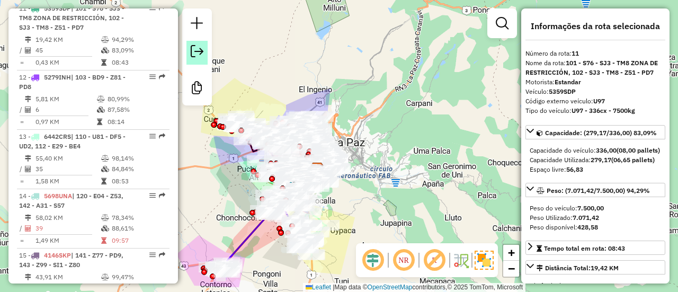
click at [196, 47] on em at bounding box center [197, 51] width 13 height 13
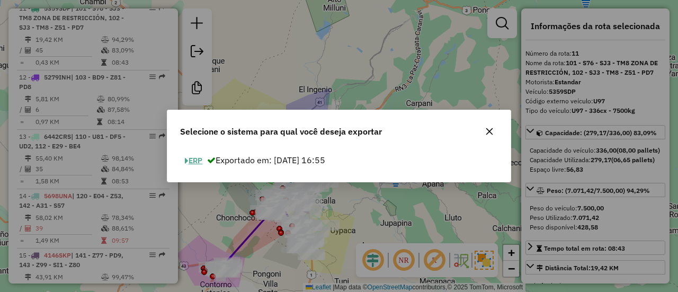
click at [198, 161] on button "ERP" at bounding box center [193, 161] width 27 height 16
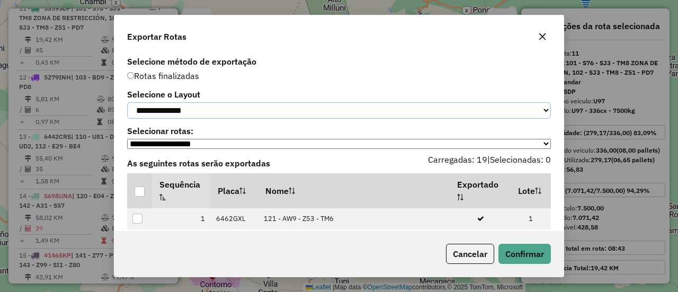
click at [212, 106] on select "**********" at bounding box center [339, 110] width 424 height 16
select select "*********"
click at [127, 102] on select "**********" at bounding box center [339, 110] width 424 height 16
drag, startPoint x: 140, startPoint y: 196, endPoint x: 145, endPoint y: 197, distance: 5.4
click at [140, 196] on div at bounding box center [140, 192] width 10 height 10
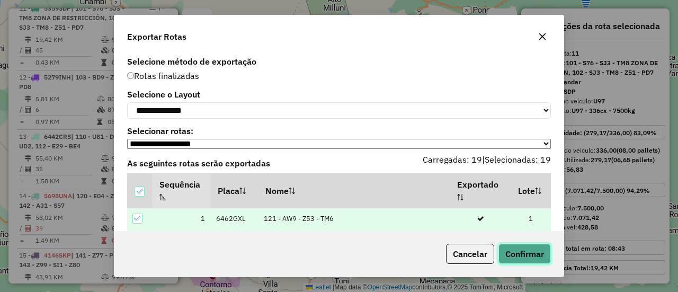
click at [520, 252] on button "Confirmar" at bounding box center [525, 254] width 52 height 20
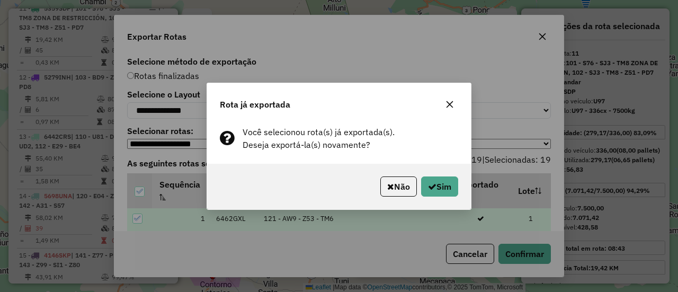
click at [452, 199] on div "Não Sim" at bounding box center [339, 187] width 264 height 46
click at [448, 190] on button "Sim" at bounding box center [439, 186] width 37 height 20
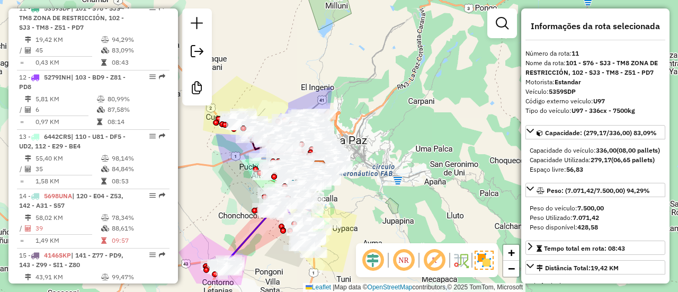
drag, startPoint x: 383, startPoint y: 120, endPoint x: 401, endPoint y: 2, distance: 119.6
click at [430, 66] on div "Rota 15 - Placa 4146SKP 0000910431 - [PERSON_NAME] de atendimento Grade de aten…" at bounding box center [339, 146] width 678 height 292
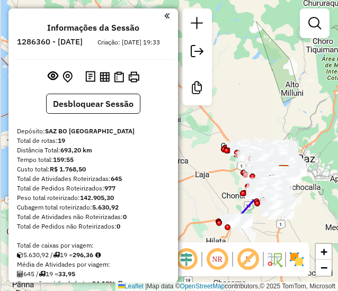
drag, startPoint x: 219, startPoint y: 184, endPoint x: 333, endPoint y: 210, distance: 116.8
click at [334, 210] on div "Janela de atendimento Grade de atendimento Capacidade Transportadoras Veículos …" at bounding box center [169, 145] width 338 height 291
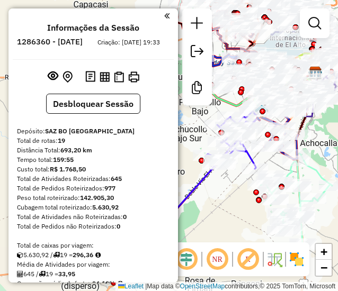
click at [83, 41] on h6 "1286360 - [DATE]" at bounding box center [50, 42] width 66 height 10
copy h6 "01"
click at [83, 40] on h6 "1286360 - [DATE]" at bounding box center [50, 42] width 66 height 10
click at [83, 42] on h6 "1286360 - [DATE]" at bounding box center [50, 42] width 66 height 10
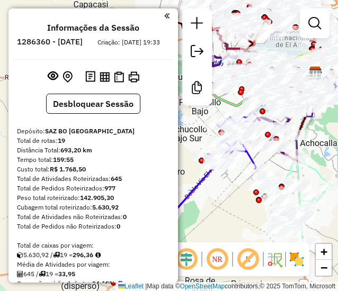
click at [83, 44] on h6 "1286360 - [DATE]" at bounding box center [50, 42] width 66 height 10
drag, startPoint x: 88, startPoint y: 44, endPoint x: 110, endPoint y: 46, distance: 21.8
click at [83, 46] on h6 "1286360 - [DATE]" at bounding box center [50, 42] width 66 height 10
copy h6 "01/10"
click at [116, 193] on div "Total de Pedidos Roteirizados: 977" at bounding box center [93, 189] width 153 height 10
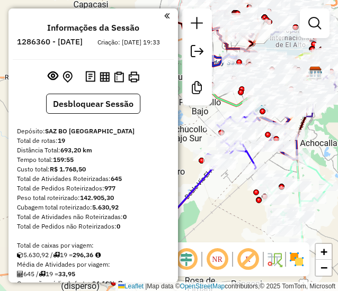
click at [119, 183] on strong "645" at bounding box center [116, 179] width 11 height 8
copy strong "645"
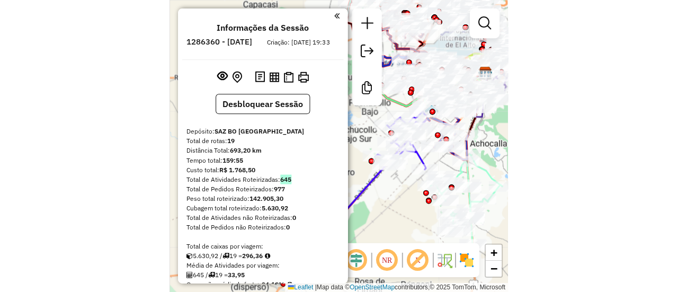
scroll to position [53, 0]
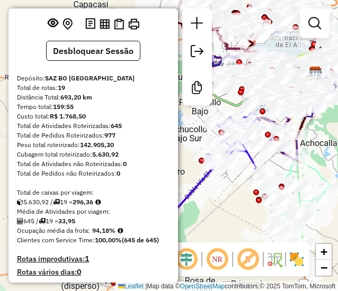
click at [102, 235] on strong "94,18%" at bounding box center [103, 231] width 23 height 8
copy strong "94,18"
click at [71, 225] on strong "33,95" at bounding box center [66, 221] width 17 height 8
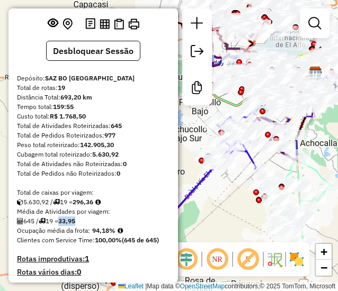
copy strong "33,95"
click at [65, 92] on strong "19" at bounding box center [61, 88] width 7 height 8
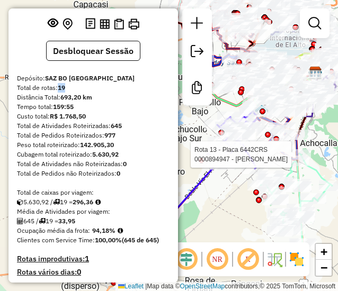
copy strong "19"
